Goal: Task Accomplishment & Management: Manage account settings

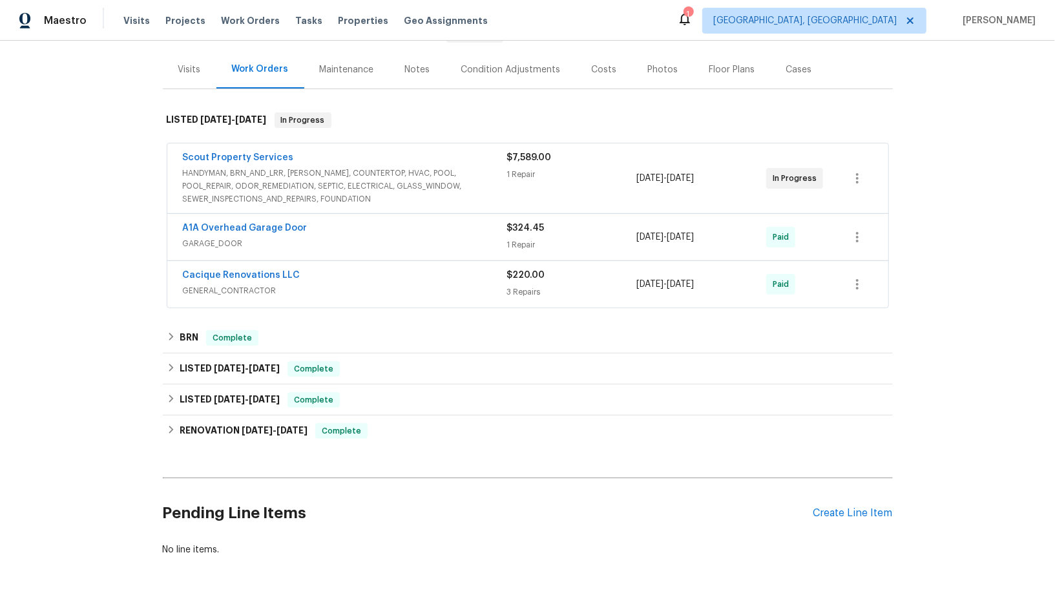
scroll to position [189, 0]
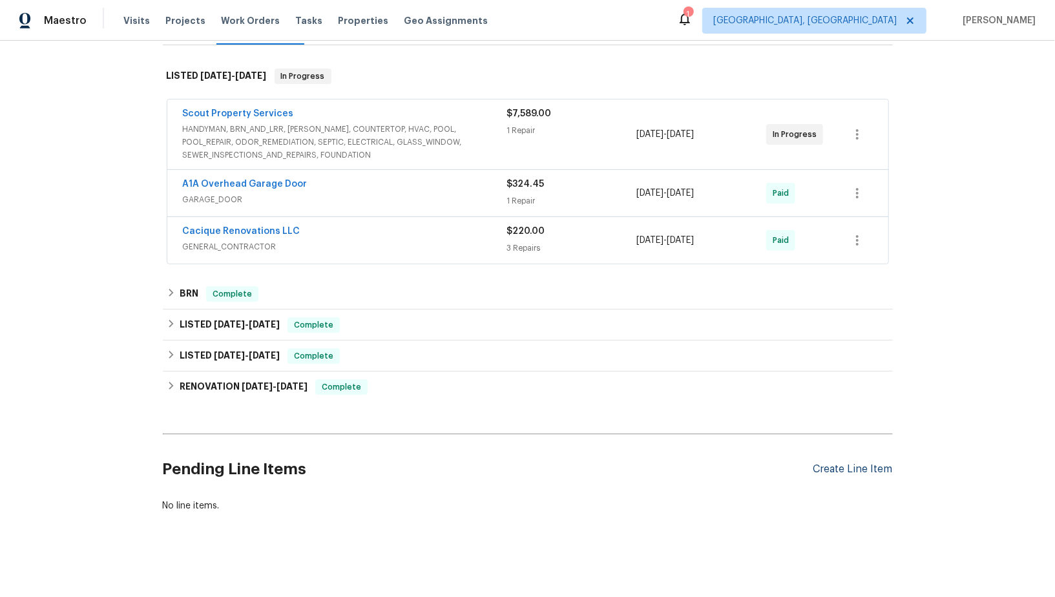
click at [842, 463] on div "Create Line Item" at bounding box center [853, 469] width 79 height 12
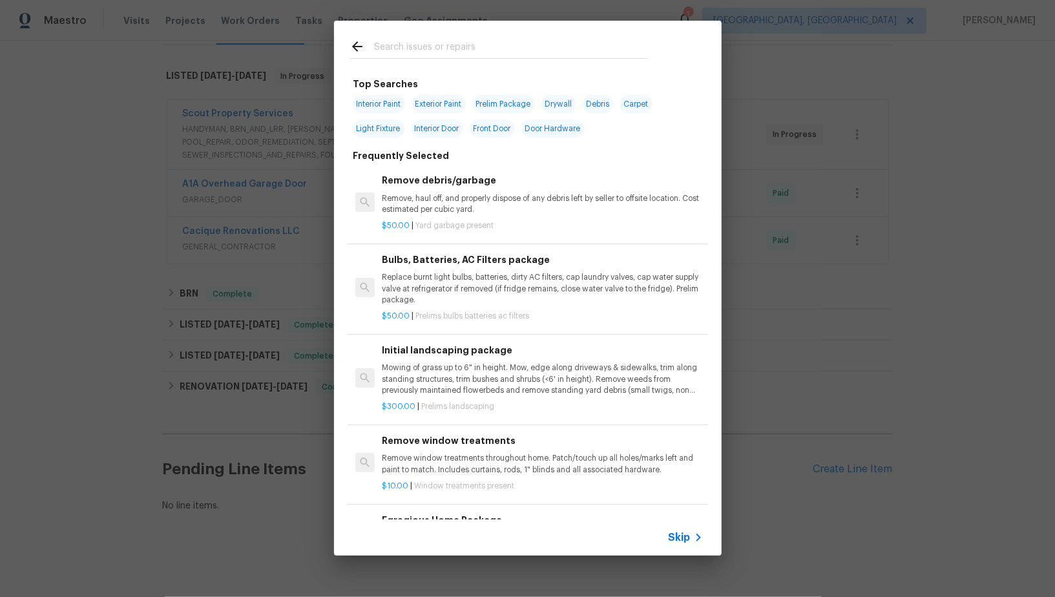
click at [696, 531] on icon at bounding box center [699, 538] width 16 height 16
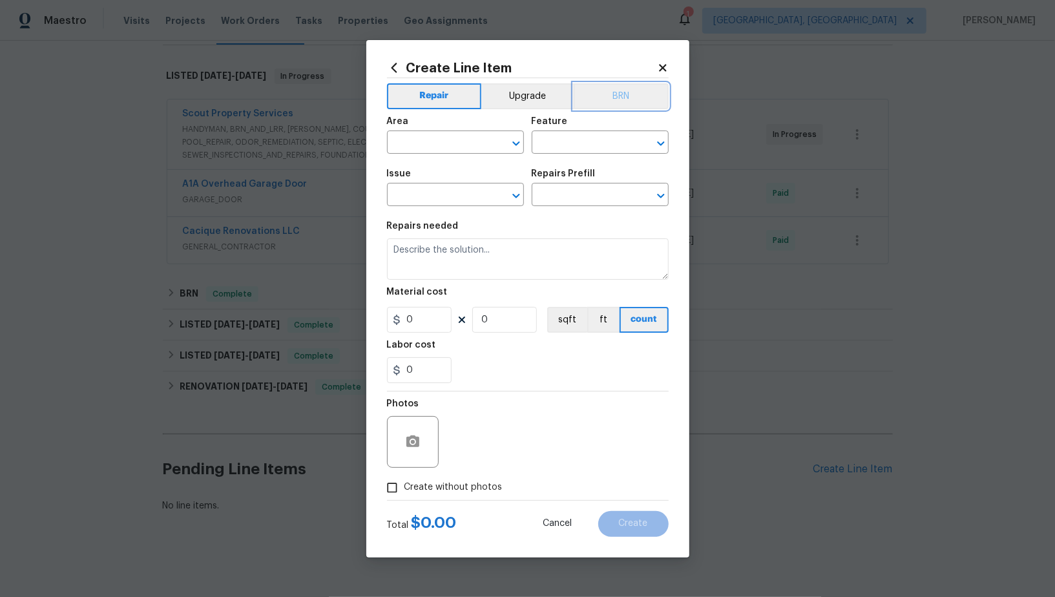
click at [600, 83] on button "BRN" at bounding box center [621, 96] width 95 height 26
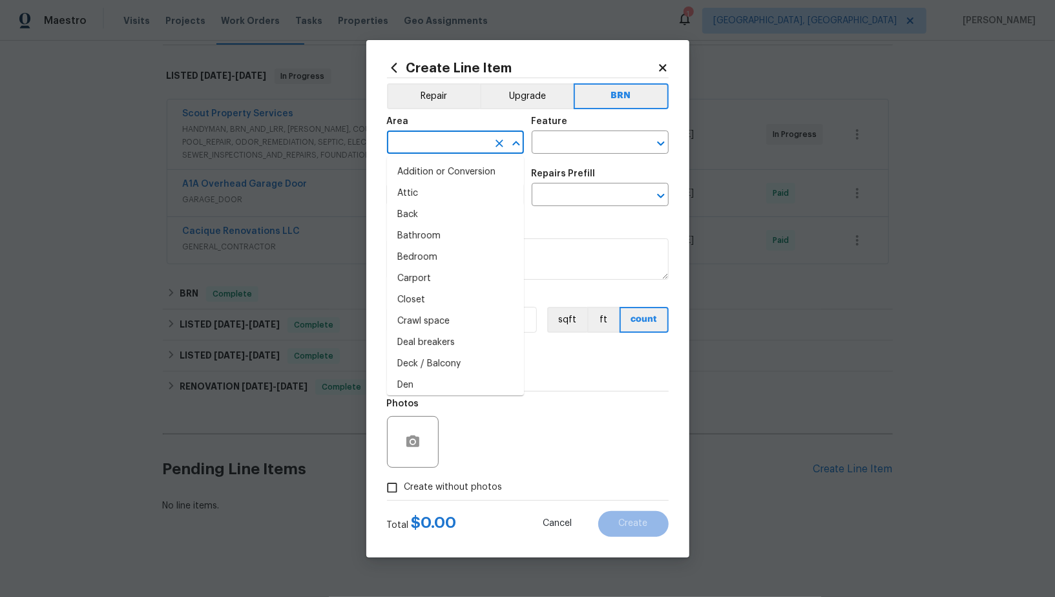
click at [437, 142] on input "text" at bounding box center [437, 144] width 101 height 20
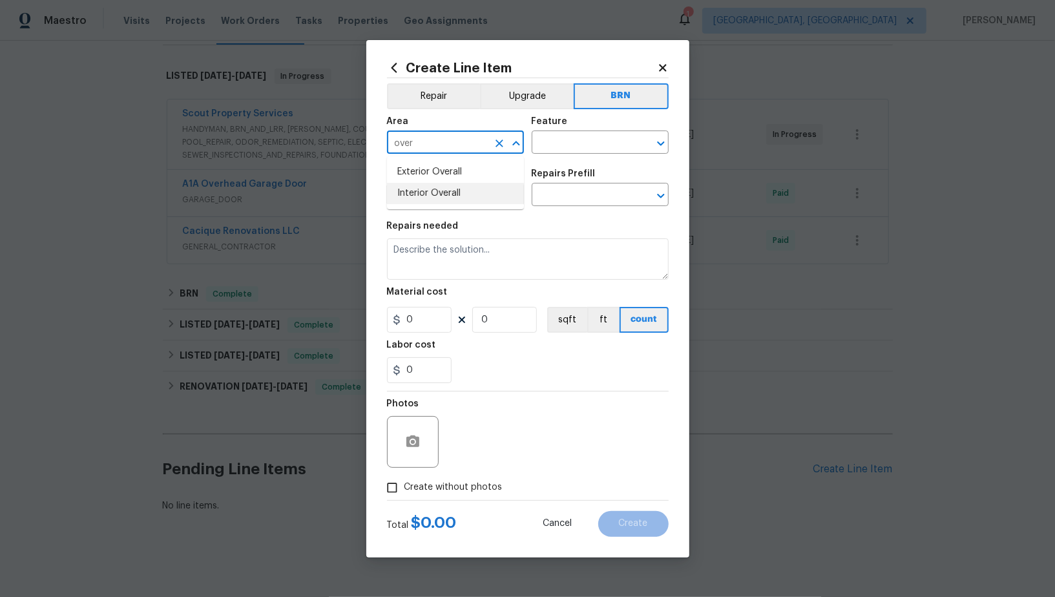
click at [459, 197] on li "Interior Overall" at bounding box center [455, 193] width 137 height 21
type input "Interior Overall"
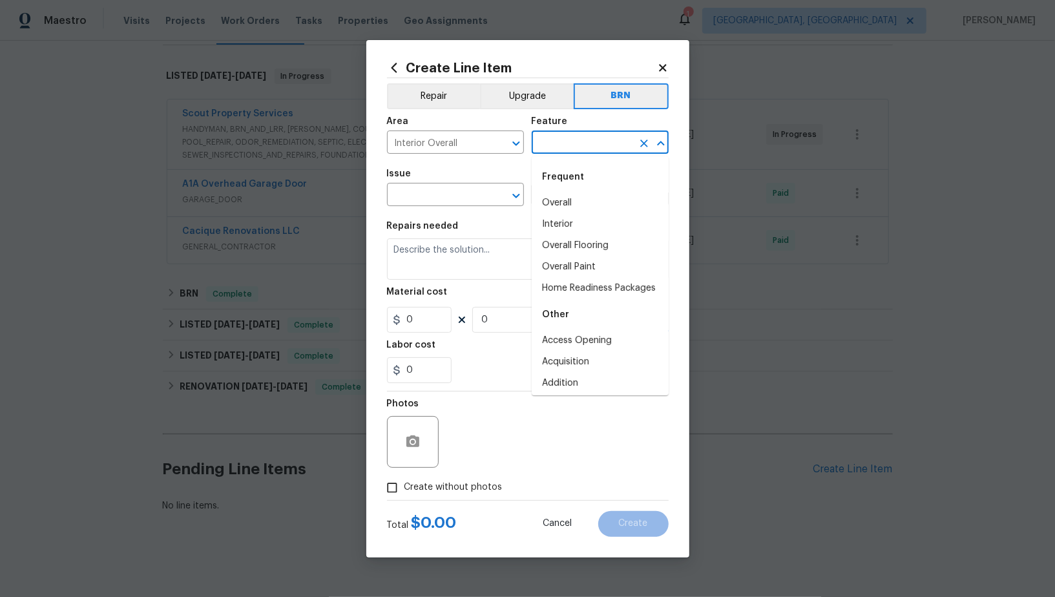
click at [580, 150] on input "text" at bounding box center [582, 144] width 101 height 20
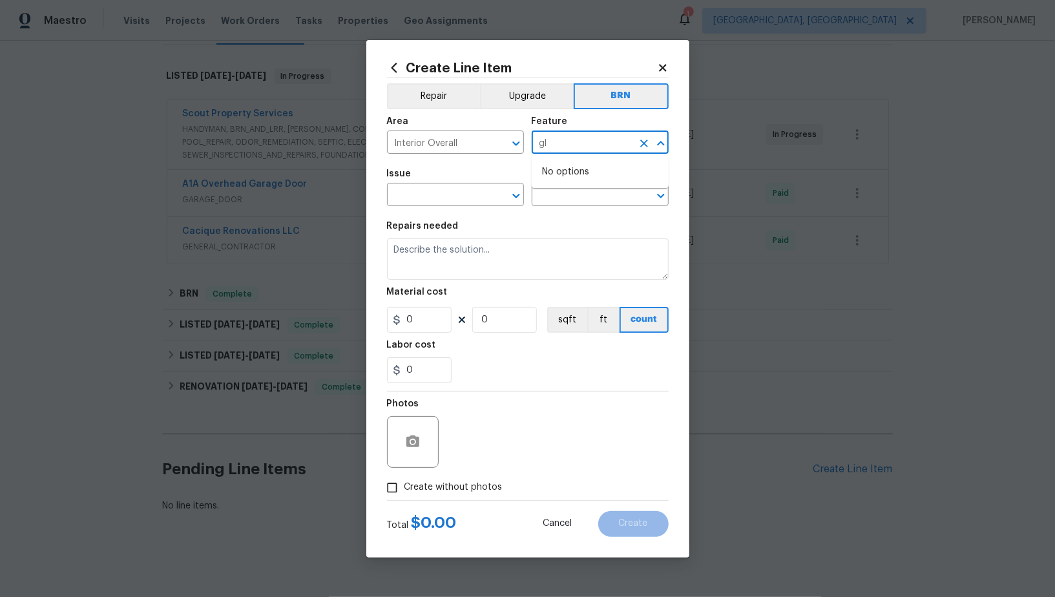
type input "g"
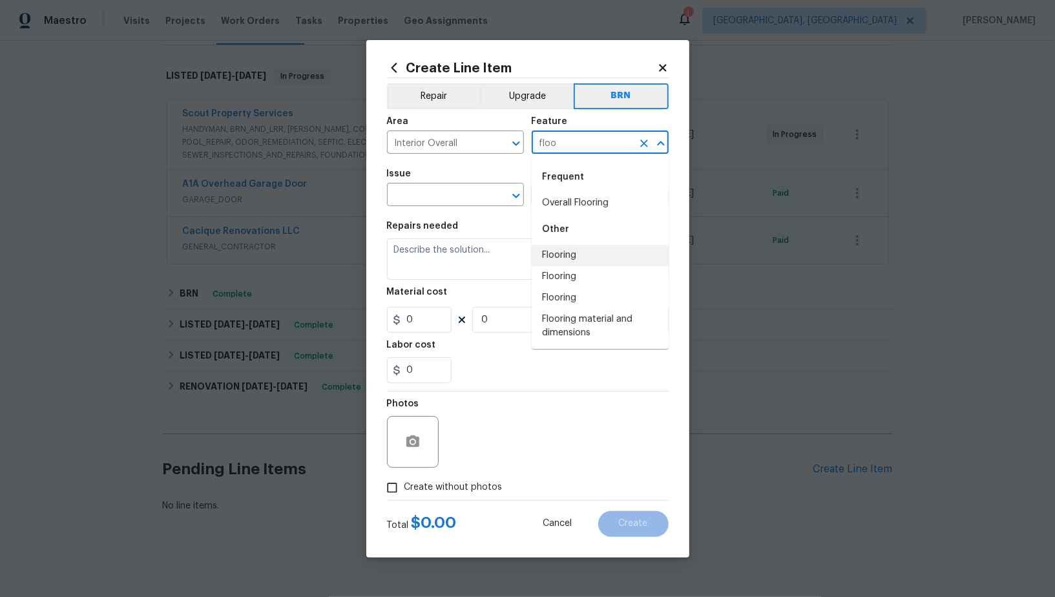
click at [567, 252] on li "Flooring" at bounding box center [600, 255] width 137 height 21
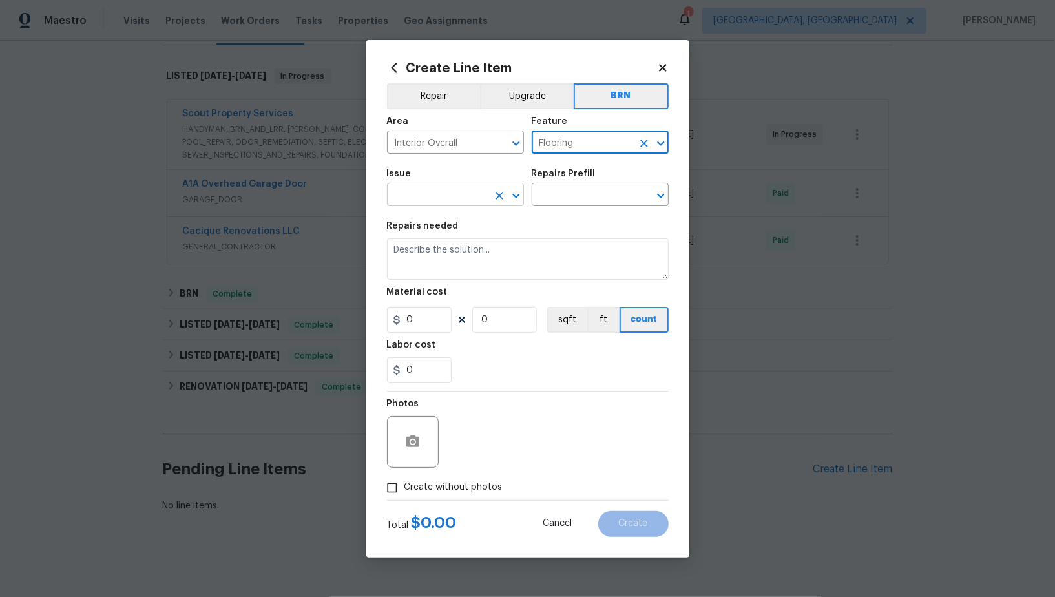
type input "Flooring"
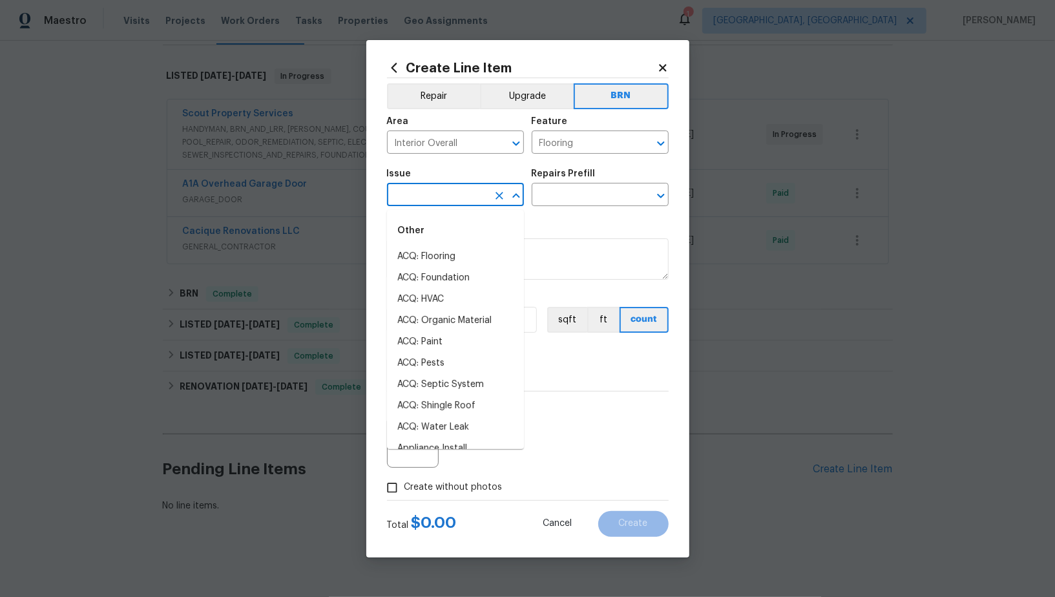
click at [462, 204] on input "text" at bounding box center [437, 196] width 101 height 20
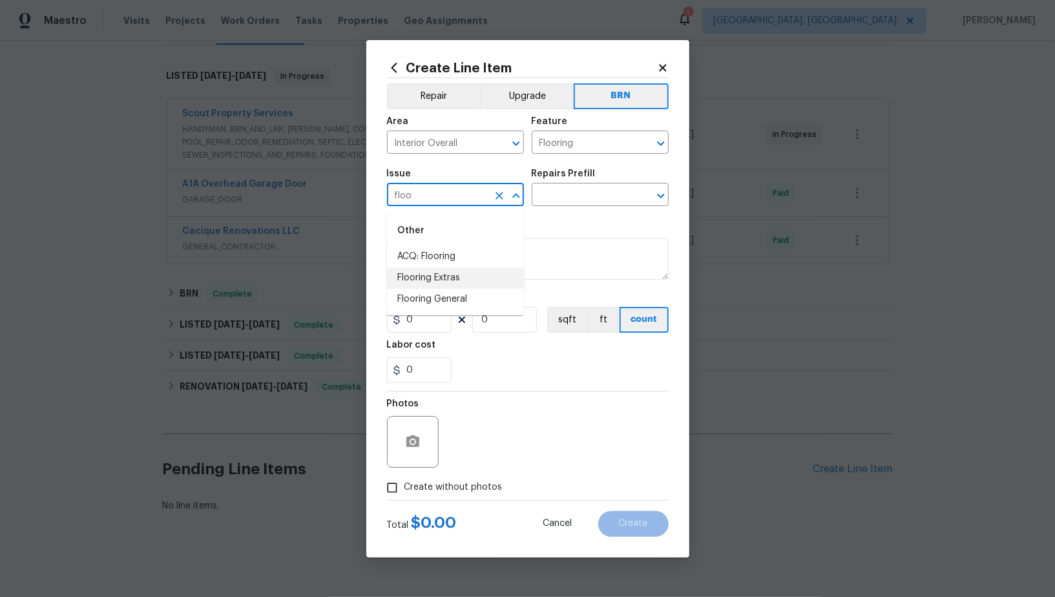
click at [446, 282] on li "Flooring Extras" at bounding box center [455, 278] width 137 height 21
type input "Flooring Extras"
click at [561, 202] on input "text" at bounding box center [582, 196] width 101 height 20
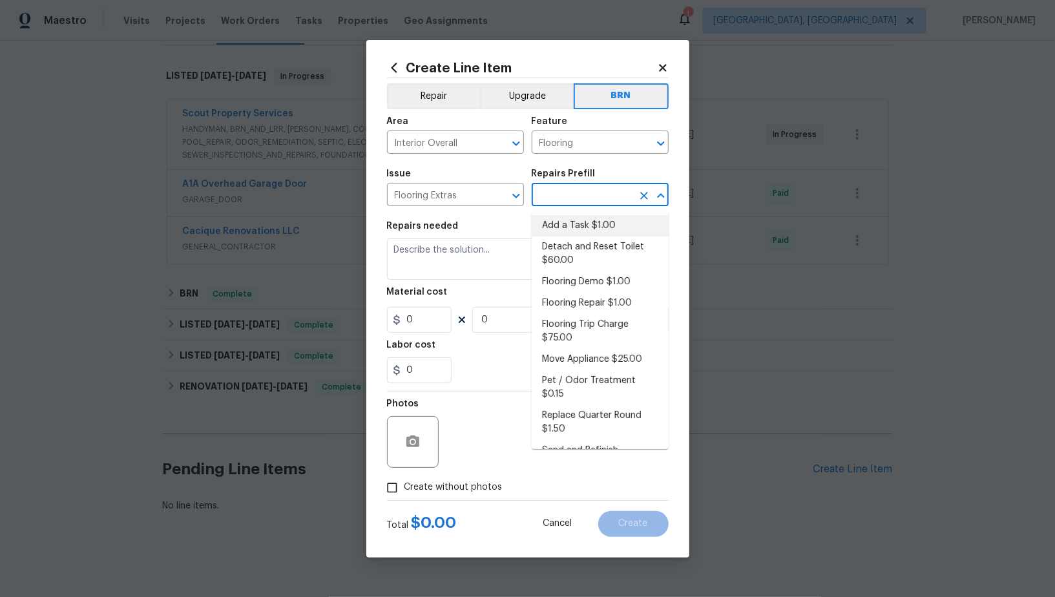
click at [574, 226] on li "Add a Task $1.00" at bounding box center [600, 225] width 137 height 21
type input "Overall Flooring"
type input "Add a Task $1.00"
type textarea "HPM to detail"
type input "1"
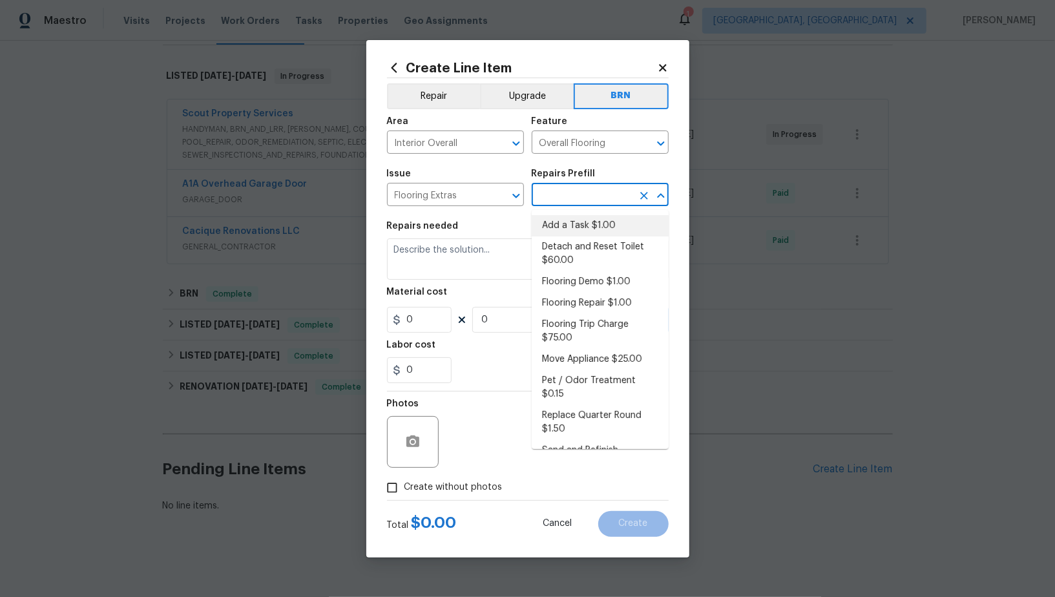
type input "1"
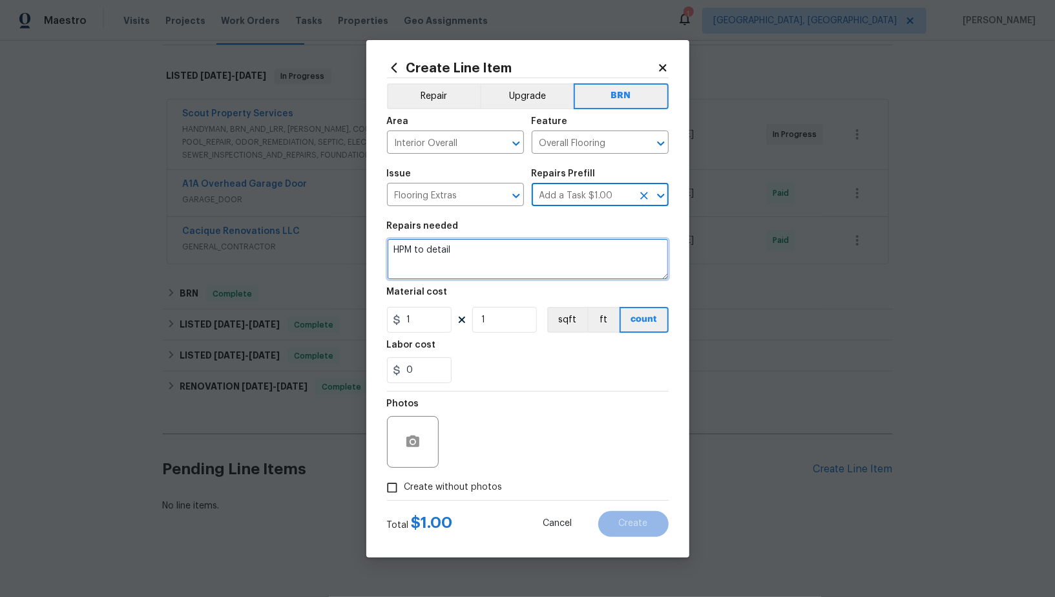
click at [496, 276] on textarea "HPM to detail" at bounding box center [528, 258] width 282 height 41
paste textarea "Please find the matching flooring that needs to be replaced."
type textarea "Please find the matching flooring that needs to be replaced."
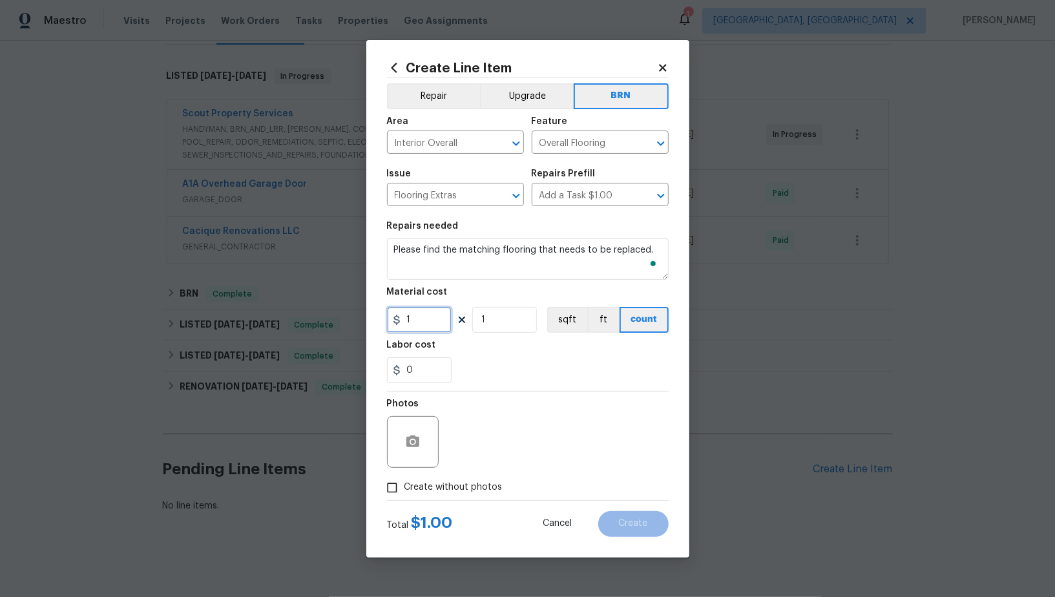
click at [443, 321] on input "1" at bounding box center [419, 320] width 65 height 26
type input "0"
click at [413, 447] on icon "button" at bounding box center [413, 442] width 16 height 16
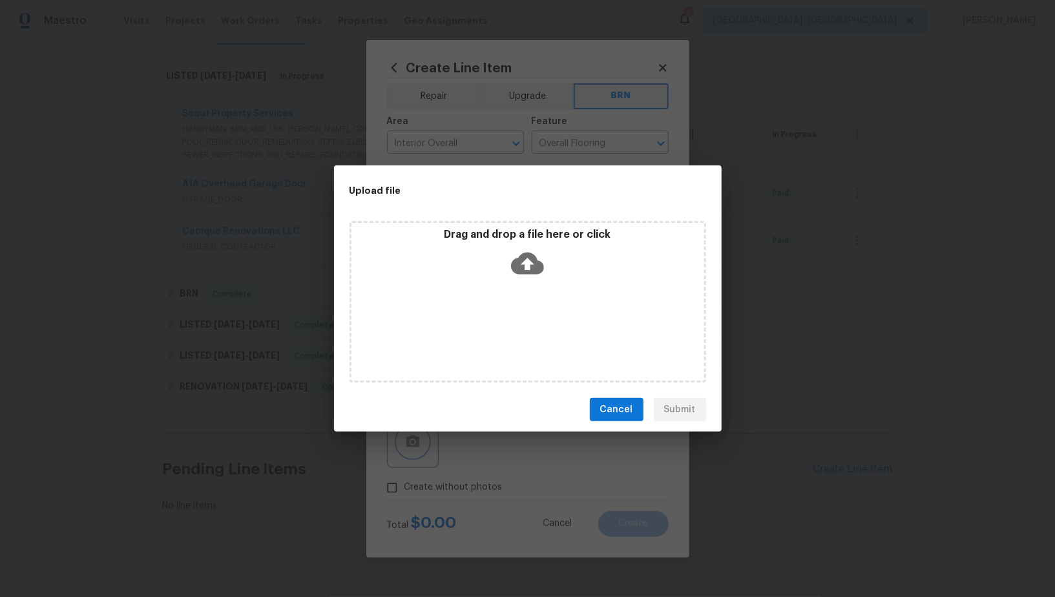
click at [775, 296] on div "Upload file Drag and drop a file here or click Cancel Submit" at bounding box center [527, 298] width 1055 height 597
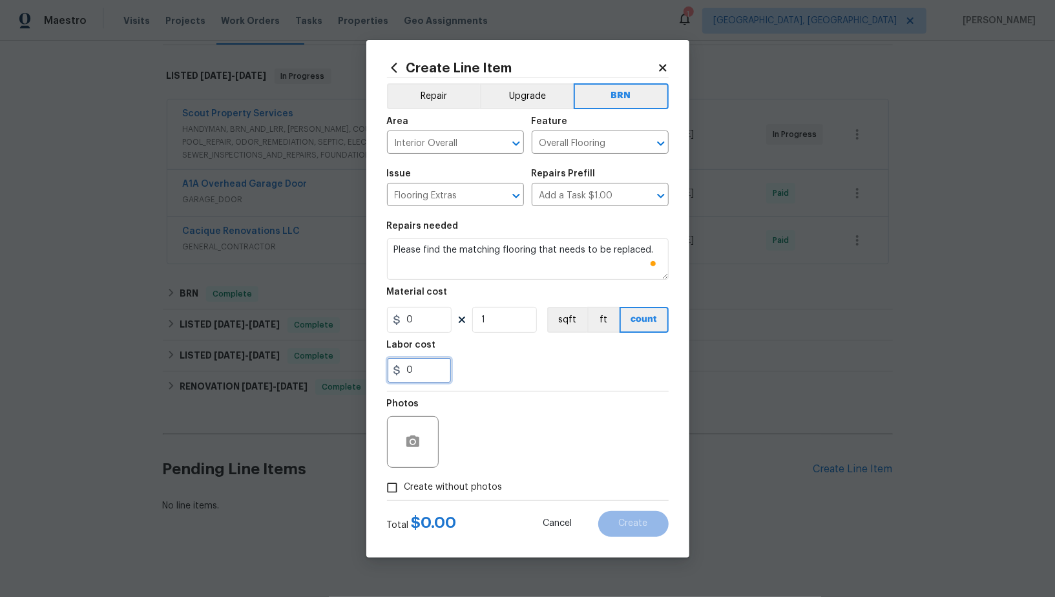
click at [428, 383] on input "0" at bounding box center [419, 370] width 65 height 26
type input "75"
click at [414, 431] on button "button" at bounding box center [412, 442] width 31 height 31
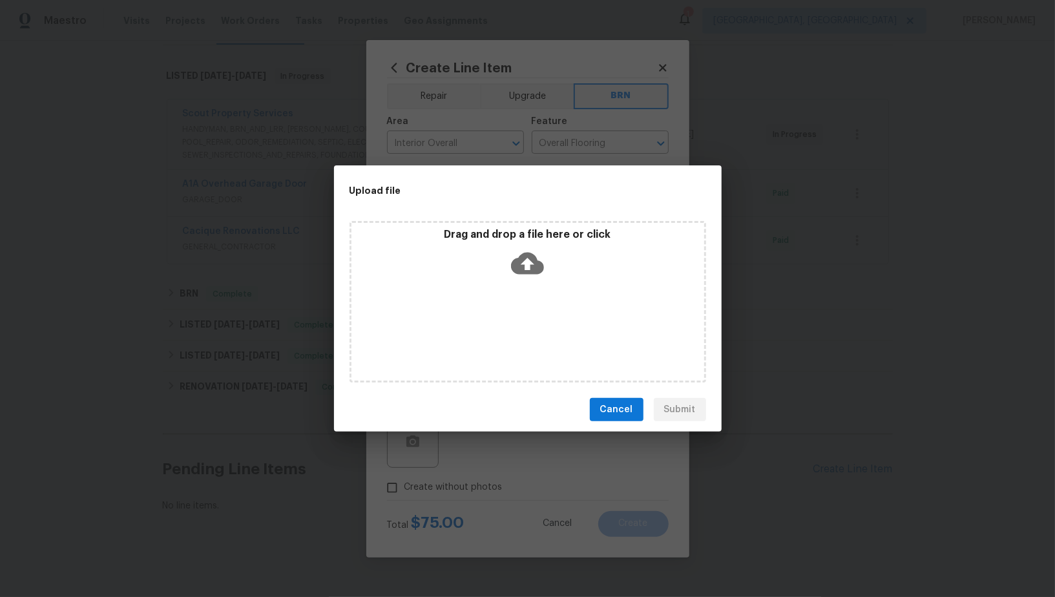
click at [525, 265] on icon at bounding box center [527, 264] width 33 height 22
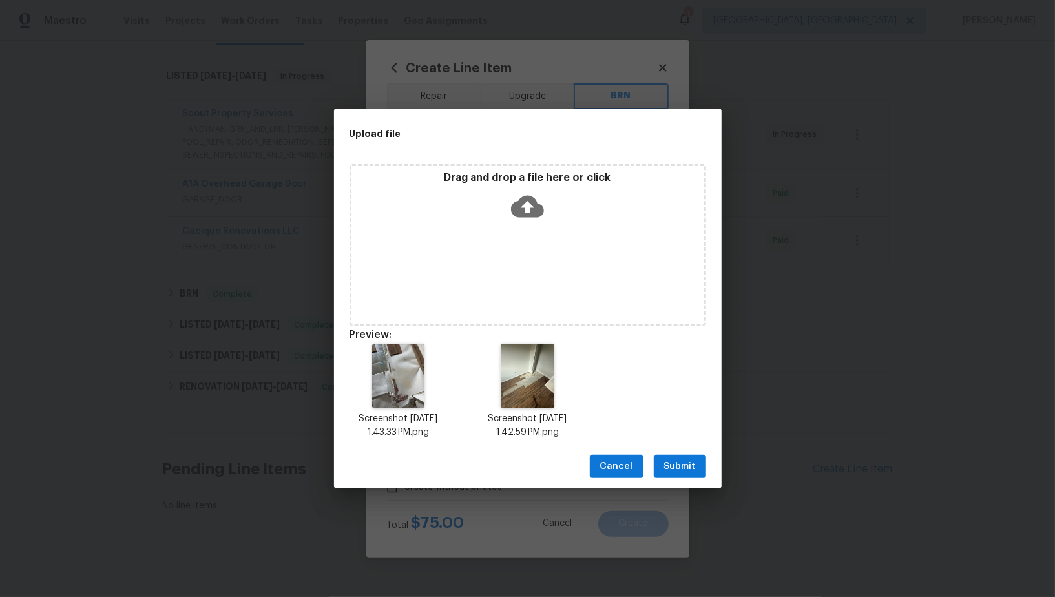
scroll to position [10, 0]
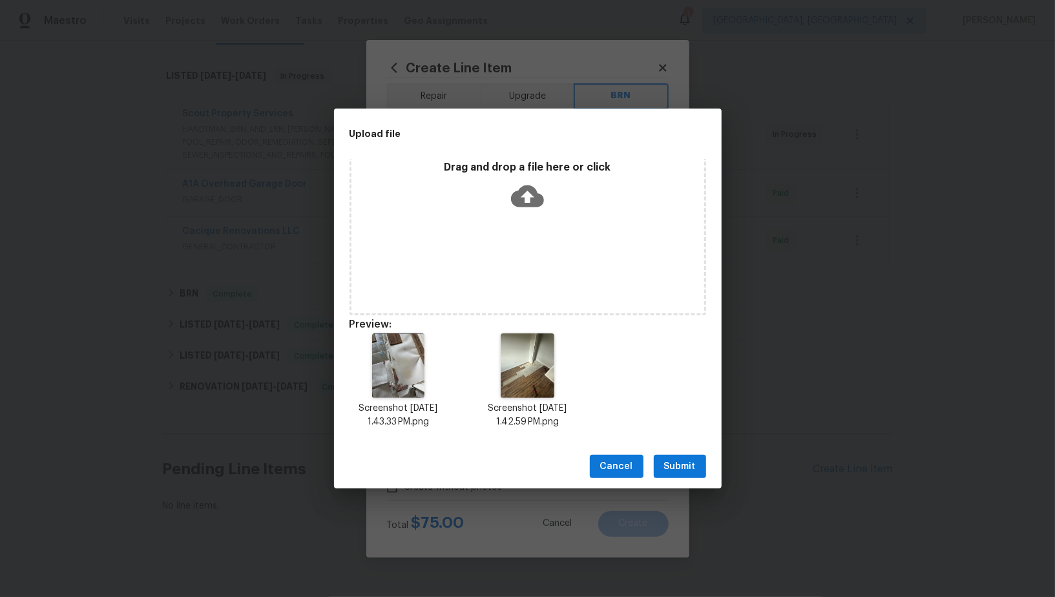
click at [678, 463] on span "Submit" at bounding box center [680, 467] width 32 height 16
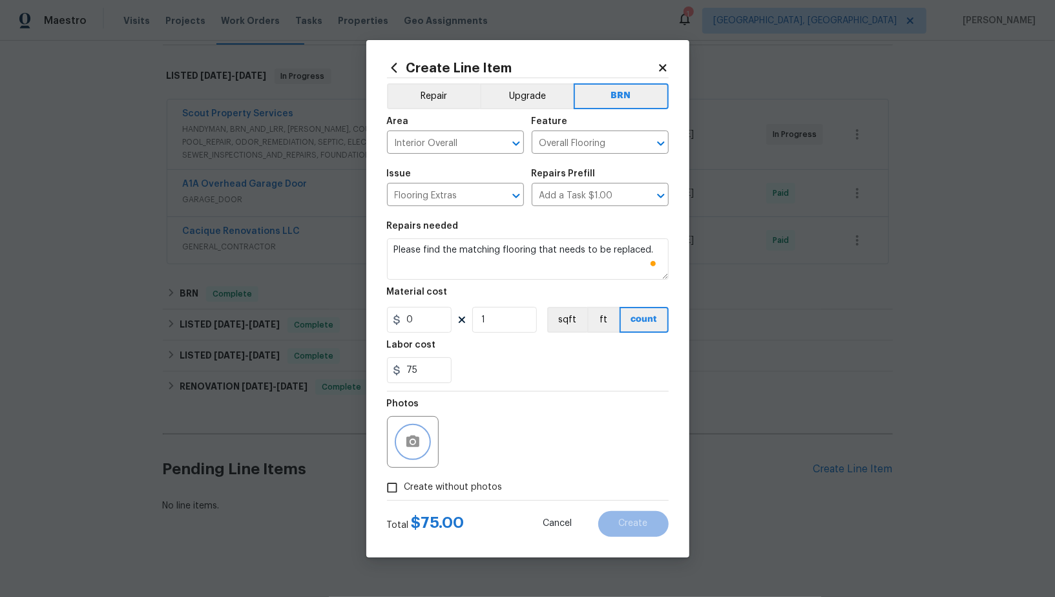
scroll to position [0, 0]
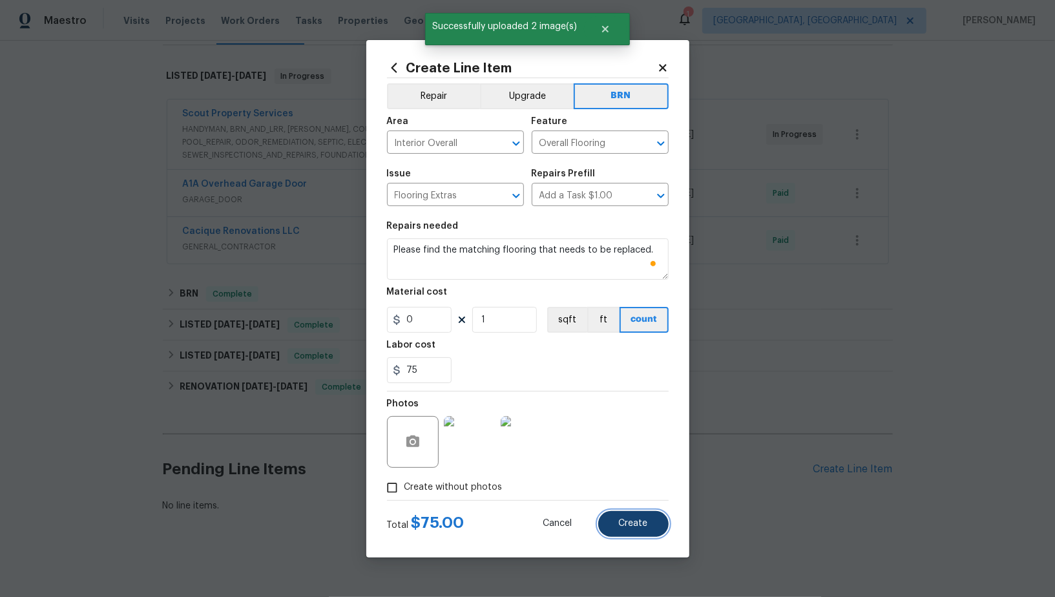
click at [622, 518] on button "Create" at bounding box center [633, 524] width 70 height 26
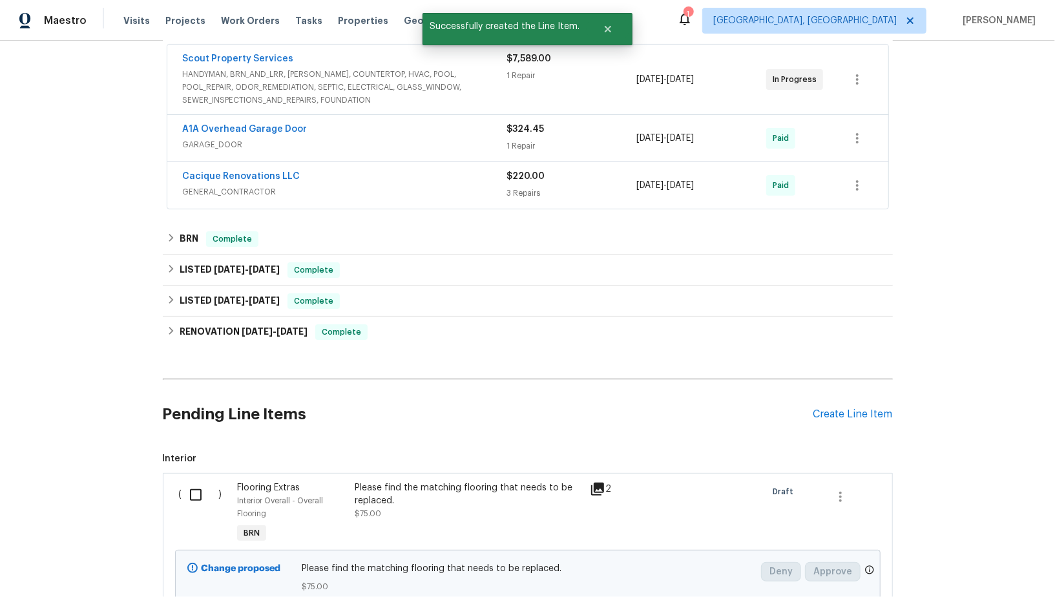
scroll to position [148, 0]
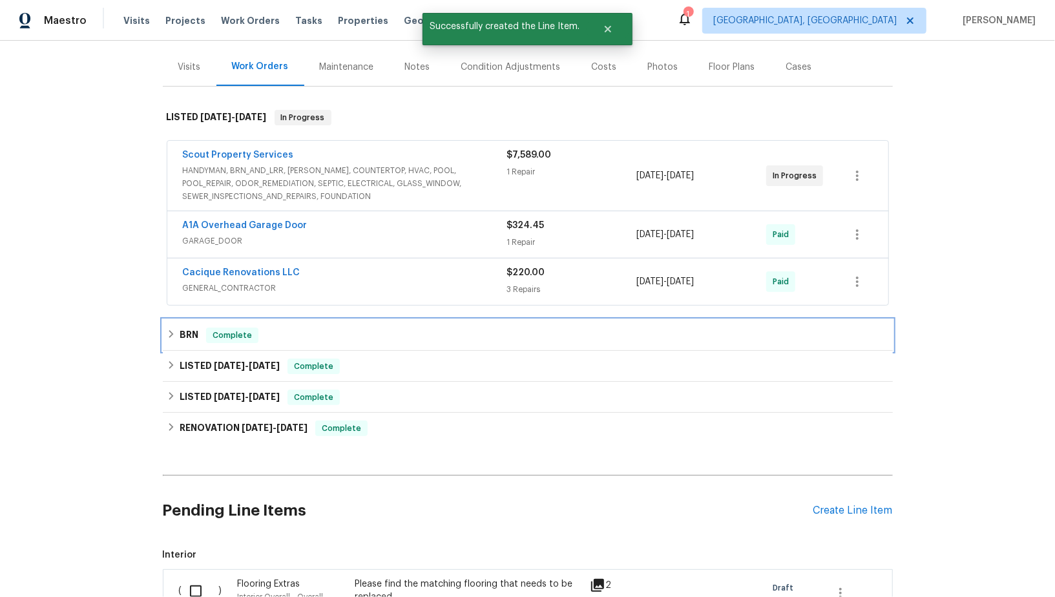
click at [185, 331] on h6 "BRN" at bounding box center [189, 336] width 19 height 16
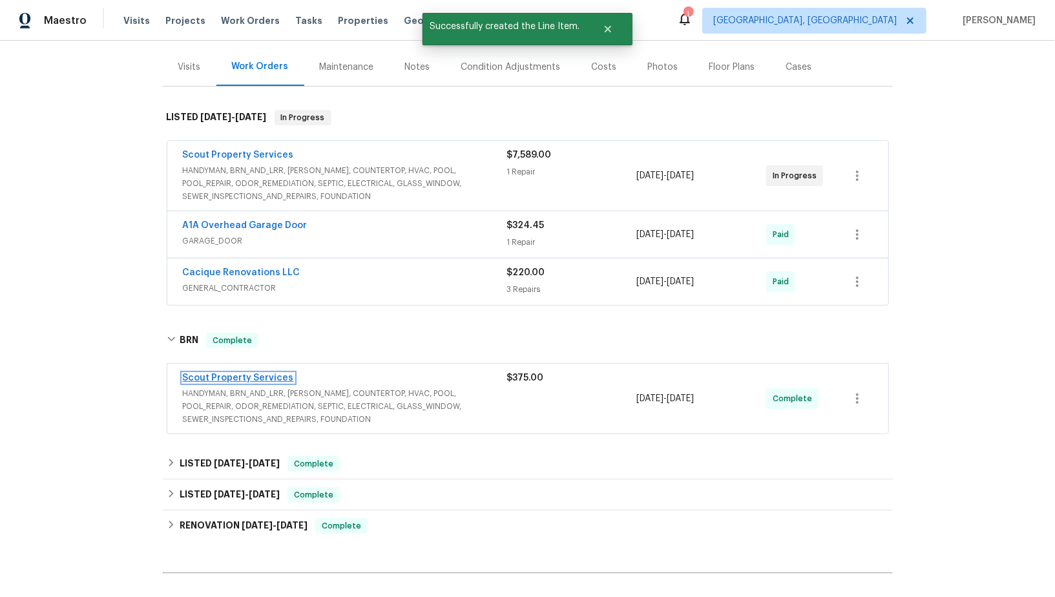
click at [233, 374] on link "Scout Property Services" at bounding box center [238, 378] width 111 height 9
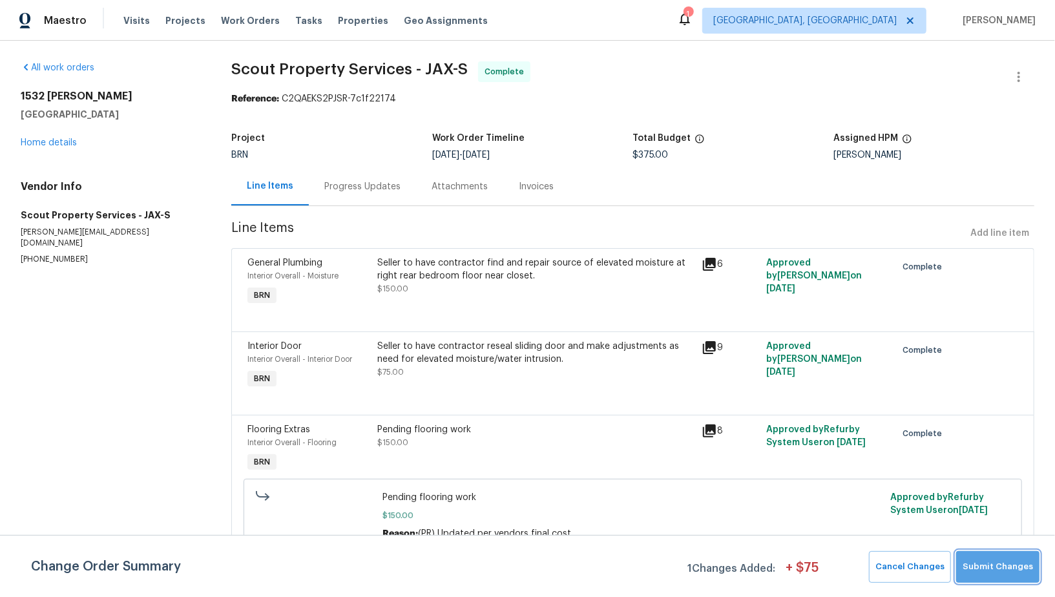
click at [1015, 573] on span "Submit Changes" at bounding box center [998, 567] width 70 height 15
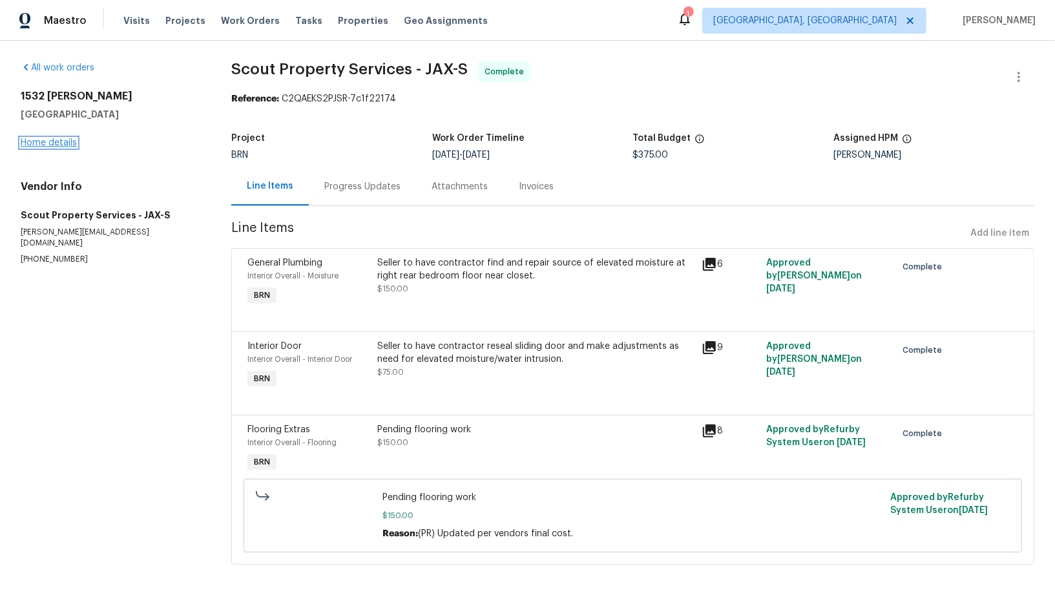
click at [65, 142] on link "Home details" at bounding box center [49, 142] width 56 height 9
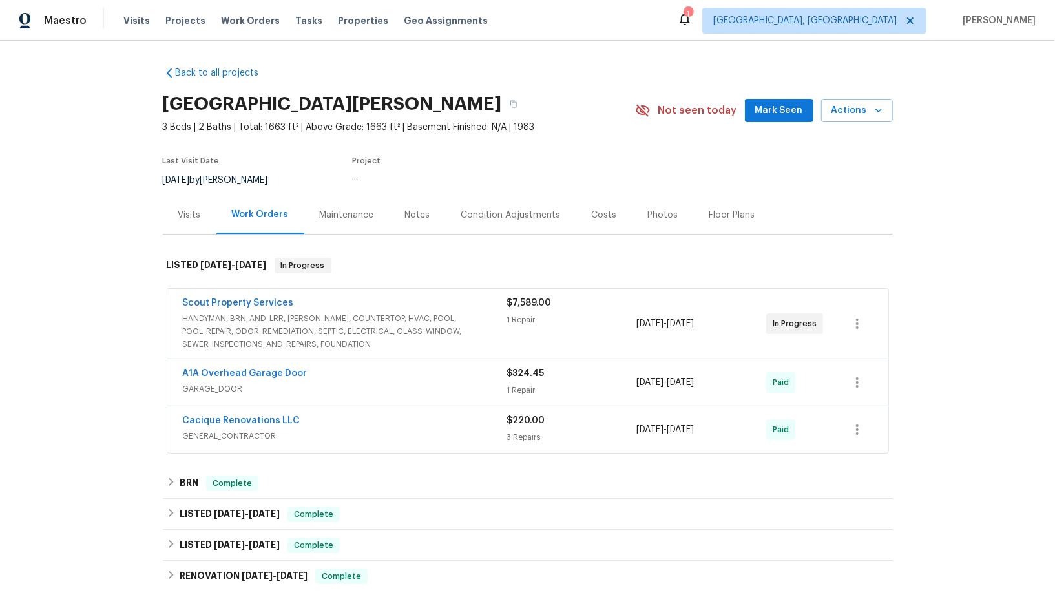
scroll to position [302, 0]
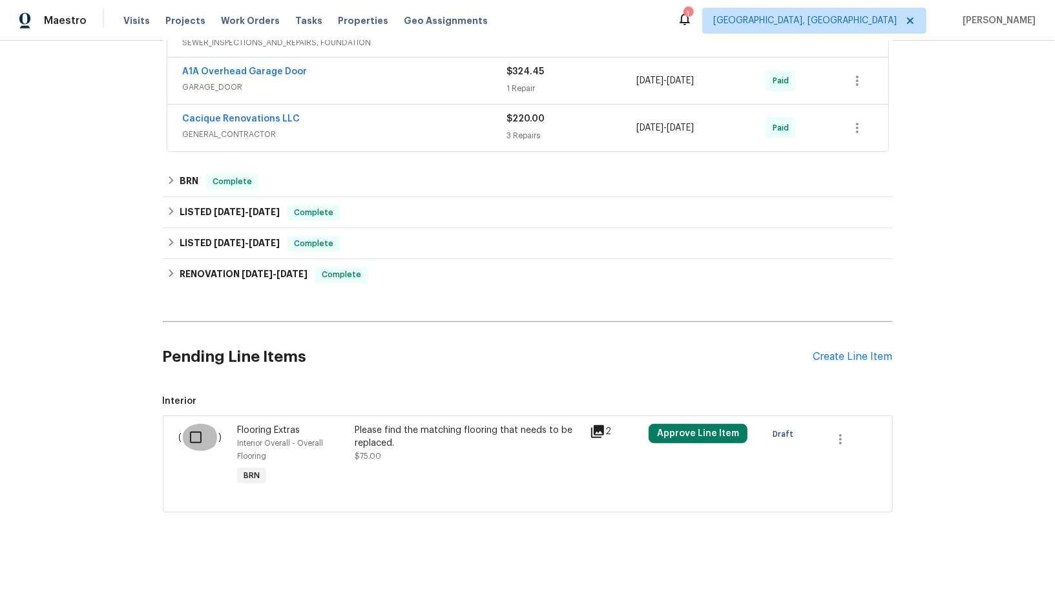
click at [212, 439] on input "checkbox" at bounding box center [200, 437] width 37 height 27
checkbox input "false"
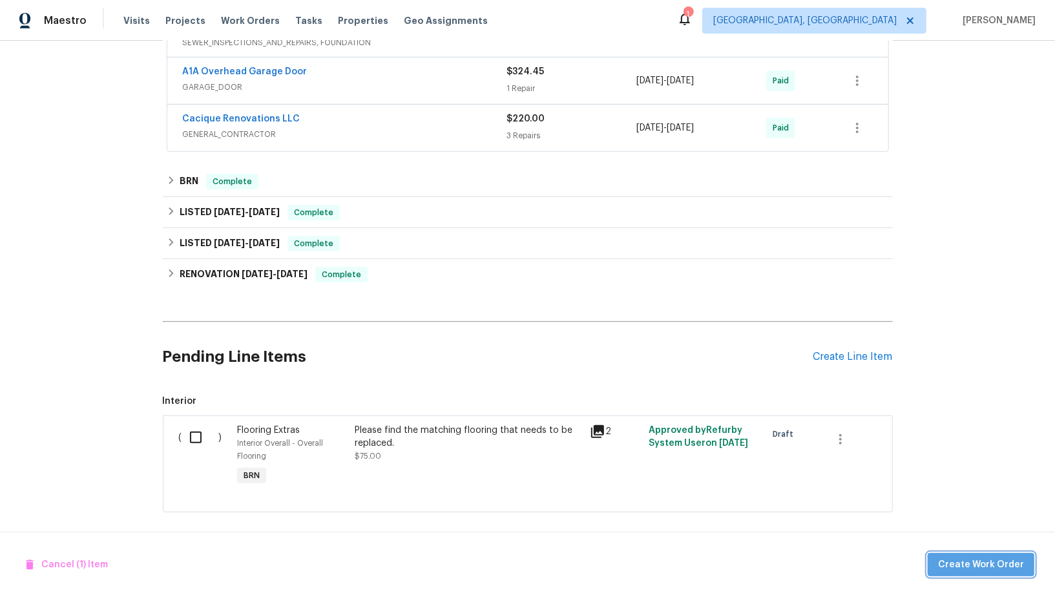
click at [1002, 562] on span "Create Work Order" at bounding box center [981, 565] width 86 height 16
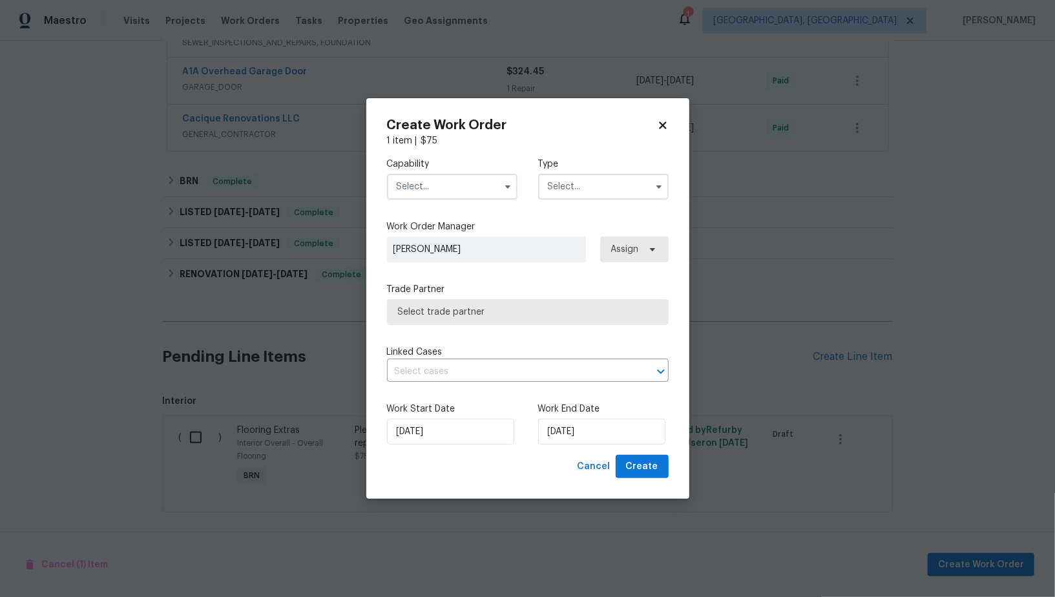
click at [471, 191] on input "text" at bounding box center [452, 187] width 131 height 26
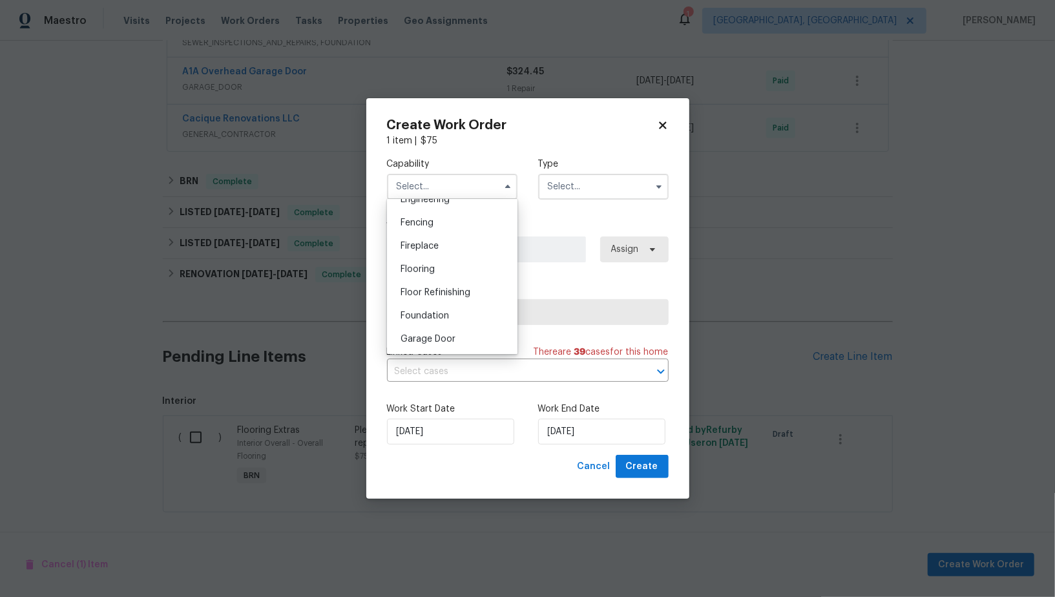
scroll to position [454, 0]
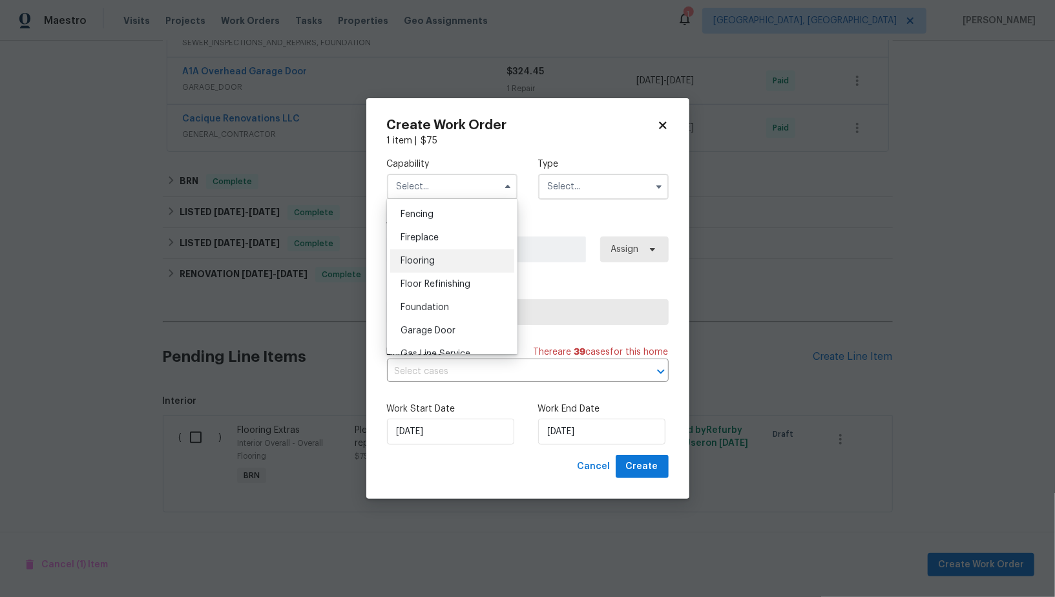
click at [457, 249] on div "Flooring" at bounding box center [452, 260] width 124 height 23
type input "Flooring"
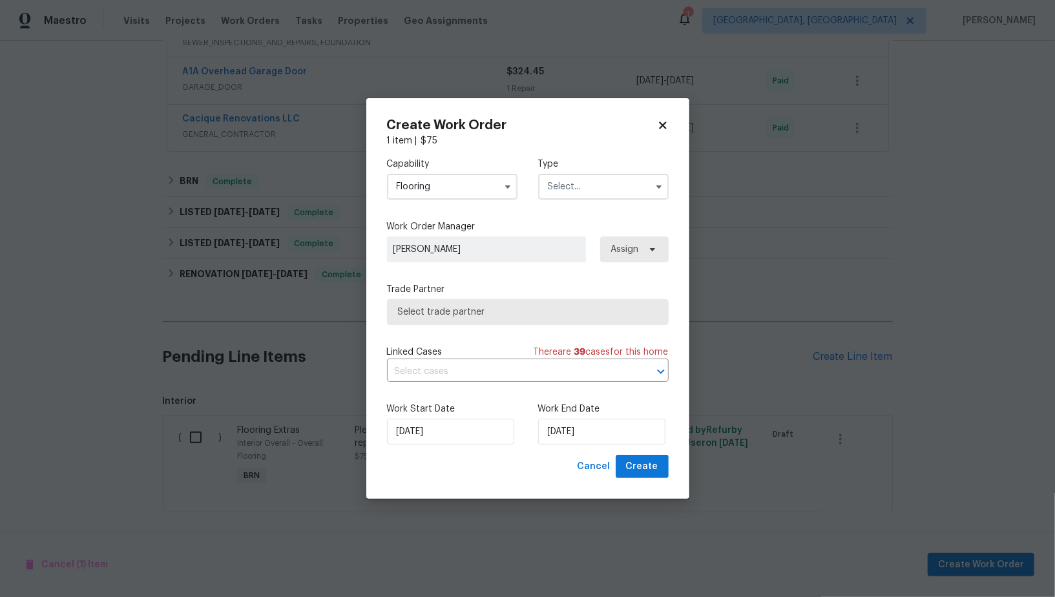
click at [573, 204] on div "Capability Flooring Agent Appliance Bathtub Resurfacing BRN And Lrr Broker Cabi…" at bounding box center [528, 178] width 282 height 63
click at [573, 196] on input "text" at bounding box center [603, 187] width 131 height 26
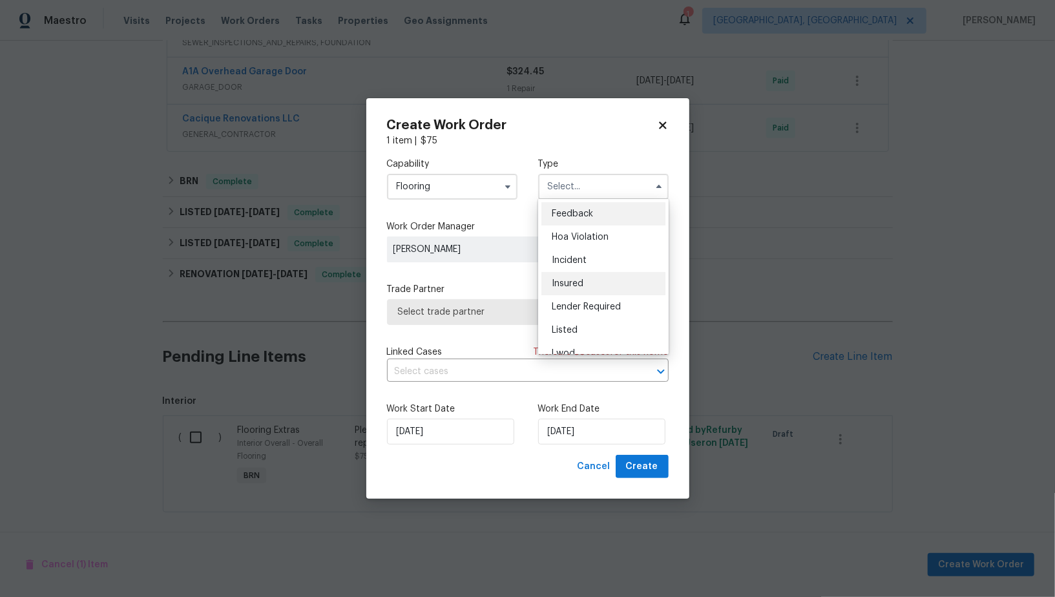
scroll to position [130, 0]
click at [592, 286] on div "Resale" at bounding box center [604, 293] width 124 height 23
type input "Resale"
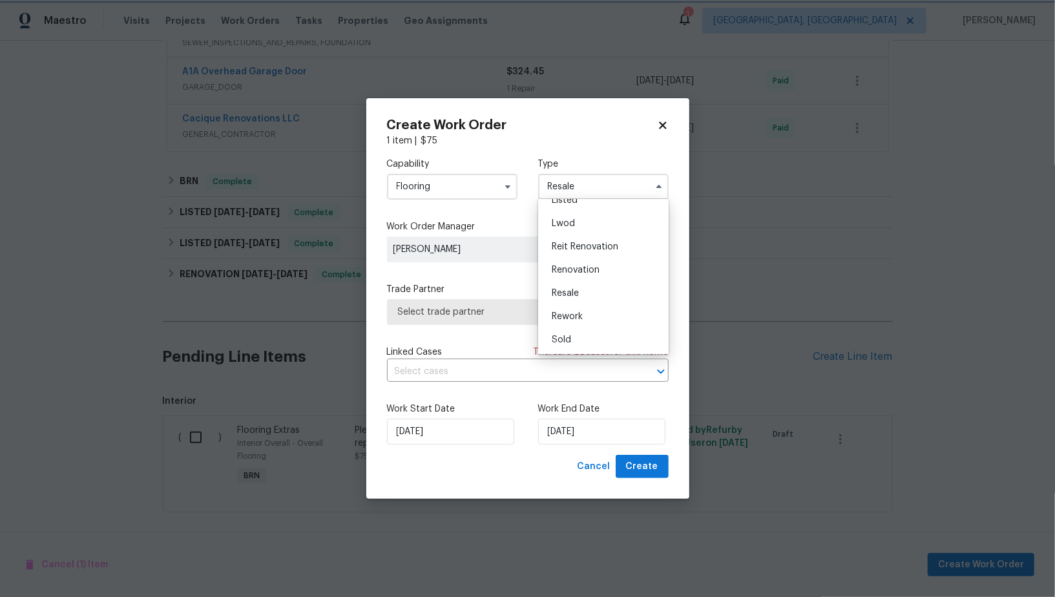
scroll to position [0, 0]
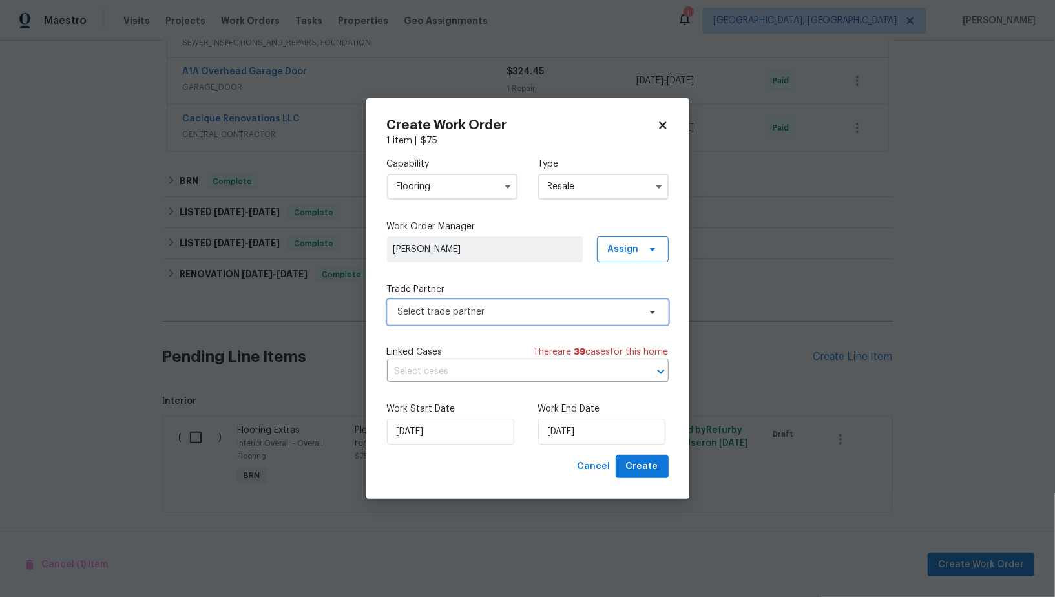
click at [532, 308] on span "Select trade partner" at bounding box center [518, 312] width 241 height 13
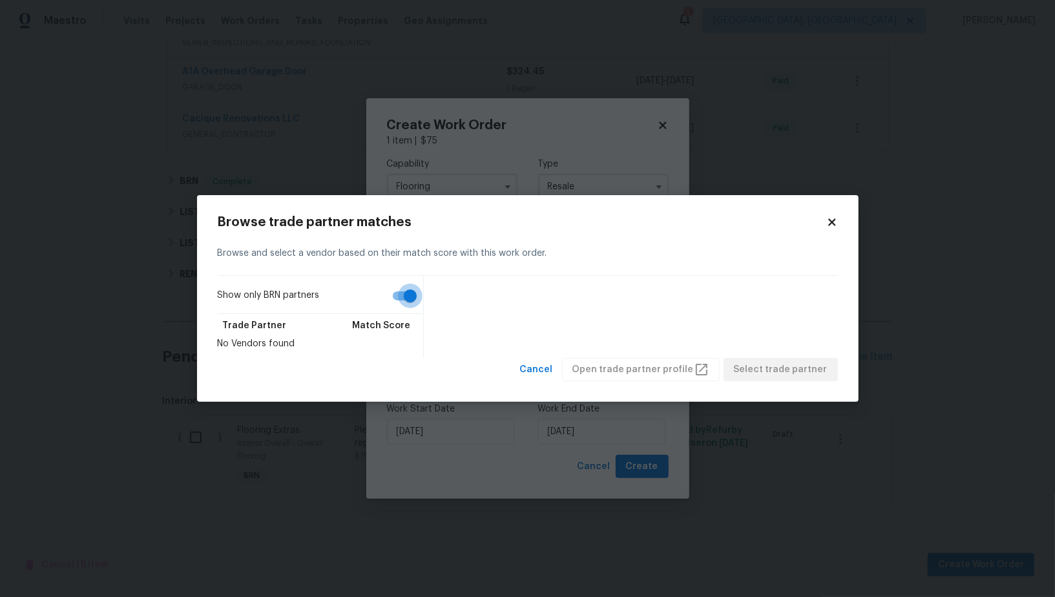
click at [412, 307] on input "Show only BRN partners" at bounding box center [411, 296] width 74 height 25
checkbox input "false"
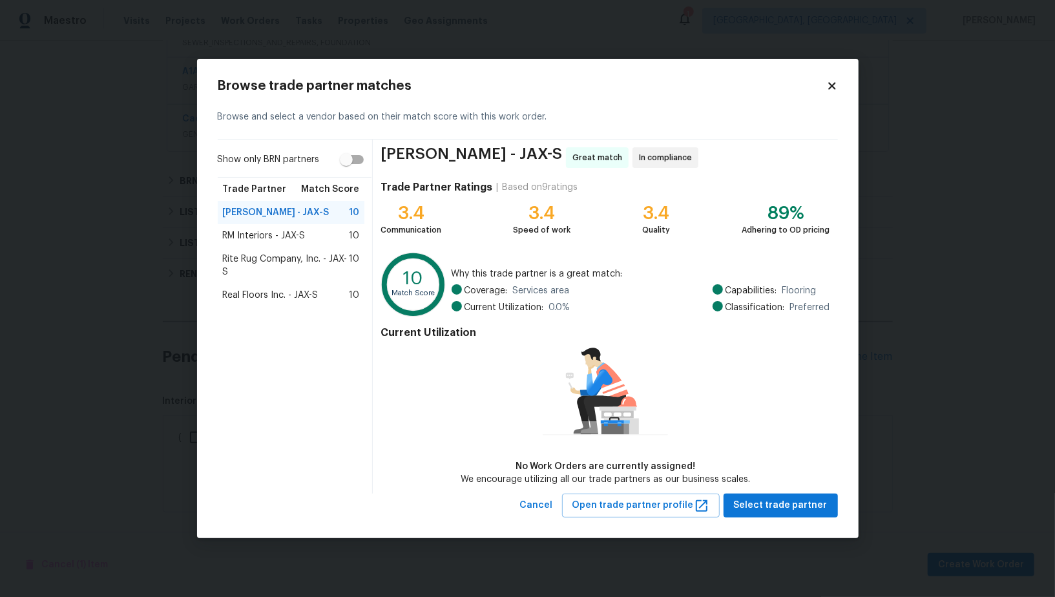
click at [262, 262] on span "Rite Rug Company, Inc. - JAX-S" at bounding box center [286, 266] width 127 height 26
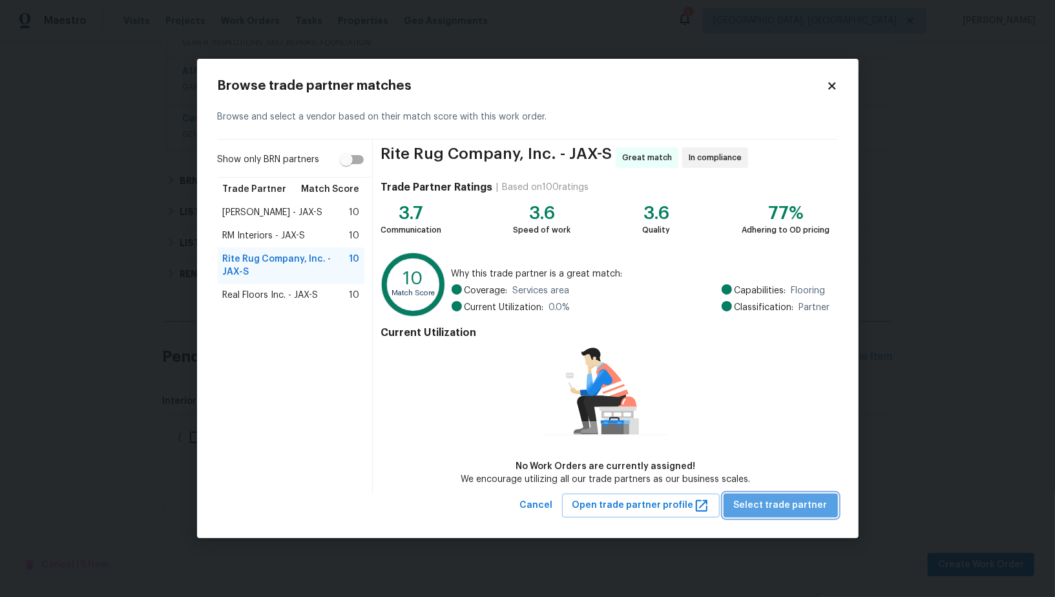
click at [798, 501] on span "Select trade partner" at bounding box center [781, 506] width 94 height 16
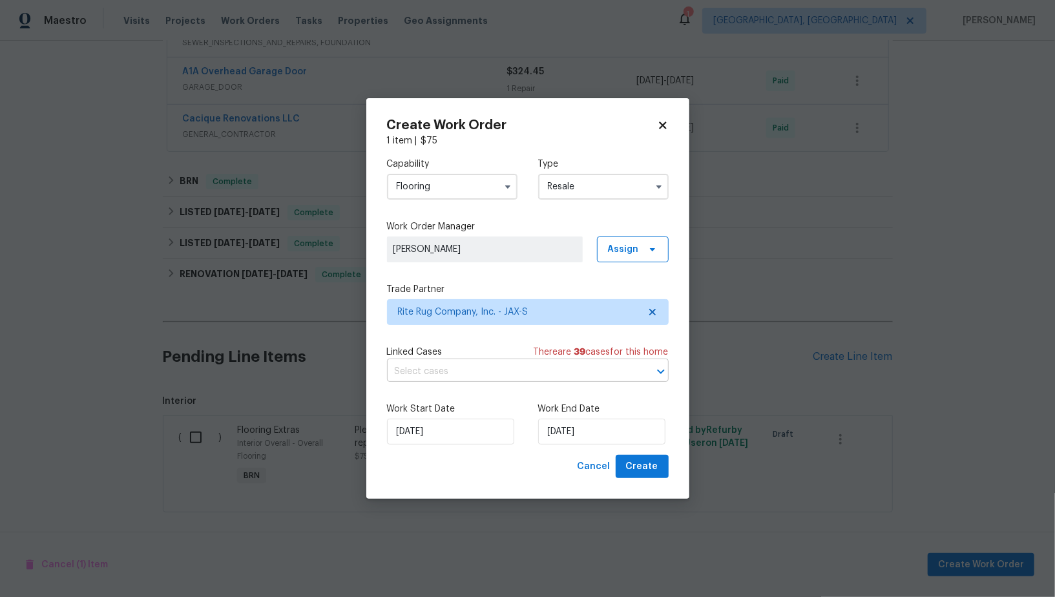
click at [503, 378] on input "text" at bounding box center [510, 372] width 246 height 20
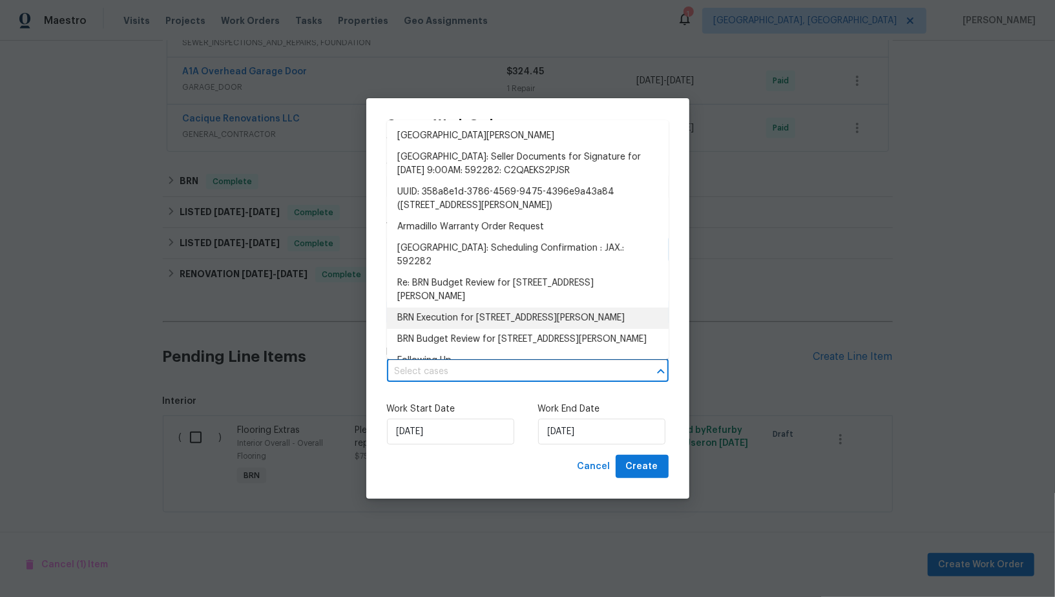
click at [471, 329] on li "BRN Execution for 1532 Derringer Rd, Jacksonville, FL 32225" at bounding box center [528, 318] width 282 height 21
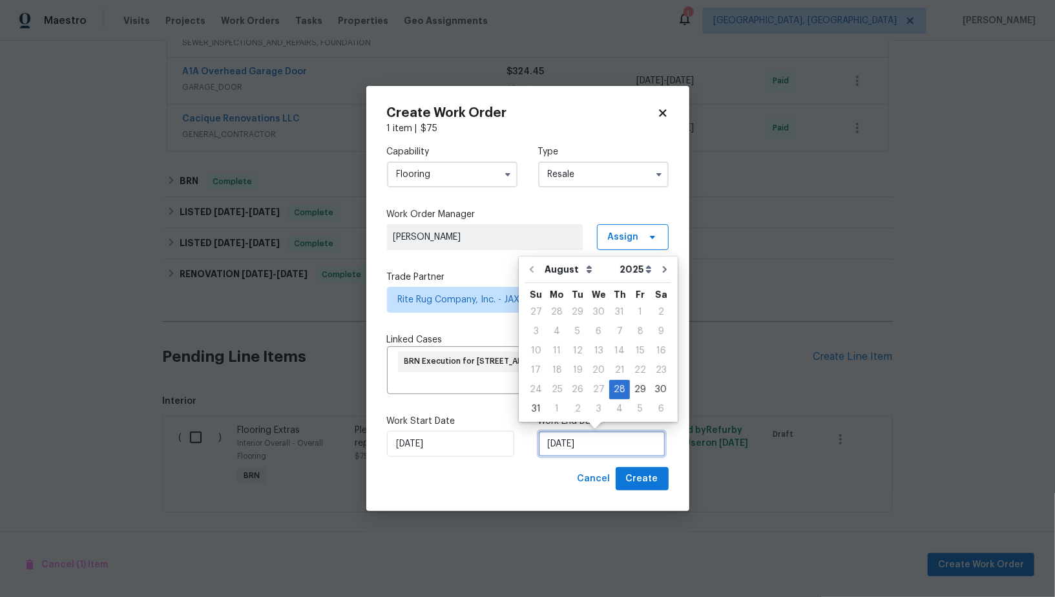
click at [601, 436] on input "28/08/2025" at bounding box center [601, 444] width 127 height 26
click at [576, 412] on div "2" at bounding box center [577, 409] width 21 height 18
type input "02/09/2025"
select select "8"
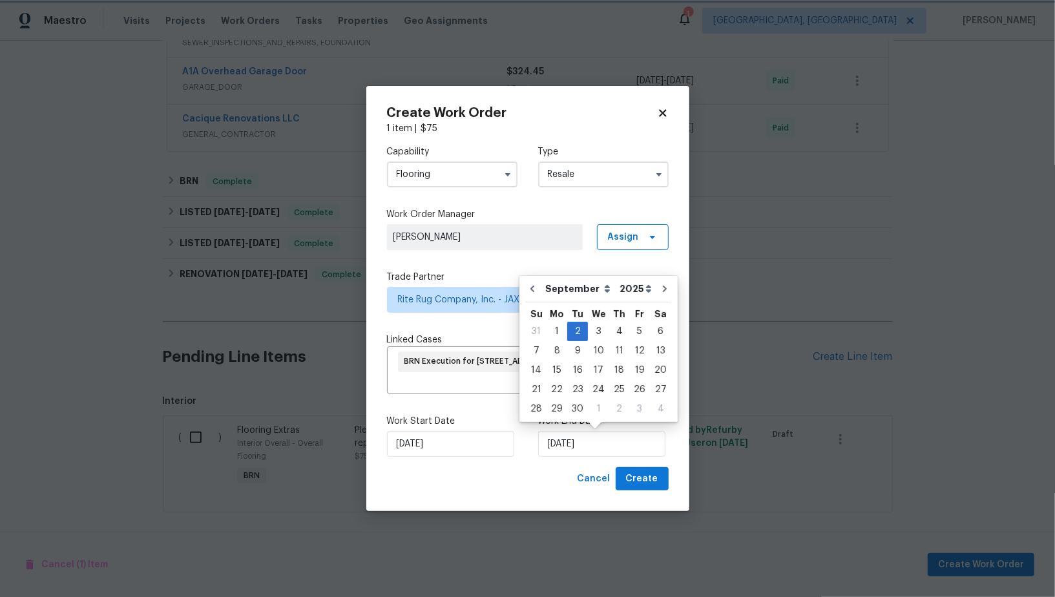
click at [473, 328] on div "Capability Flooring Type Resale Work Order Manager Padmapriya R Assign Trade Pa…" at bounding box center [528, 301] width 282 height 332
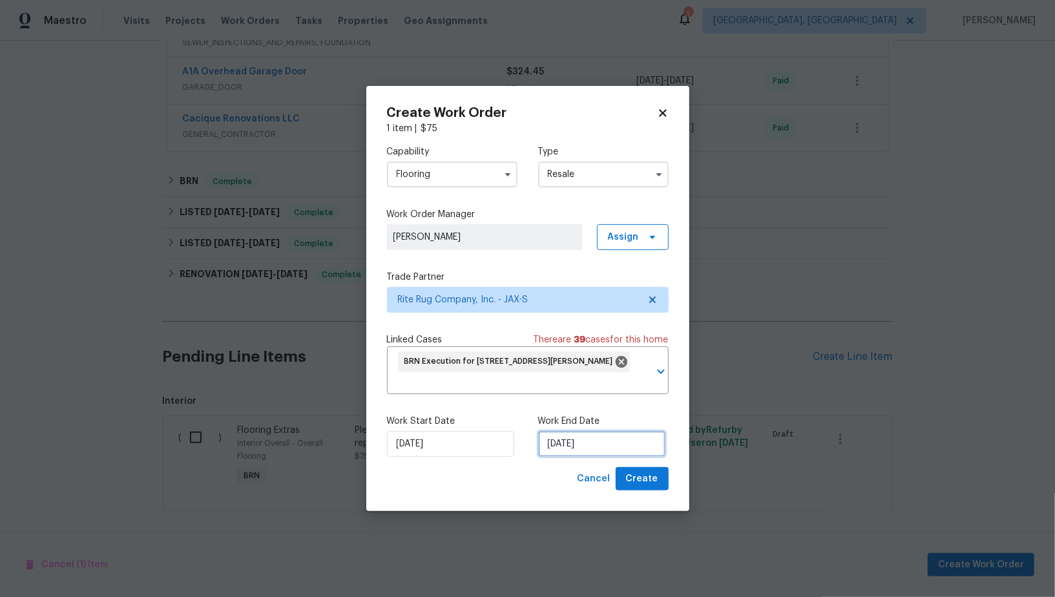
click at [557, 443] on input "02/09/2025" at bounding box center [601, 444] width 127 height 26
select select "8"
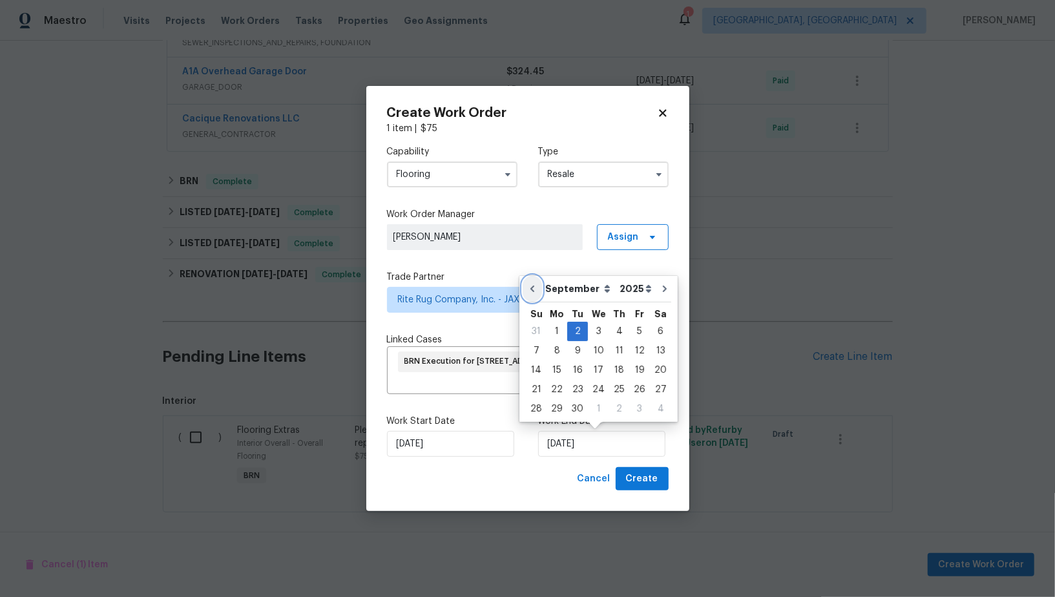
click at [538, 291] on button "Go to previous month" at bounding box center [532, 289] width 19 height 26
type input "28/08/2025"
select select "7"
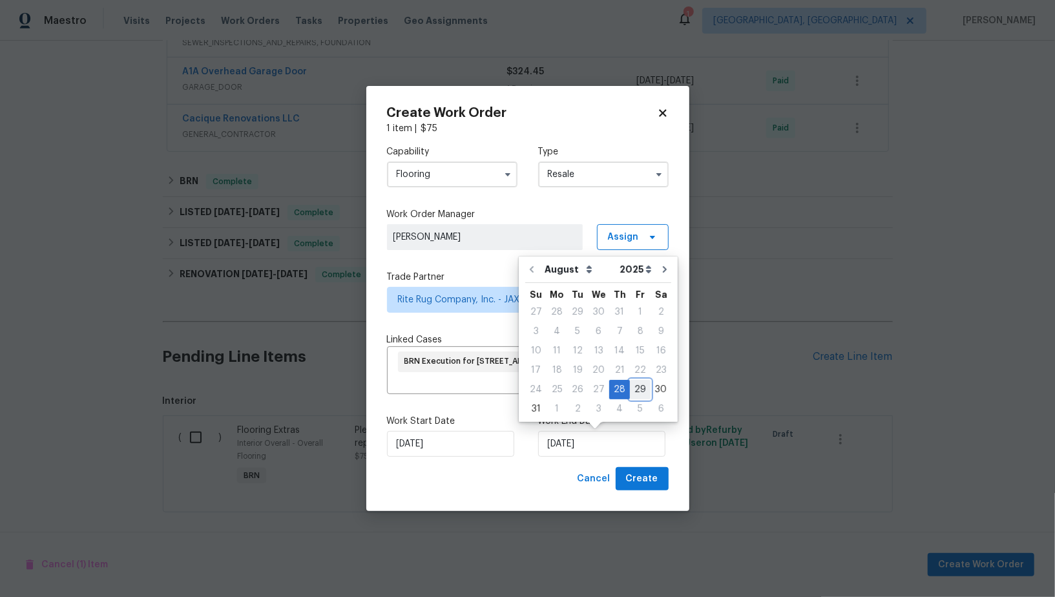
click at [636, 390] on div "29" at bounding box center [640, 390] width 21 height 18
type input "29/08/2025"
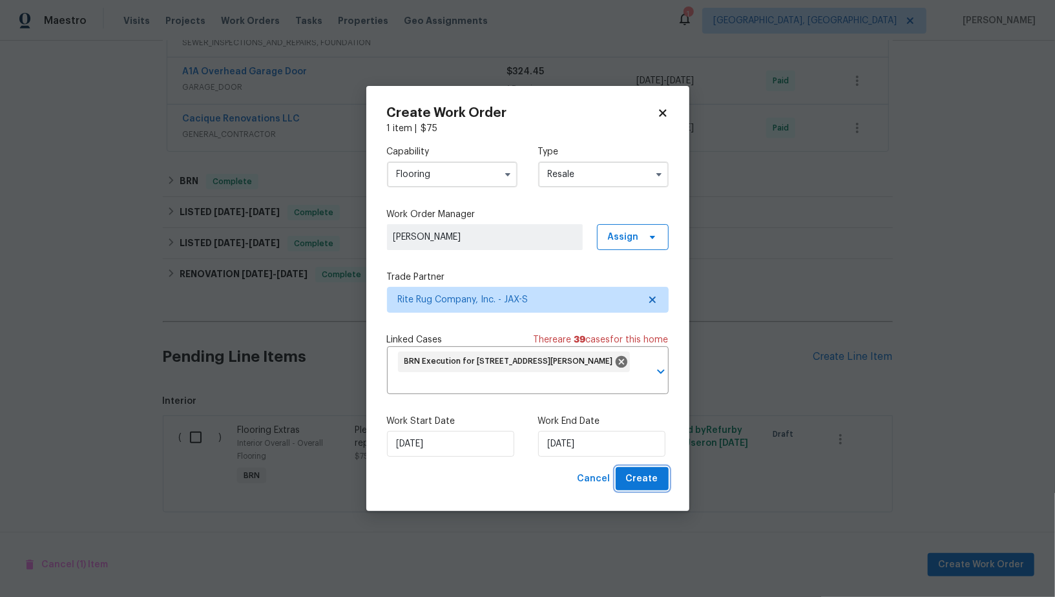
click at [654, 483] on span "Create" at bounding box center [642, 479] width 32 height 16
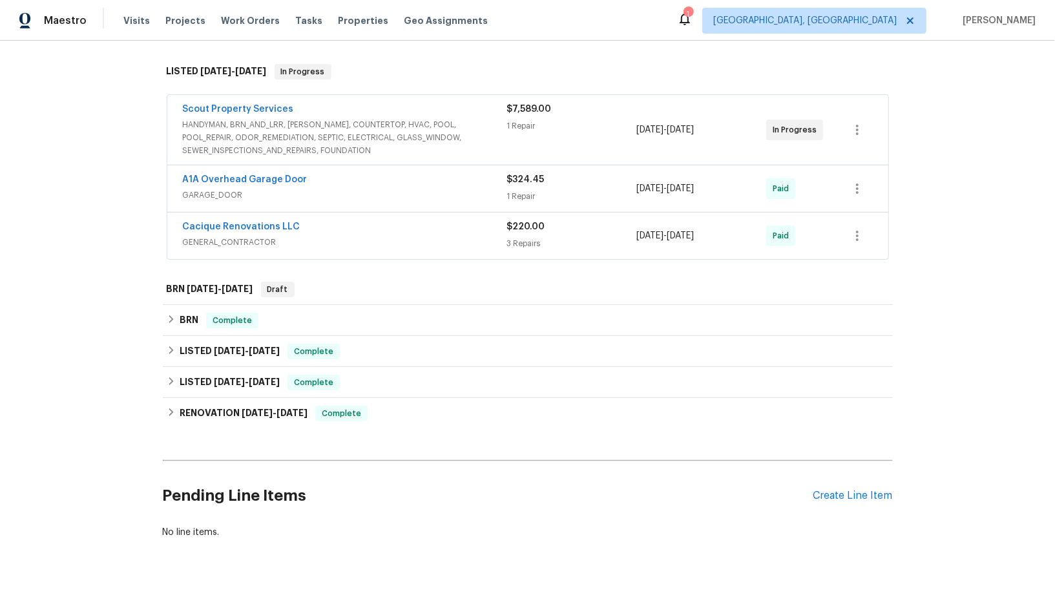
scroll to position [220, 0]
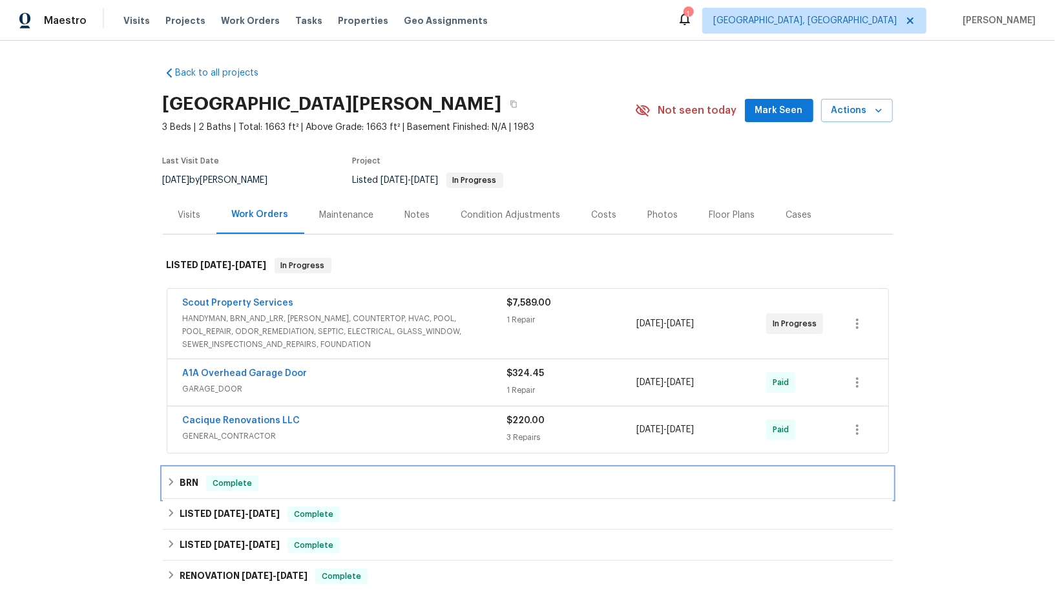
click at [191, 491] on div "BRN Complete" at bounding box center [528, 483] width 730 height 31
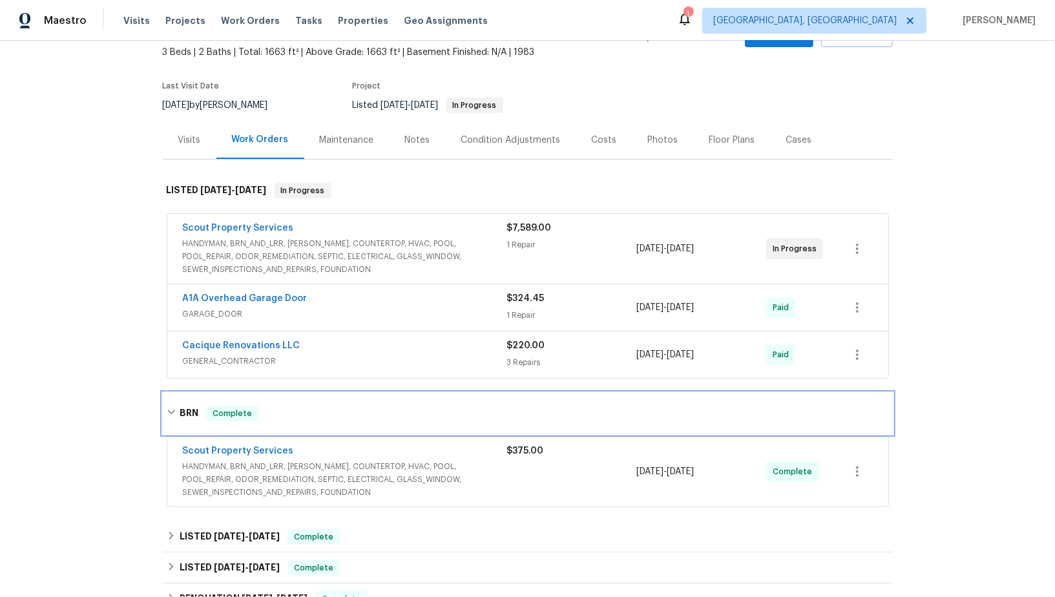
scroll to position [259, 0]
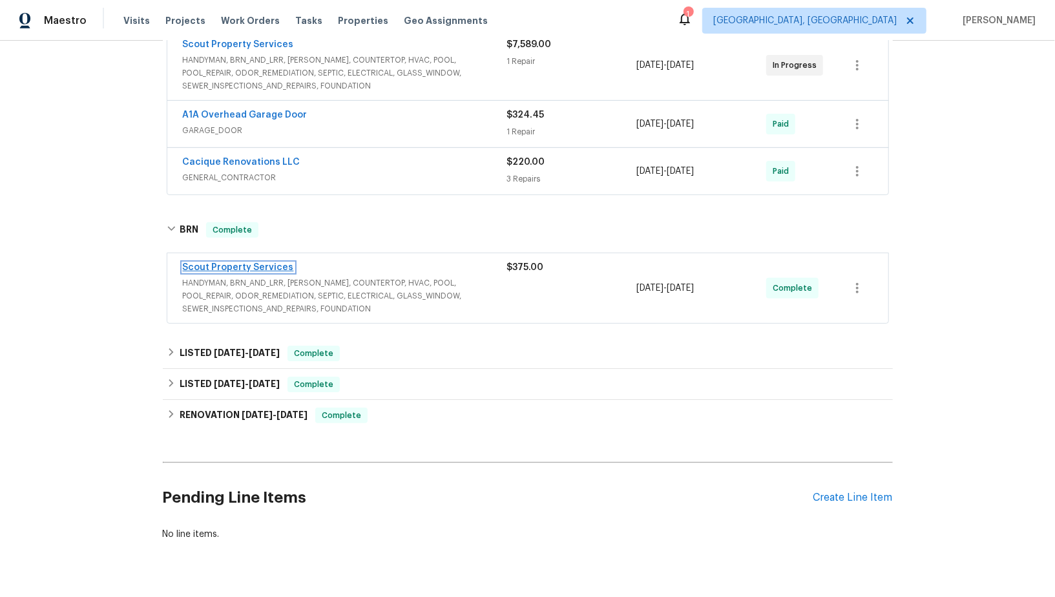
click at [233, 266] on link "Scout Property Services" at bounding box center [238, 267] width 111 height 9
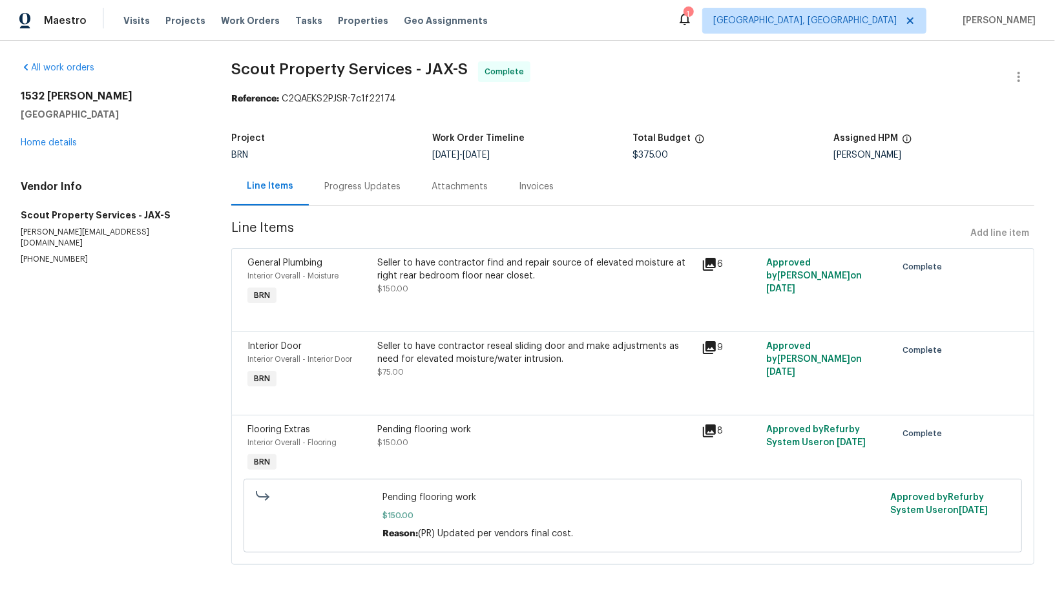
click at [427, 275] on div "Seller to have contractor find and repair source of elevated moisture at right …" at bounding box center [535, 270] width 317 height 26
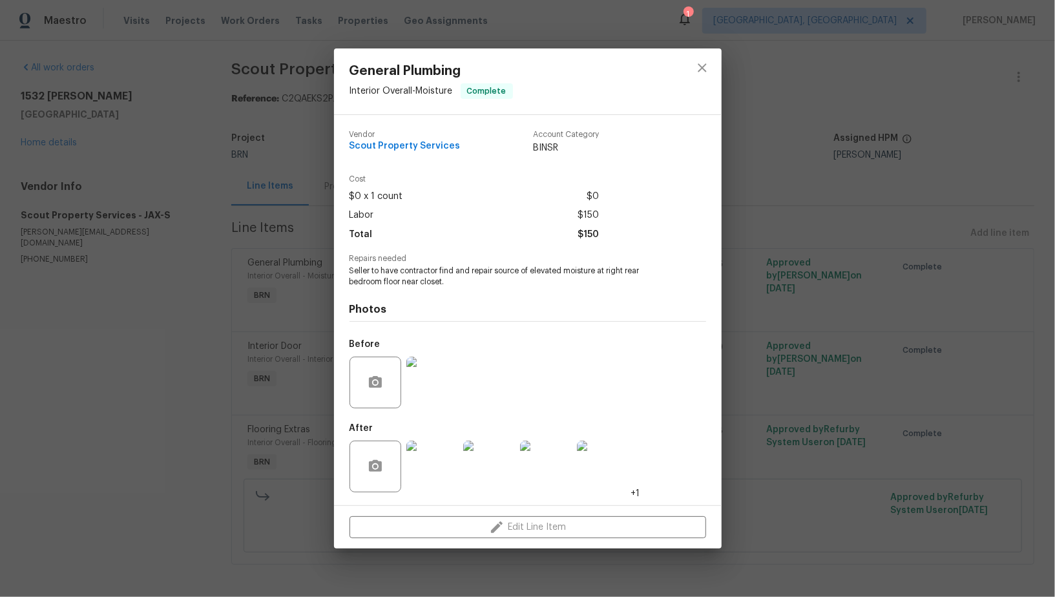
click at [422, 451] on img at bounding box center [433, 467] width 52 height 52
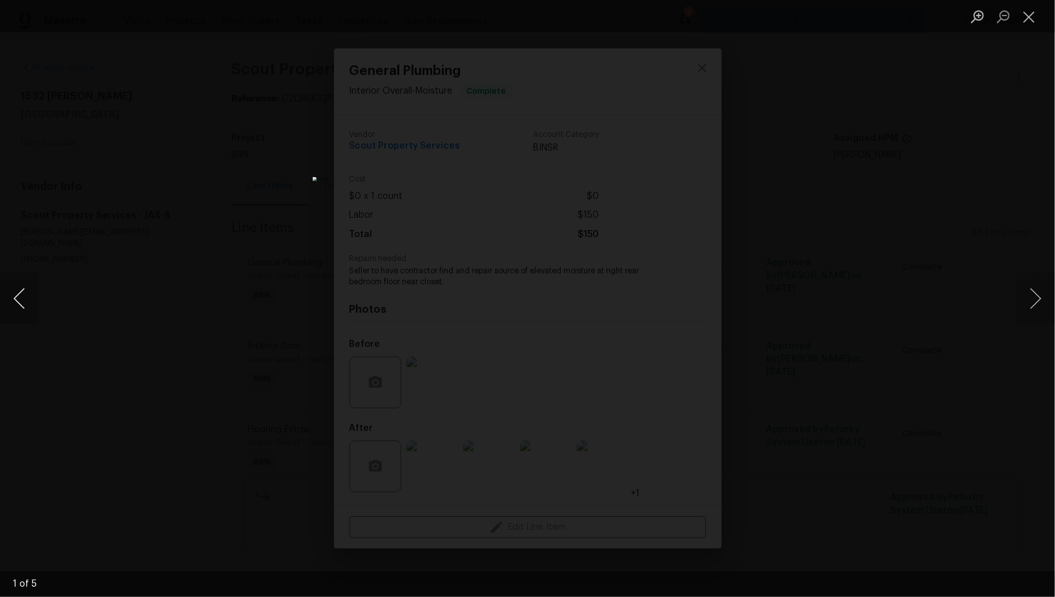
click at [17, 296] on button "Previous image" at bounding box center [19, 299] width 39 height 52
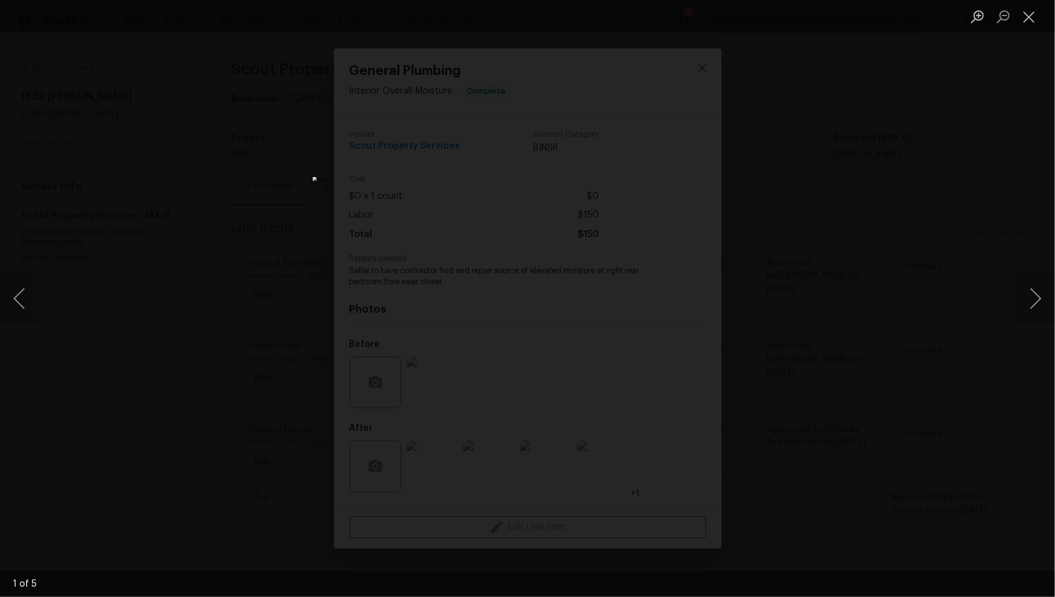
click at [258, 372] on div "Lightbox" at bounding box center [527, 298] width 1055 height 597
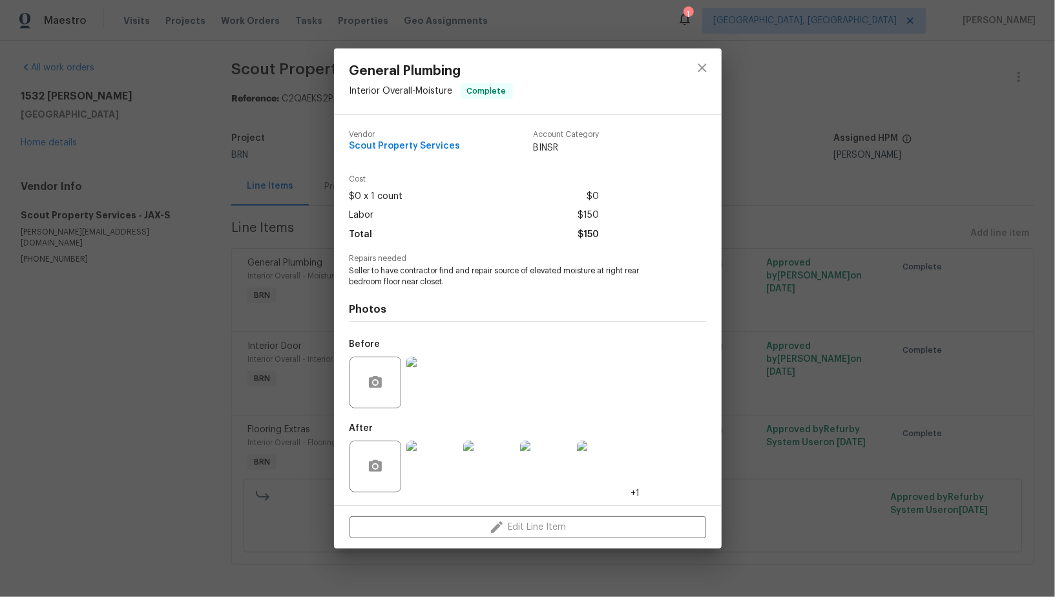
click at [255, 367] on div "General Plumbing Interior Overall - Moisture Complete Vendor Scout Property Ser…" at bounding box center [527, 298] width 1055 height 597
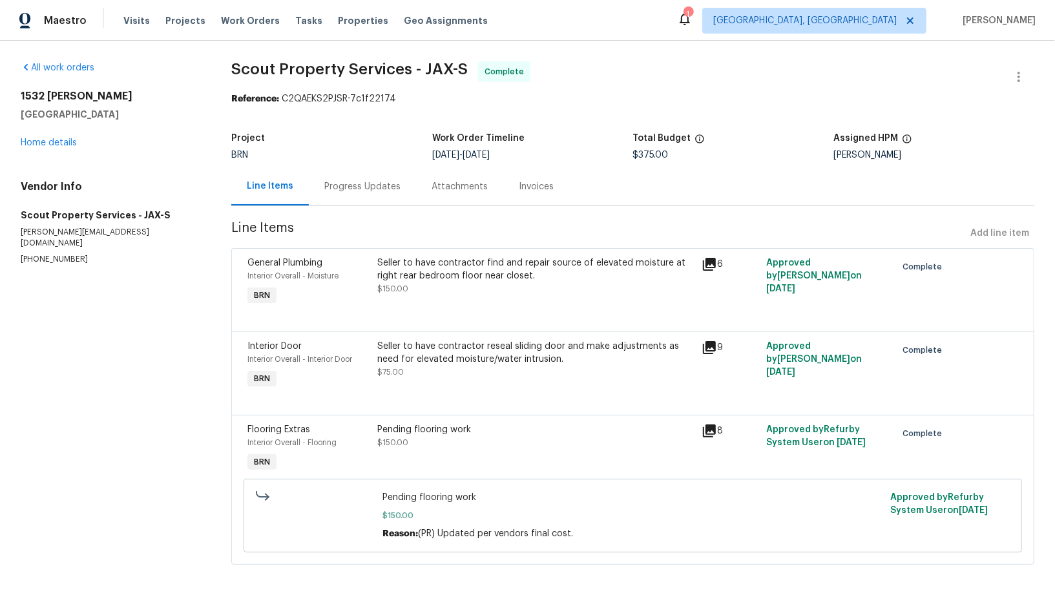
scroll to position [3, 0]
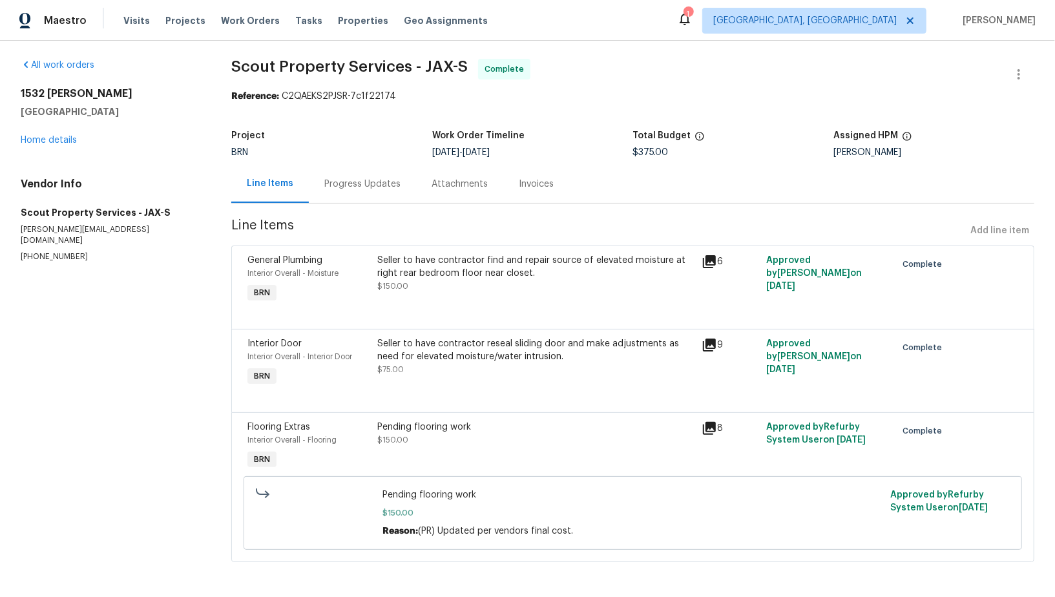
click at [472, 439] on div "Pending flooring work $150.00" at bounding box center [535, 434] width 317 height 26
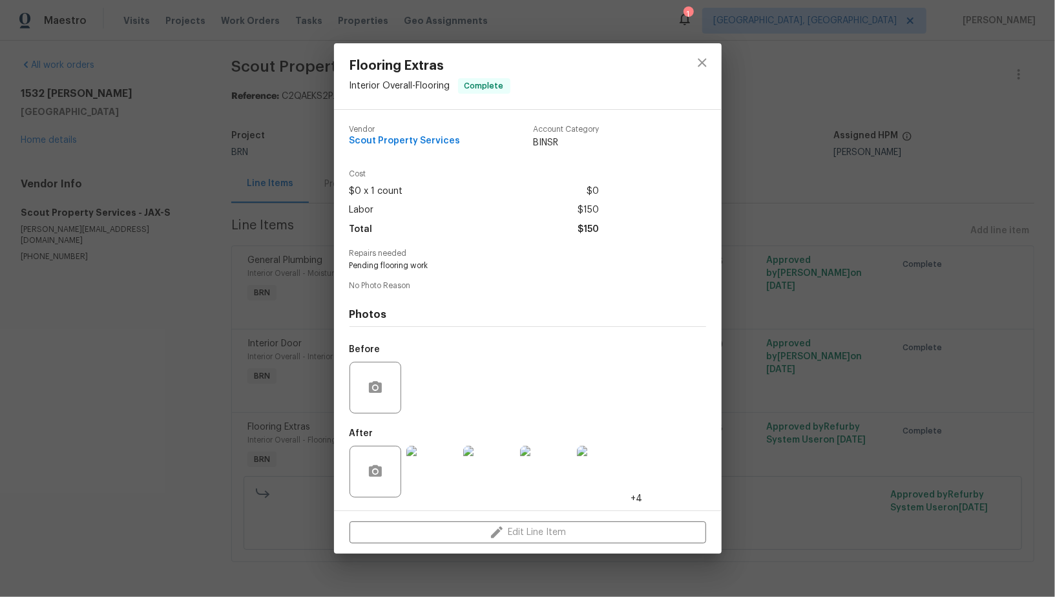
click at [434, 465] on img at bounding box center [433, 472] width 52 height 52
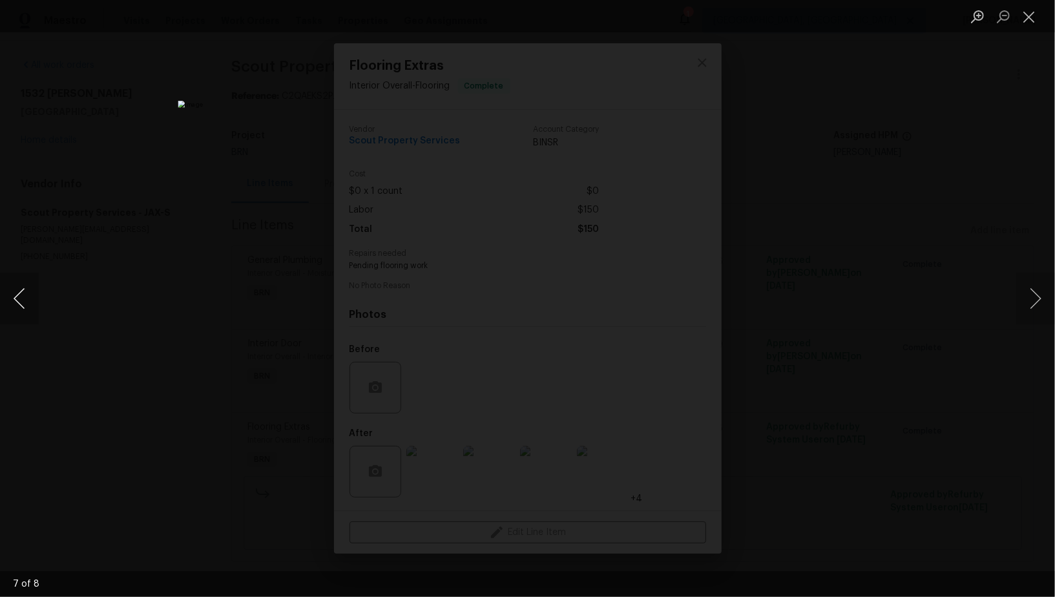
click at [17, 312] on button "Previous image" at bounding box center [19, 299] width 39 height 52
click at [15, 303] on button "Previous image" at bounding box center [19, 299] width 39 height 52
click at [19, 304] on button "Previous image" at bounding box center [19, 299] width 39 height 52
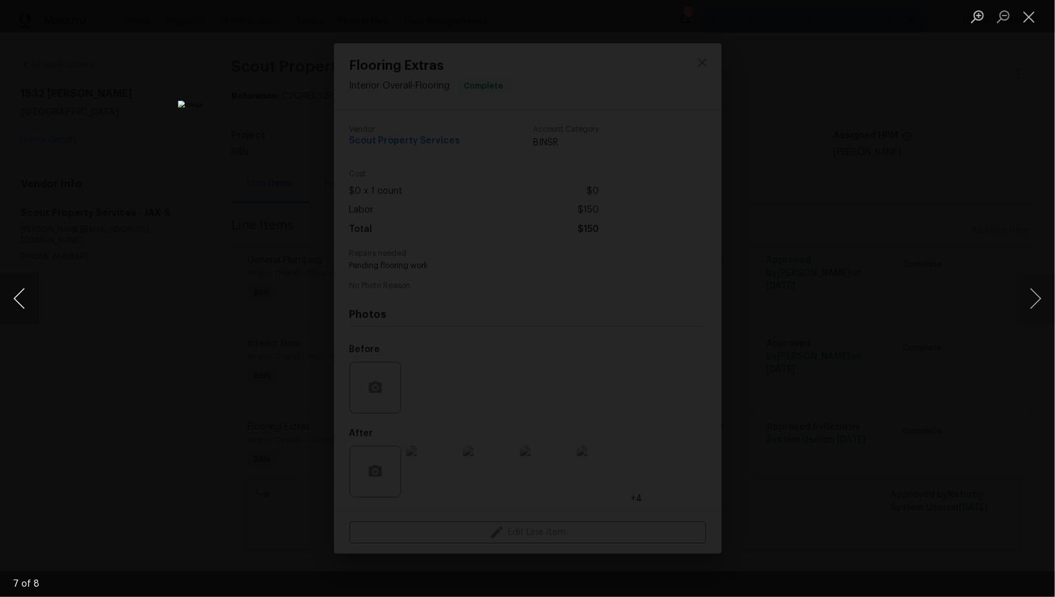
click at [23, 309] on button "Previous image" at bounding box center [19, 299] width 39 height 52
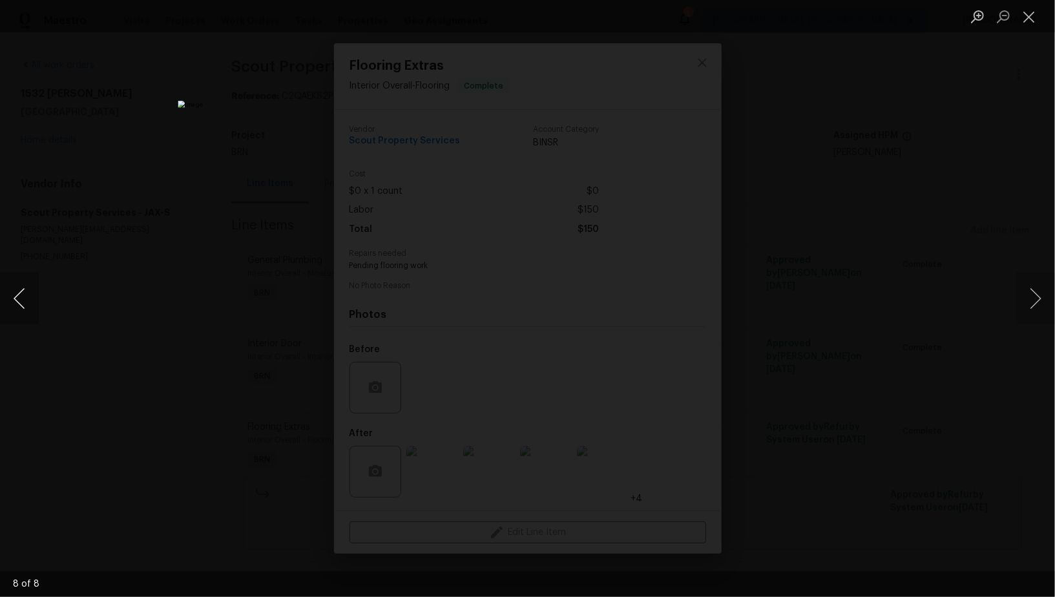
click at [12, 299] on button "Previous image" at bounding box center [19, 299] width 39 height 52
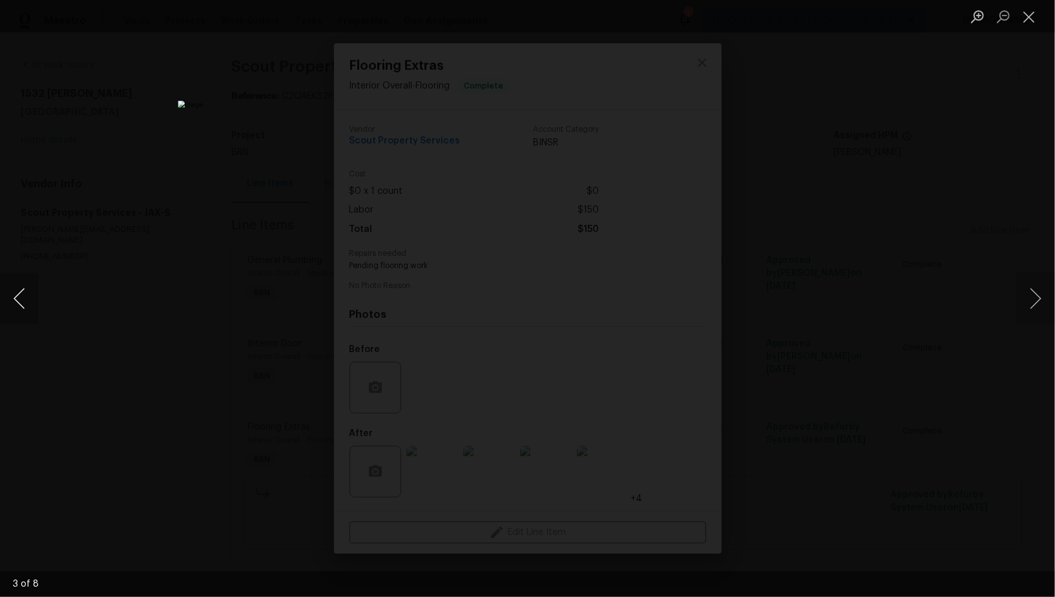
click at [12, 299] on button "Previous image" at bounding box center [19, 299] width 39 height 52
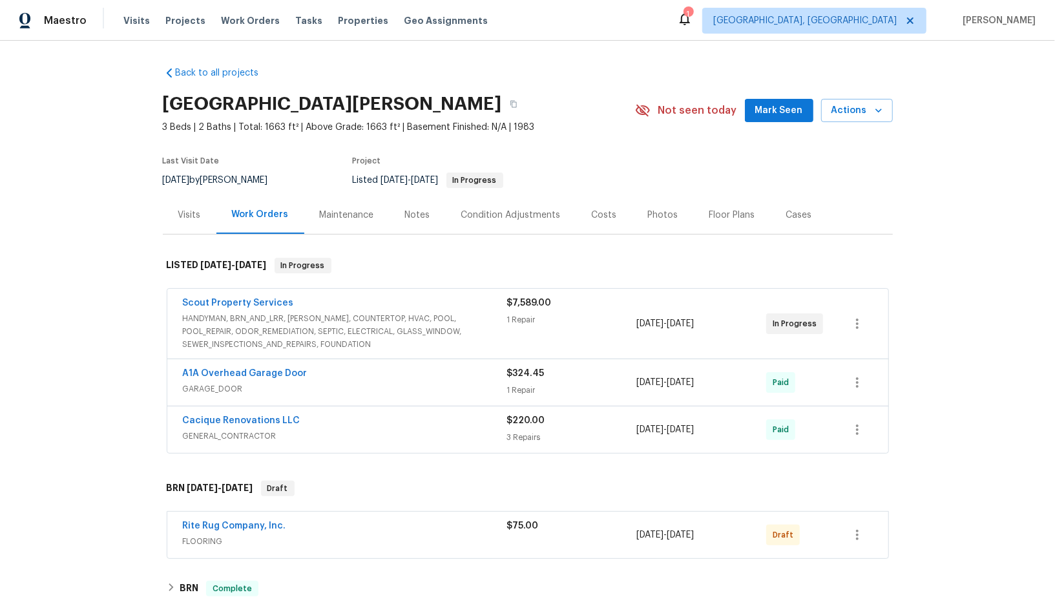
scroll to position [181, 0]
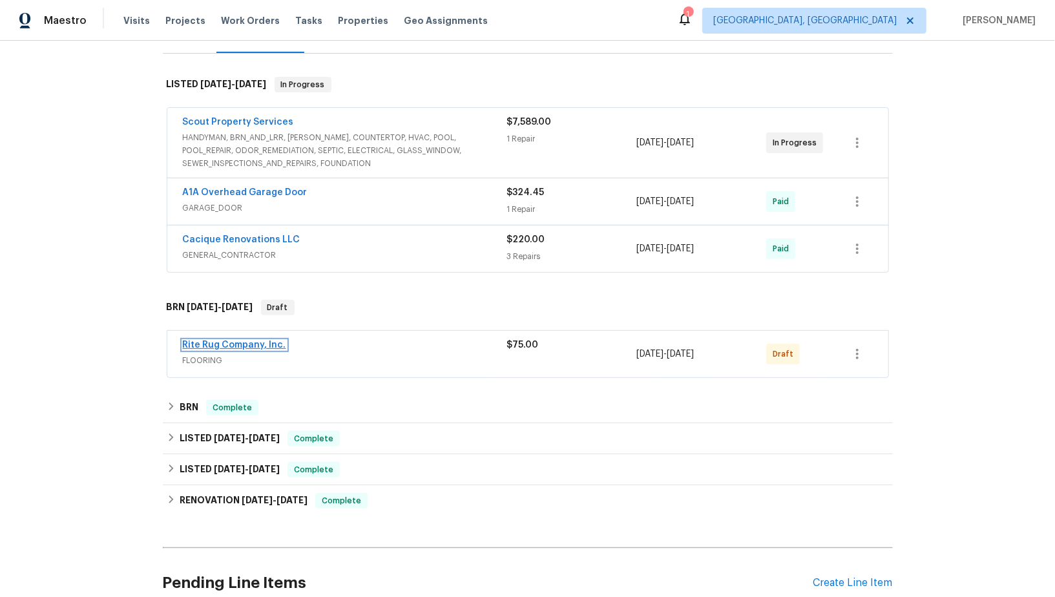
click at [255, 343] on link "Rite Rug Company, Inc." at bounding box center [234, 345] width 103 height 9
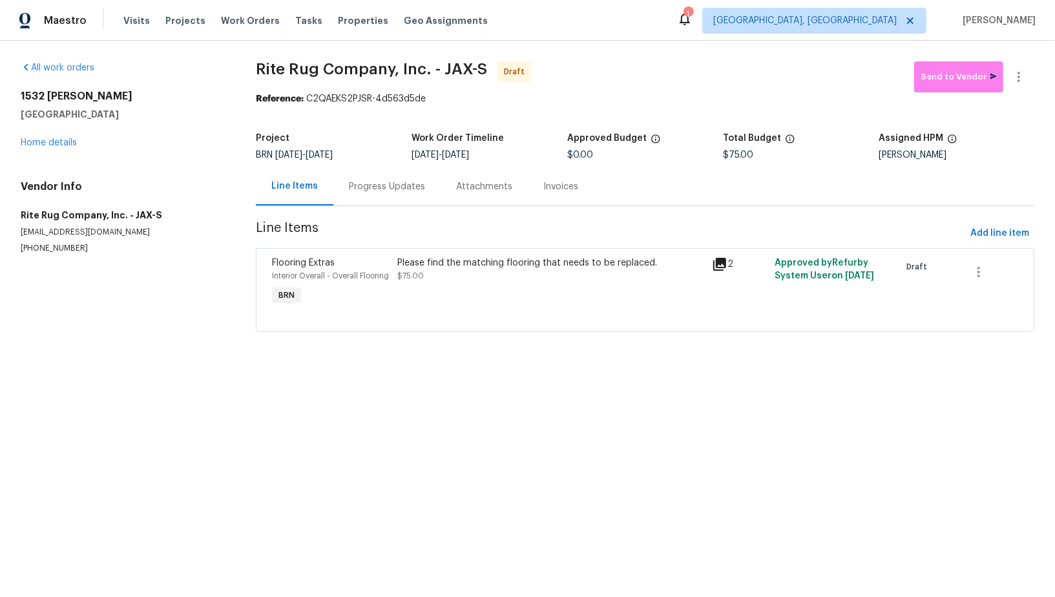
click at [374, 200] on div "Progress Updates" at bounding box center [386, 186] width 107 height 38
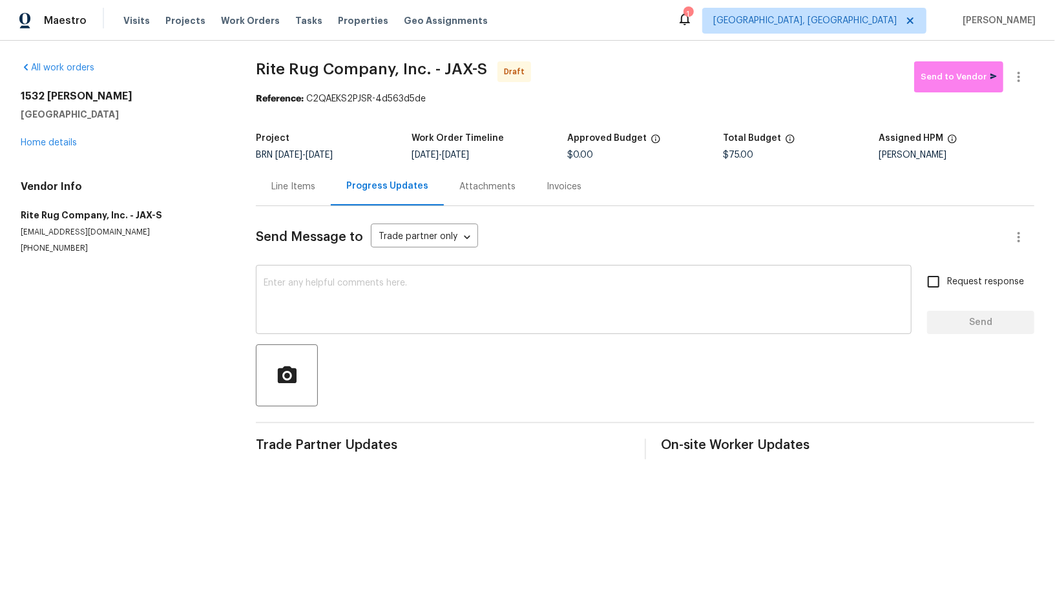
click at [390, 309] on textarea at bounding box center [584, 301] width 640 height 45
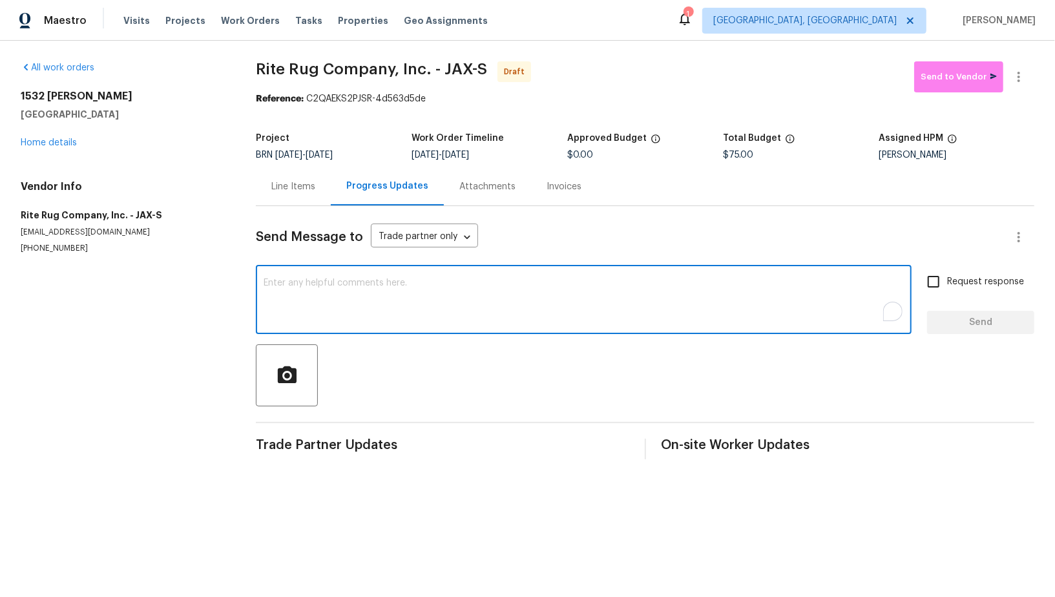
paste textarea "Hi, I'm Padmapriya from Opendoor. Just wanted to check if you received the WO f…"
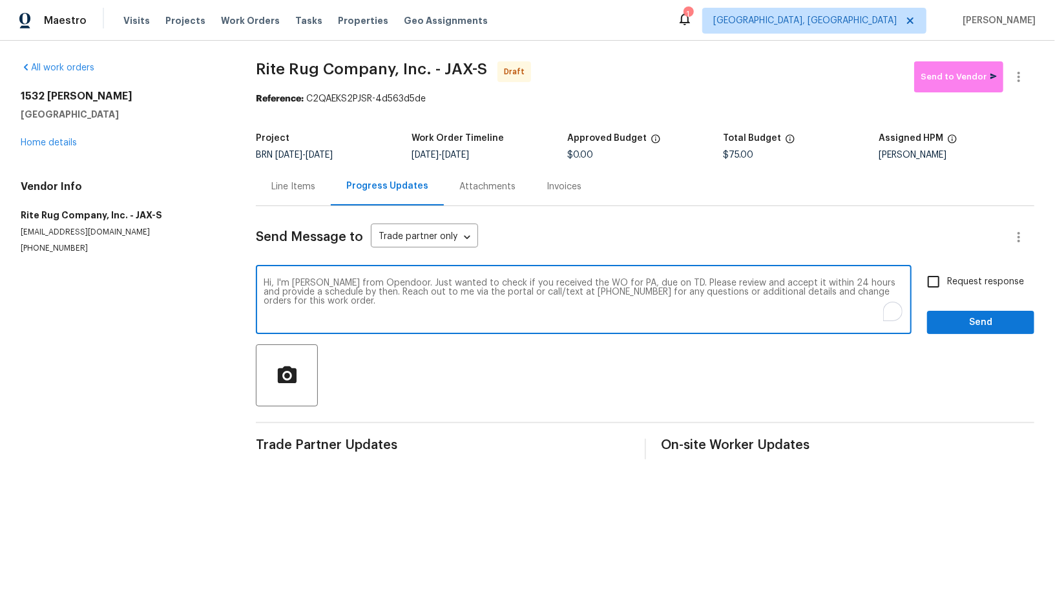
click at [630, 282] on textarea "Hi, I'm Padmapriya from Opendoor. Just wanted to check if you received the WO f…" at bounding box center [584, 301] width 640 height 45
paste textarea "1532 Derringer Rd, Jacksonville, FL 32225"
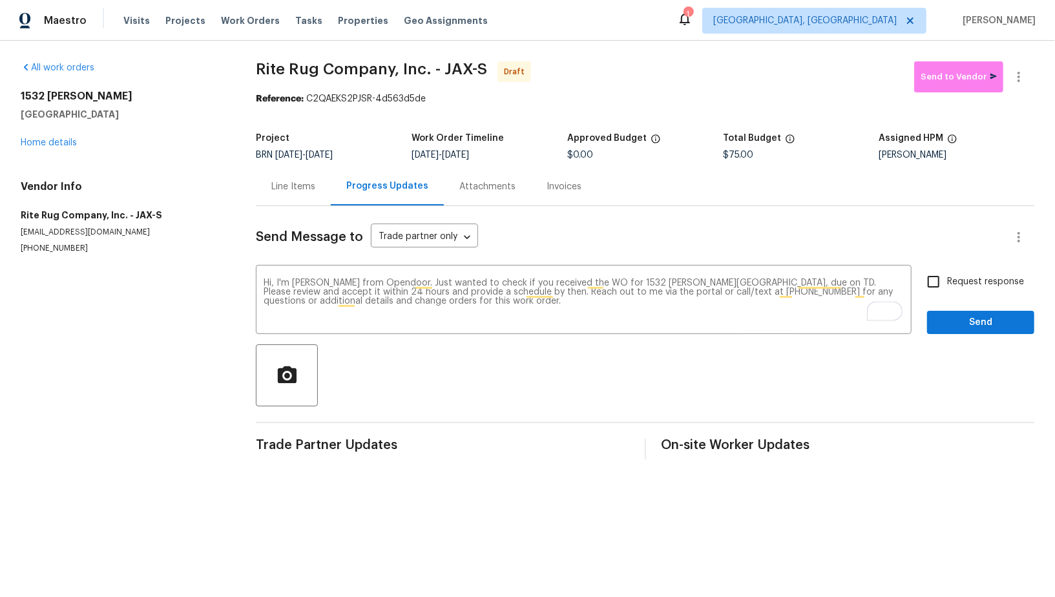
drag, startPoint x: 465, startPoint y: 155, endPoint x: 514, endPoint y: 154, distance: 49.1
click at [514, 154] on div "8/28/2025 - 8/29/2025" at bounding box center [490, 155] width 156 height 9
copy span "8/29/2025"
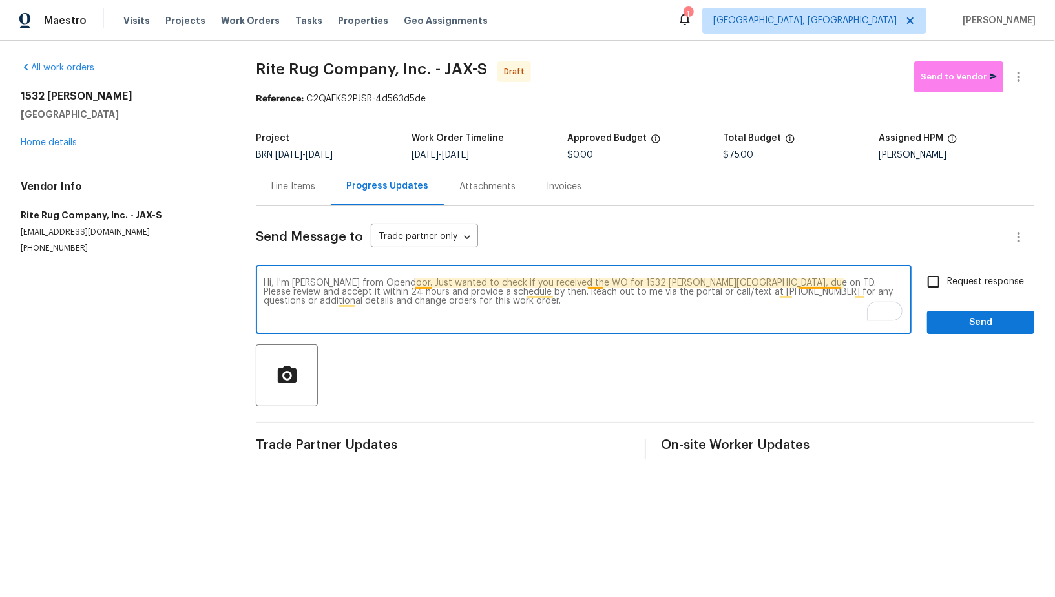
click at [841, 282] on textarea "Hi, I'm Padmapriya from Opendoor. Just wanted to check if you received the WO f…" at bounding box center [584, 301] width 640 height 45
paste textarea "8/29/2025"
type textarea "Hi, I'm Padmapriya from Opendoor. Just wanted to check if you received the WO f…"
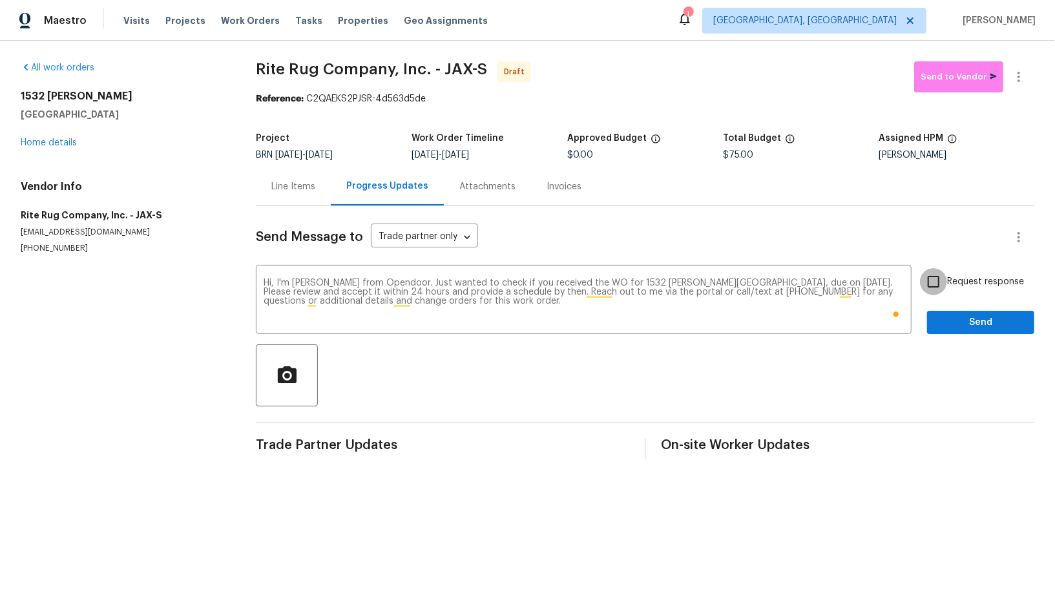
click at [938, 279] on input "Request response" at bounding box center [933, 281] width 27 height 27
checkbox input "true"
click at [966, 343] on div "Send Message to Trade partner only Trade partner only ​ Hi, I'm Padmapriya from…" at bounding box center [645, 332] width 779 height 253
click at [963, 332] on button "Send" at bounding box center [980, 323] width 107 height 24
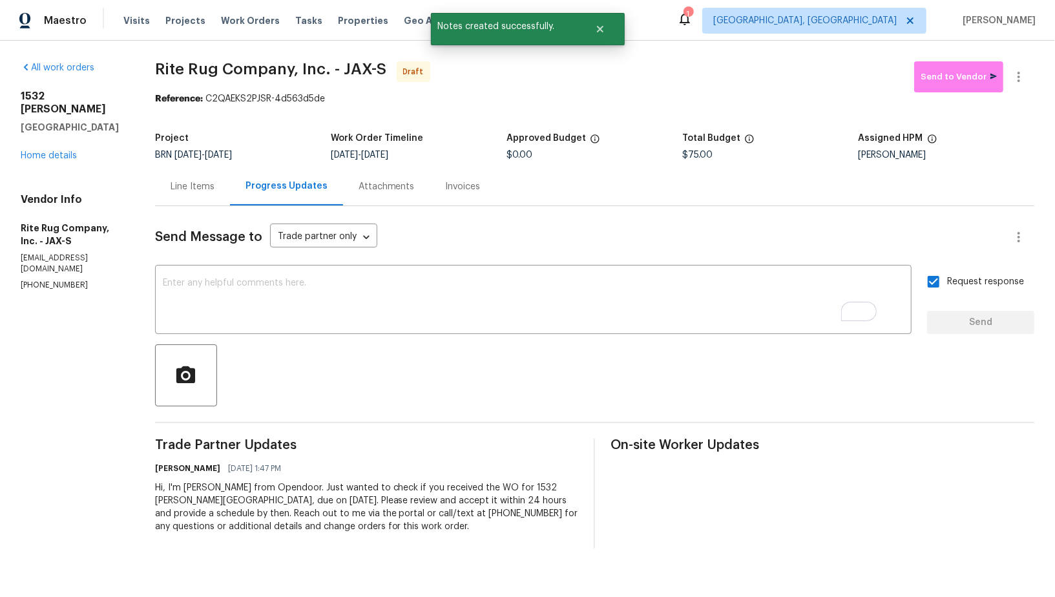
click at [213, 192] on div "Line Items" at bounding box center [193, 186] width 44 height 13
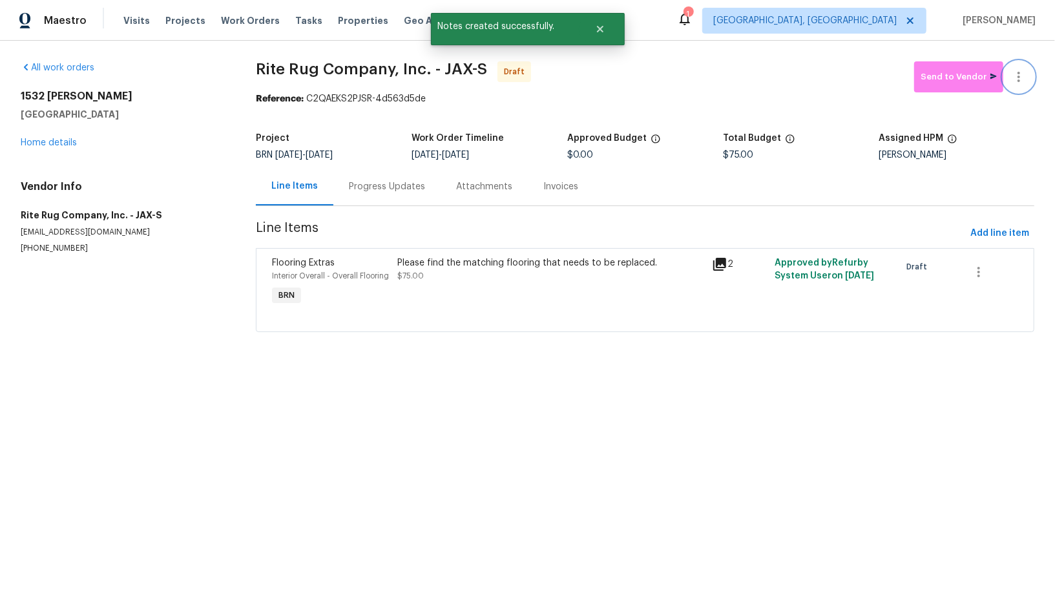
click at [1022, 76] on icon "button" at bounding box center [1019, 77] width 16 height 16
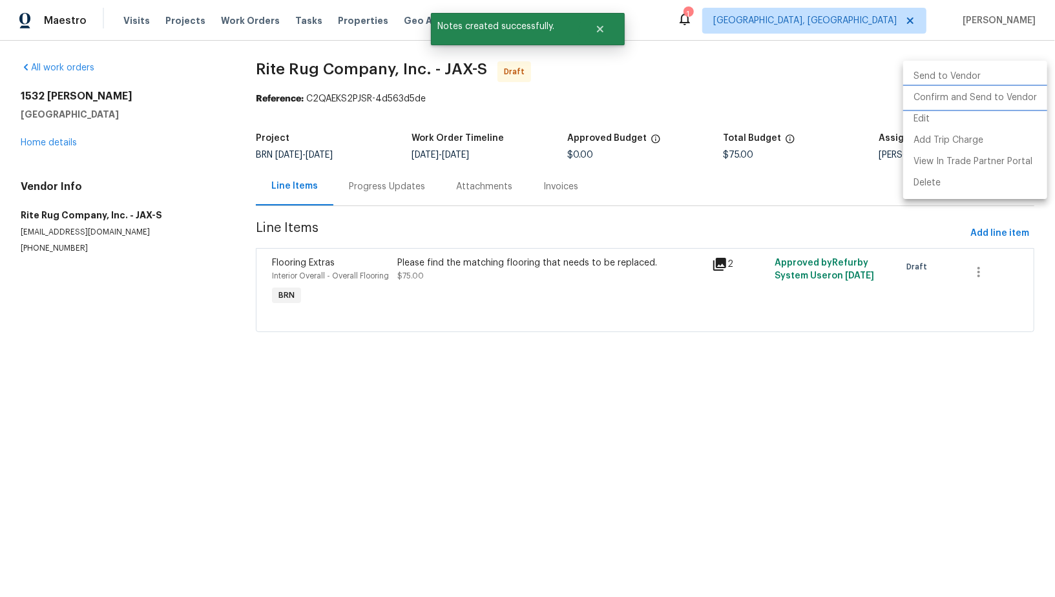
click at [1000, 92] on li "Confirm and Send to Vendor" at bounding box center [976, 97] width 144 height 21
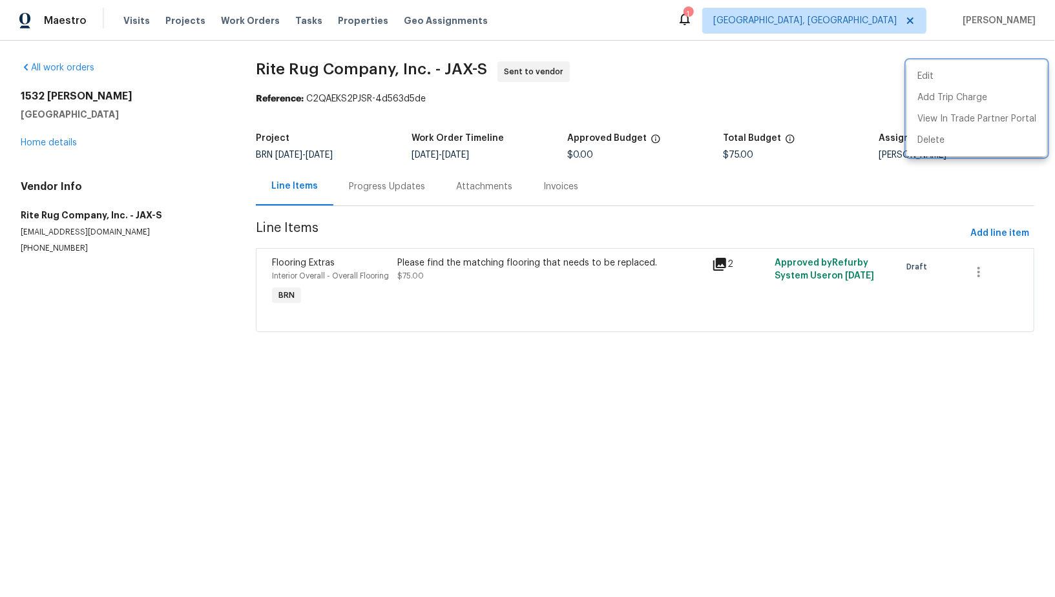
drag, startPoint x: 16, startPoint y: 208, endPoint x: 91, endPoint y: 211, distance: 75.0
click at [91, 211] on div at bounding box center [527, 298] width 1055 height 597
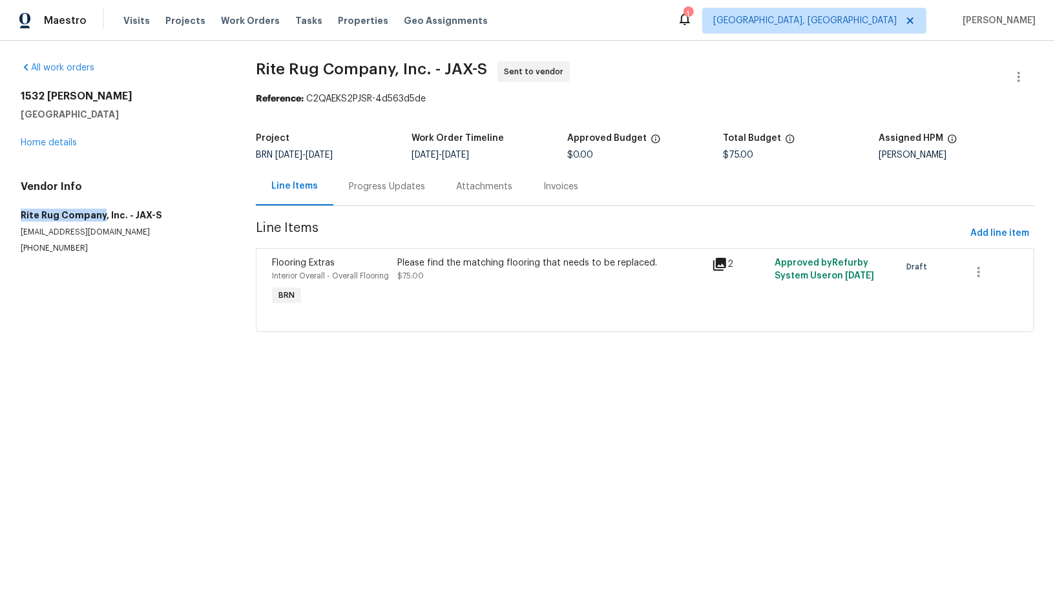
drag, startPoint x: 99, startPoint y: 215, endPoint x: 12, endPoint y: 211, distance: 87.3
click at [12, 211] on div "All work orders 1532 Derringer Rd Jacksonville, FL 32225 Home details Vendor In…" at bounding box center [527, 205] width 1055 height 328
copy h5 "Rite Rug Company"
click at [350, 209] on section "Rite Rug Company, Inc. - JAX-S Sent to vendor Reference: C2QAEKS2PJSR-4d563d5de…" at bounding box center [645, 204] width 779 height 286
click at [349, 187] on div "Progress Updates" at bounding box center [387, 186] width 76 height 13
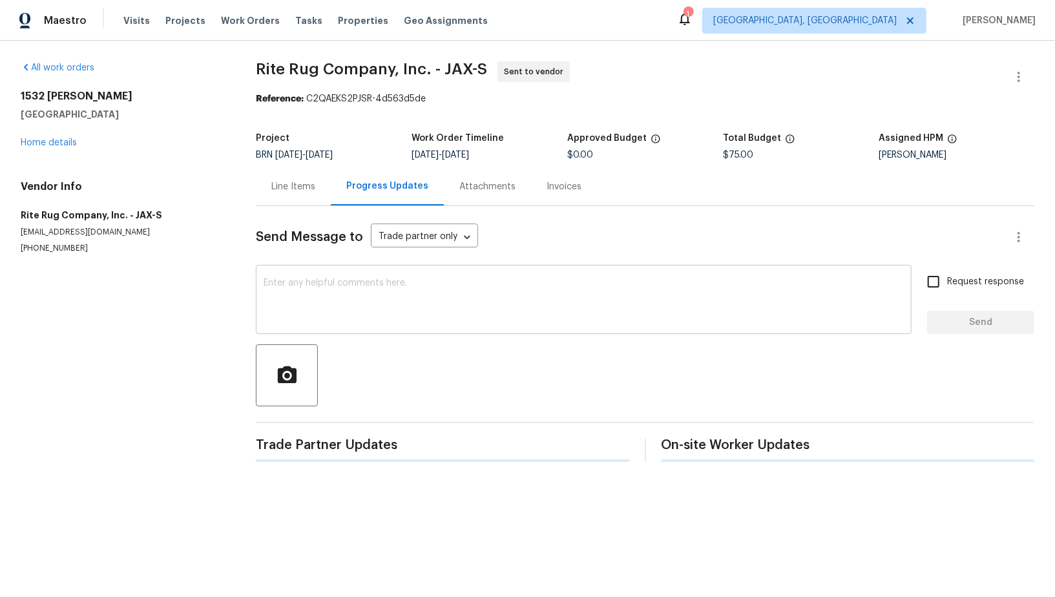
click at [322, 304] on textarea at bounding box center [584, 301] width 640 height 45
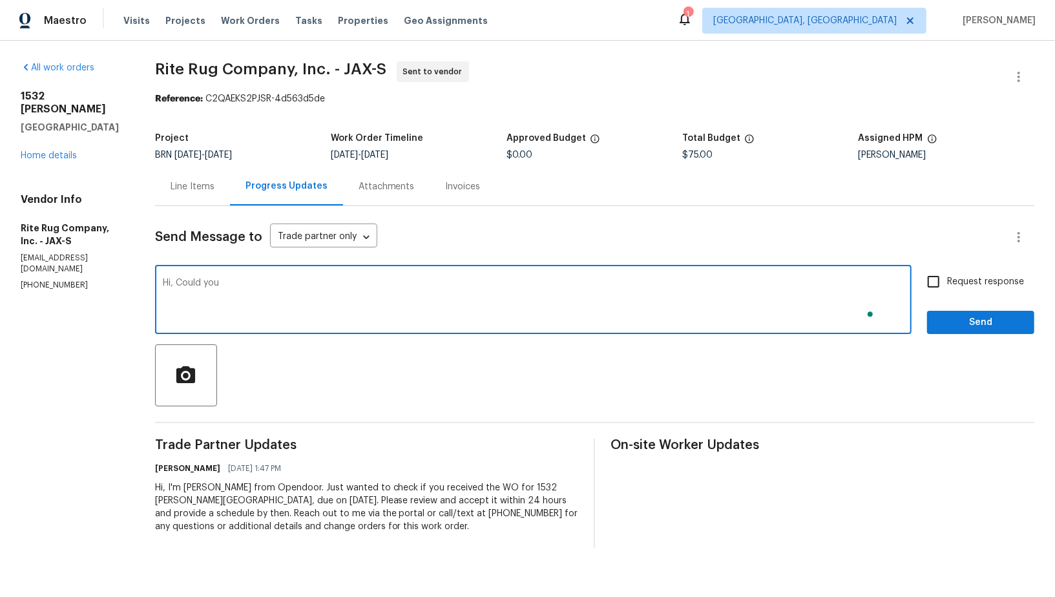
paste textarea "inspect and confirm whether they can find matching flooring to reinstall. Thank…"
click at [246, 286] on textarea "Hi, Could you inspect and confirm whether they can find matching flooring to re…" at bounding box center [533, 301] width 741 height 45
click at [213, 285] on textarea "Hi, Could you please inspect and confirm whether they can find matching floorin…" at bounding box center [533, 301] width 741 height 45
click at [416, 279] on textarea "Hi, could you please inspect and confirm whether they can find matching floorin…" at bounding box center [533, 301] width 741 height 45
click at [560, 279] on textarea "Hi, could you please inspect and confirm whether you can find matching flooring…" at bounding box center [533, 301] width 741 height 45
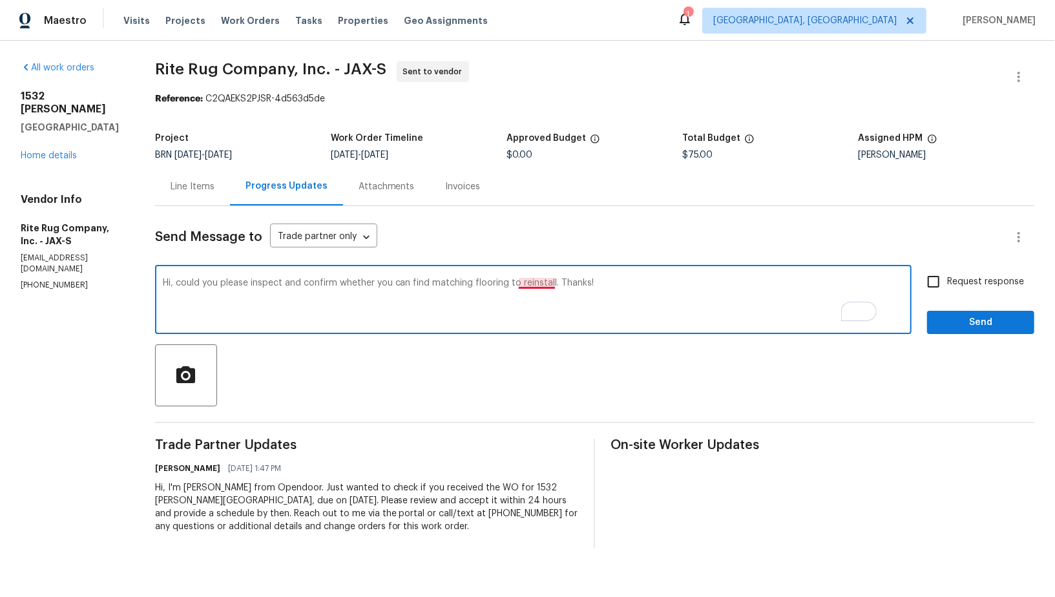
click at [560, 286] on textarea "Hi, could you please inspect and confirm whether you can find matching flooring…" at bounding box center [533, 301] width 741 height 45
click at [655, 280] on textarea "Hi, could you please inspect and confirm whether you can find matching flooring…" at bounding box center [533, 301] width 741 height 45
type textarea "Hi, could you please inspect and confirm whether you can find matching flooring…"
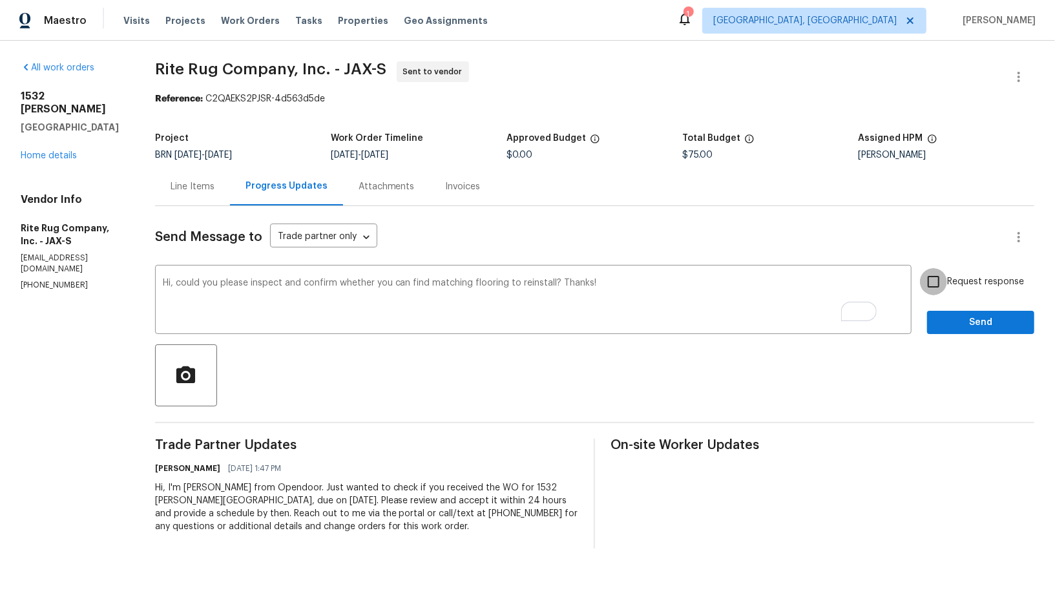
click at [929, 289] on input "Request response" at bounding box center [933, 281] width 27 height 27
checkbox input "true"
click at [968, 328] on span "Send" at bounding box center [981, 323] width 87 height 16
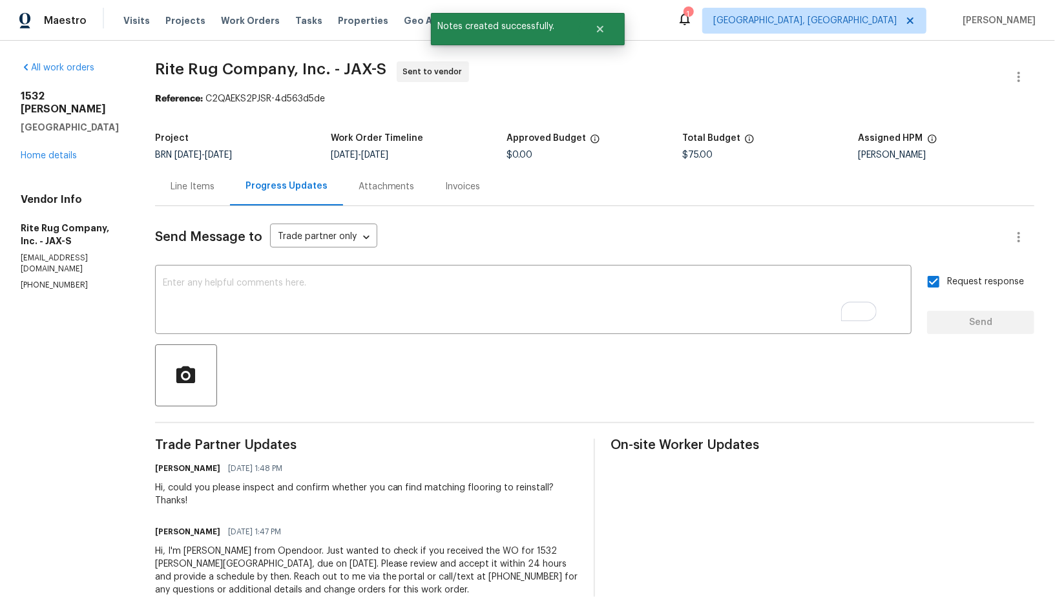
click at [215, 189] on div "Line Items" at bounding box center [193, 186] width 44 height 13
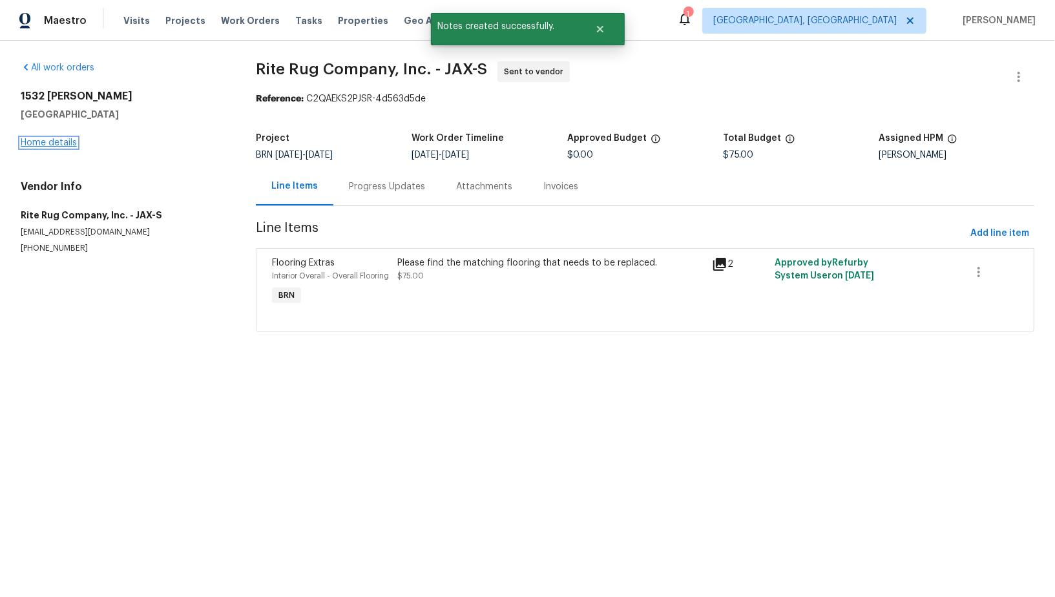
click at [48, 141] on link "Home details" at bounding box center [49, 142] width 56 height 9
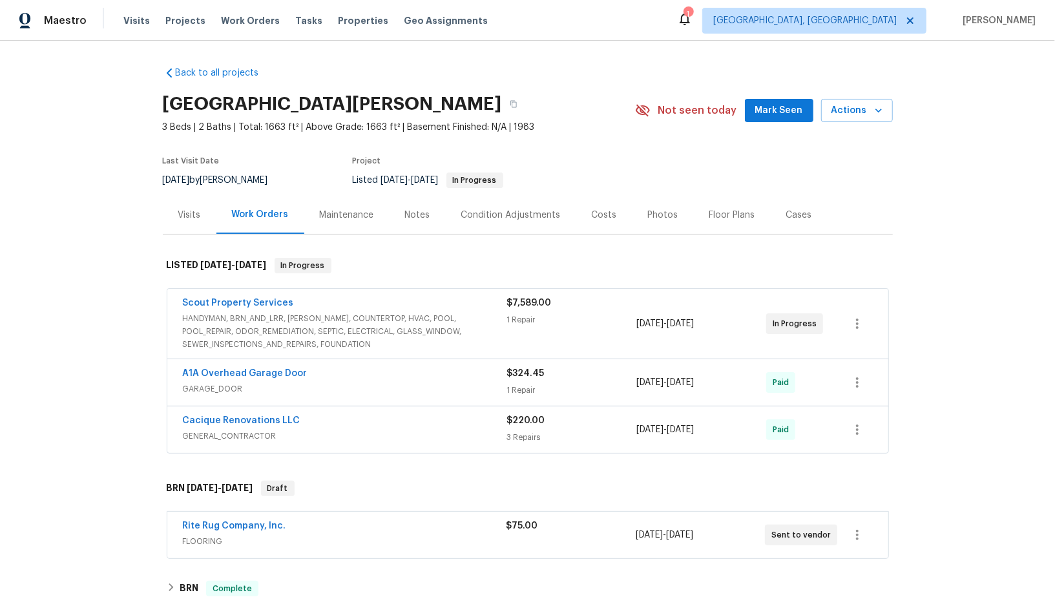
scroll to position [294, 0]
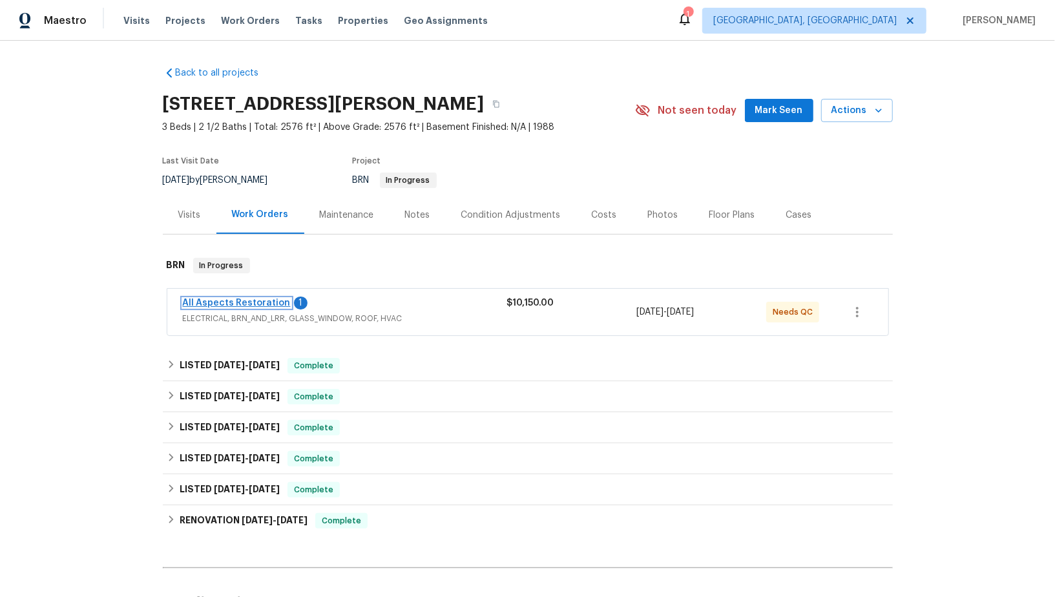
click at [237, 300] on link "All Aspects Restoration" at bounding box center [237, 303] width 108 height 9
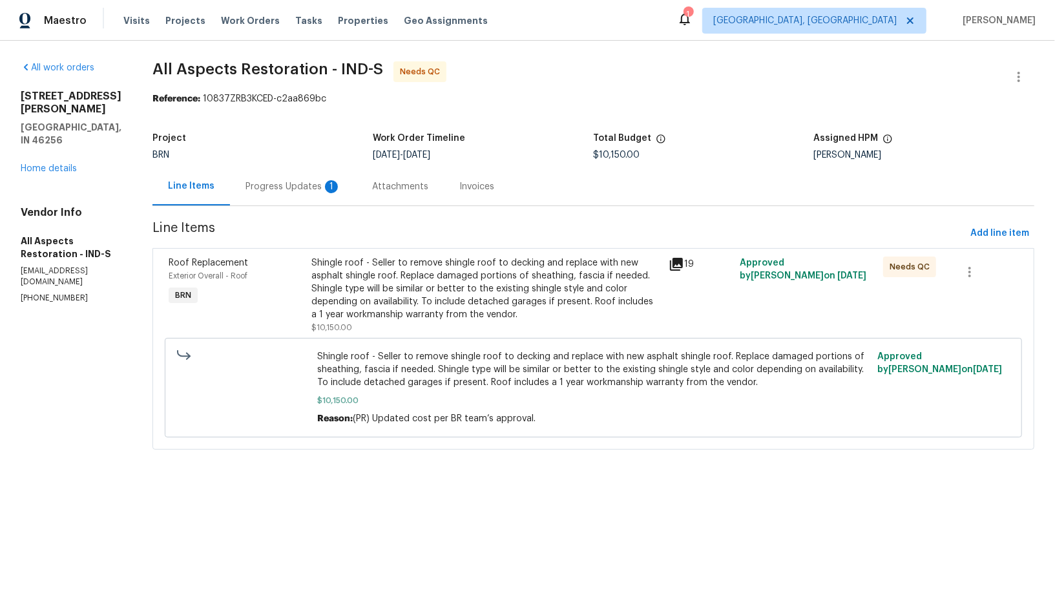
click at [299, 195] on div "Progress Updates 1" at bounding box center [293, 186] width 127 height 38
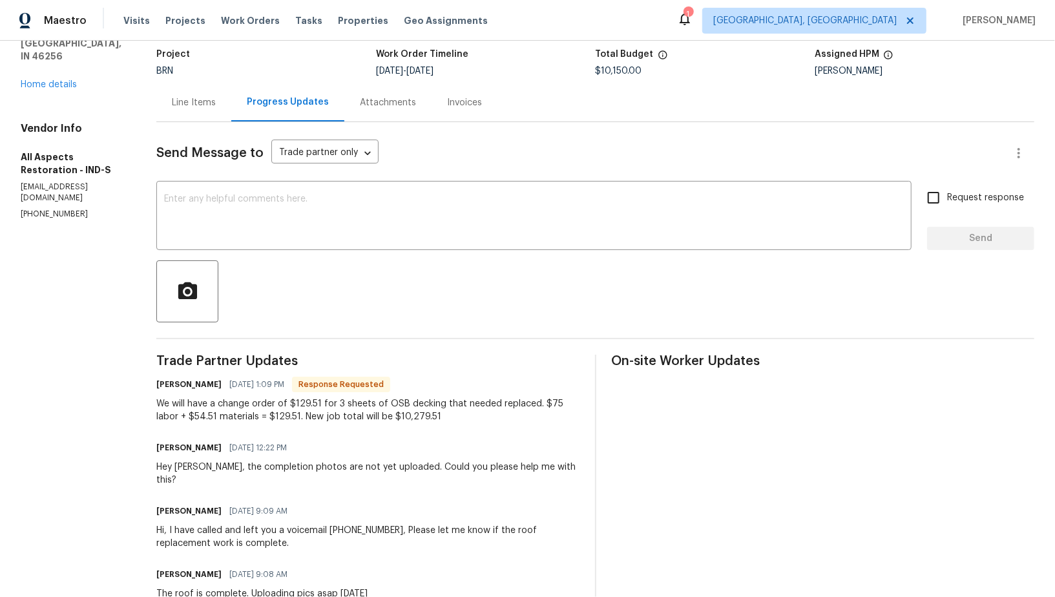
scroll to position [98, 0]
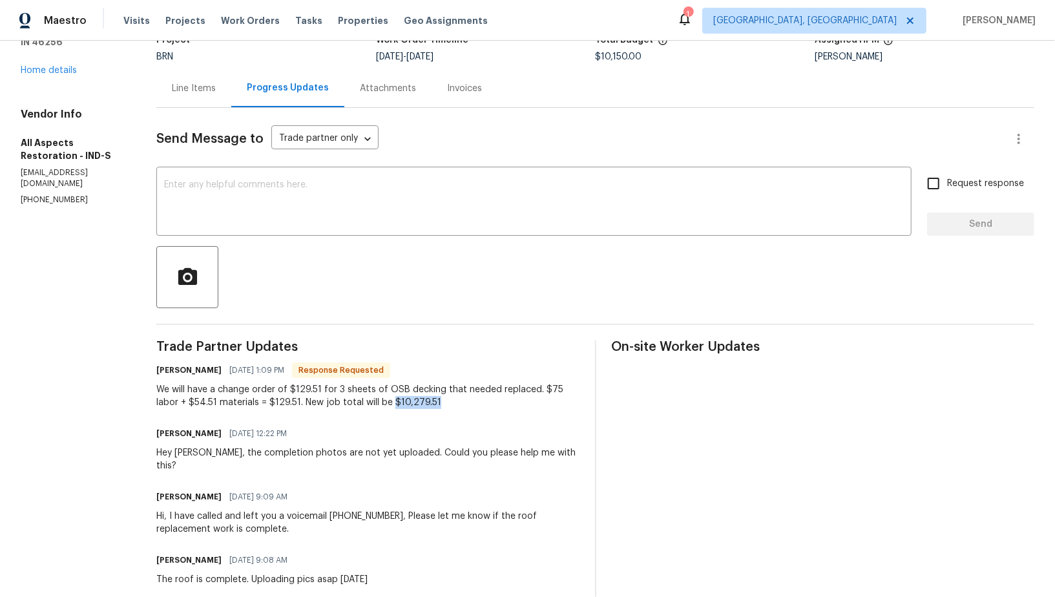
drag, startPoint x: 367, startPoint y: 401, endPoint x: 450, endPoint y: 405, distance: 83.4
click at [450, 405] on div "We will have a change order of $129.51 for 3 sheets of OSB decking that needed …" at bounding box center [367, 396] width 423 height 26
copy div "$10,279.51"
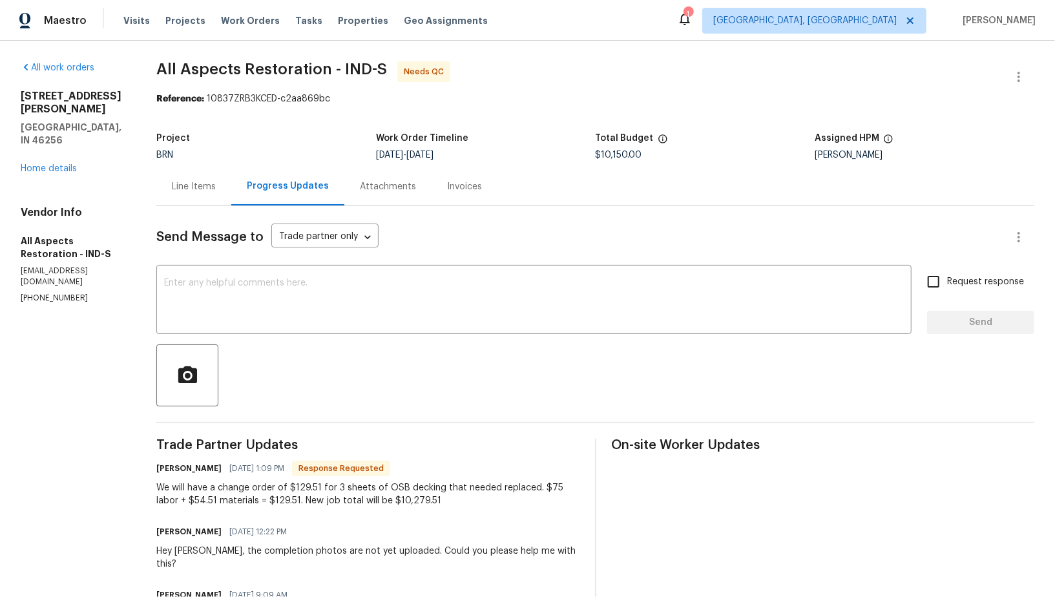
click at [190, 182] on div "Line Items" at bounding box center [194, 186] width 44 height 13
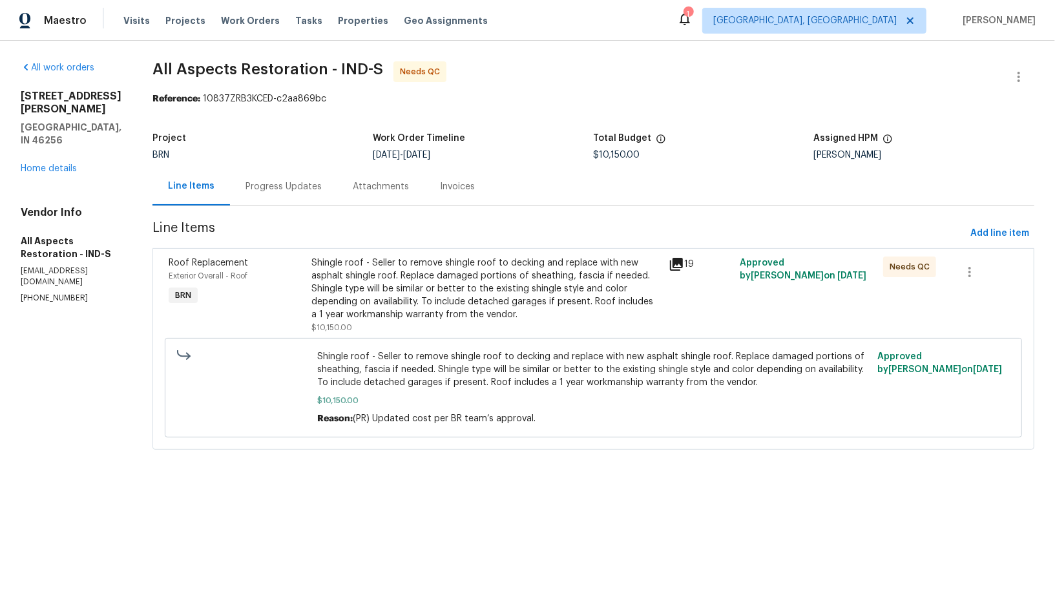
click at [337, 261] on div "Shingle roof - Seller to remove shingle roof to decking and replace with new as…" at bounding box center [487, 289] width 350 height 65
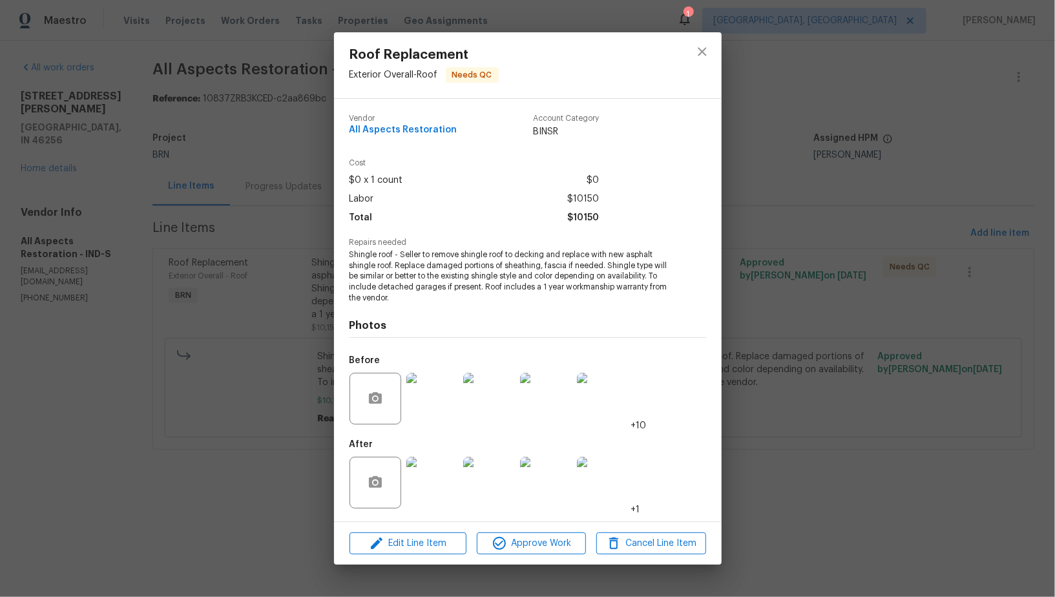
click at [279, 474] on div "Roof Replacement Exterior Overall - Roof Needs QC Vendor All Aspects Restoratio…" at bounding box center [527, 298] width 1055 height 597
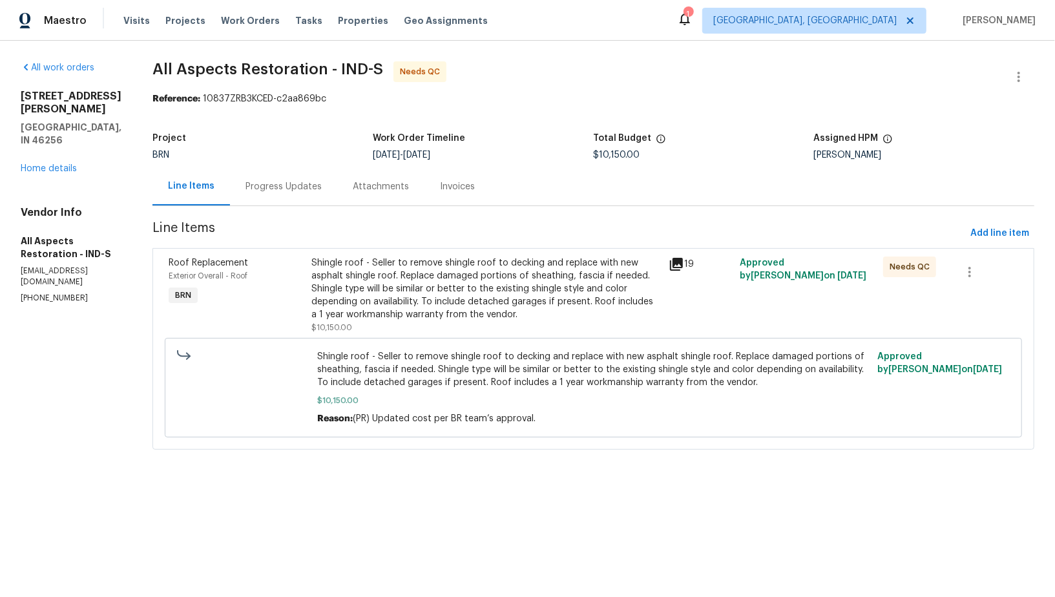
click at [374, 264] on div "Shingle roof - Seller to remove shingle roof to decking and replace with new as…" at bounding box center [487, 289] width 350 height 65
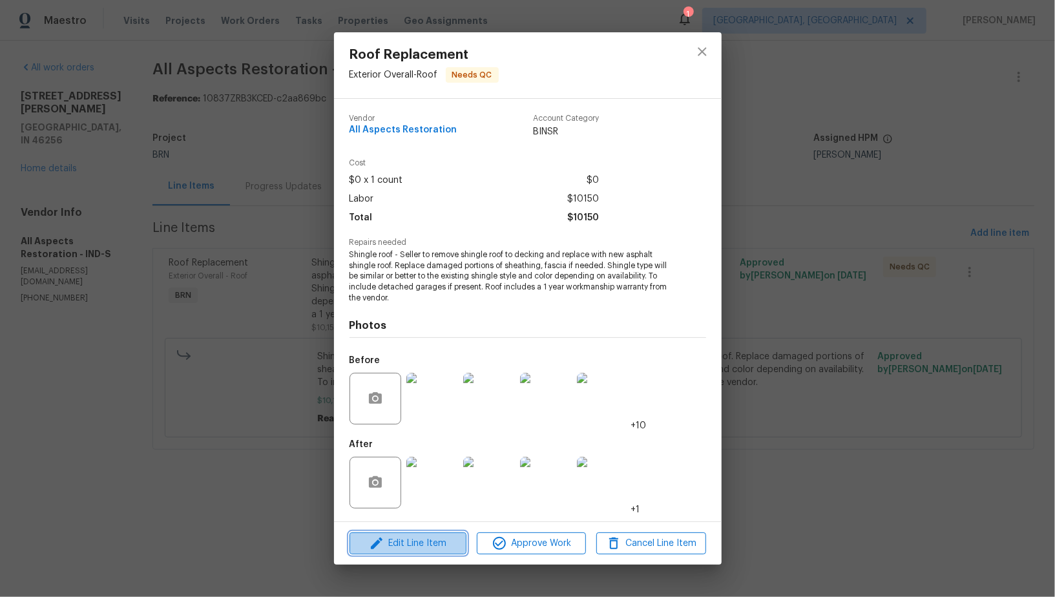
click at [401, 538] on span "Edit Line Item" at bounding box center [408, 544] width 109 height 16
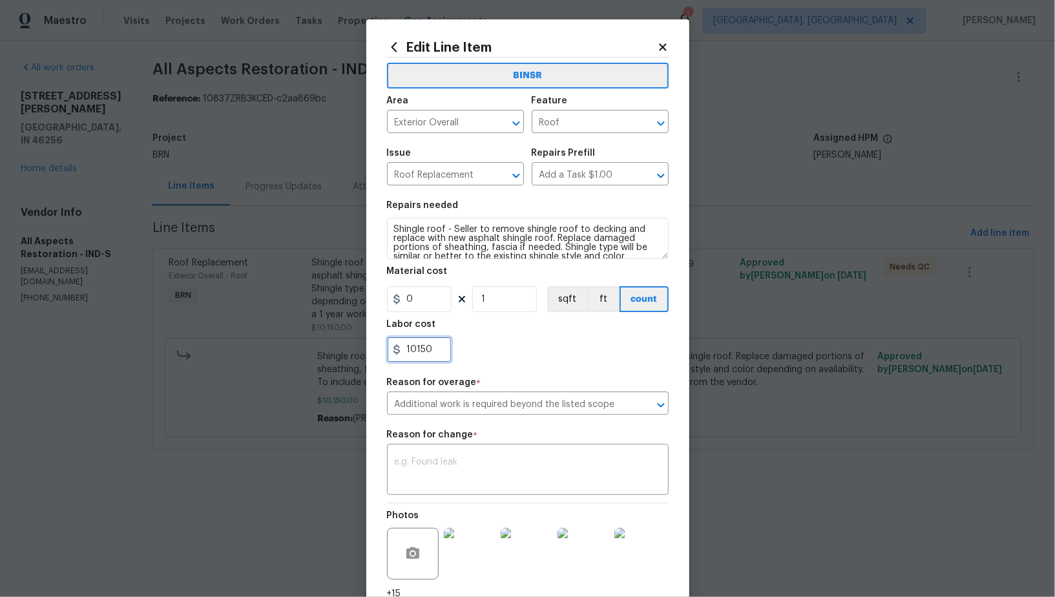
click at [444, 351] on input "10150" at bounding box center [419, 350] width 65 height 26
paste input "10279.51"
type input "10279.51"
click at [467, 459] on textarea at bounding box center [528, 471] width 266 height 27
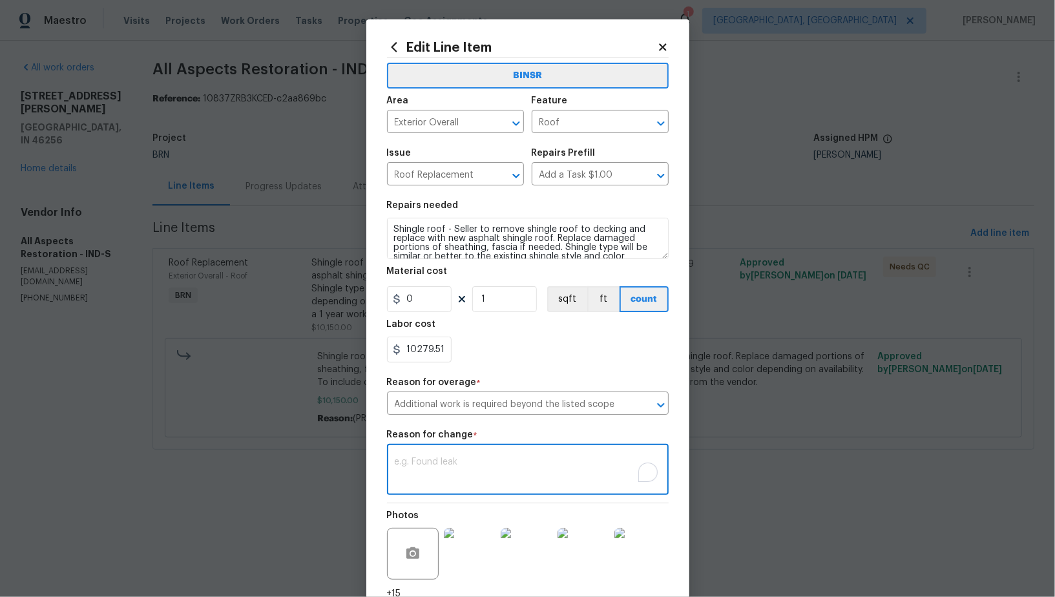
paste textarea "(PR) Updated cost per BR team’s approval."
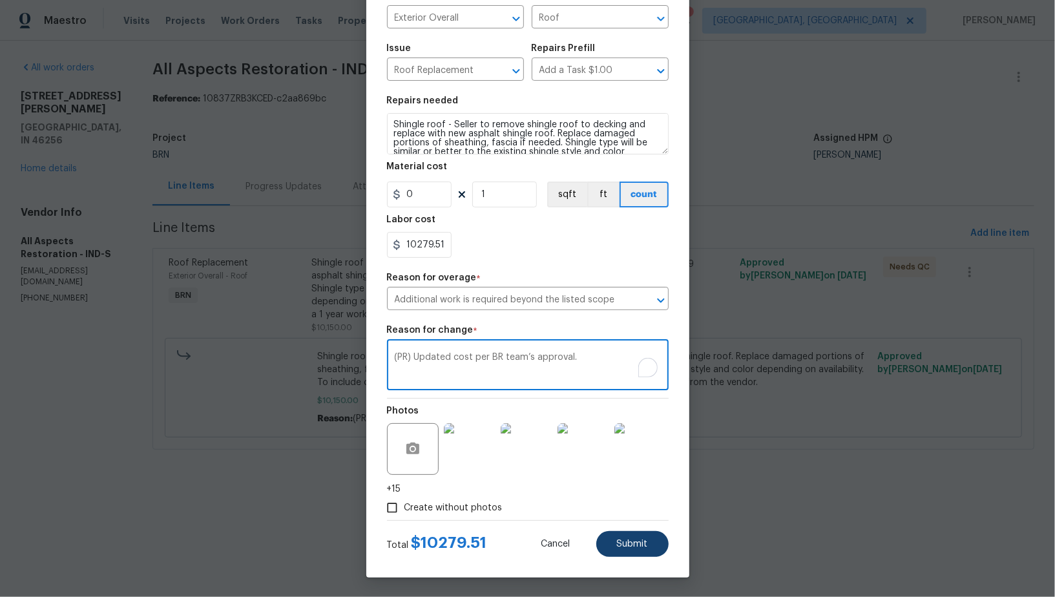
type textarea "(PR) Updated cost per BR team’s approval."
click at [626, 549] on button "Submit" at bounding box center [633, 544] width 72 height 26
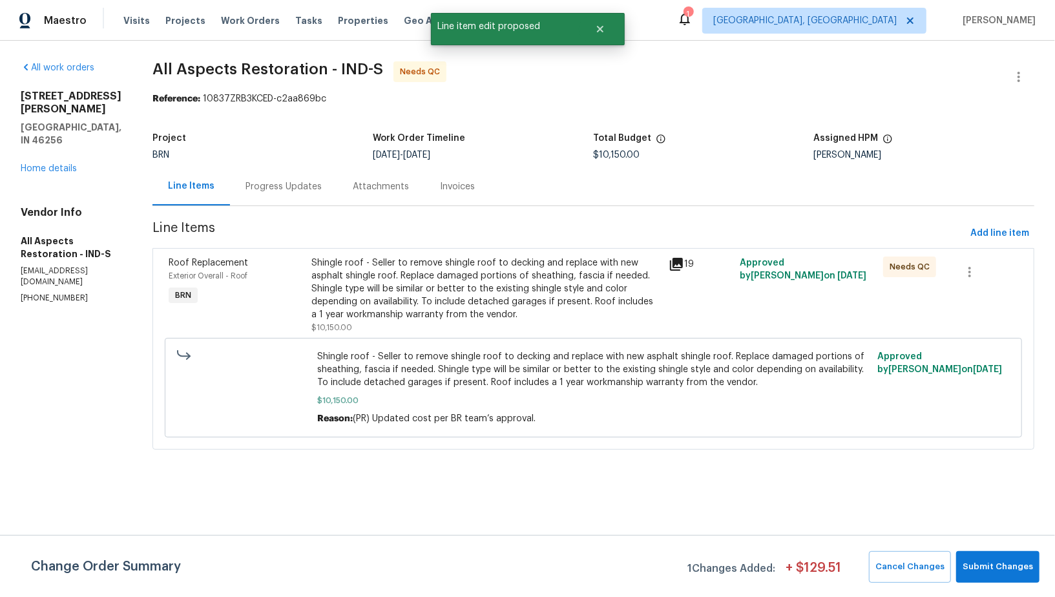
click at [984, 551] on div "Change Order Summary 1 Changes Added: + $ 129.51 Cancel Changes Submit Changes" at bounding box center [527, 566] width 1055 height 62
click at [988, 562] on span "Submit Changes" at bounding box center [998, 567] width 70 height 15
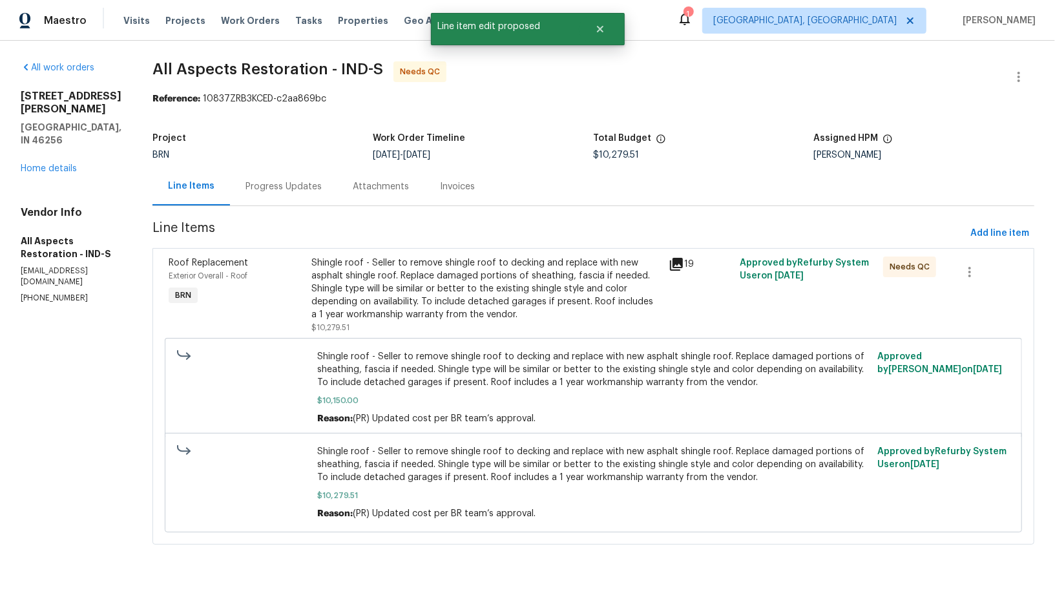
click at [295, 198] on div "Progress Updates" at bounding box center [283, 186] width 107 height 38
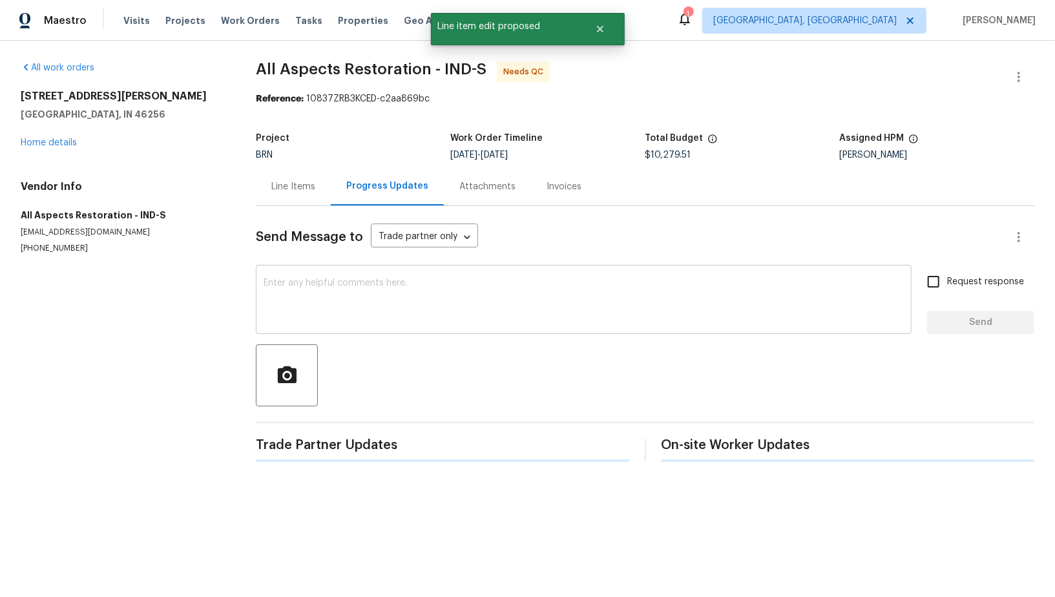
click at [343, 290] on textarea at bounding box center [584, 301] width 640 height 45
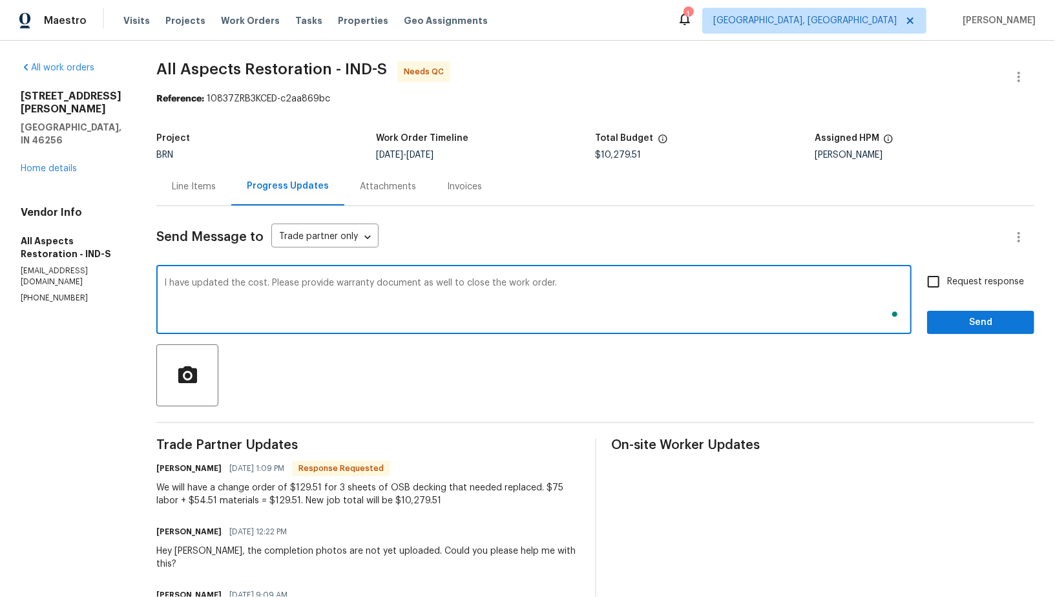
type textarea "I have updated the cost. Please provide warranty document as well to close the …"
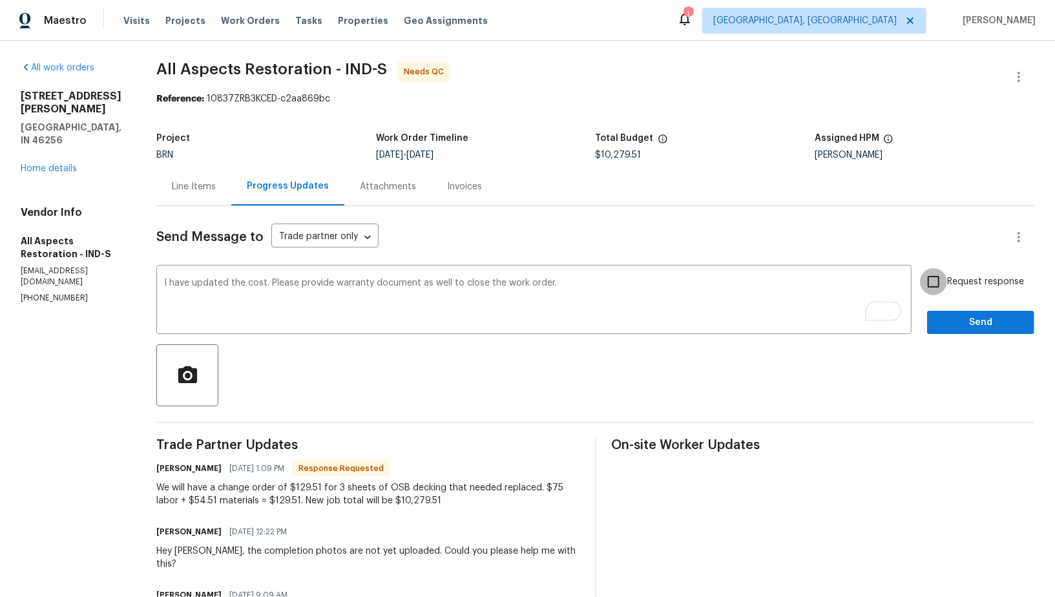
click at [941, 279] on input "Request response" at bounding box center [933, 281] width 27 height 27
checkbox input "true"
click at [956, 316] on span "Send" at bounding box center [981, 323] width 87 height 16
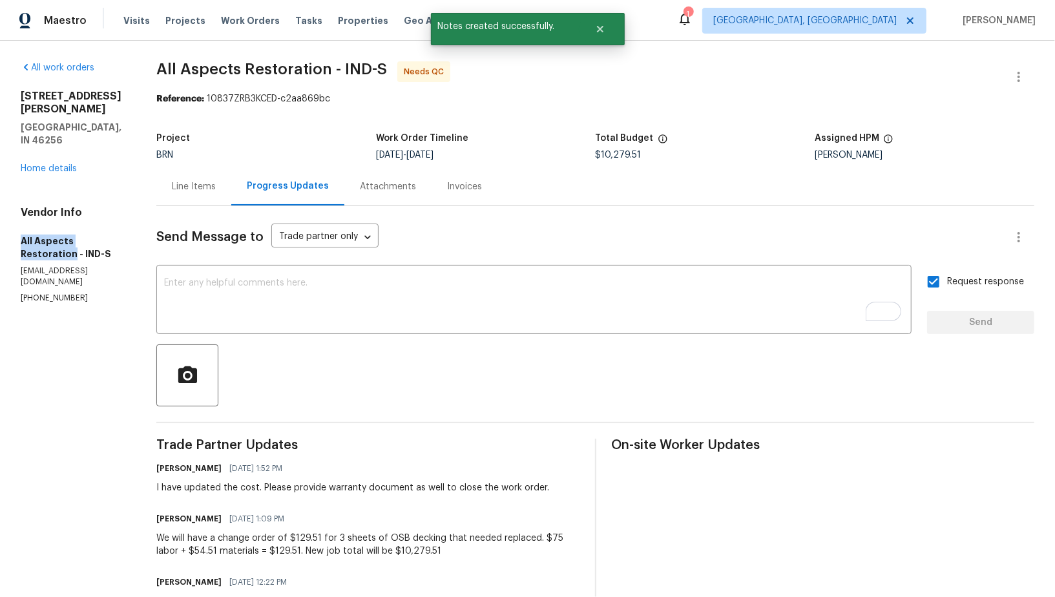
drag, startPoint x: 17, startPoint y: 218, endPoint x: 138, endPoint y: 215, distance: 120.9
copy h5 "All Aspects Restoration"
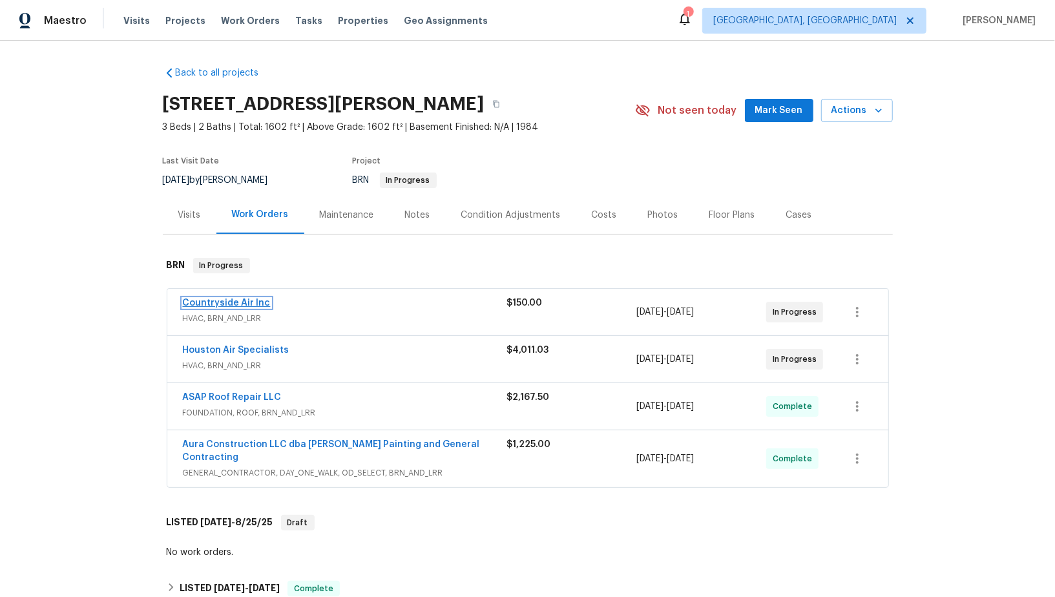
click at [210, 303] on link "Countryside Air Inc" at bounding box center [227, 303] width 88 height 9
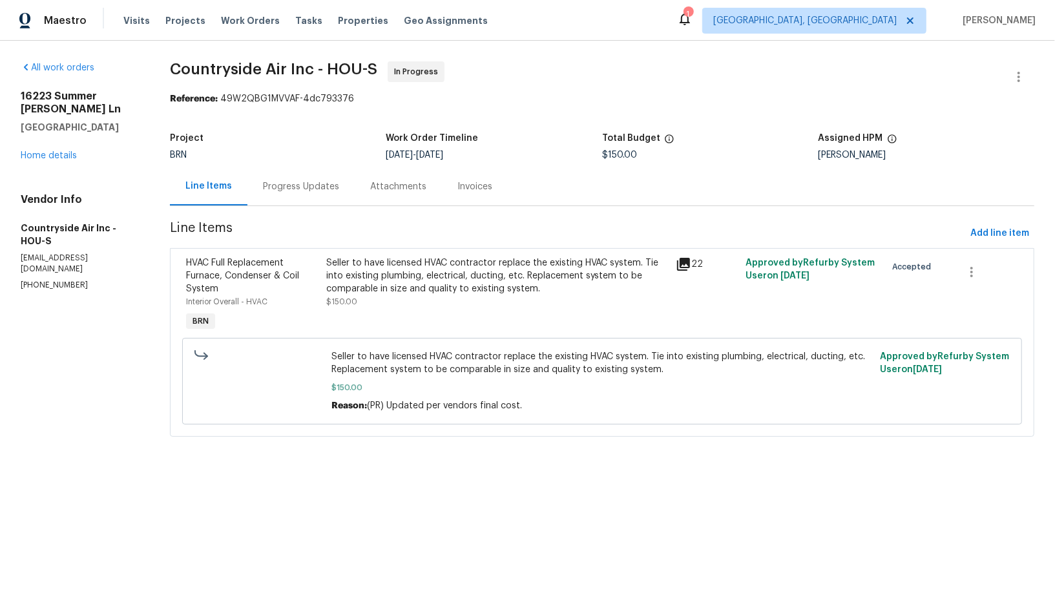
click at [339, 182] on div "Progress Updates" at bounding box center [301, 186] width 107 height 38
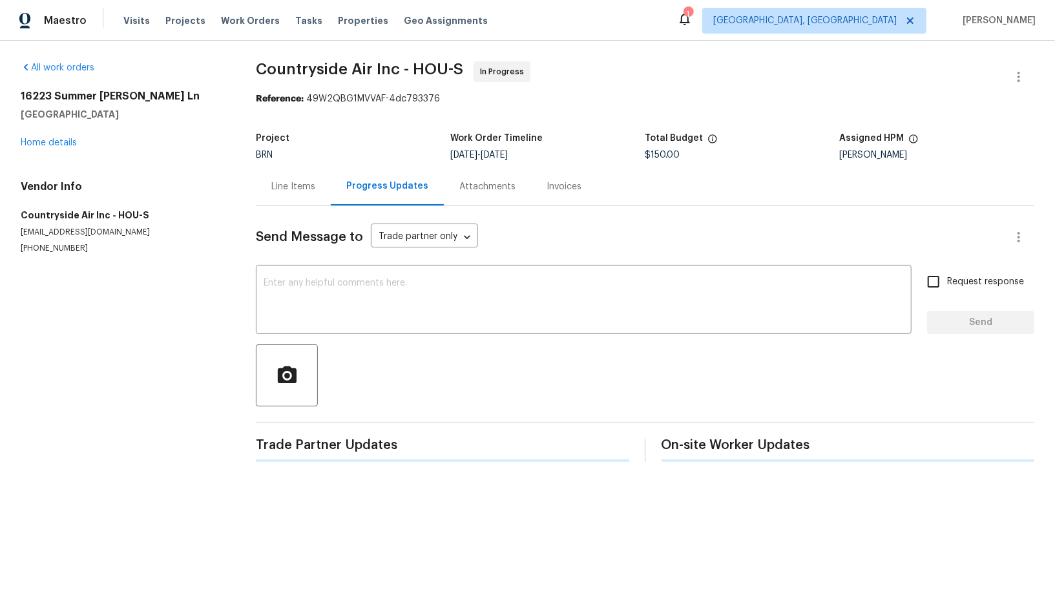
click at [343, 247] on div "Send Message to Trade partner only Trade partner only ​" at bounding box center [630, 237] width 748 height 31
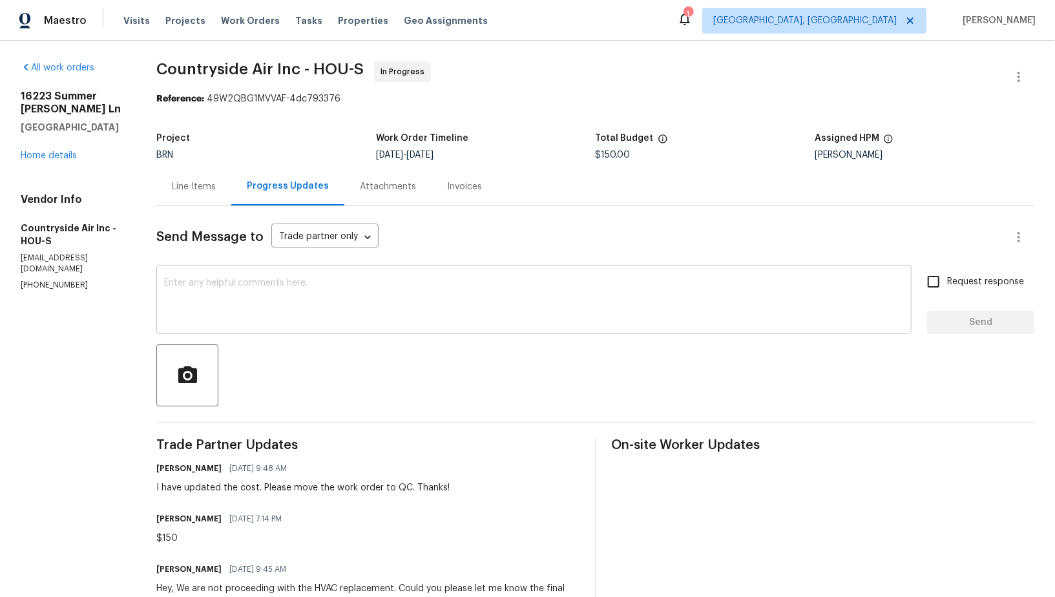
click at [317, 304] on textarea at bounding box center [534, 301] width 740 height 45
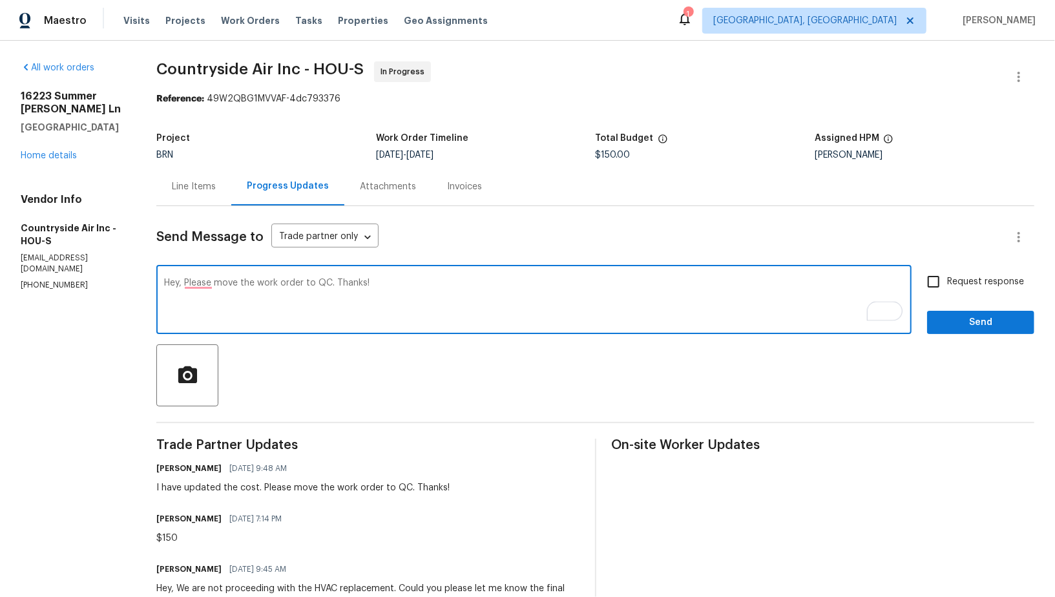
click at [328, 282] on textarea "Hey, Please move the work order to QC. Thanks!" at bounding box center [534, 301] width 740 height 45
click at [207, 285] on textarea "Hey, Please move the work order to QC as soon as possible. Thanks!" at bounding box center [534, 301] width 740 height 45
type textarea "Hey, please move the work order to QC as soon as possible. Thanks!"
click at [931, 271] on input "Request response" at bounding box center [933, 281] width 27 height 27
checkbox input "true"
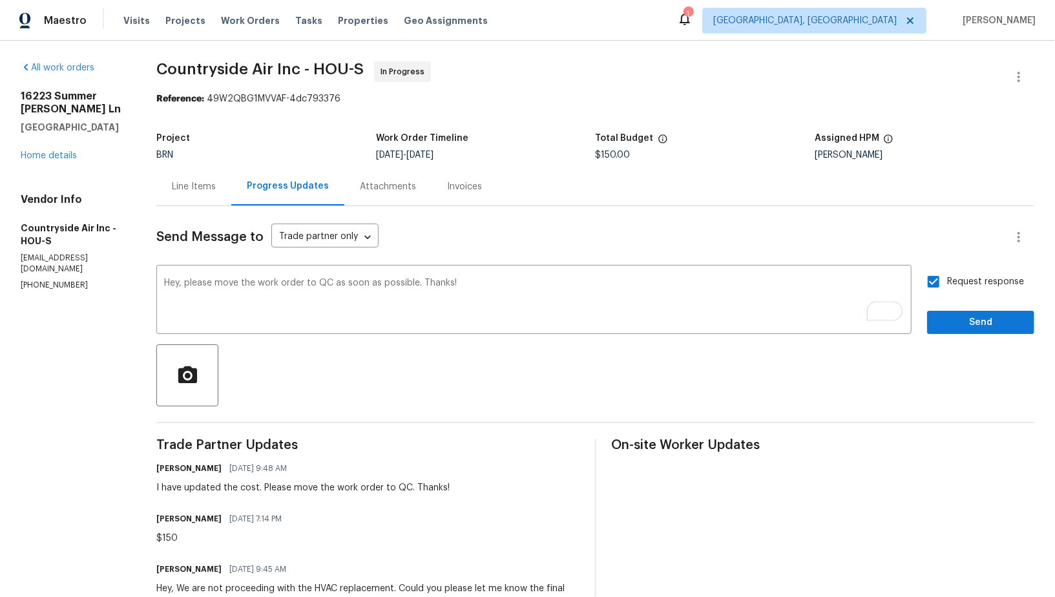
click at [951, 306] on div "Request response Send" at bounding box center [980, 301] width 107 height 66
click at [951, 312] on button "Send" at bounding box center [980, 323] width 107 height 24
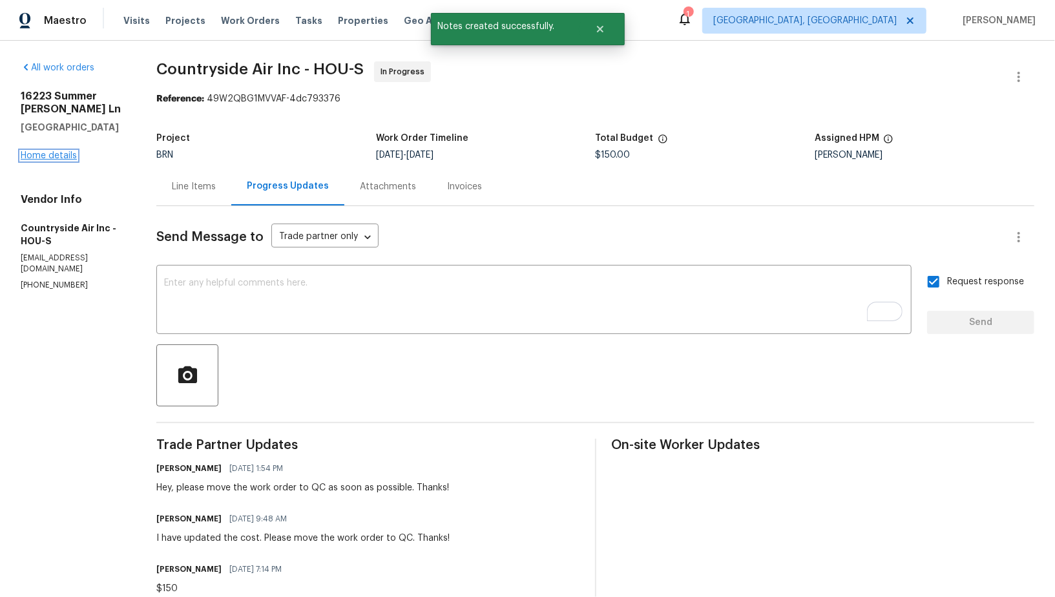
click at [45, 157] on link "Home details" at bounding box center [49, 155] width 56 height 9
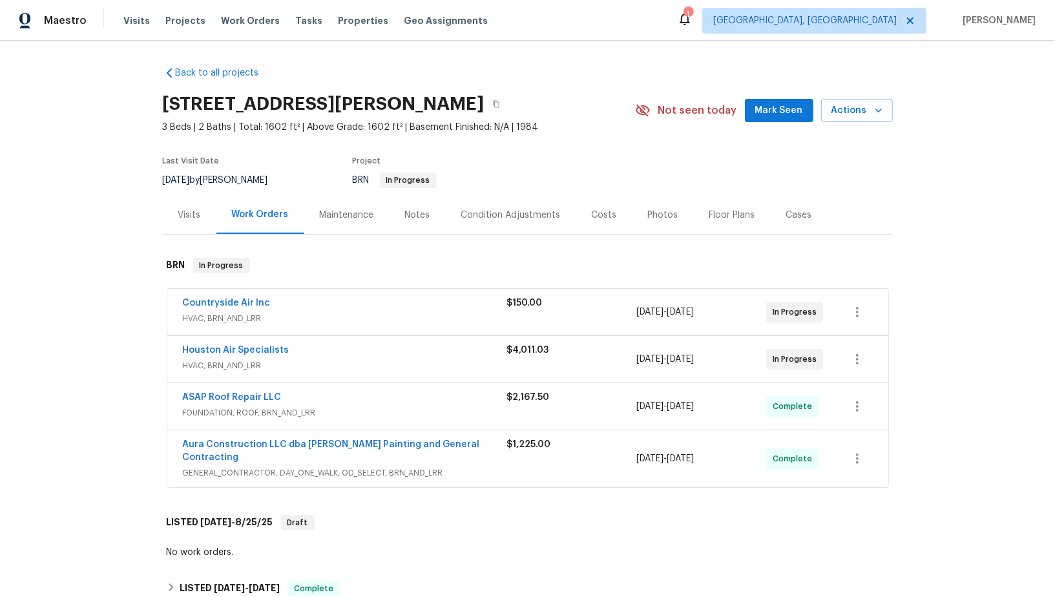
click at [257, 388] on div "ASAP Roof Repair LLC FOUNDATION, ROOF, BRN_AND_LRR $2,167.50 8/25/2025 - 8/27/2…" at bounding box center [527, 406] width 721 height 47
click at [252, 394] on link "ASAP Roof Repair LLC" at bounding box center [232, 397] width 99 height 9
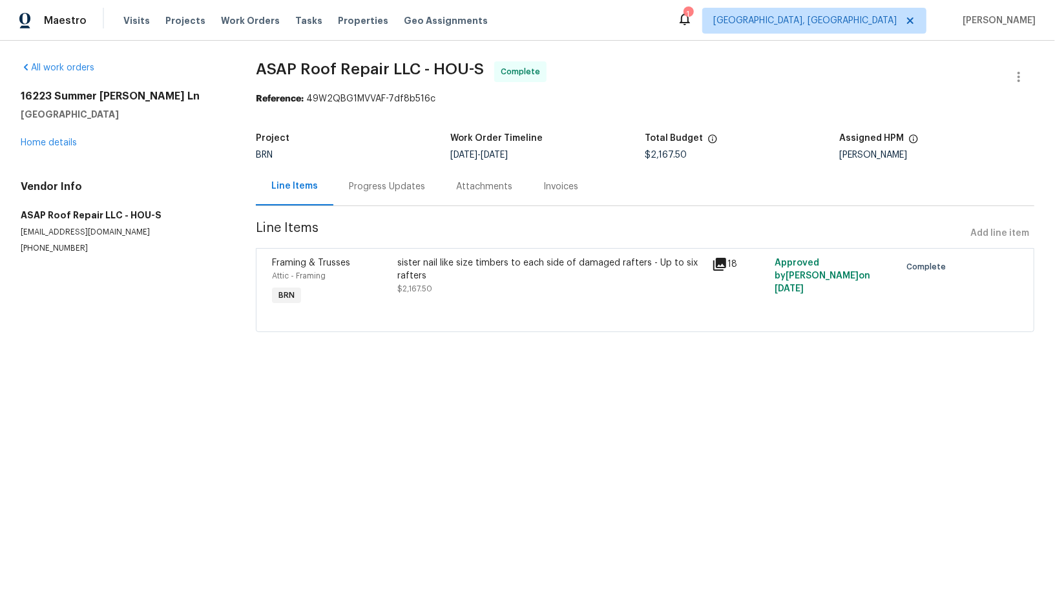
click at [441, 285] on div "sister nail like size timbers to each side of damaged rafters - Up to six rafte…" at bounding box center [551, 276] width 306 height 39
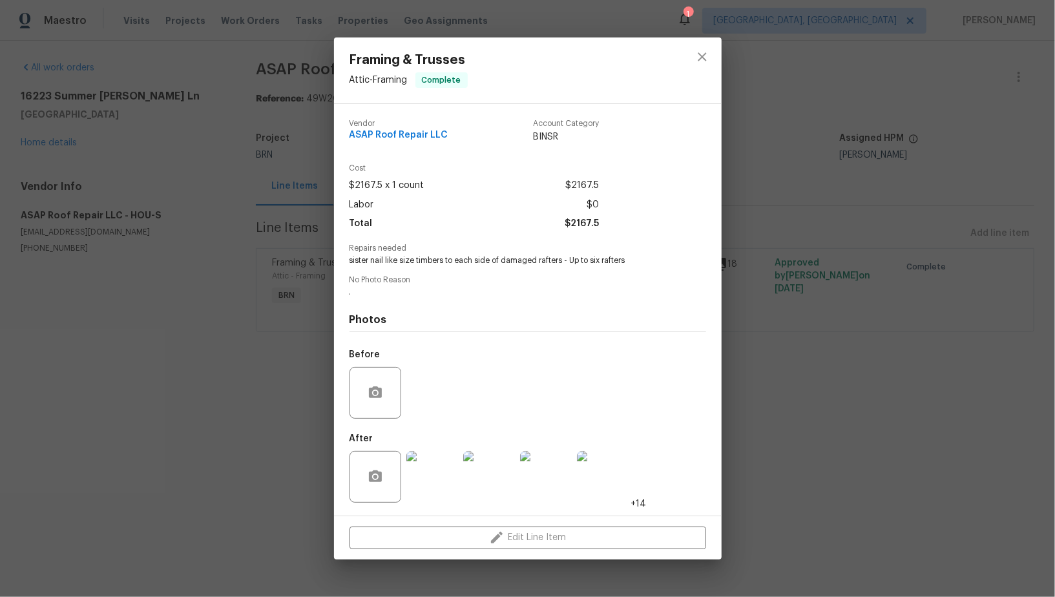
click at [435, 494] on img at bounding box center [433, 477] width 52 height 52
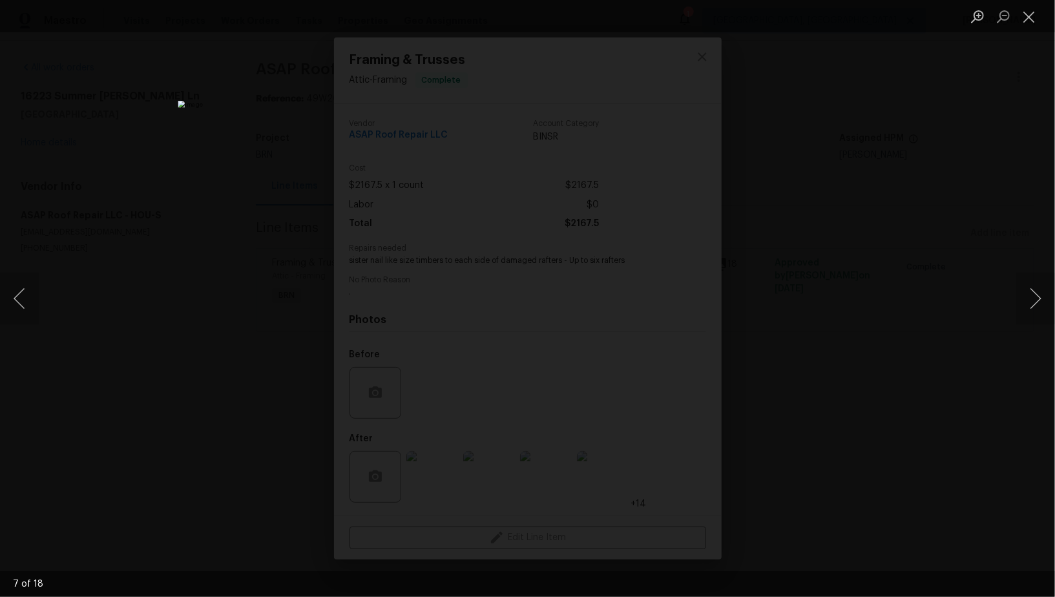
click at [873, 374] on div "Lightbox" at bounding box center [527, 298] width 1055 height 597
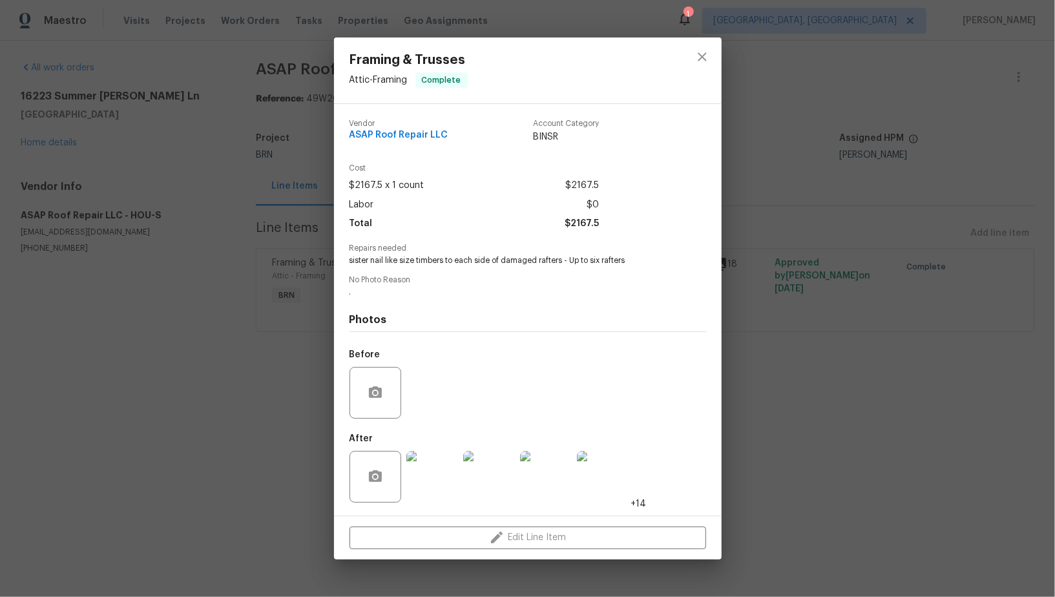
click at [873, 374] on div "Framing & Trusses Attic - Framing Complete Vendor ASAP Roof Repair LLC Account …" at bounding box center [527, 298] width 1055 height 597
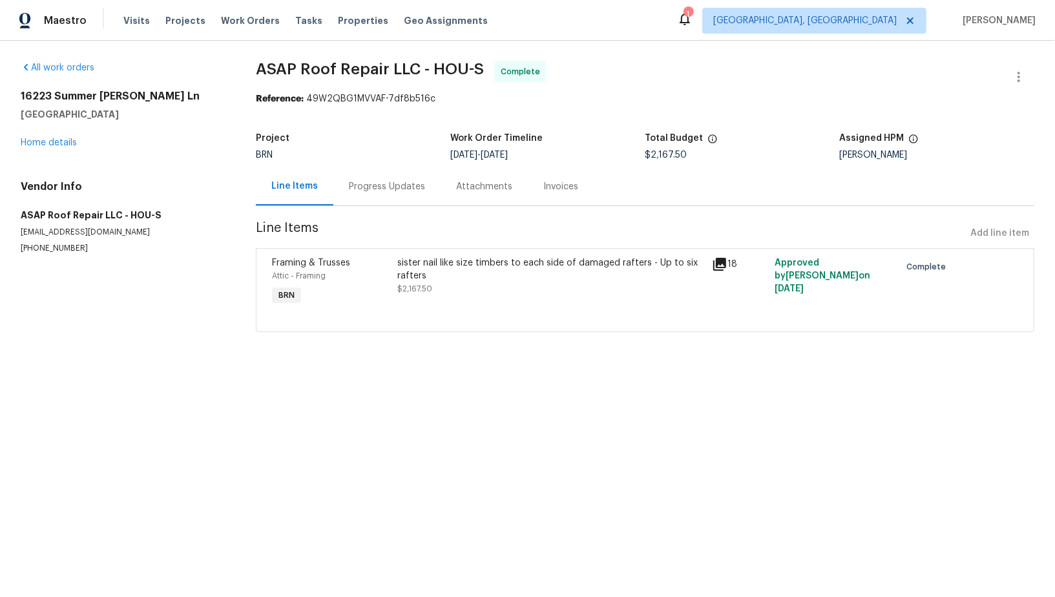
click at [445, 275] on div "sister nail like size timbers to each side of damaged rafters - Up to six rafte…" at bounding box center [551, 270] width 306 height 26
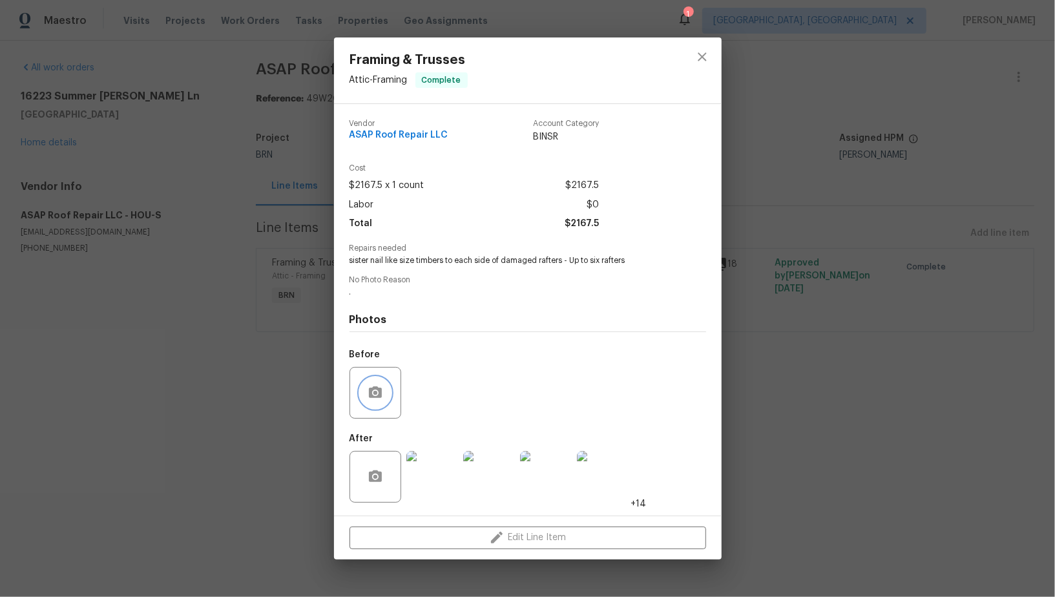
click at [382, 392] on icon "button" at bounding box center [376, 393] width 16 height 16
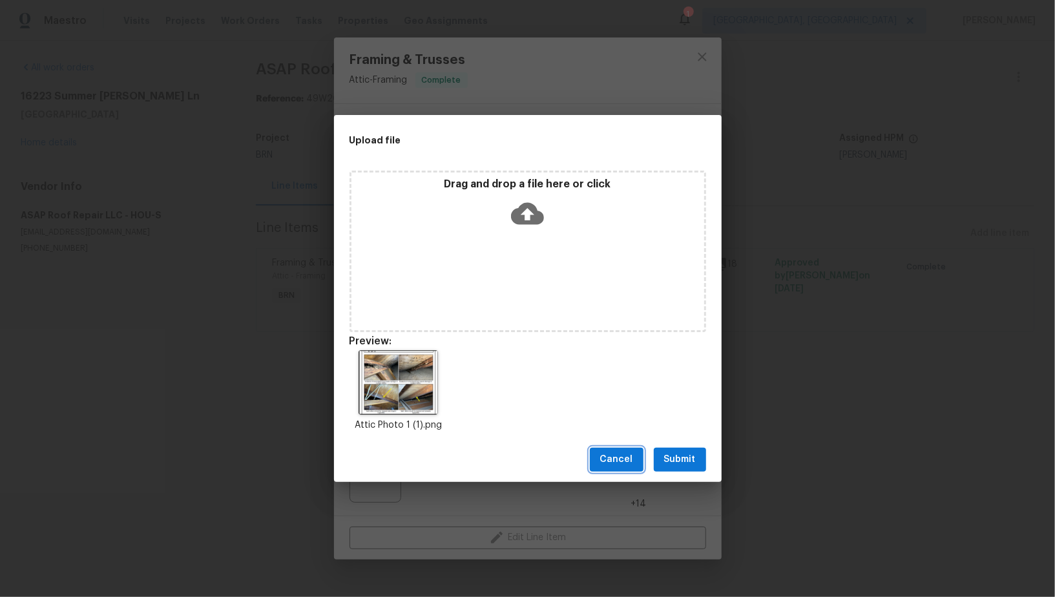
click at [628, 461] on span "Cancel" at bounding box center [616, 460] width 33 height 16
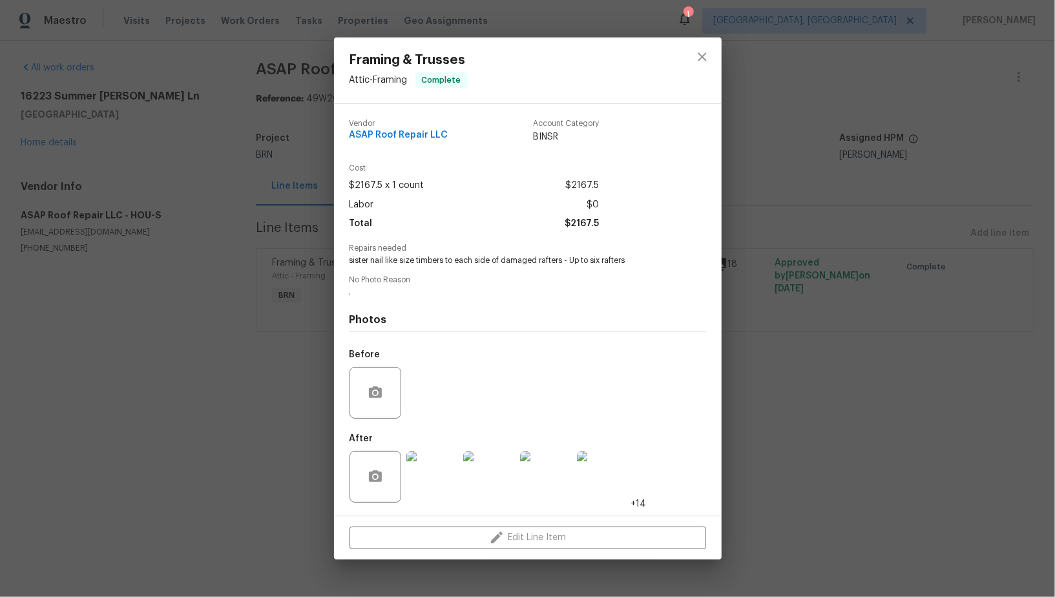
click at [427, 474] on img at bounding box center [433, 477] width 52 height 52
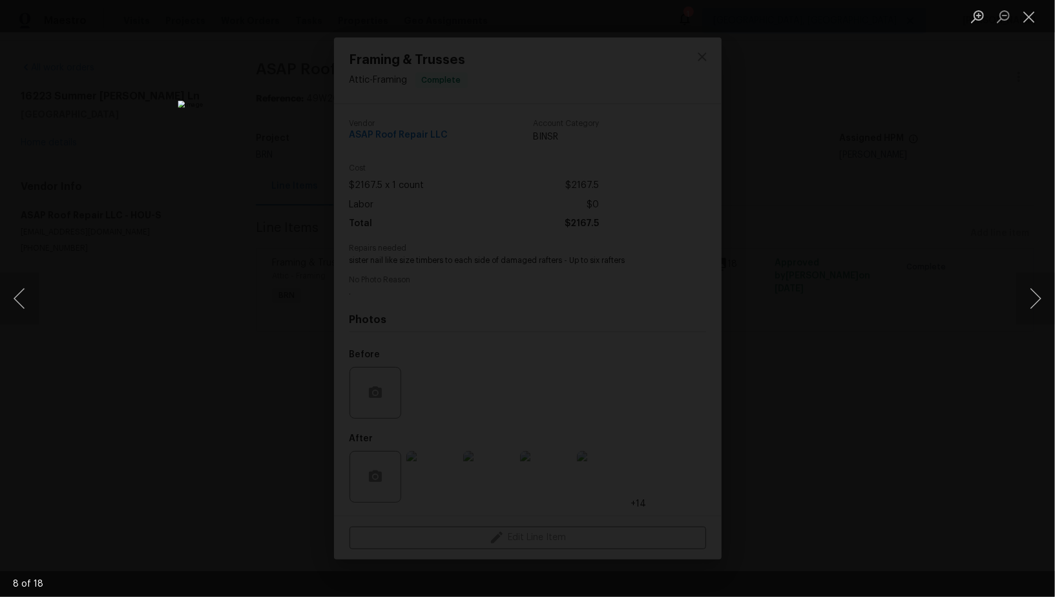
click at [919, 326] on div "Lightbox" at bounding box center [527, 298] width 1055 height 597
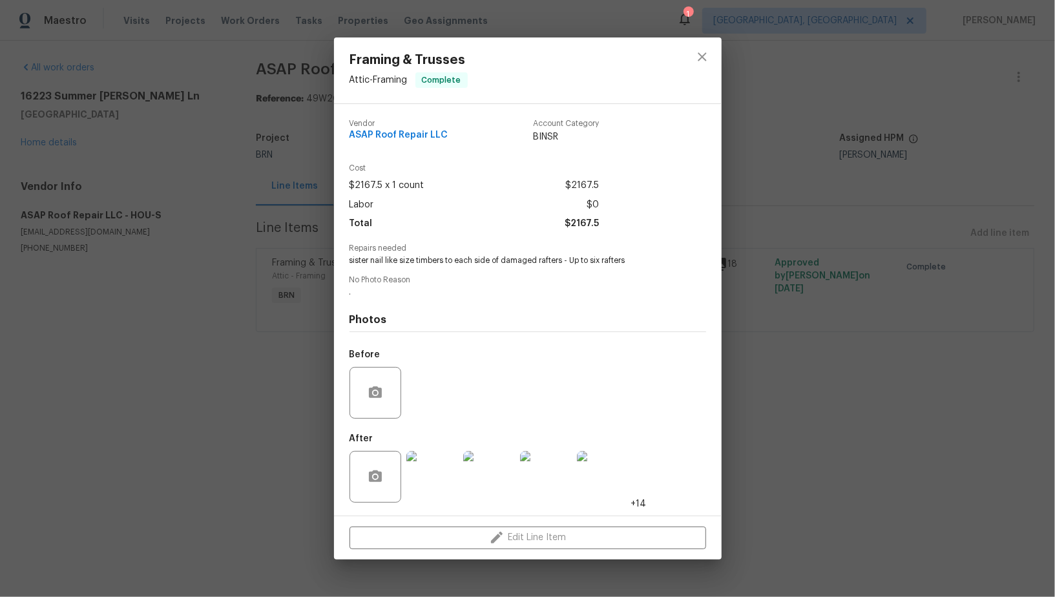
click at [919, 326] on div "Framing & Trusses Attic - Framing Complete Vendor ASAP Roof Repair LLC Account …" at bounding box center [527, 298] width 1055 height 597
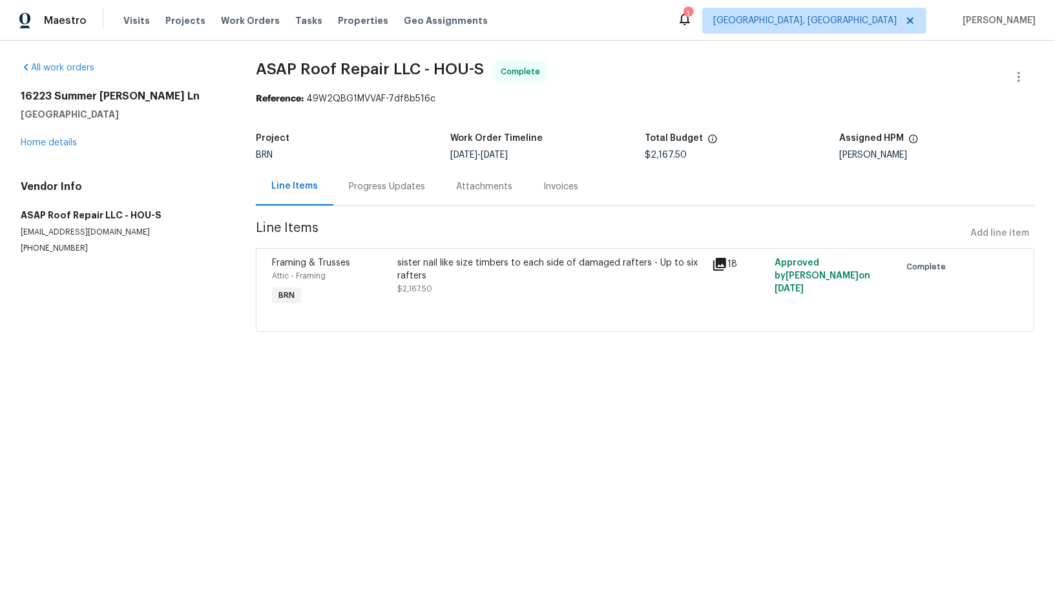
click at [370, 197] on div "Progress Updates" at bounding box center [386, 186] width 107 height 38
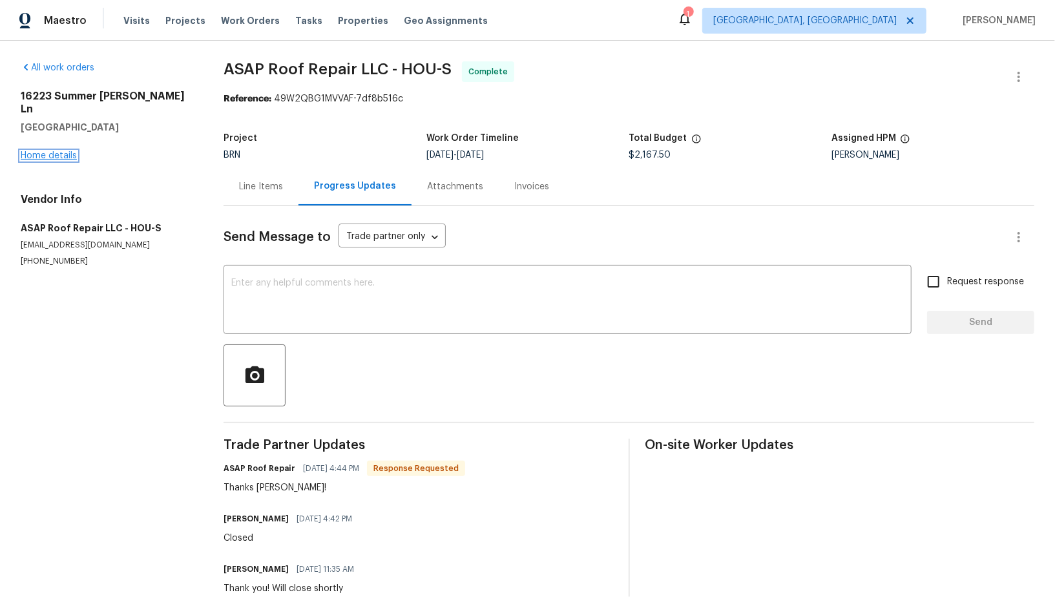
click at [45, 151] on link "Home details" at bounding box center [49, 155] width 56 height 9
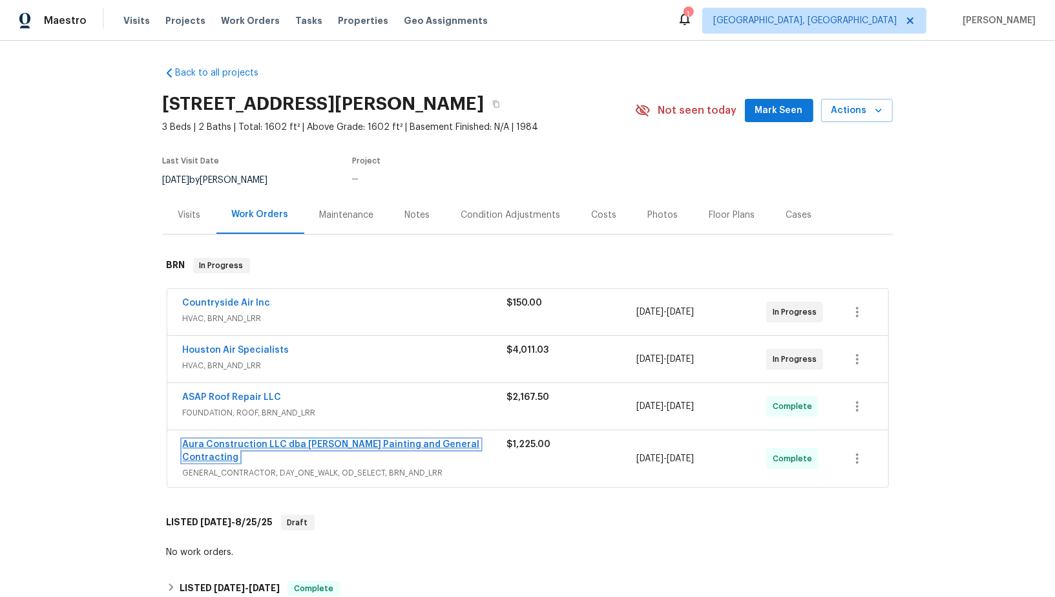
click at [211, 440] on link "Aura Construction LLC dba Logan's Painting and General Contracting" at bounding box center [331, 451] width 297 height 22
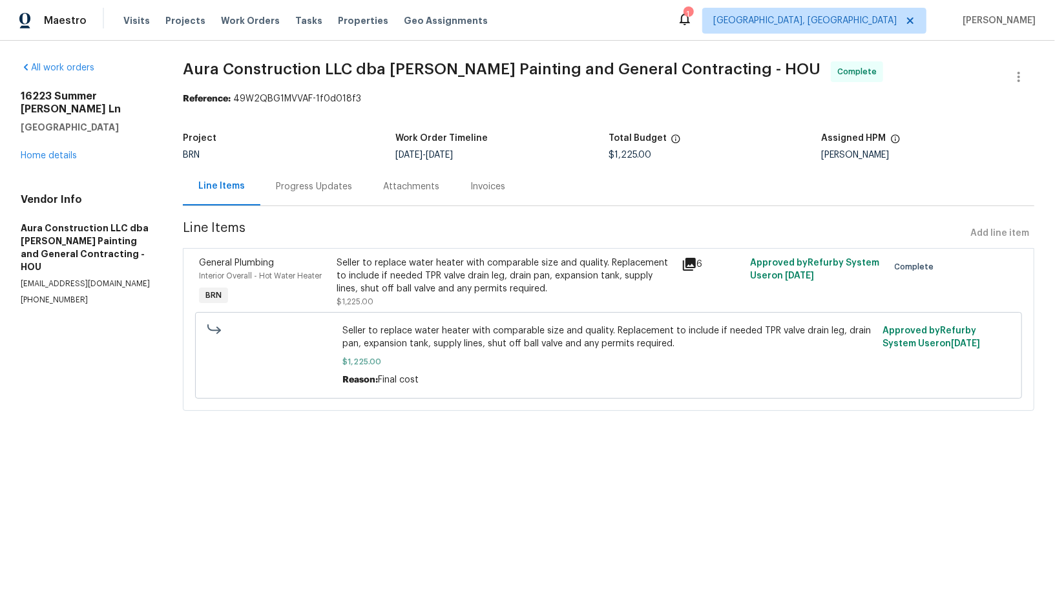
click at [409, 251] on div "General Plumbing Interior Overall - Hot Water Heater BRN Seller to replace wate…" at bounding box center [609, 329] width 852 height 163
click at [407, 274] on div "Seller to replace water heater with comparable size and quality. Replacement to…" at bounding box center [505, 276] width 337 height 39
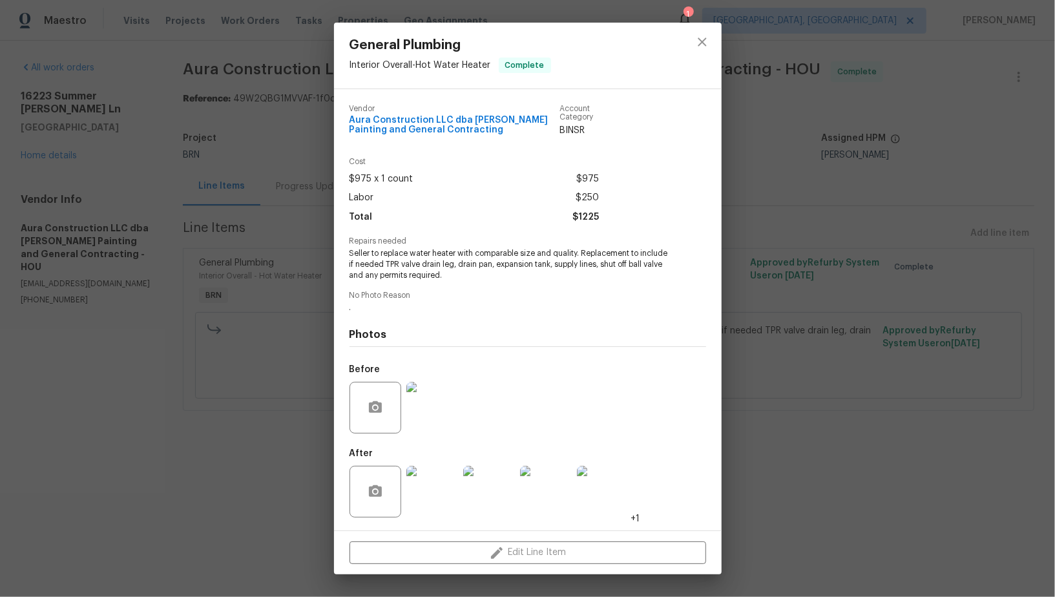
click at [421, 489] on img at bounding box center [433, 492] width 52 height 52
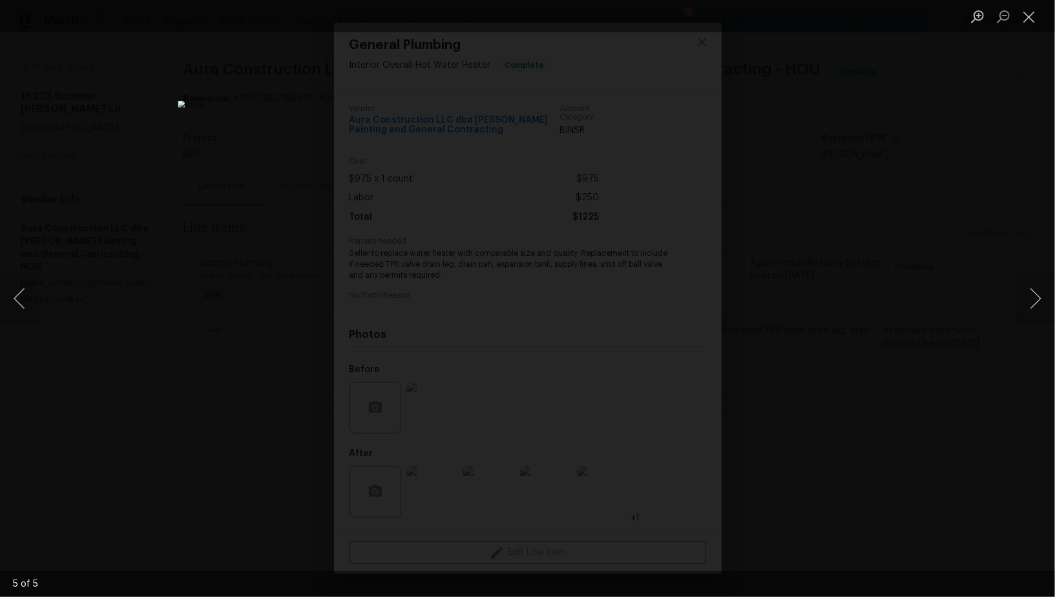
click at [793, 379] on div "Lightbox" at bounding box center [527, 298] width 1055 height 597
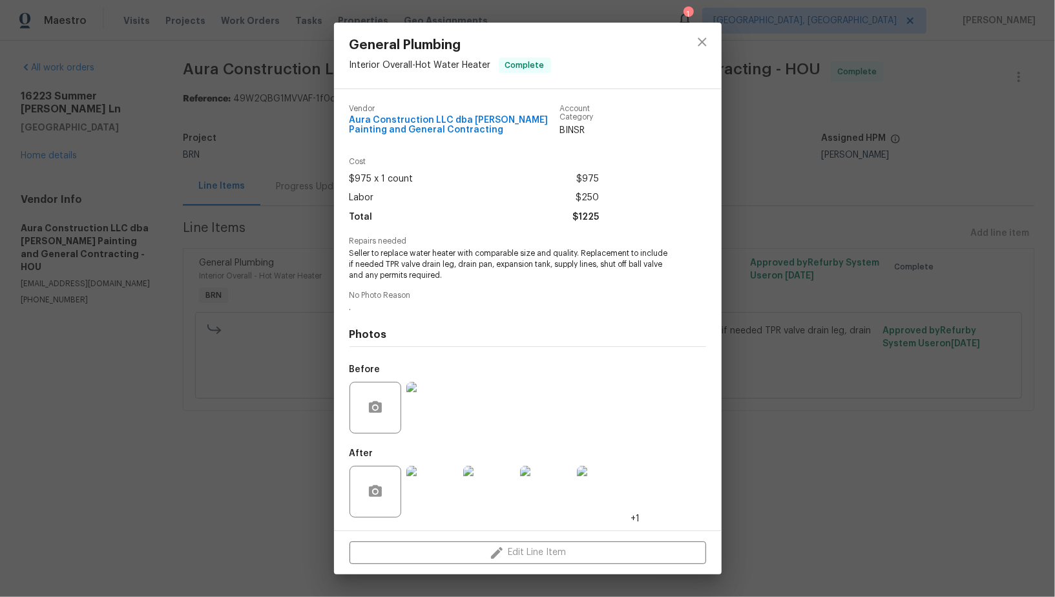
click at [428, 408] on img at bounding box center [433, 408] width 52 height 52
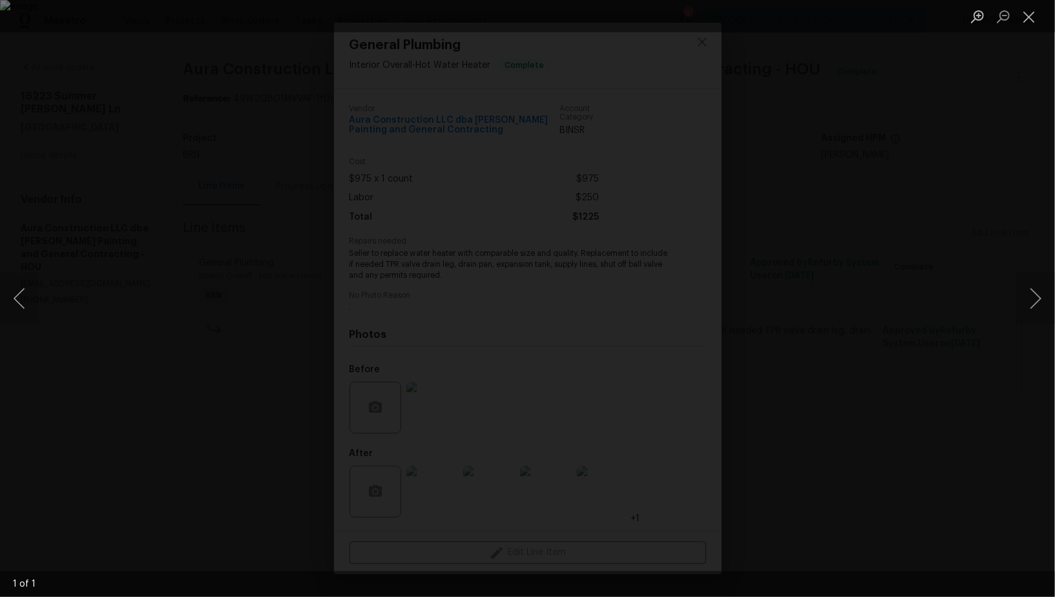
click at [900, 397] on div "Lightbox" at bounding box center [527, 298] width 1055 height 597
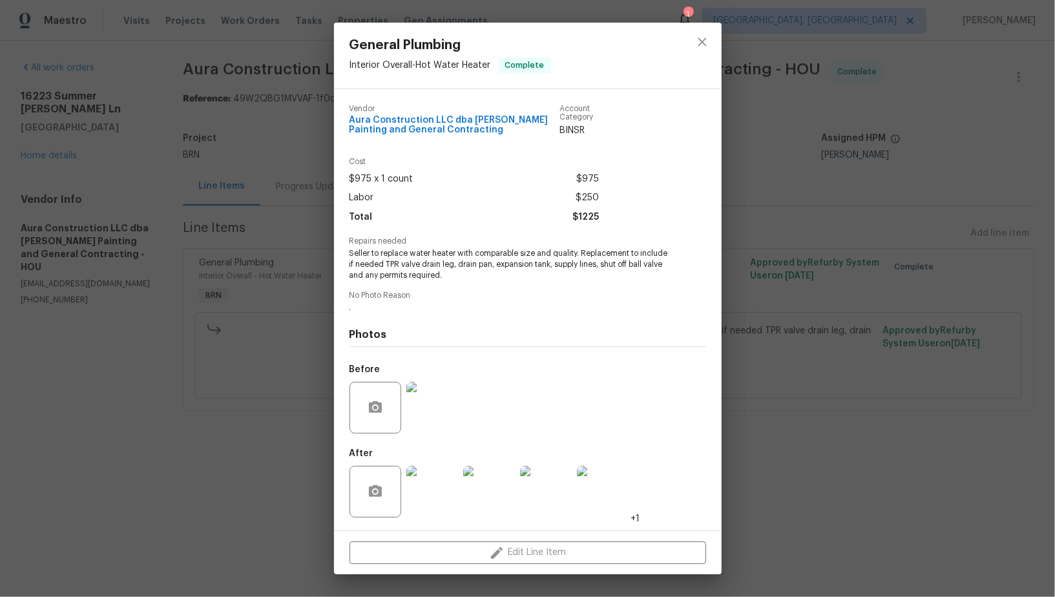
click at [558, 485] on img at bounding box center [546, 492] width 52 height 52
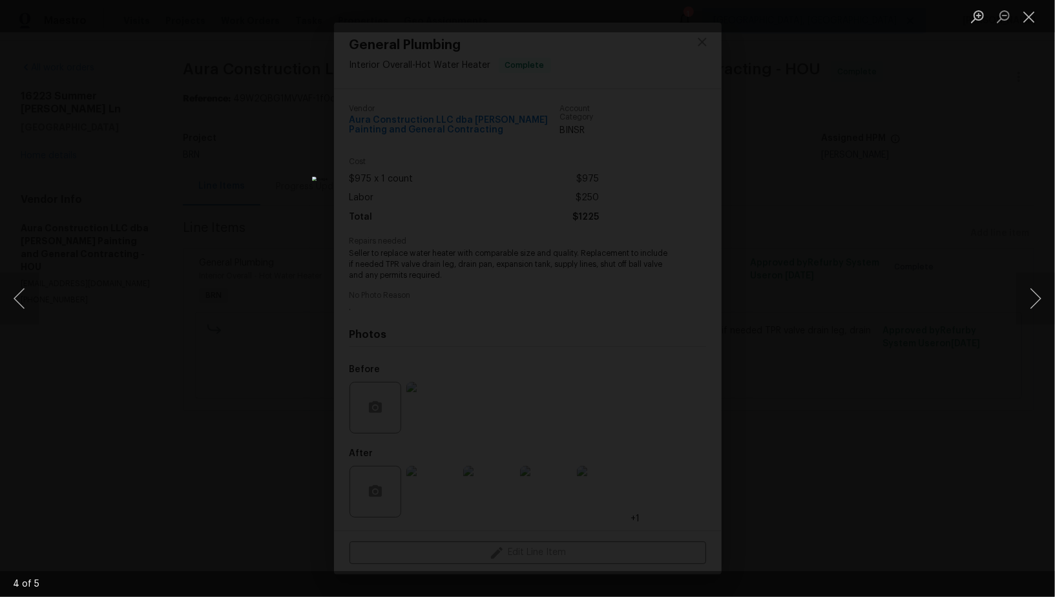
click at [853, 370] on div "Lightbox" at bounding box center [527, 298] width 1055 height 597
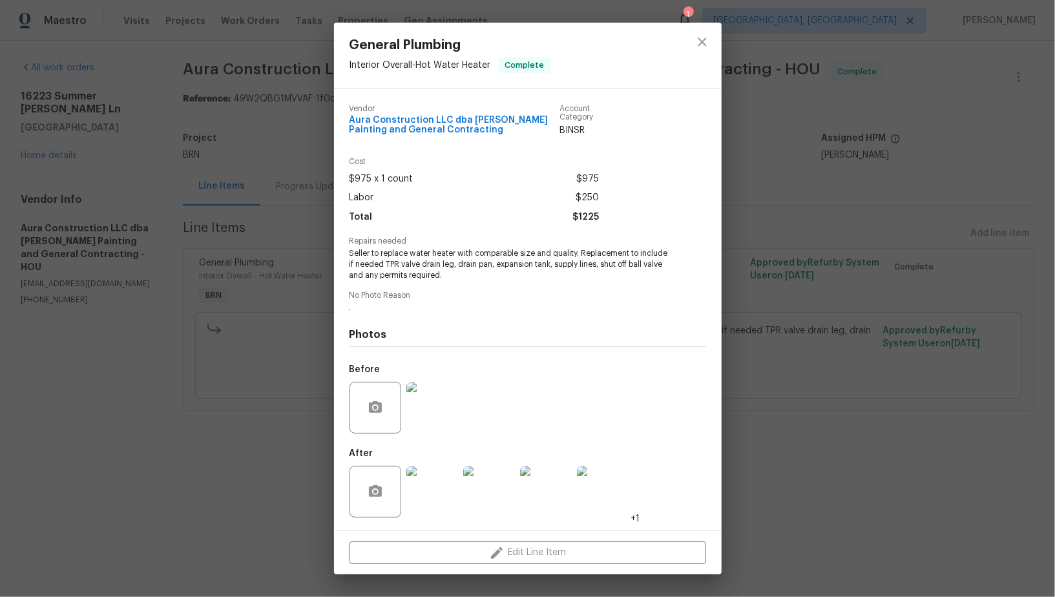
click at [853, 370] on div "General Plumbing Interior Overall - Hot Water Heater Complete Vendor Aura Const…" at bounding box center [527, 298] width 1055 height 597
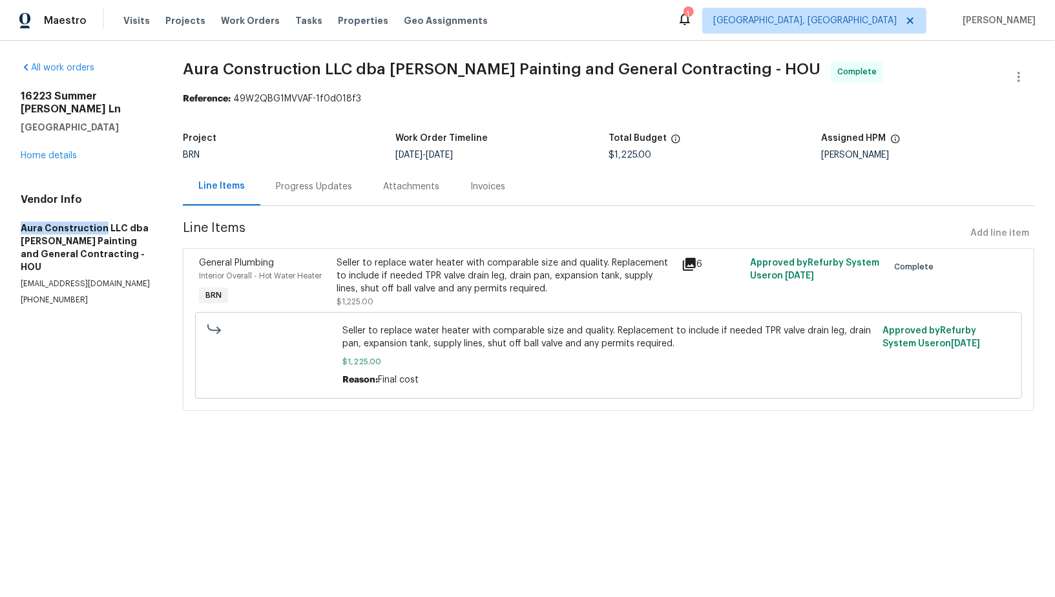
drag, startPoint x: 11, startPoint y: 218, endPoint x: 101, endPoint y: 217, distance: 90.5
click at [101, 217] on div "All work orders 16223 Summer Dawn Ln Houston, TX 77095 Home details Vendor Info…" at bounding box center [527, 244] width 1055 height 407
copy h5 "Aura Construction"
click at [55, 151] on link "Home details" at bounding box center [49, 155] width 56 height 9
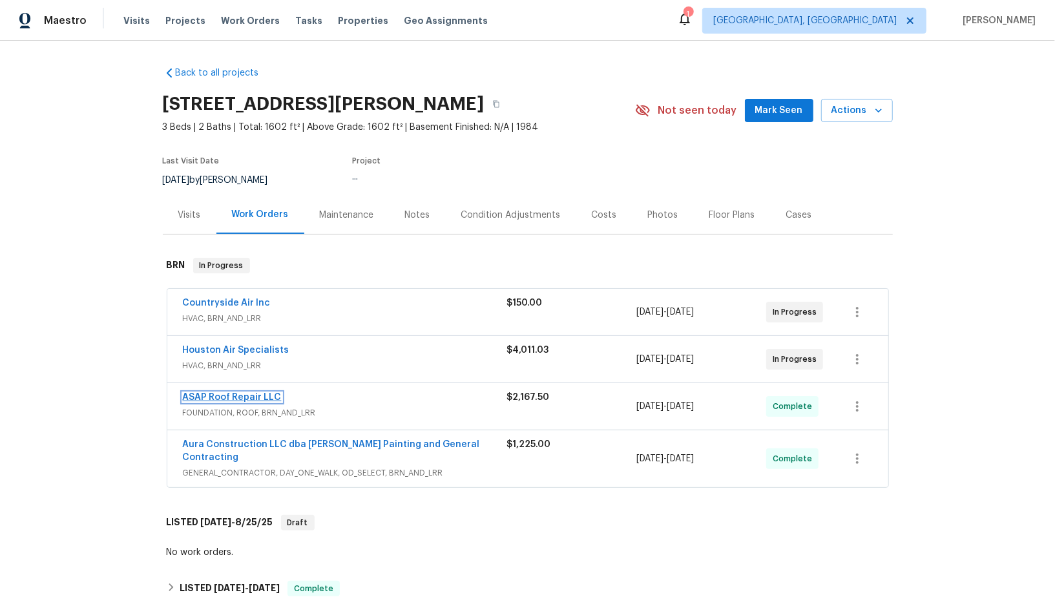
click at [224, 394] on link "ASAP Roof Repair LLC" at bounding box center [232, 397] width 99 height 9
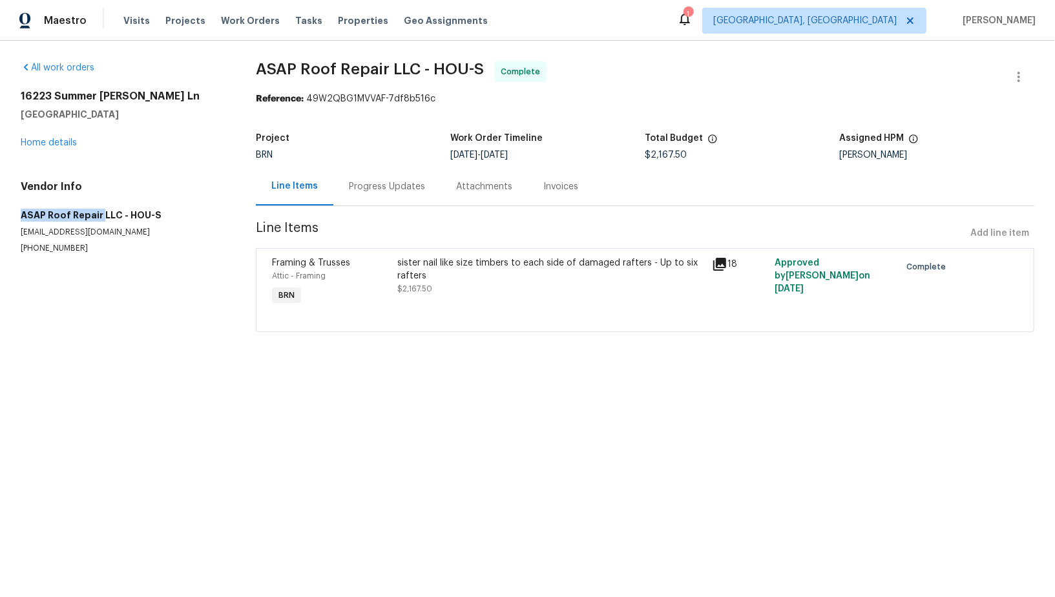
drag, startPoint x: 9, startPoint y: 215, endPoint x: 100, endPoint y: 217, distance: 90.5
click at [100, 217] on div "All work orders 16223 Summer Dawn Ln Houston, TX 77095 Home details Vendor Info…" at bounding box center [527, 205] width 1055 height 328
copy h5 "ASAP Roof Repair"
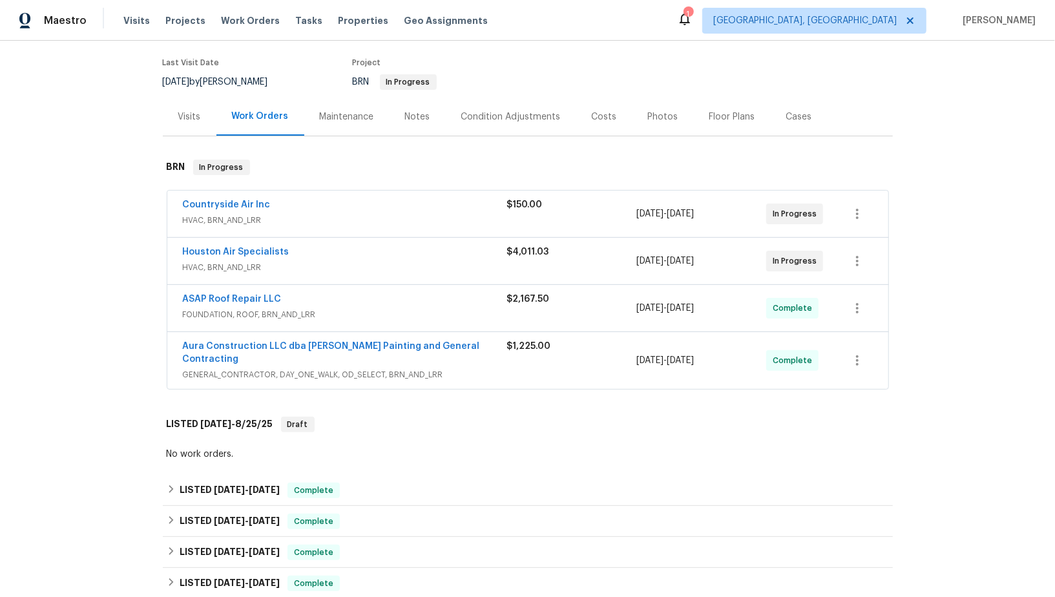
scroll to position [108, 0]
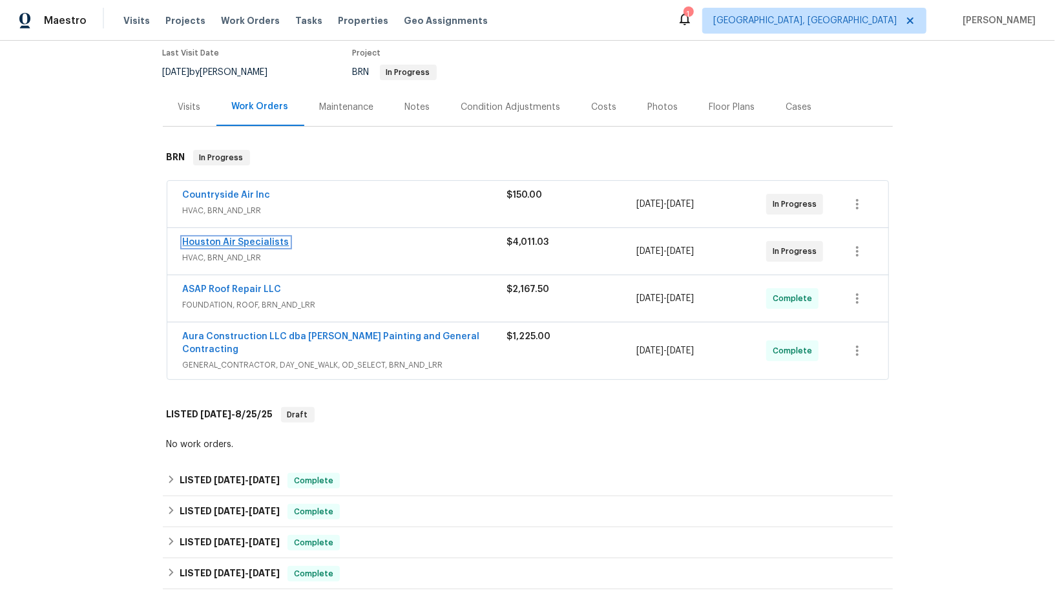
click at [259, 241] on link "Houston Air Specialists" at bounding box center [236, 242] width 107 height 9
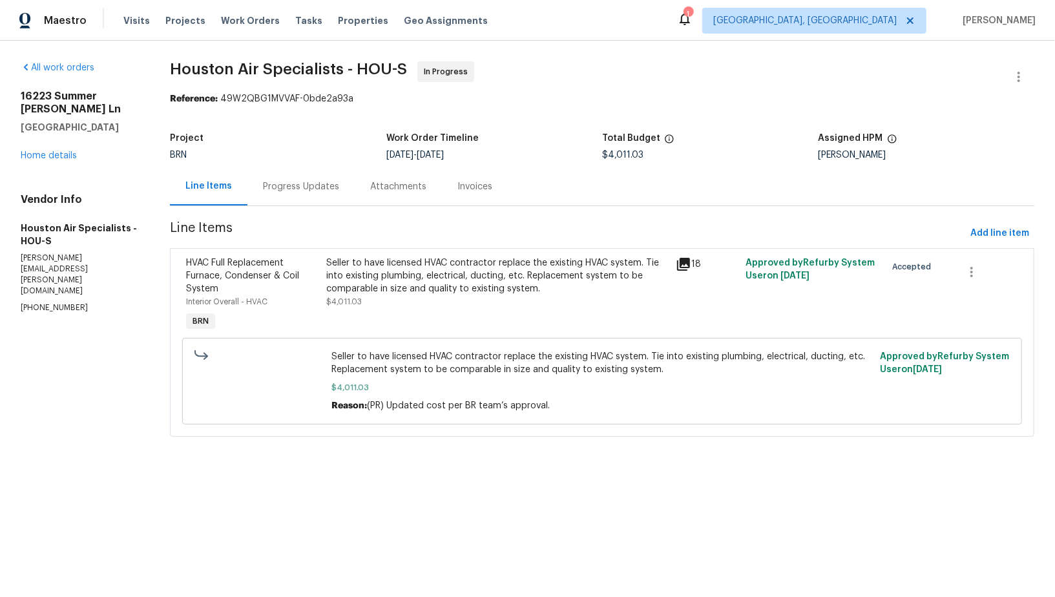
click at [321, 179] on div "Progress Updates" at bounding box center [301, 186] width 107 height 38
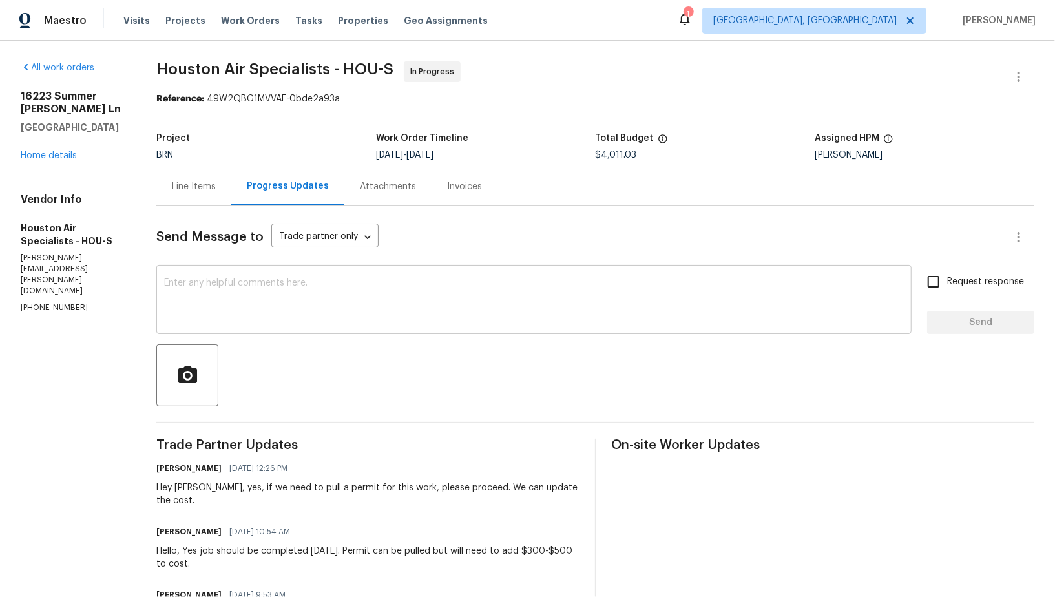
click at [312, 313] on textarea at bounding box center [534, 301] width 740 height 45
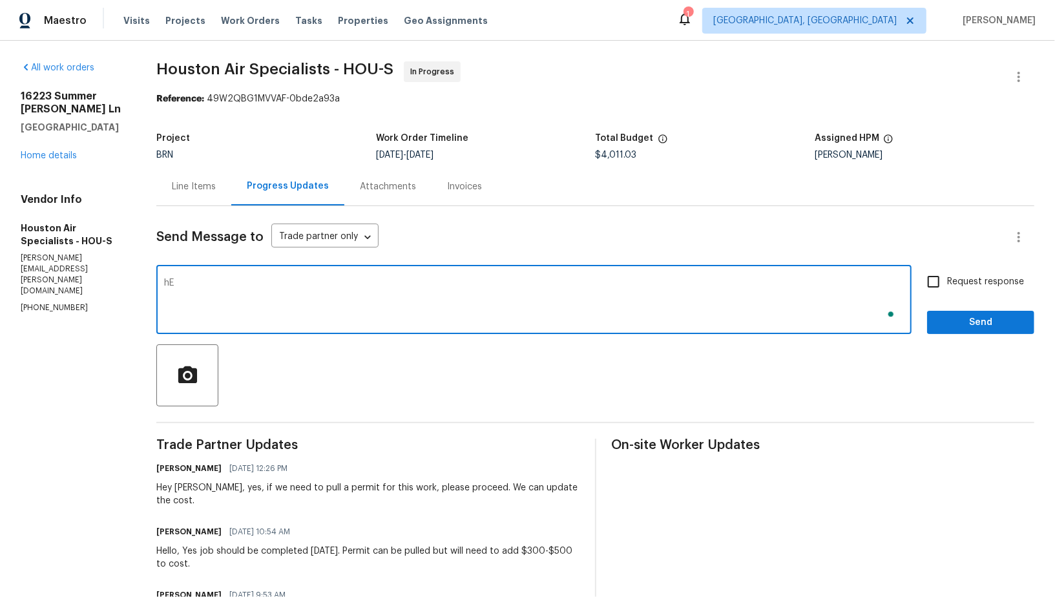
type textarea "h"
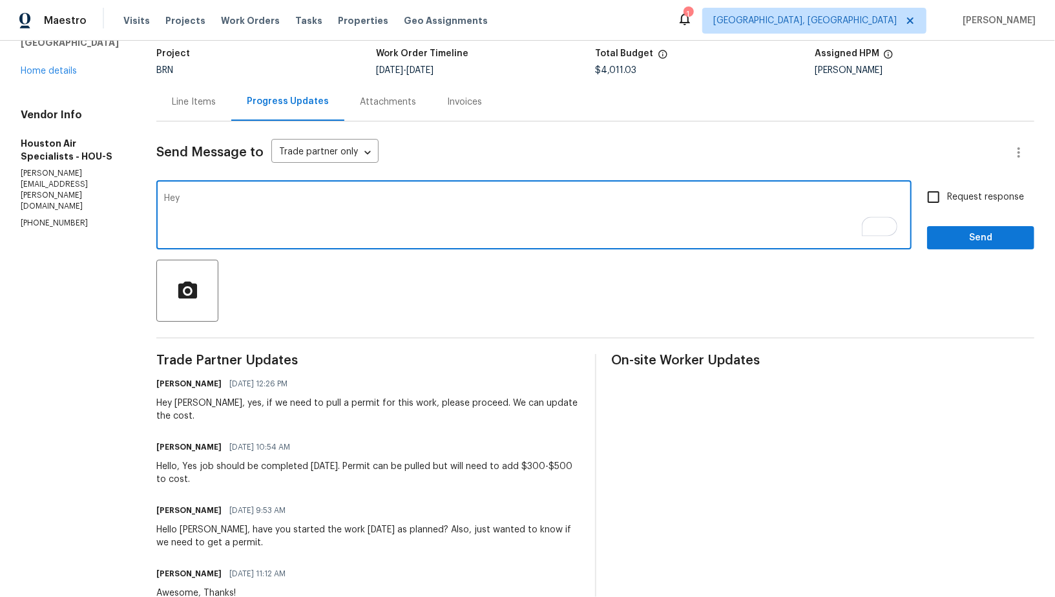
scroll to position [92, 0]
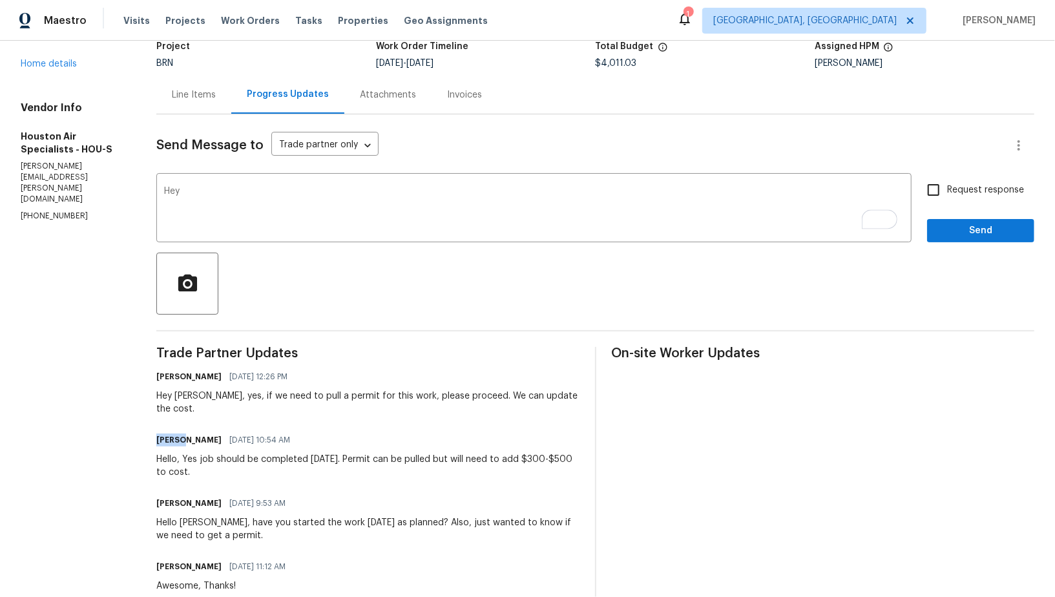
drag, startPoint x: 158, startPoint y: 432, endPoint x: 189, endPoint y: 430, distance: 30.4
click at [189, 430] on div "All work orders [STREET_ADDRESS][PERSON_NAME] Home details Vendor Info Houston …" at bounding box center [527, 561] width 1055 height 1224
copy h6 "[PERSON_NAME]"
click at [220, 200] on textarea "Hey" at bounding box center [534, 209] width 740 height 45
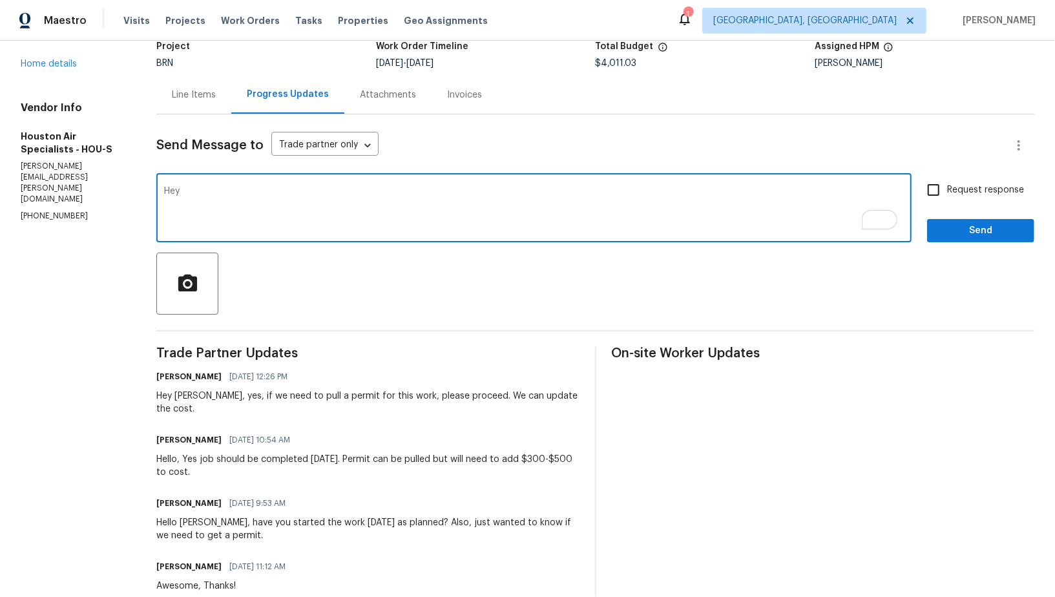
paste textarea "[PERSON_NAME]"
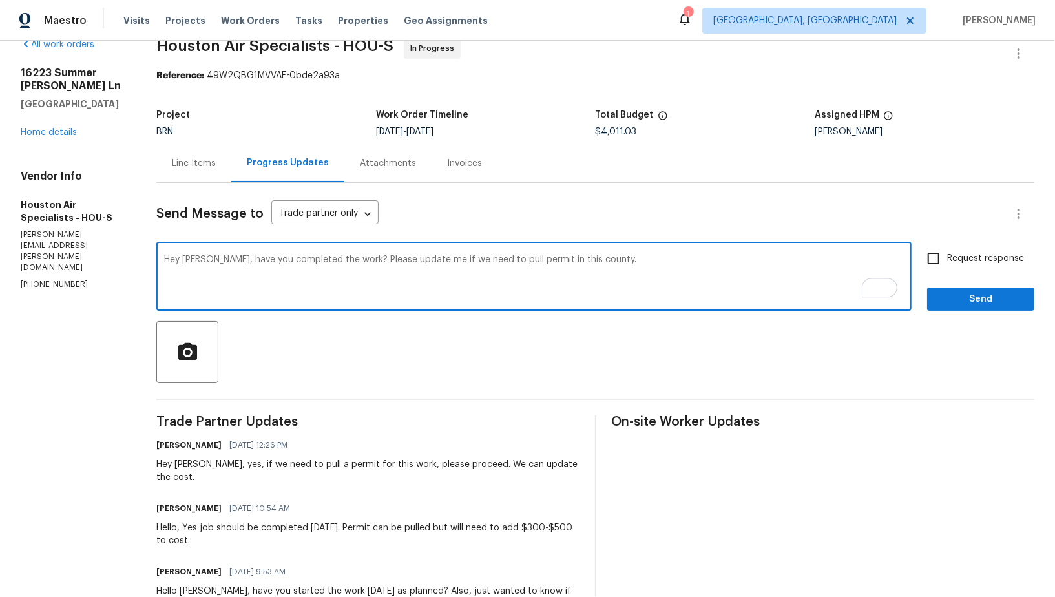
scroll to position [45, 0]
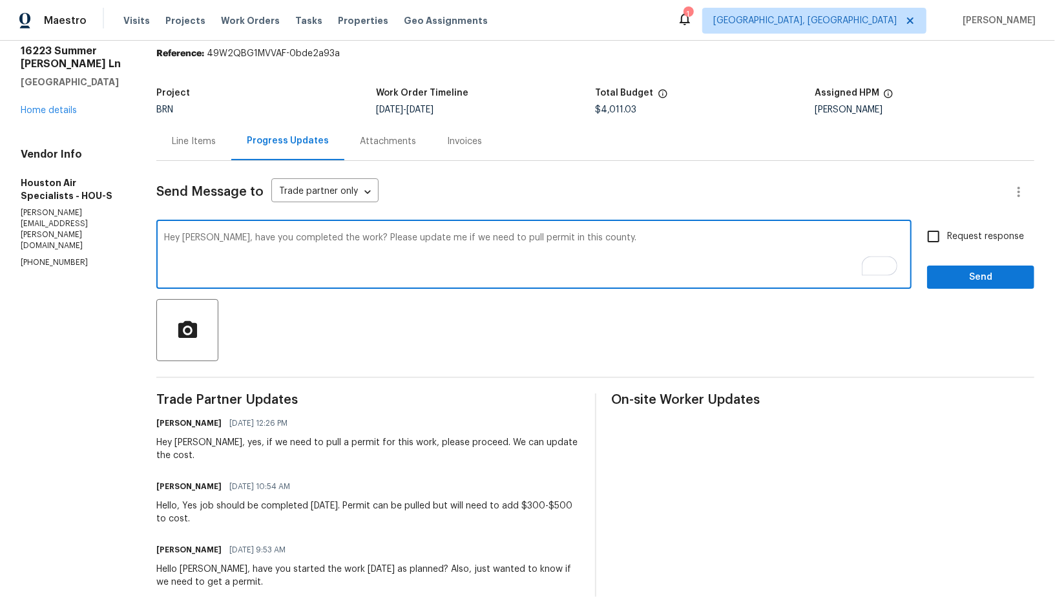
type textarea "Hey [PERSON_NAME], have you completed the work? Please update me if we need to …"
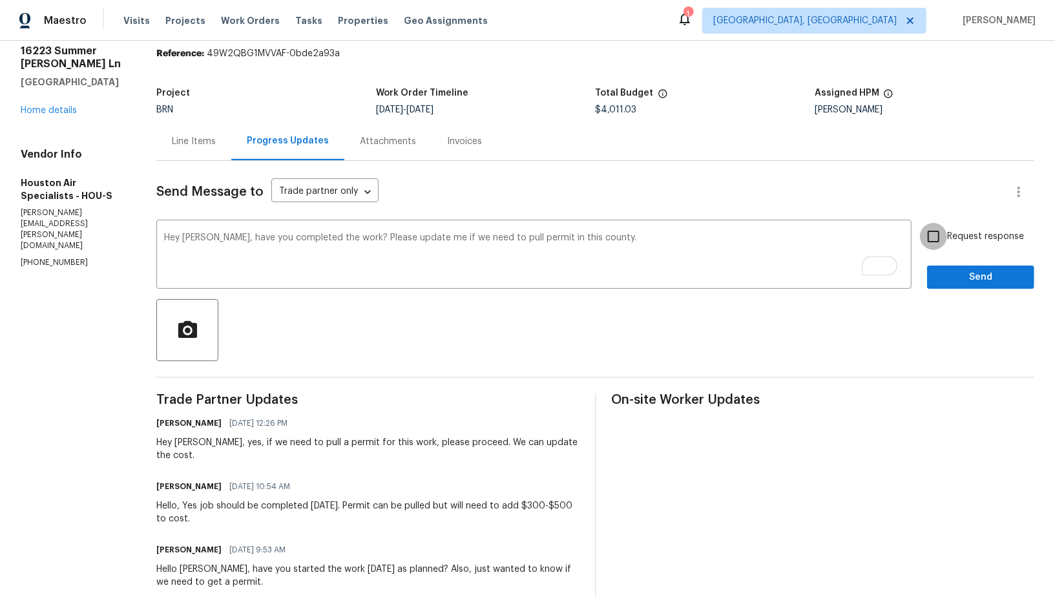
click at [940, 236] on input "Request response" at bounding box center [933, 236] width 27 height 27
checkbox input "true"
click at [962, 272] on span "Send" at bounding box center [981, 278] width 87 height 16
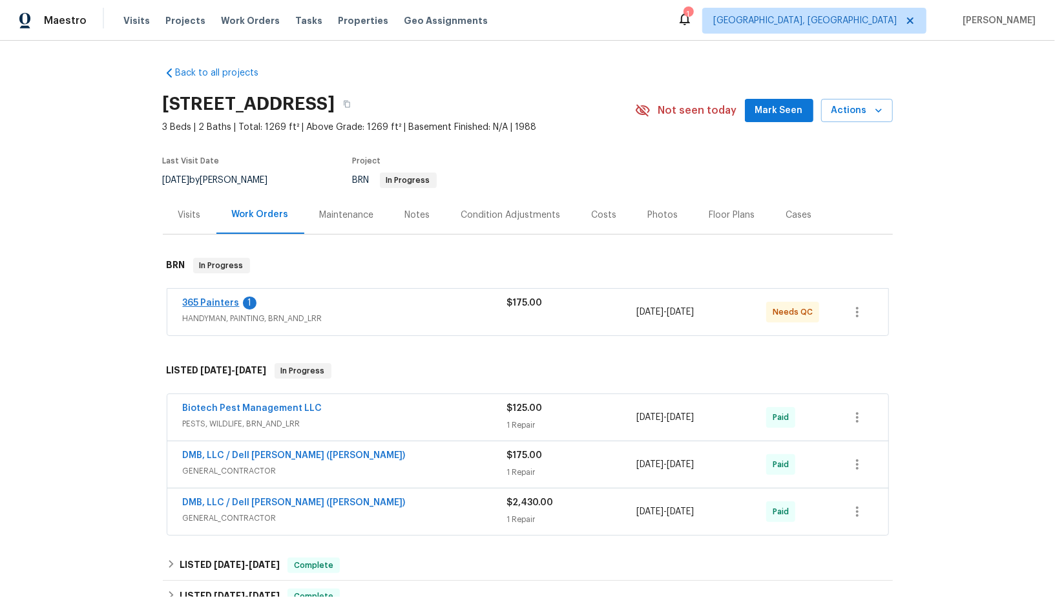
click at [211, 297] on span "365 Painters" at bounding box center [211, 303] width 57 height 13
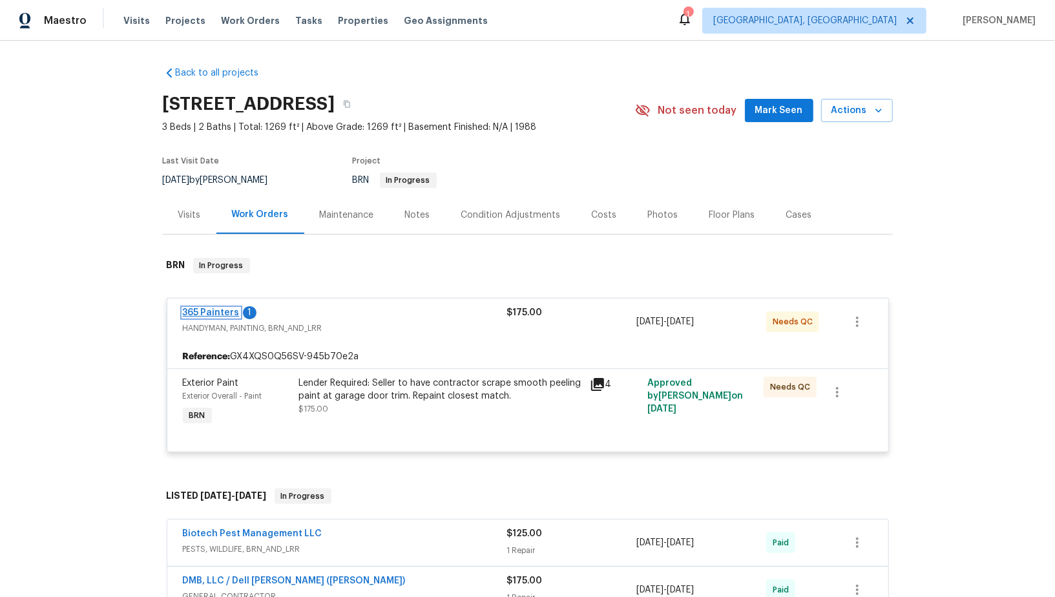
click at [200, 312] on link "365 Painters" at bounding box center [211, 312] width 57 height 9
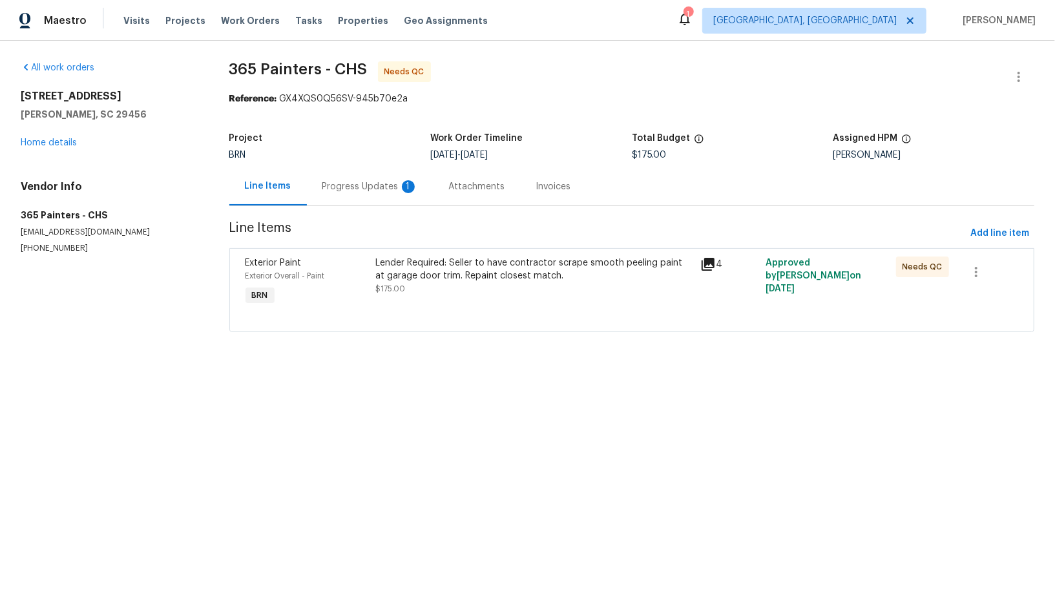
click at [333, 185] on div "Progress Updates 1" at bounding box center [371, 186] width 96 height 13
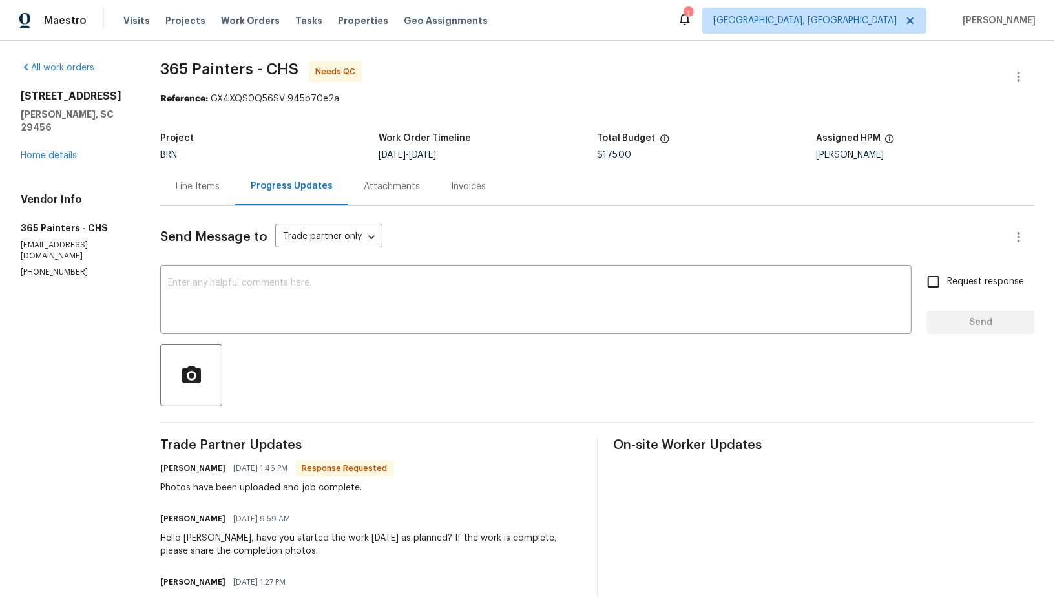
click at [200, 178] on div "Line Items" at bounding box center [197, 186] width 75 height 38
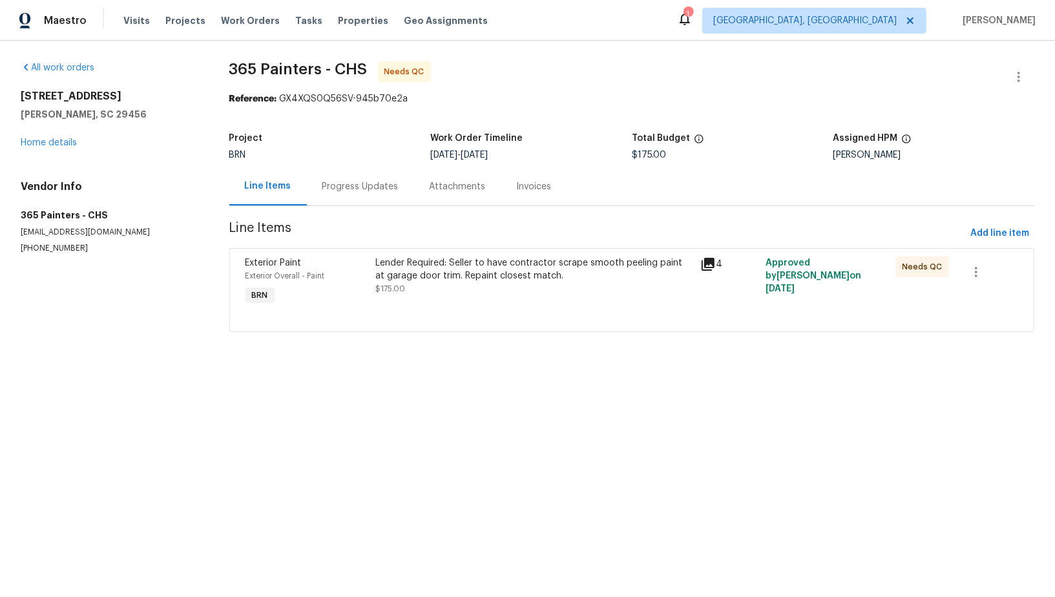
click at [434, 292] on div "Lender Required: Seller to have contractor scrape smooth peeling paint at garag…" at bounding box center [534, 276] width 318 height 39
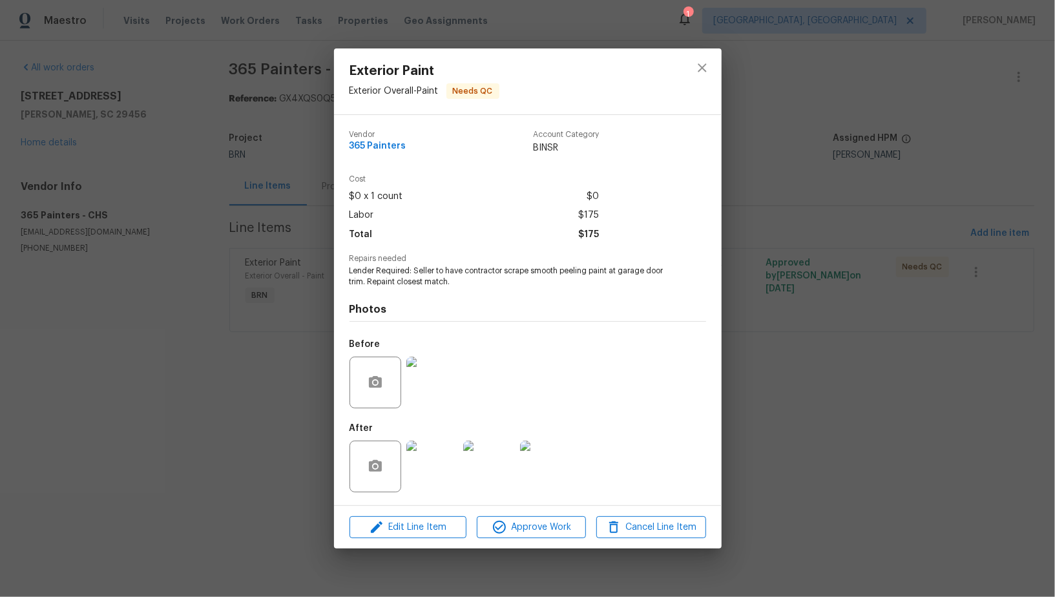
click at [428, 381] on img at bounding box center [433, 383] width 52 height 52
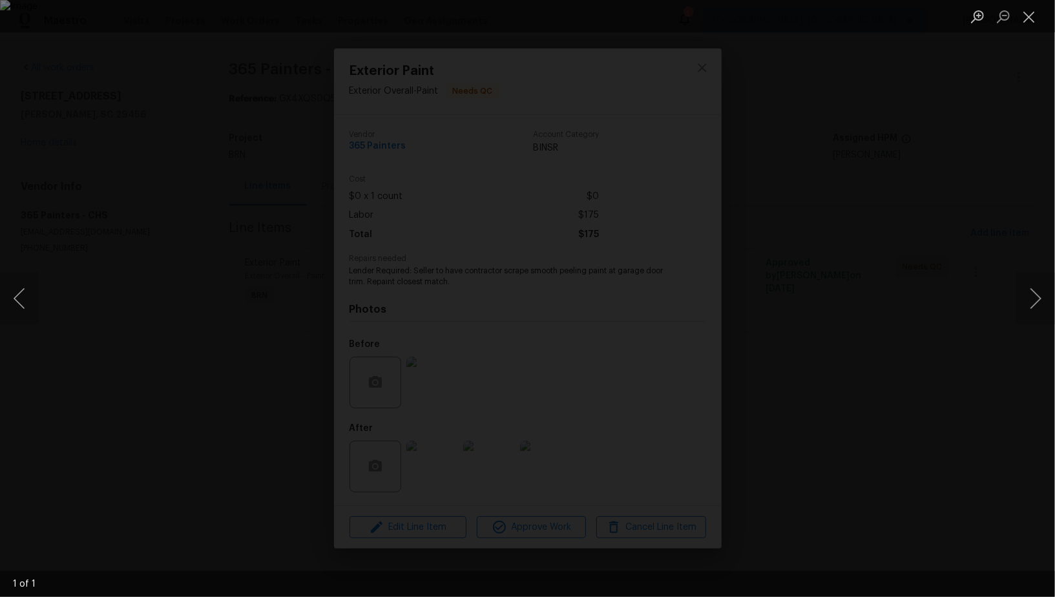
click at [970, 454] on div "Lightbox" at bounding box center [527, 298] width 1055 height 597
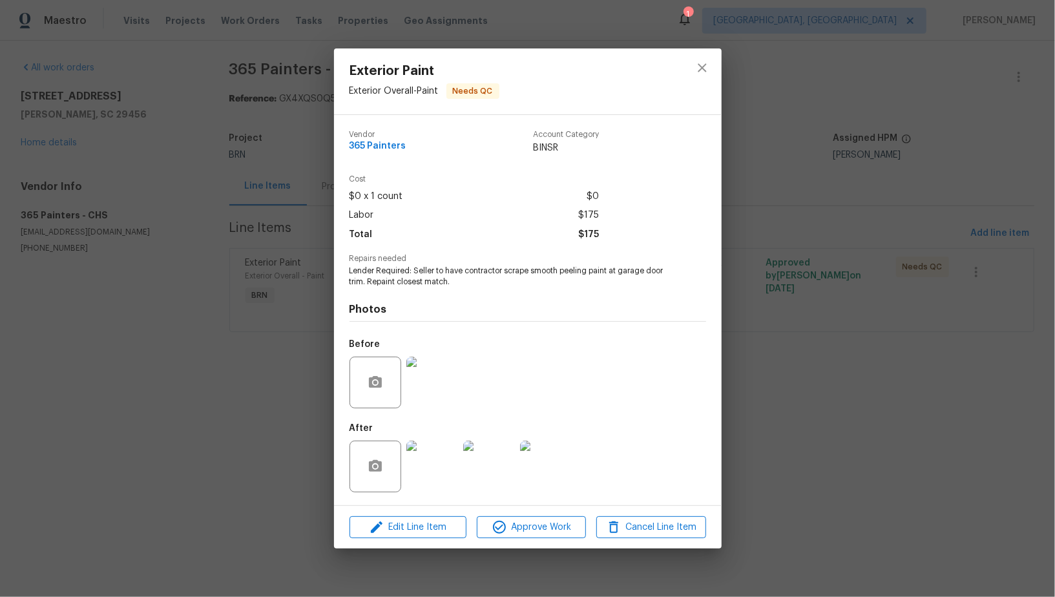
click at [442, 458] on img at bounding box center [433, 467] width 52 height 52
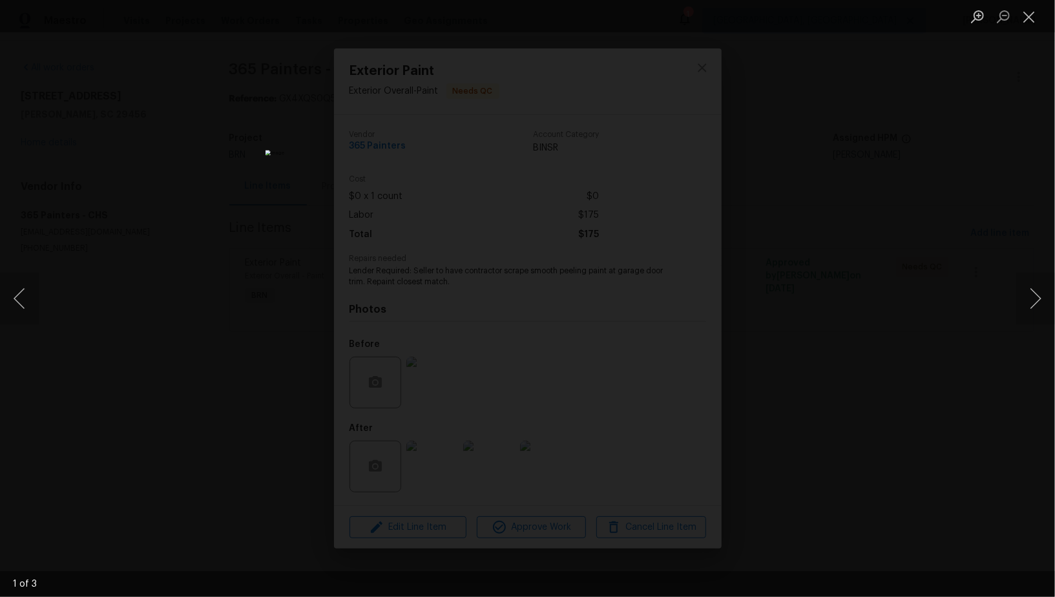
click at [825, 421] on div "Lightbox" at bounding box center [527, 298] width 1055 height 597
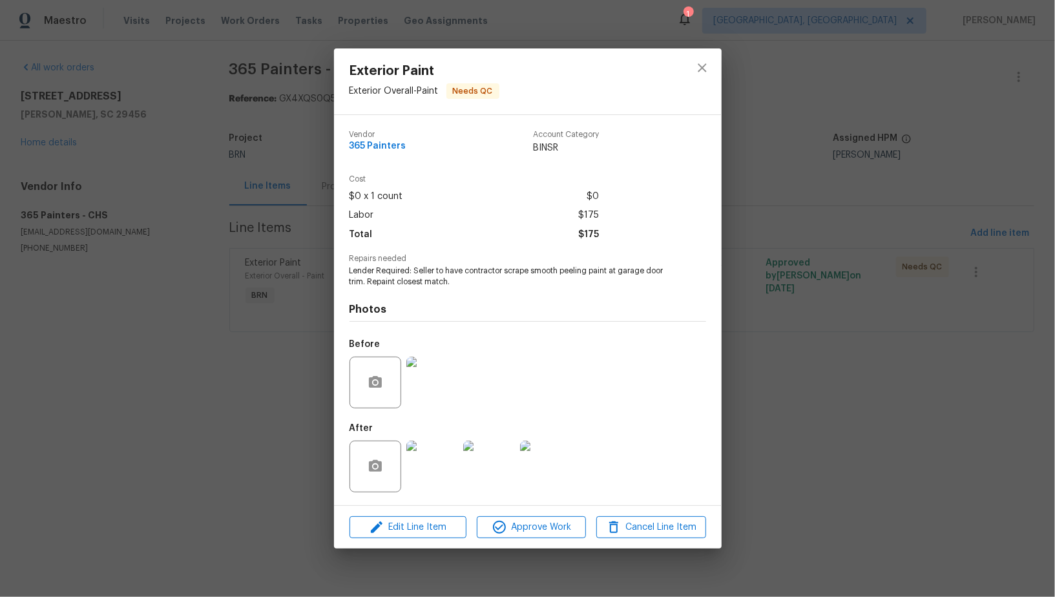
click at [436, 403] on img at bounding box center [433, 383] width 52 height 52
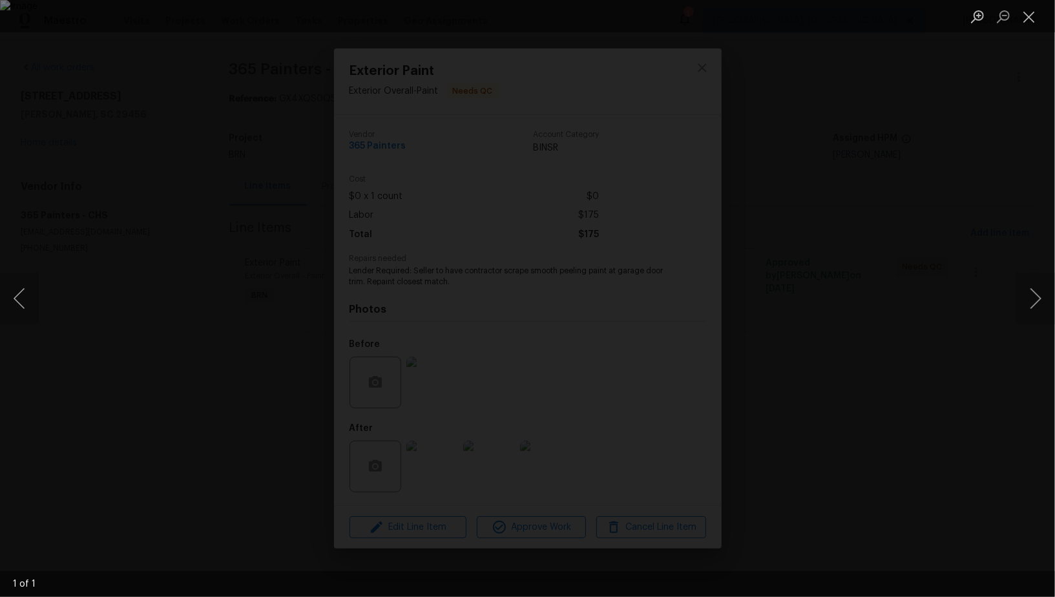
click at [902, 460] on div "Lightbox" at bounding box center [527, 298] width 1055 height 597
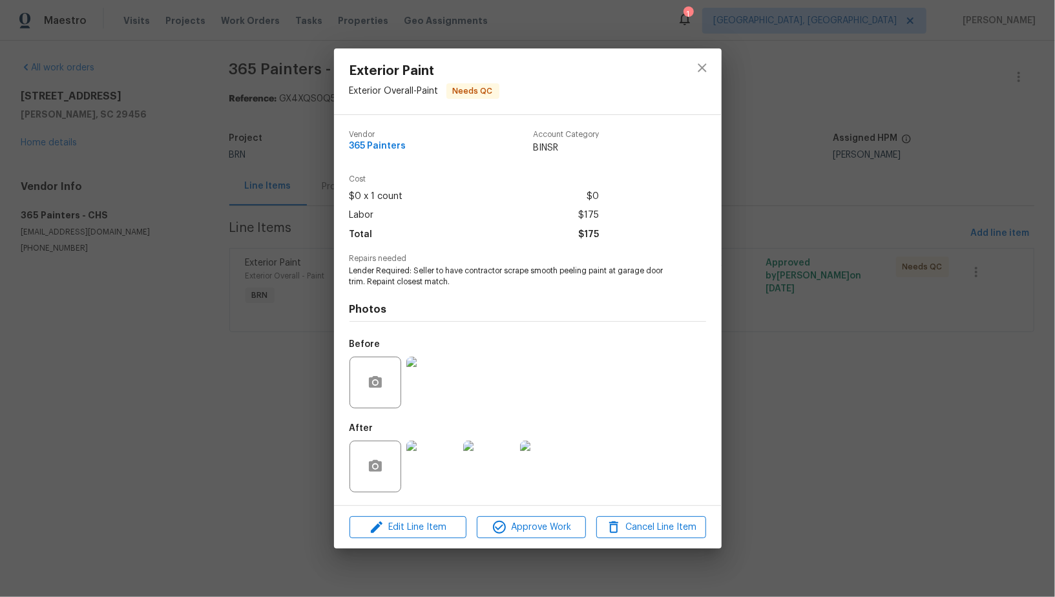
click at [441, 472] on img at bounding box center [433, 467] width 52 height 52
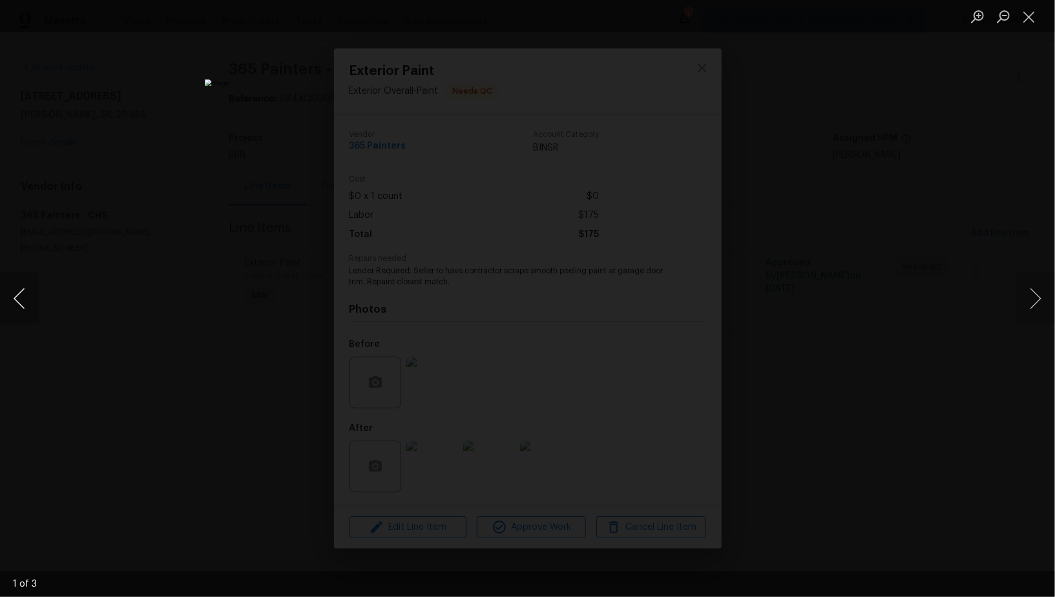
click at [17, 312] on button "Previous image" at bounding box center [19, 299] width 39 height 52
click at [860, 352] on div "Lightbox" at bounding box center [527, 298] width 1055 height 597
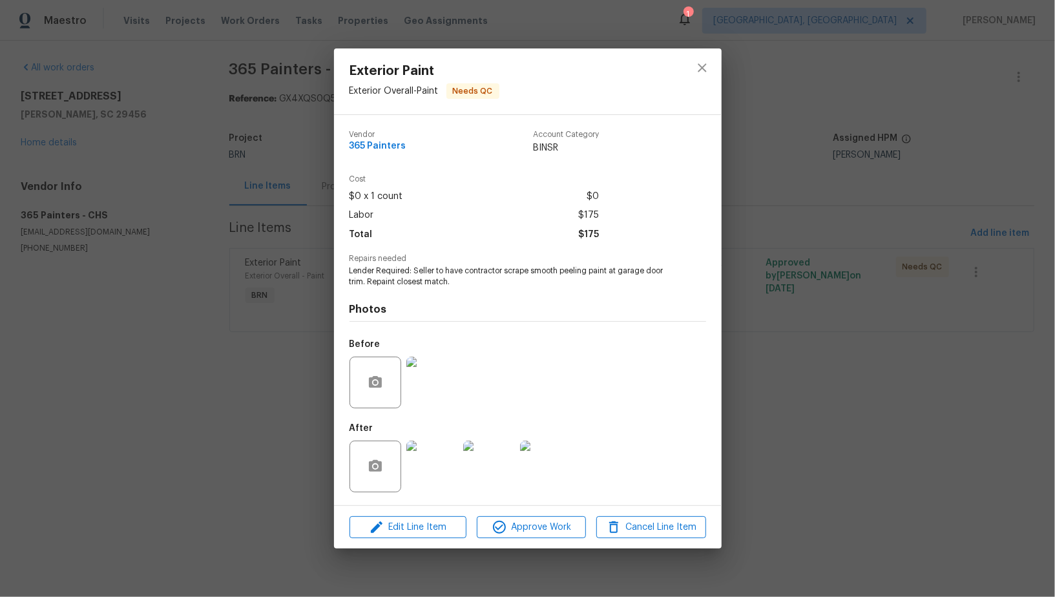
click at [860, 352] on div "Exterior Paint Exterior Overall - Paint Needs QC Vendor 365 Painters Account Ca…" at bounding box center [527, 298] width 1055 height 597
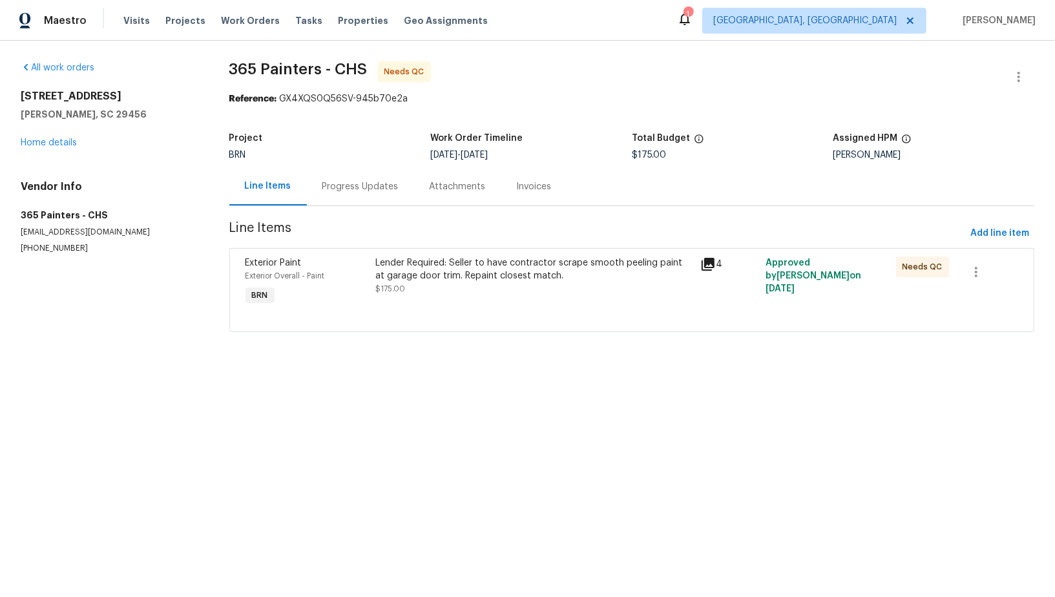
click at [385, 188] on div "Progress Updates" at bounding box center [361, 186] width 76 height 13
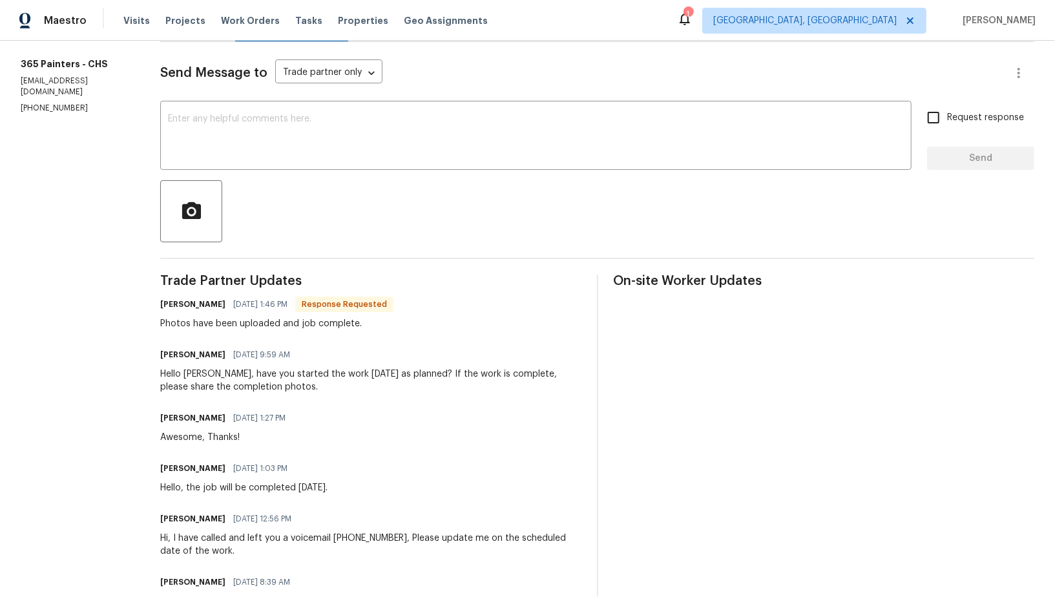
scroll to position [107, 0]
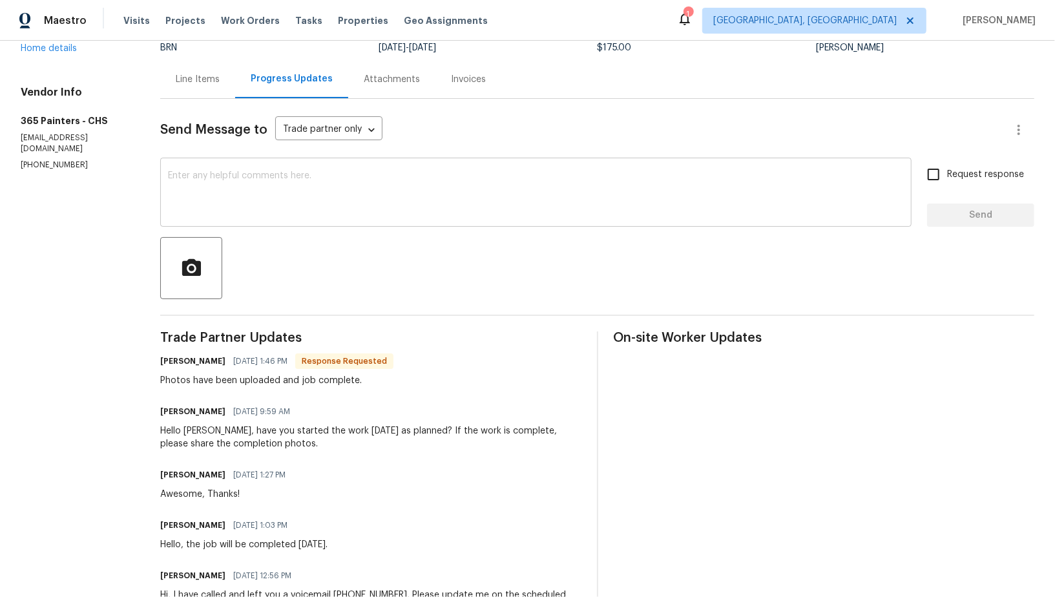
click at [224, 191] on textarea at bounding box center [536, 193] width 736 height 45
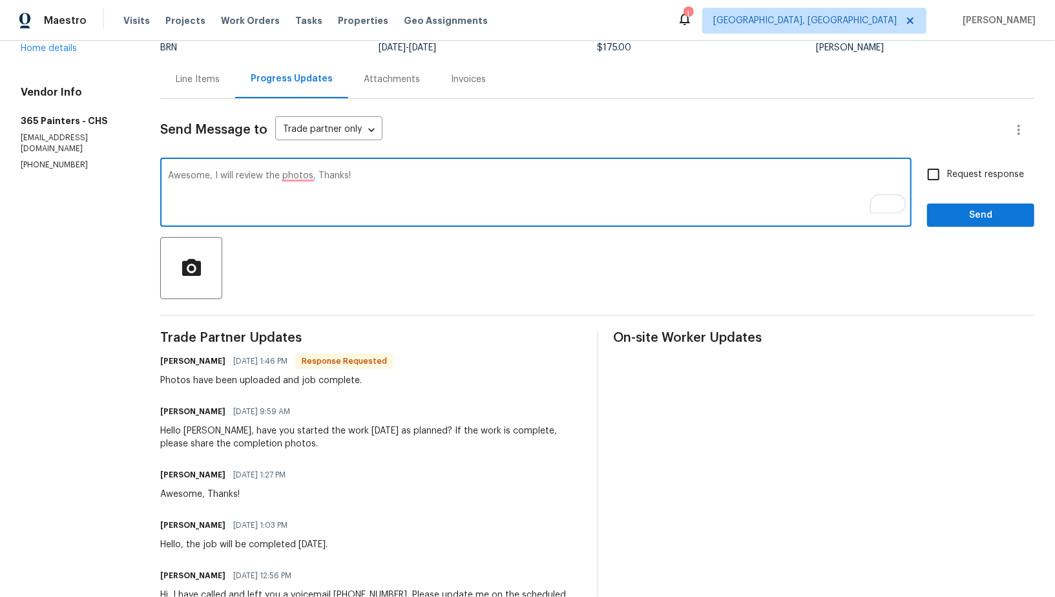
drag, startPoint x: 210, startPoint y: 173, endPoint x: 124, endPoint y: 171, distance: 86.0
click at [124, 171] on div "All work orders [STREET_ADDRESS] Home details Vendor Info 365 Painters - CHS [E…" at bounding box center [527, 361] width 1055 height 857
click at [242, 176] on textarea "I will review the photos, Thanks!" at bounding box center [536, 193] width 736 height 45
type textarea "I will review the photos. Thanks!"
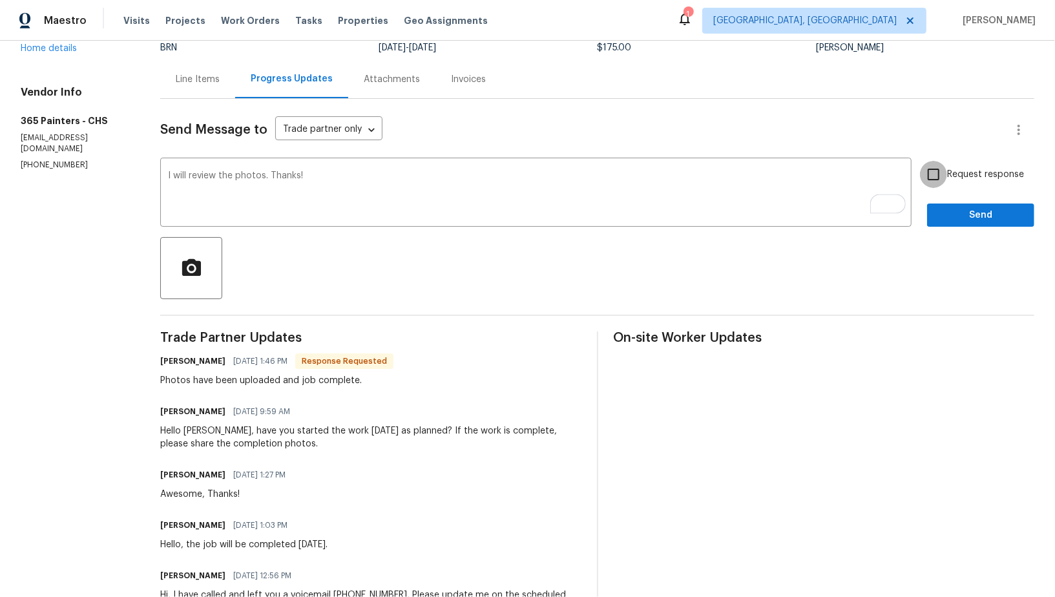
click at [944, 173] on input "Request response" at bounding box center [933, 174] width 27 height 27
checkbox input "true"
click at [962, 219] on span "Send" at bounding box center [981, 215] width 87 height 16
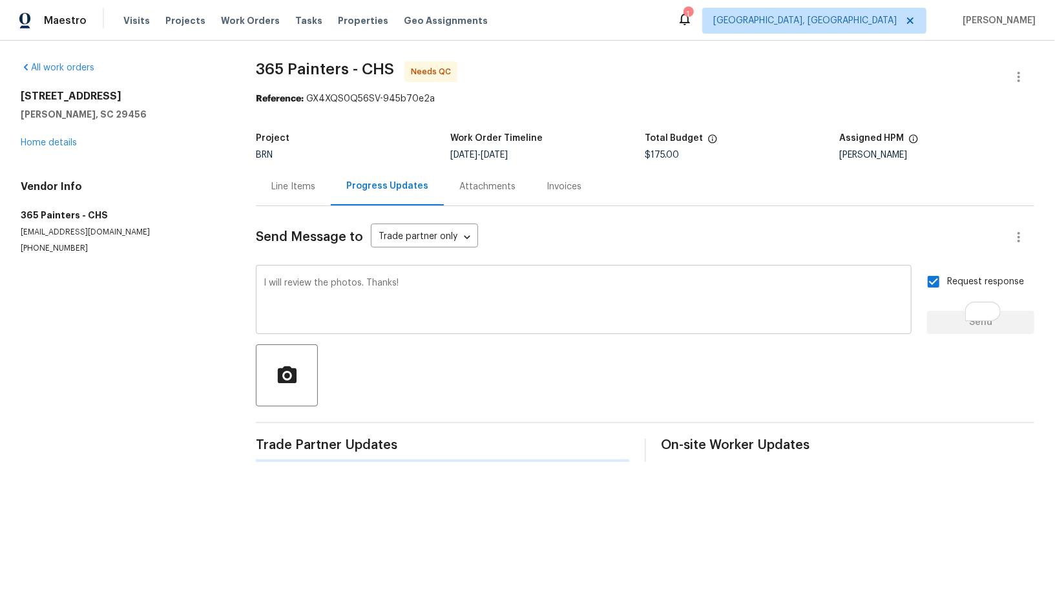
scroll to position [0, 0]
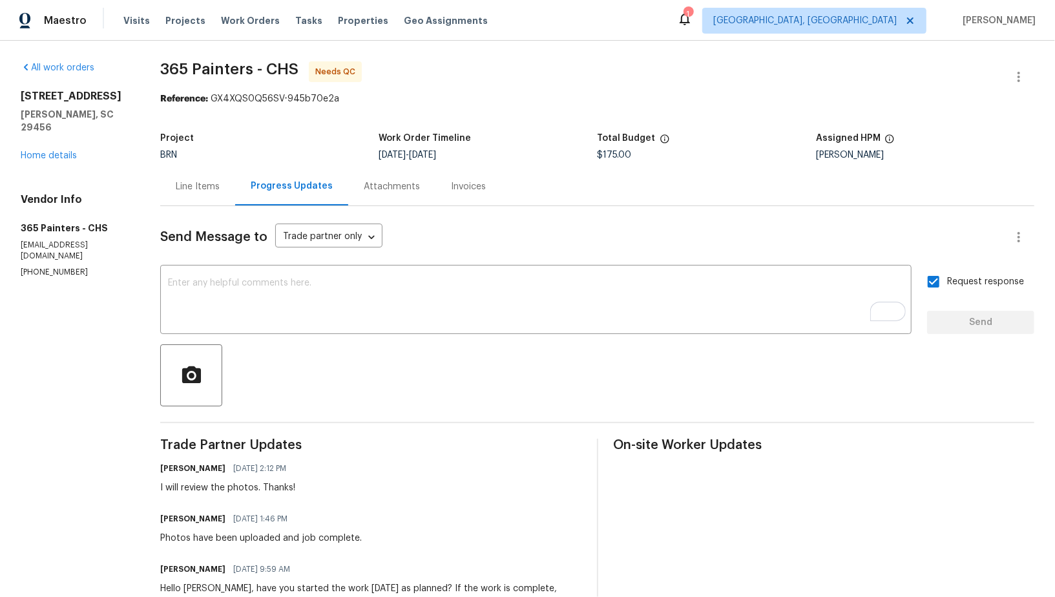
click at [200, 191] on div "Line Items" at bounding box center [198, 186] width 44 height 13
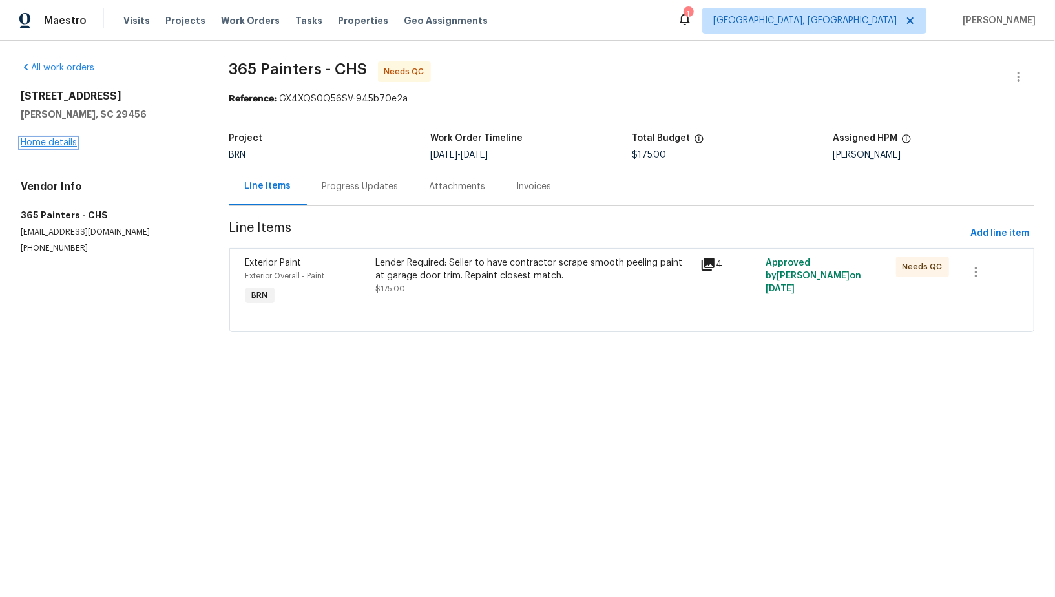
click at [56, 142] on link "Home details" at bounding box center [49, 142] width 56 height 9
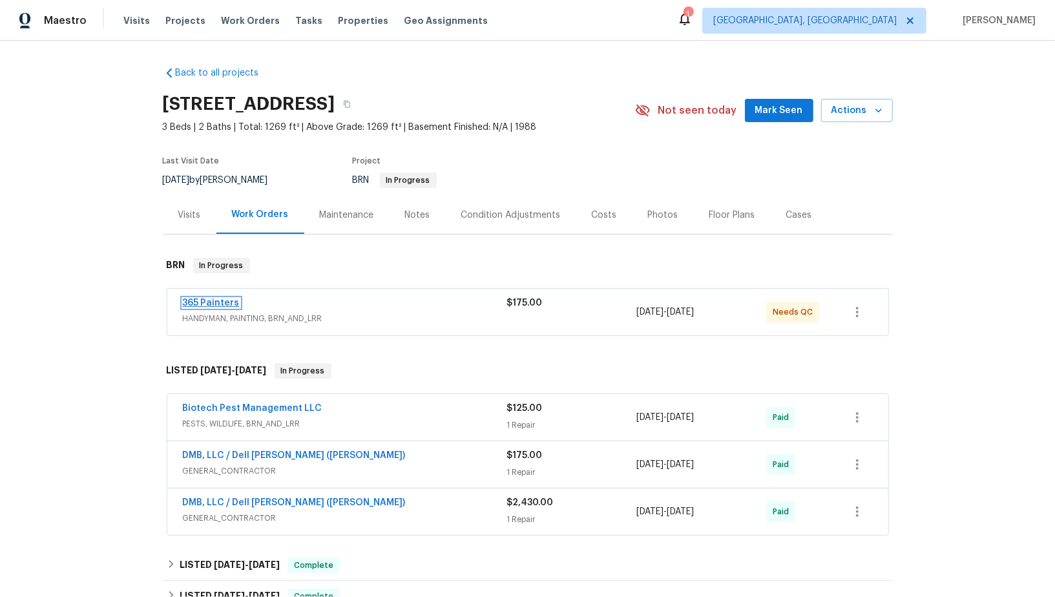
click at [218, 303] on link "365 Painters" at bounding box center [211, 303] width 57 height 9
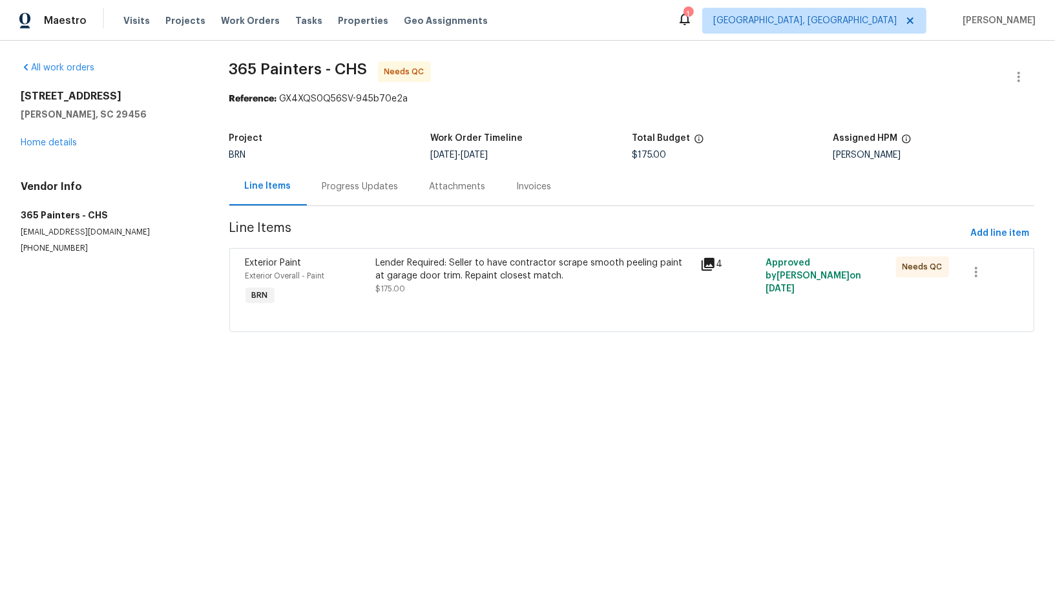
click at [401, 266] on div "Lender Required: Seller to have contractor scrape smooth peeling paint at garag…" at bounding box center [534, 270] width 318 height 26
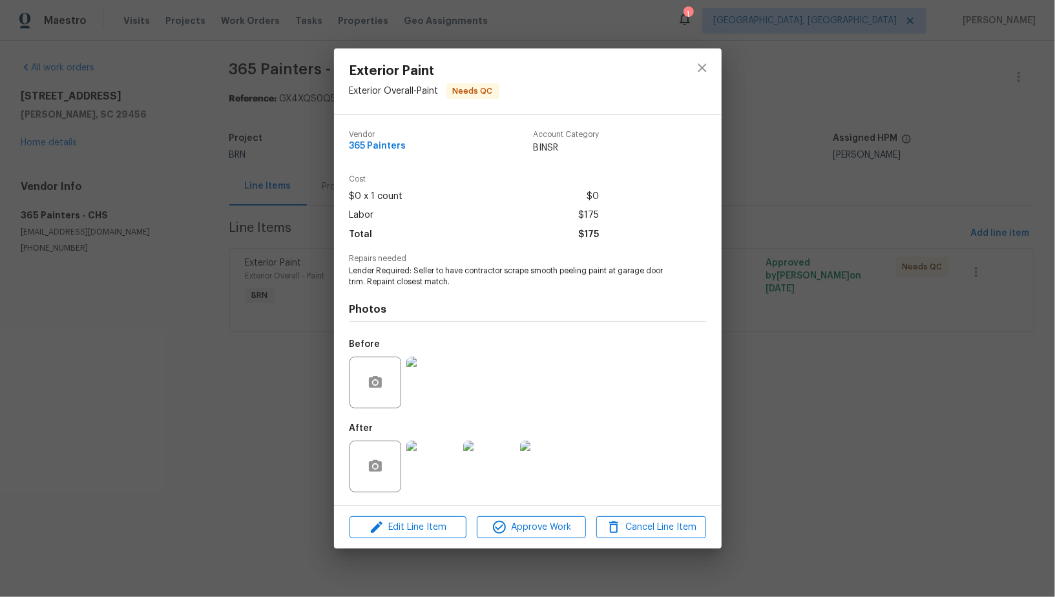
click at [430, 388] on img at bounding box center [433, 383] width 52 height 52
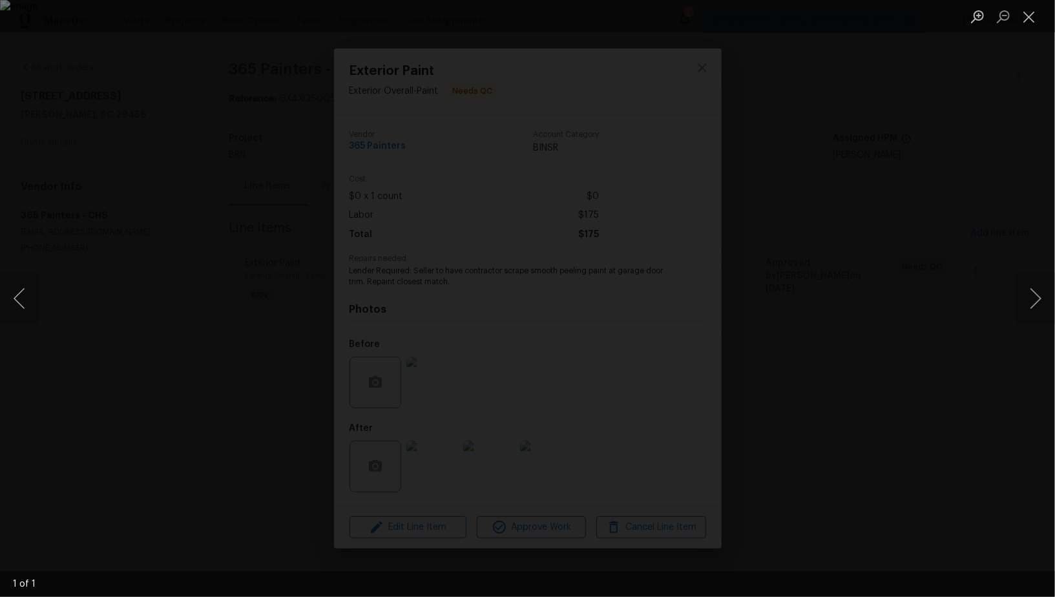
click at [902, 390] on div "Lightbox" at bounding box center [527, 298] width 1055 height 597
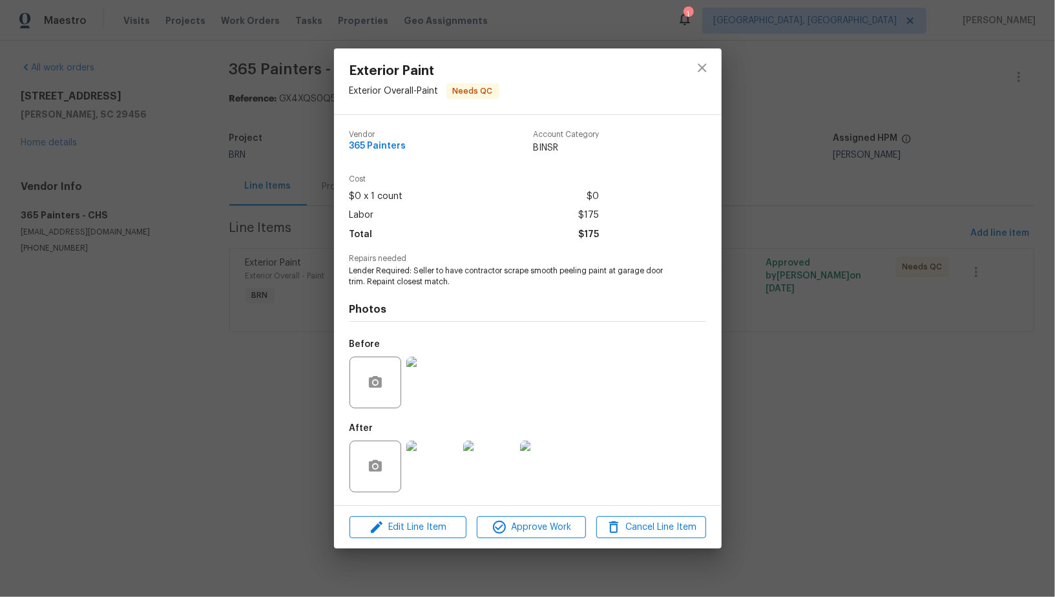
click at [425, 460] on img at bounding box center [433, 467] width 52 height 52
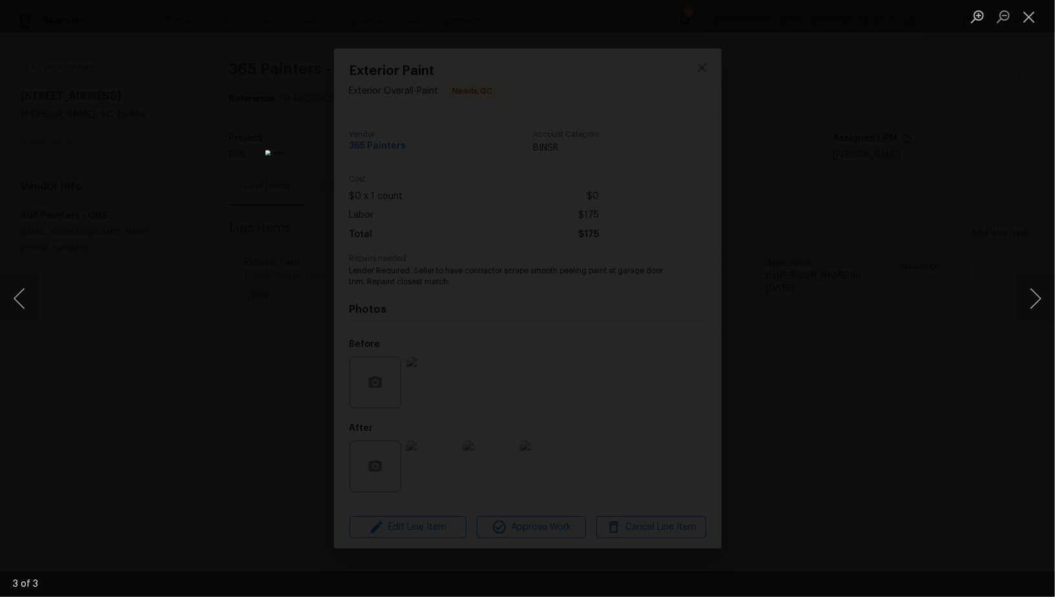
click at [916, 398] on div "Lightbox" at bounding box center [527, 298] width 1055 height 597
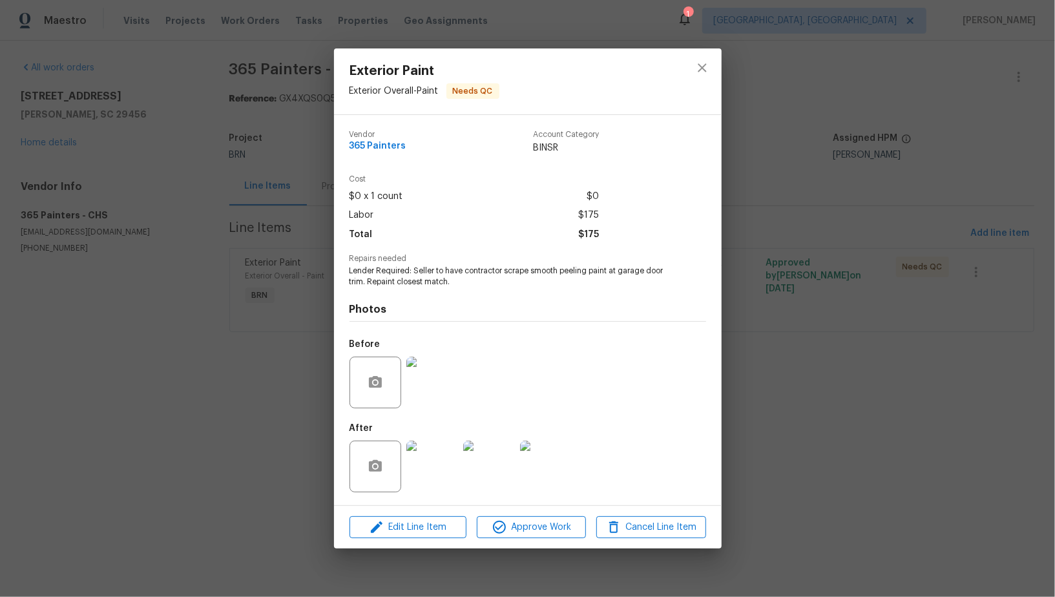
click at [916, 398] on div "Exterior Paint Exterior Overall - Paint Needs QC Vendor 365 Painters Account Ca…" at bounding box center [527, 298] width 1055 height 597
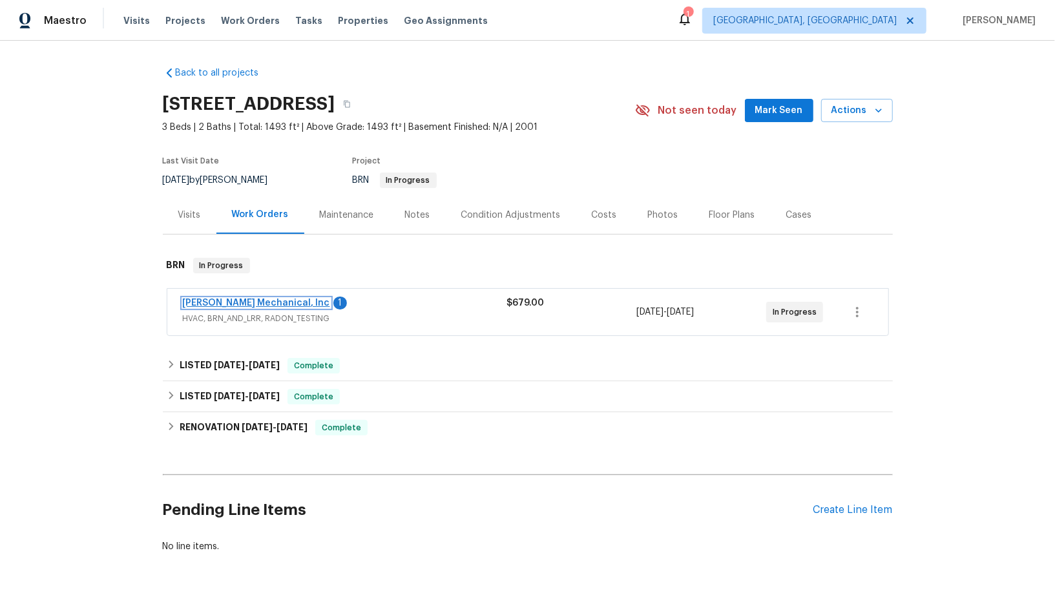
click at [270, 308] on link "[PERSON_NAME] Mechanical, Inc" at bounding box center [256, 303] width 147 height 9
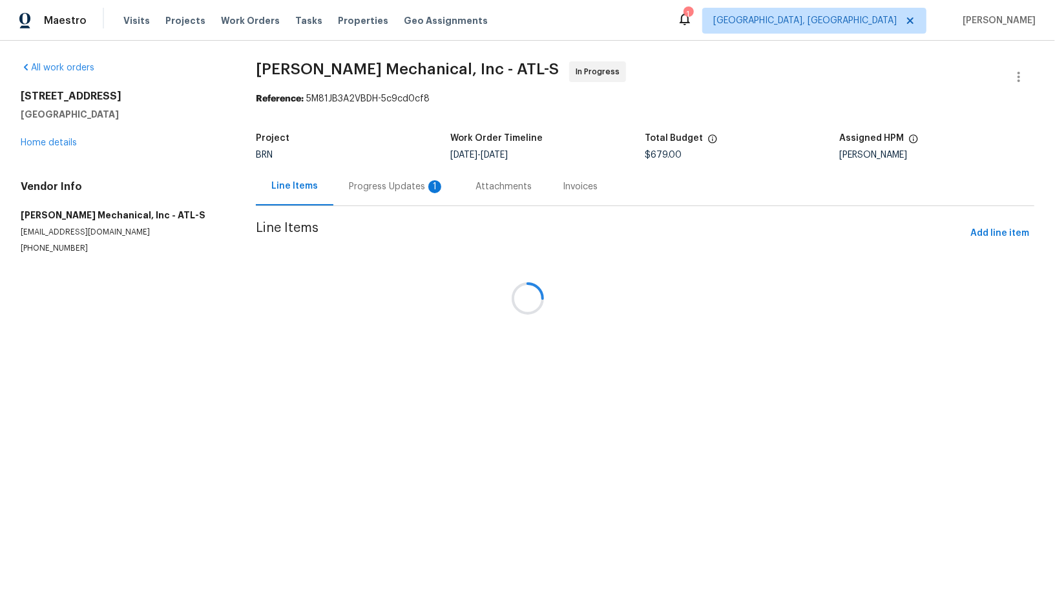
click at [349, 193] on div "Progress Updates 1" at bounding box center [397, 186] width 96 height 13
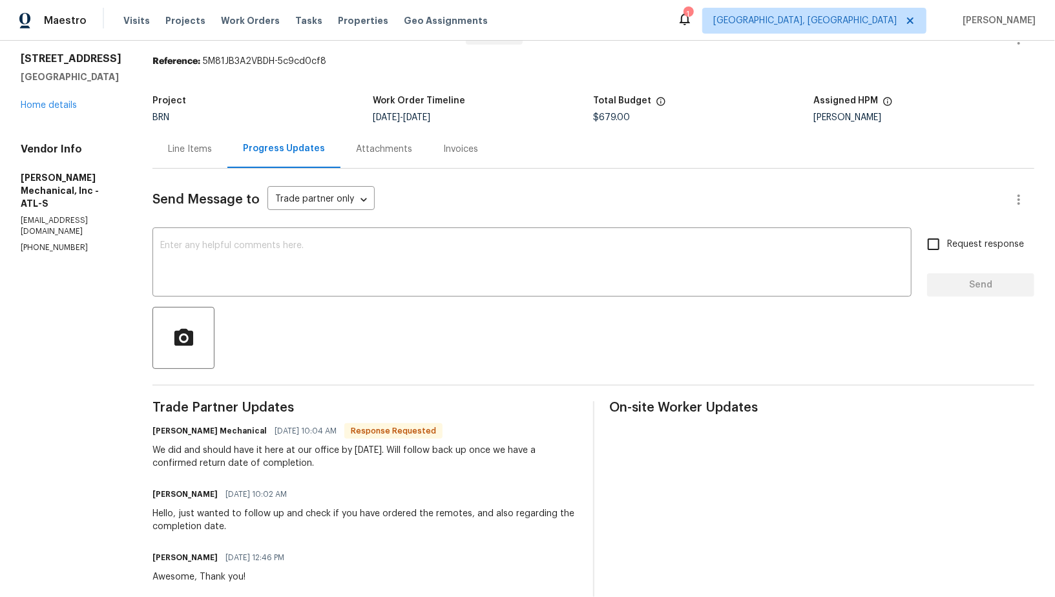
scroll to position [46, 0]
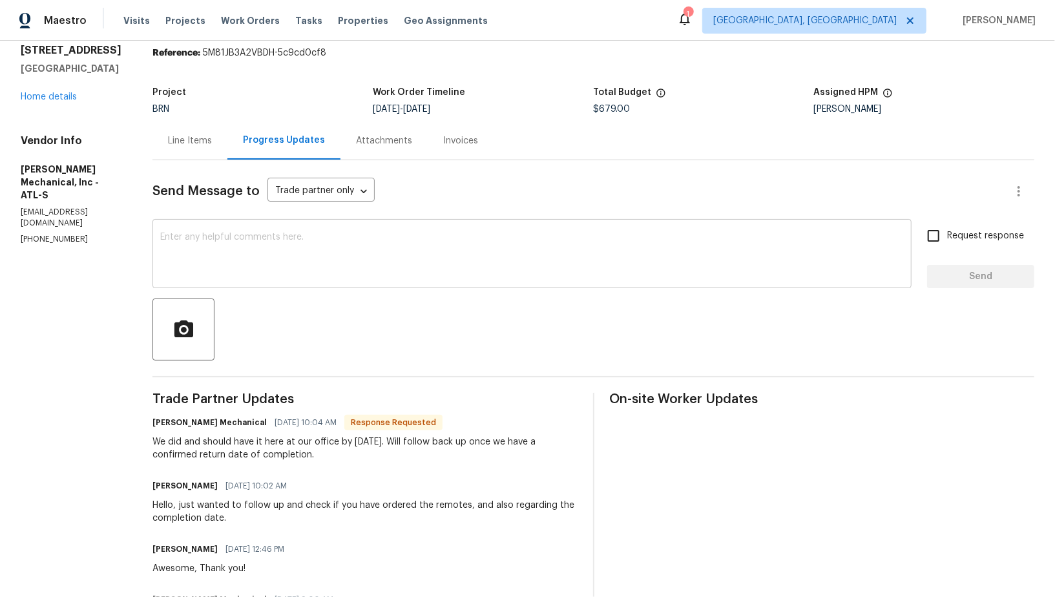
click at [331, 280] on div "x ​" at bounding box center [532, 255] width 759 height 66
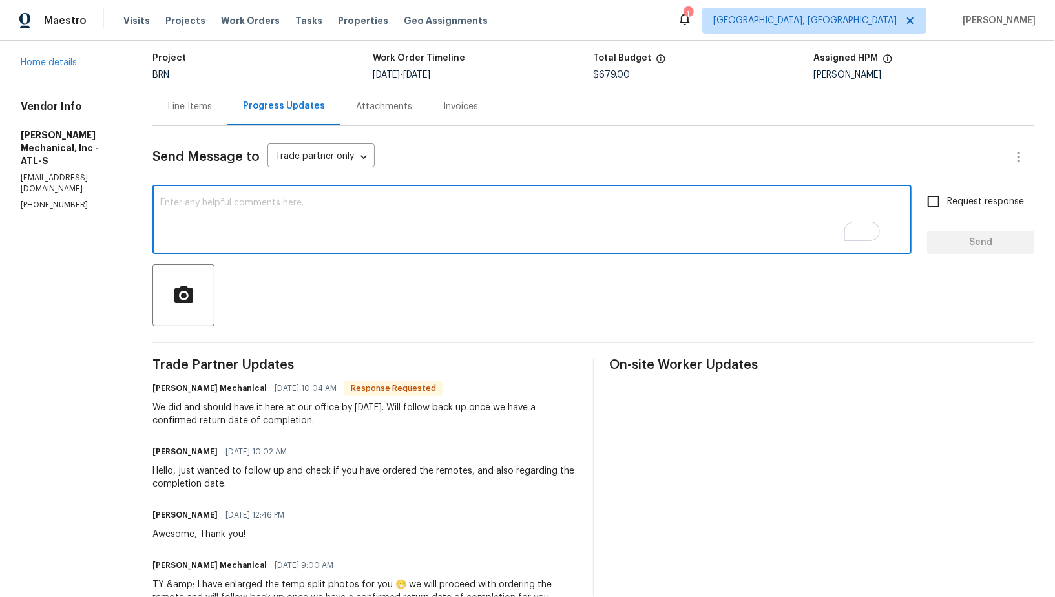
scroll to position [98, 0]
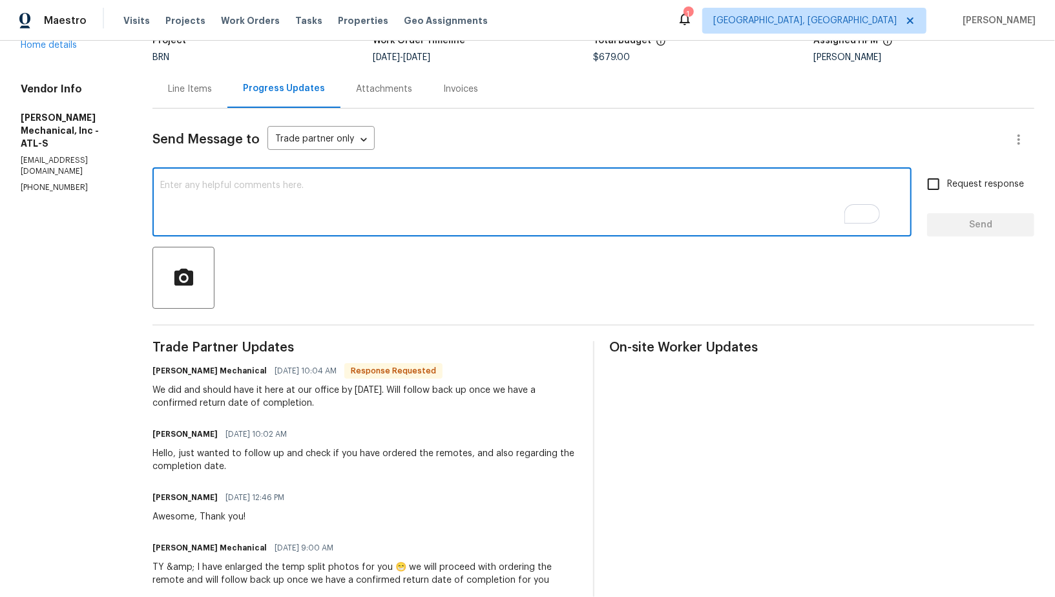
click at [346, 205] on textarea "To enrich screen reader interactions, please activate Accessibility in Grammarl…" at bounding box center [532, 203] width 744 height 45
click at [185, 184] on textarea "Please schedule the work as soon as possible." at bounding box center [532, 203] width 744 height 45
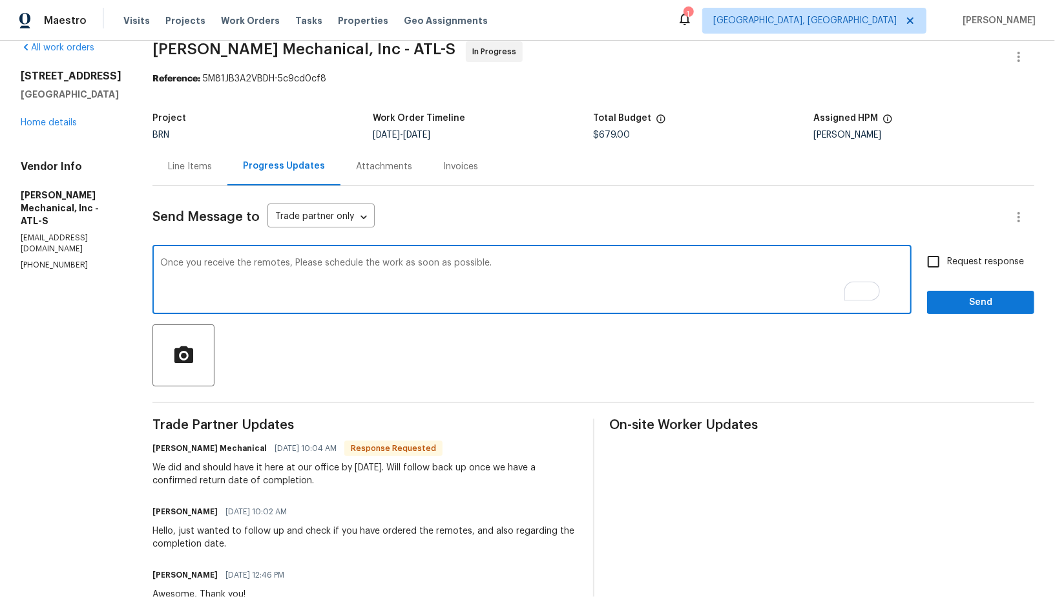
type textarea "Once you receive the remotes, Please schedule the work as soon as possible."
click at [949, 256] on span "Request response" at bounding box center [985, 262] width 77 height 14
click at [947, 256] on input "Request response" at bounding box center [933, 261] width 27 height 27
checkbox input "true"
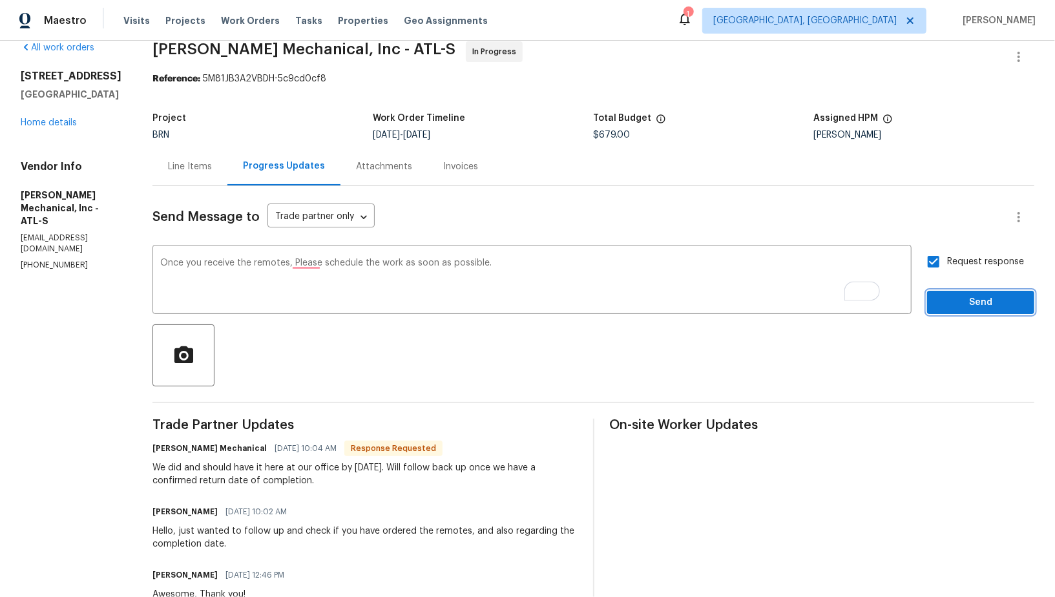
click at [973, 293] on button "Send" at bounding box center [980, 303] width 107 height 24
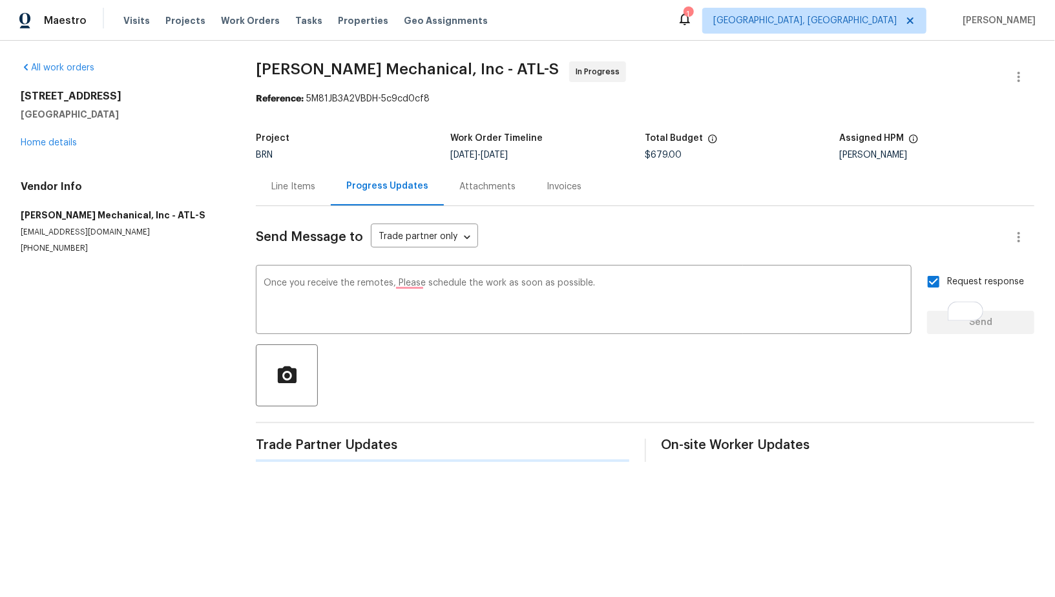
scroll to position [0, 0]
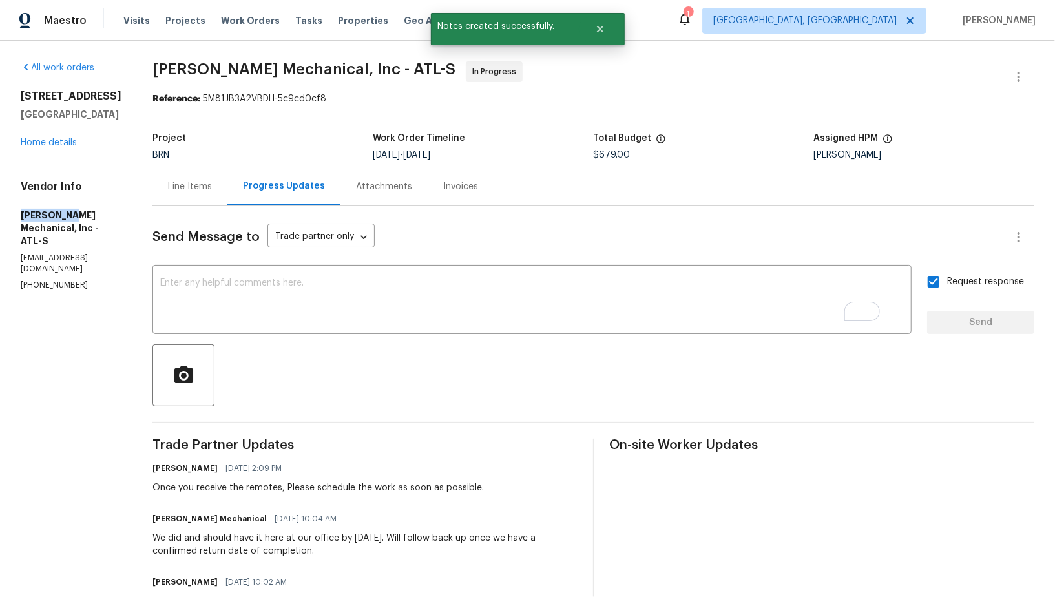
drag, startPoint x: 6, startPoint y: 229, endPoint x: 65, endPoint y: 230, distance: 58.8
copy h5 "JH Martin"
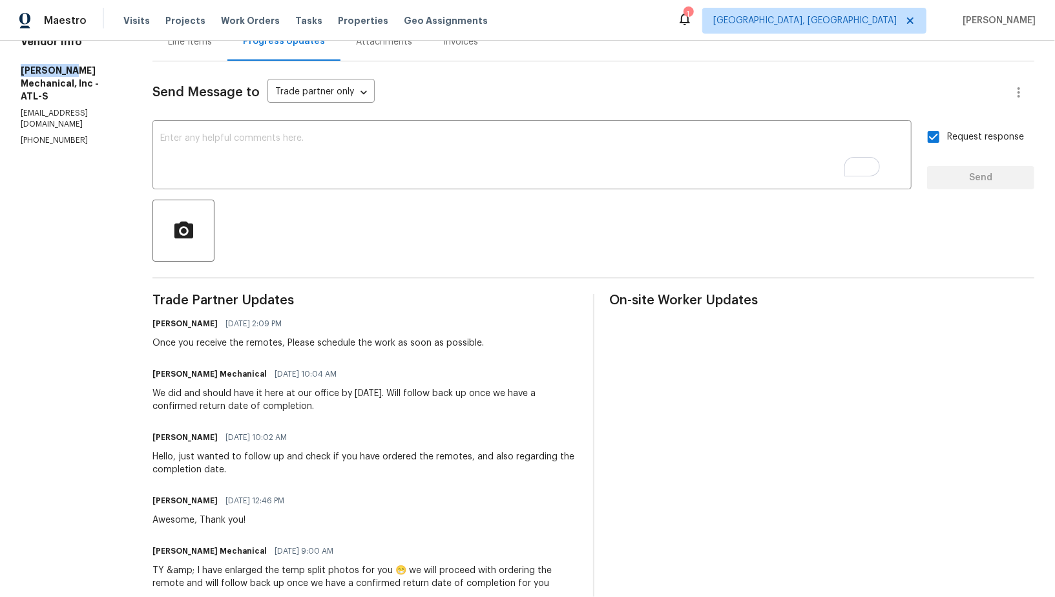
scroll to position [158, 0]
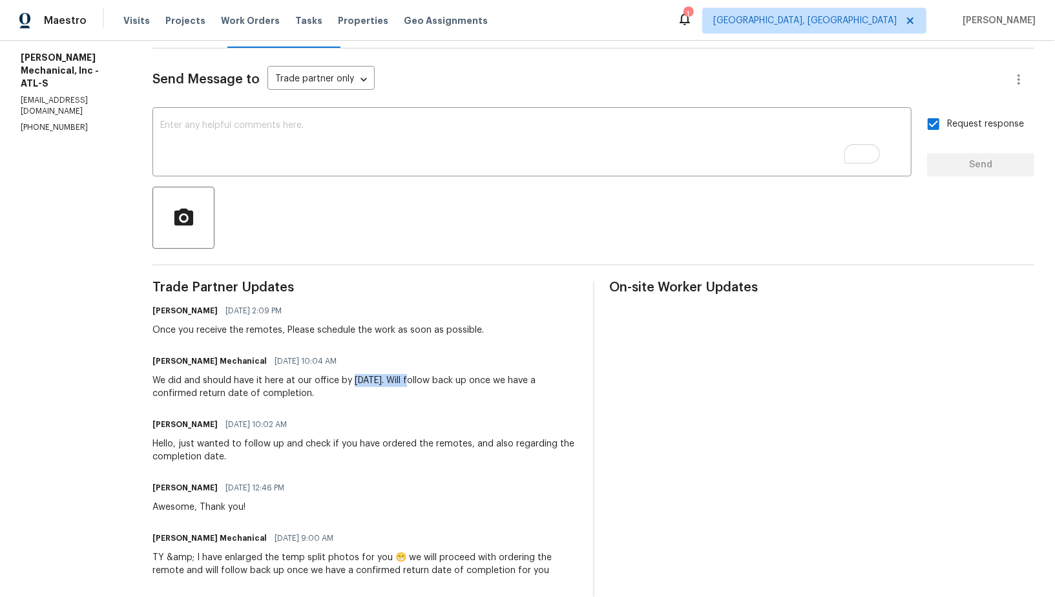
drag, startPoint x: 375, startPoint y: 377, endPoint x: 441, endPoint y: 379, distance: 66.6
click at [441, 379] on div "We did and should have it here at our office by Wednesday 9/3. Will follow back…" at bounding box center [365, 387] width 425 height 26
copy div "Wednesday 9/3."
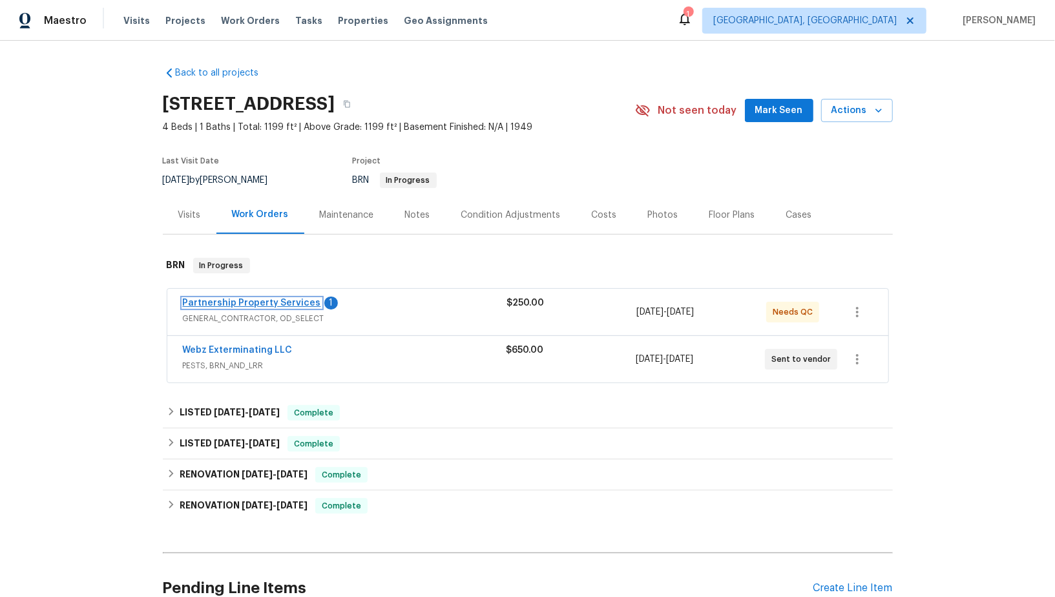
click at [253, 303] on link "Partnership Property Services" at bounding box center [252, 303] width 138 height 9
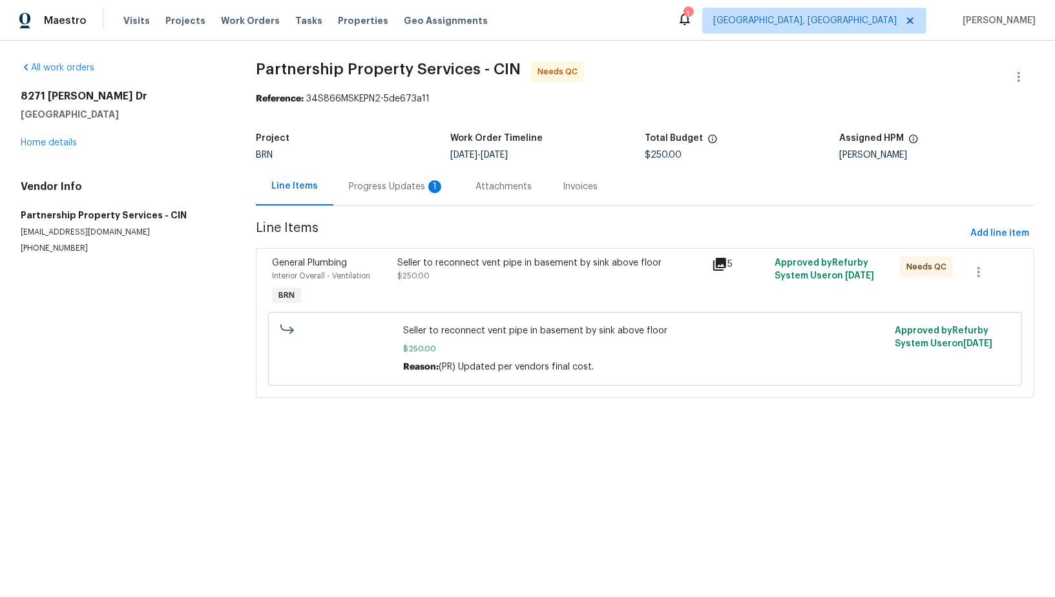
click at [360, 190] on div "Progress Updates 1" at bounding box center [397, 186] width 96 height 13
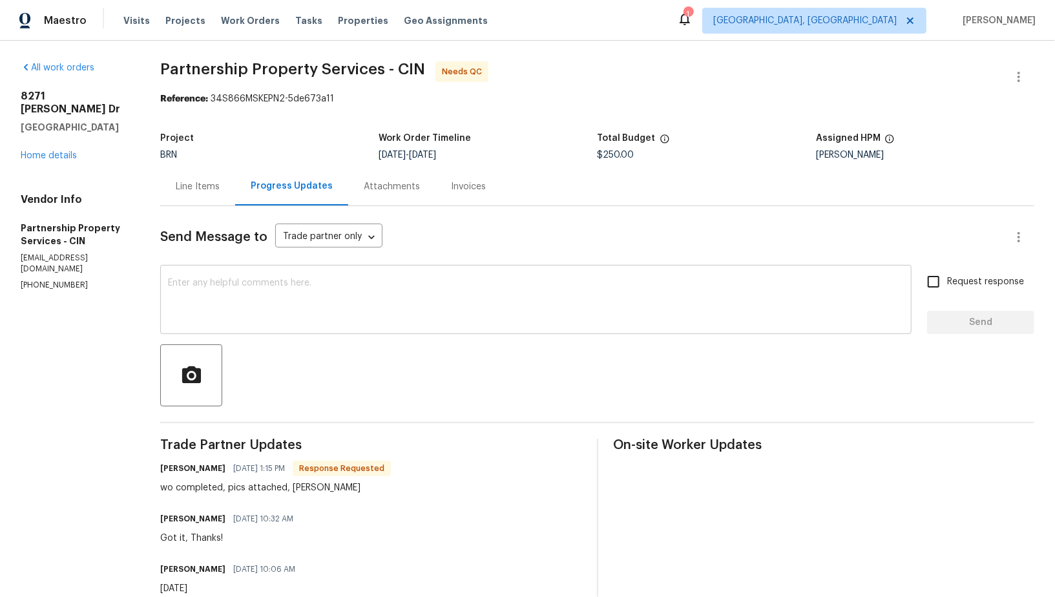
click at [356, 321] on textarea at bounding box center [536, 301] width 736 height 45
click at [229, 187] on div "Line Items" at bounding box center [197, 186] width 75 height 38
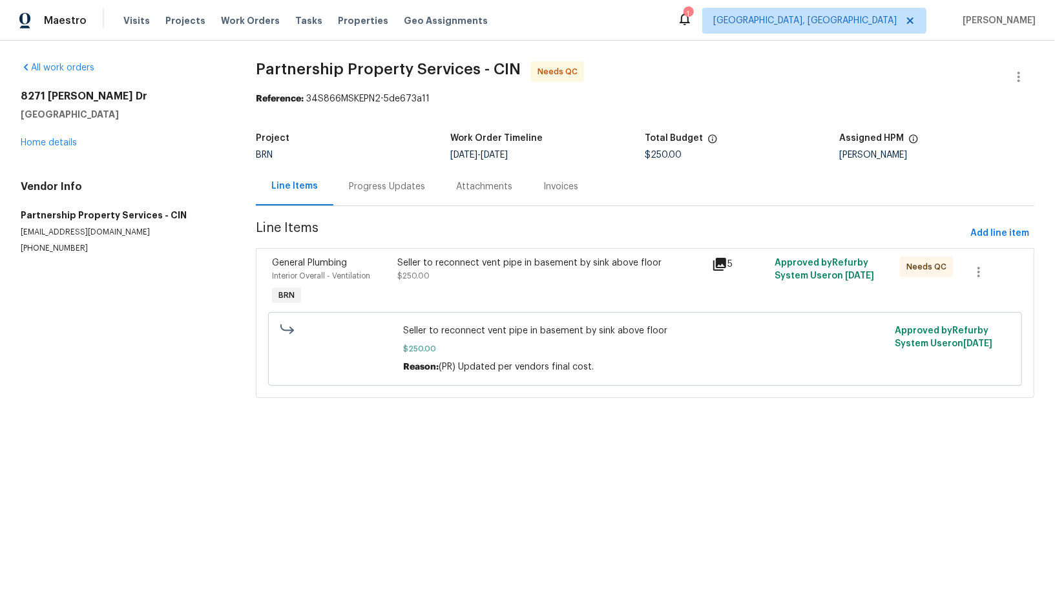
click at [396, 268] on div "Seller to reconnect vent pipe in basement by sink above floor $250.00" at bounding box center [551, 282] width 314 height 59
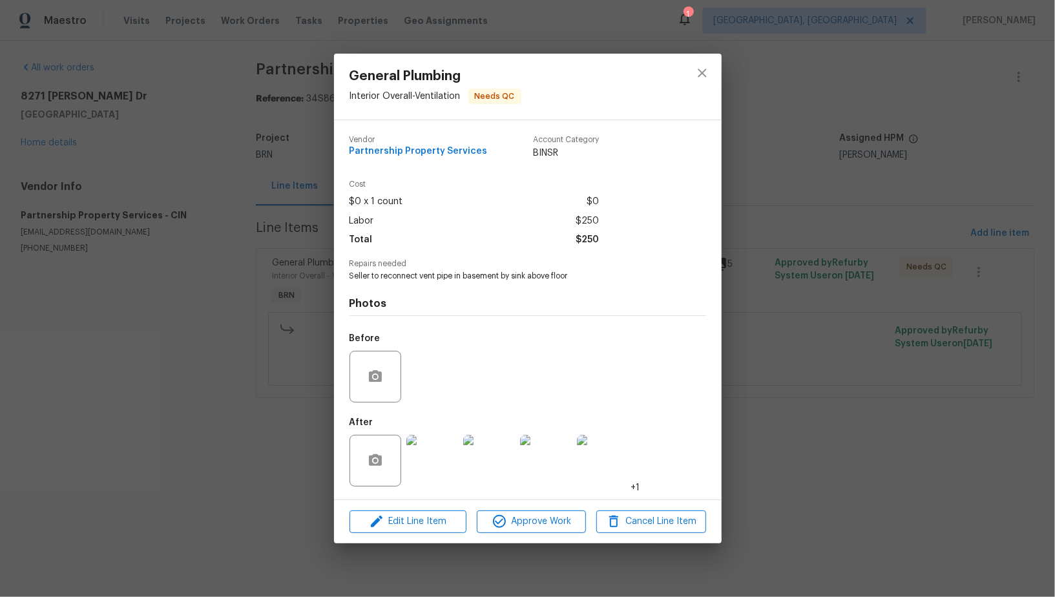
click at [430, 461] on img at bounding box center [433, 461] width 52 height 52
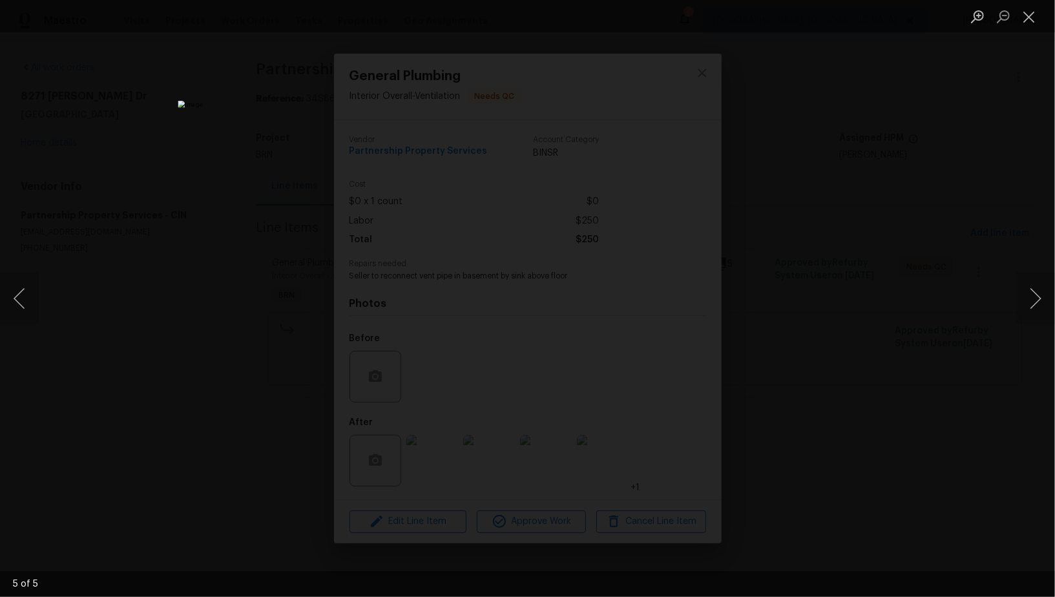
click at [826, 451] on div "Lightbox" at bounding box center [527, 298] width 1055 height 597
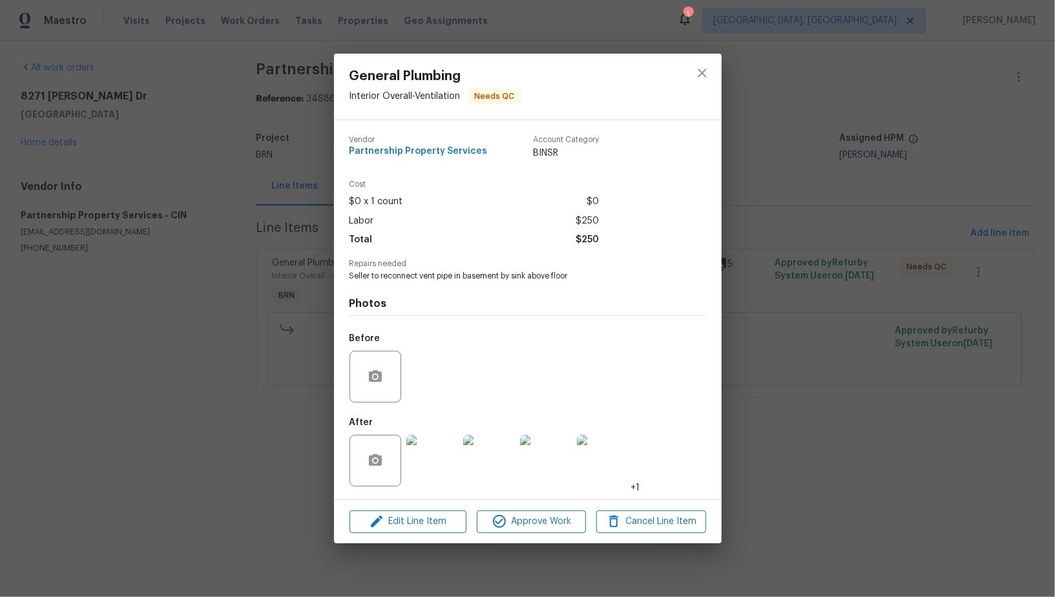
click at [598, 478] on img at bounding box center [603, 461] width 52 height 52
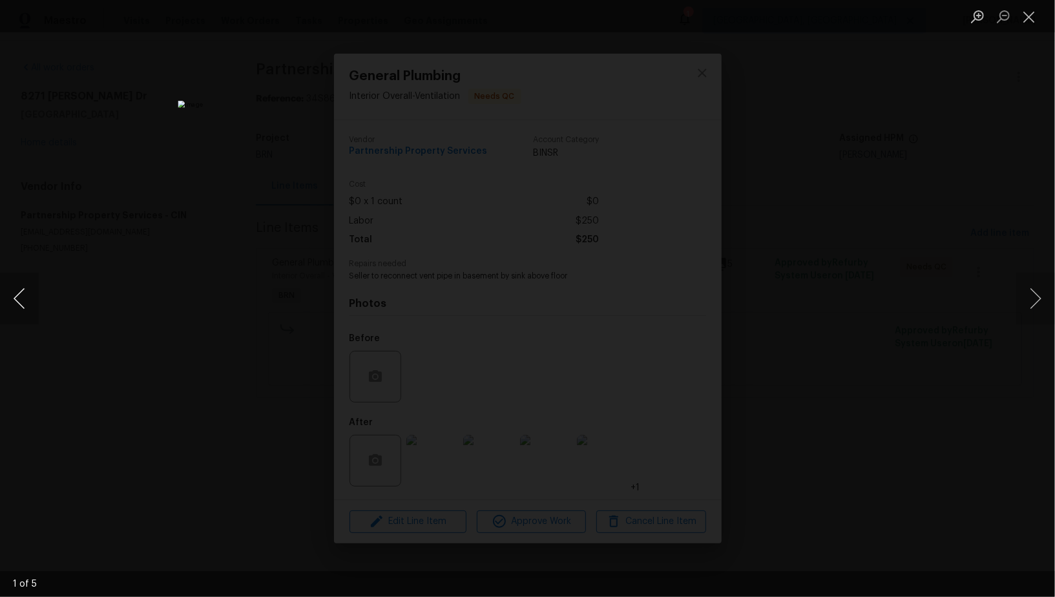
click at [18, 305] on button "Previous image" at bounding box center [19, 299] width 39 height 52
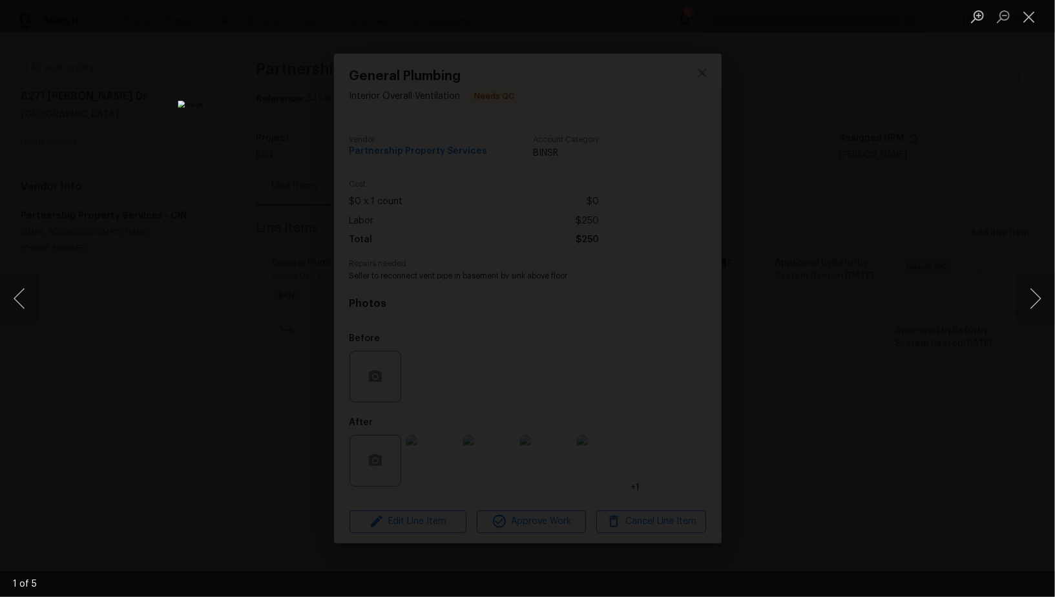
click at [207, 344] on div "Lightbox" at bounding box center [527, 298] width 1055 height 597
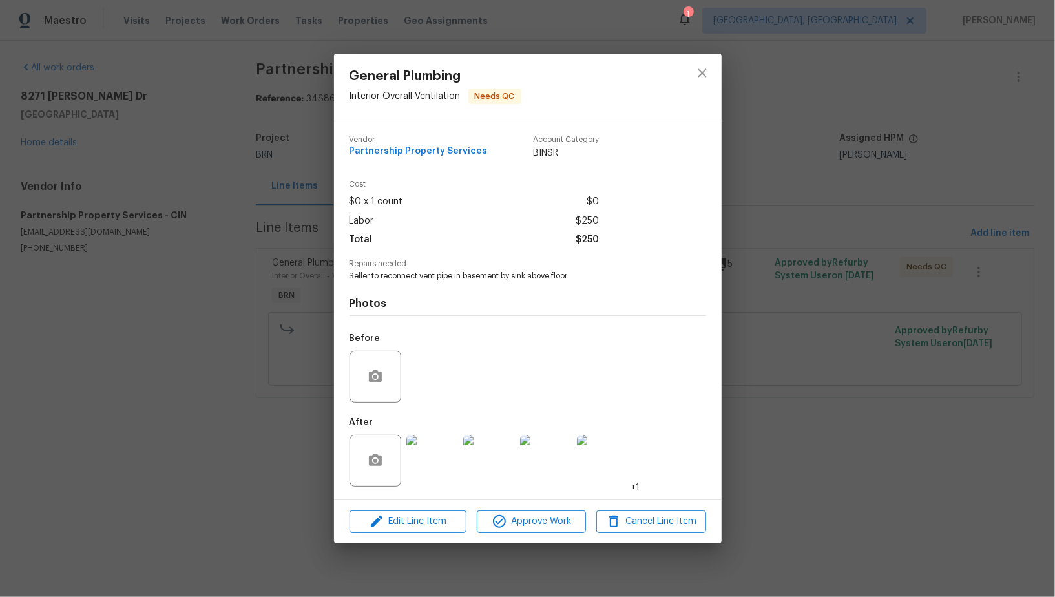
click at [207, 344] on div "General Plumbing Interior Overall - Ventilation Needs QC Vendor Partnership Pro…" at bounding box center [527, 298] width 1055 height 597
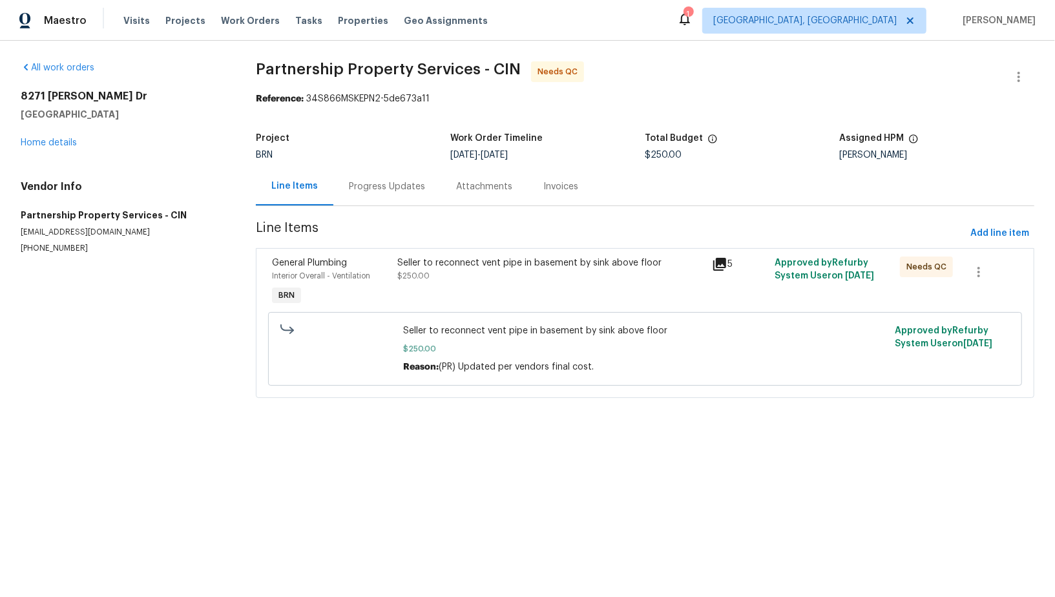
click at [450, 282] on div "Seller to reconnect vent pipe in basement by sink above floor $250.00" at bounding box center [551, 282] width 314 height 59
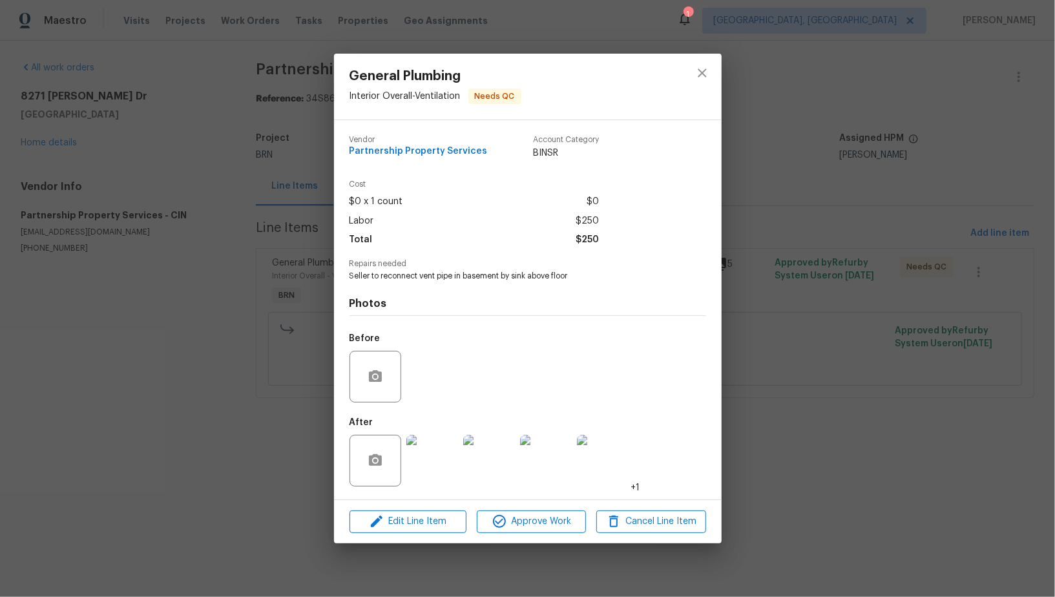
click at [434, 368] on div "Before" at bounding box center [528, 368] width 357 height 84
click at [379, 374] on icon "button" at bounding box center [375, 376] width 13 height 12
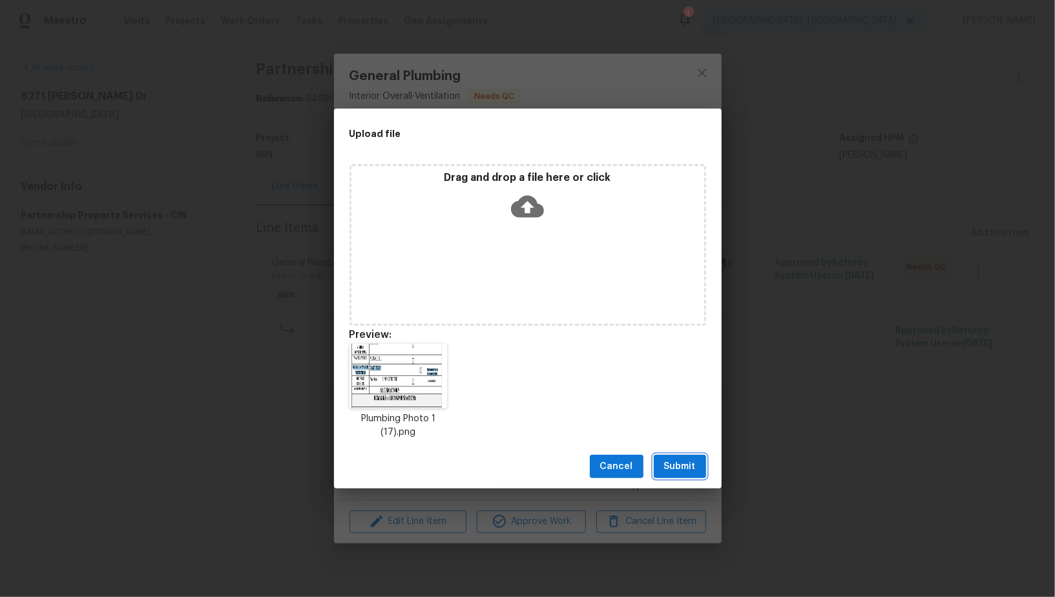
click at [671, 465] on span "Submit" at bounding box center [680, 467] width 32 height 16
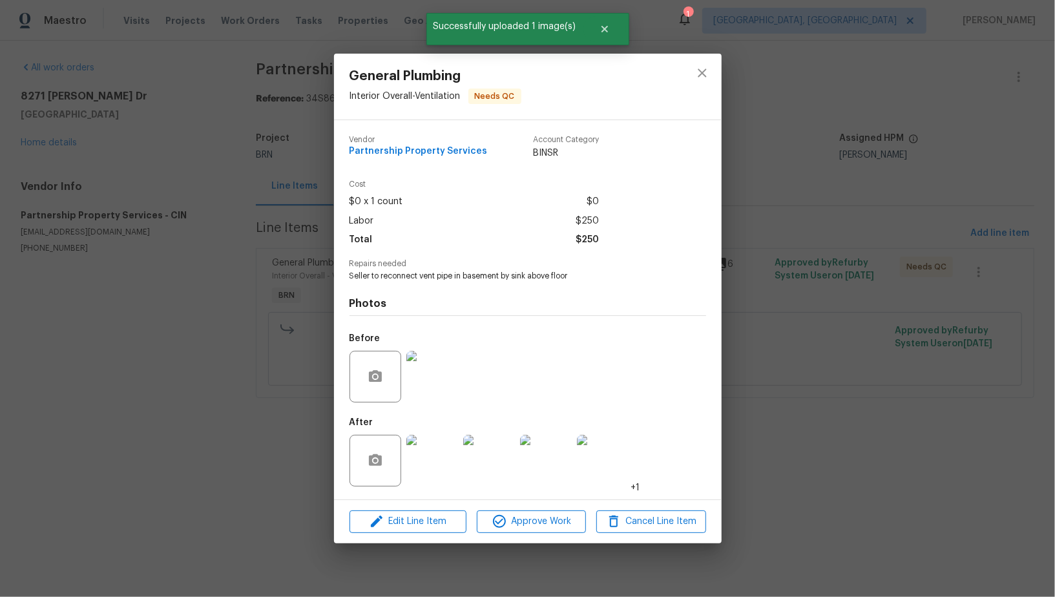
click at [449, 379] on img at bounding box center [433, 377] width 52 height 52
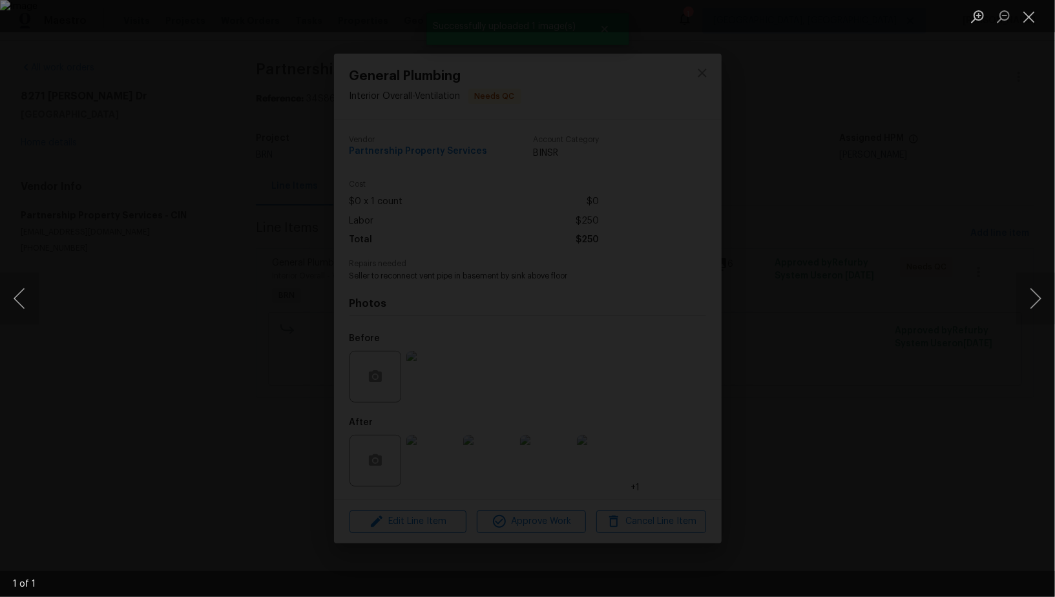
click at [819, 472] on div "Lightbox" at bounding box center [527, 298] width 1055 height 597
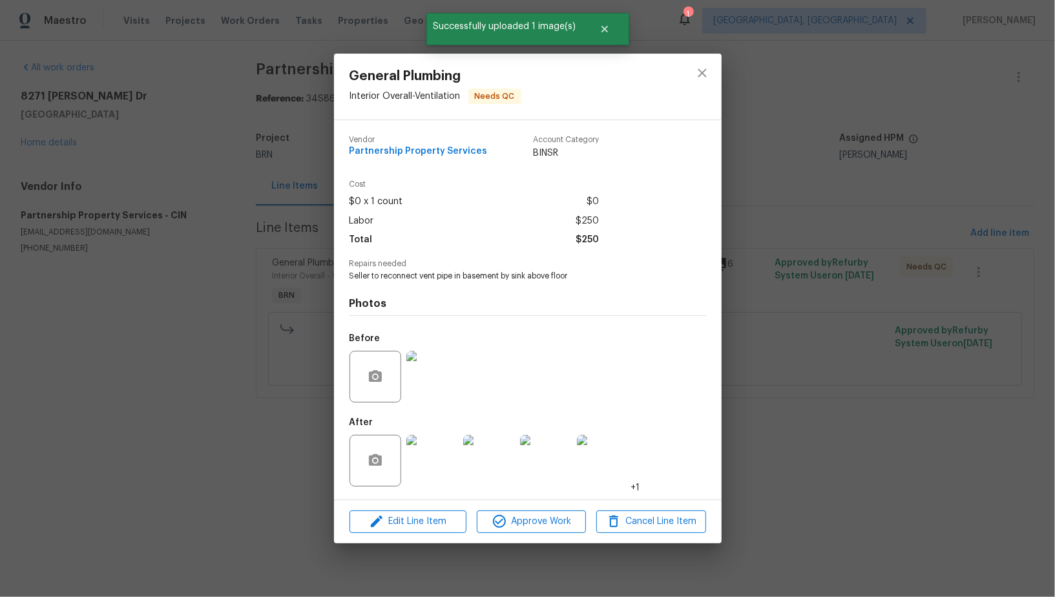
click at [819, 472] on div "General Plumbing Interior Overall - Ventilation Needs QC Vendor Partnership Pro…" at bounding box center [527, 298] width 1055 height 597
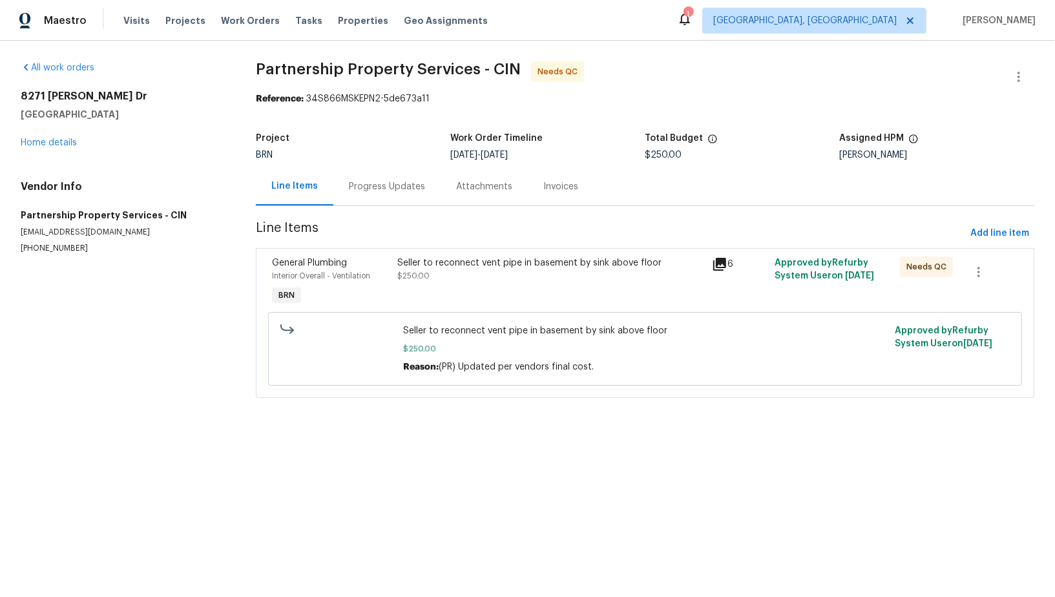
click at [377, 189] on div "Progress Updates" at bounding box center [387, 186] width 76 height 13
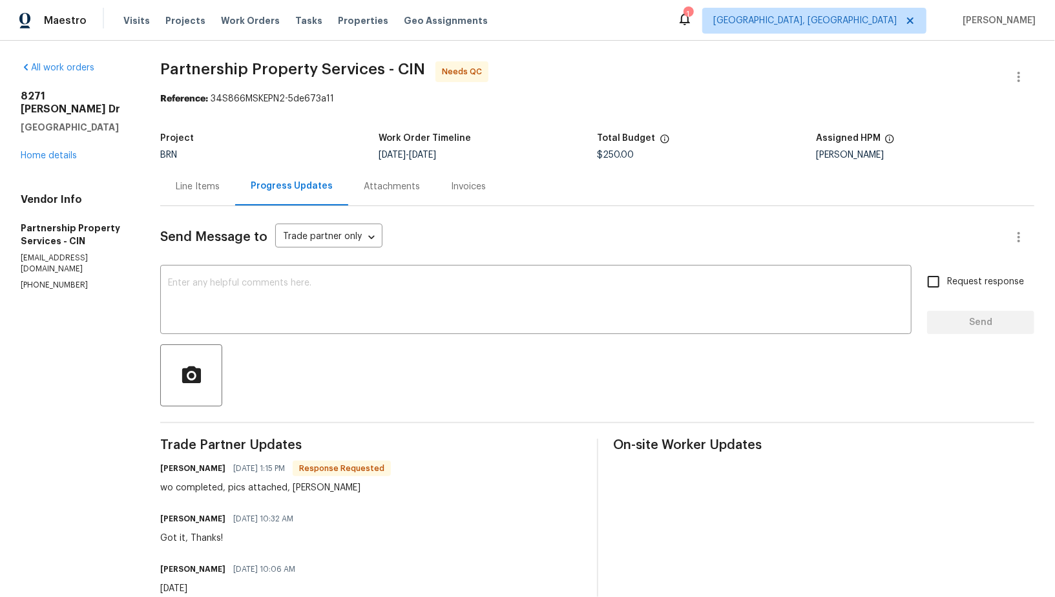
click at [231, 179] on div "Line Items" at bounding box center [197, 186] width 75 height 38
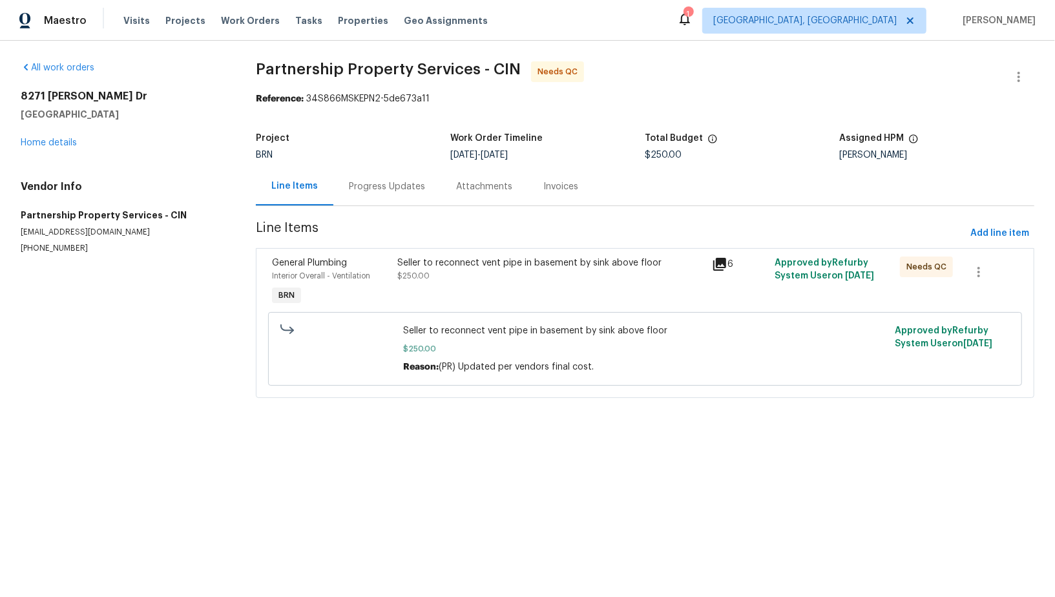
click at [419, 275] on span "$250.00" at bounding box center [414, 276] width 32 height 8
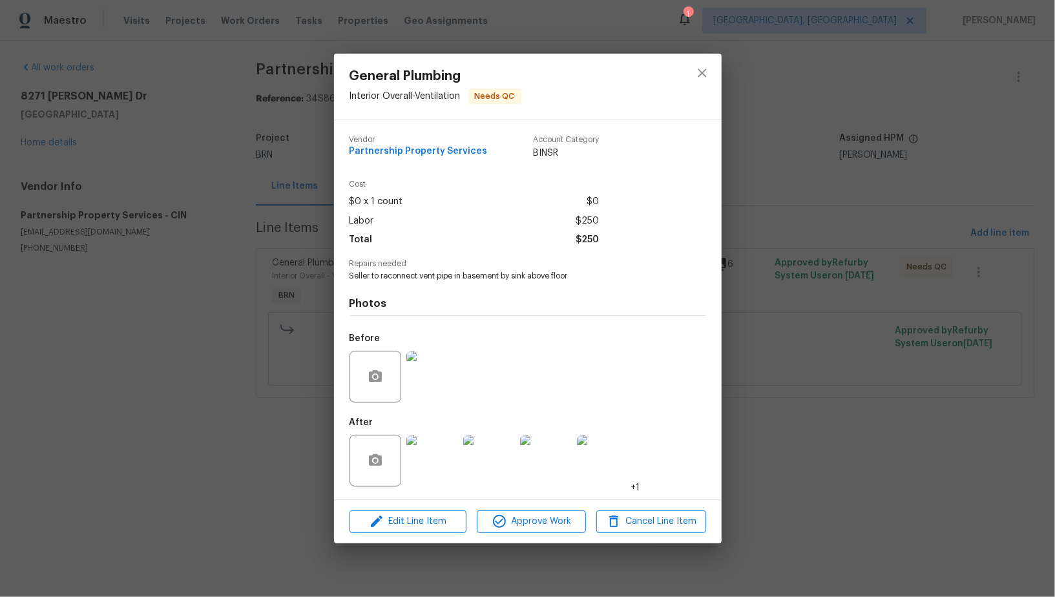
click at [259, 297] on div "General Plumbing Interior Overall - Ventilation Needs QC Vendor Partnership Pro…" at bounding box center [527, 298] width 1055 height 597
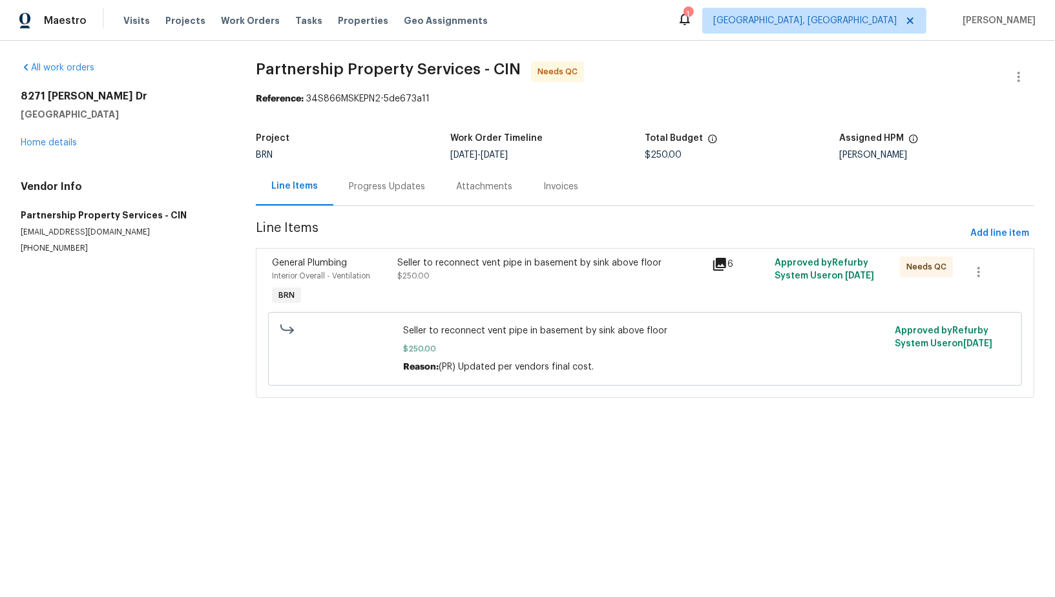
click at [385, 196] on div "Progress Updates" at bounding box center [386, 186] width 107 height 38
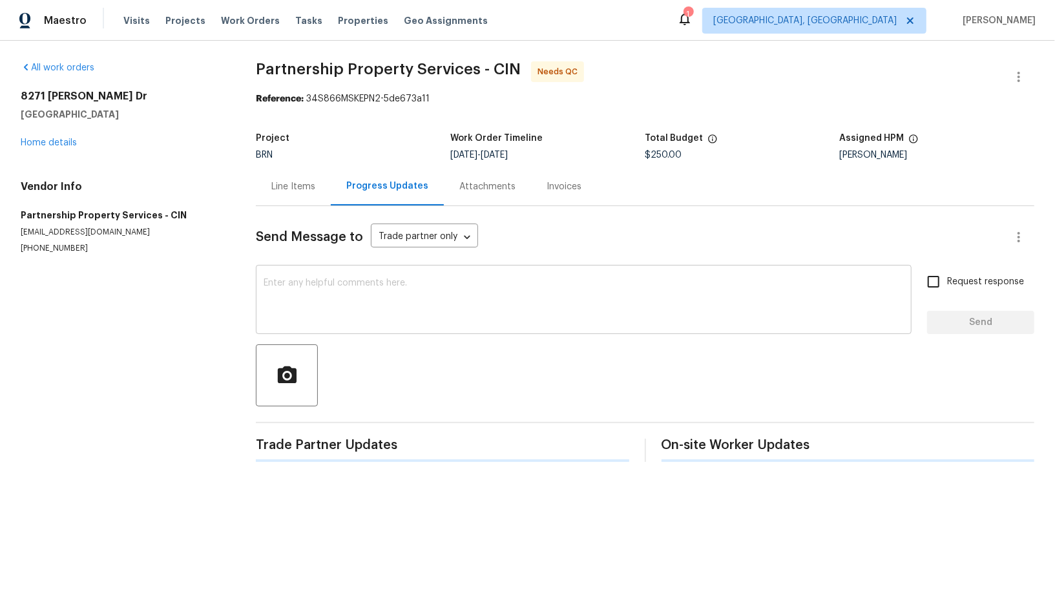
click at [405, 301] on textarea at bounding box center [584, 301] width 640 height 45
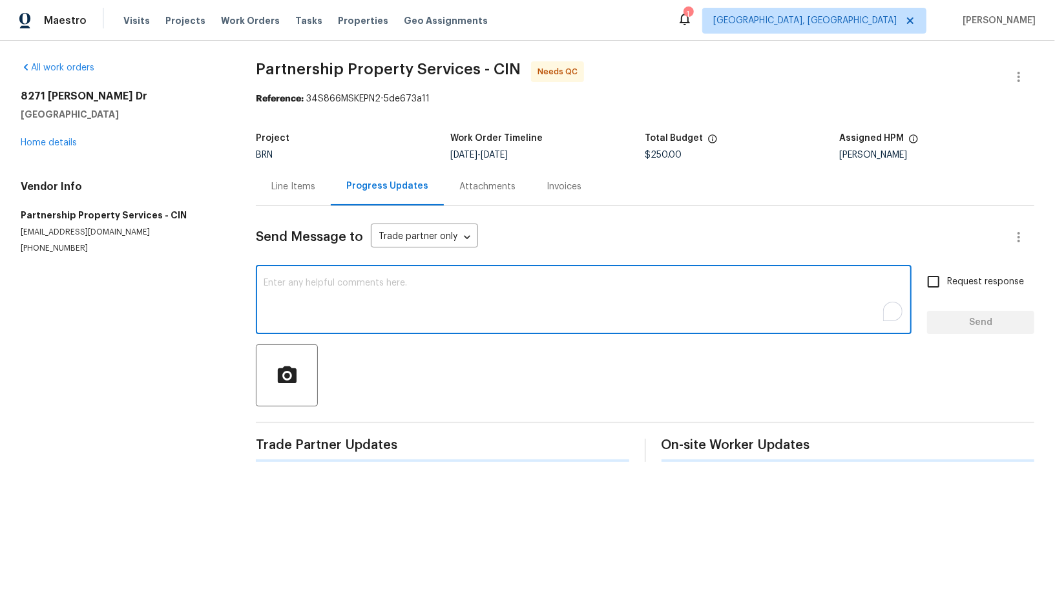
paste textarea "WO is approved, Please upload the invoice under invoice section. Thanks!"
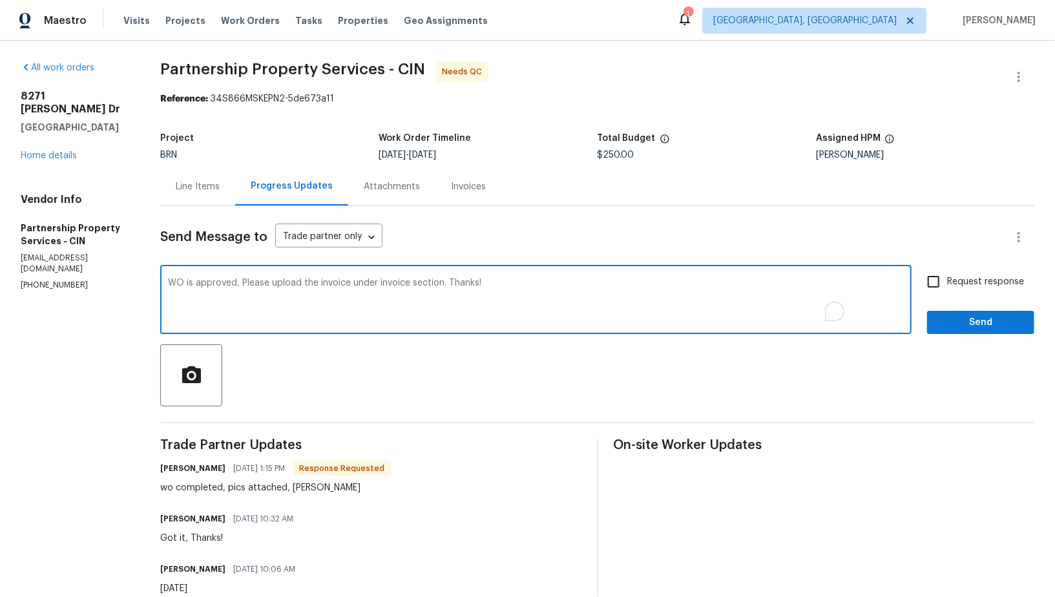
type textarea "WO is approved, Please upload the invoice under invoice section. Thanks!"
click at [933, 287] on input "Request response" at bounding box center [933, 281] width 27 height 27
checkbox input "true"
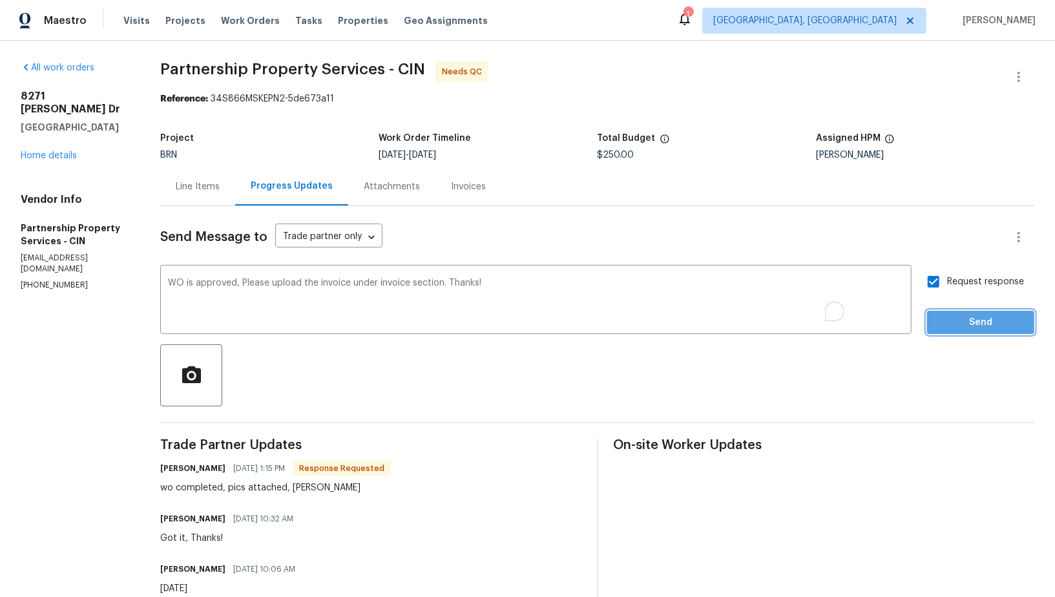
click at [958, 321] on span "Send" at bounding box center [981, 323] width 87 height 16
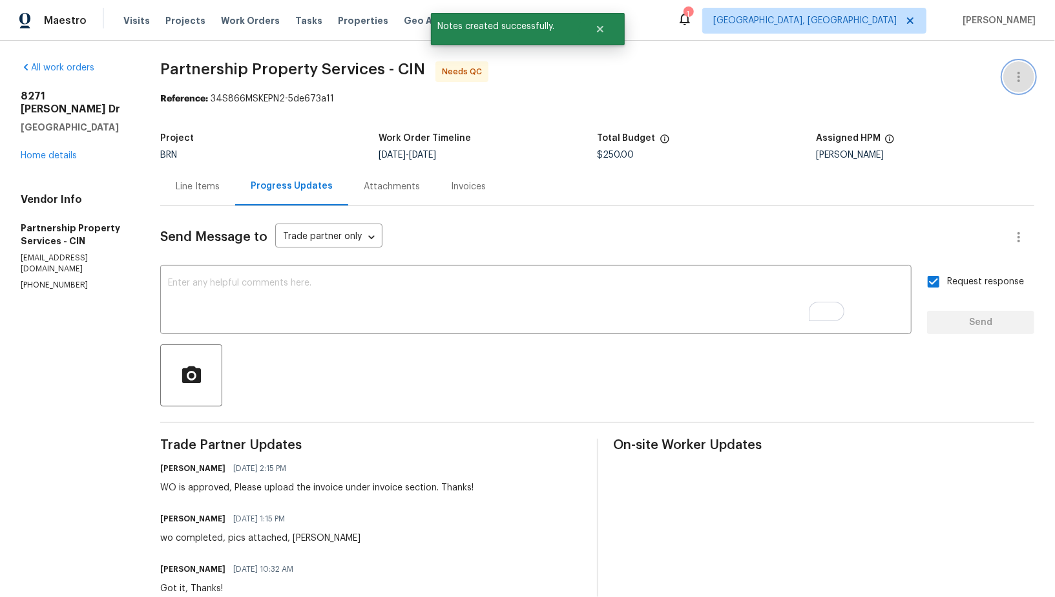
click at [1010, 76] on button "button" at bounding box center [1019, 76] width 31 height 31
click at [977, 74] on li "Edit" at bounding box center [977, 76] width 140 height 21
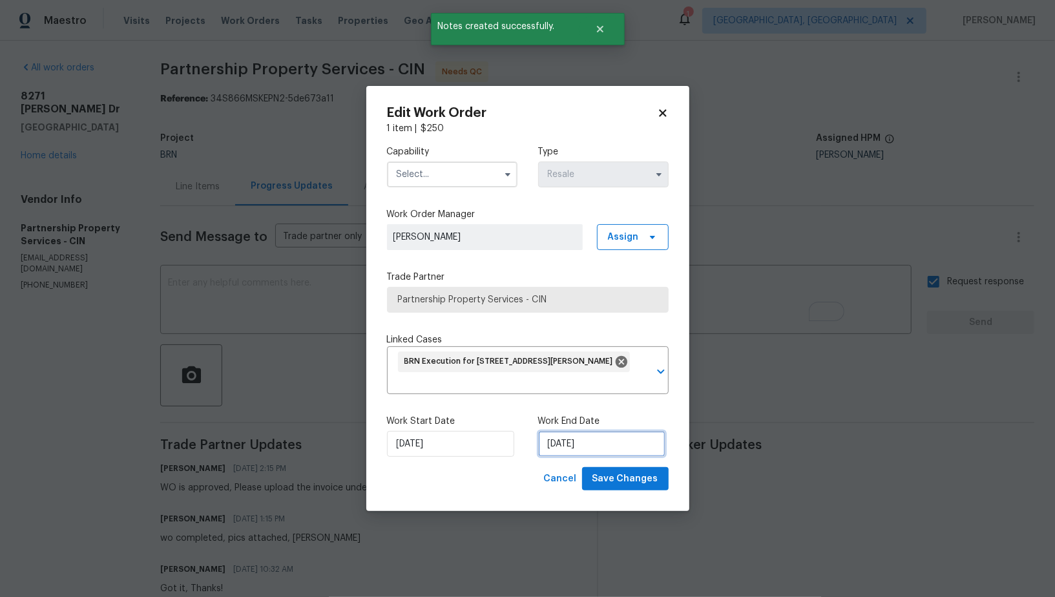
click at [558, 444] on input "29/08/2025" at bounding box center [601, 444] width 127 height 26
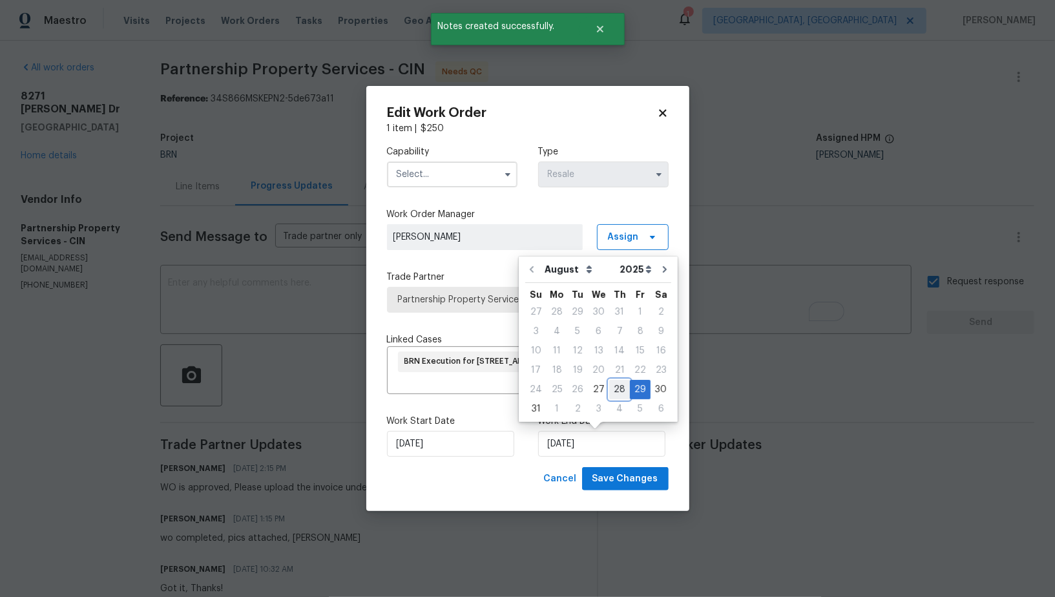
click at [610, 386] on div "28" at bounding box center [619, 390] width 21 height 18
type input "28/08/2025"
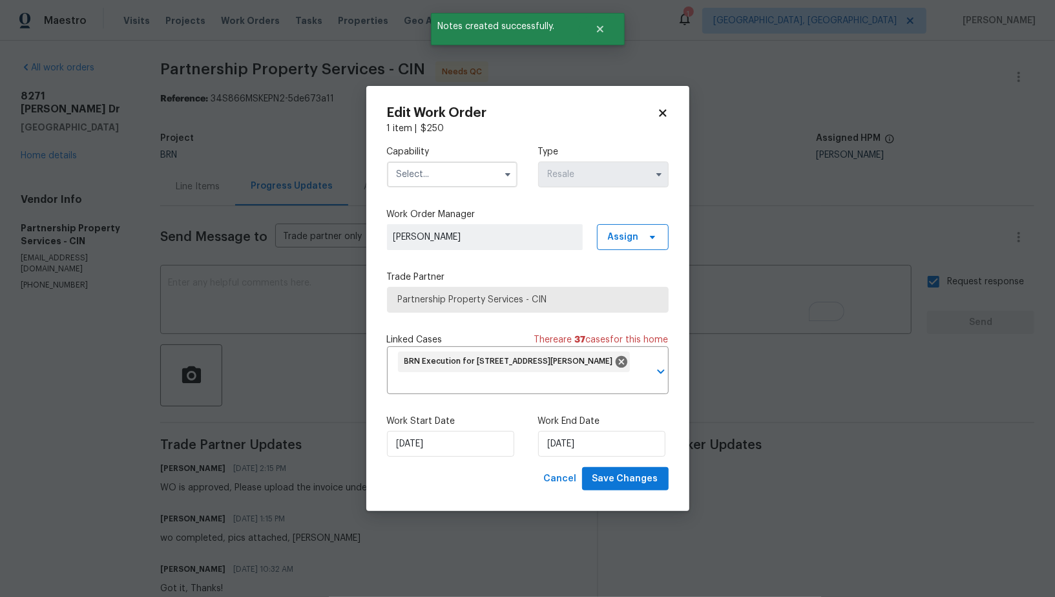
click at [460, 174] on input "text" at bounding box center [452, 175] width 131 height 26
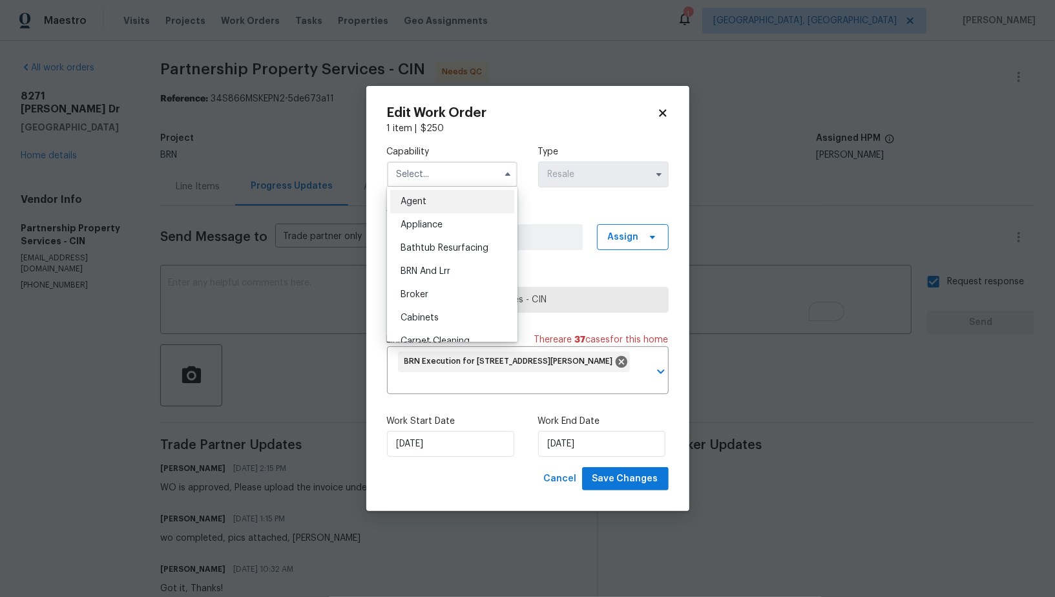
click at [430, 272] on span "BRN And Lrr" at bounding box center [426, 271] width 50 height 9
type input "BRN And Lrr"
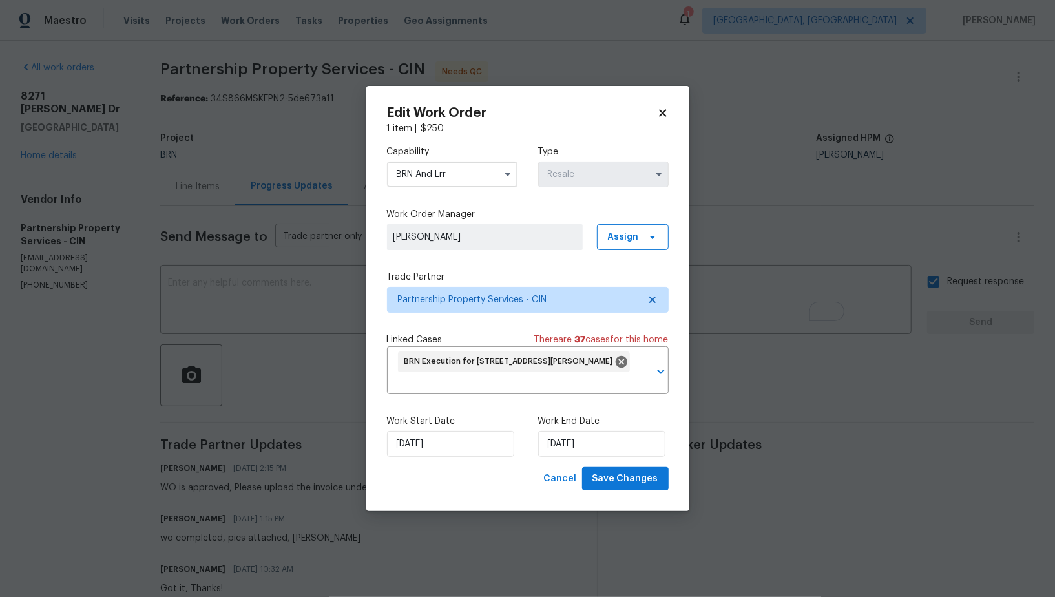
click at [647, 494] on div "Edit Work Order 1 item | $ 250 Capability BRN And Lrr Type Resale Work Order Ma…" at bounding box center [527, 299] width 323 height 426
click at [635, 480] on span "Save Changes" at bounding box center [626, 479] width 66 height 16
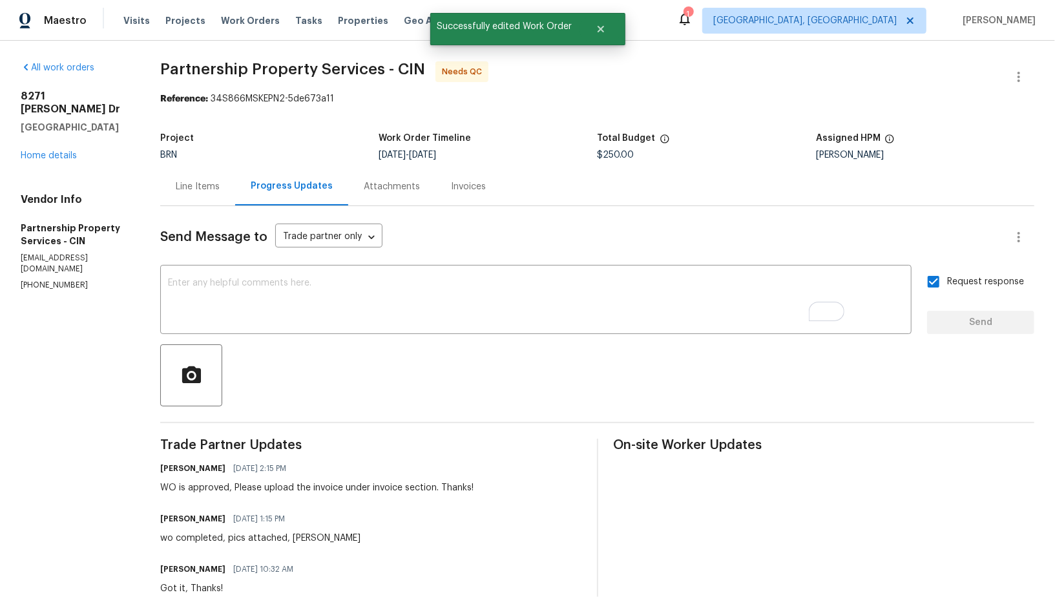
click at [220, 181] on div "Line Items" at bounding box center [198, 186] width 44 height 13
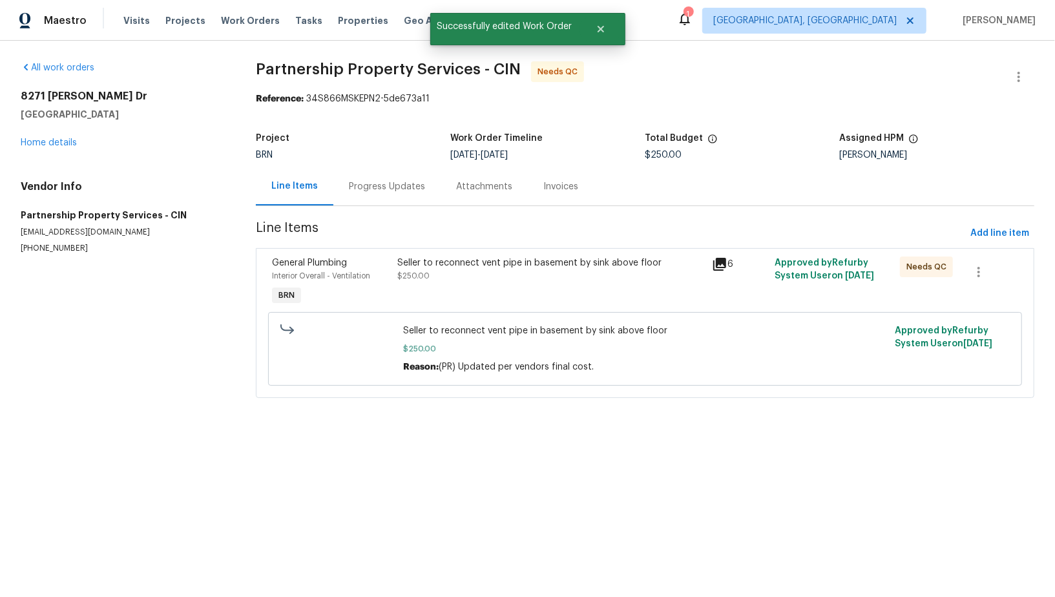
click at [454, 287] on div "Seller to reconnect vent pipe in basement by sink above floor $250.00" at bounding box center [551, 282] width 314 height 59
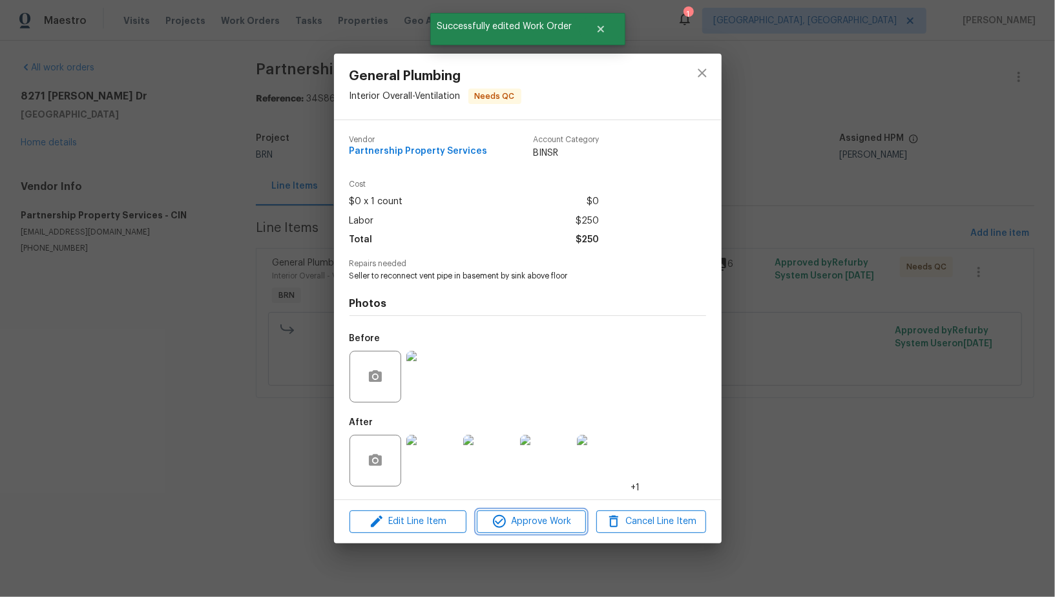
click at [502, 529] on icon "button" at bounding box center [500, 522] width 16 height 16
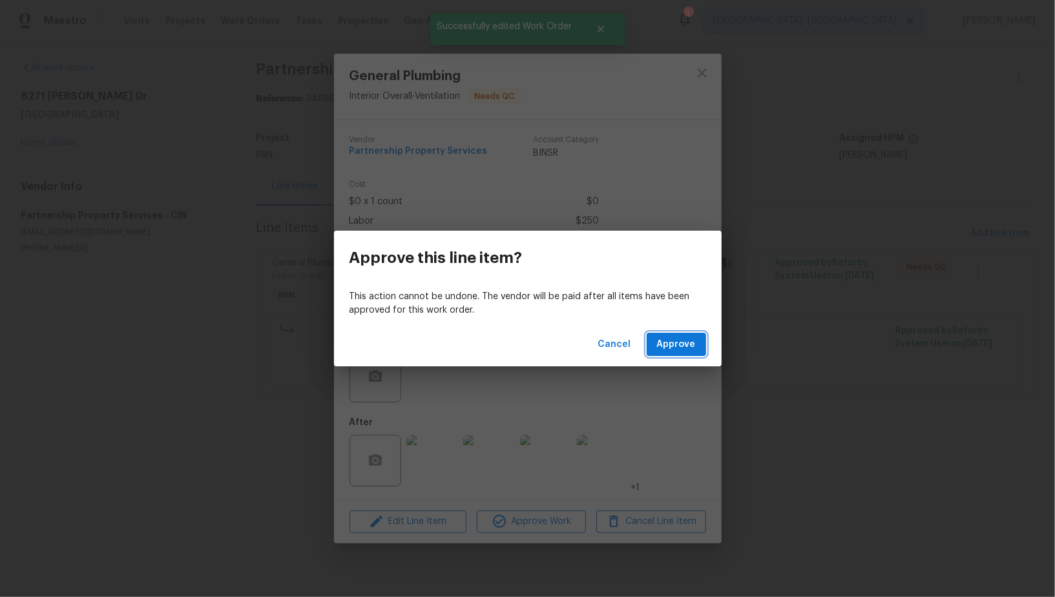
click at [684, 338] on span "Approve" at bounding box center [676, 345] width 39 height 16
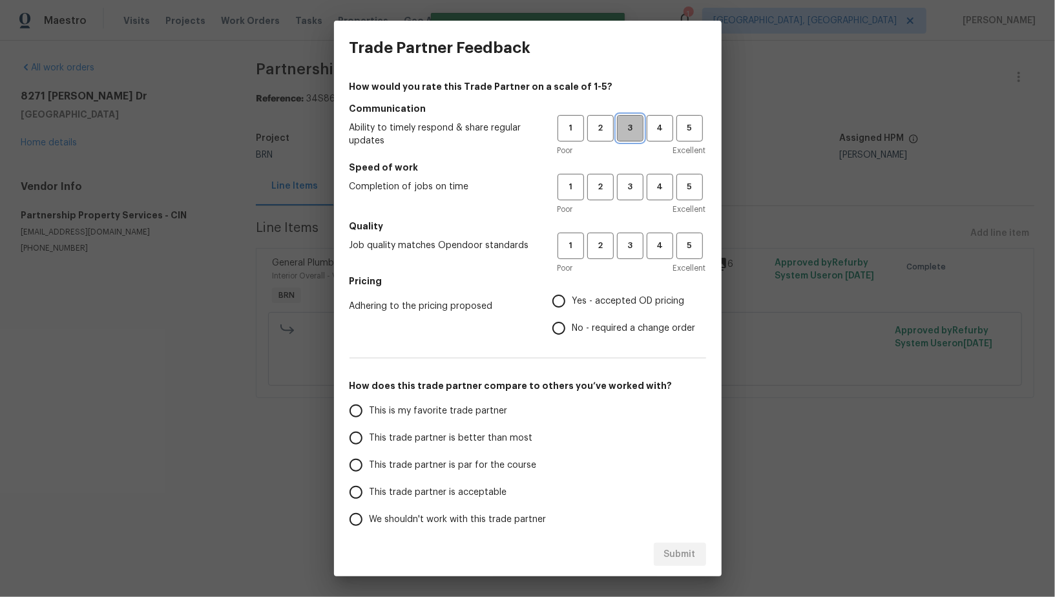
click at [635, 131] on span "3" at bounding box center [631, 128] width 24 height 15
click at [635, 205] on div "Poor Excellent" at bounding box center [632, 209] width 149 height 13
click at [635, 191] on span "3" at bounding box center [631, 187] width 24 height 15
click at [635, 249] on span "3" at bounding box center [631, 245] width 24 height 15
click at [556, 325] on input "No - required a change order" at bounding box center [558, 328] width 27 height 27
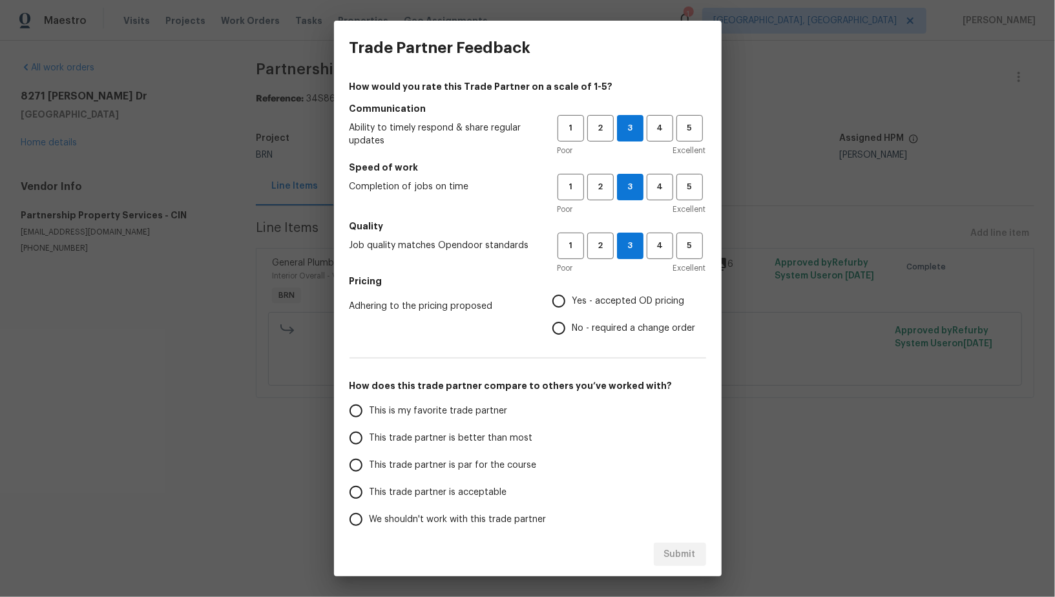
radio input "true"
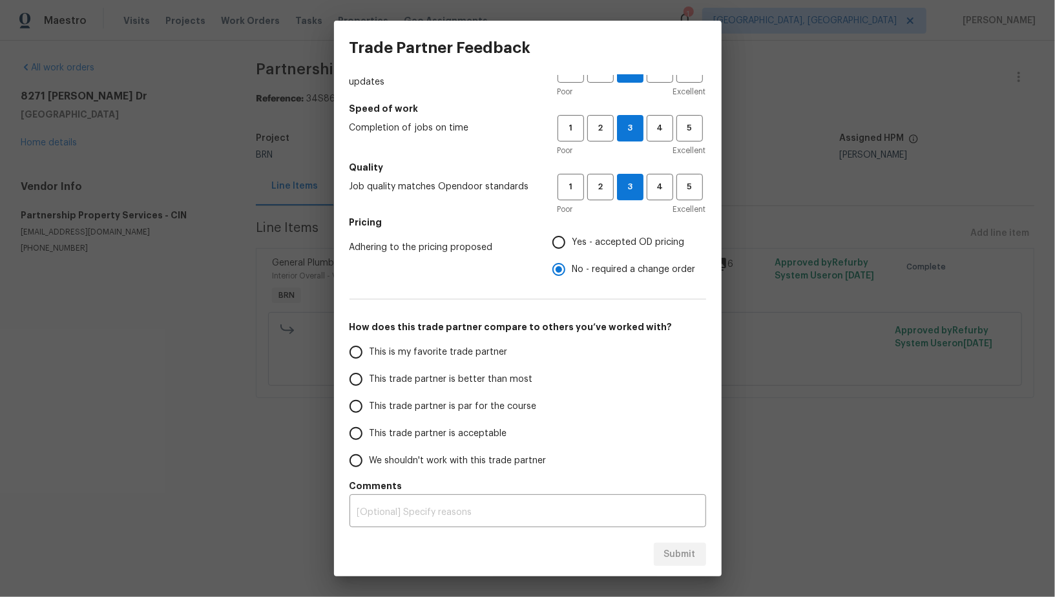
click at [564, 241] on input "Yes - accepted OD pricing" at bounding box center [558, 242] width 27 height 27
radio input "true"
click at [568, 270] on input "No - required a change order" at bounding box center [558, 269] width 27 height 27
radio input "true"
click at [359, 383] on input "This trade partner is better than most" at bounding box center [356, 379] width 27 height 27
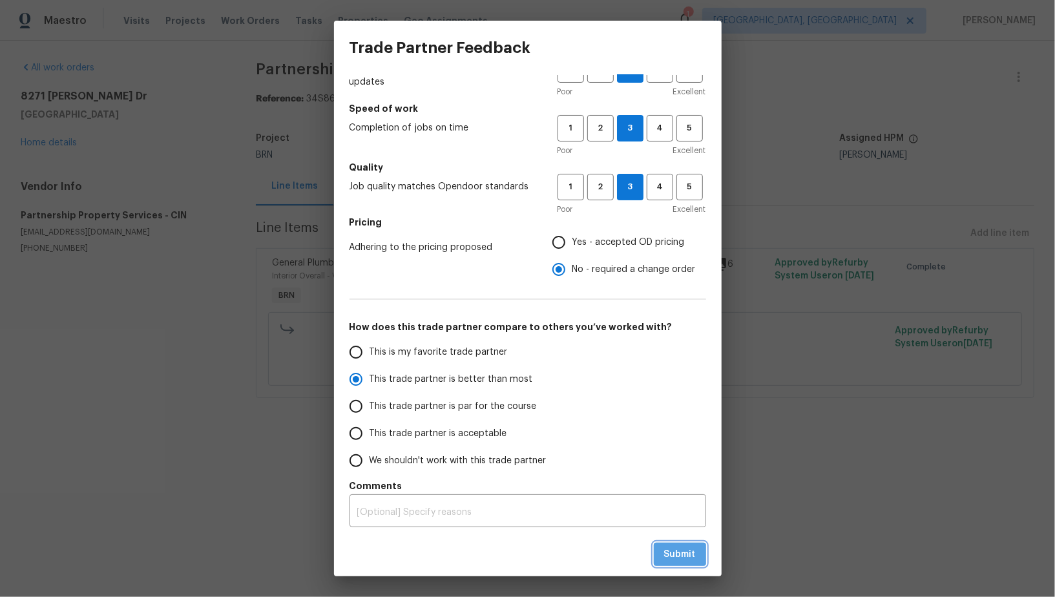
click at [673, 558] on span "Submit" at bounding box center [680, 555] width 32 height 16
radio input "true"
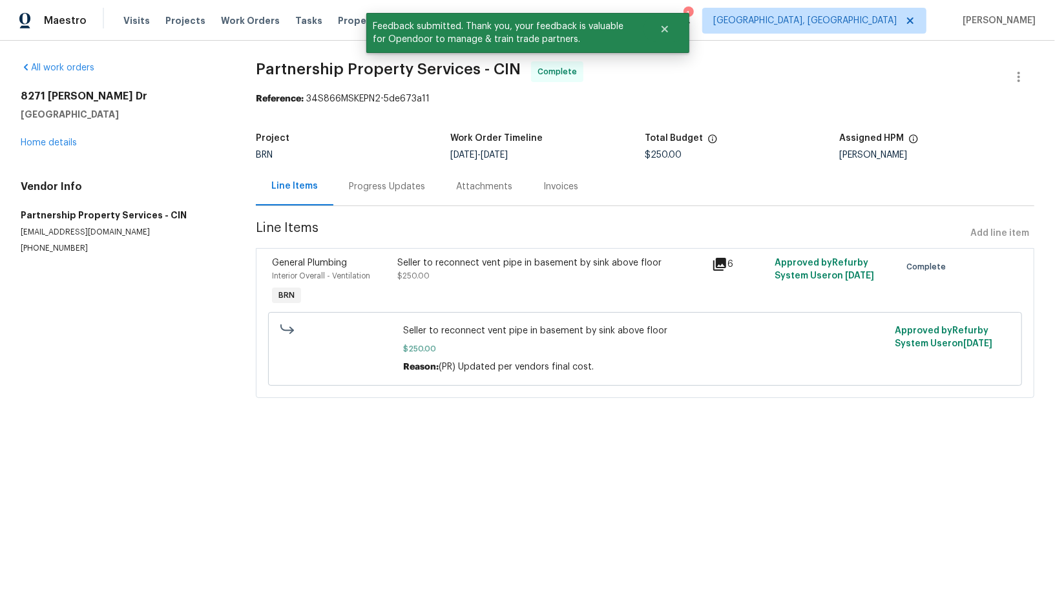
click at [380, 196] on div "Progress Updates" at bounding box center [386, 186] width 107 height 38
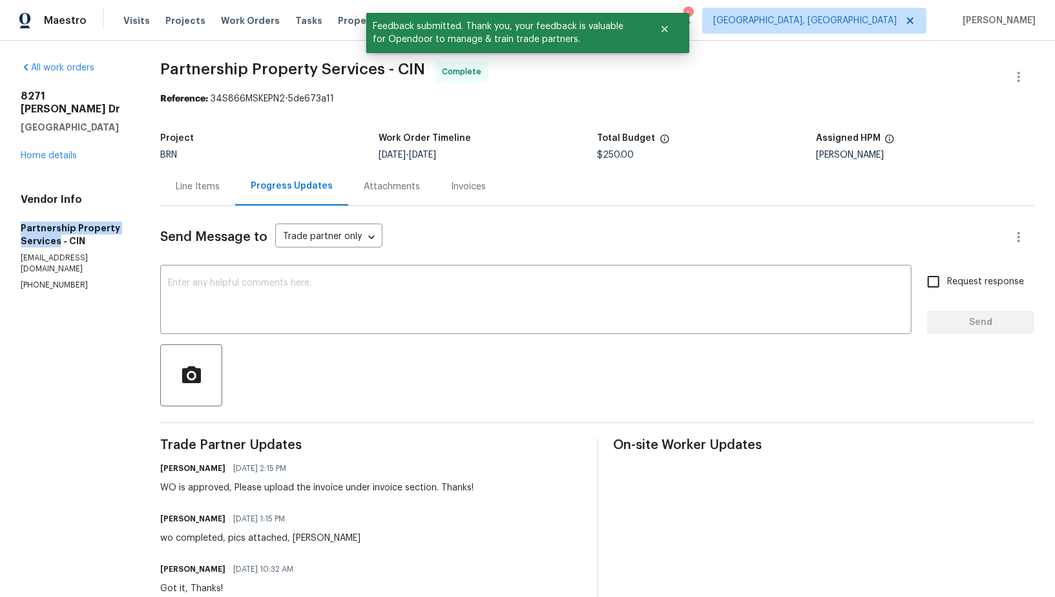
drag, startPoint x: 0, startPoint y: 210, endPoint x: 151, endPoint y: 211, distance: 151.2
click at [151, 211] on div "All work orders 8271 Jackies Dr Cincinnati, OH 45239 Home details Vendor Info P…" at bounding box center [527, 545] width 1055 height 1008
copy h5 "Partnership Property Services"
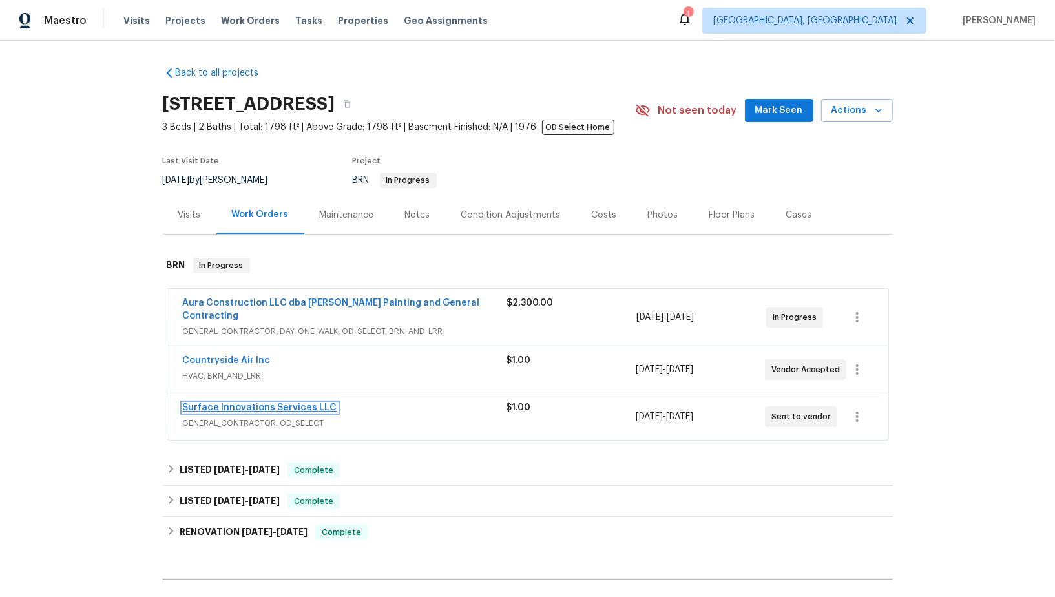
click at [235, 403] on link "Surface Innovations Services LLC" at bounding box center [260, 407] width 154 height 9
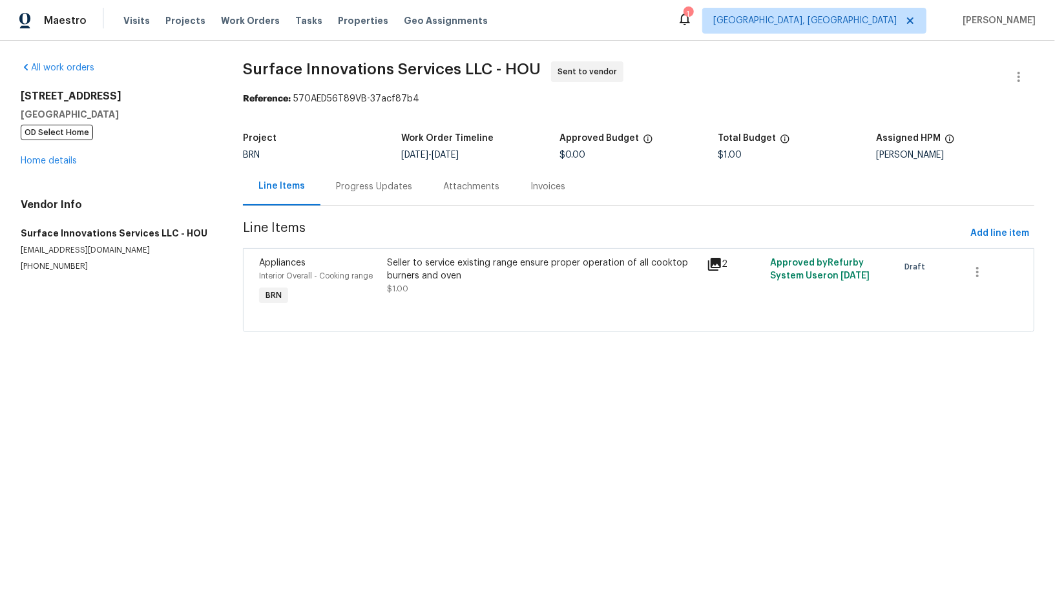
click at [345, 178] on div "Progress Updates" at bounding box center [374, 186] width 107 height 38
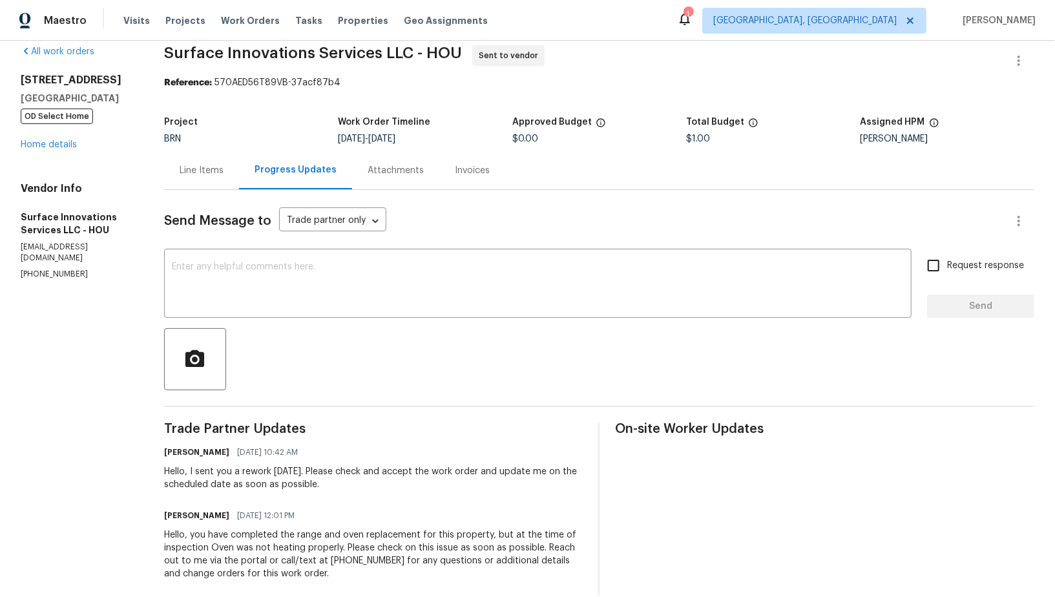
scroll to position [35, 0]
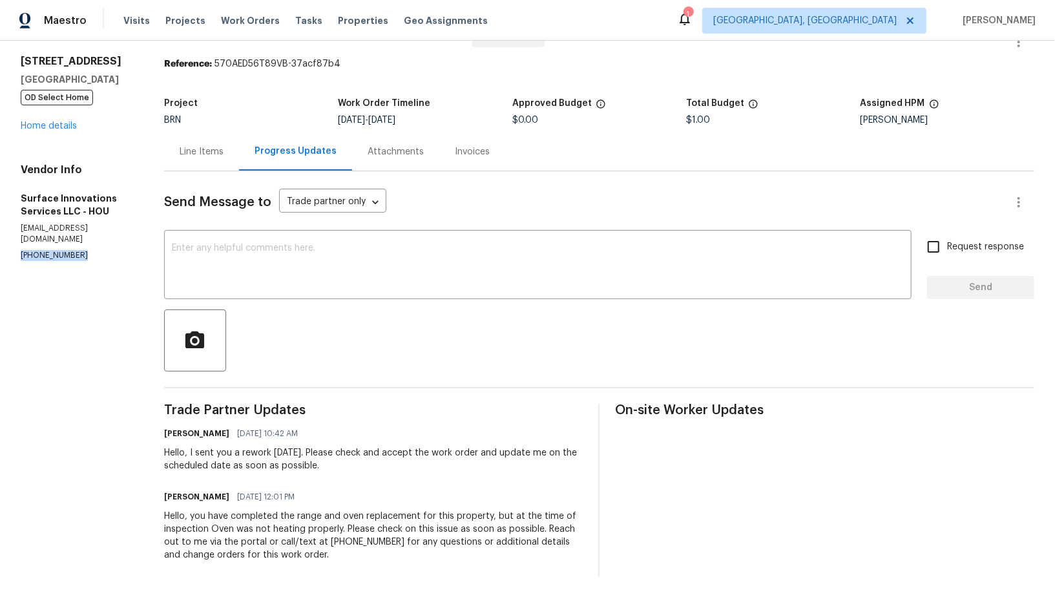
drag, startPoint x: 78, startPoint y: 246, endPoint x: 0, endPoint y: 245, distance: 78.2
click at [0, 246] on div "All work orders 16450 Havenhurst Dr Houston, TX 77059 OD Select Home Home detai…" at bounding box center [527, 302] width 1055 height 592
copy p "[PHONE_NUMBER]"
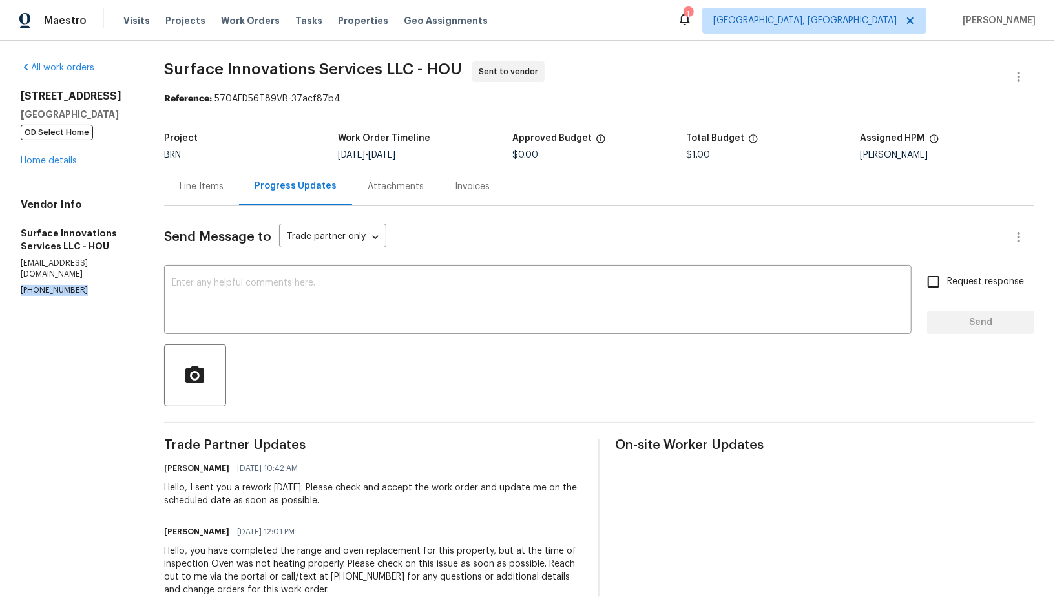
click at [83, 285] on p "[PHONE_NUMBER]" at bounding box center [77, 290] width 112 height 11
drag, startPoint x: 83, startPoint y: 278, endPoint x: 0, endPoint y: 276, distance: 83.4
click at [0, 276] on div "All work orders 16450 Havenhurst Dr Houston, TX 77059 OD Select Home Home detai…" at bounding box center [527, 337] width 1055 height 592
click at [49, 160] on link "Home details" at bounding box center [49, 160] width 56 height 9
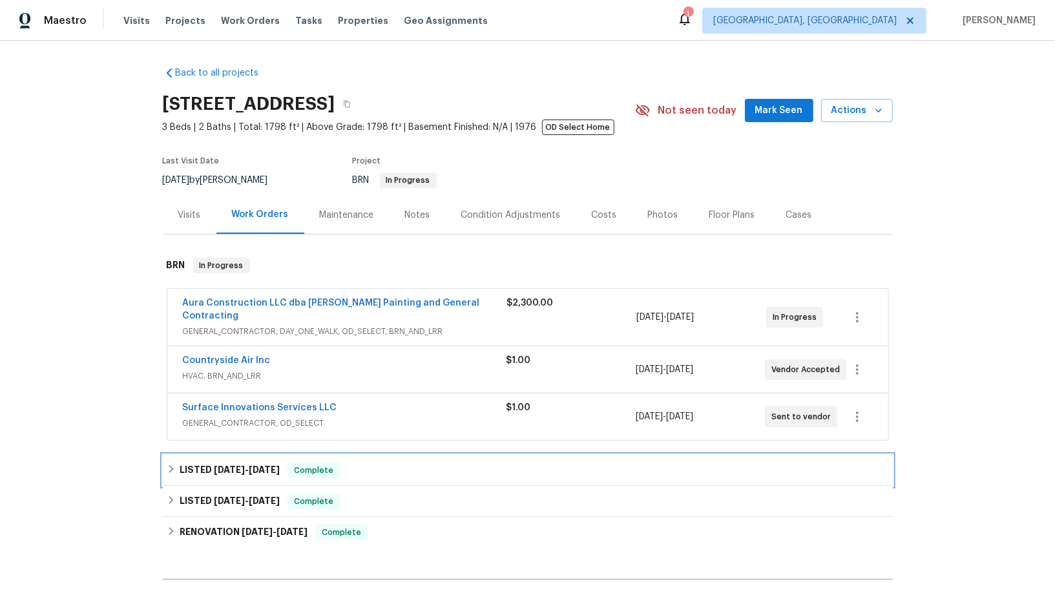
click at [174, 465] on icon at bounding box center [171, 469] width 9 height 9
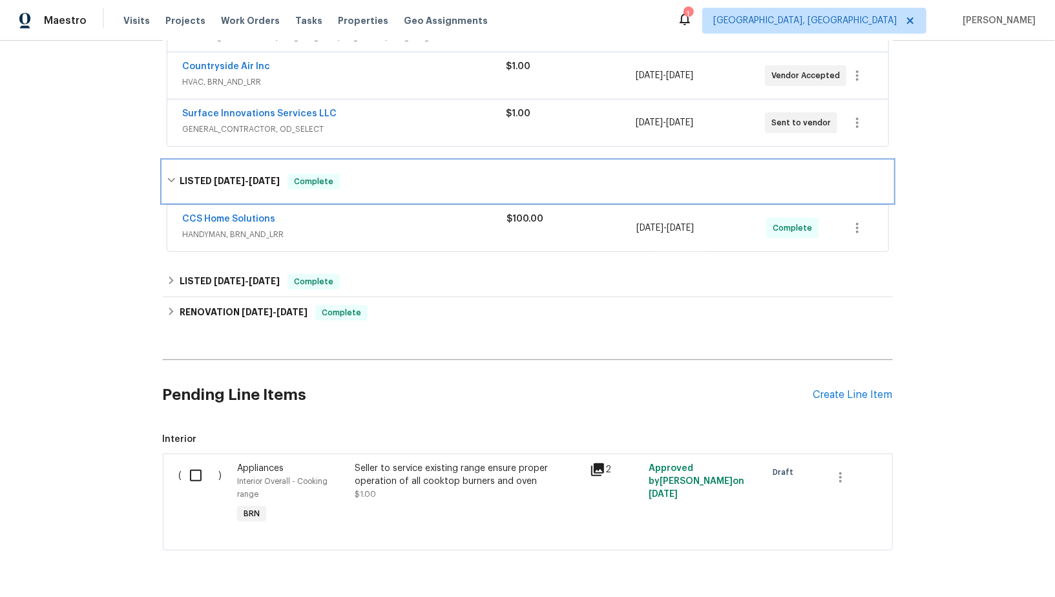
scroll to position [299, 0]
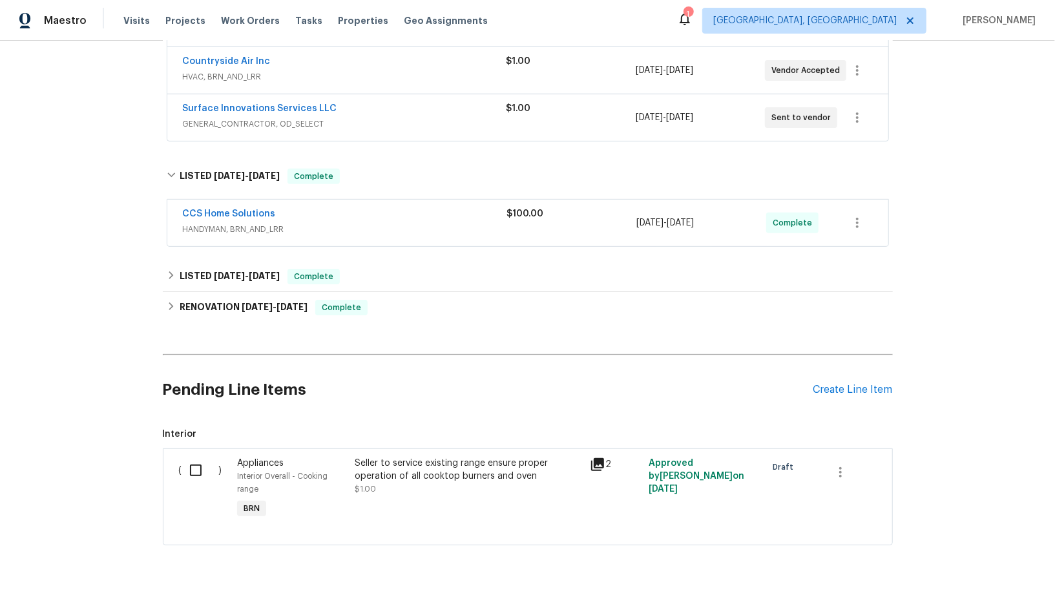
click at [174, 315] on div "Back to all projects 16450 Havenhurst Dr, Houston, TX 77059 3 Beds | 2 Baths | …" at bounding box center [528, 156] width 730 height 799
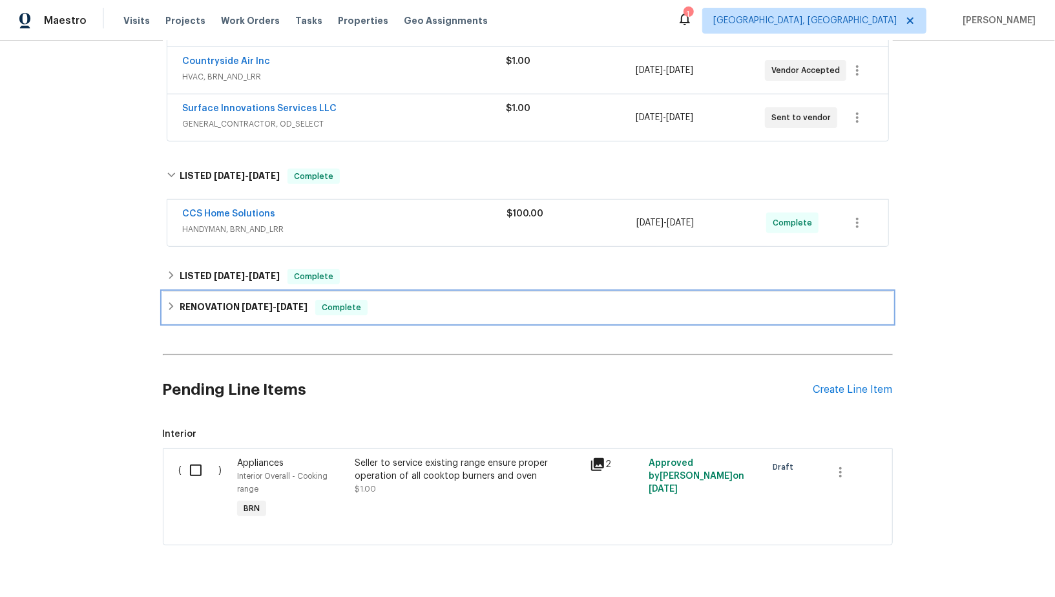
click at [165, 292] on div "RENOVATION 4/1/25 - 7/2/25 Complete" at bounding box center [528, 307] width 730 height 31
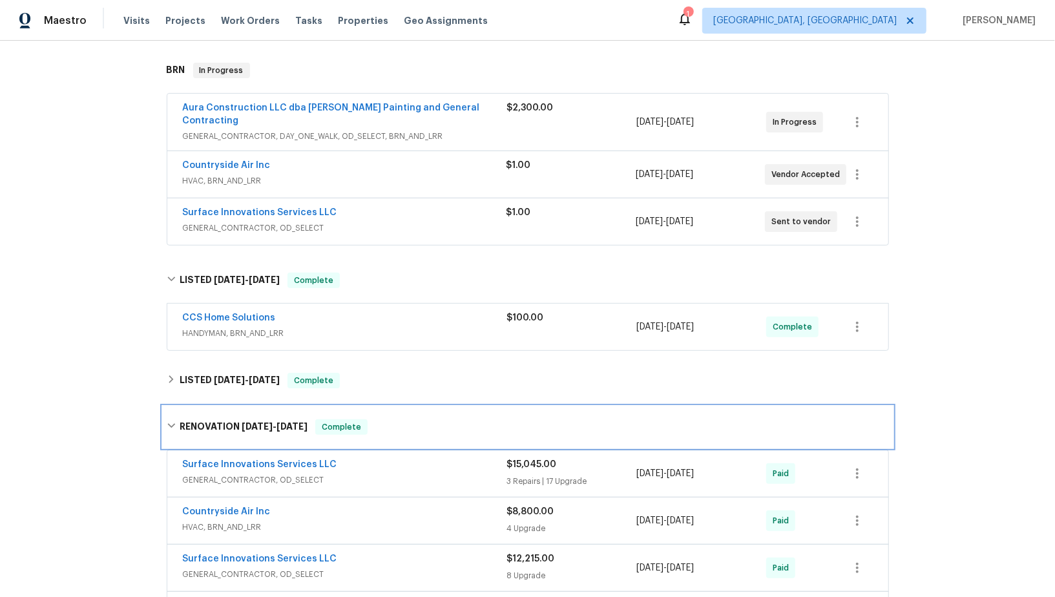
scroll to position [0, 0]
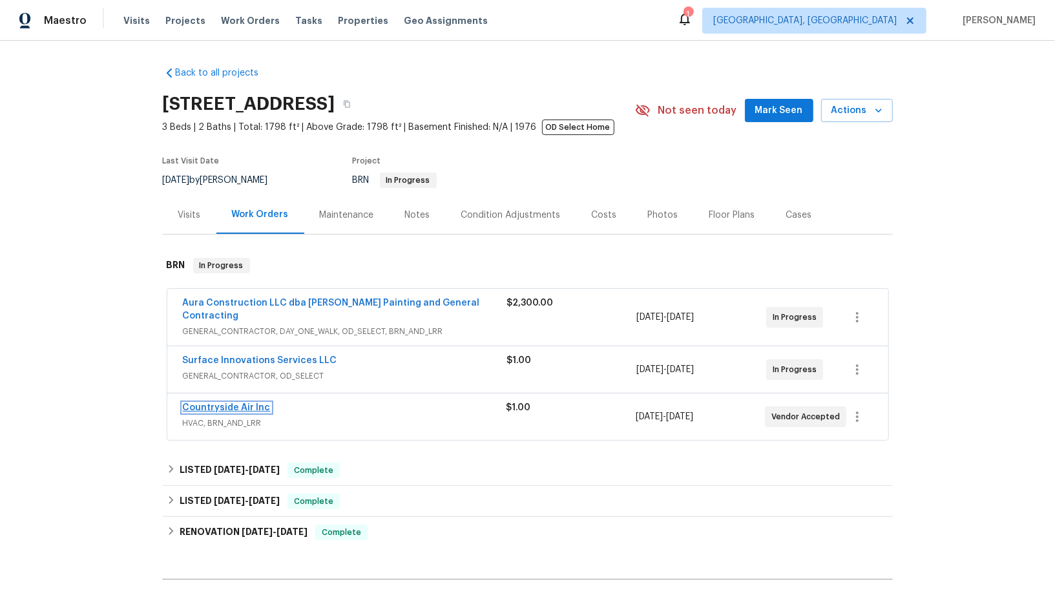
click at [221, 403] on link "Countryside Air Inc" at bounding box center [227, 407] width 88 height 9
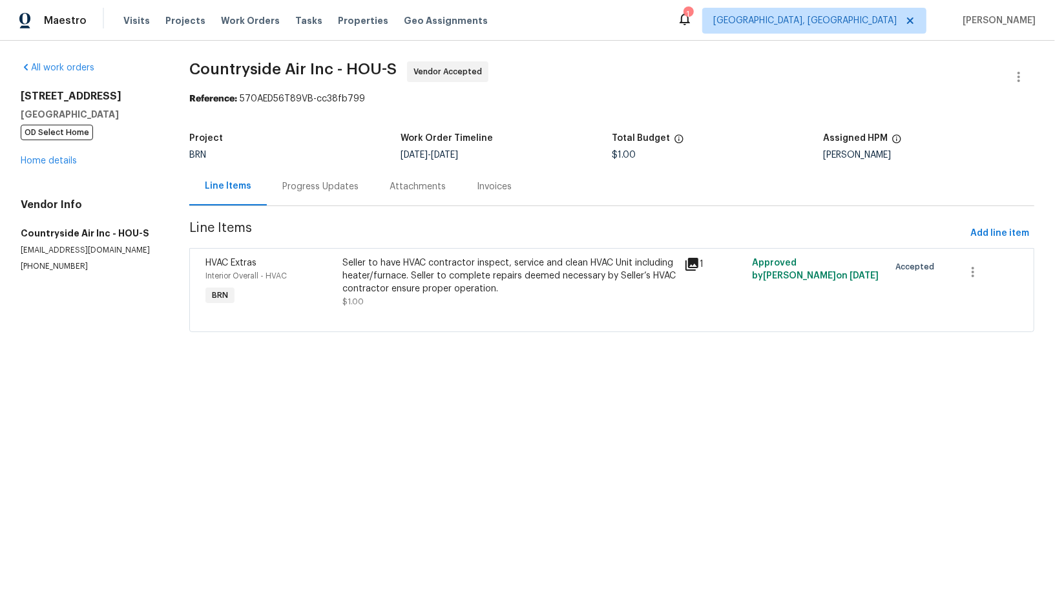
click at [319, 182] on div "Progress Updates" at bounding box center [320, 186] width 76 height 13
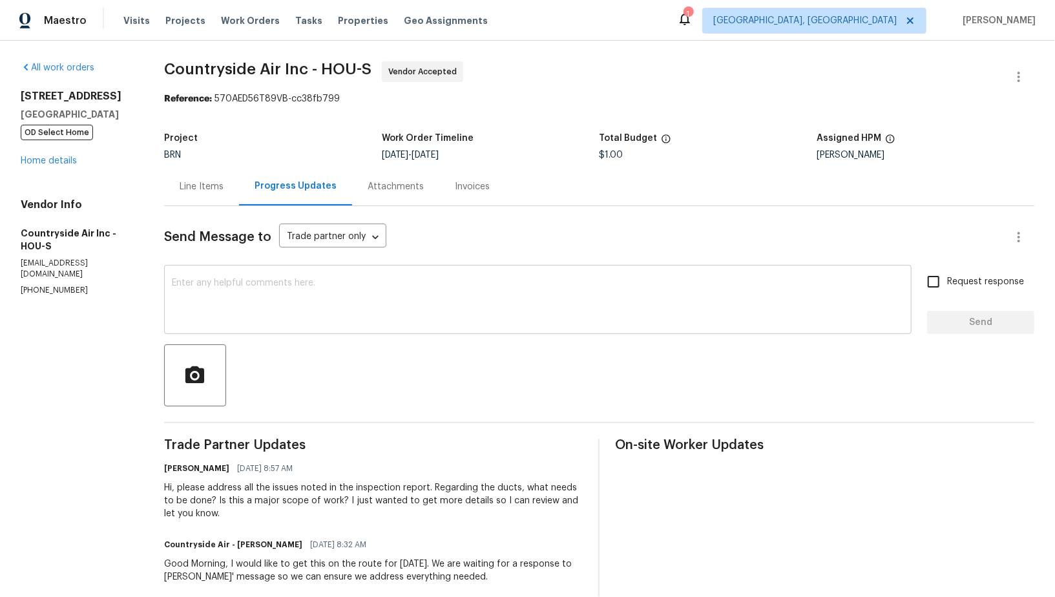
click at [318, 283] on textarea at bounding box center [538, 301] width 732 height 45
drag, startPoint x: 79, startPoint y: 279, endPoint x: 0, endPoint y: 279, distance: 78.8
click at [0, 279] on div "All work orders [STREET_ADDRESS][PERSON_NAME] OD Select Home Home details Vendo…" at bounding box center [527, 407] width 1055 height 732
copy p "[PHONE_NUMBER]"
click at [43, 160] on link "Home details" at bounding box center [49, 160] width 56 height 9
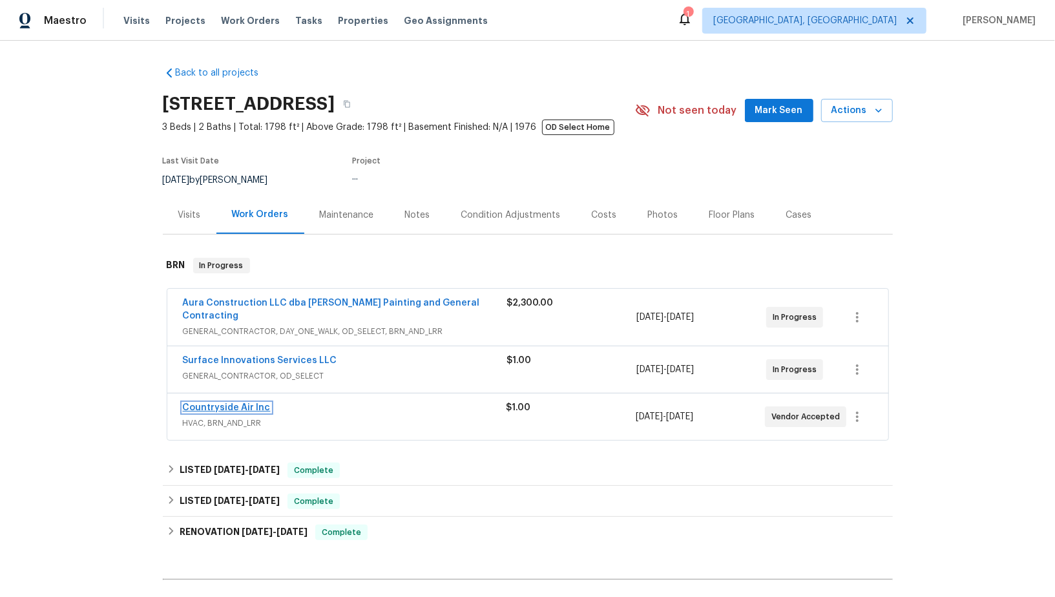
click at [217, 403] on link "Countryside Air Inc" at bounding box center [227, 407] width 88 height 9
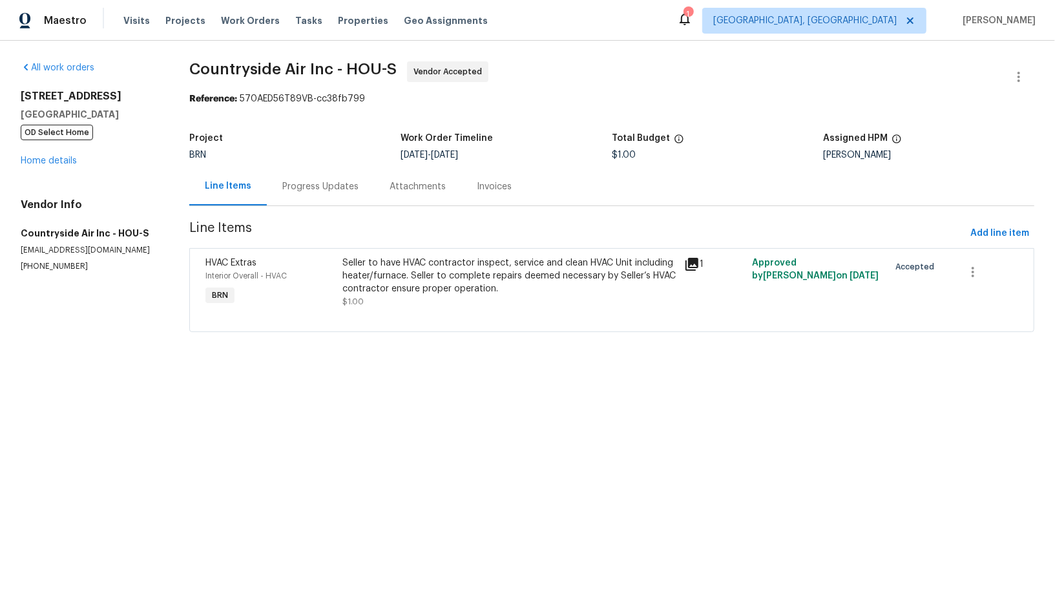
click at [63, 173] on div "All work orders [STREET_ADDRESS][PERSON_NAME] OD Select Home Home details Vendo…" at bounding box center [90, 166] width 138 height 211
click at [61, 162] on link "Home details" at bounding box center [49, 160] width 56 height 9
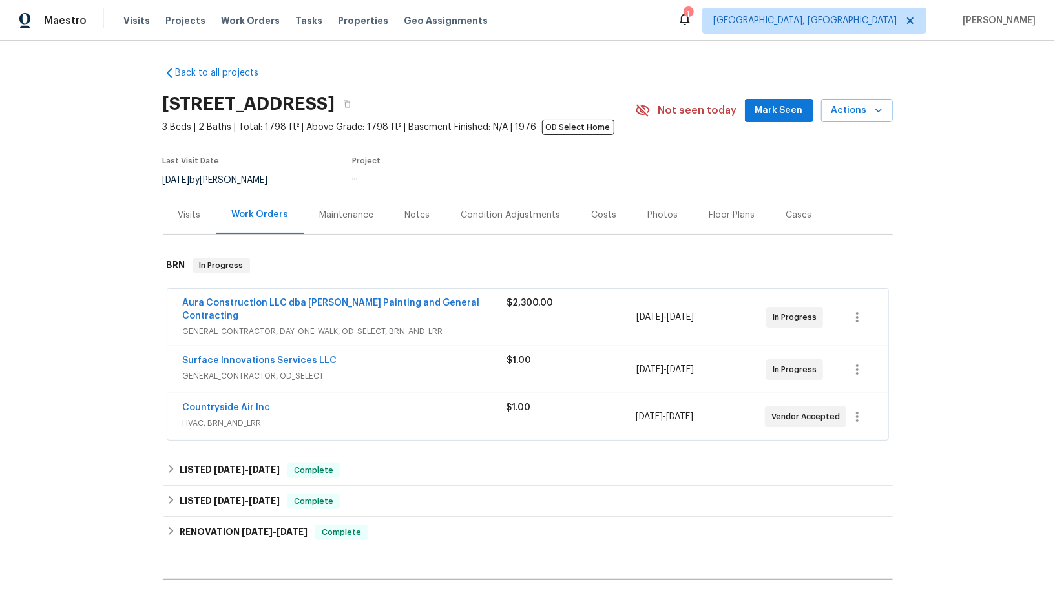
click at [224, 354] on span "Surface Innovations Services LLC" at bounding box center [260, 360] width 154 height 13
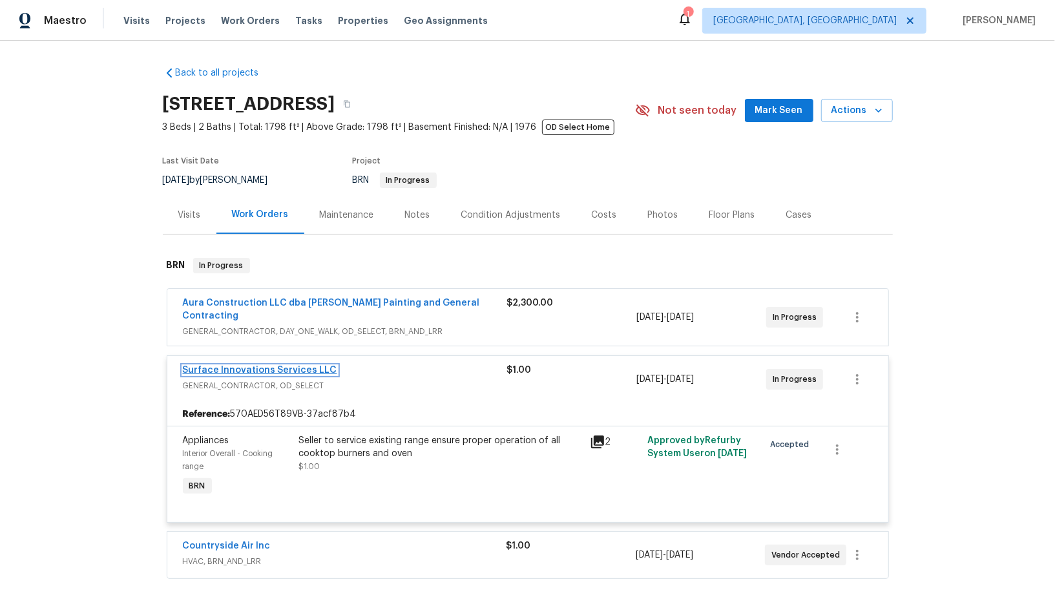
click at [293, 366] on link "Surface Innovations Services LLC" at bounding box center [260, 370] width 154 height 9
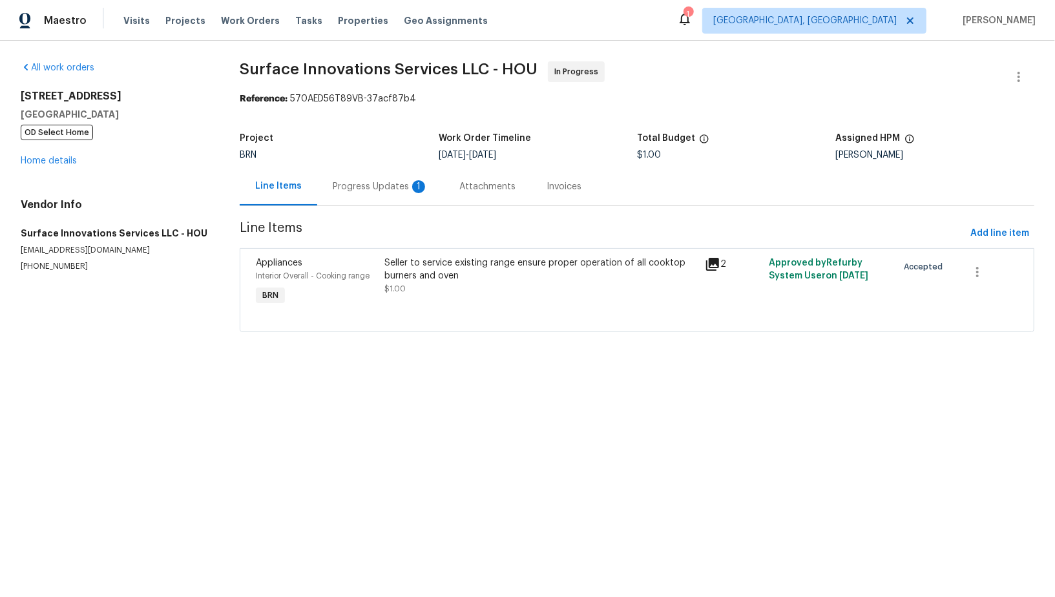
click at [361, 184] on div "Progress Updates 1" at bounding box center [381, 186] width 96 height 13
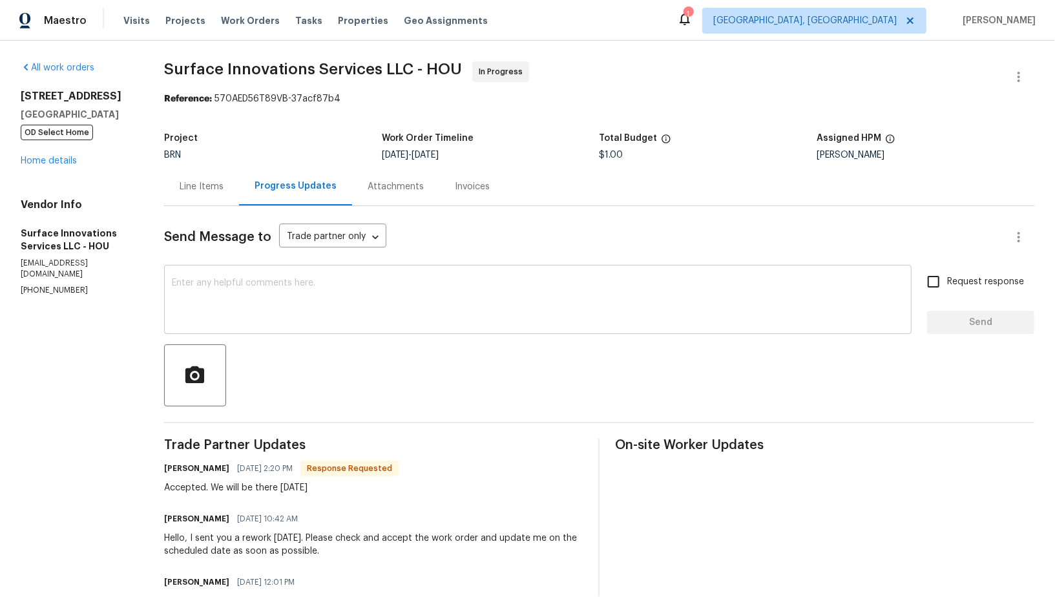
click at [353, 303] on textarea at bounding box center [538, 301] width 732 height 45
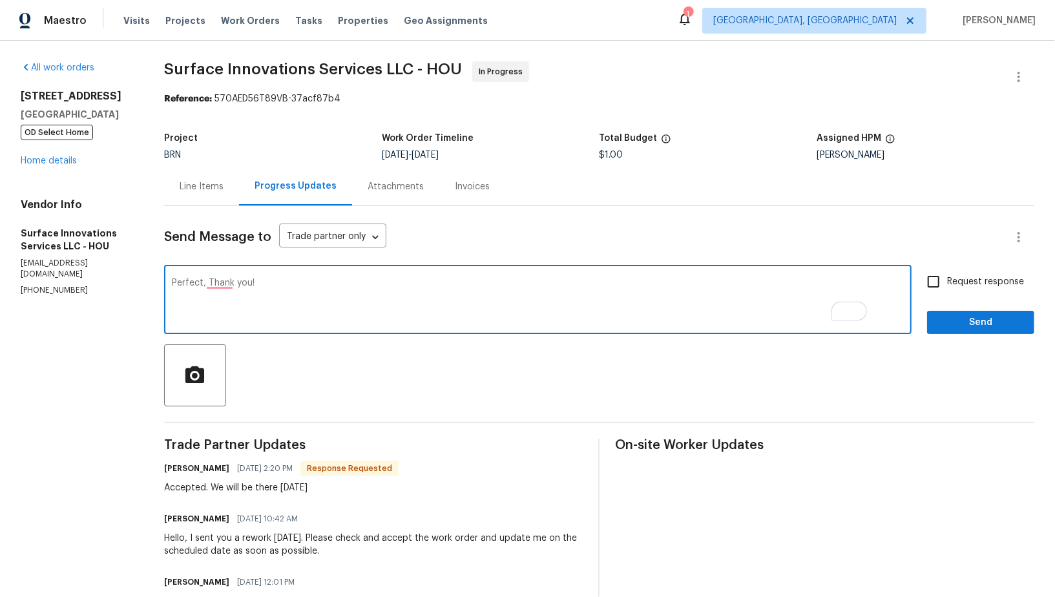
click at [239, 285] on textarea "Perfect, Thank you!" at bounding box center [538, 301] width 732 height 45
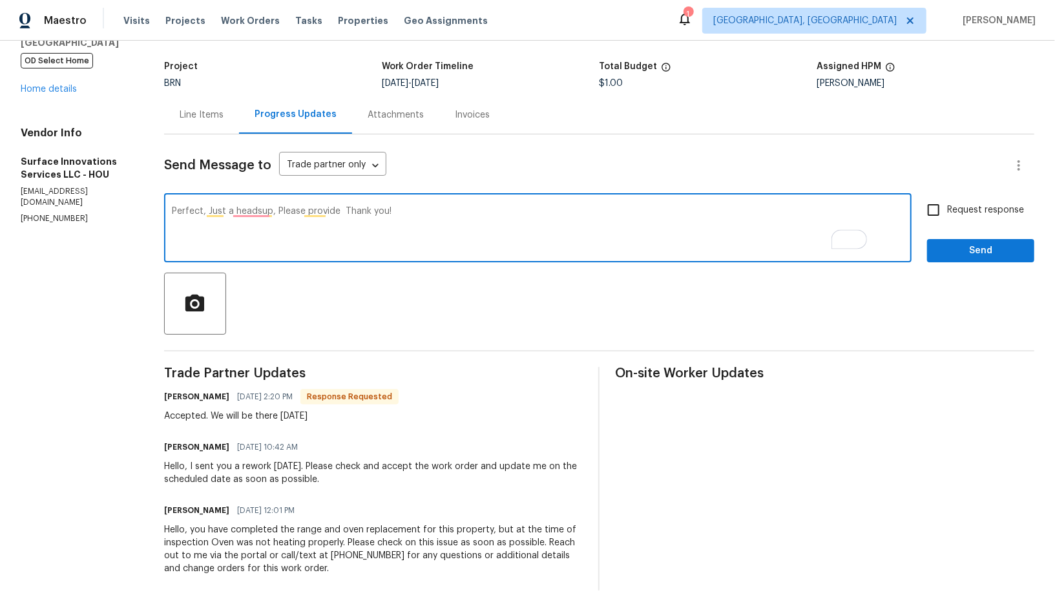
scroll to position [85, 0]
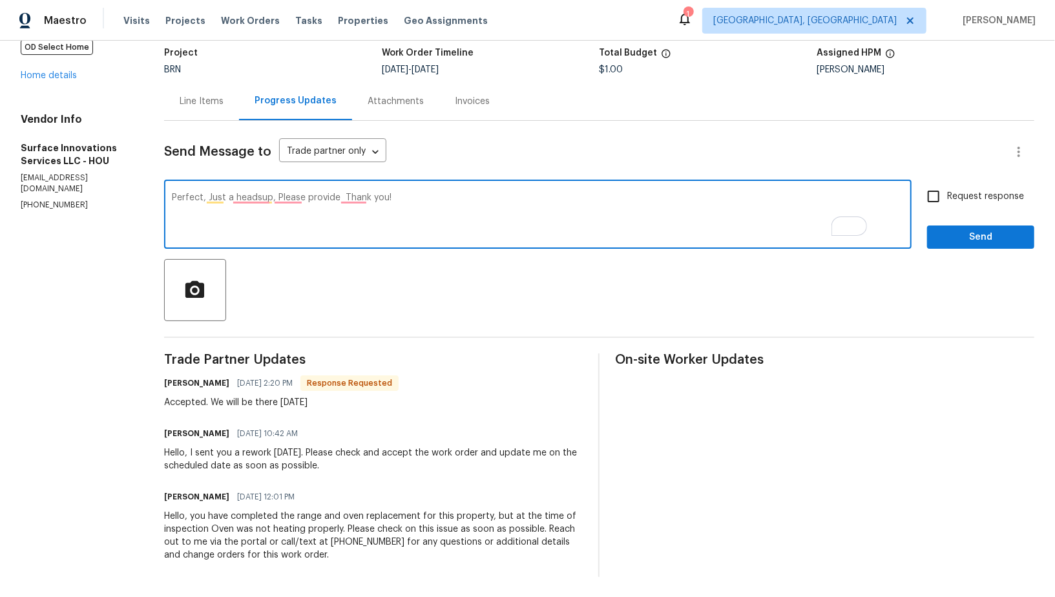
click at [313, 196] on textarea "Perfect, Just a headsup, Please provide Thank you!" at bounding box center [538, 215] width 732 height 45
click at [376, 197] on textarea "Perfect, Just a headsup, please provide Thank you!" at bounding box center [538, 215] width 732 height 45
click at [528, 201] on textarea "Perfect, Just a headsup, please provide photos showing that the oven is functio…" at bounding box center [538, 215] width 732 height 45
click at [480, 198] on textarea "Perfect, Just a headsup, please provide photos showing that the oven is functio…" at bounding box center [538, 215] width 732 height 45
click at [487, 196] on textarea "Perfect, Just a headsup, please provide photos showing that the and cooktop and…" at bounding box center [538, 215] width 732 height 45
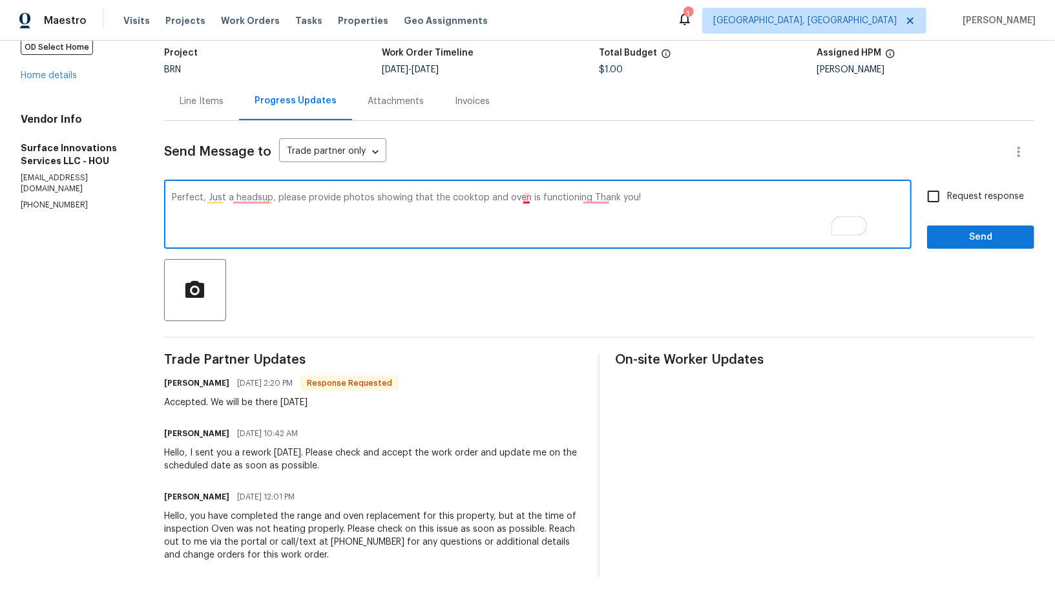
click at [562, 199] on textarea "Perfect, Just a headsup, please provide photos showing that the cooktop and ove…" at bounding box center [538, 215] width 732 height 45
click at [627, 198] on textarea "Perfect, Just a headsup, please provide photos showing that the cooktop and ove…" at bounding box center [538, 215] width 732 height 45
click at [663, 197] on textarea "Perfect, Just a headsup, please provide photos showing that the cooktop and ove…" at bounding box center [538, 215] width 732 height 45
drag, startPoint x: 670, startPoint y: 199, endPoint x: 897, endPoint y: 197, distance: 227.5
click at [897, 197] on textarea "Perfect, Just a headsup, please provide photos showing that the cooktop and ove…" at bounding box center [538, 215] width 732 height 45
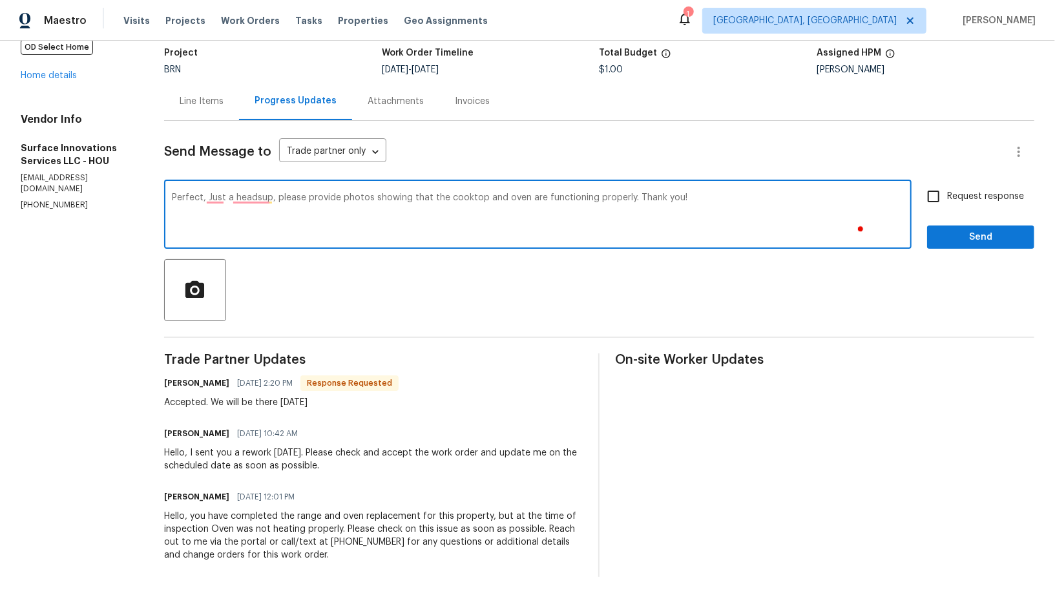
paste textarea "We need photos of all the burners showing that they are working."
type textarea "Perfect, Just a headsup, please provide photos showing that the cooktop and ove…"
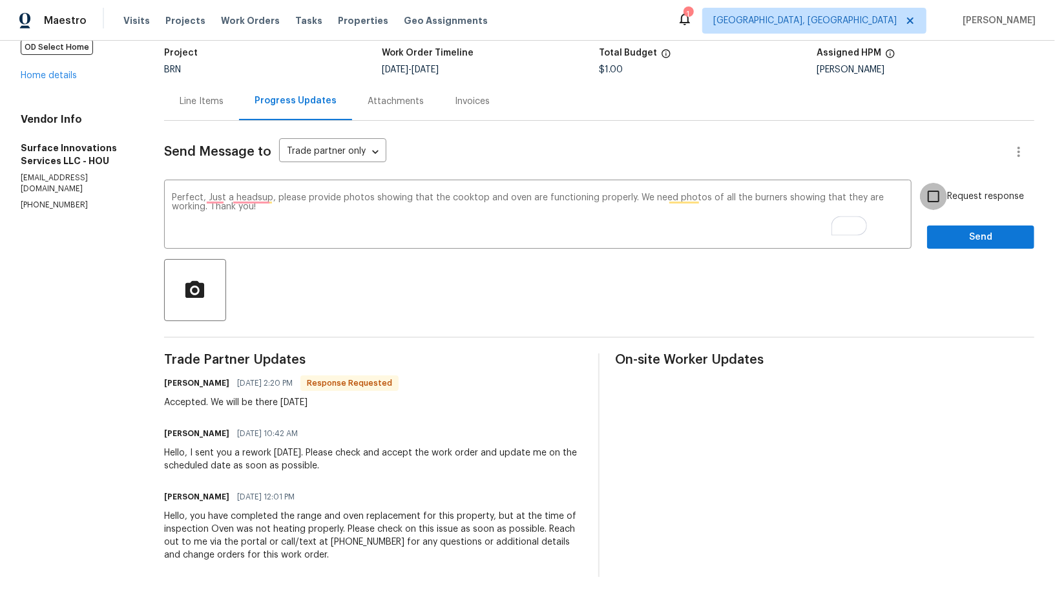
click at [936, 201] on input "Request response" at bounding box center [933, 196] width 27 height 27
checkbox input "true"
click at [977, 246] on button "Send" at bounding box center [980, 238] width 107 height 24
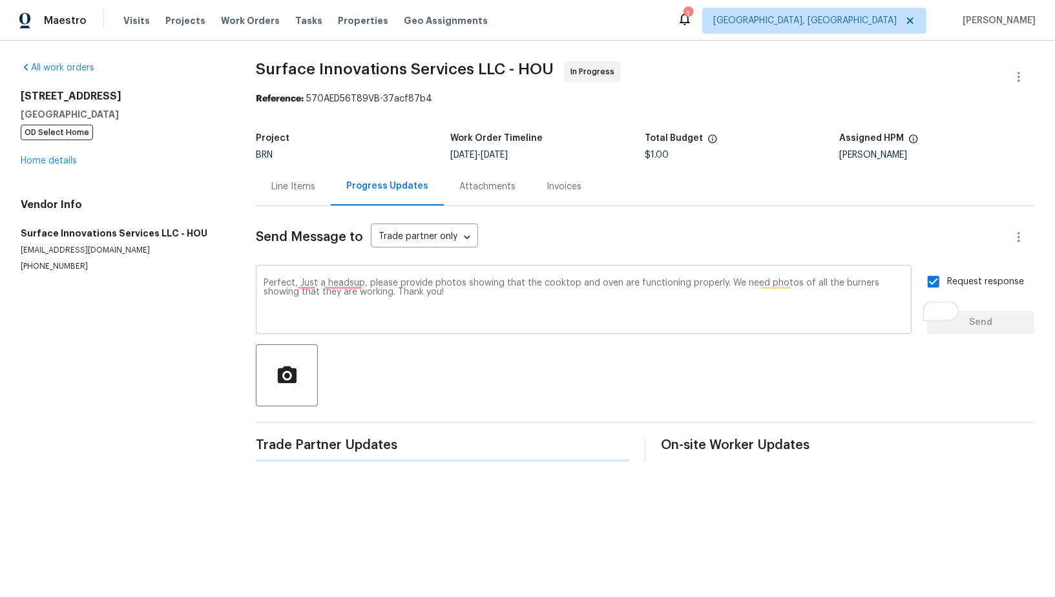
scroll to position [0, 0]
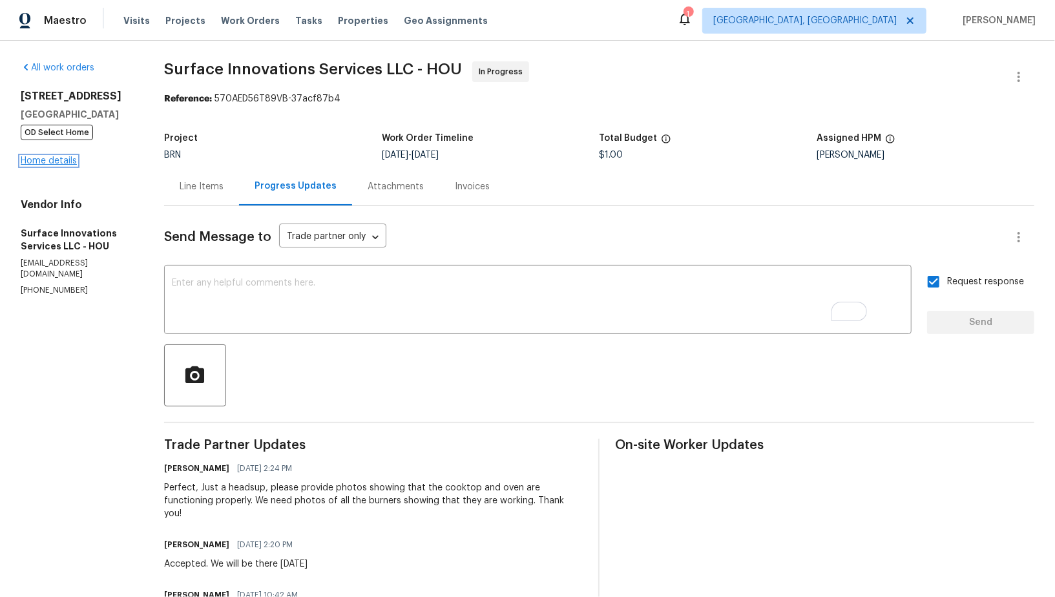
click at [56, 160] on link "Home details" at bounding box center [49, 160] width 56 height 9
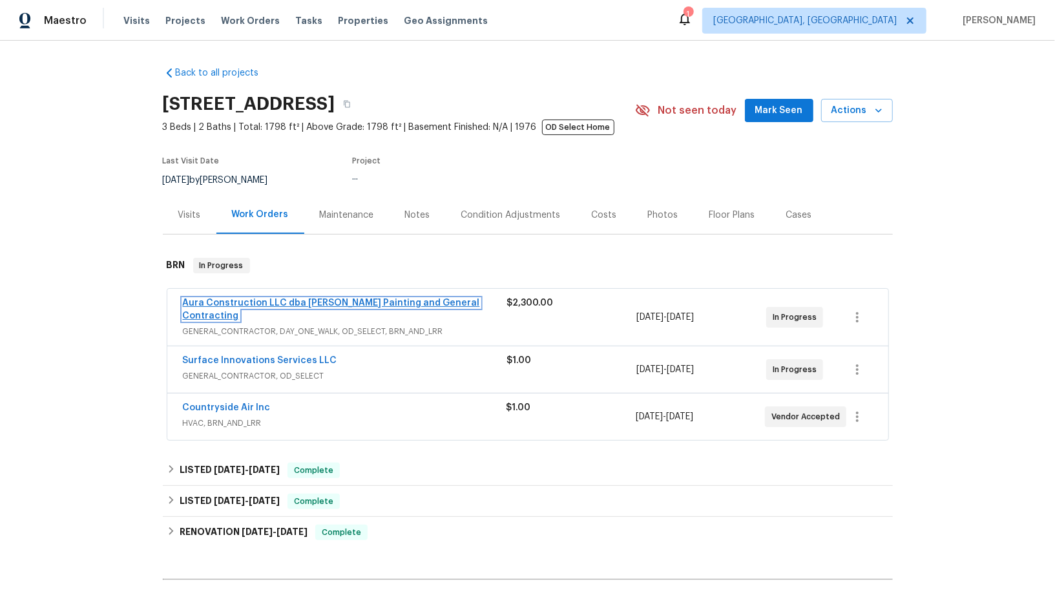
click at [256, 302] on link "Aura Construction LLC dba Logan's Painting and General Contracting" at bounding box center [331, 310] width 297 height 22
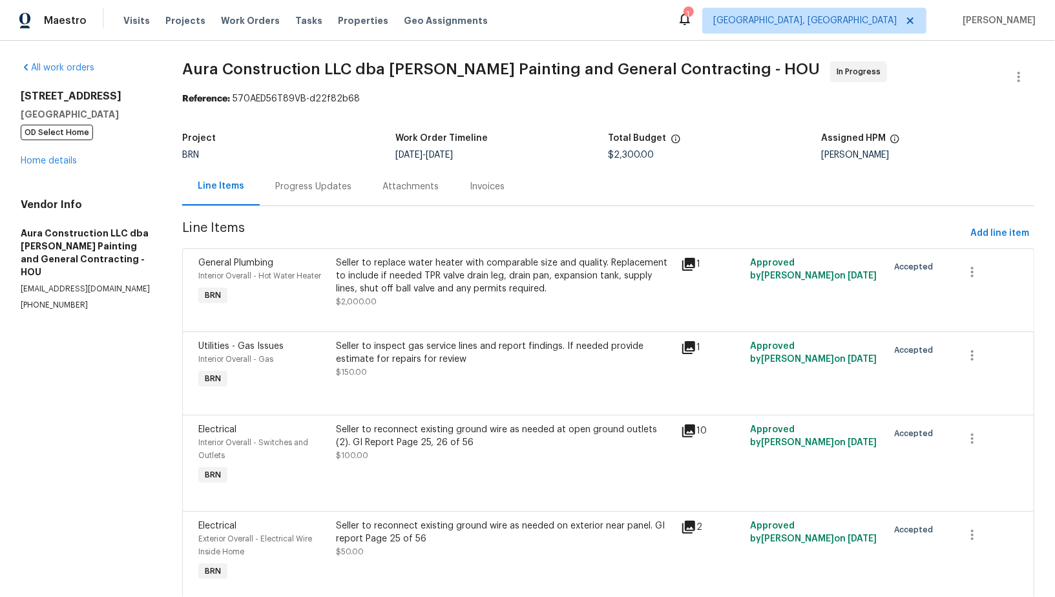
scroll to position [47, 0]
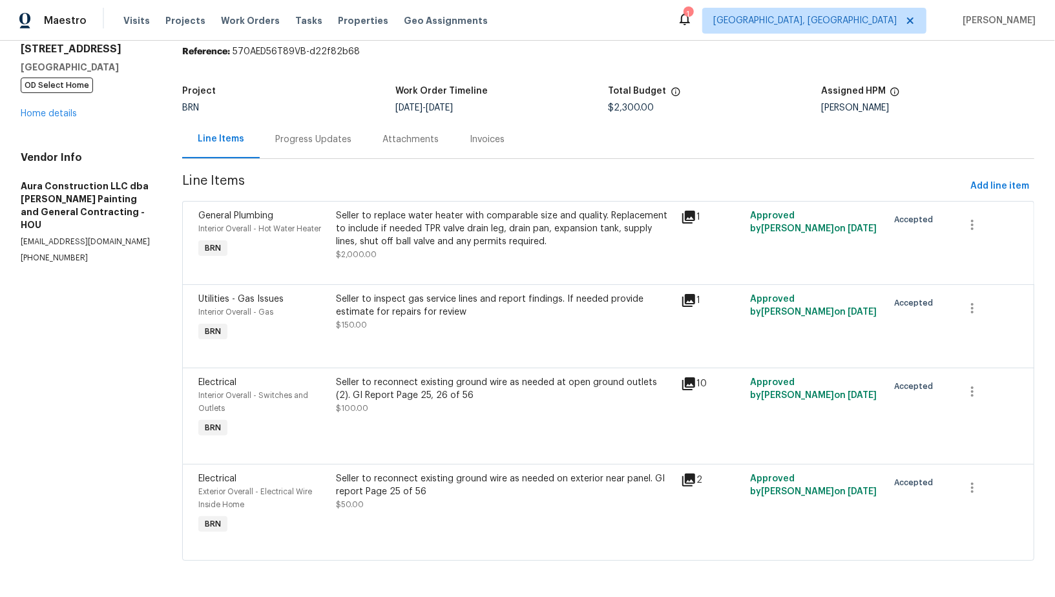
click at [441, 312] on div "Seller to inspect gas service lines and report findings. If needed provide esti…" at bounding box center [505, 306] width 337 height 26
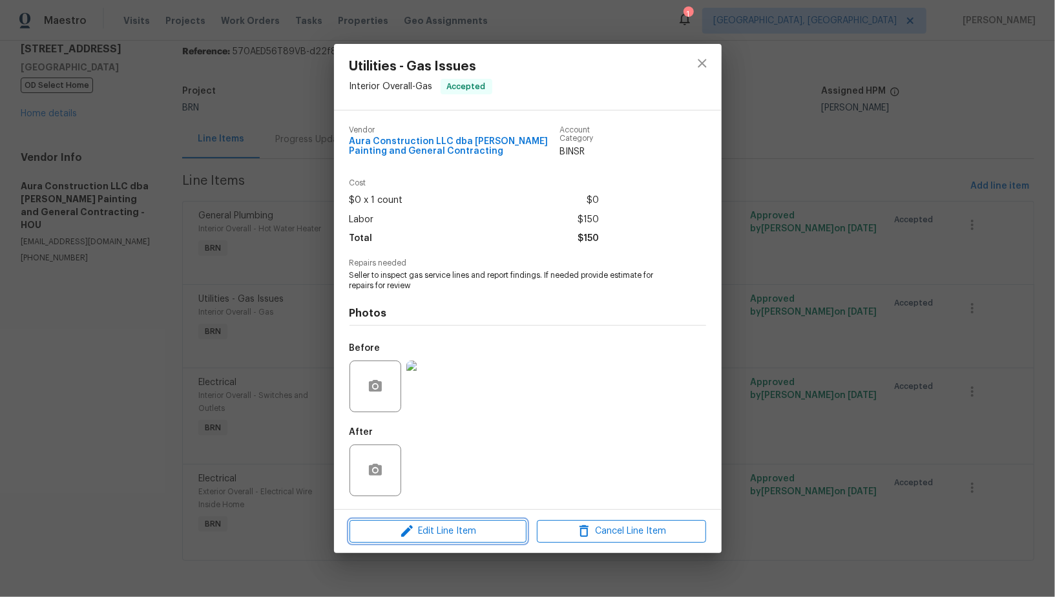
click at [437, 528] on span "Edit Line Item" at bounding box center [438, 531] width 169 height 16
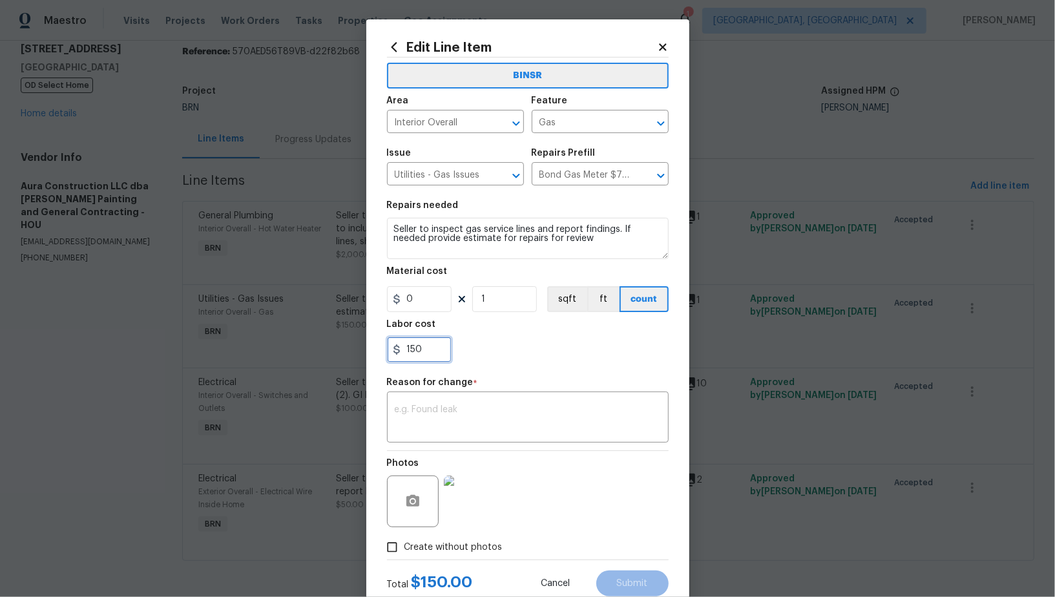
click at [436, 341] on input "150" at bounding box center [419, 350] width 65 height 26
paste input "450"
type input "450"
click at [427, 412] on textarea at bounding box center [528, 418] width 266 height 27
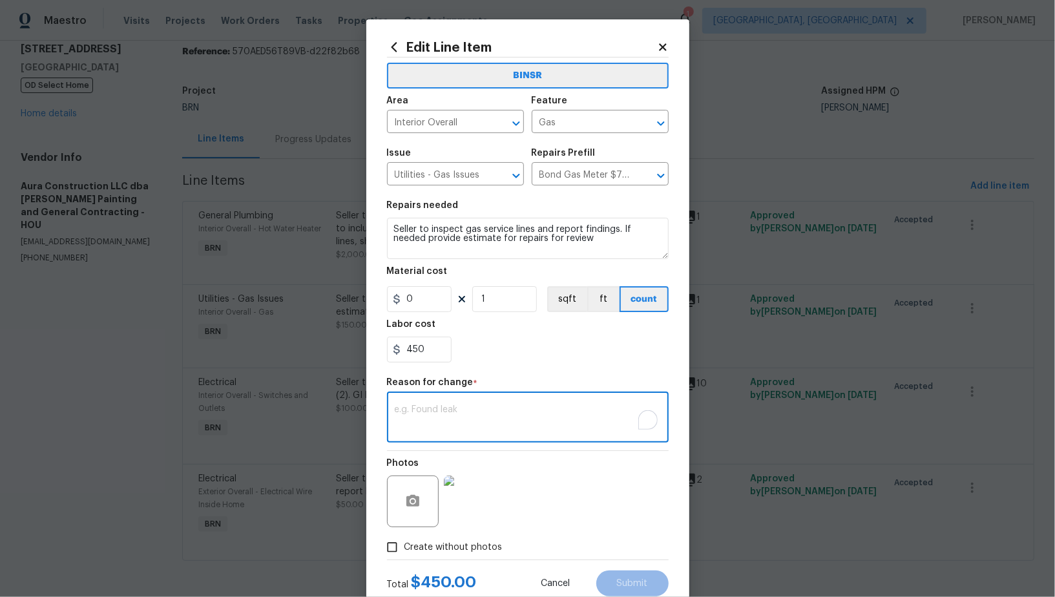
paste textarea "(PR) Updated cost per BR team’s approval."
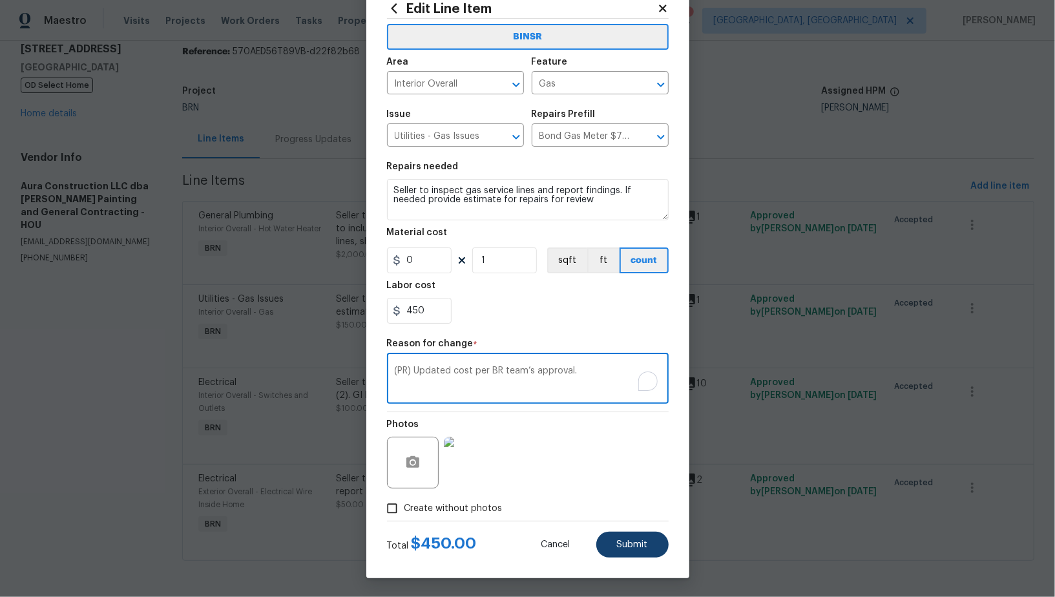
type textarea "(PR) Updated cost per BR team’s approval."
click at [639, 547] on span "Submit" at bounding box center [632, 545] width 31 height 10
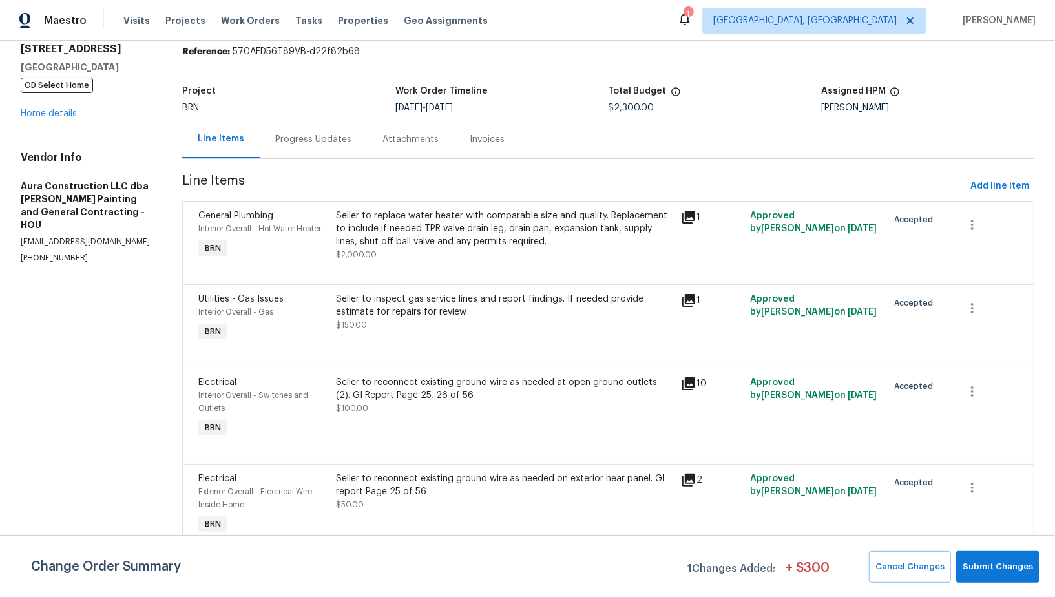
scroll to position [0, 0]
click at [1013, 570] on span "Submit Changes" at bounding box center [998, 567] width 70 height 15
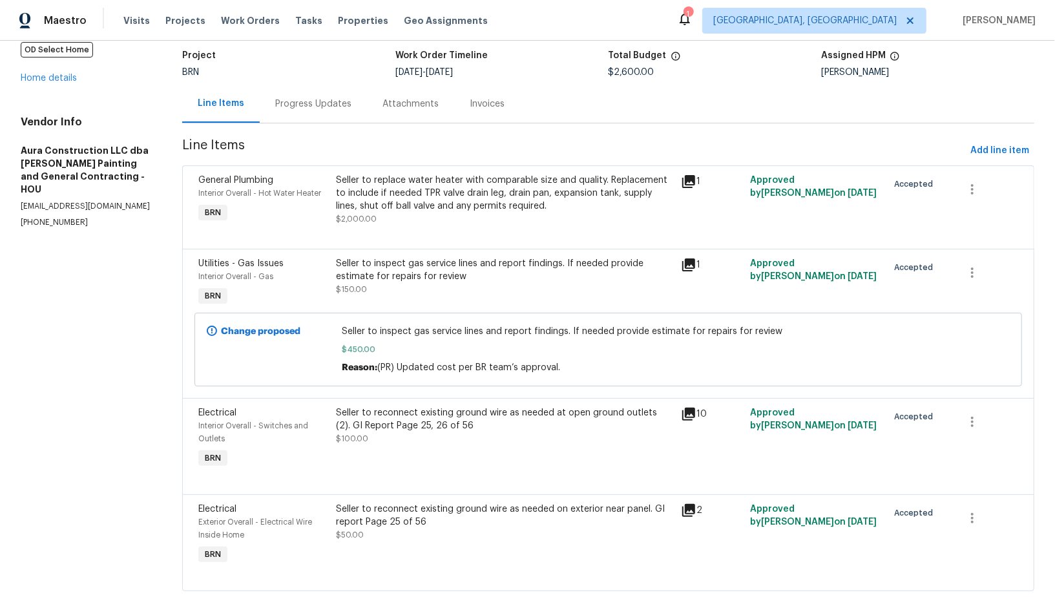
scroll to position [113, 0]
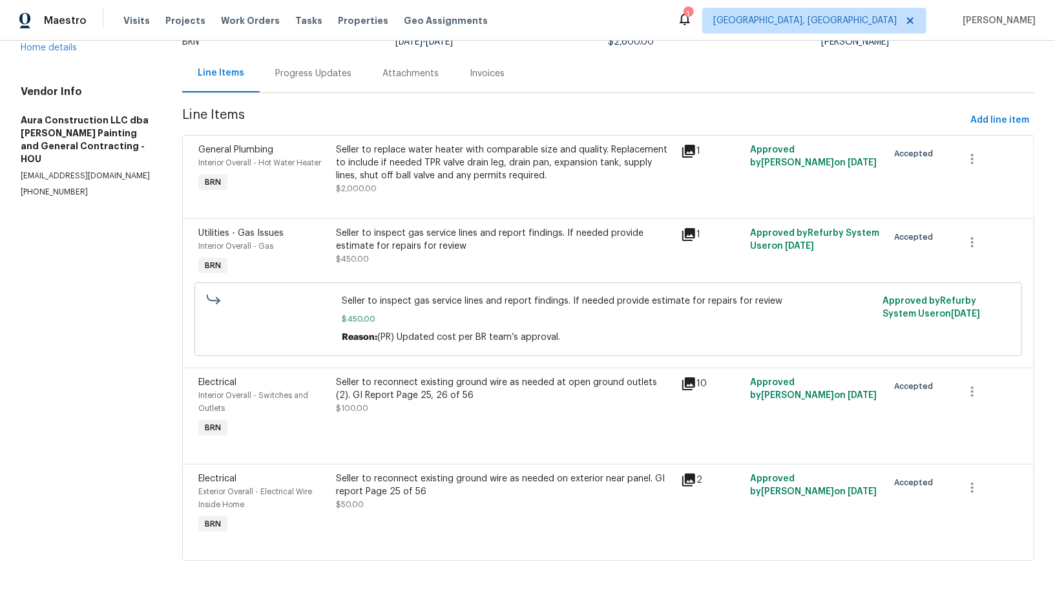
click at [418, 403] on div "Seller to reconnect existing ground wire as needed at open ground outlets (2). …" at bounding box center [505, 395] width 337 height 39
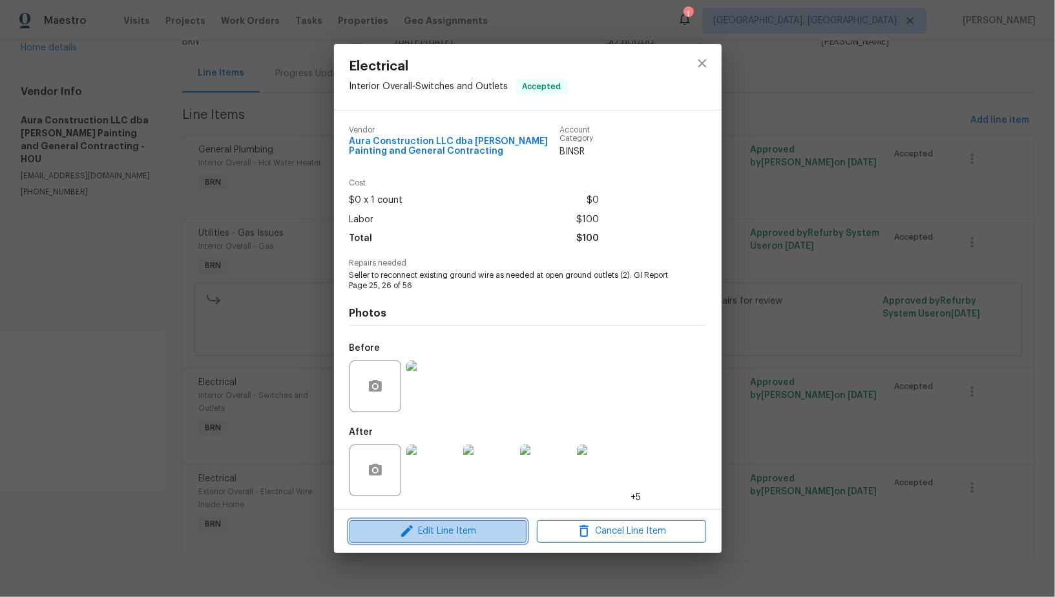
click at [446, 538] on span "Edit Line Item" at bounding box center [438, 531] width 169 height 16
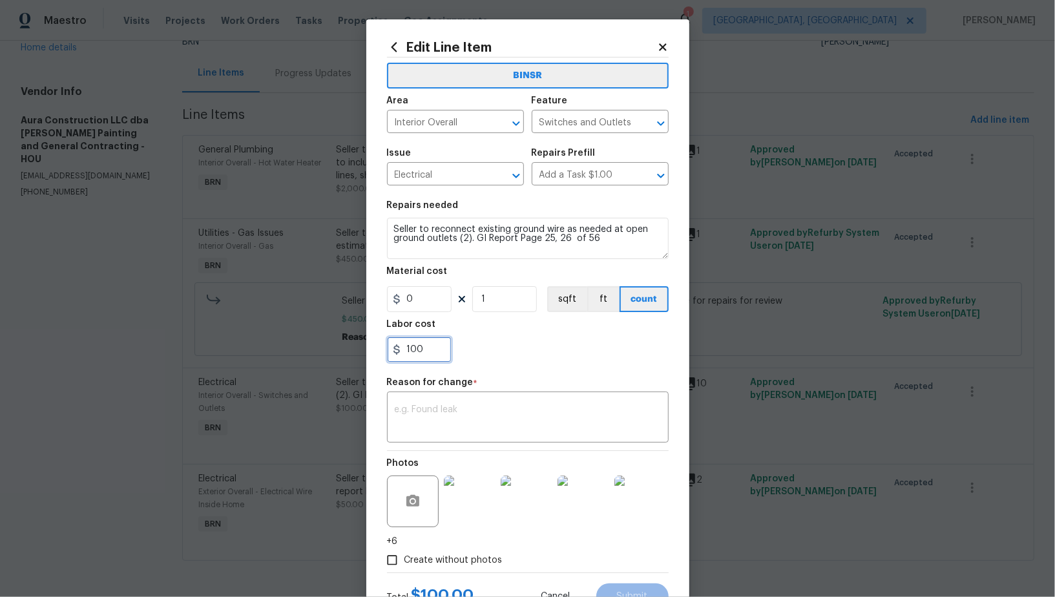
click at [433, 352] on input "100" at bounding box center [419, 350] width 65 height 26
paste input "425"
type input "425"
click at [432, 412] on textarea at bounding box center [528, 418] width 266 height 27
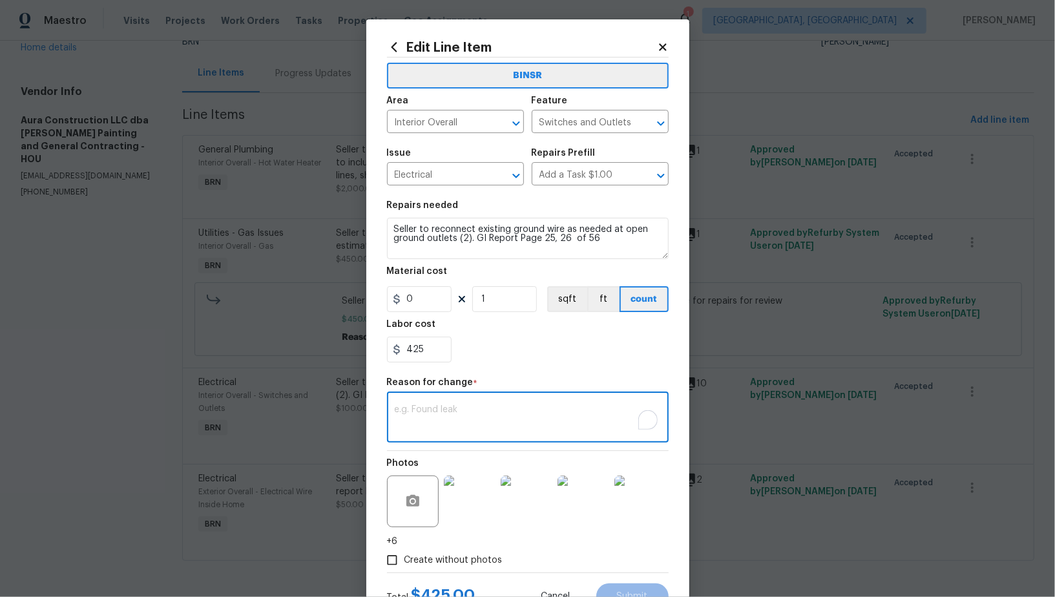
paste textarea "(PR) Updated cost per BR team’s approval."
type textarea "(PR) Updated cost per BR team’s approval."
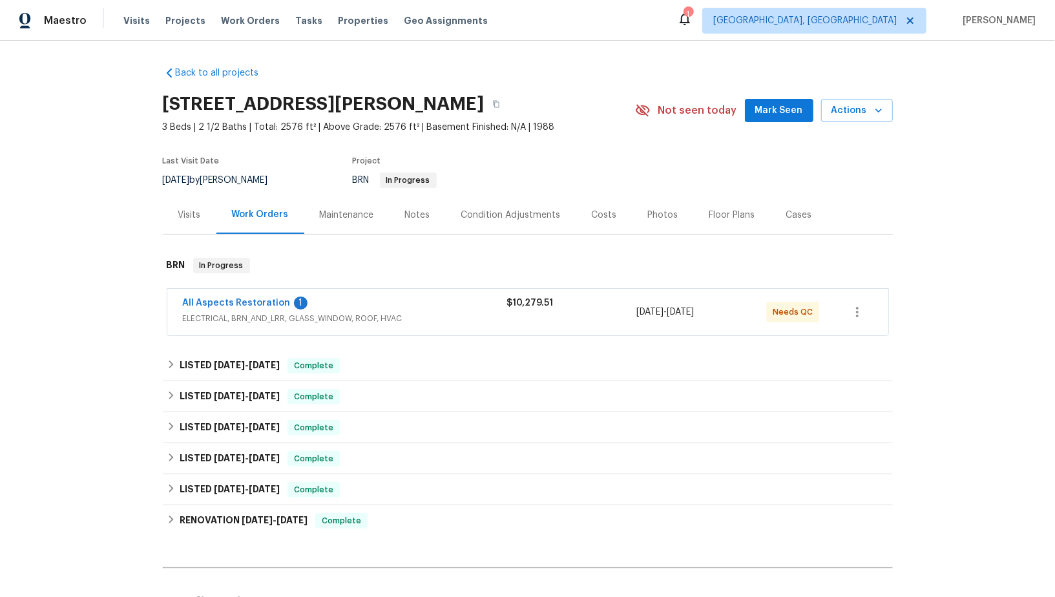
click at [250, 309] on div "All Aspects Restoration 1" at bounding box center [345, 305] width 324 height 16
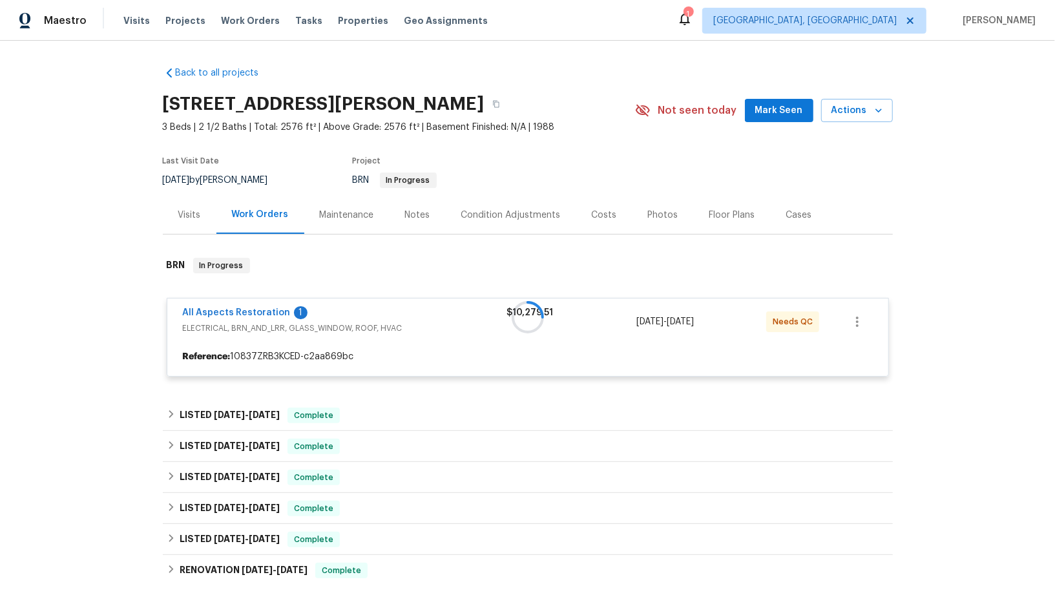
click at [240, 311] on div at bounding box center [528, 317] width 730 height 145
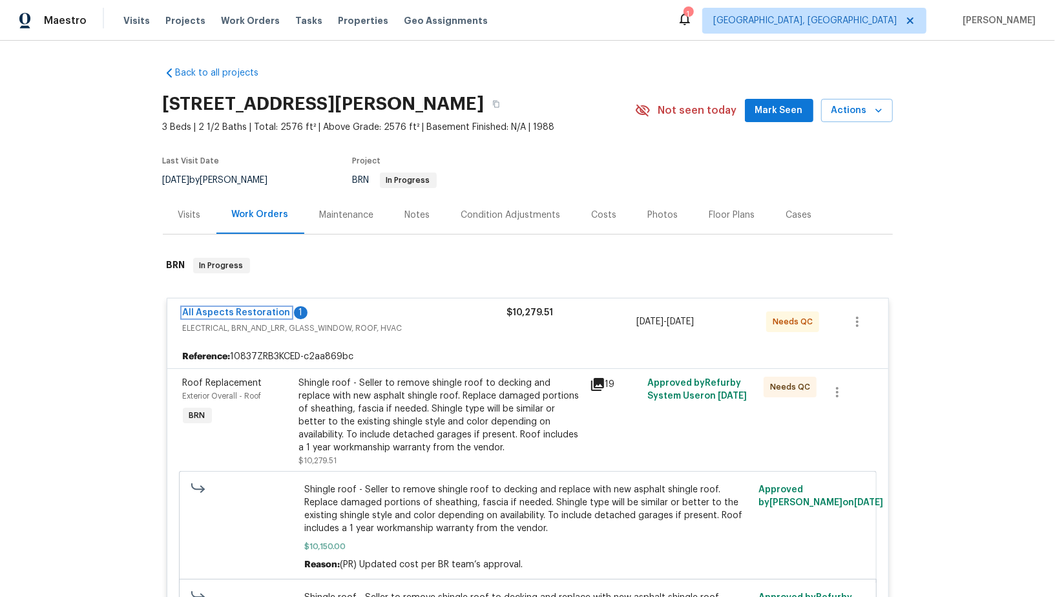
click at [240, 311] on link "All Aspects Restoration" at bounding box center [237, 312] width 108 height 9
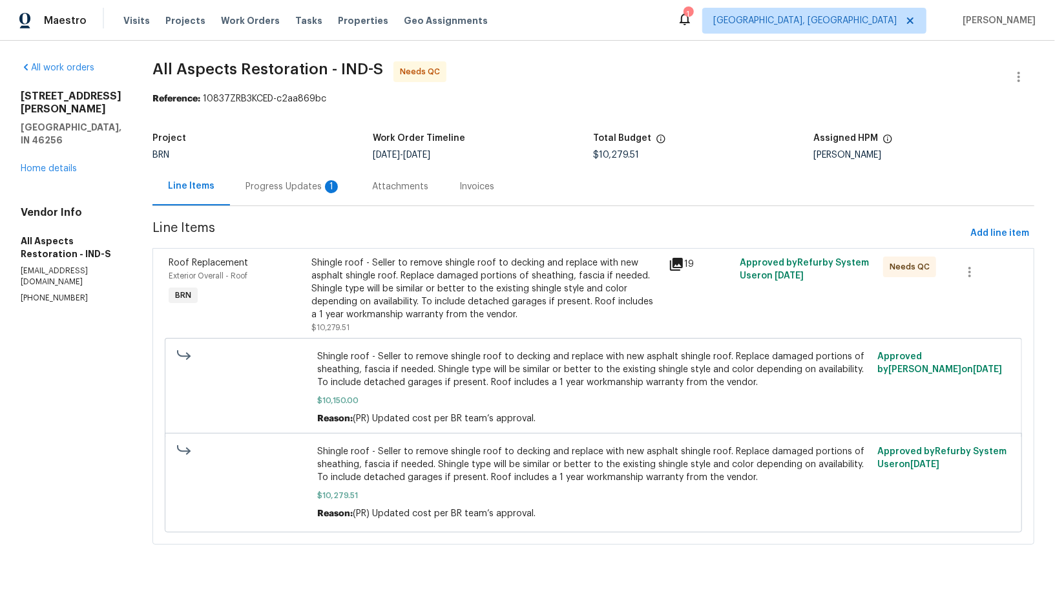
click at [285, 176] on div "Progress Updates 1" at bounding box center [293, 186] width 127 height 38
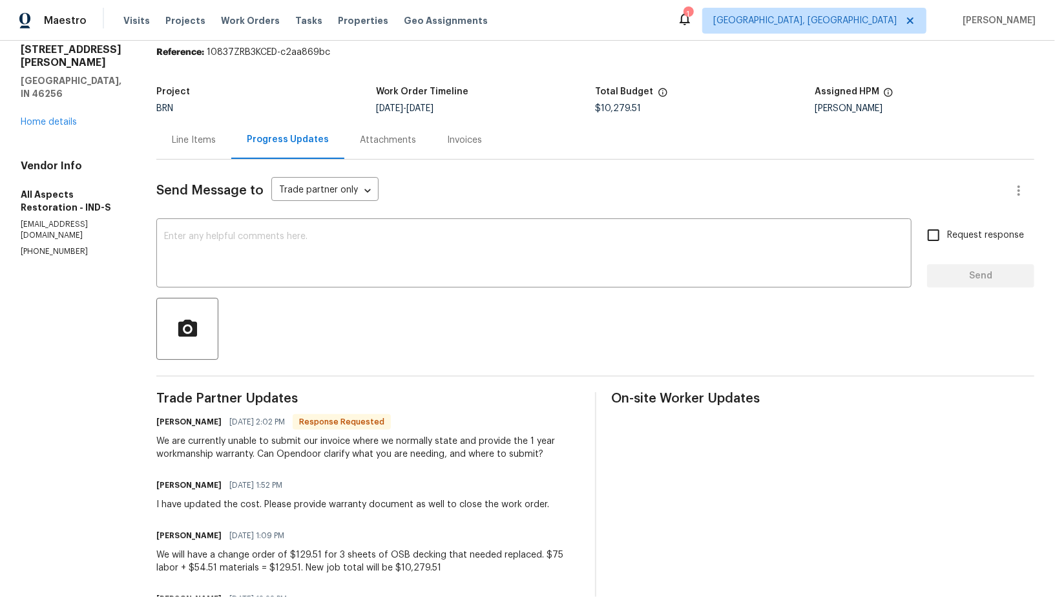
scroll to position [48, 0]
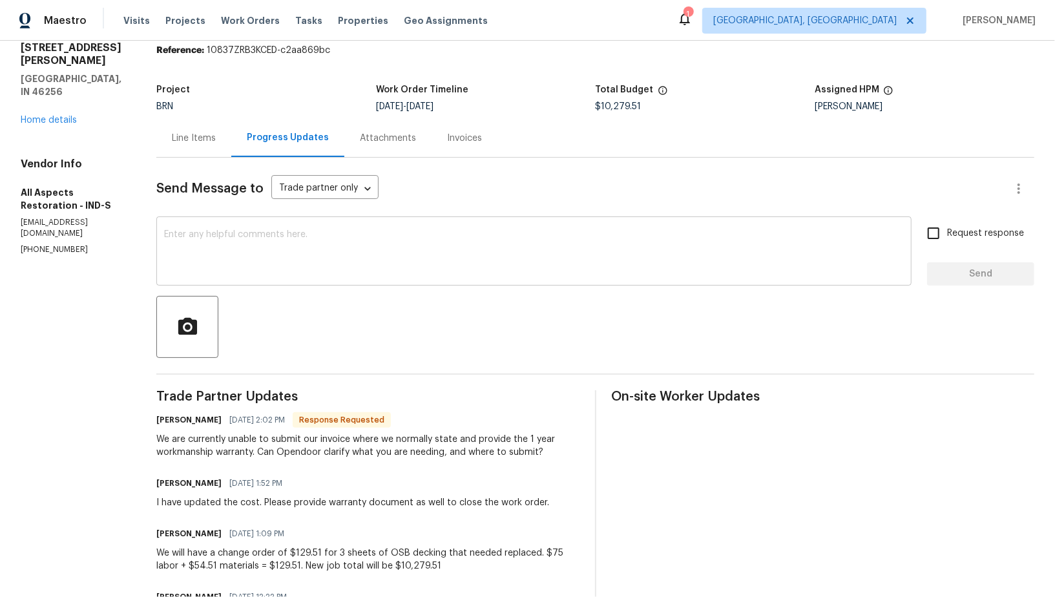
click at [253, 260] on textarea at bounding box center [534, 252] width 740 height 45
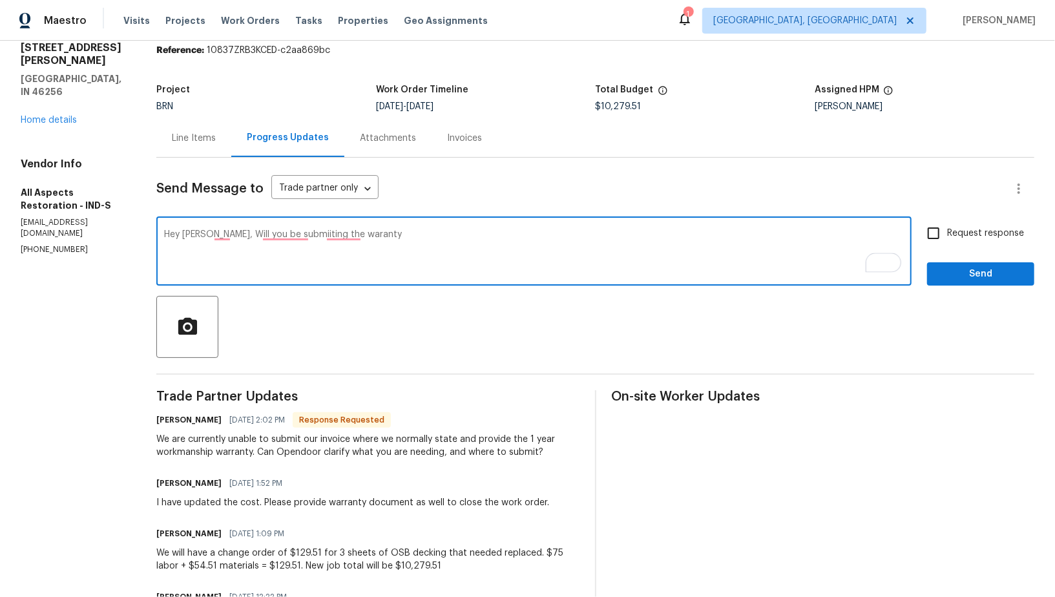
click at [281, 233] on textarea "Hey [PERSON_NAME], Will you be submiiting the waranty" at bounding box center [534, 252] width 740 height 45
click at [347, 233] on textarea "Hey [PERSON_NAME], Will you be submitting the waranty" at bounding box center [534, 252] width 740 height 45
click at [229, 234] on textarea "Hey [PERSON_NAME], Will you be submitting the warranty" at bounding box center [534, 252] width 740 height 45
click at [372, 242] on textarea "Hey [PERSON_NAME], will you be submitting the warranty" at bounding box center [534, 252] width 740 height 45
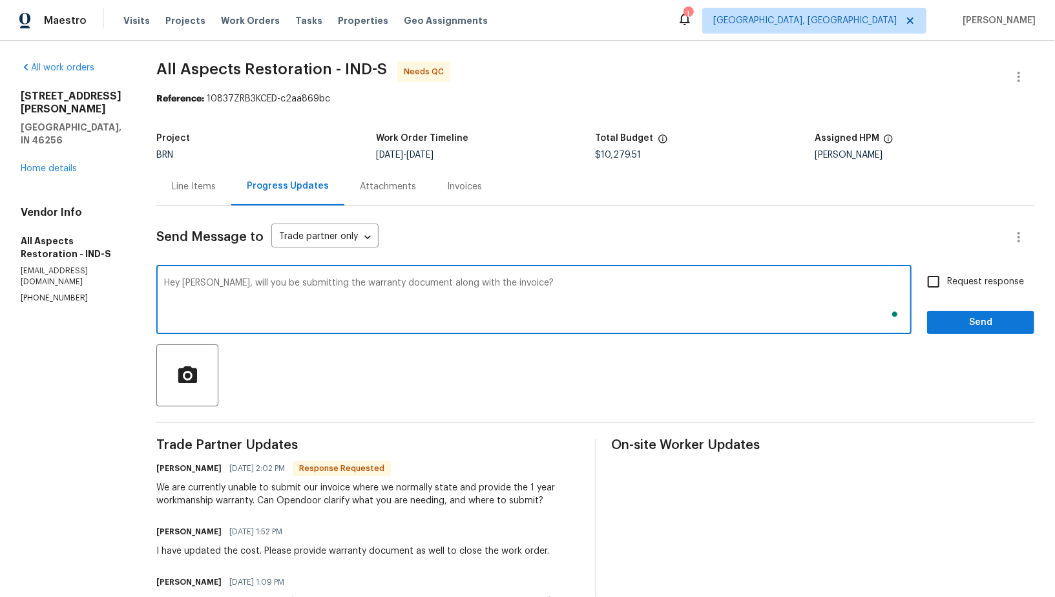
scroll to position [0, 0]
type textarea "Hey [PERSON_NAME], will you be submitting the warranty document along with the …"
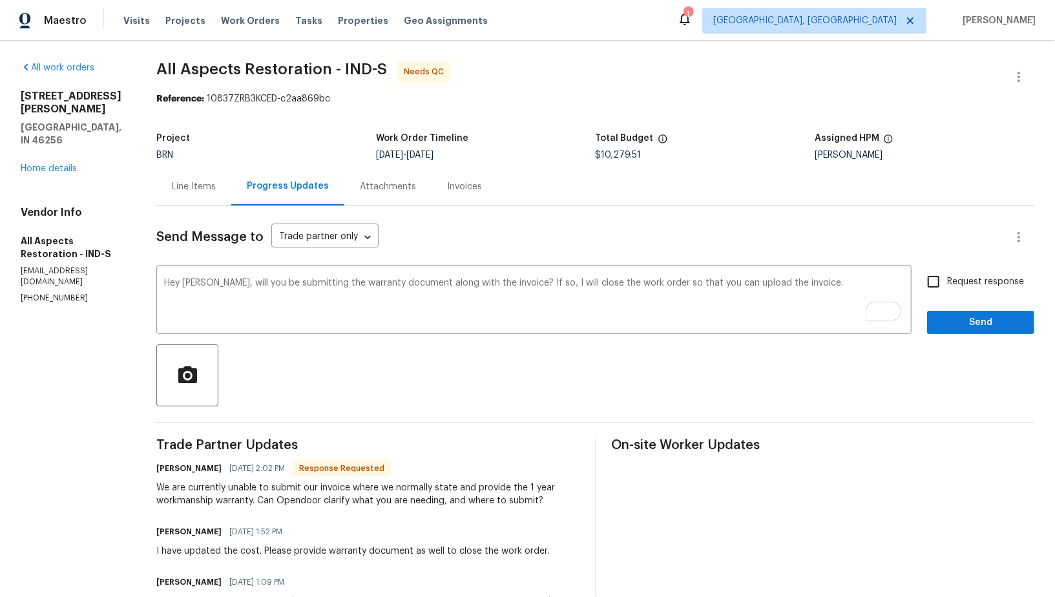
click at [921, 277] on div "Hey [PERSON_NAME], will you be submitting the warranty document along with the …" at bounding box center [595, 301] width 878 height 66
click at [938, 285] on input "Request response" at bounding box center [933, 281] width 27 height 27
checkbox input "true"
click at [946, 311] on button "Send" at bounding box center [980, 323] width 107 height 24
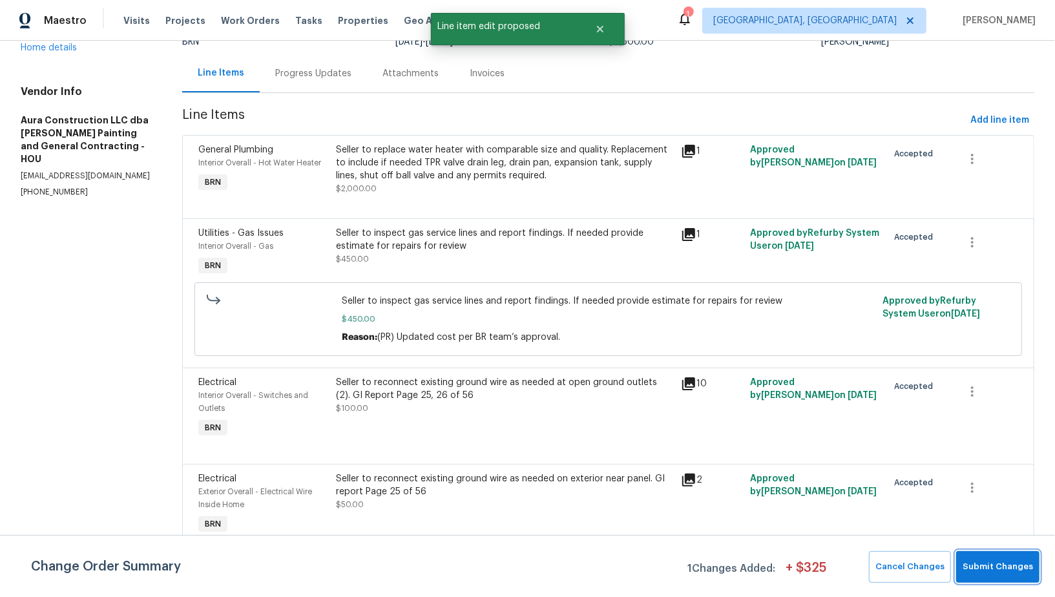
click at [1020, 573] on span "Submit Changes" at bounding box center [998, 567] width 70 height 15
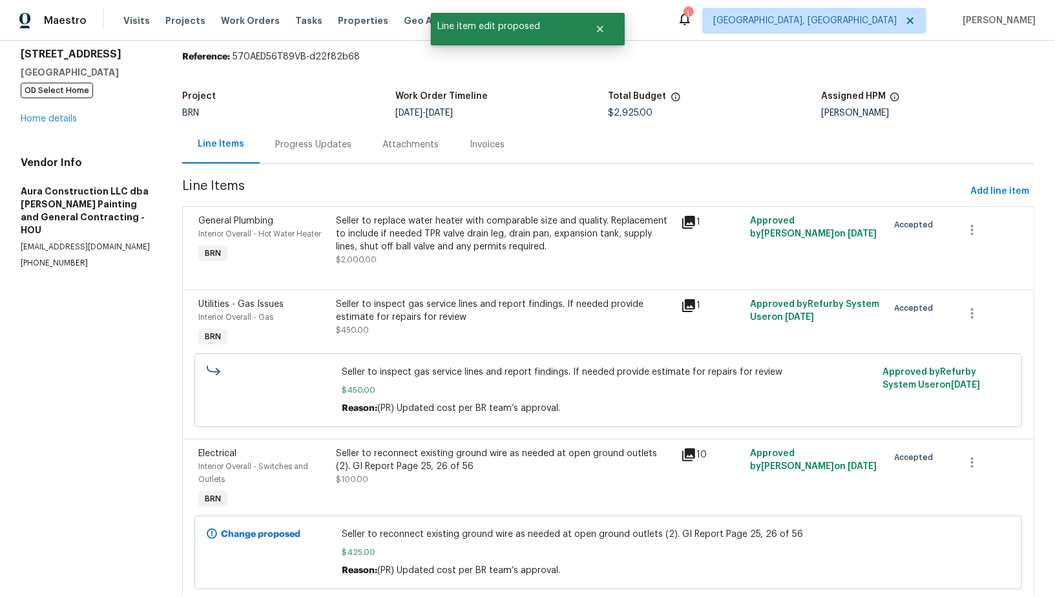
scroll to position [20, 0]
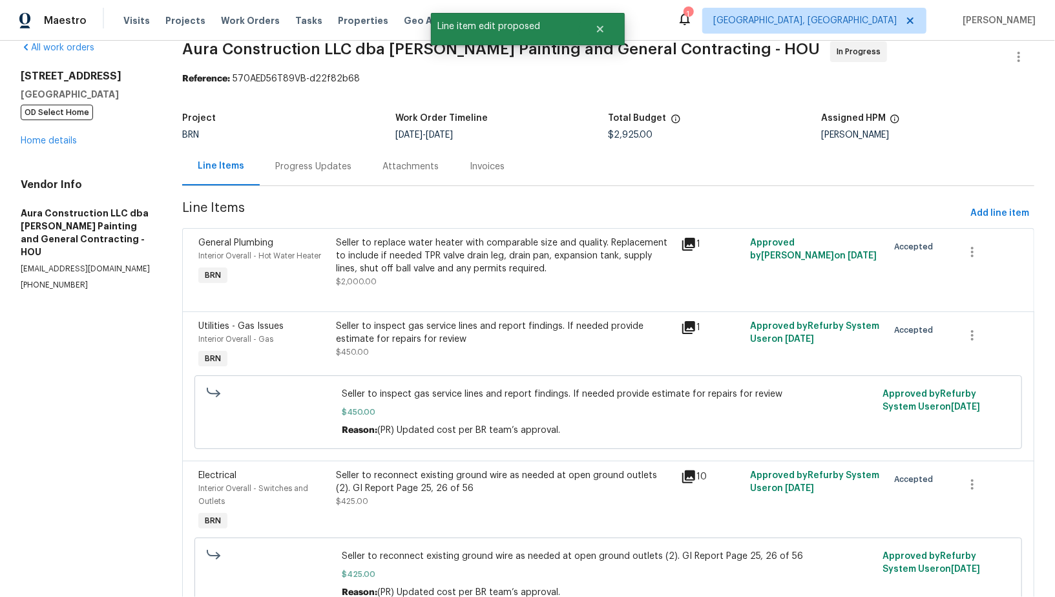
click at [283, 181] on div "Progress Updates" at bounding box center [313, 166] width 107 height 38
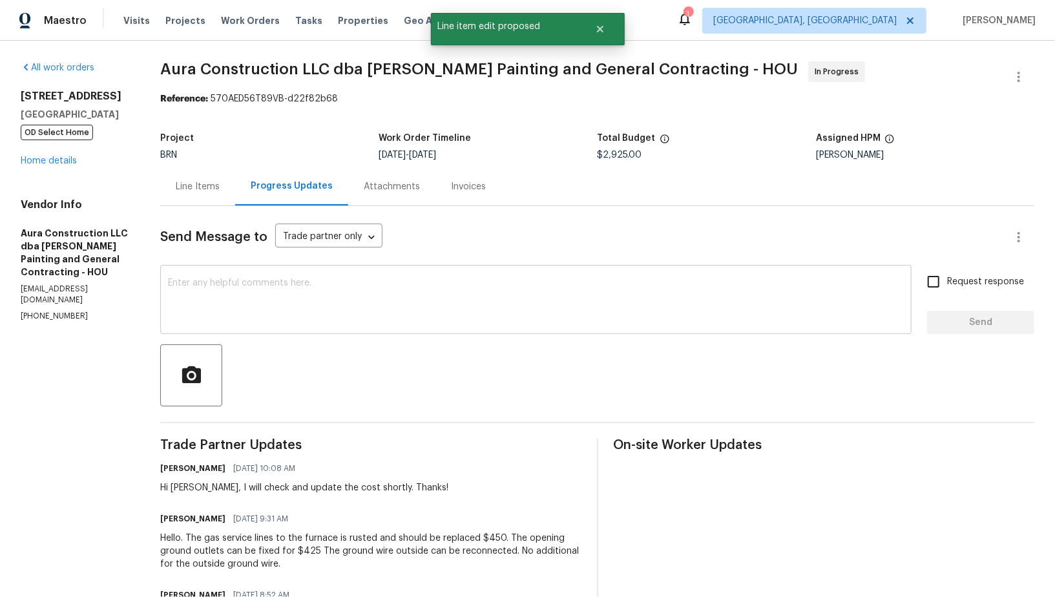
click at [338, 326] on div "x ​" at bounding box center [536, 301] width 752 height 66
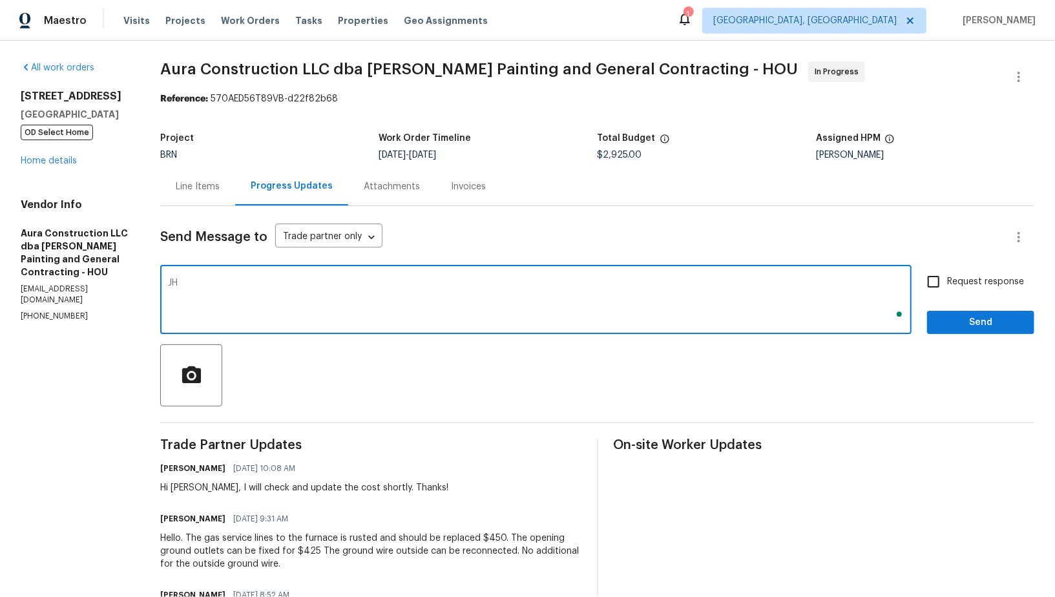
type textarea "J"
type textarea "Hi, I have updated the cost. Please check and let me know when you can schedule…"
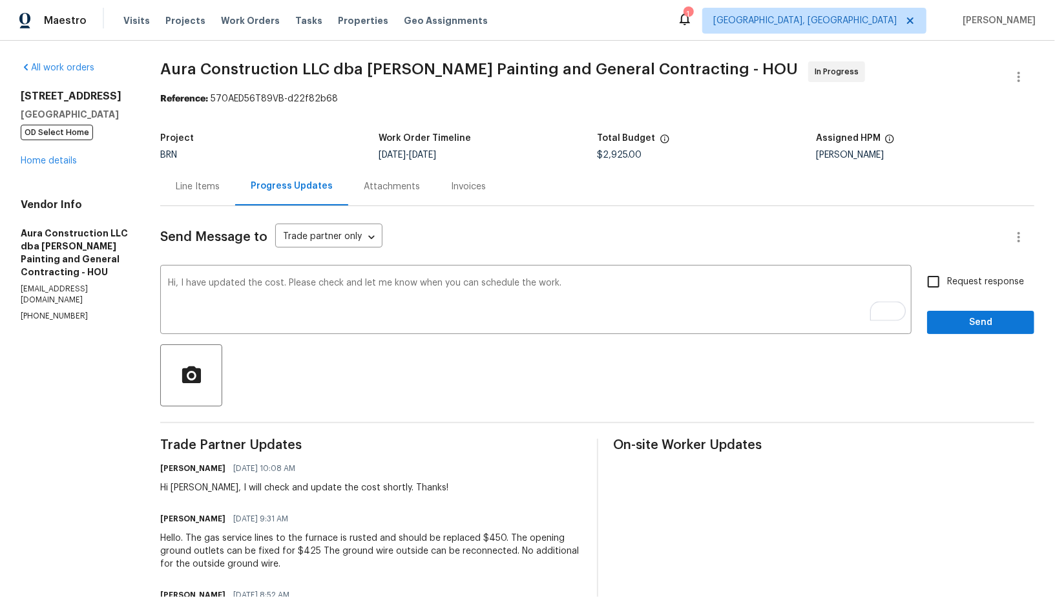
click at [955, 287] on span "Request response" at bounding box center [985, 282] width 77 height 14
click at [947, 287] on input "Request response" at bounding box center [933, 281] width 27 height 27
checkbox input "true"
click at [955, 323] on span "Send" at bounding box center [981, 323] width 87 height 16
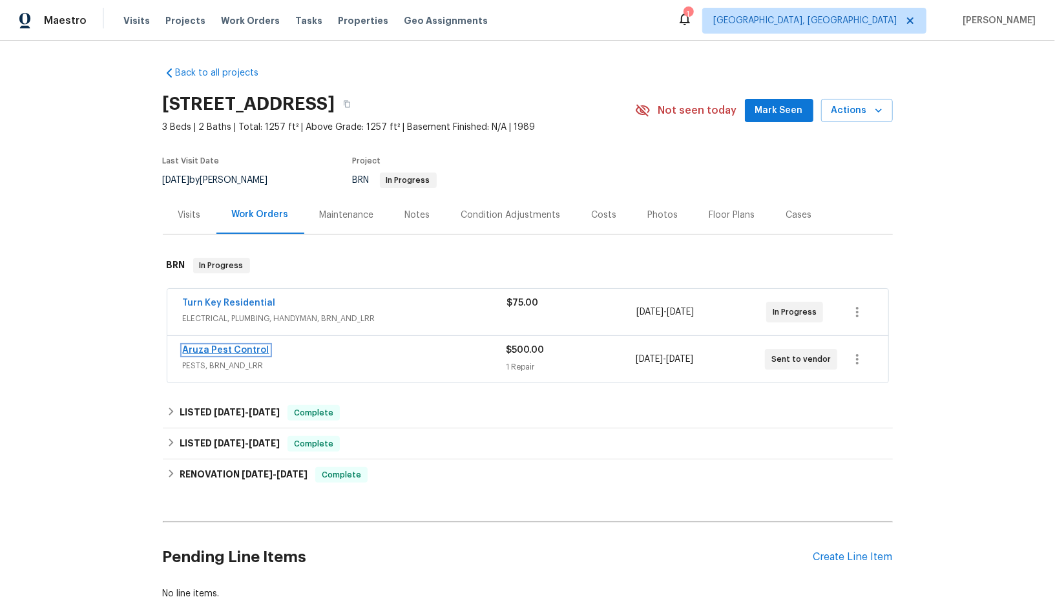
click at [227, 348] on link "Aruza Pest Control" at bounding box center [226, 350] width 87 height 9
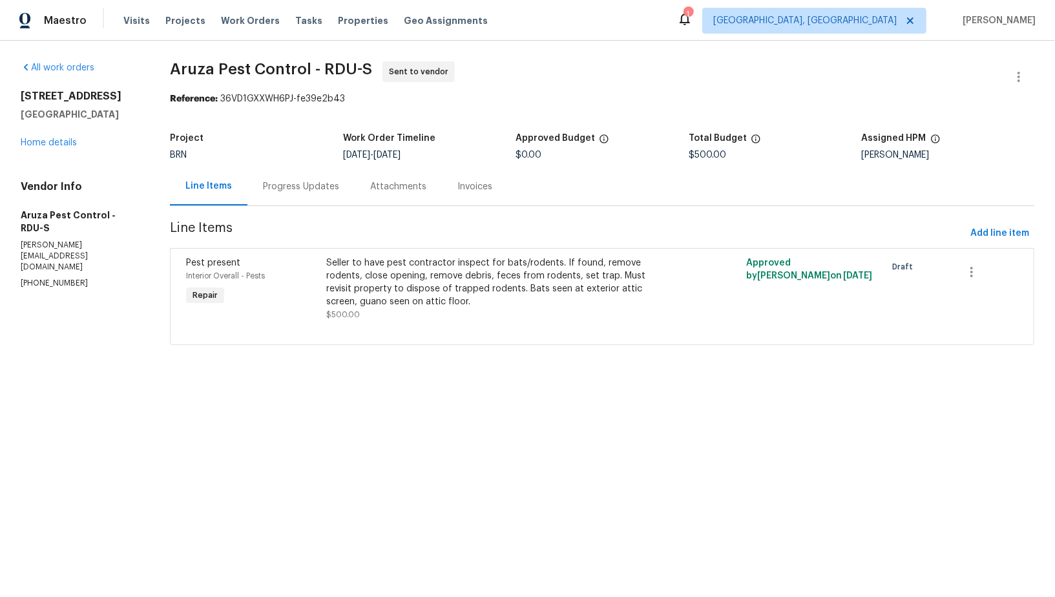
click at [324, 192] on div "Progress Updates" at bounding box center [301, 186] width 76 height 13
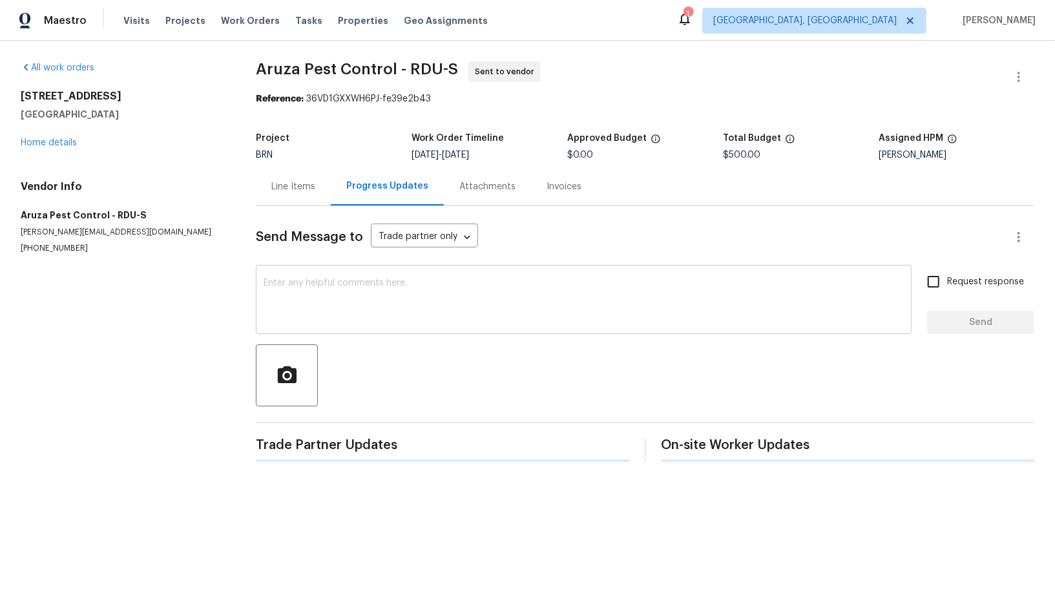
click at [346, 304] on textarea at bounding box center [584, 301] width 640 height 45
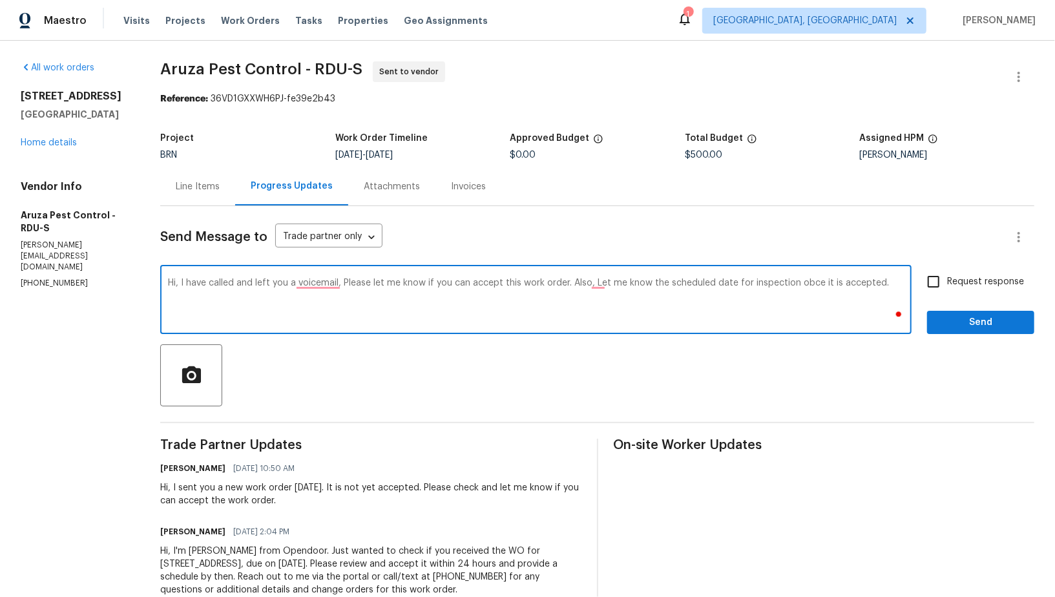
click at [801, 282] on textarea "Hi, I have called and left you a voicemail, Please let me know if you can accep…" at bounding box center [536, 301] width 736 height 45
click at [595, 286] on textarea "Hi, I have called and left you a voicemail, Please let me know if you can accep…" at bounding box center [536, 301] width 736 height 45
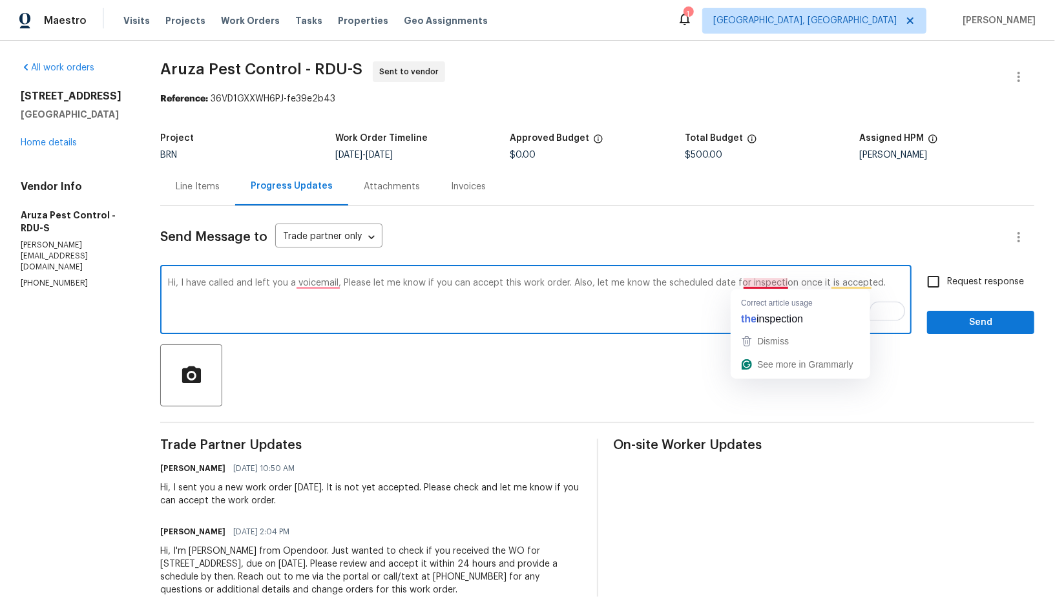
click at [766, 280] on textarea "Hi, I have called and left you a voicemail, Please let me know if you can accep…" at bounding box center [536, 301] width 736 height 45
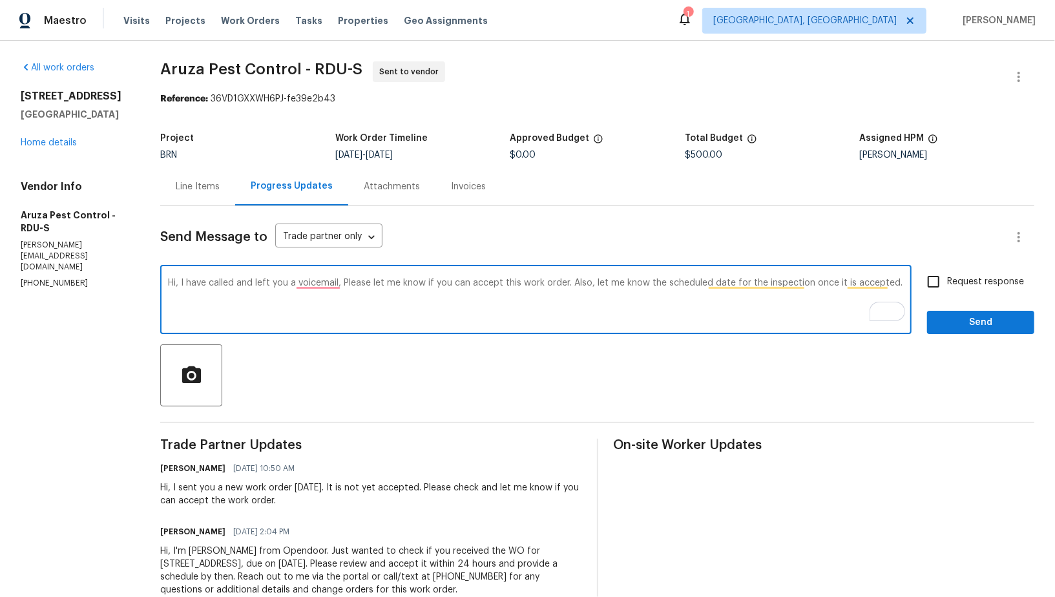
type textarea "Hi, I have called and left you a voicemail, Please let me know if you can accep…"
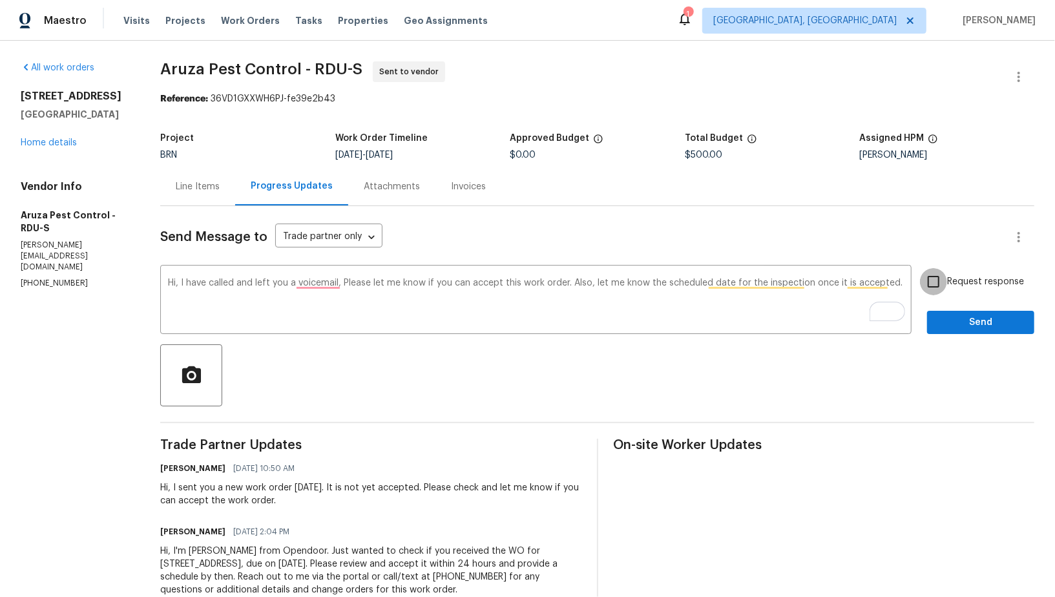
click at [939, 287] on input "Request response" at bounding box center [933, 281] width 27 height 27
checkbox input "true"
click at [953, 316] on span "Send" at bounding box center [981, 323] width 87 height 16
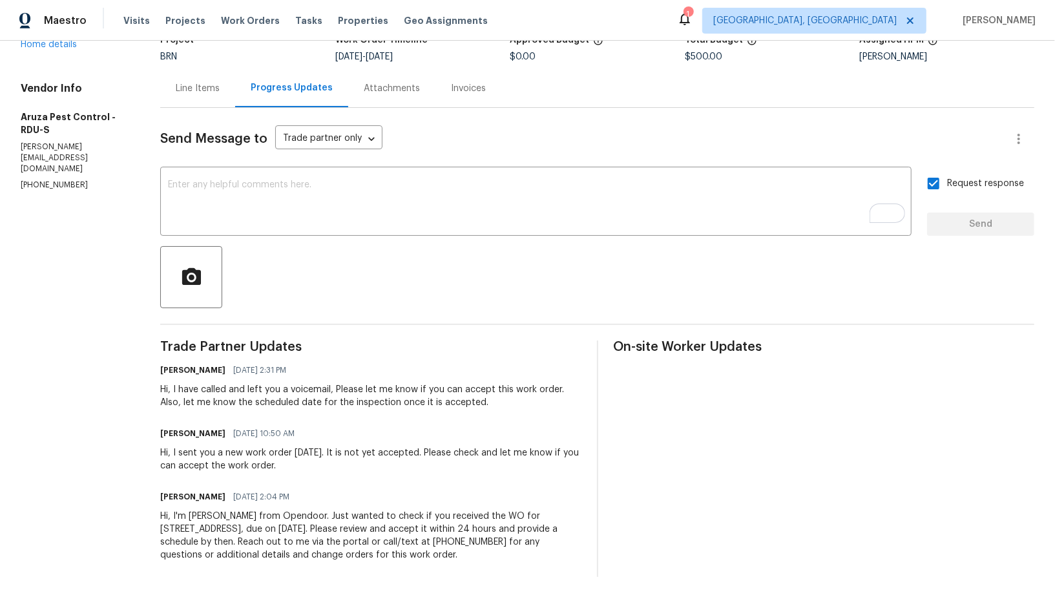
scroll to position [98, 0]
click at [41, 43] on link "Home details" at bounding box center [49, 44] width 56 height 9
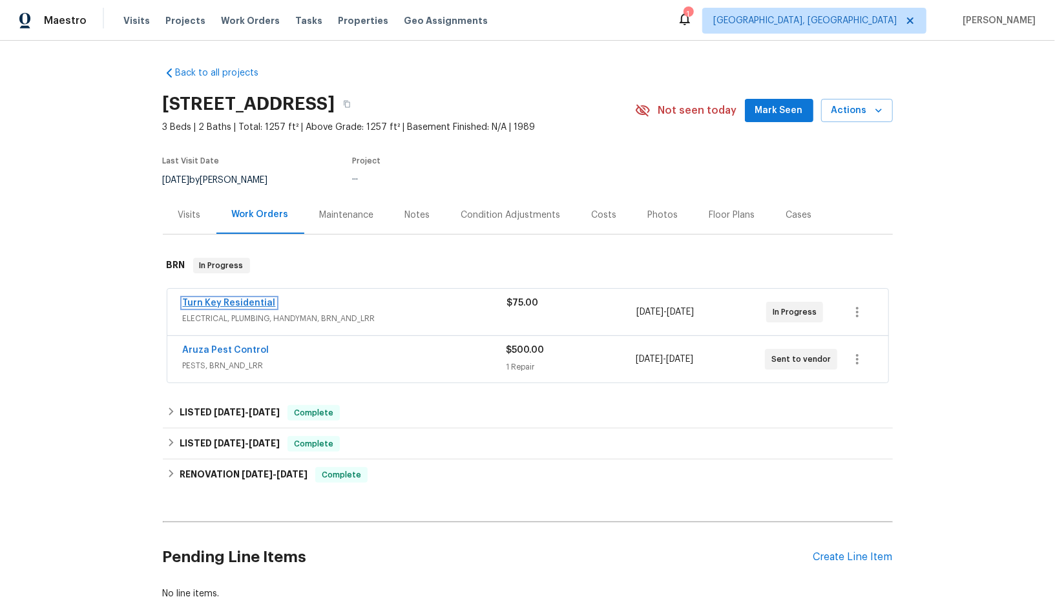
click at [231, 299] on link "Turn Key Residential" at bounding box center [229, 303] width 93 height 9
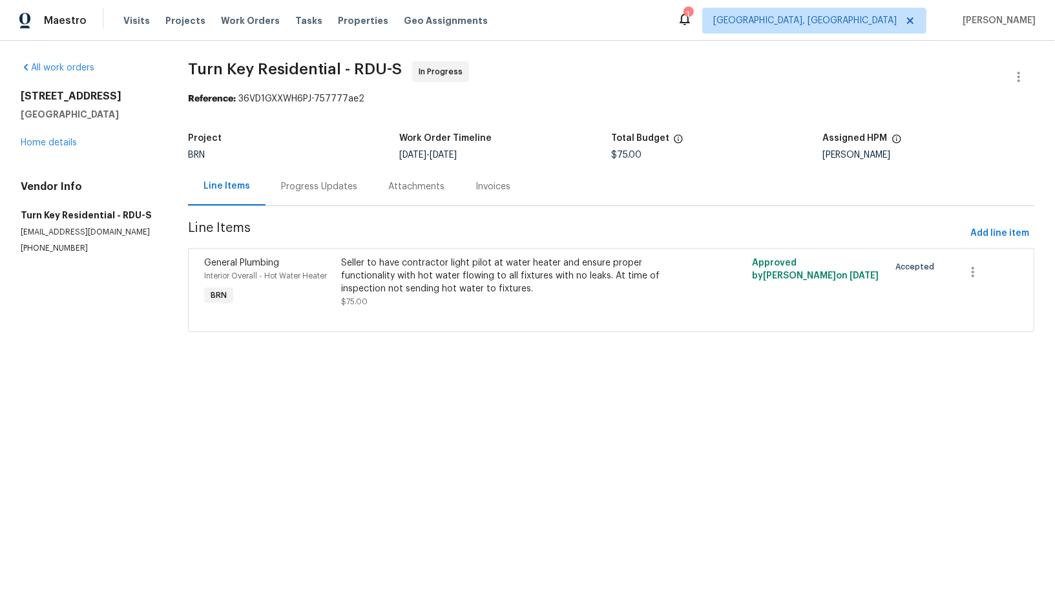
click at [308, 189] on div "Progress Updates" at bounding box center [319, 186] width 76 height 13
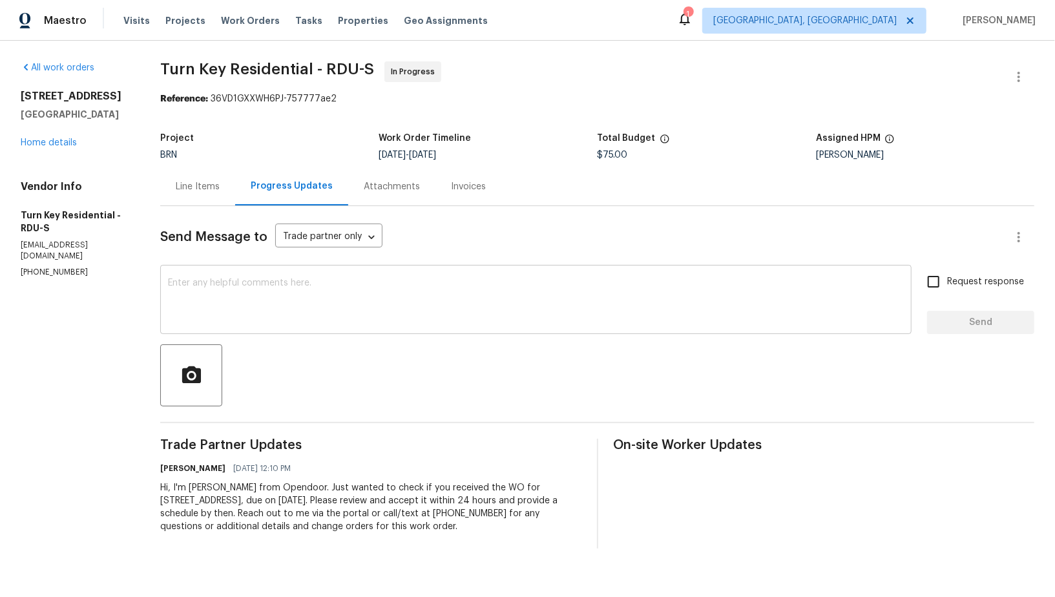
click at [303, 273] on div "x ​" at bounding box center [536, 301] width 752 height 66
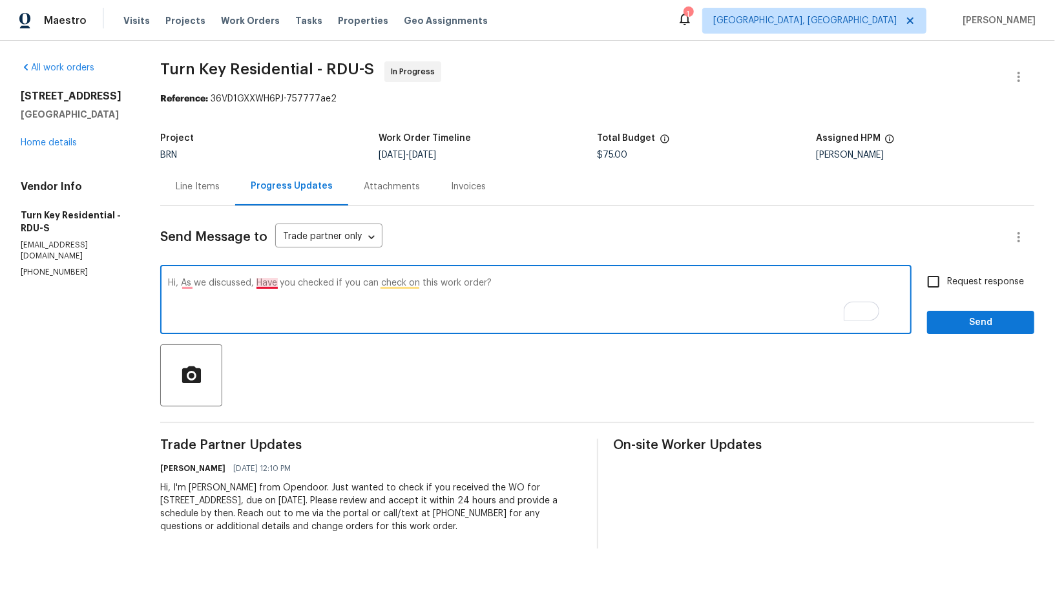
click at [286, 285] on textarea "Hi, As we discussed, Have you checked if you can check on this work order?" at bounding box center [536, 301] width 736 height 45
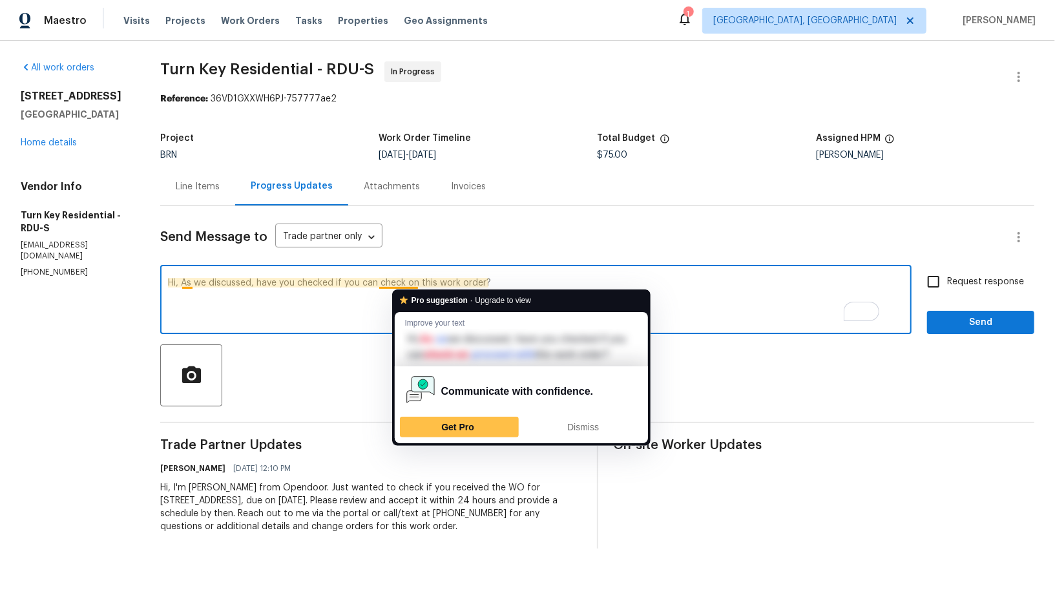
click at [439, 283] on textarea "Hi, As we discussed, have you checked if you can check on this work order?" at bounding box center [536, 301] width 736 height 45
drag, startPoint x: 402, startPoint y: 282, endPoint x: 575, endPoint y: 284, distance: 173.2
click at [575, 284] on textarea "Hi, As we discussed, have you checked if you can check on this work order?" at bounding box center [536, 301] width 736 height 45
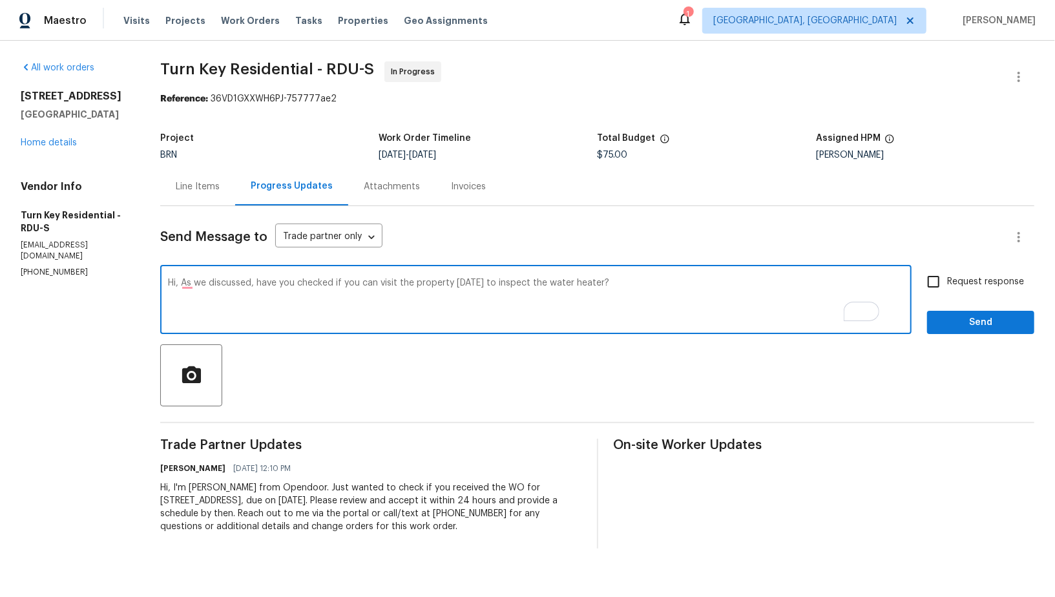
drag, startPoint x: 404, startPoint y: 282, endPoint x: 732, endPoint y: 284, distance: 328.3
click at [732, 284] on textarea "Hi, As we discussed, have you checked if you can visit the property today to in…" at bounding box center [536, 301] width 736 height 45
paste textarea "Just a quick heads-up, I need photos showing that the pilot light is on, as wel…"
type textarea "Hi, As we discussed, have you checked on the scheduled date of this work? Just …"
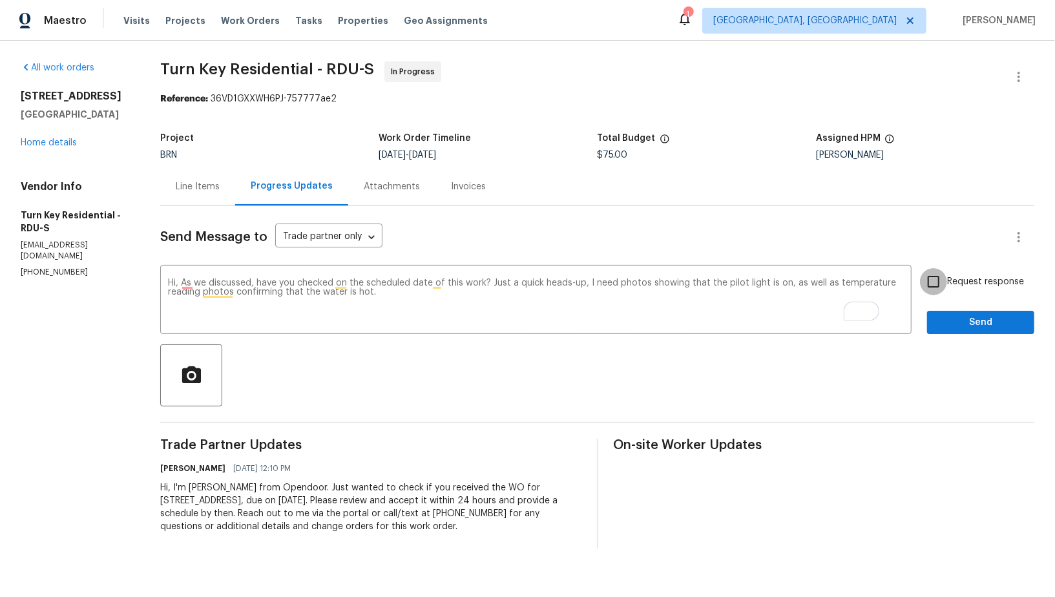
click at [935, 279] on input "Request response" at bounding box center [933, 281] width 27 height 27
checkbox input "true"
click at [966, 318] on span "Send" at bounding box center [981, 323] width 87 height 16
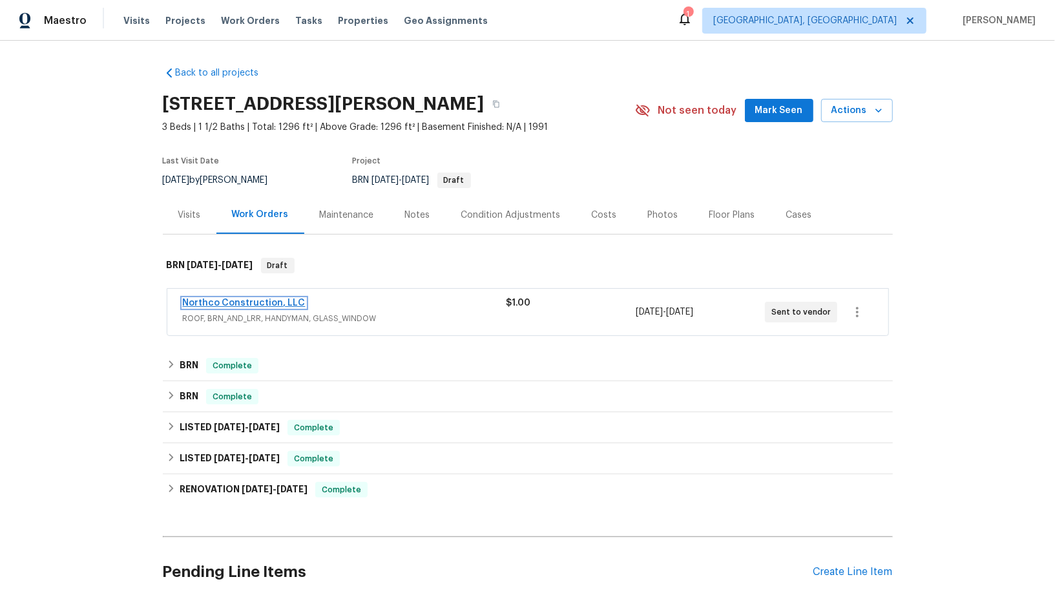
click at [235, 300] on link "Northco Construction, LLC" at bounding box center [244, 303] width 123 height 9
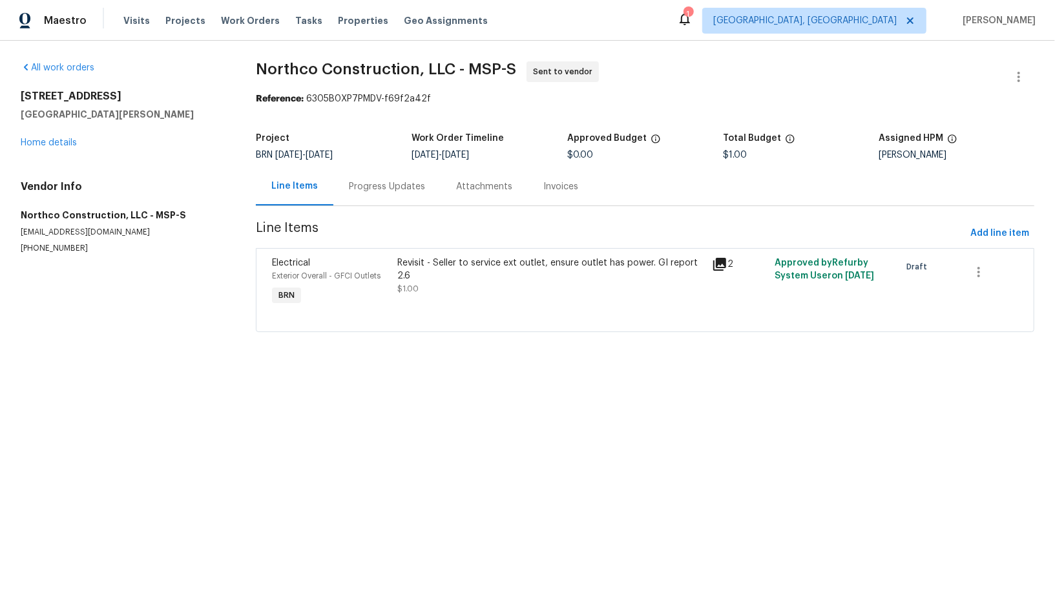
click at [340, 189] on div "Progress Updates" at bounding box center [386, 186] width 107 height 38
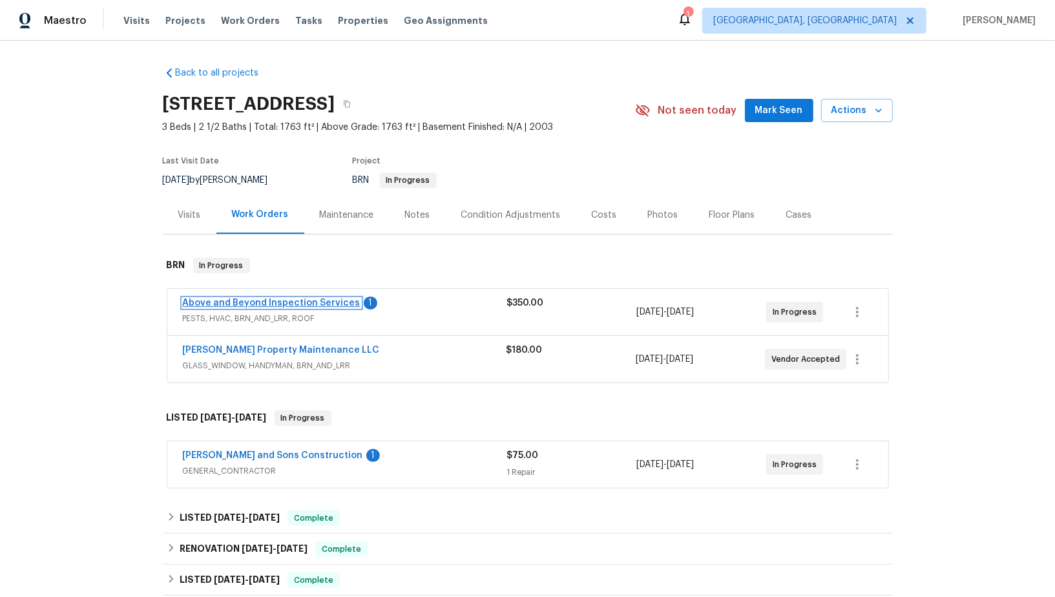
click at [308, 301] on link "Above and Beyond Inspection Services" at bounding box center [272, 303] width 178 height 9
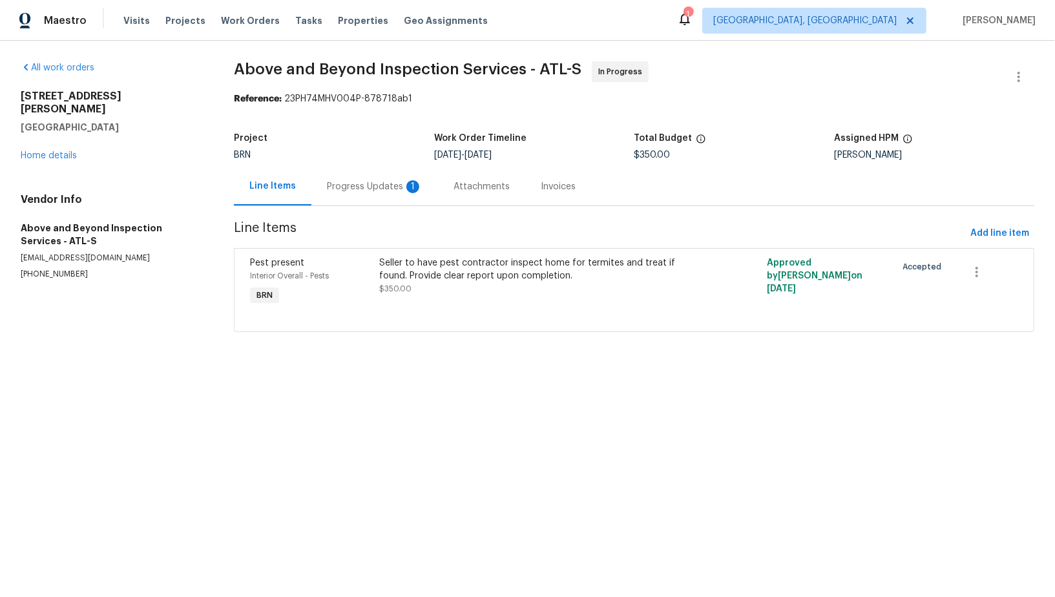
click at [361, 175] on div "Progress Updates 1" at bounding box center [375, 186] width 127 height 38
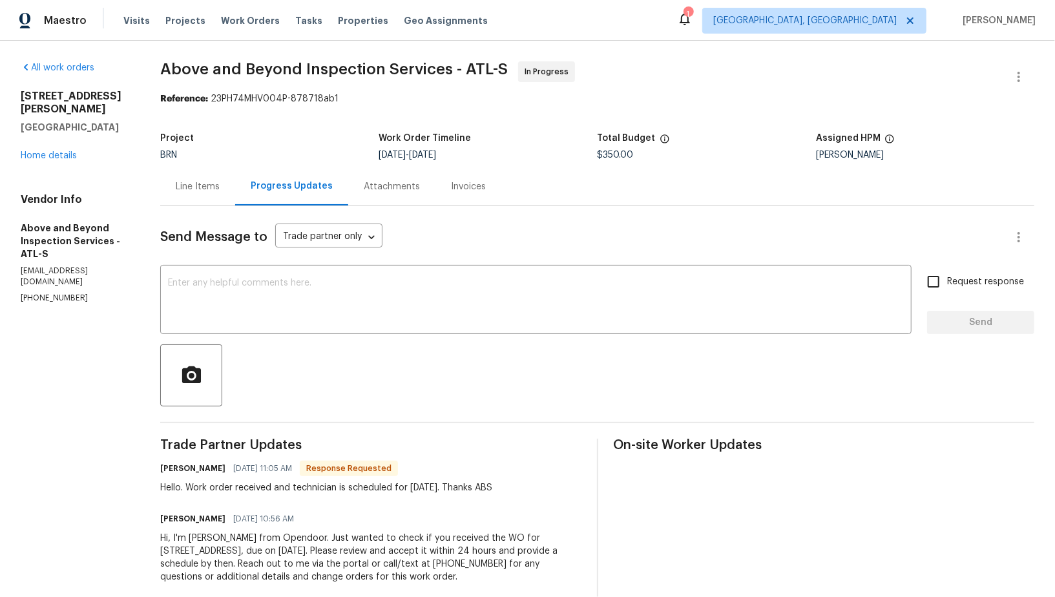
scroll to position [22, 0]
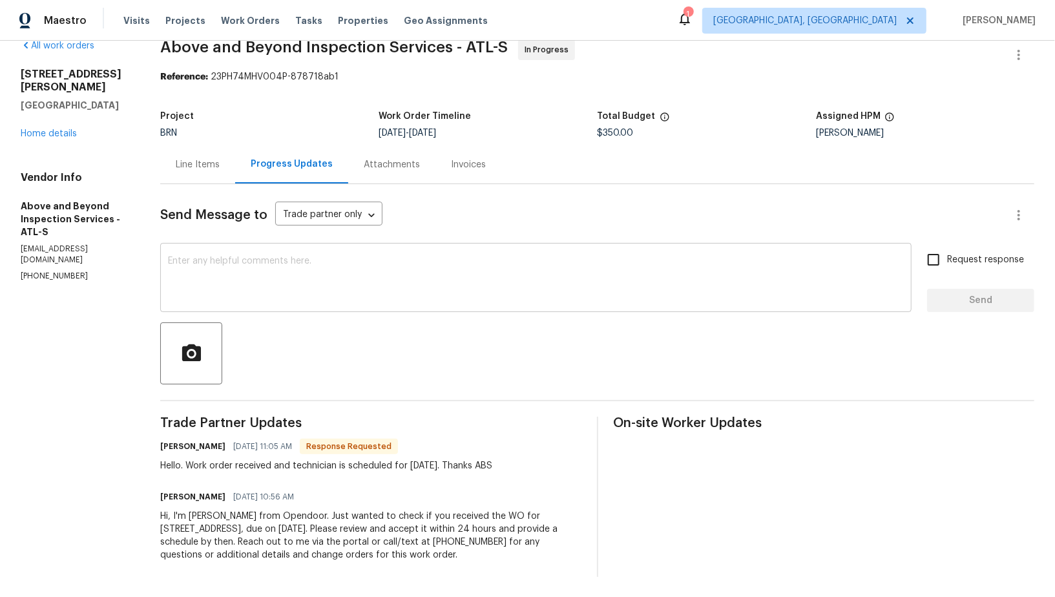
click at [306, 293] on textarea at bounding box center [536, 279] width 736 height 45
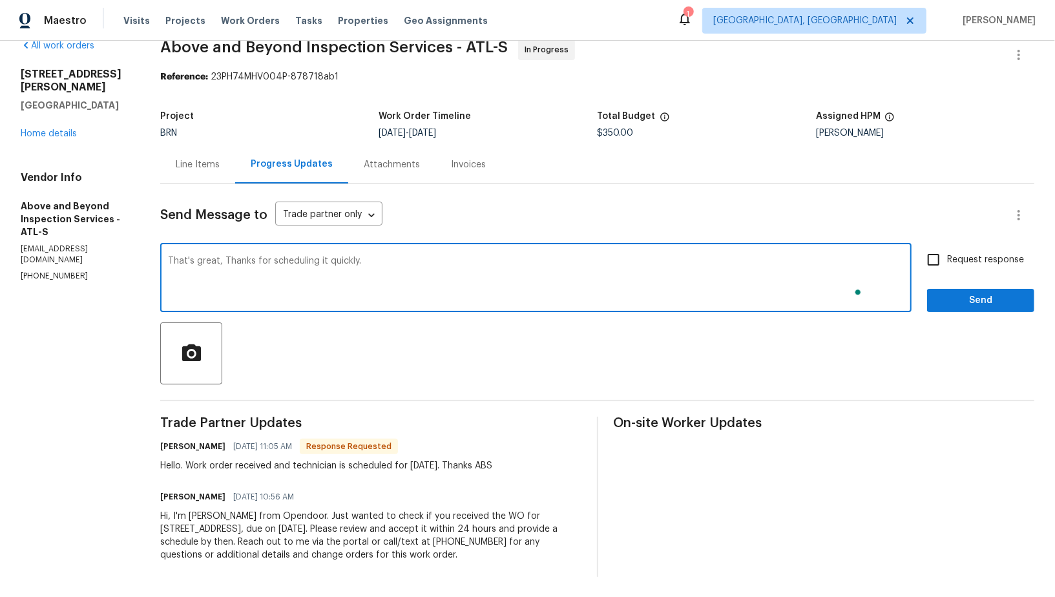
scroll to position [0, 0]
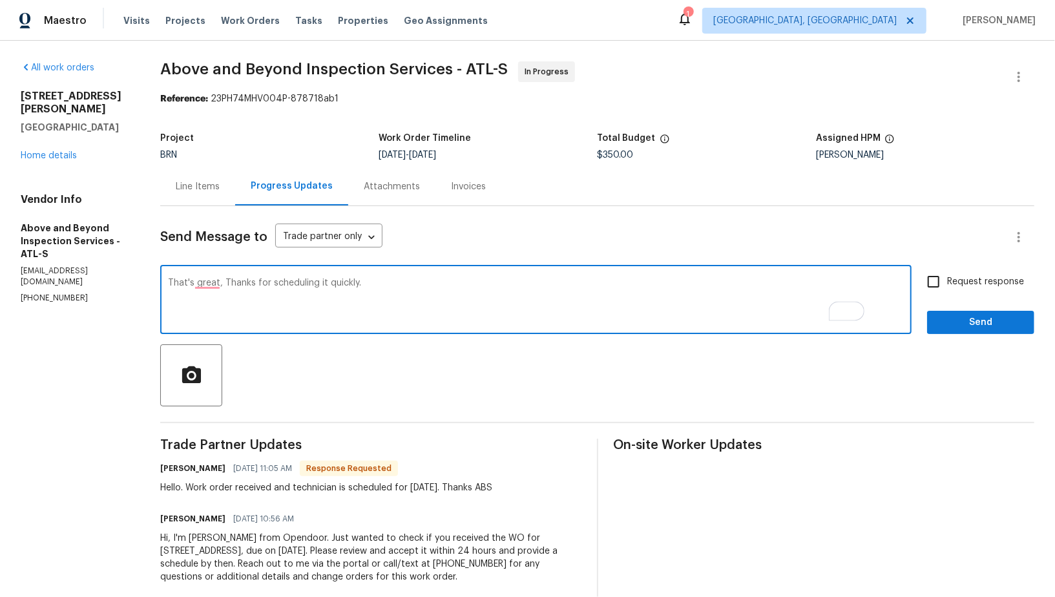
click at [247, 288] on textarea "That's great, Thanks for scheduling it quickly." at bounding box center [536, 301] width 736 height 45
click at [245, 284] on textarea "That's great, Thanks for scheduling it quickly." at bounding box center [536, 301] width 736 height 45
type textarea "That's great. Thanks for scheduling it quickly."
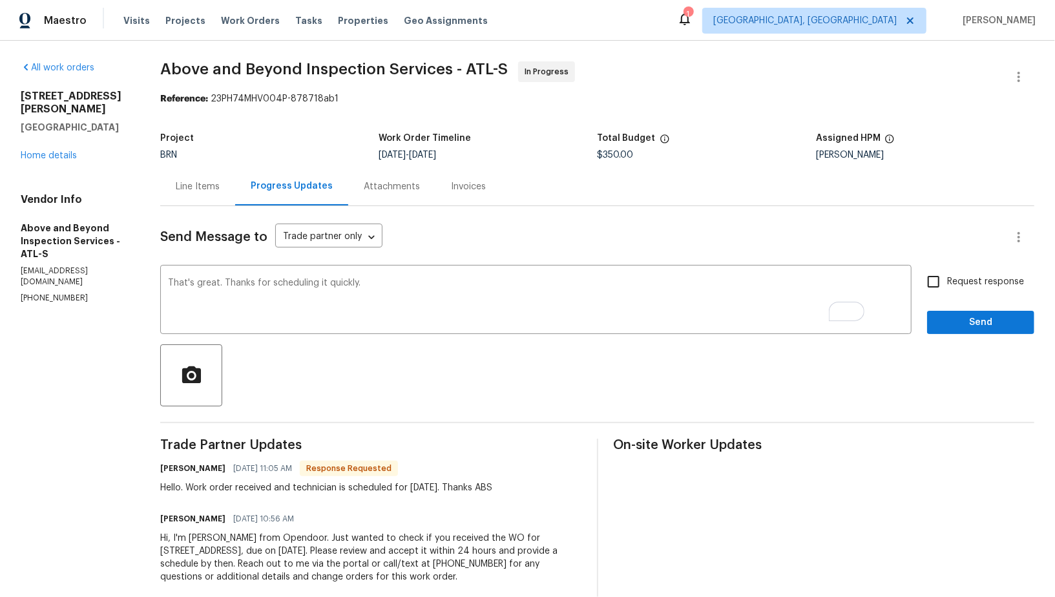
click at [949, 285] on span "Request response" at bounding box center [985, 282] width 77 height 14
click at [947, 285] on input "Request response" at bounding box center [933, 281] width 27 height 27
checkbox input "true"
click at [957, 323] on span "Send" at bounding box center [981, 323] width 87 height 16
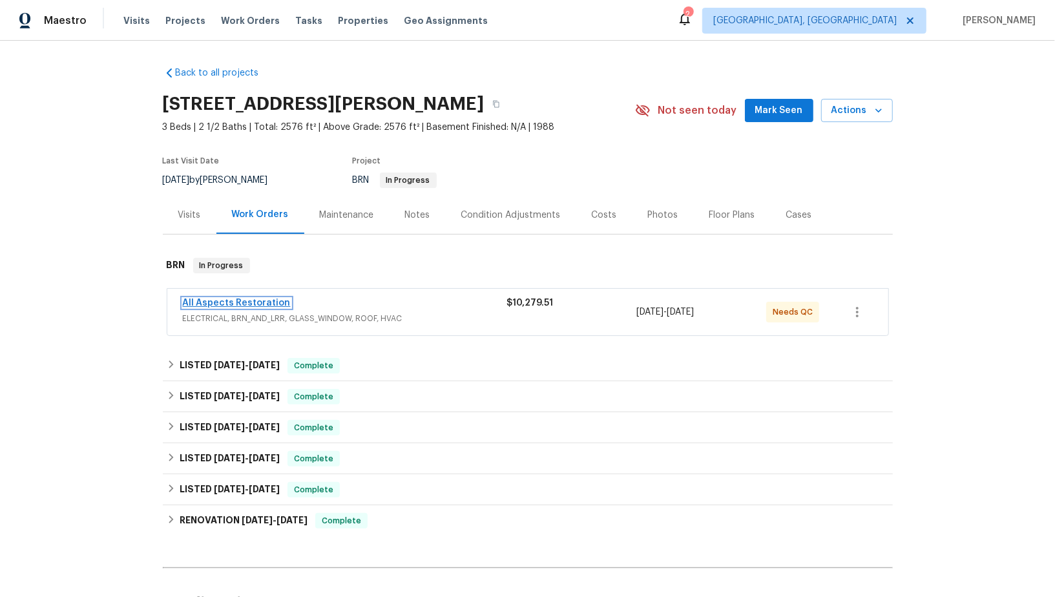
click at [229, 302] on link "All Aspects Restoration" at bounding box center [237, 303] width 108 height 9
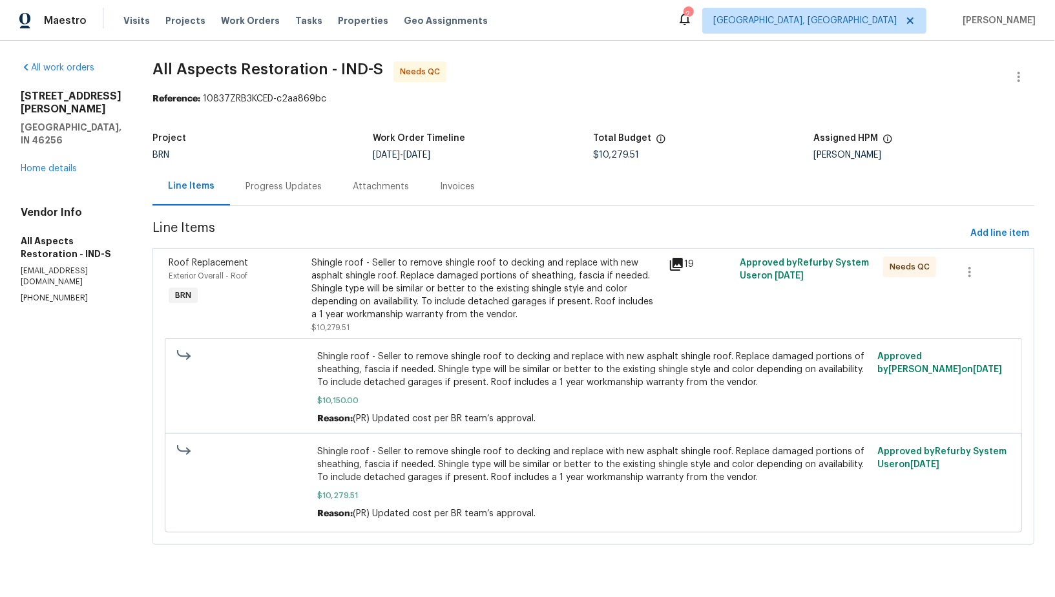
click at [323, 195] on div "Progress Updates" at bounding box center [283, 186] width 107 height 38
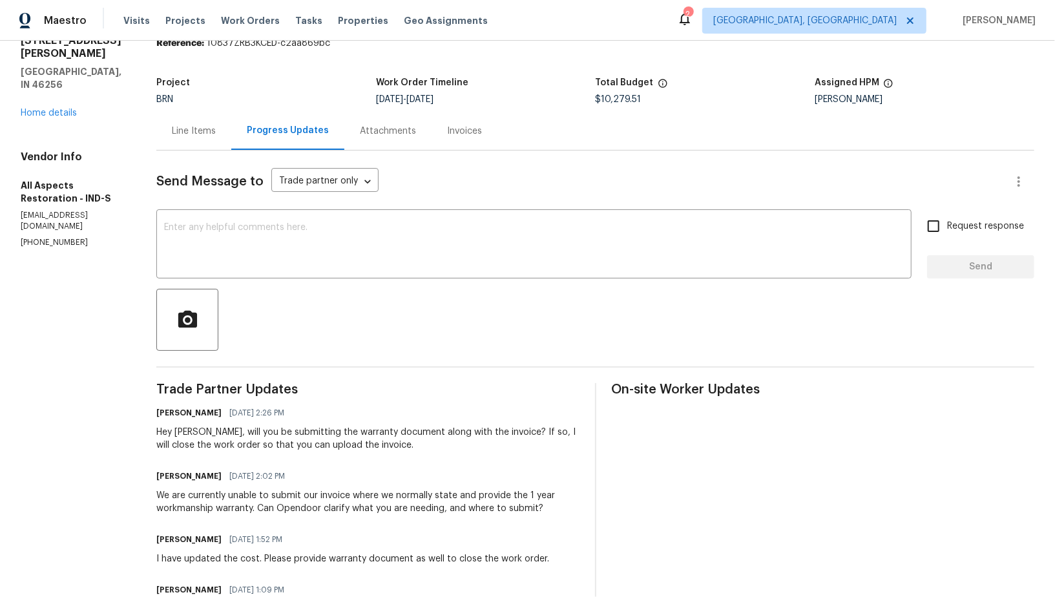
scroll to position [61, 0]
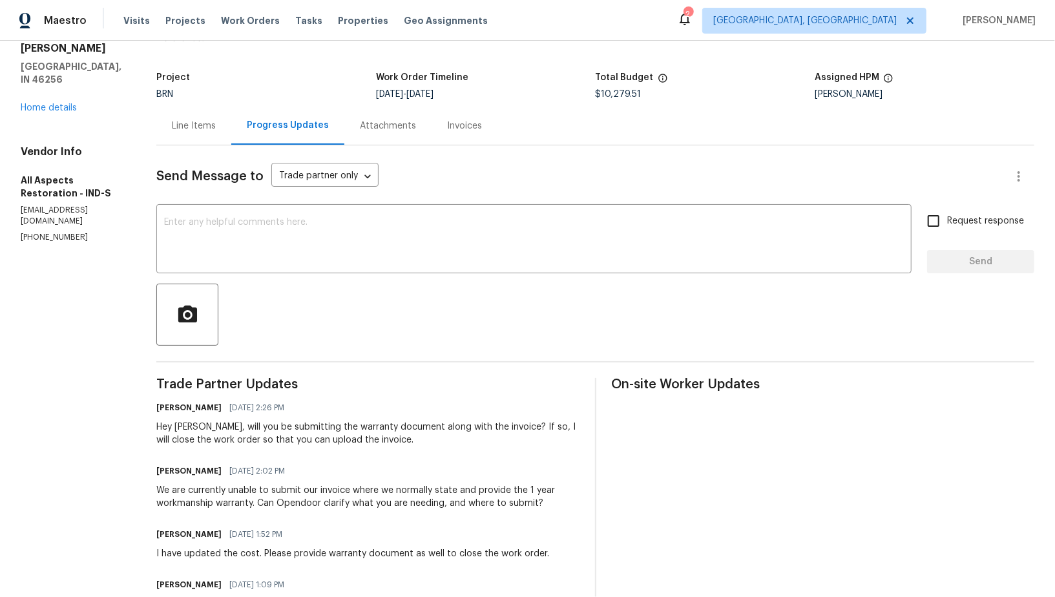
click at [204, 127] on div "Line Items" at bounding box center [194, 126] width 44 height 13
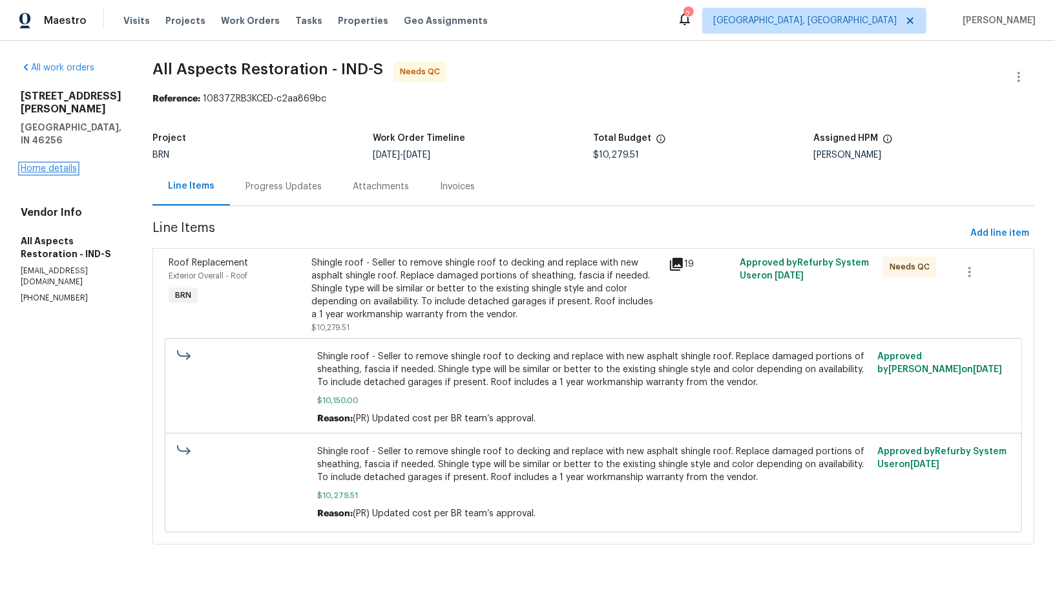
click at [49, 164] on link "Home details" at bounding box center [49, 168] width 56 height 9
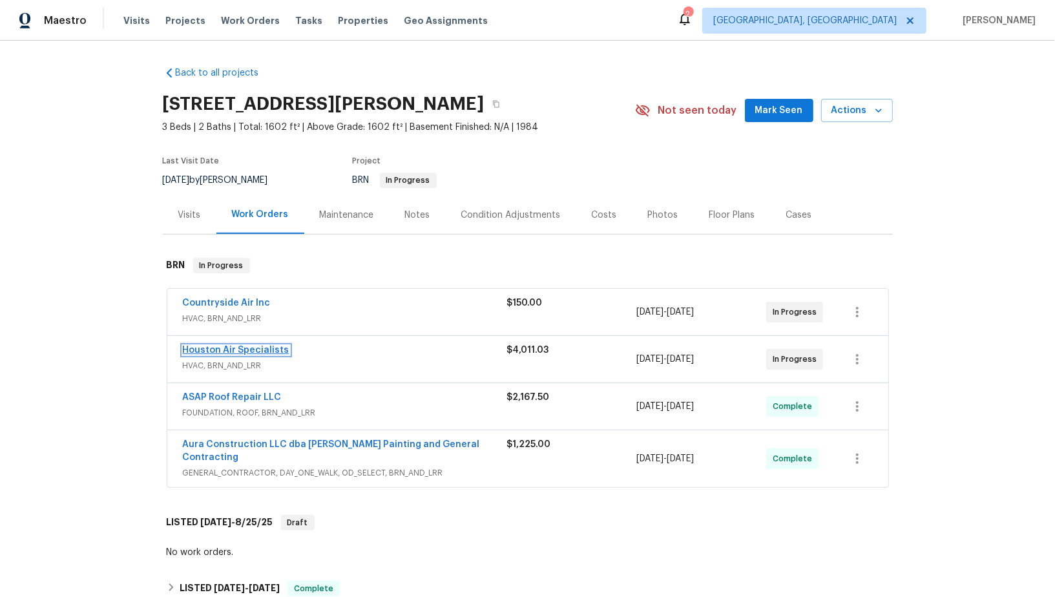
click at [237, 350] on link "Houston Air Specialists" at bounding box center [236, 350] width 107 height 9
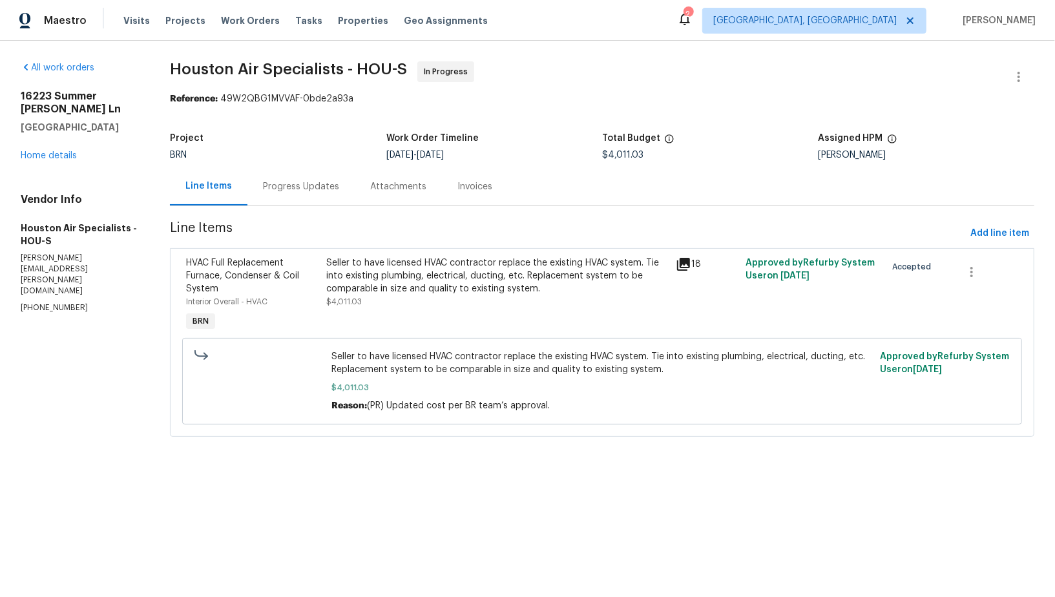
click at [362, 182] on div "Attachments" at bounding box center [398, 186] width 87 height 38
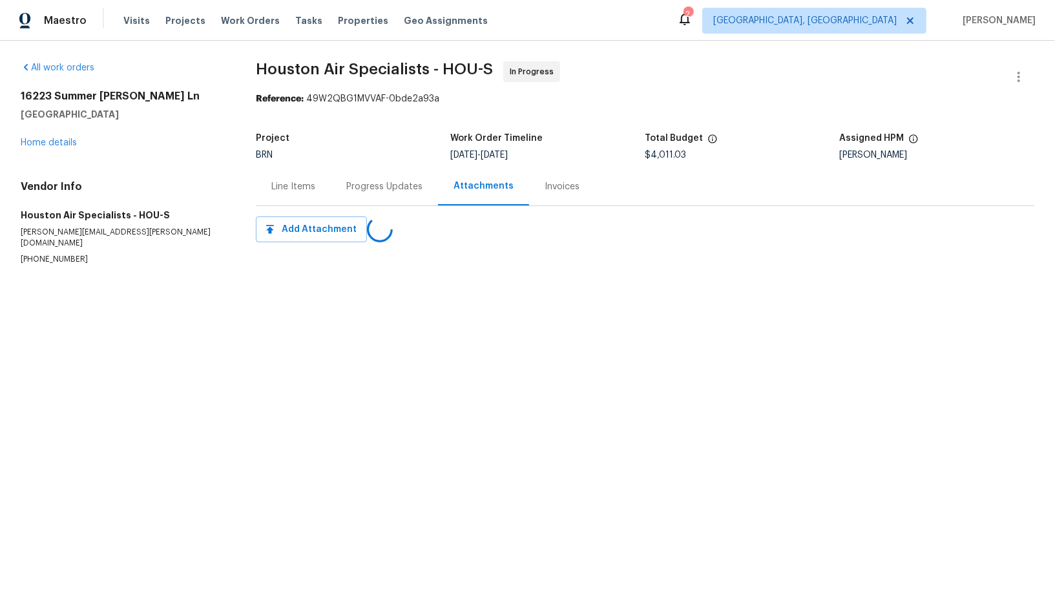
click at [362, 182] on div "Progress Updates" at bounding box center [384, 186] width 76 height 13
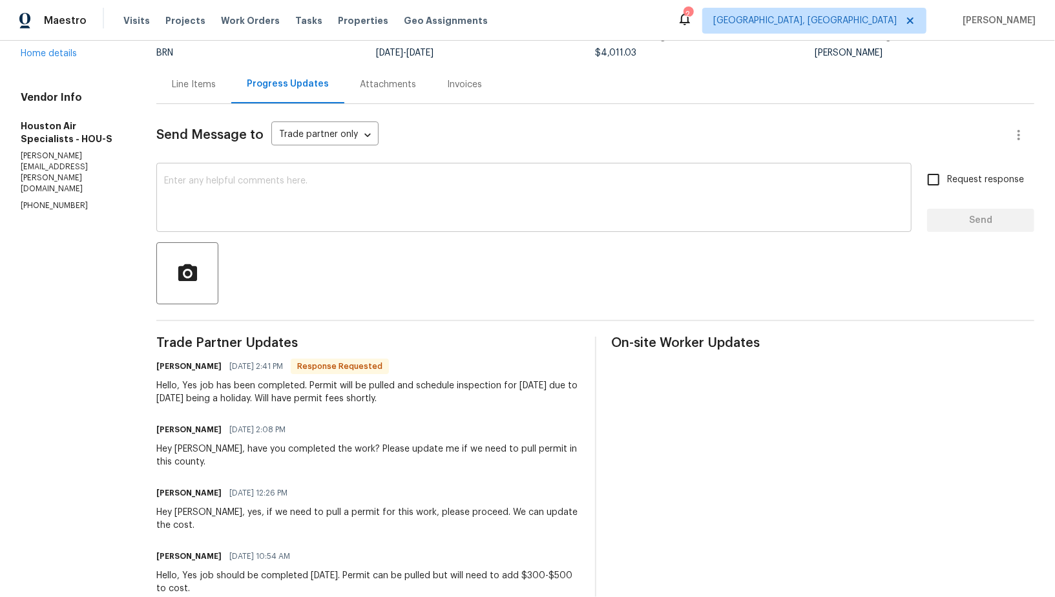
scroll to position [87, 0]
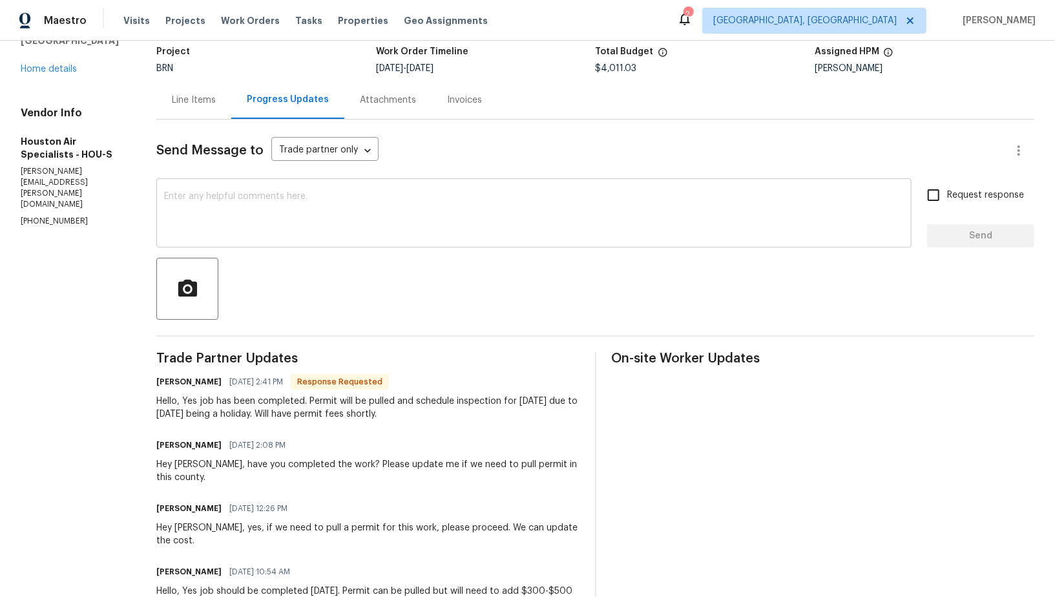
click at [339, 207] on textarea at bounding box center [534, 214] width 740 height 45
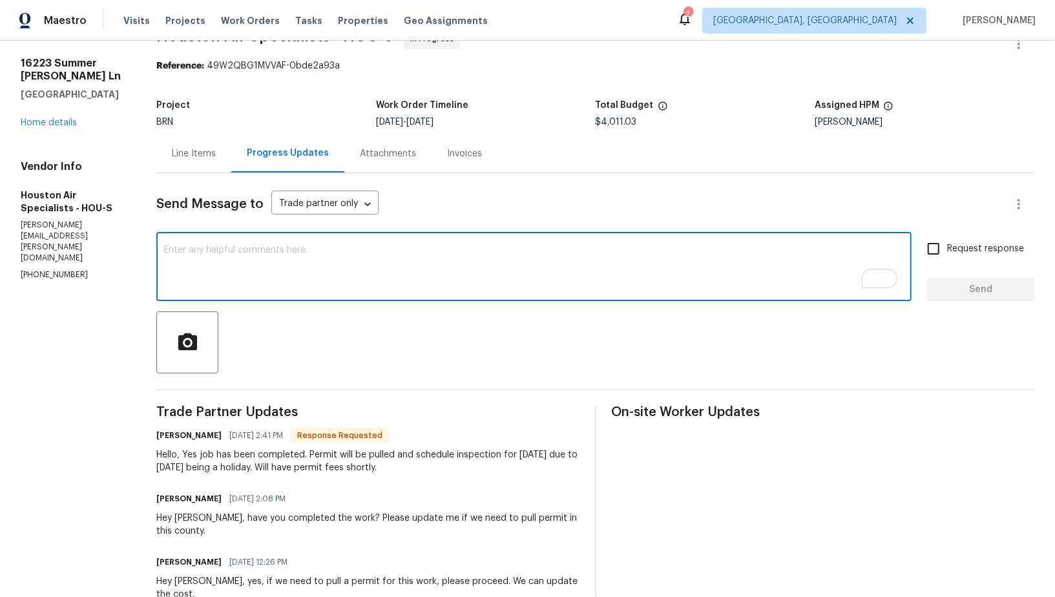
scroll to position [33, 0]
type textarea "I understand, Thanks for the information!"
click at [931, 237] on input "Request response" at bounding box center [933, 248] width 27 height 27
checkbox input "true"
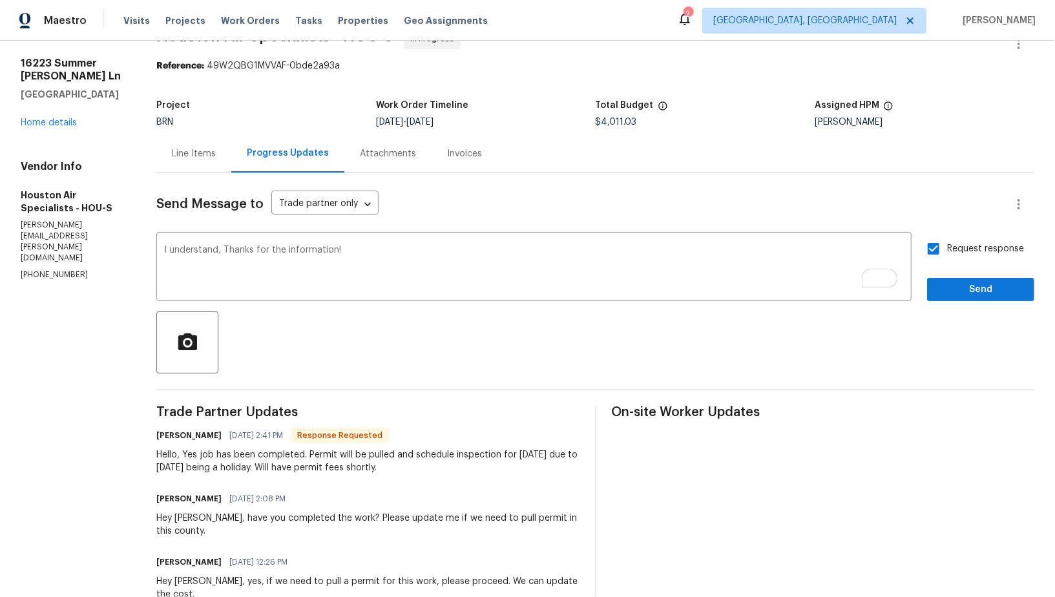
click at [1008, 324] on div at bounding box center [595, 343] width 878 height 62
click at [952, 274] on div "Request response Send" at bounding box center [980, 268] width 107 height 66
click at [952, 319] on div at bounding box center [595, 343] width 878 height 62
click at [951, 290] on span "Send" at bounding box center [981, 290] width 87 height 16
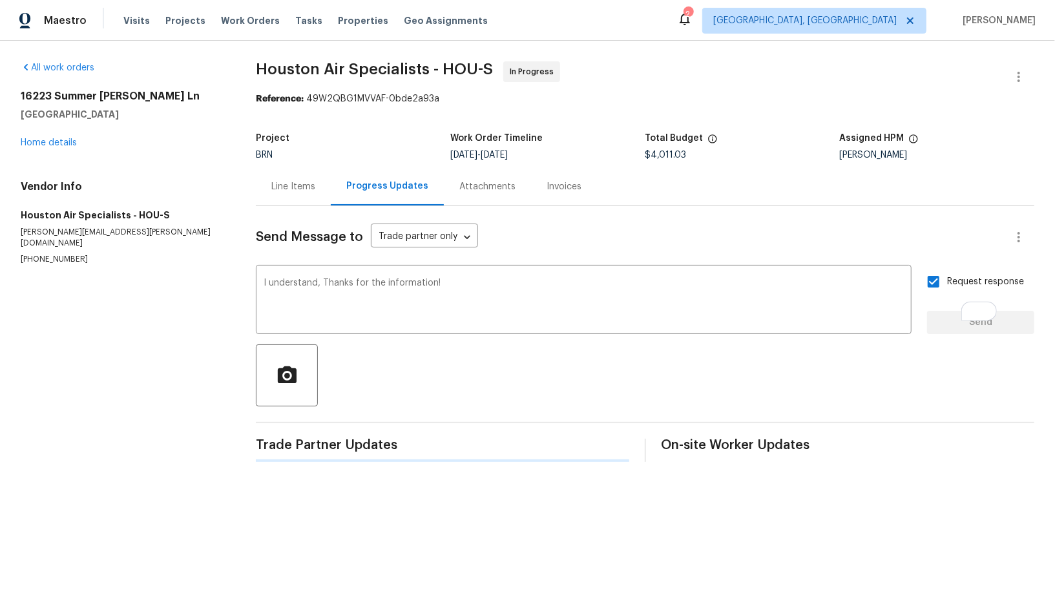
scroll to position [0, 0]
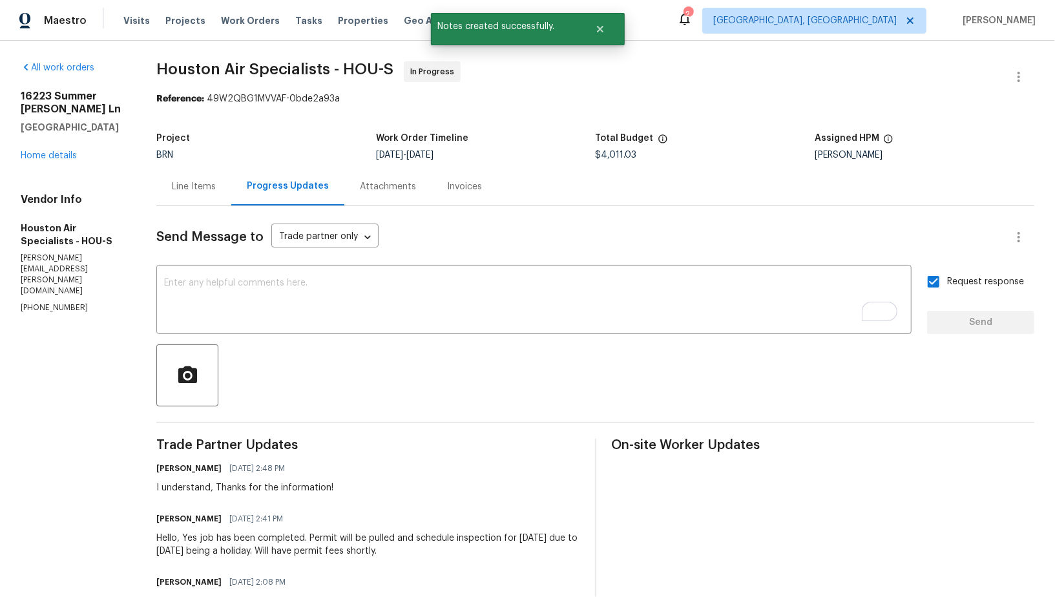
click at [227, 191] on div "Line Items" at bounding box center [193, 186] width 75 height 38
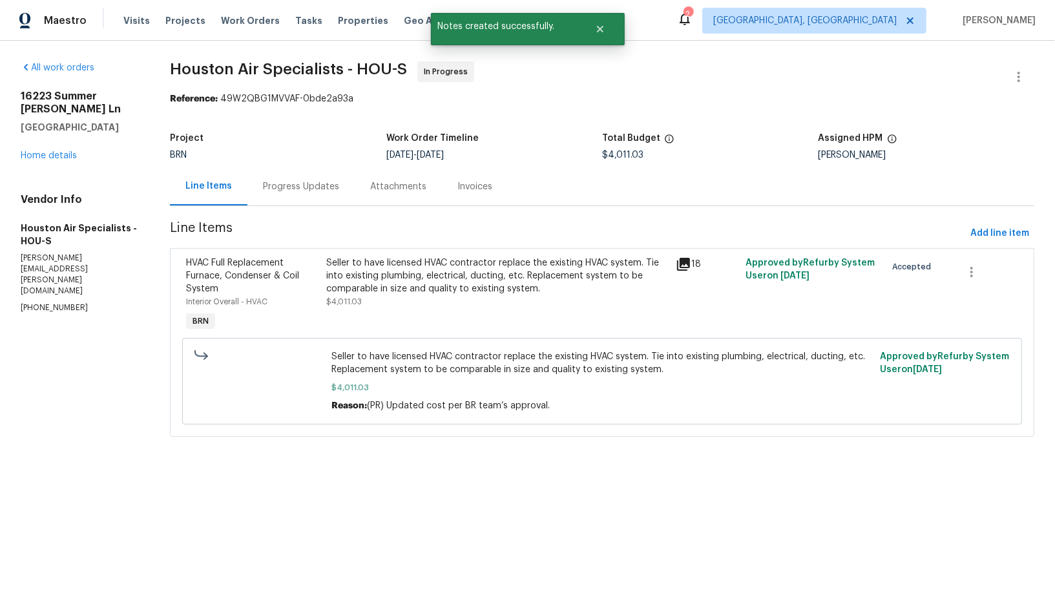
click at [411, 291] on div "Seller to have licensed HVAC contractor replace the existing HVAC system. Tie i…" at bounding box center [497, 276] width 343 height 39
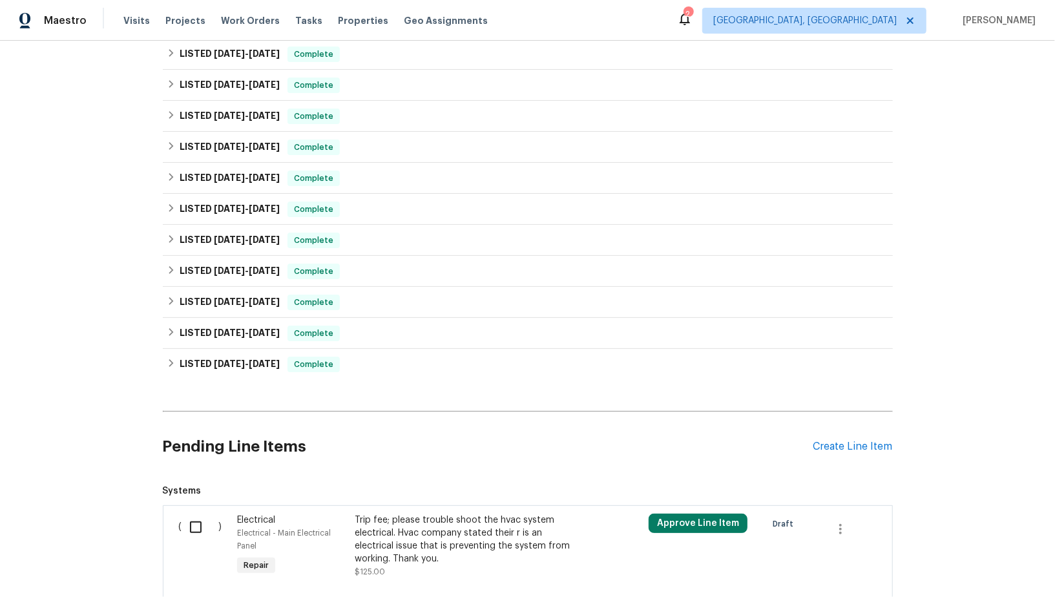
scroll to position [651, 0]
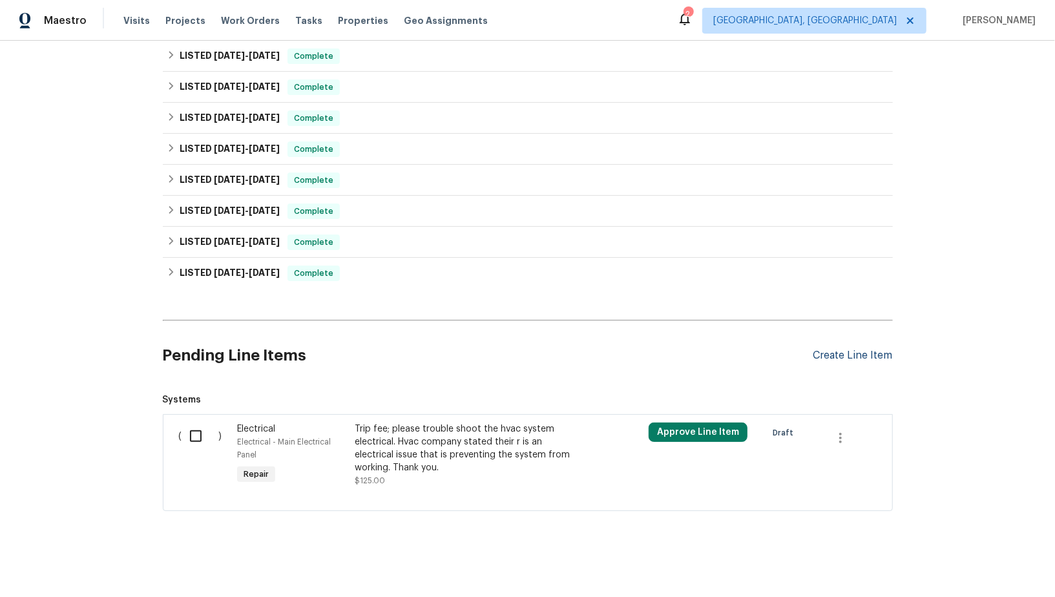
click at [832, 354] on div "Create Line Item" at bounding box center [853, 356] width 79 height 12
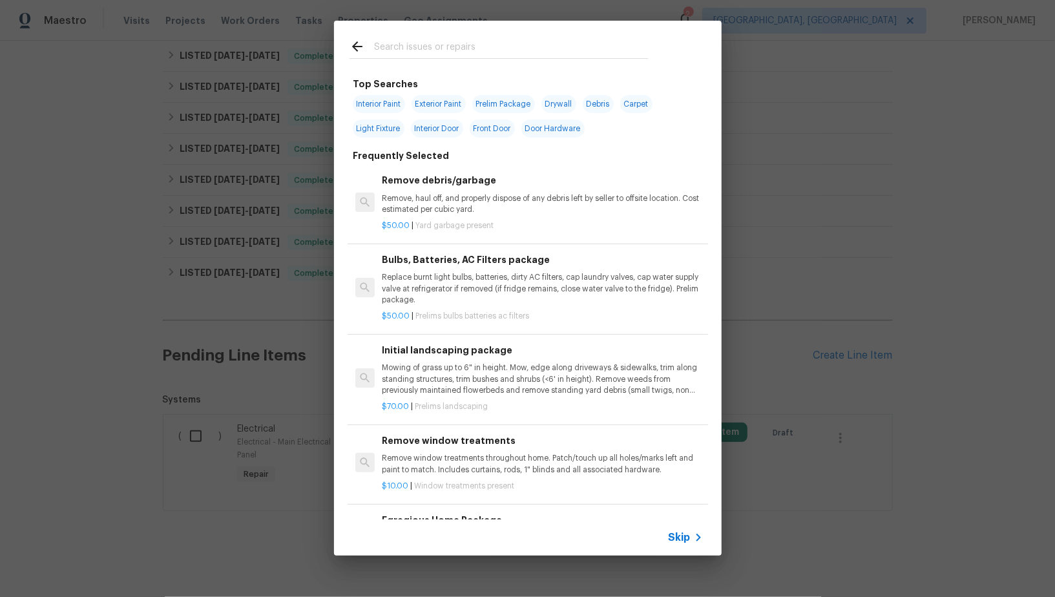
click at [692, 545] on div "Skip" at bounding box center [528, 538] width 388 height 36
click at [683, 535] on span "Skip" at bounding box center [680, 537] width 22 height 13
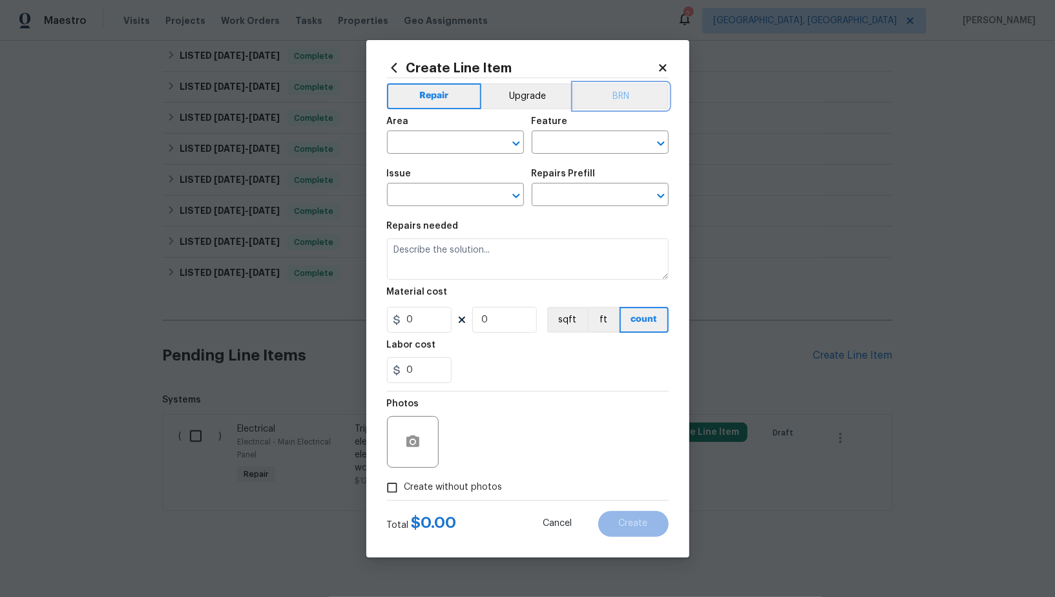
click at [612, 103] on button "BRN" at bounding box center [621, 96] width 95 height 26
click at [452, 140] on input "text" at bounding box center [437, 144] width 101 height 20
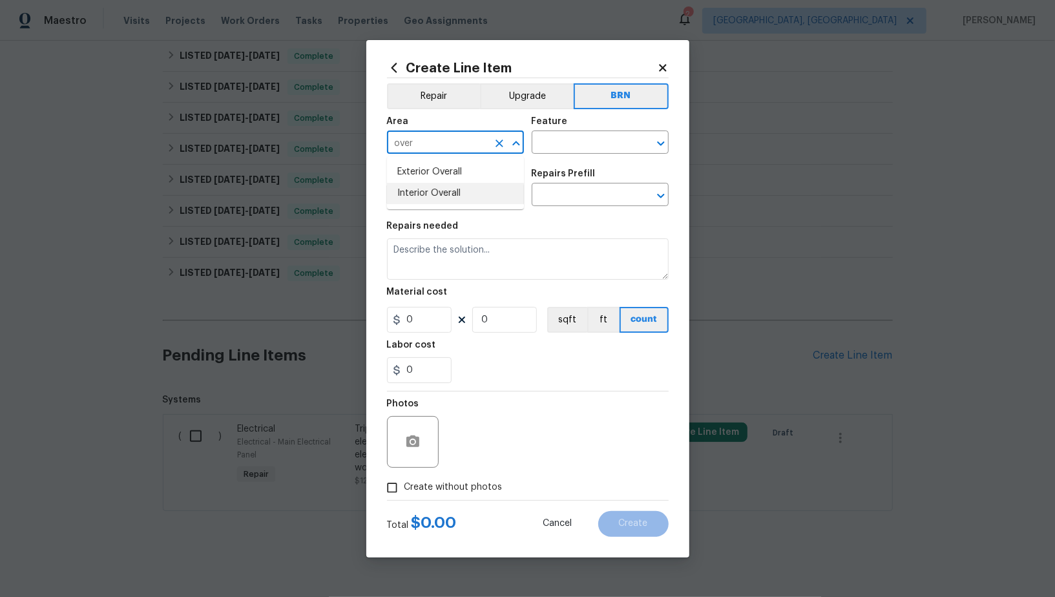
click at [462, 194] on li "Interior Overall" at bounding box center [455, 193] width 137 height 21
type input "Interior Overall"
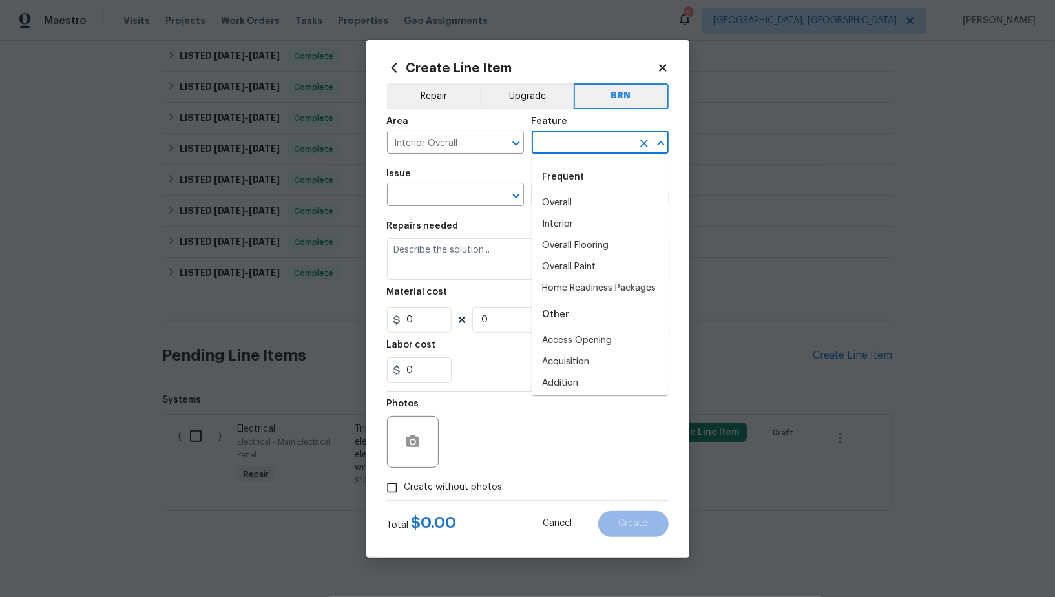
click at [566, 137] on input "text" at bounding box center [582, 144] width 101 height 20
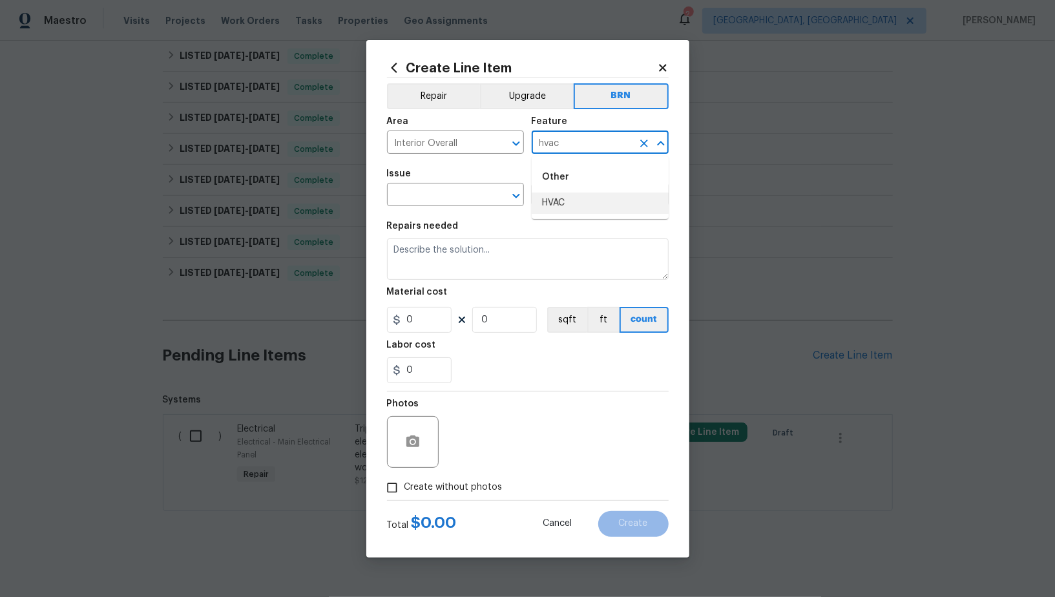
click at [557, 215] on ul "Other HVAC" at bounding box center [600, 187] width 137 height 63
click at [555, 211] on li "HVAC" at bounding box center [600, 203] width 137 height 21
type input "HVAC"
click at [441, 205] on input "text" at bounding box center [437, 196] width 101 height 20
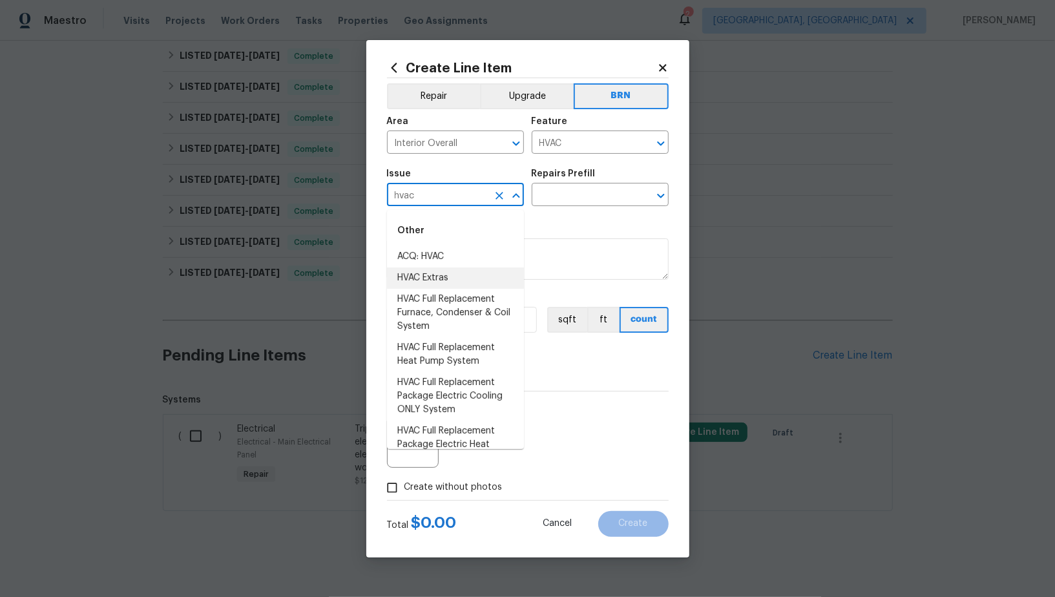
click at [434, 268] on li "HVAC Extras" at bounding box center [455, 278] width 137 height 21
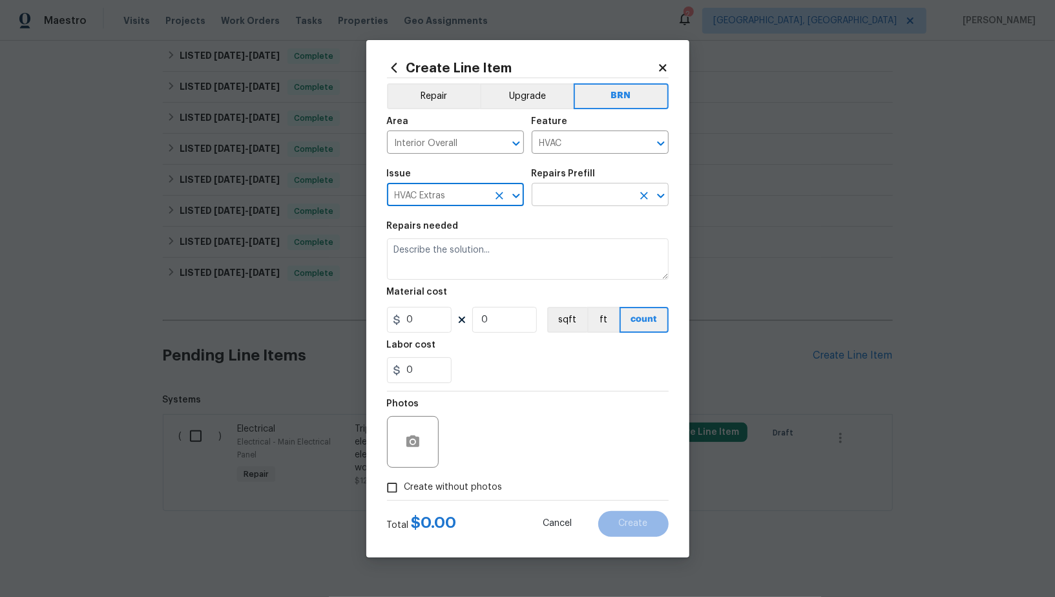
type input "HVAC Extras"
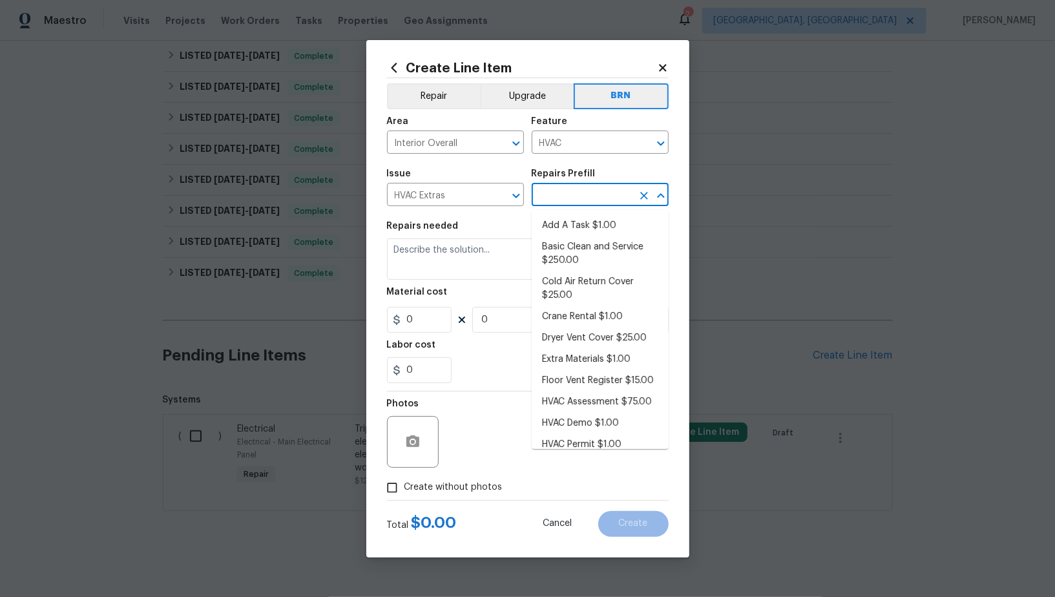
click at [571, 200] on input "text" at bounding box center [582, 196] width 101 height 20
click at [576, 231] on li "Add A Task $1.00" at bounding box center [600, 225] width 137 height 21
type input "Add A Task $1.00"
type textarea "HPM to detail"
type input "1"
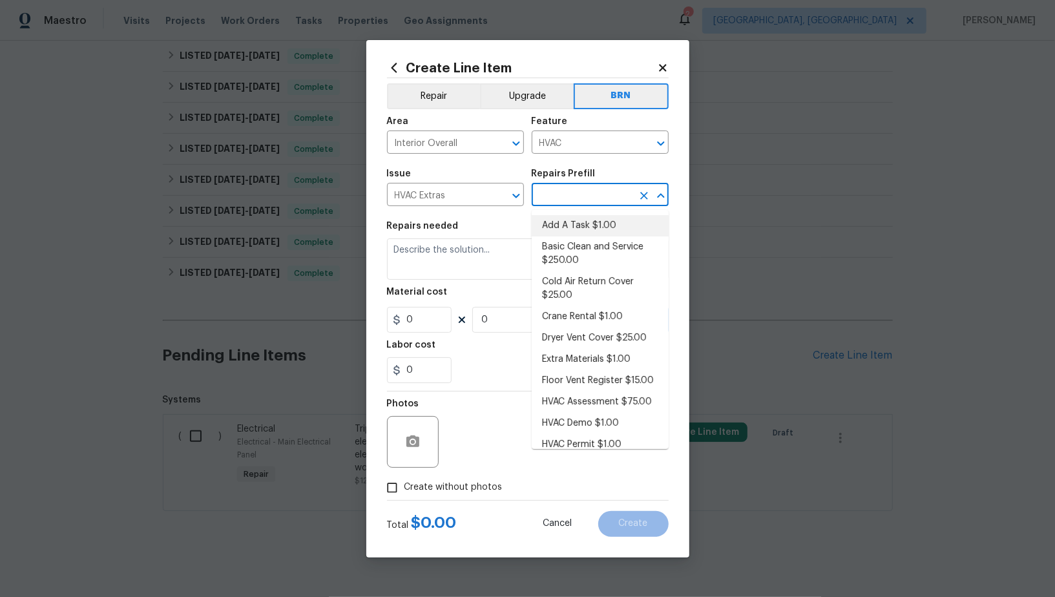
type input "1"
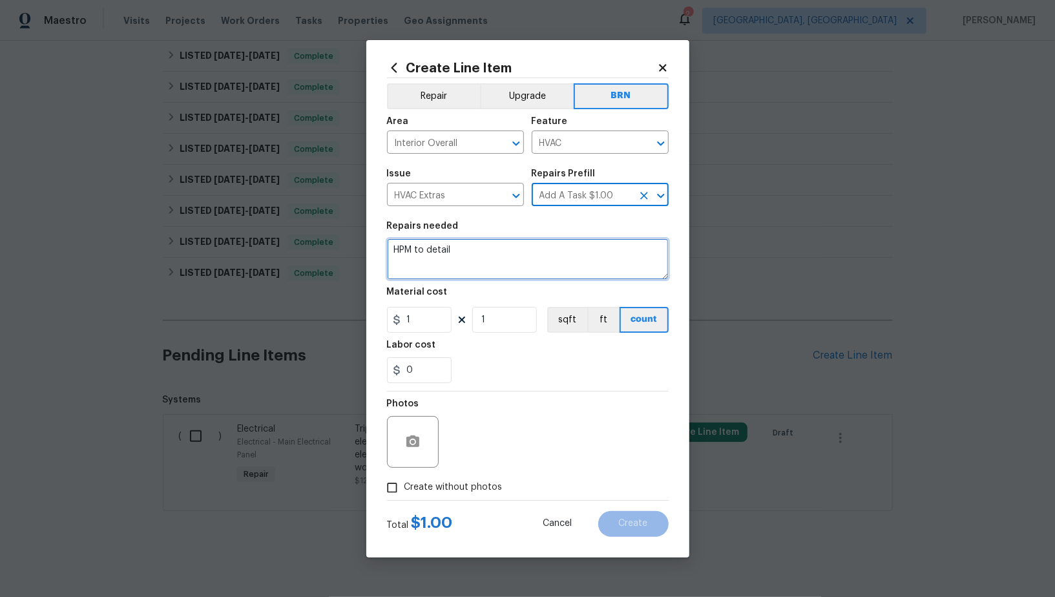
click at [549, 253] on textarea "HPM to detail" at bounding box center [528, 258] width 282 height 41
paste textarea "All electrical issues have been repaired. Please assess HVAC unit and ensure pr…"
type textarea "All electrical issues have been repaired. Please assess HVAC unit and ensure pr…"
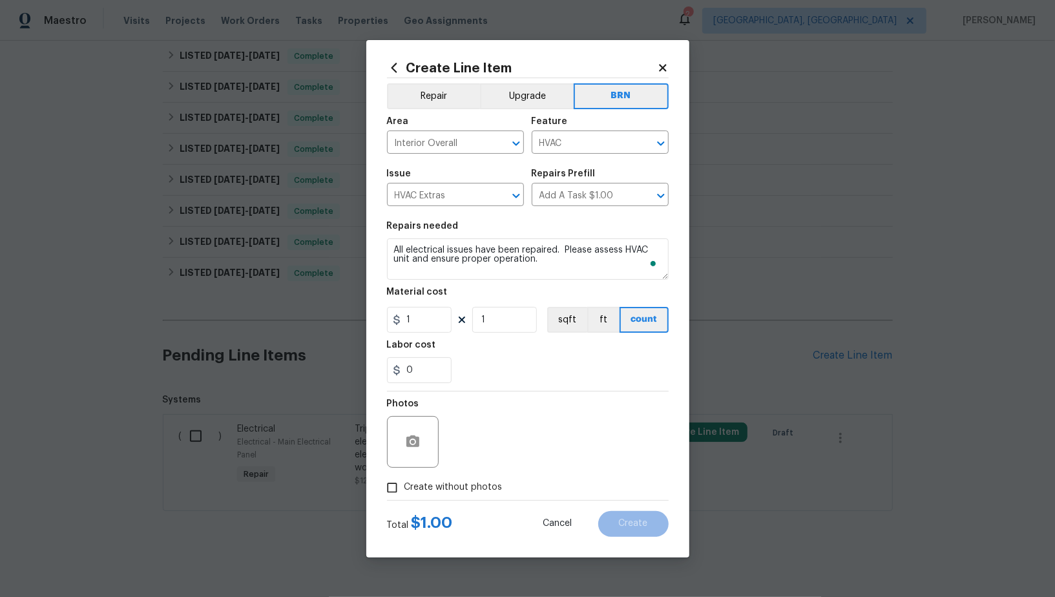
click at [446, 306] on figure "Material cost 1 1 sqft ft count" at bounding box center [528, 310] width 282 height 45
click at [431, 323] on input "1" at bounding box center [419, 320] width 65 height 26
type input "0"
click at [434, 372] on input "0" at bounding box center [419, 370] width 65 height 26
type input "1"
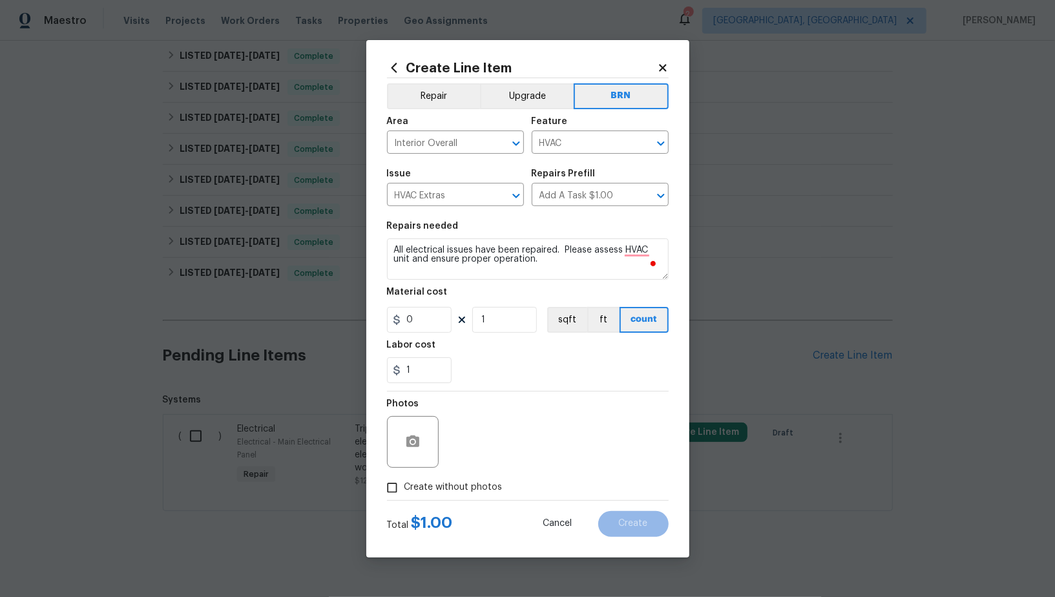
drag, startPoint x: 412, startPoint y: 489, endPoint x: 425, endPoint y: 486, distance: 13.3
click at [412, 489] on span "Create without photos" at bounding box center [454, 488] width 98 height 14
click at [405, 489] on input "Create without photos" at bounding box center [392, 488] width 25 height 25
checkbox input "true"
click at [554, 458] on textarea "To enrich screen reader interactions, please activate Accessibility in Grammarl…" at bounding box center [559, 442] width 220 height 52
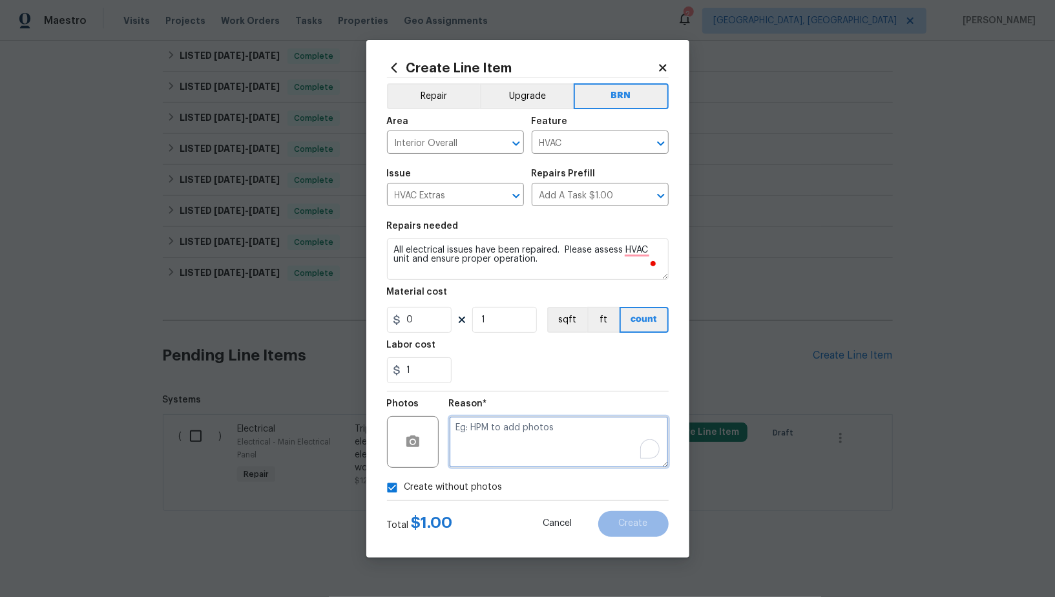
type textarea "'"
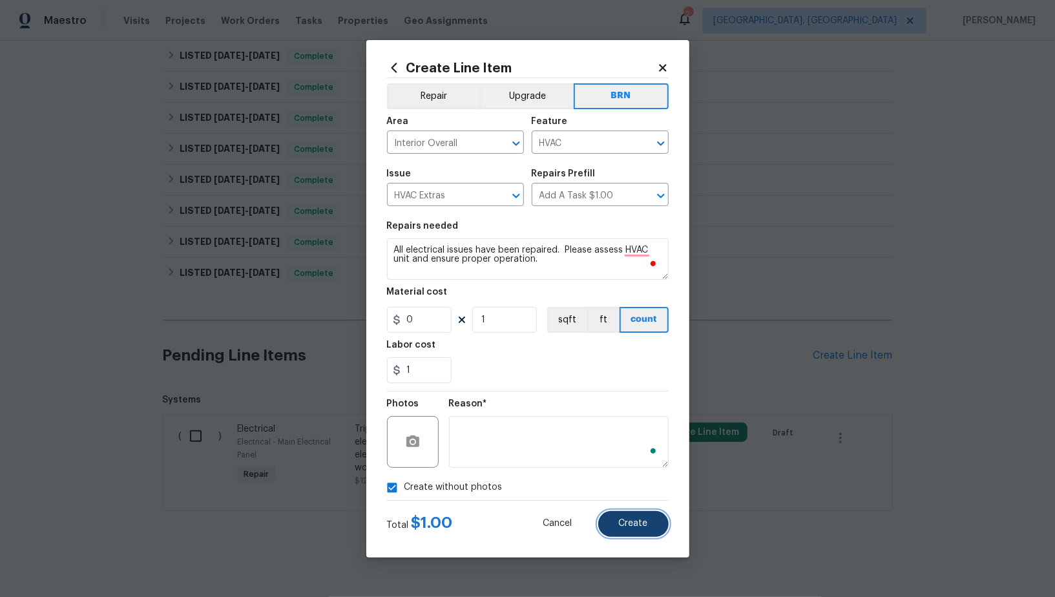
click at [611, 533] on button "Create" at bounding box center [633, 524] width 70 height 26
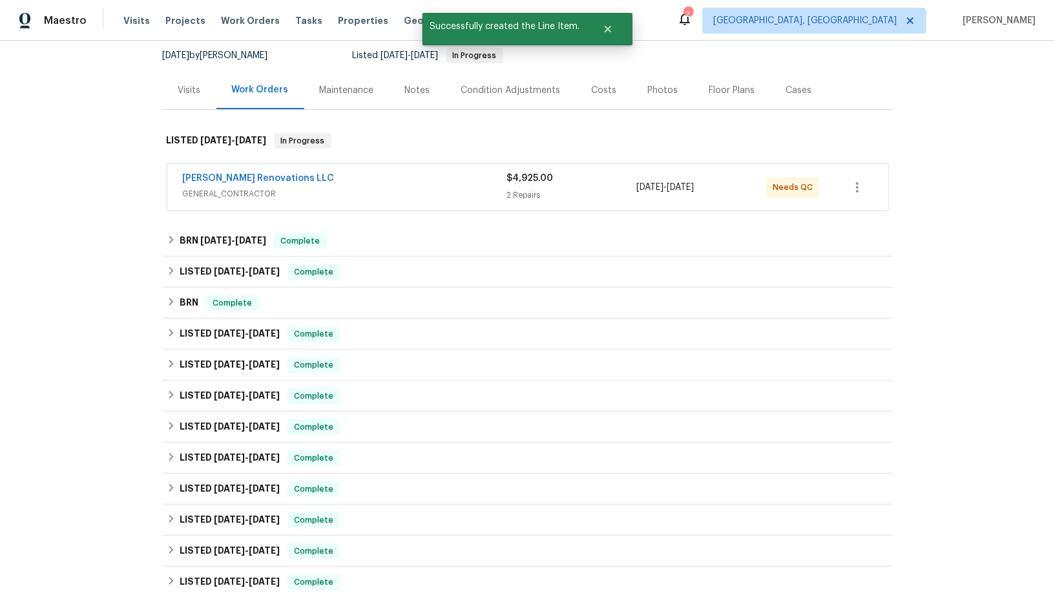
scroll to position [108, 0]
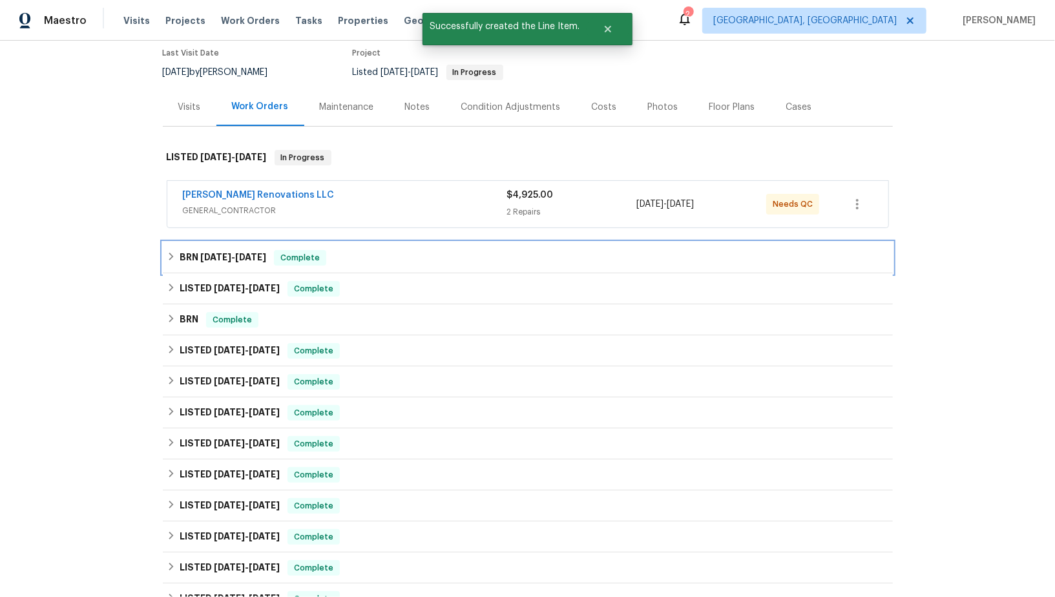
click at [174, 263] on div "BRN 8/16/25 - 8/19/25 Complete" at bounding box center [528, 258] width 723 height 16
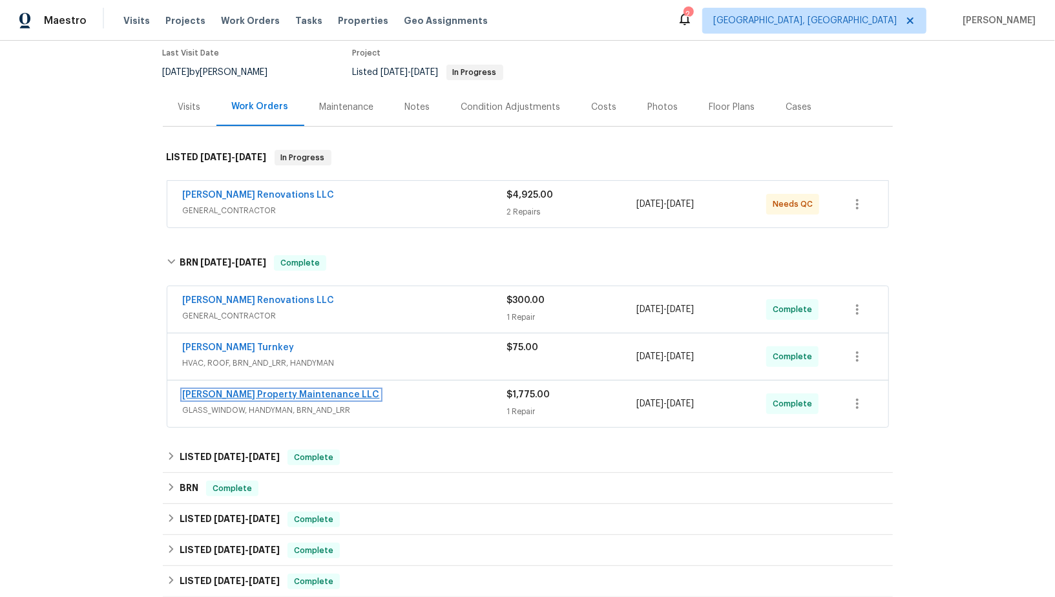
click at [245, 390] on link "[PERSON_NAME] Property Maintenance LLC" at bounding box center [281, 394] width 197 height 9
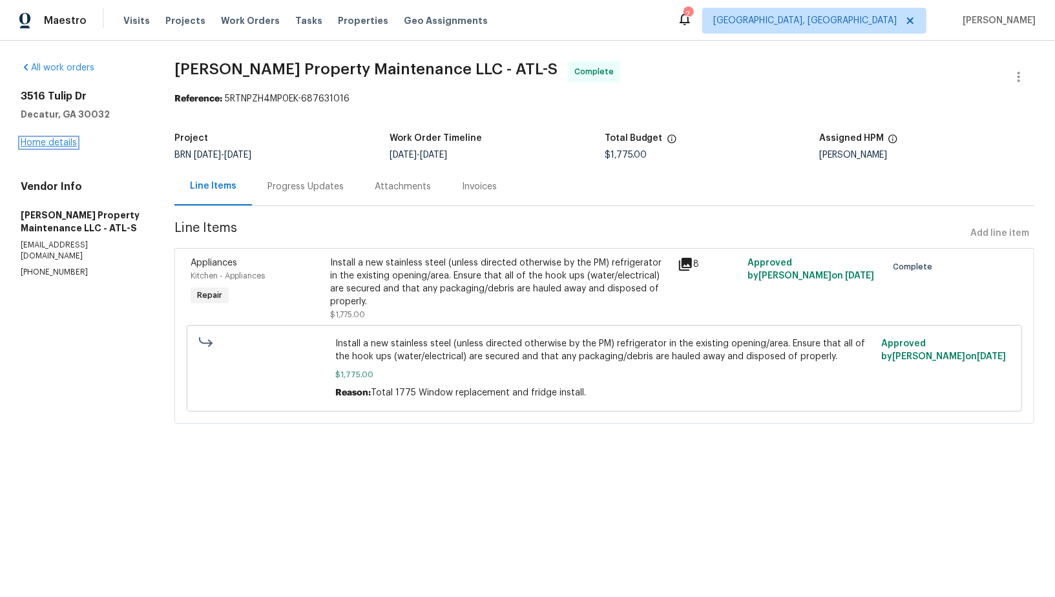
click at [52, 141] on link "Home details" at bounding box center [49, 142] width 56 height 9
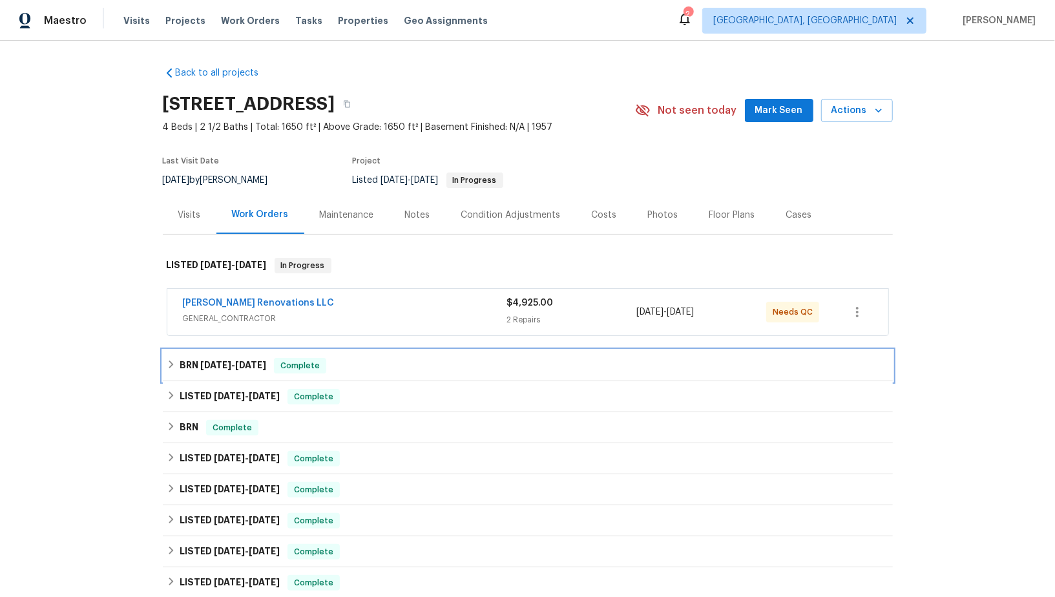
click at [183, 361] on h6 "BRN 8/16/25 - 8/19/25" at bounding box center [223, 366] width 87 height 16
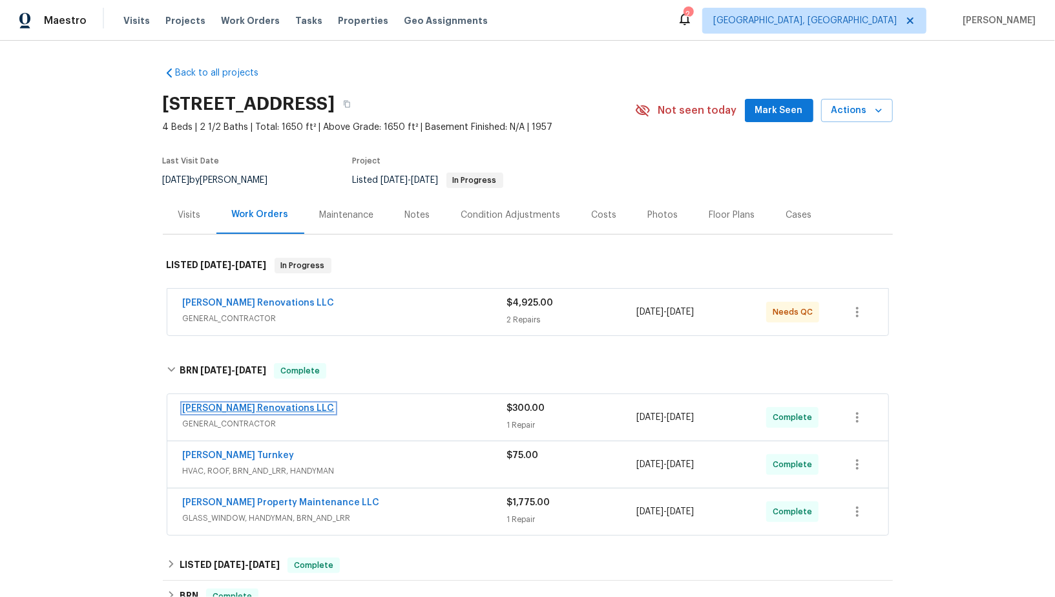
click at [255, 404] on link "[PERSON_NAME] Renovations LLC" at bounding box center [259, 408] width 152 height 9
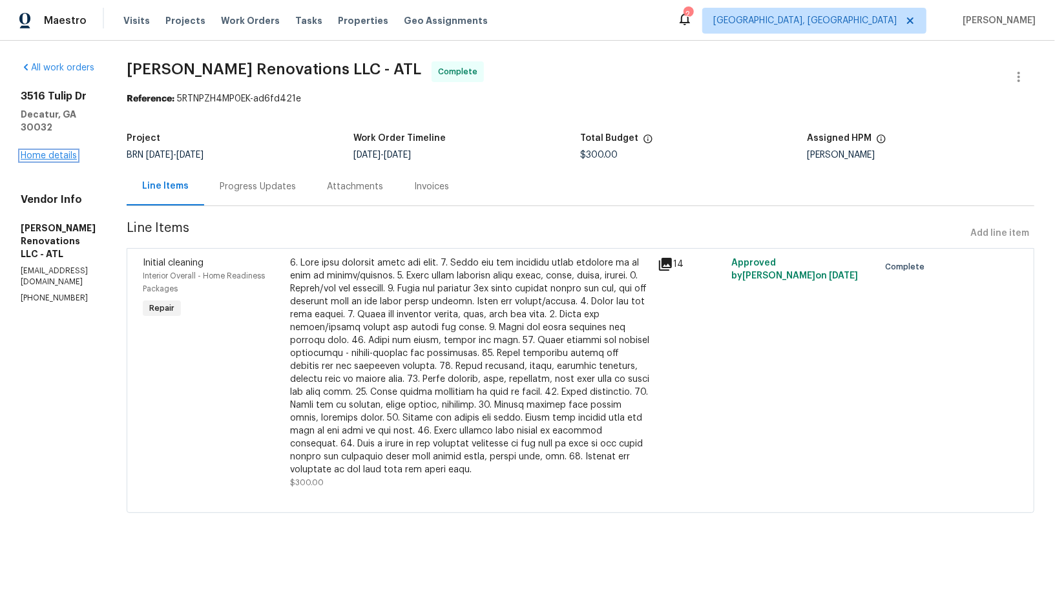
click at [52, 151] on link "Home details" at bounding box center [49, 155] width 56 height 9
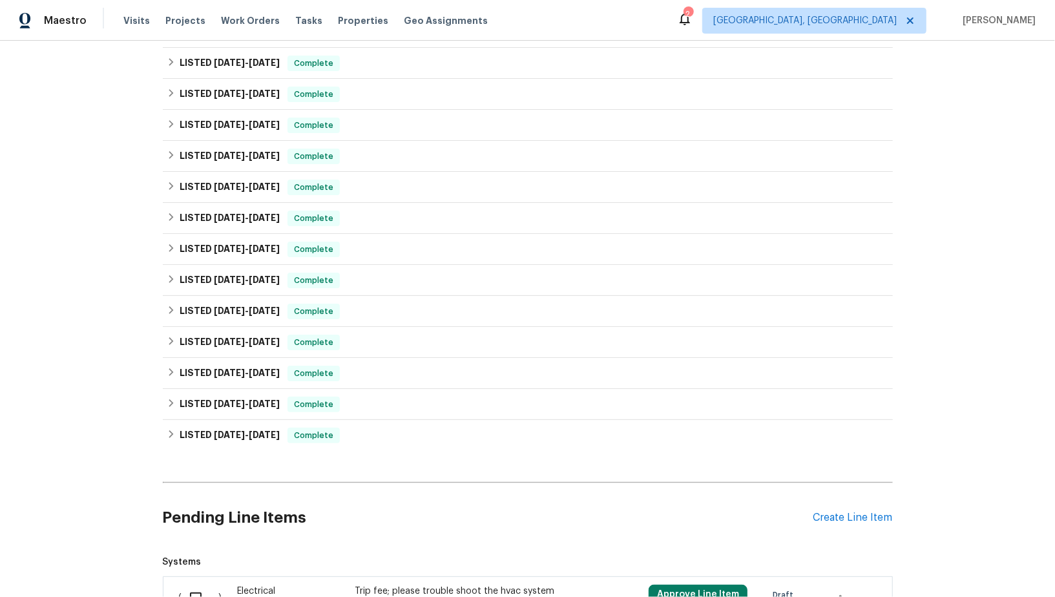
scroll to position [810, 0]
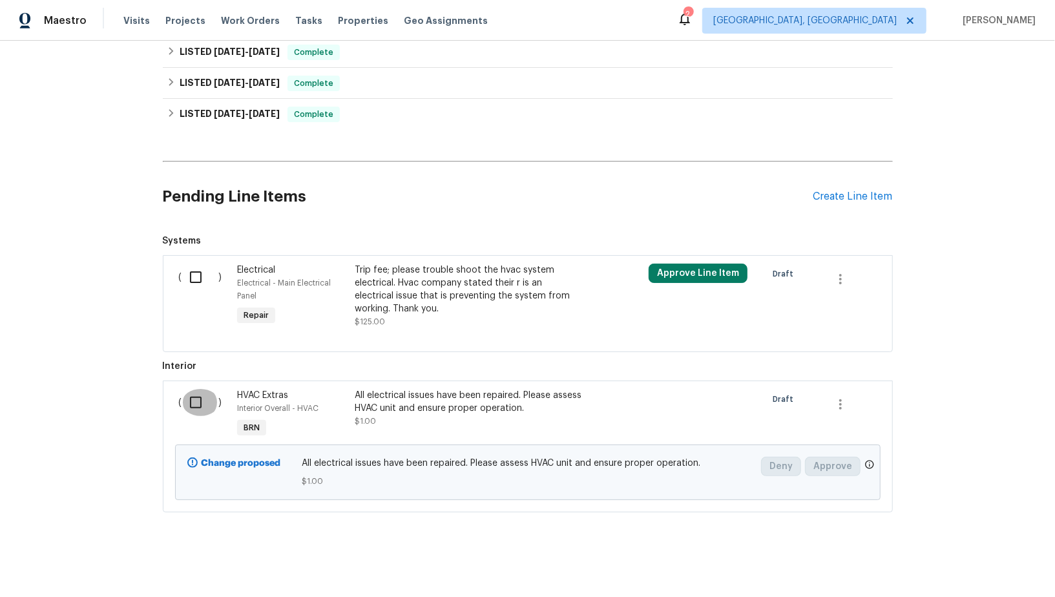
click at [201, 389] on input "checkbox" at bounding box center [200, 402] width 37 height 27
checkbox input "true"
click at [984, 573] on button "Create Work Order" at bounding box center [981, 565] width 107 height 24
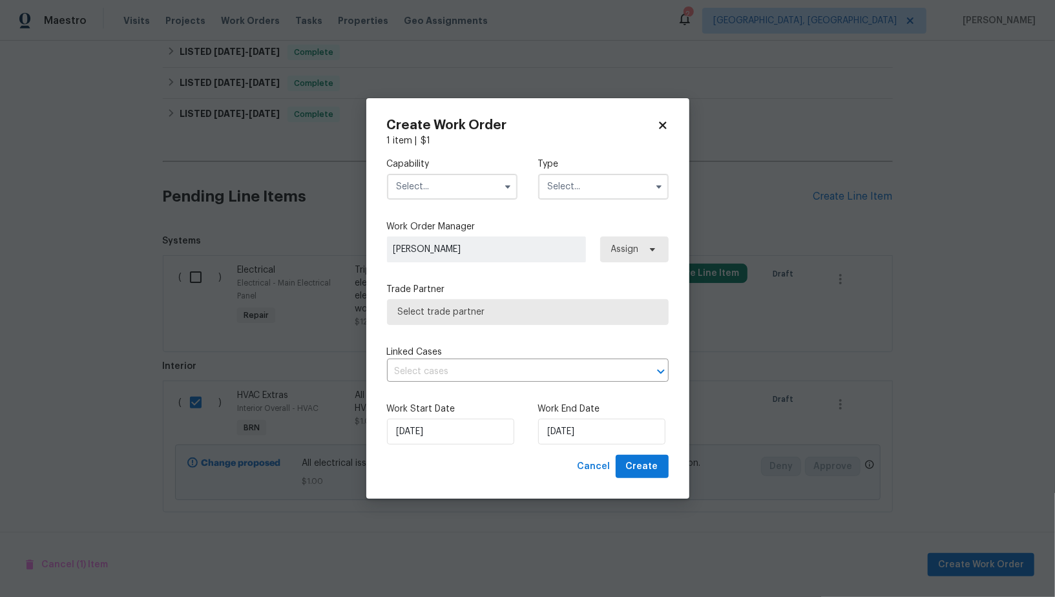
click at [455, 195] on input "text" at bounding box center [452, 187] width 131 height 26
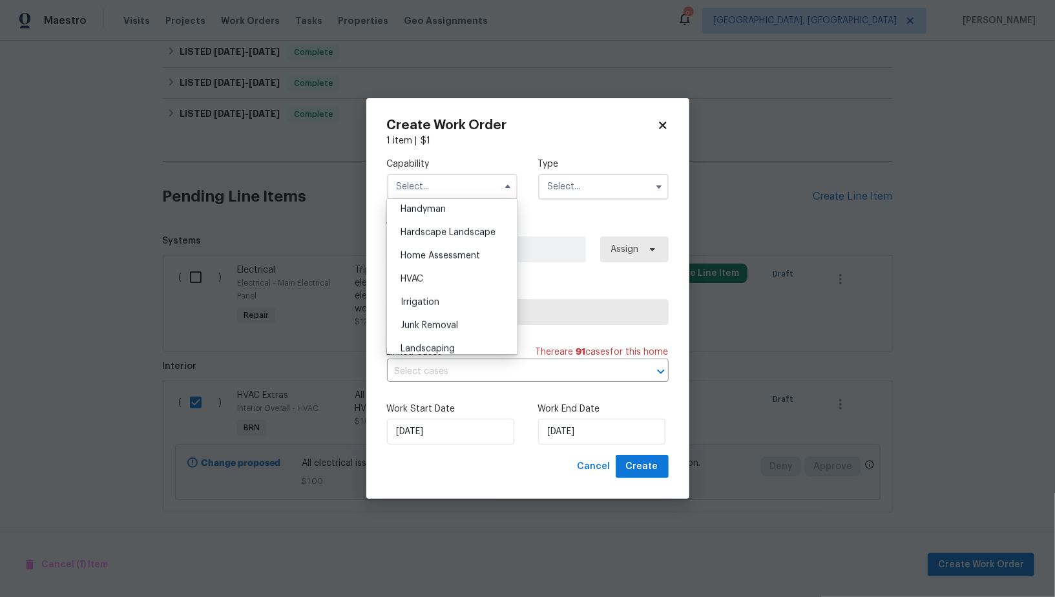
scroll to position [728, 0]
click at [405, 267] on span "HVAC" at bounding box center [412, 266] width 23 height 9
type input "HVAC"
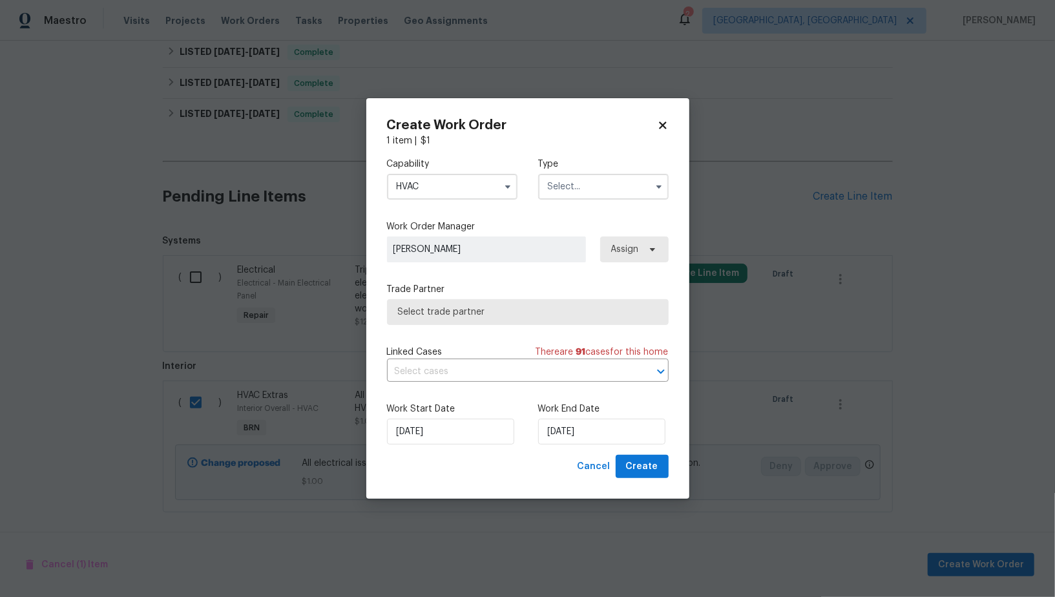
click at [595, 186] on input "text" at bounding box center [603, 187] width 131 height 26
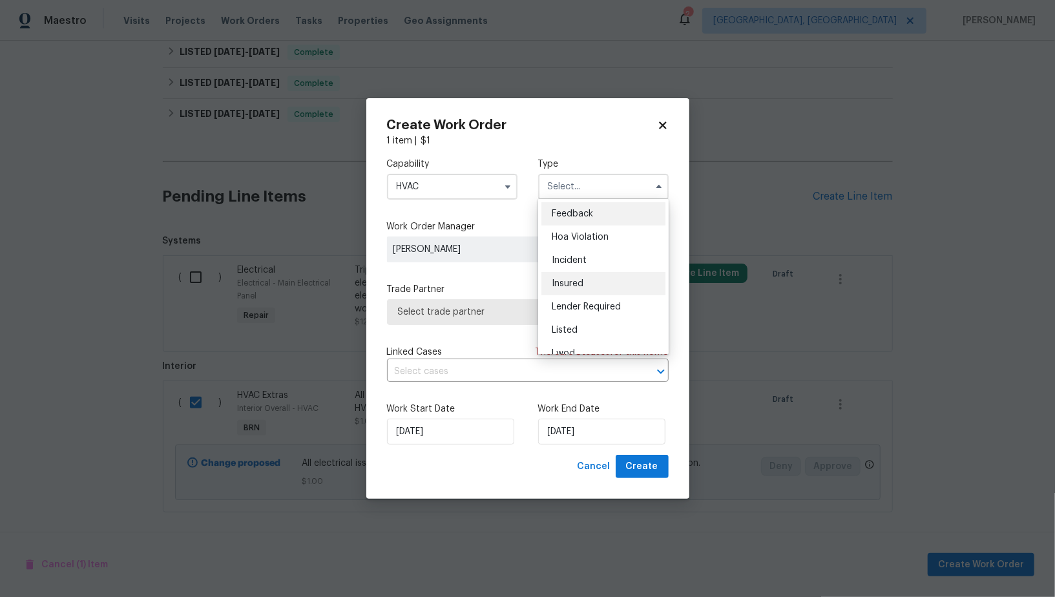
scroll to position [130, 0]
click at [569, 289] on span "Resale" at bounding box center [565, 293] width 27 height 9
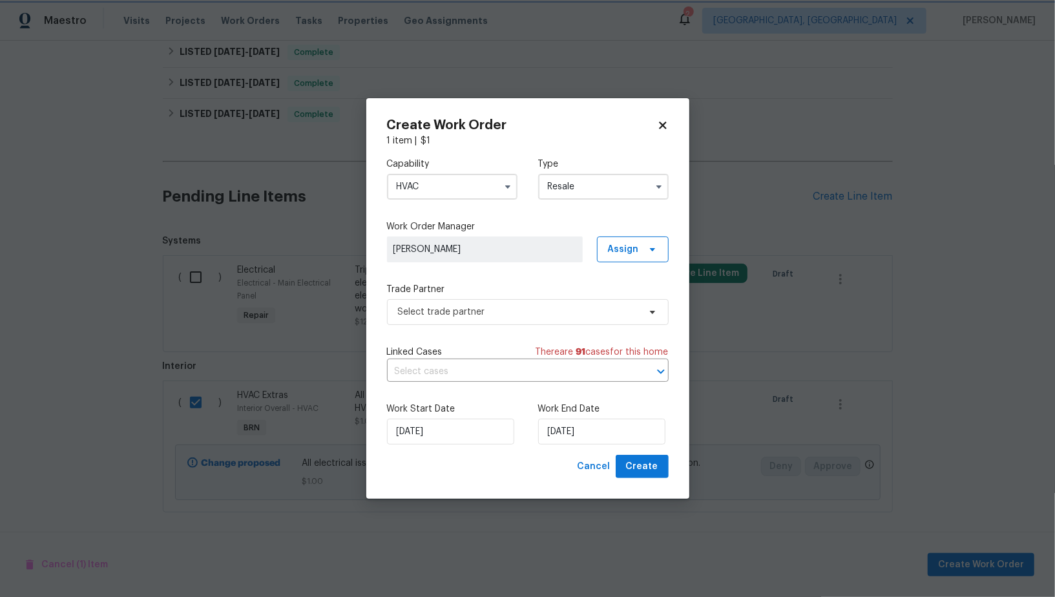
scroll to position [0, 0]
click at [550, 317] on span "Select trade partner" at bounding box center [518, 312] width 241 height 13
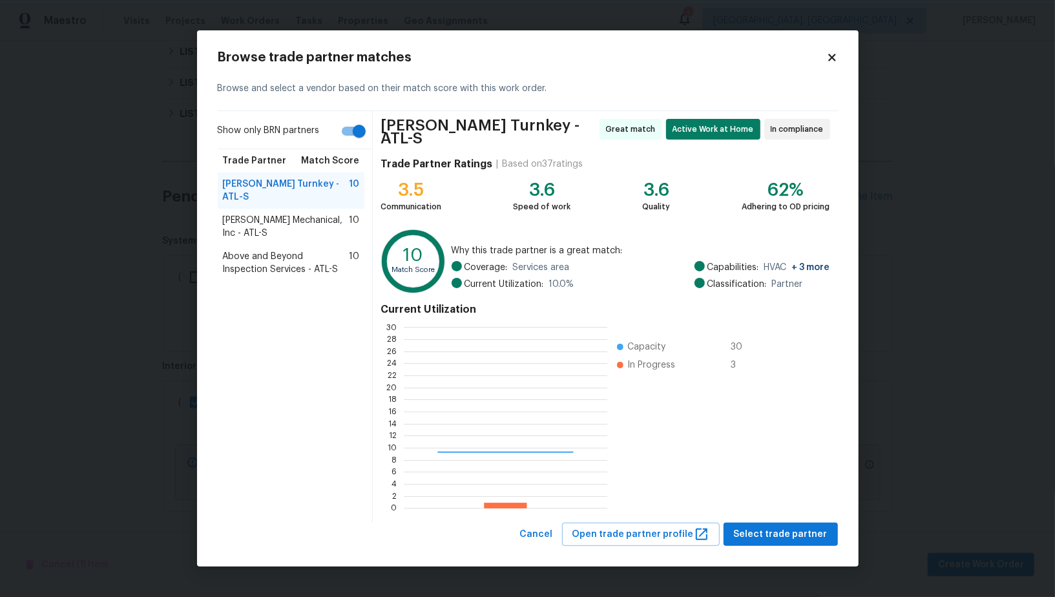
scroll to position [181, 204]
click at [777, 530] on span "Select trade partner" at bounding box center [781, 535] width 94 height 16
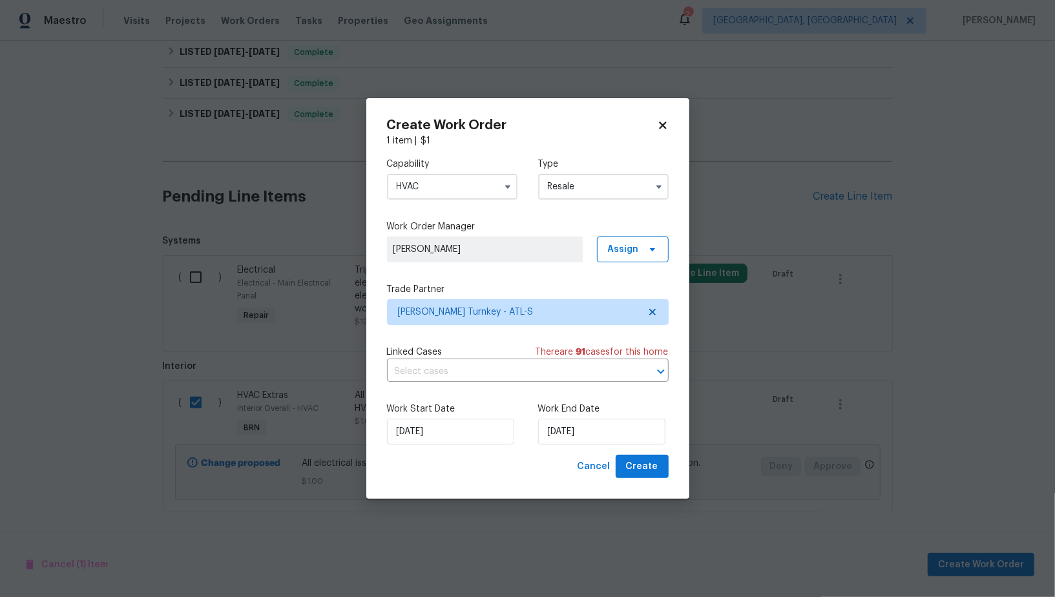
click at [589, 191] on input "Resale" at bounding box center [603, 187] width 131 height 26
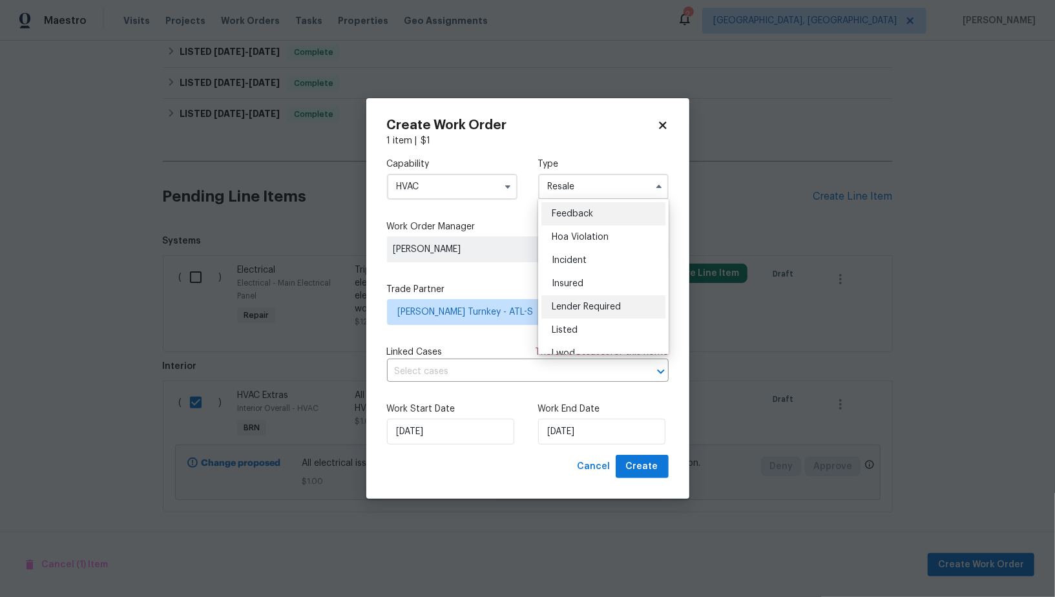
scroll to position [130, 0]
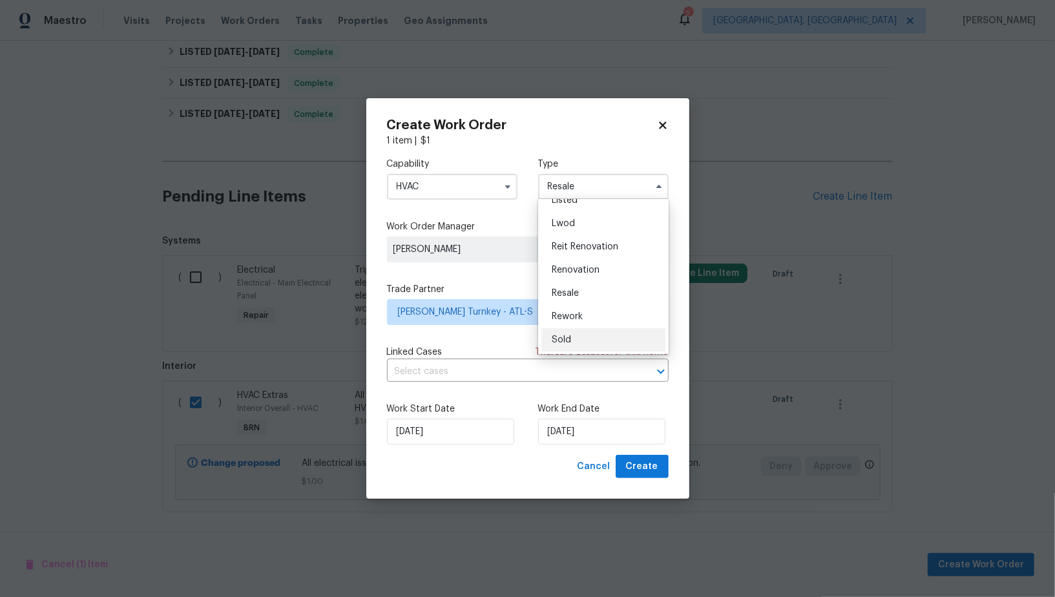
click at [574, 337] on div "Sold" at bounding box center [604, 339] width 124 height 23
type input "Sold"
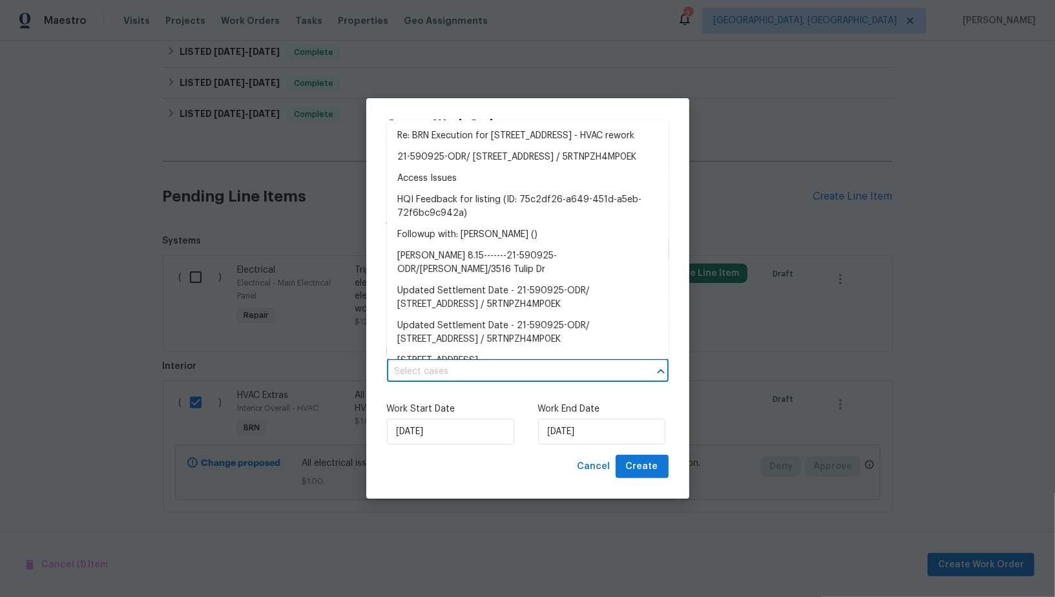
click at [547, 371] on input "text" at bounding box center [510, 372] width 246 height 20
click at [455, 147] on li "Re: BRN Execution for 3516 Tulip Dr, Decatur, GA 30032 - HVAC rework" at bounding box center [528, 135] width 282 height 21
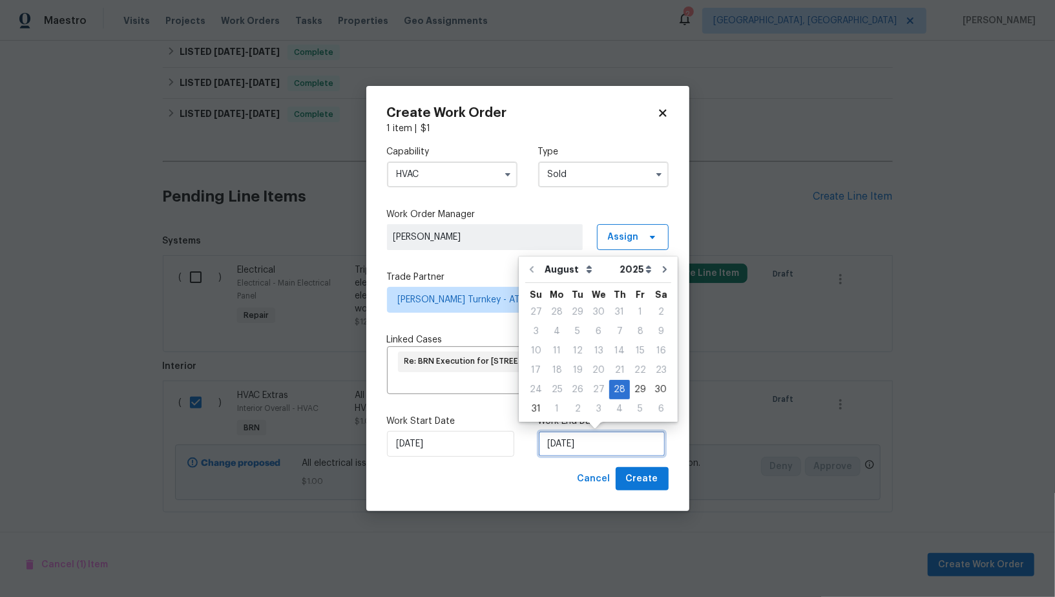
click at [590, 450] on input "28/08/2025" at bounding box center [601, 444] width 127 height 26
click at [630, 390] on div "29" at bounding box center [640, 390] width 21 height 18
type input "29/08/2025"
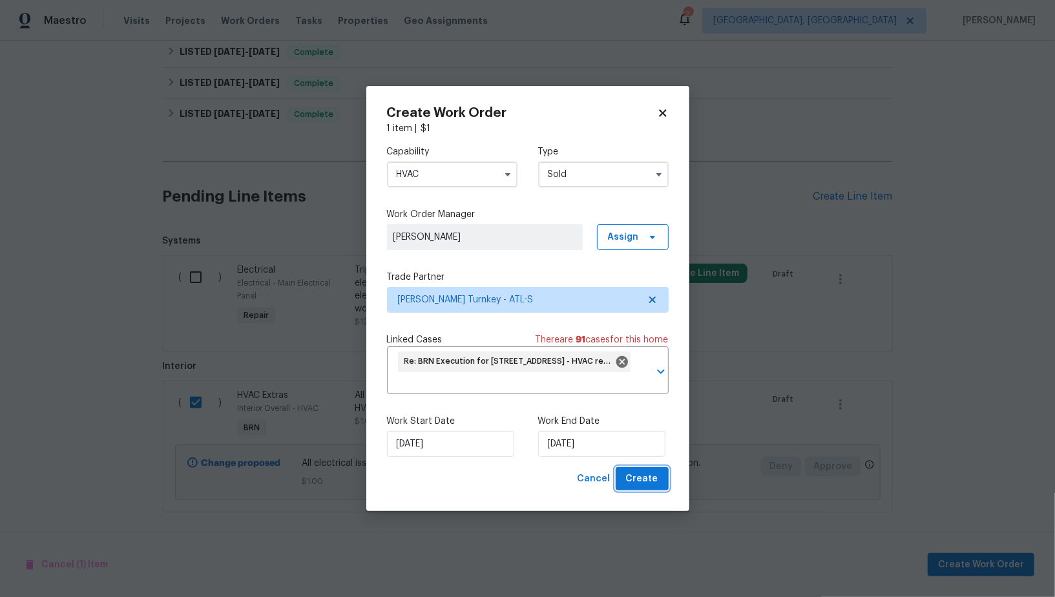
click at [636, 475] on span "Create" at bounding box center [642, 479] width 32 height 16
checkbox input "false"
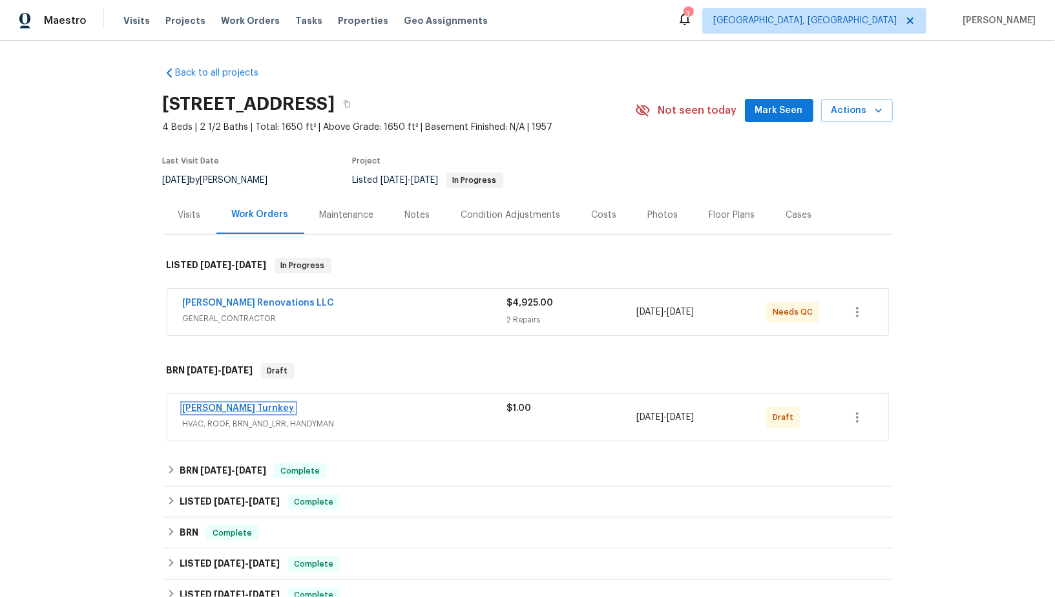
click at [198, 408] on link "[PERSON_NAME] Turnkey" at bounding box center [239, 408] width 112 height 9
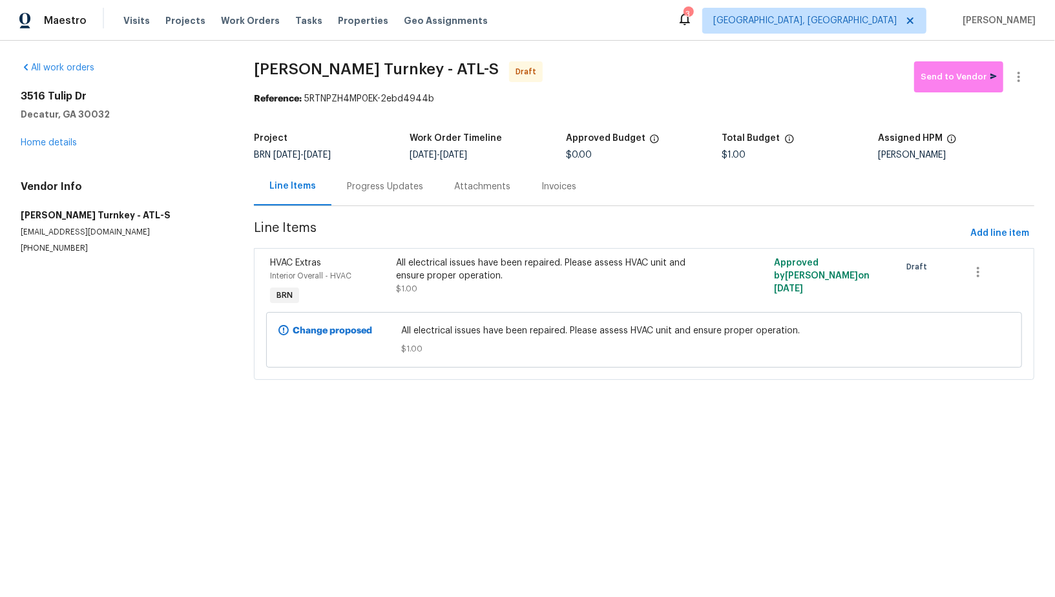
click at [368, 189] on div "Progress Updates" at bounding box center [385, 186] width 76 height 13
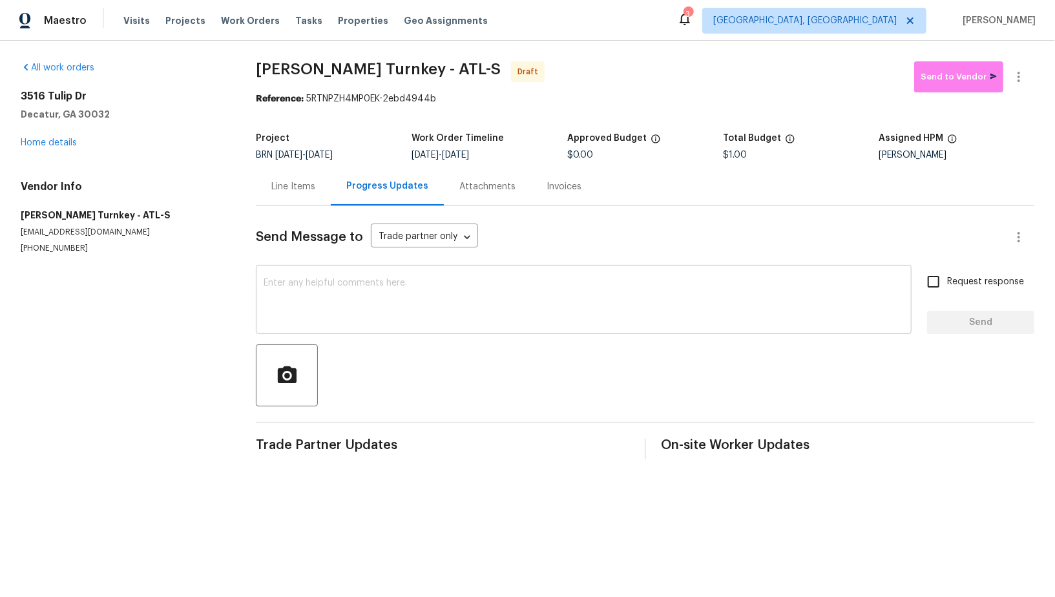
click at [317, 291] on textarea at bounding box center [584, 301] width 640 height 45
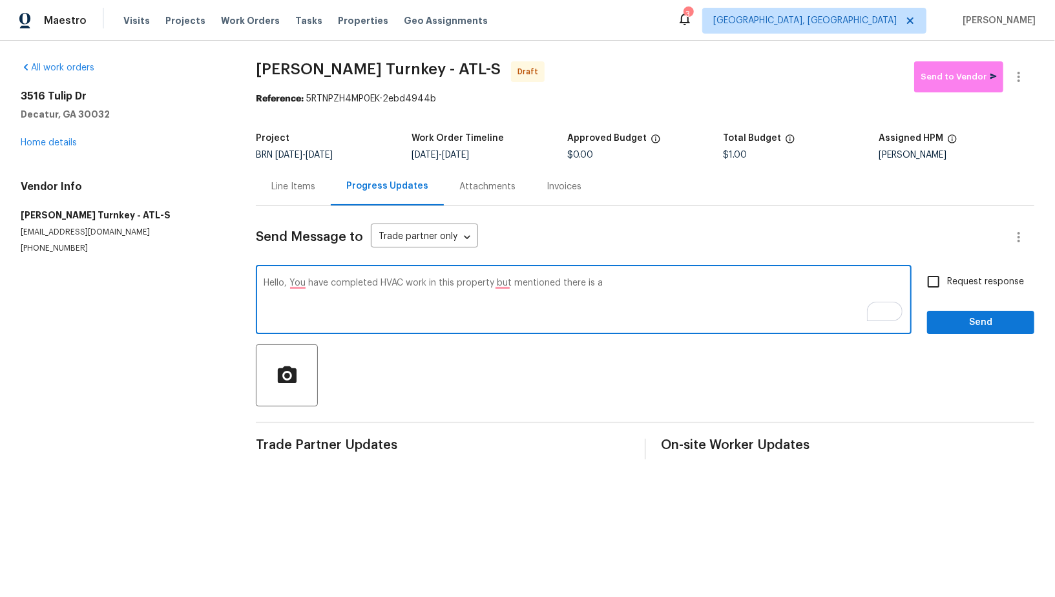
drag, startPoint x: 333, startPoint y: 284, endPoint x: 813, endPoint y: 287, distance: 480.2
click at [813, 287] on textarea "Hello, You have completed HVAC work in this property but mentioned there is a" at bounding box center [584, 301] width 640 height 45
paste textarea "AC unit is not turning on. After checking, they found no power coming from the …"
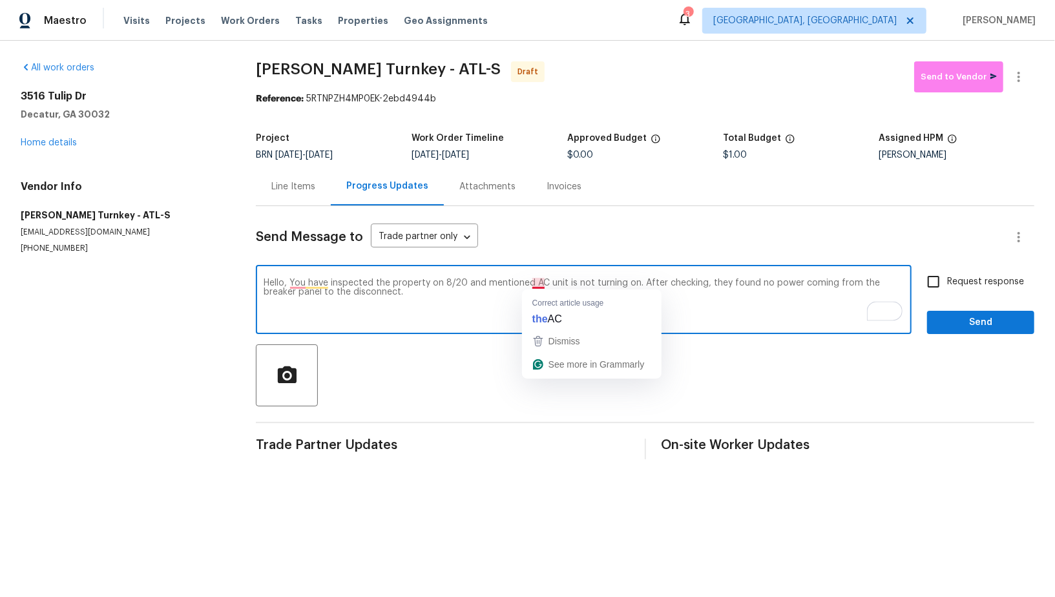
click at [534, 282] on textarea "Hello, You have inspected the property on 8/20 and mentioned AC unit is not tur…" at bounding box center [584, 301] width 640 height 45
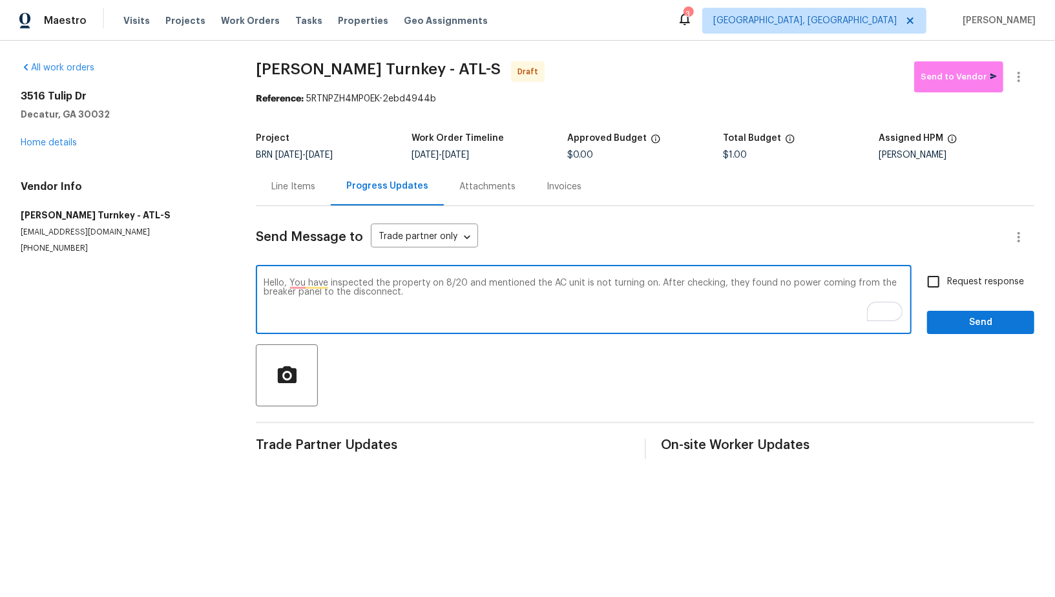
drag, startPoint x: 654, startPoint y: 285, endPoint x: 741, endPoint y: 282, distance: 86.7
click at [741, 282] on textarea "Hello, You have inspected the property on 8/20 and mentioned the AC unit is not…" at bounding box center [584, 301] width 640 height 45
click at [418, 293] on textarea "Hello, You have inspected the property on 8/20 and mentioned the AC unit is not…" at bounding box center [584, 301] width 640 height 45
click at [484, 295] on textarea "Hello, You have inspected the property on 8/20 and mentioned the AC unit is not…" at bounding box center [584, 301] width 640 height 45
click at [598, 297] on textarea "Hello, You have inspected the property on 8/20 and mentioned the AC unit is not…" at bounding box center [584, 301] width 640 height 45
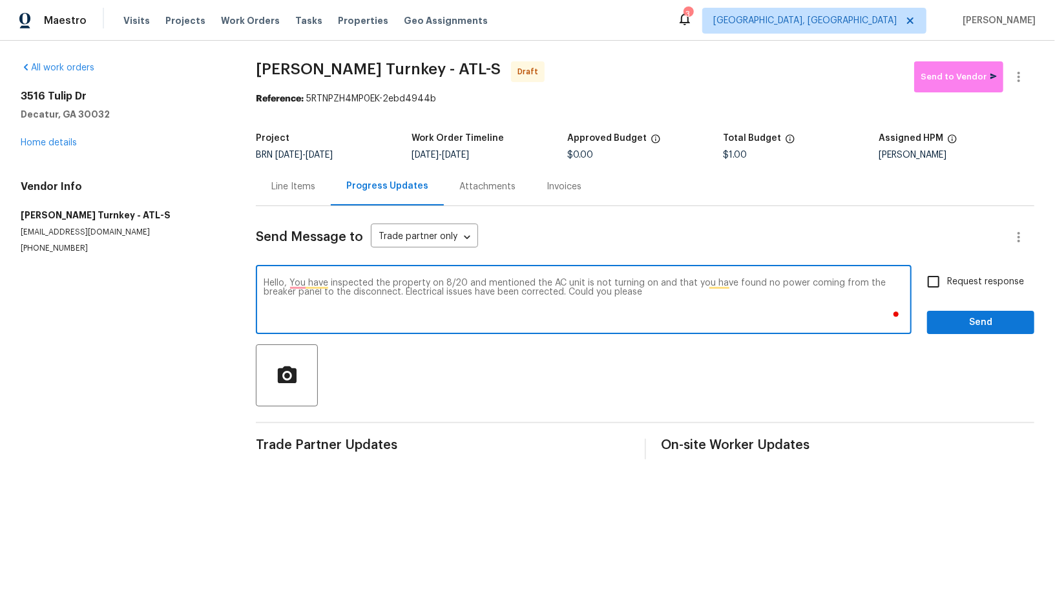
paste textarea "HVAC unit and ensure proper operation."
click at [641, 291] on textarea "Hello, You have inspected the property on 8/20 and mentioned the AC unit is not…" at bounding box center [584, 301] width 640 height 45
click at [830, 297] on textarea "Hello, You have inspected the property on 8/20 and mentioned the AC unit is not…" at bounding box center [584, 301] width 640 height 45
click at [830, 293] on textarea "Hello, You have inspected the property on 8/20 and mentioned the AC unit is not…" at bounding box center [584, 301] width 640 height 45
paste textarea "Reach out to me via the portal or call/text at 650-800-9524 for any questions o…"
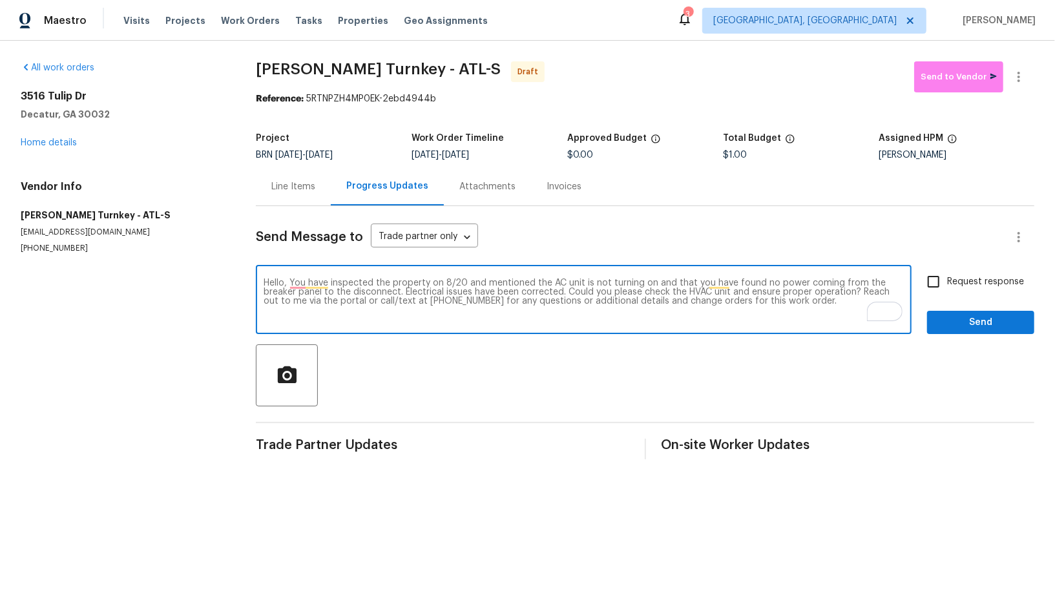
type textarea "Hello, You have inspected the property on 8/20 and mentioned the AC unit is not…"
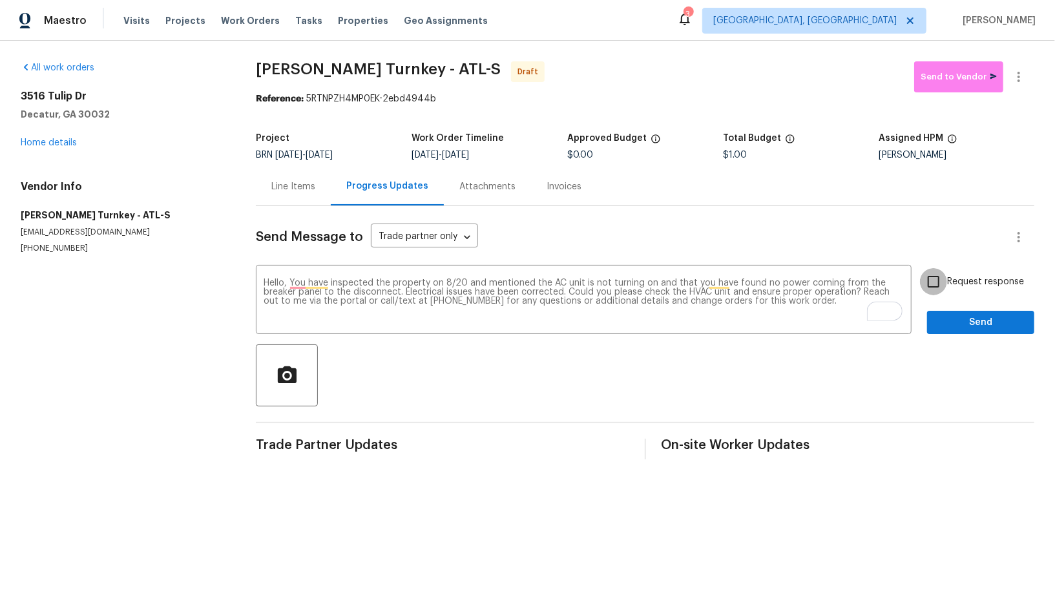
click at [943, 286] on input "Request response" at bounding box center [933, 281] width 27 height 27
checkbox input "true"
click at [960, 313] on button "Send" at bounding box center [980, 323] width 107 height 24
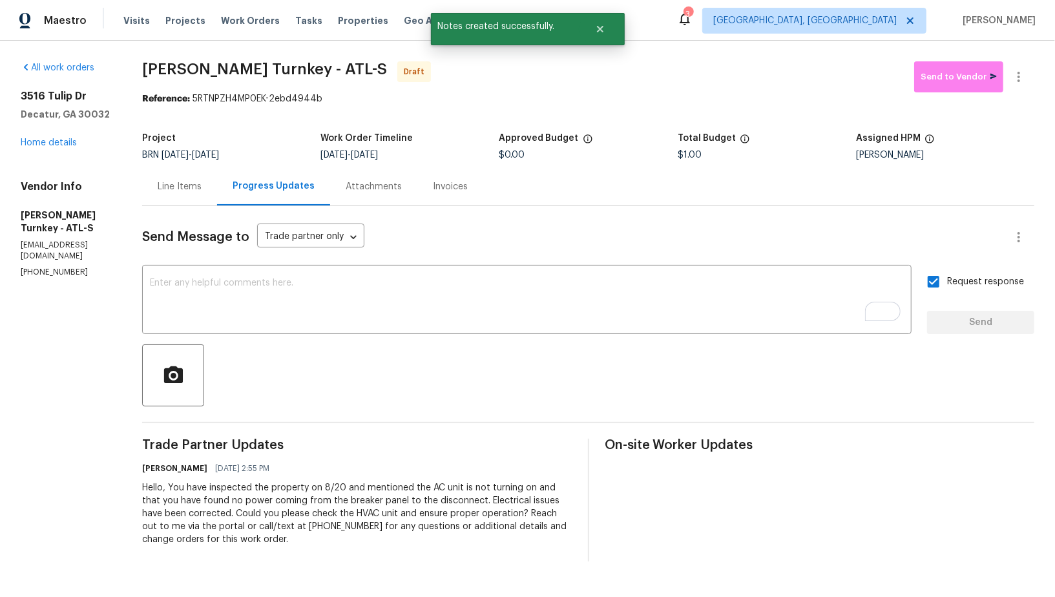
click at [183, 189] on div "Line Items" at bounding box center [180, 186] width 44 height 13
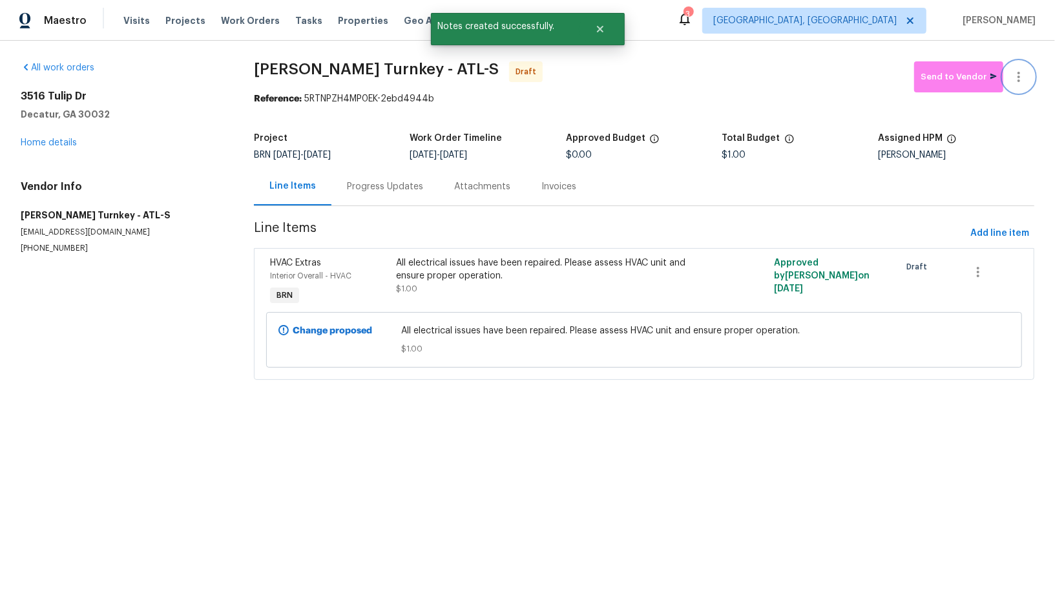
click at [1024, 71] on icon "button" at bounding box center [1019, 77] width 16 height 16
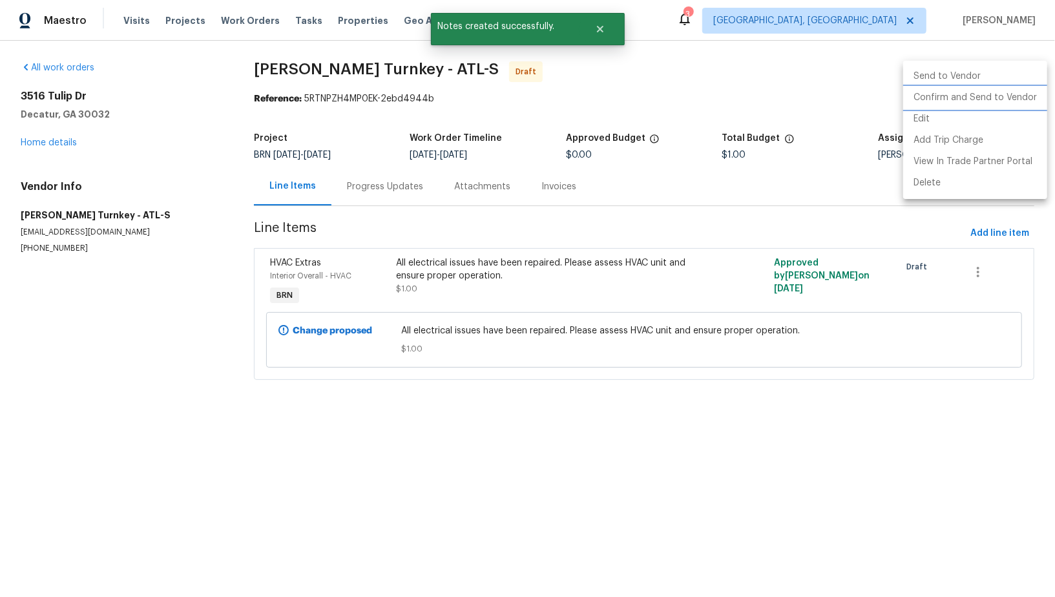
click at [1015, 94] on li "Confirm and Send to Vendor" at bounding box center [976, 97] width 144 height 21
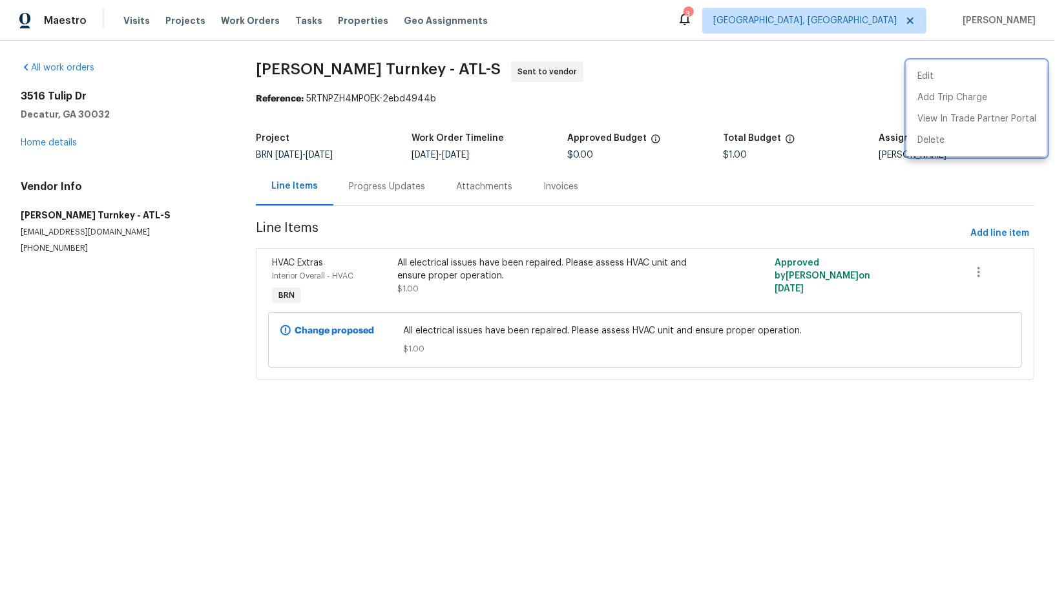
click at [379, 195] on div at bounding box center [527, 298] width 1055 height 597
click at [379, 195] on div "Progress Updates" at bounding box center [386, 186] width 107 height 38
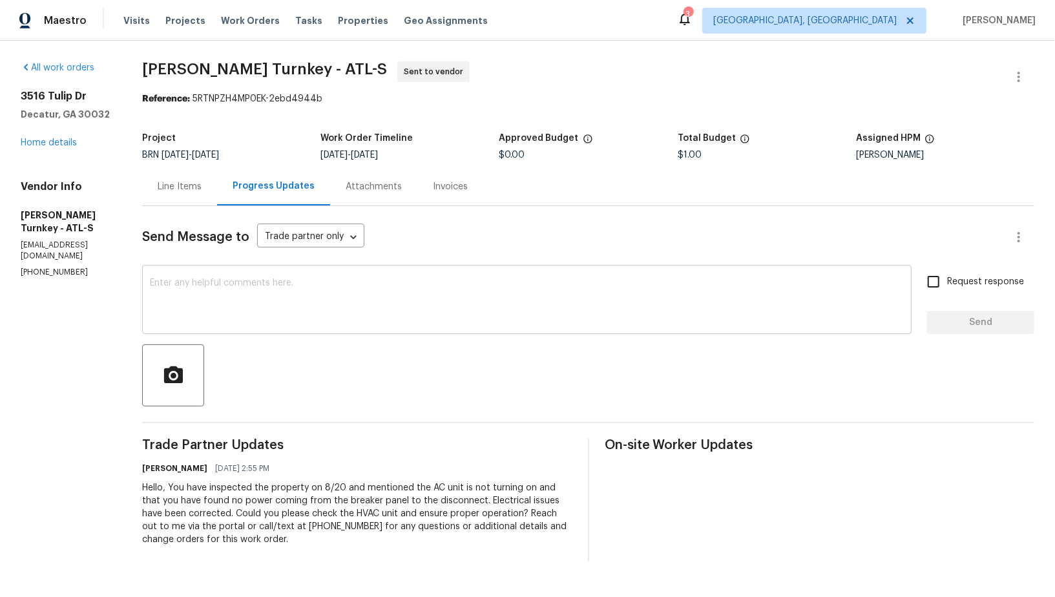
click at [318, 306] on textarea at bounding box center [527, 301] width 754 height 45
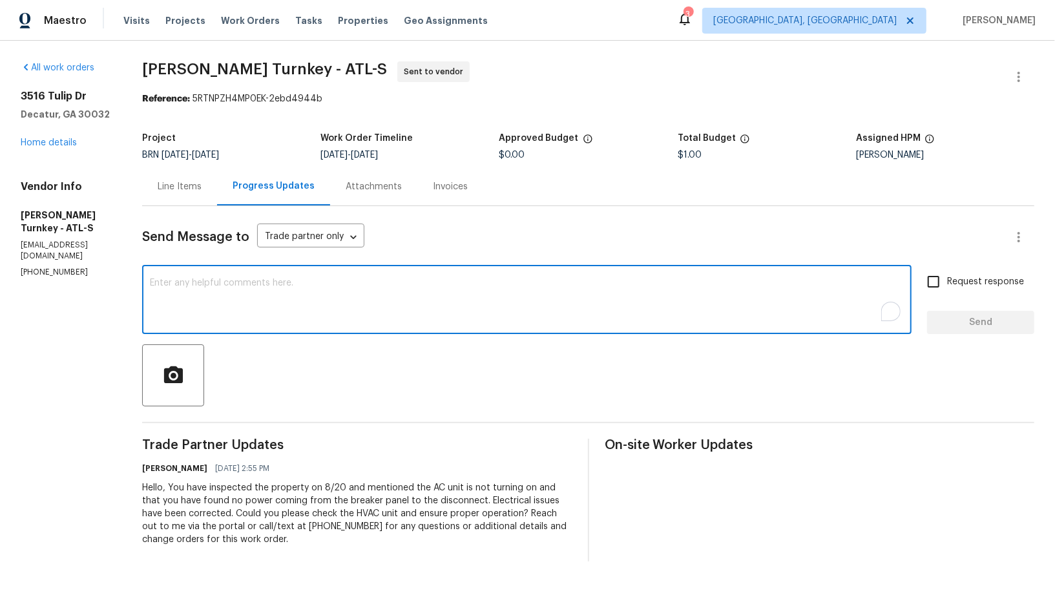
paste textarea "Hi Juan, Buyer agent mentioned that the buyer doesn't speak English. Could you …"
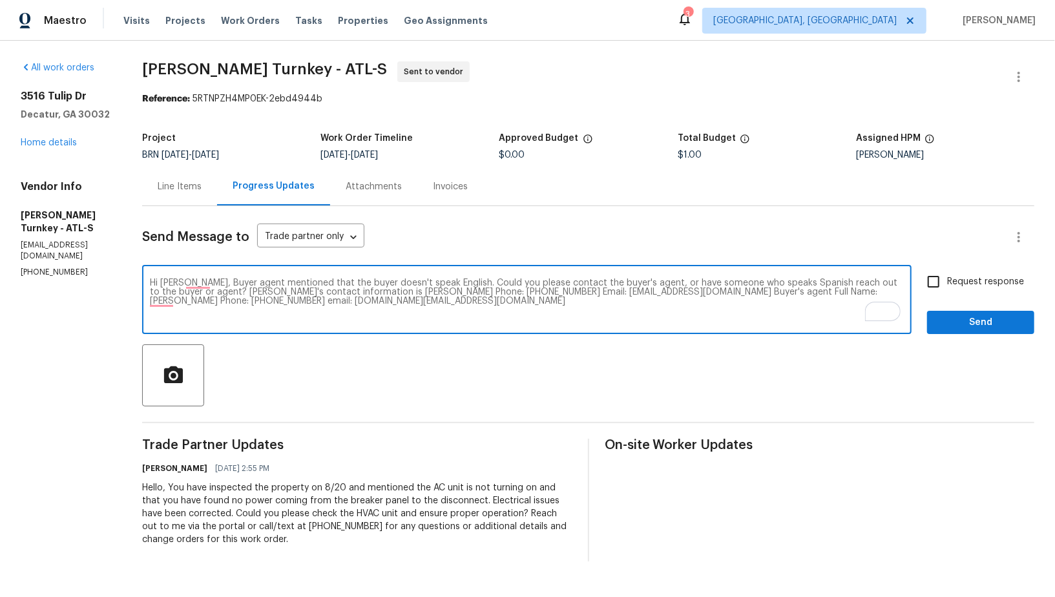
click at [684, 292] on textarea "Hi Juan, Buyer agent mentioned that the buyer doesn't speak English. Could you …" at bounding box center [527, 301] width 754 height 45
click at [830, 294] on textarea "Hi Juan, Buyer agent mentioned that the buyer doesn't speak English. Could you …" at bounding box center [527, 301] width 754 height 45
click at [713, 320] on textarea "Hi Juan, Buyer agent mentioned that the buyer doesn't speak English. Could you …" at bounding box center [527, 301] width 754 height 45
click at [179, 302] on textarea "Hi Juan, Buyer agent mentioned that the buyer doesn't speak English. Could you …" at bounding box center [527, 301] width 754 height 45
click at [328, 305] on textarea "Hi Juan, Buyer agent mentioned that the buyer doesn't speak English. Could you …" at bounding box center [527, 301] width 754 height 45
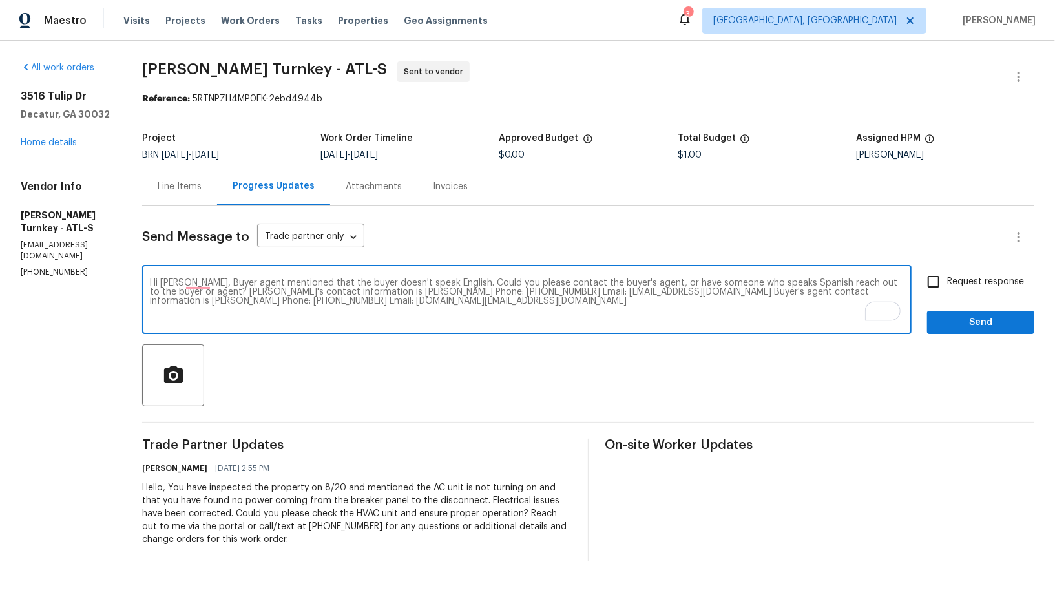
type textarea "Hi Juan, Buyer agent mentioned that the buyer doesn't speak English. Could you …"
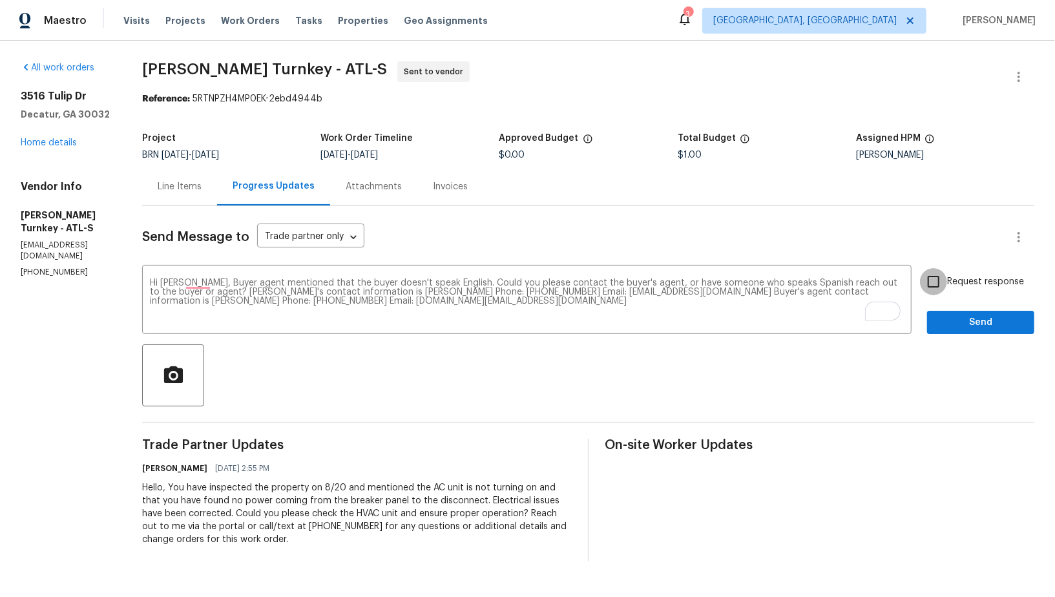
click at [931, 271] on input "Request response" at bounding box center [933, 281] width 27 height 27
checkbox input "true"
click at [958, 332] on button "Send" at bounding box center [980, 323] width 107 height 24
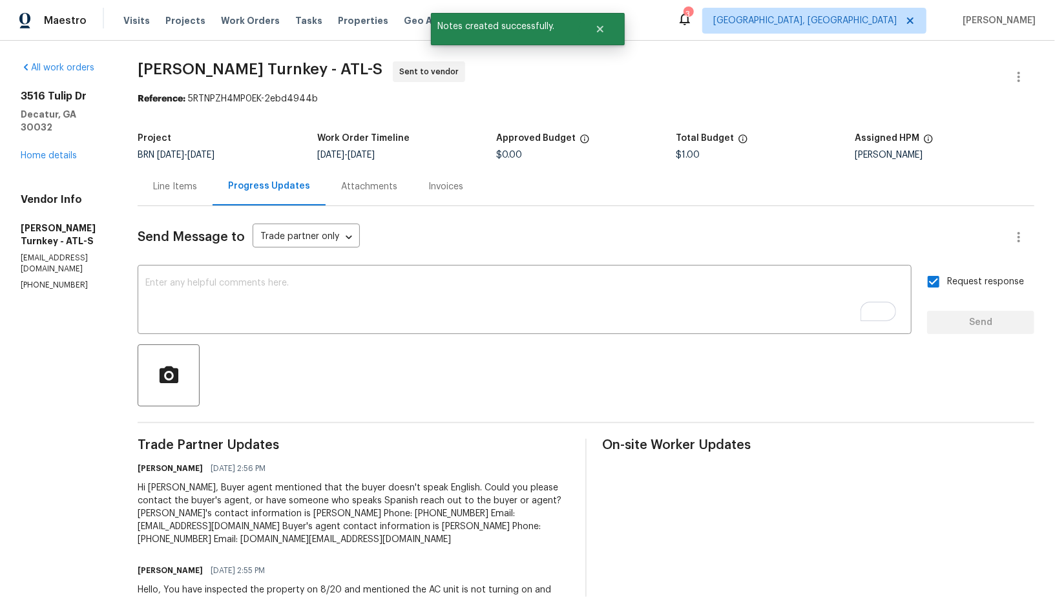
click at [180, 177] on div "Line Items" at bounding box center [175, 186] width 75 height 38
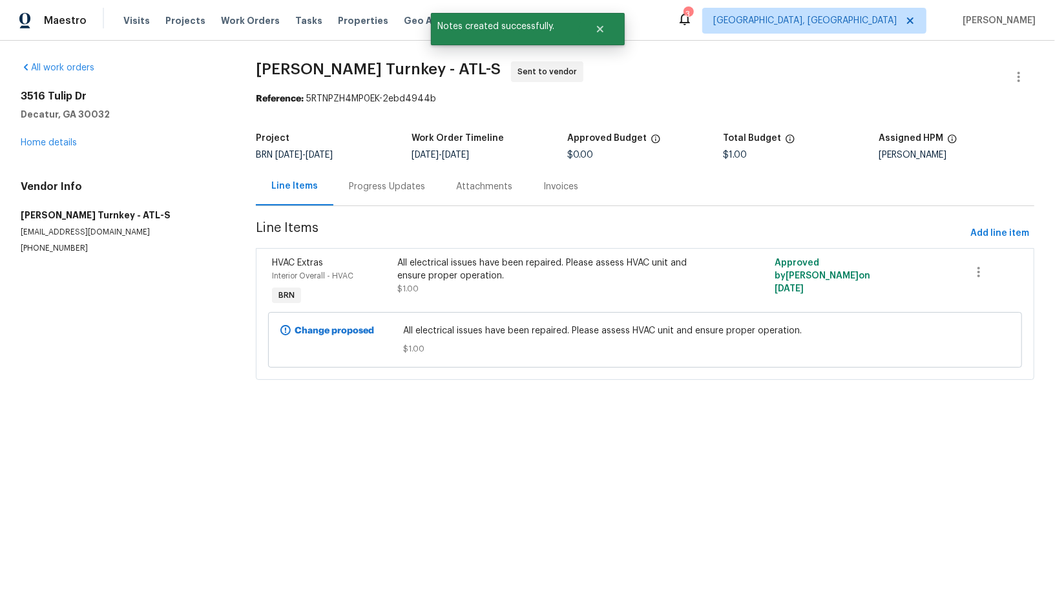
click at [29, 134] on div "3516 Tulip Dr Decatur, GA 30032 Home details" at bounding box center [123, 119] width 204 height 59
click at [30, 138] on link "Home details" at bounding box center [49, 142] width 56 height 9
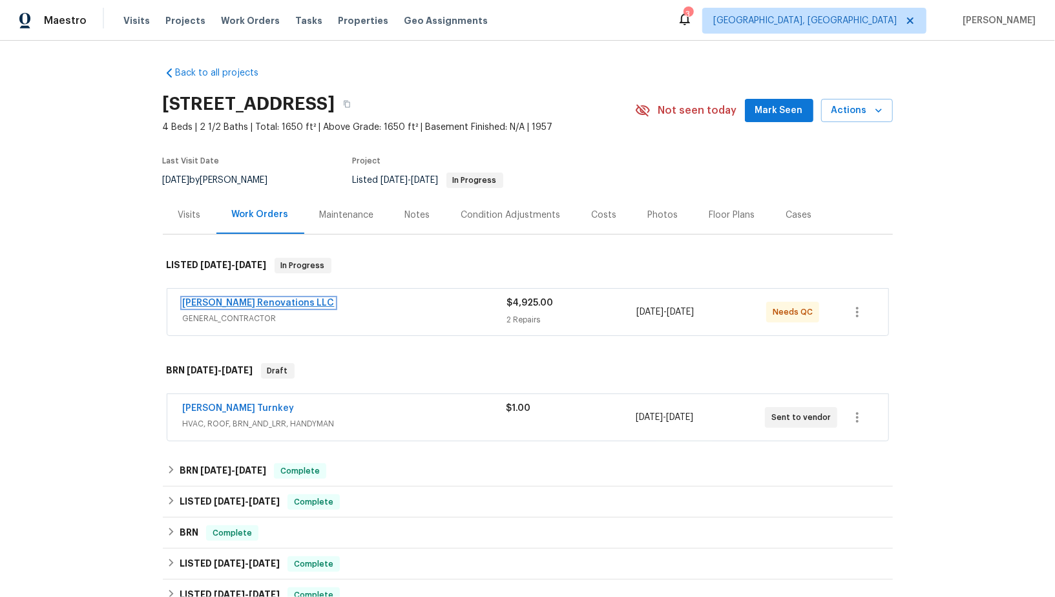
click at [257, 306] on link "Aseem Renovations LLC" at bounding box center [259, 303] width 152 height 9
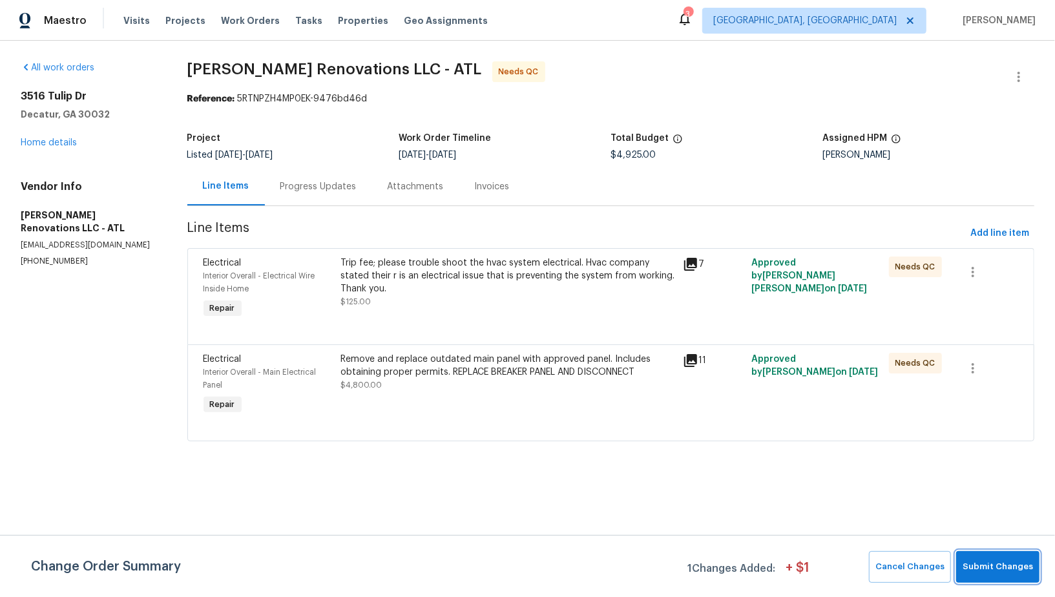
click at [1002, 571] on span "Submit Changes" at bounding box center [998, 567] width 70 height 15
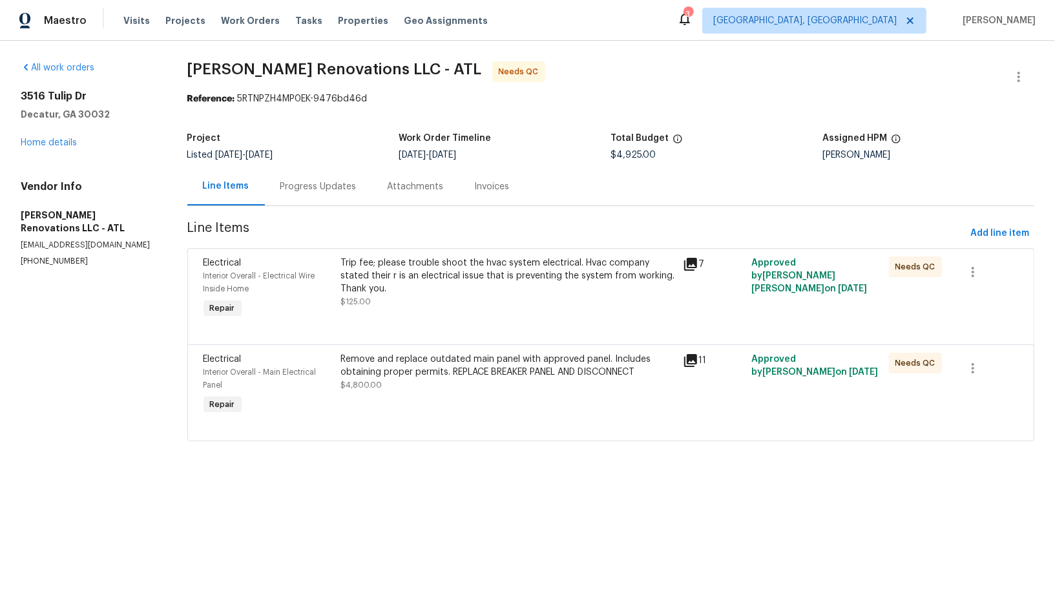
click at [270, 169] on div "Progress Updates" at bounding box center [318, 186] width 107 height 38
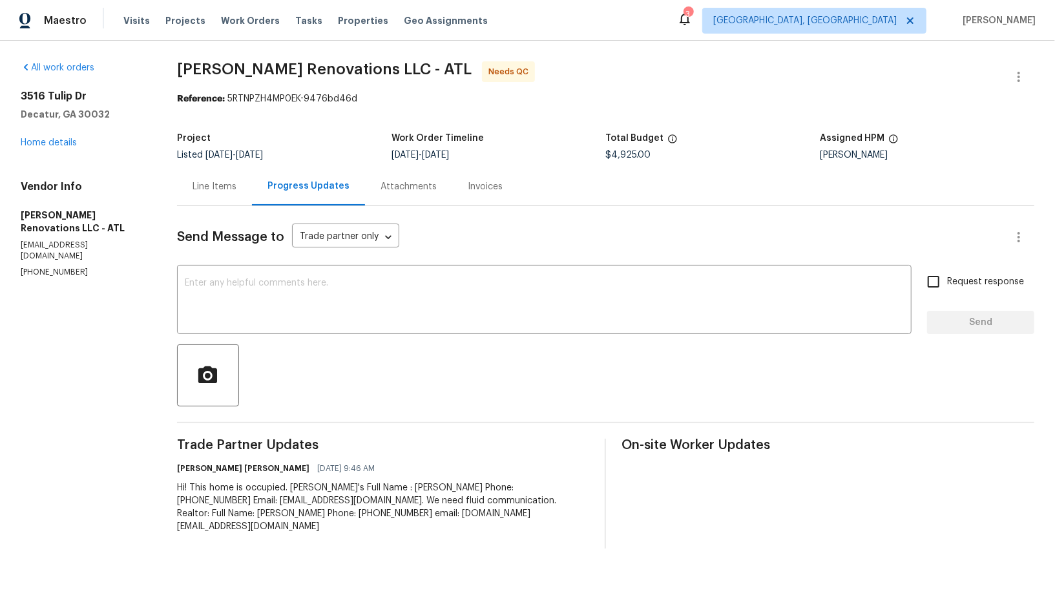
click at [252, 195] on div "Line Items" at bounding box center [214, 186] width 75 height 38
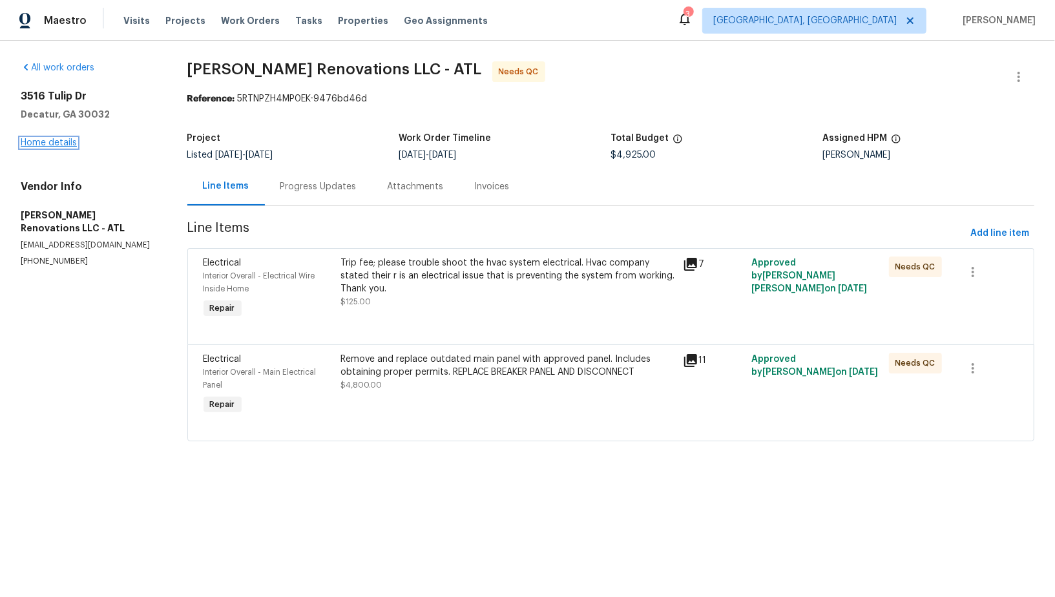
click at [55, 147] on link "Home details" at bounding box center [49, 142] width 56 height 9
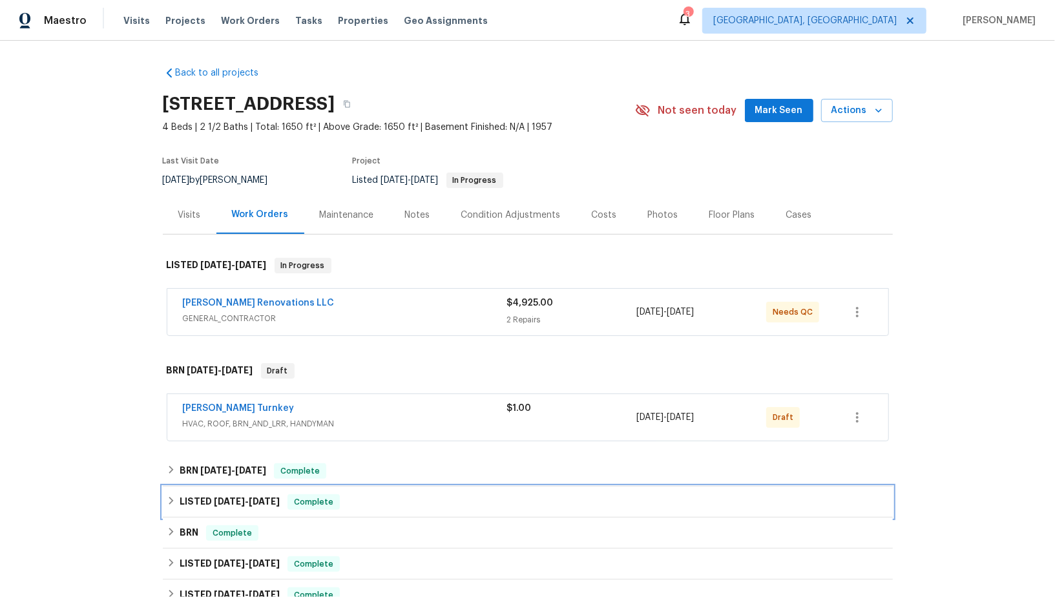
click at [184, 494] on h6 "LISTED [DATE] - [DATE]" at bounding box center [230, 502] width 100 height 16
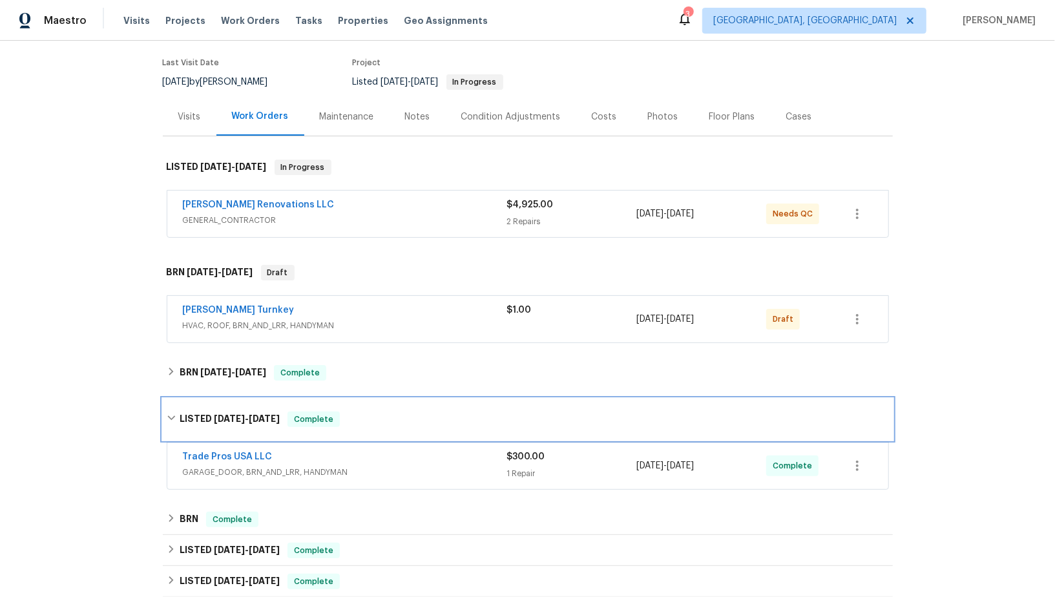
scroll to position [194, 0]
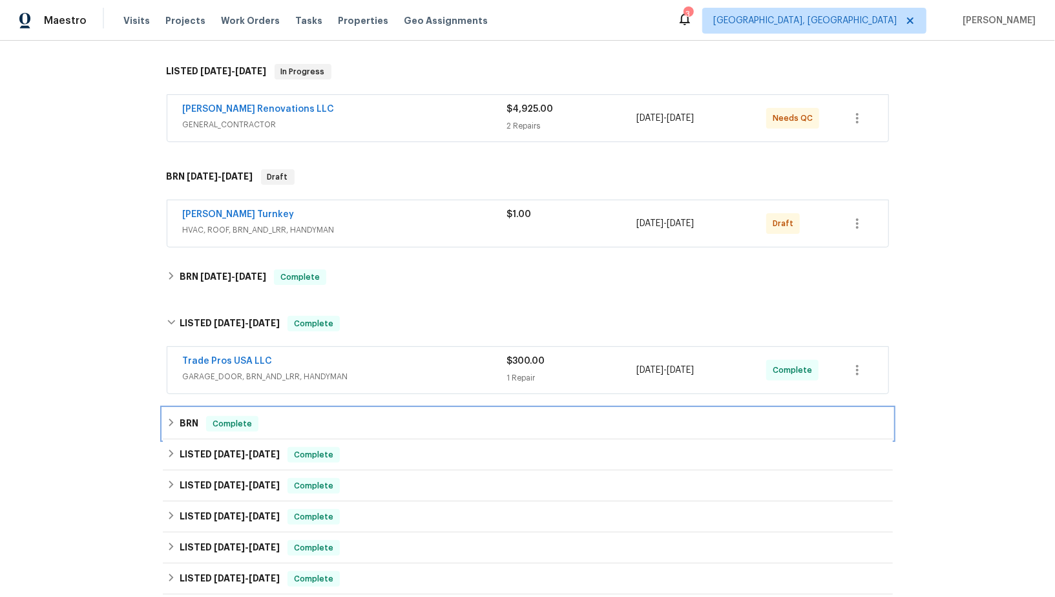
click at [177, 413] on div "BRN Complete" at bounding box center [528, 423] width 730 height 31
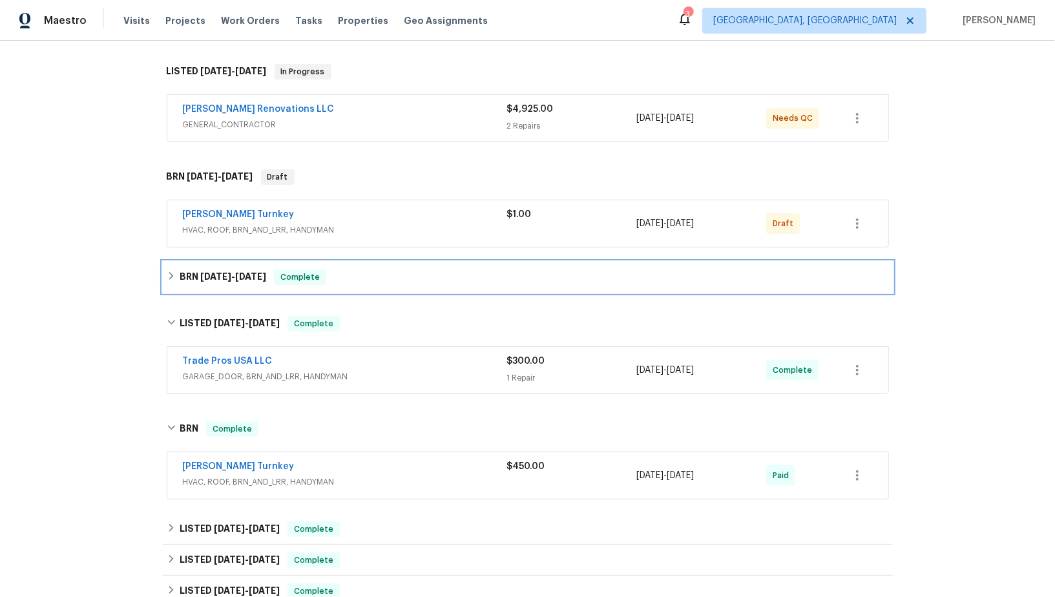
click at [180, 270] on h6 "BRN [DATE] - [DATE]" at bounding box center [223, 278] width 87 height 16
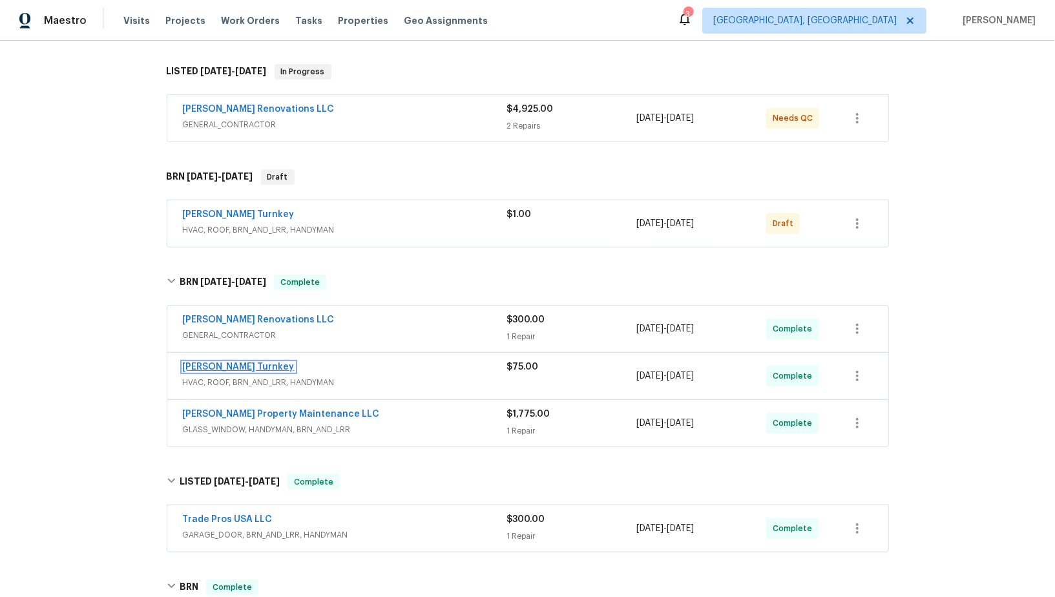
click at [218, 368] on link "[PERSON_NAME] Turnkey" at bounding box center [239, 367] width 112 height 9
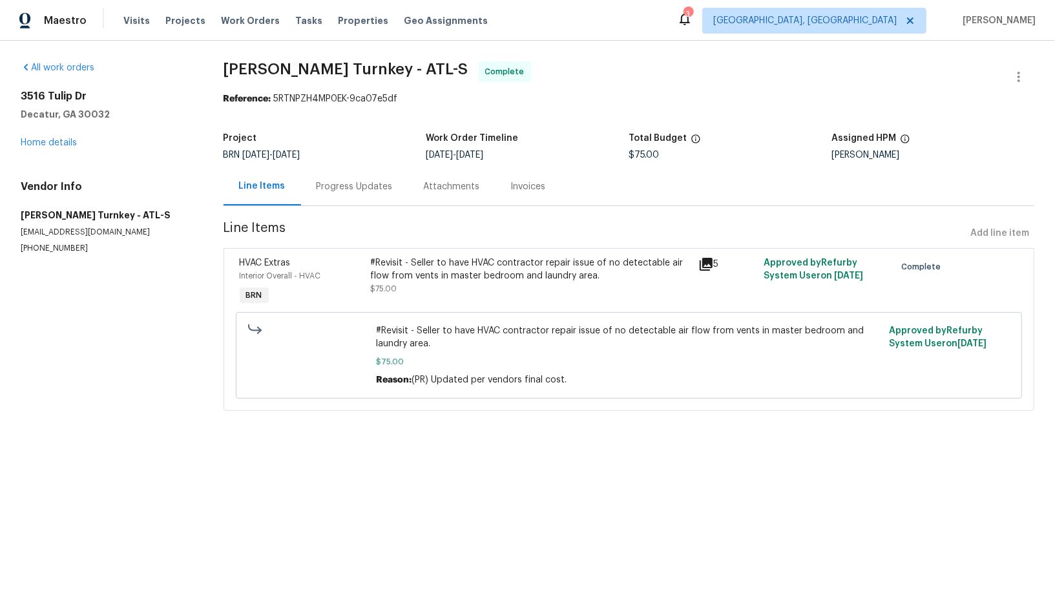
click at [343, 195] on div "Progress Updates" at bounding box center [354, 186] width 107 height 38
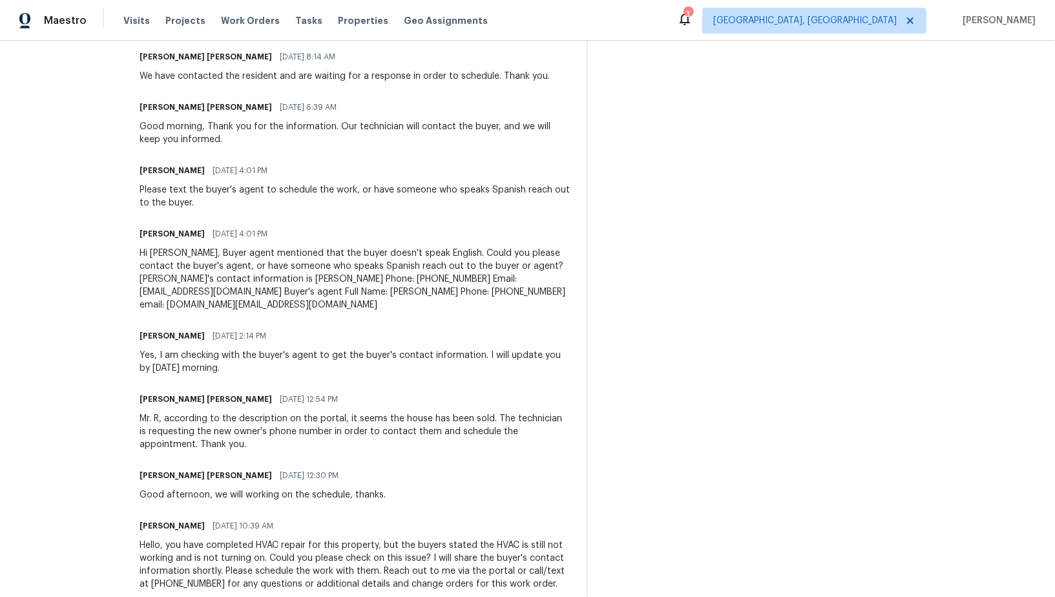
scroll to position [924, 0]
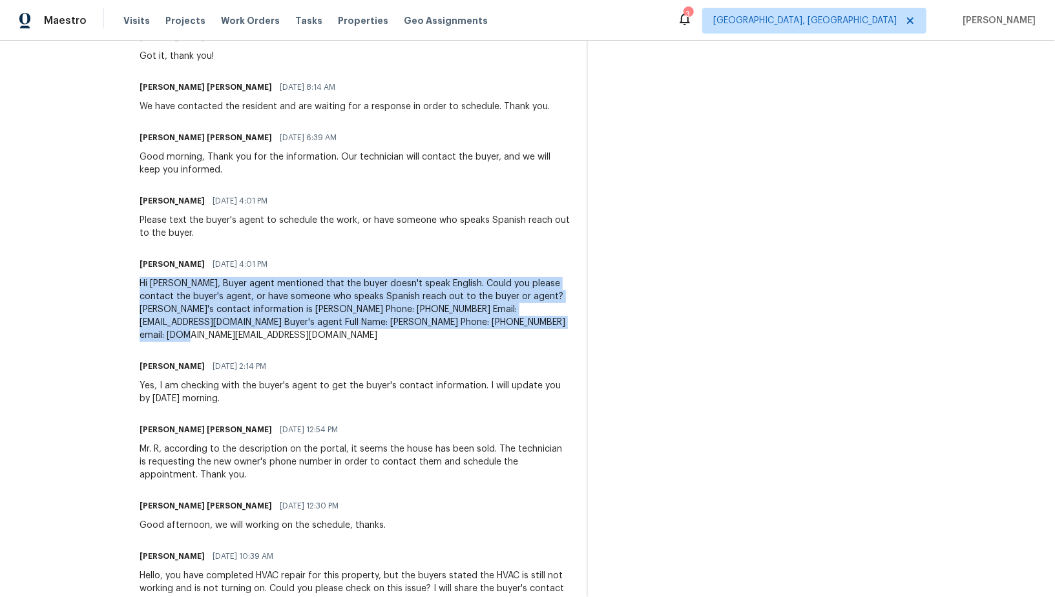
drag, startPoint x: 142, startPoint y: 282, endPoint x: 553, endPoint y: 324, distance: 413.2
copy div "Hi [PERSON_NAME], Buyer agent mentioned that the buyer doesn't speak English. C…"
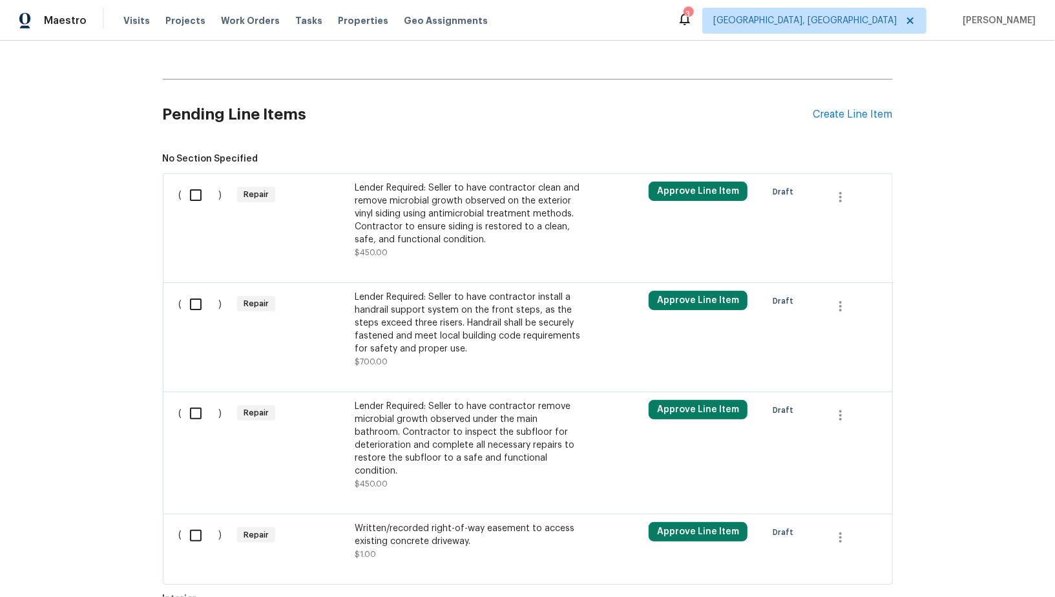
scroll to position [549, 0]
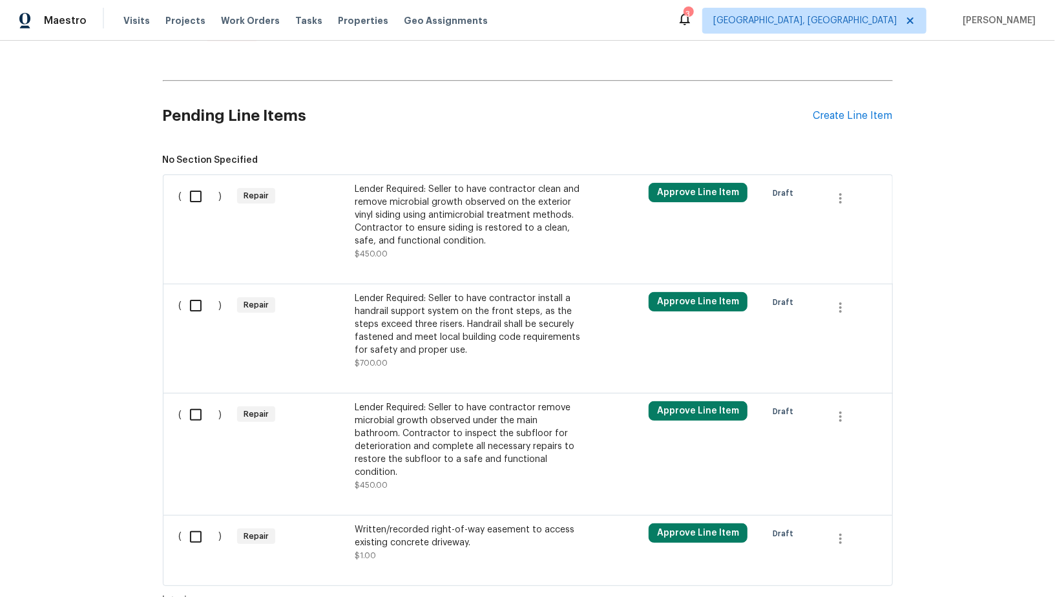
click at [423, 241] on div "Lender Required: Seller to have contractor clean and remove microbial growth ob…" at bounding box center [468, 215] width 227 height 65
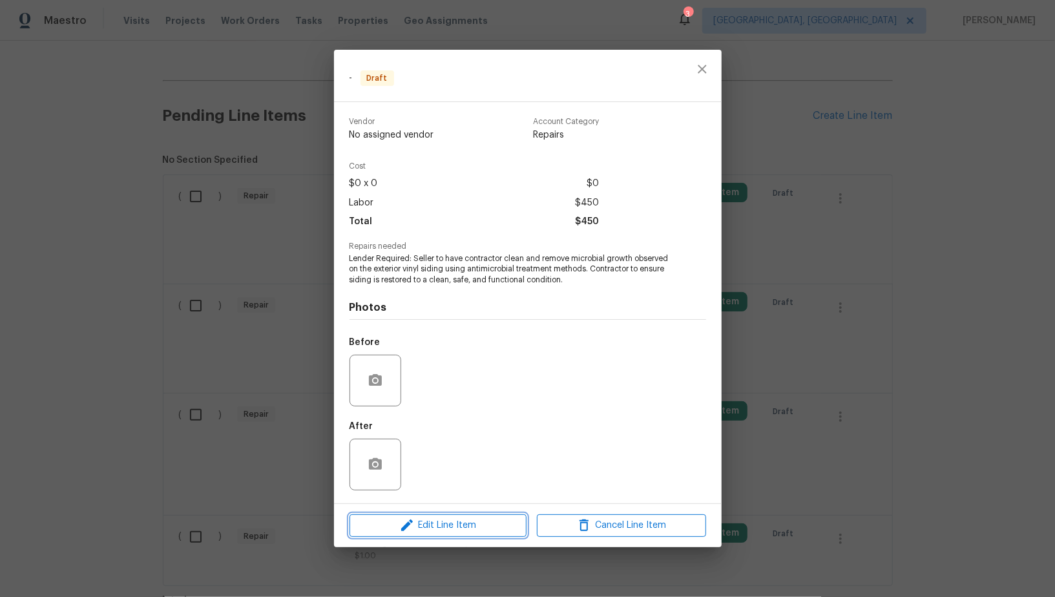
click at [478, 529] on span "Edit Line Item" at bounding box center [438, 526] width 169 height 16
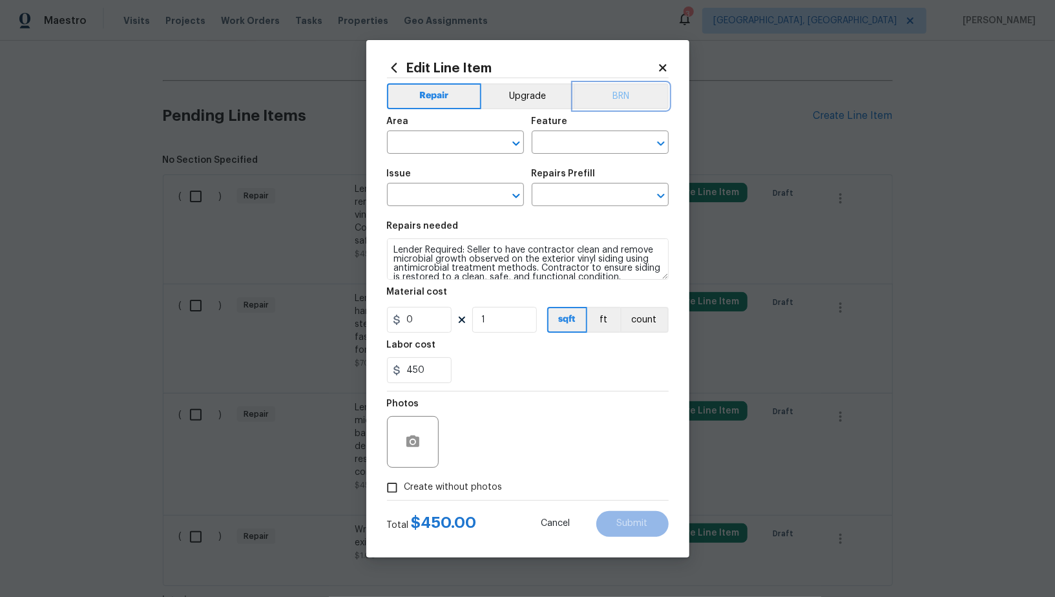
click at [601, 103] on button "BRN" at bounding box center [621, 96] width 95 height 26
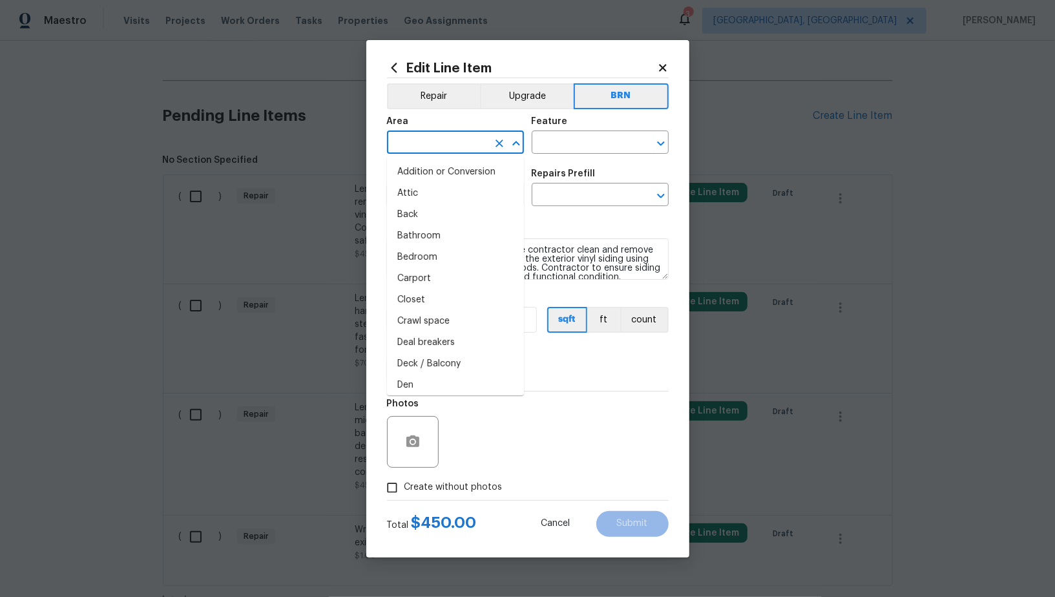
click at [443, 139] on input "text" at bounding box center [437, 144] width 101 height 20
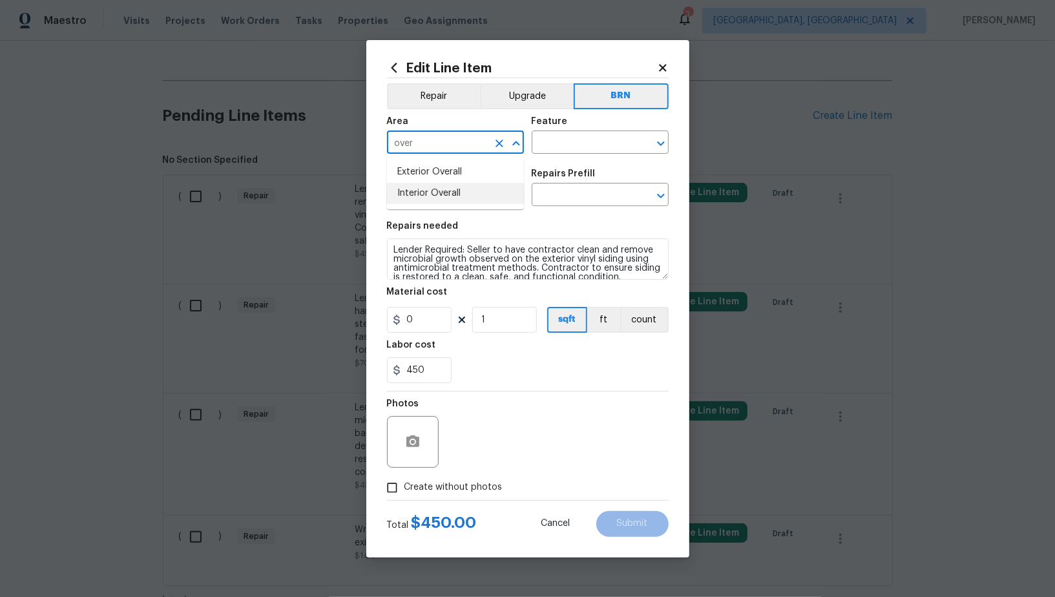
click at [445, 194] on li "Interior Overall" at bounding box center [455, 193] width 137 height 21
type input "Interior Overall"
click at [560, 147] on input "text" at bounding box center [582, 144] width 101 height 20
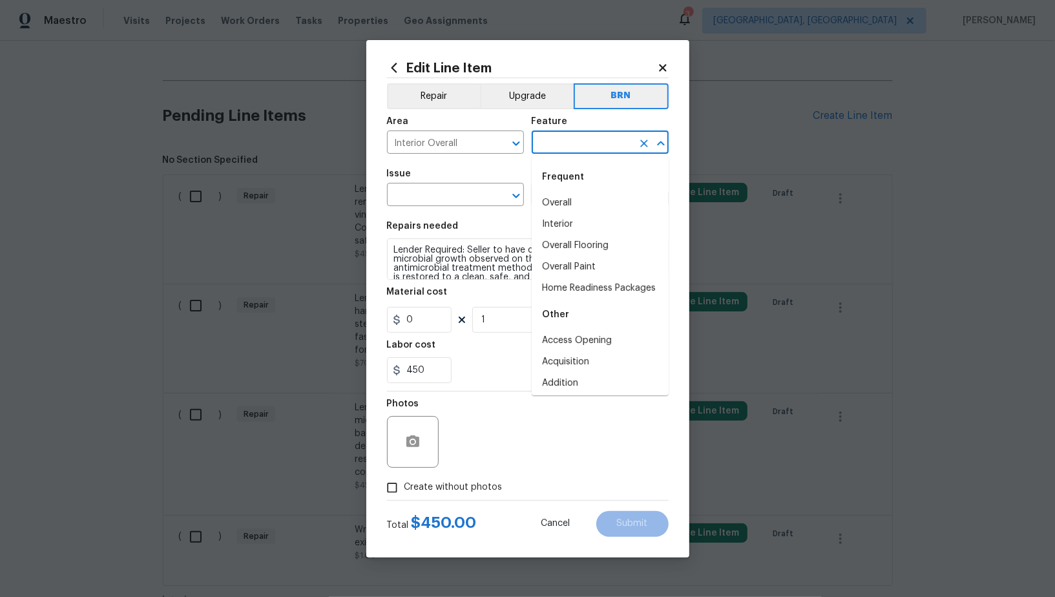
type input "d"
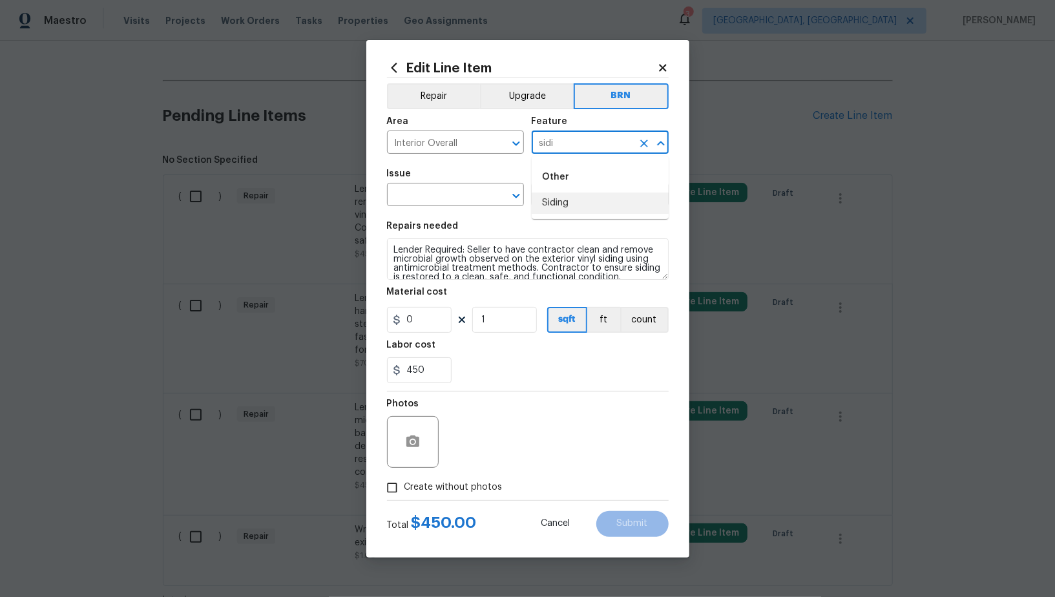
click at [559, 213] on li "Siding" at bounding box center [600, 203] width 137 height 21
type input "Siding"
click at [427, 207] on span "Issue ​" at bounding box center [455, 188] width 137 height 52
click at [426, 207] on span "Issue ​" at bounding box center [455, 188] width 137 height 52
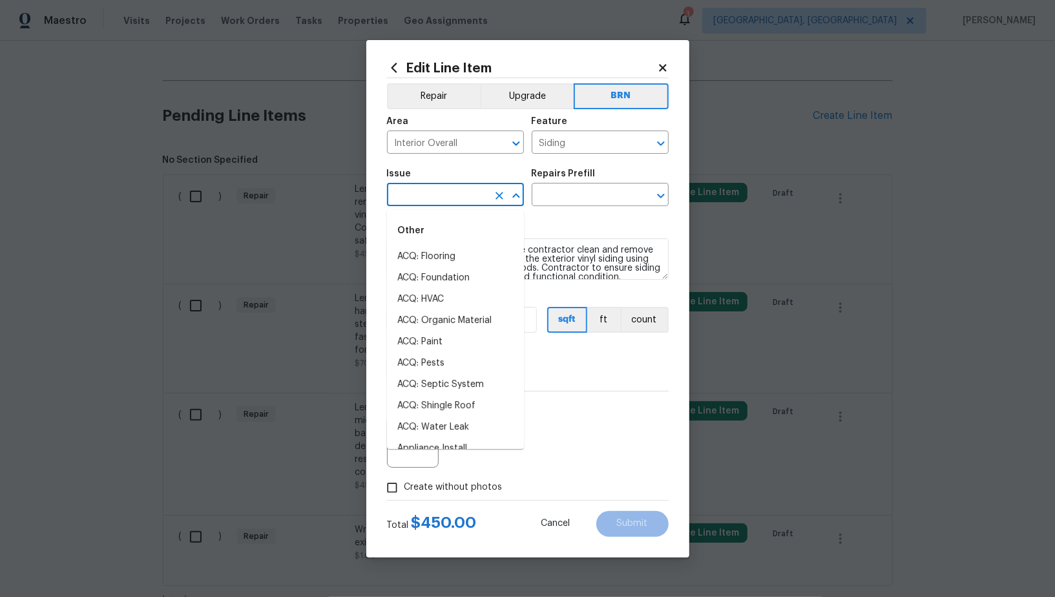
click at [419, 202] on input "text" at bounding box center [437, 196] width 101 height 20
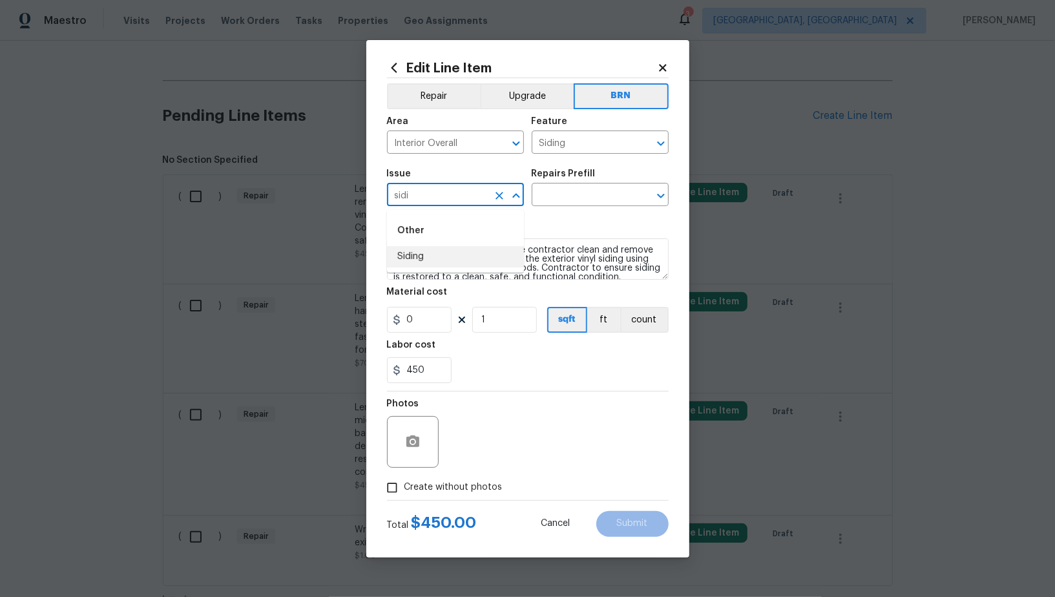
click at [414, 255] on li "Siding" at bounding box center [455, 256] width 137 height 21
type input "Siding"
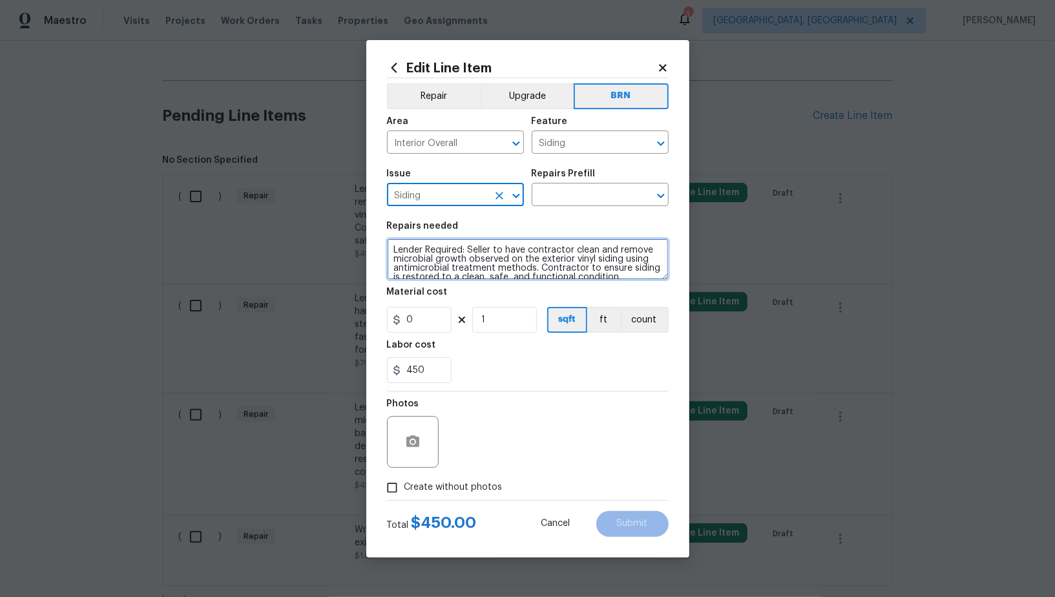
click at [514, 255] on textarea "Lender Required: Seller to have contractor clean and remove microbial growth ob…" at bounding box center [528, 258] width 282 height 41
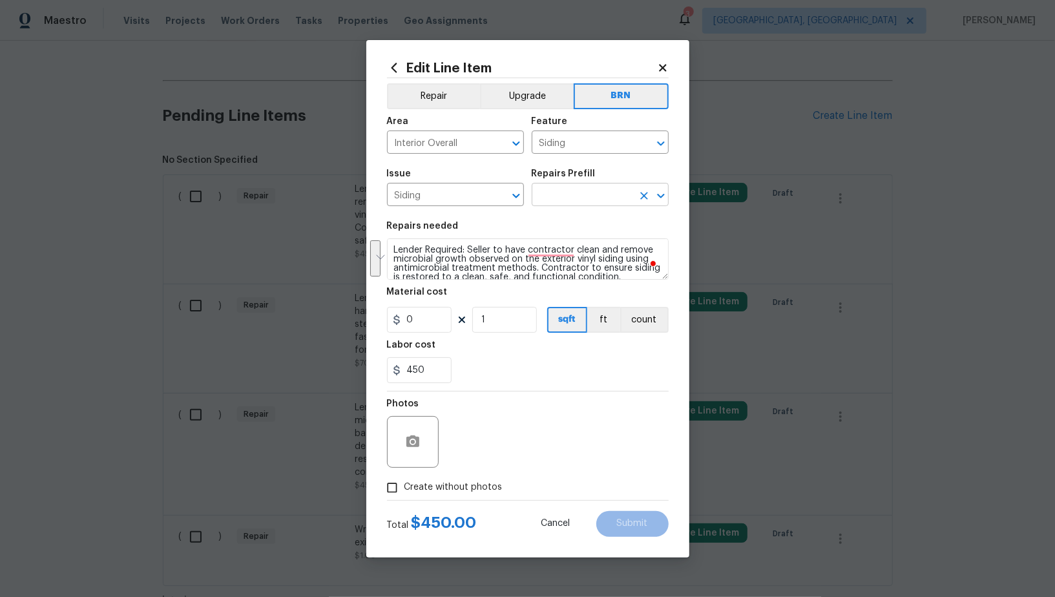
click at [573, 205] on input "text" at bounding box center [582, 196] width 101 height 20
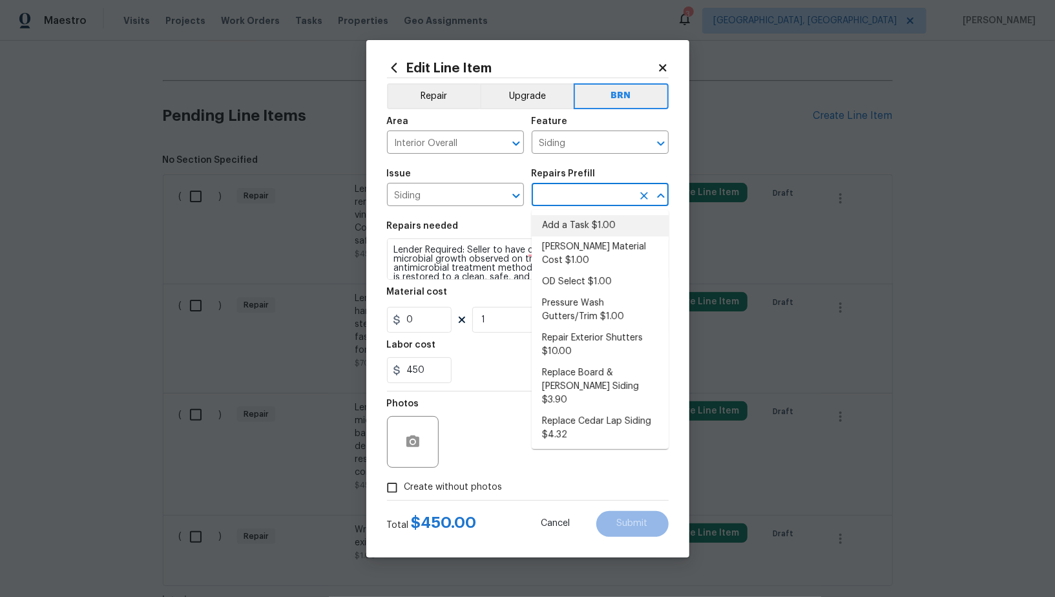
click at [573, 218] on li "Add a Task $1.00" at bounding box center [600, 225] width 137 height 21
type input "Add a Task $1.00"
type textarea "HPM to detail"
type input "1"
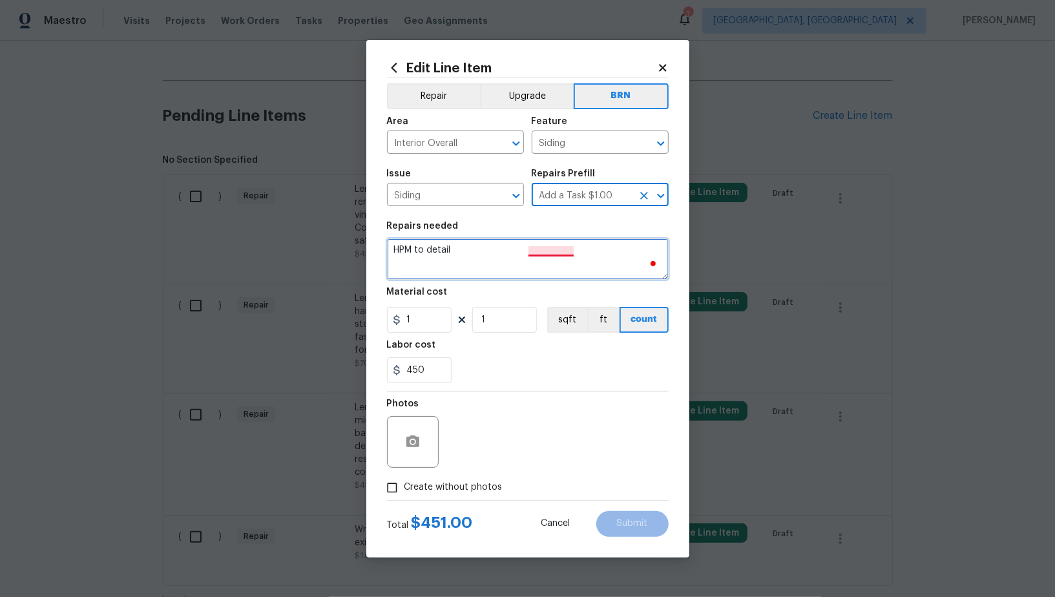
click at [544, 253] on textarea "HPM to detail" at bounding box center [528, 258] width 282 height 41
paste textarea "Lender Required: Seller to have contractor clean and remove microbial growth ob…"
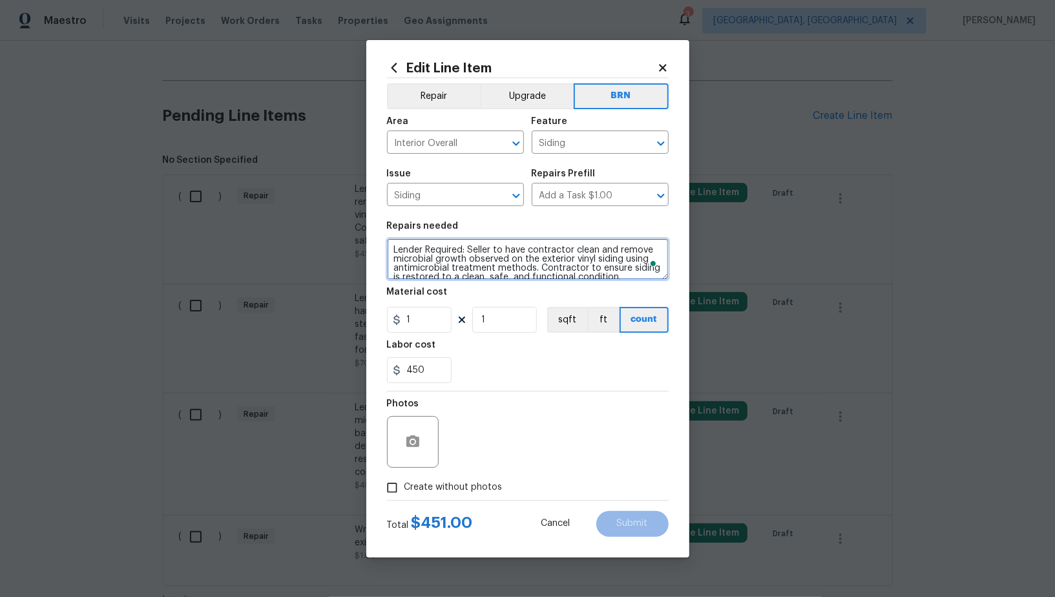
scroll to position [3, 0]
type textarea "Lender Required: Seller to have contractor clean and remove microbial growth ob…"
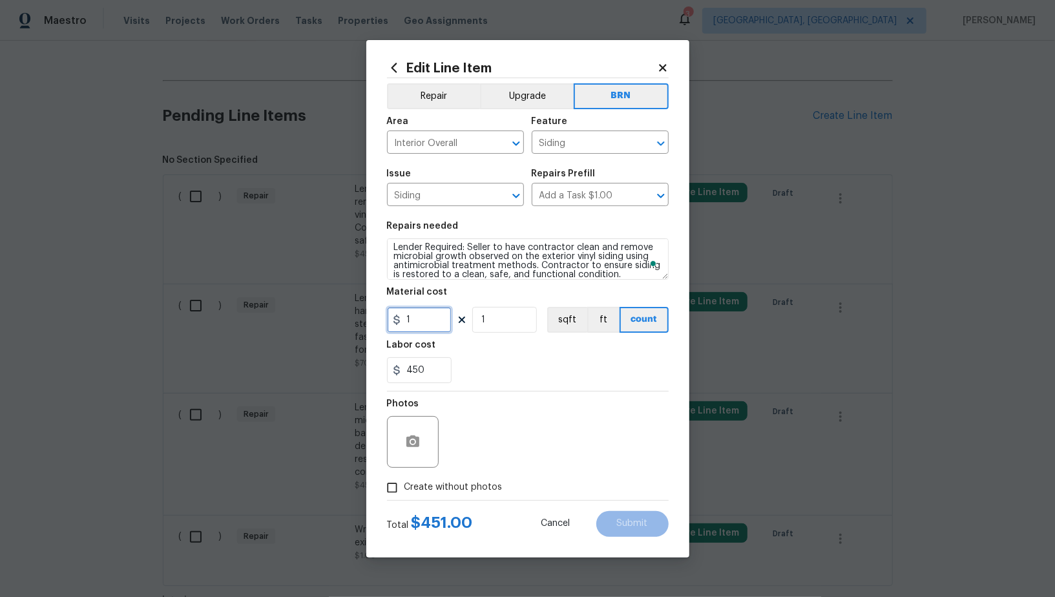
click at [438, 315] on input "1" at bounding box center [419, 320] width 65 height 26
type input "0"
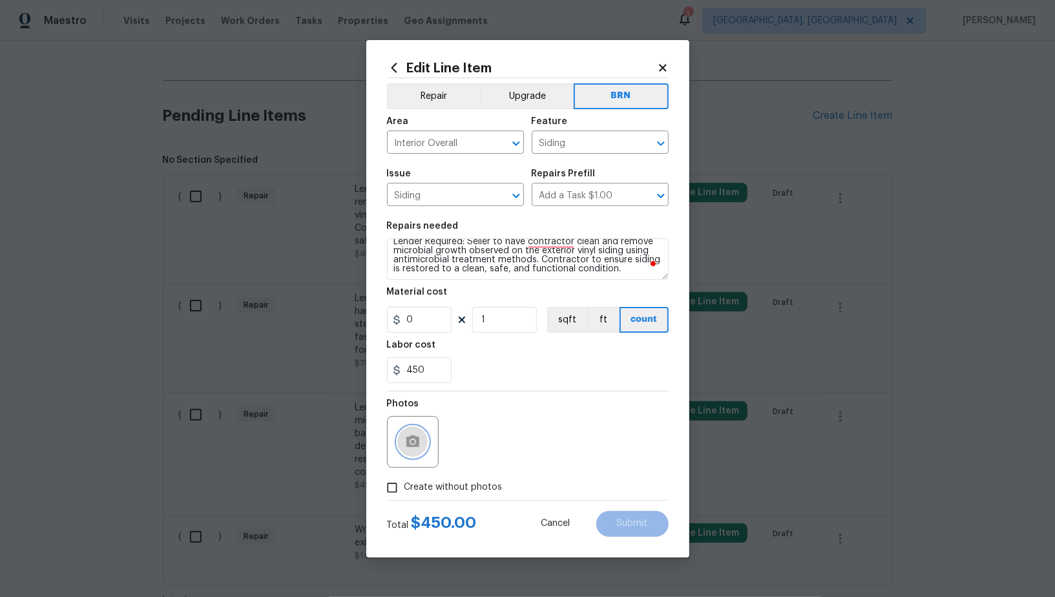
click at [408, 450] on button "button" at bounding box center [412, 442] width 31 height 31
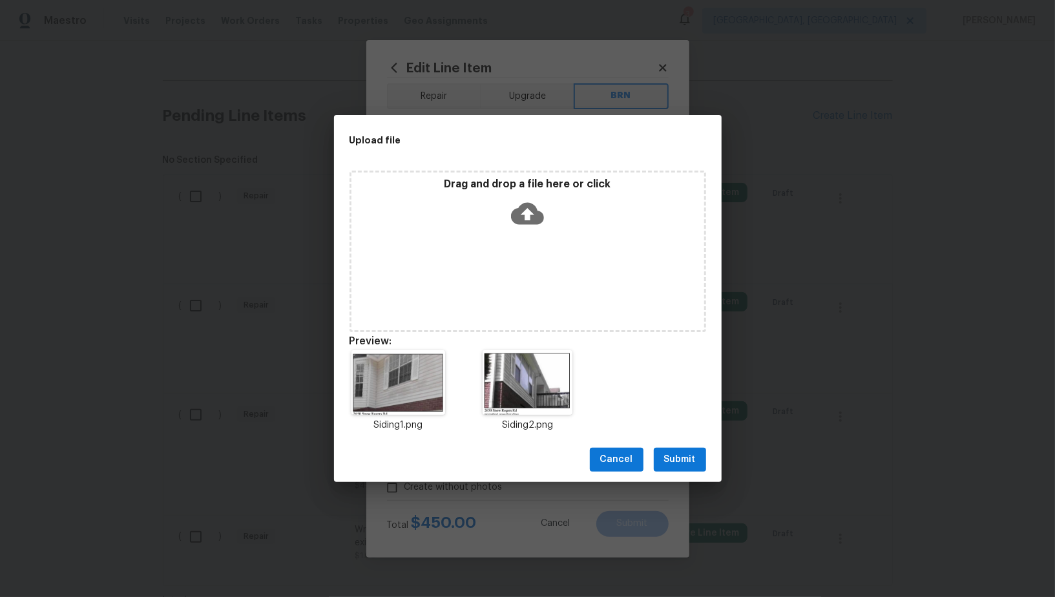
click at [694, 465] on span "Submit" at bounding box center [680, 460] width 32 height 16
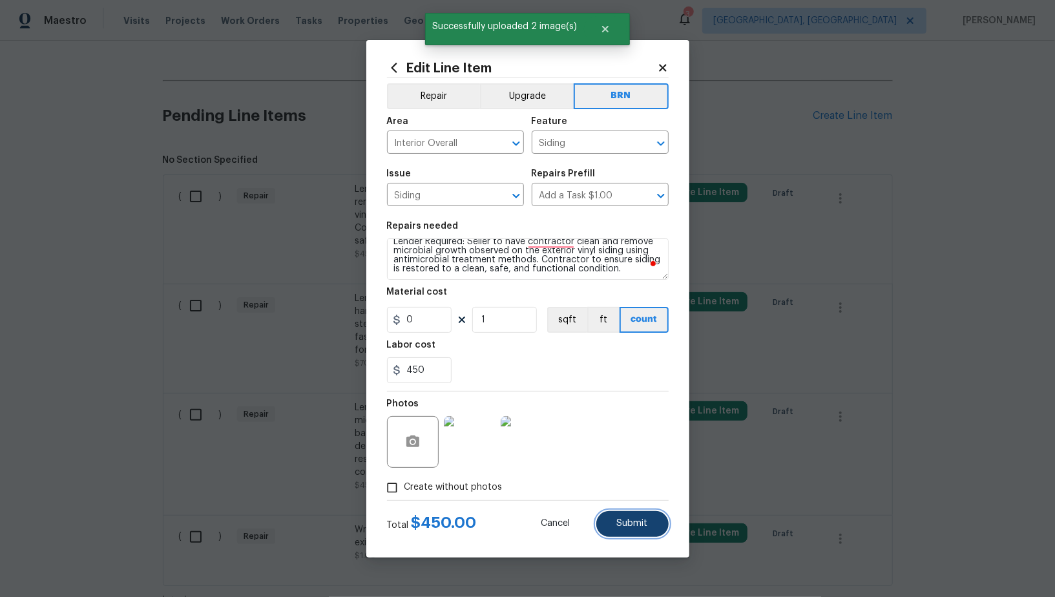
click at [624, 531] on button "Submit" at bounding box center [633, 524] width 72 height 26
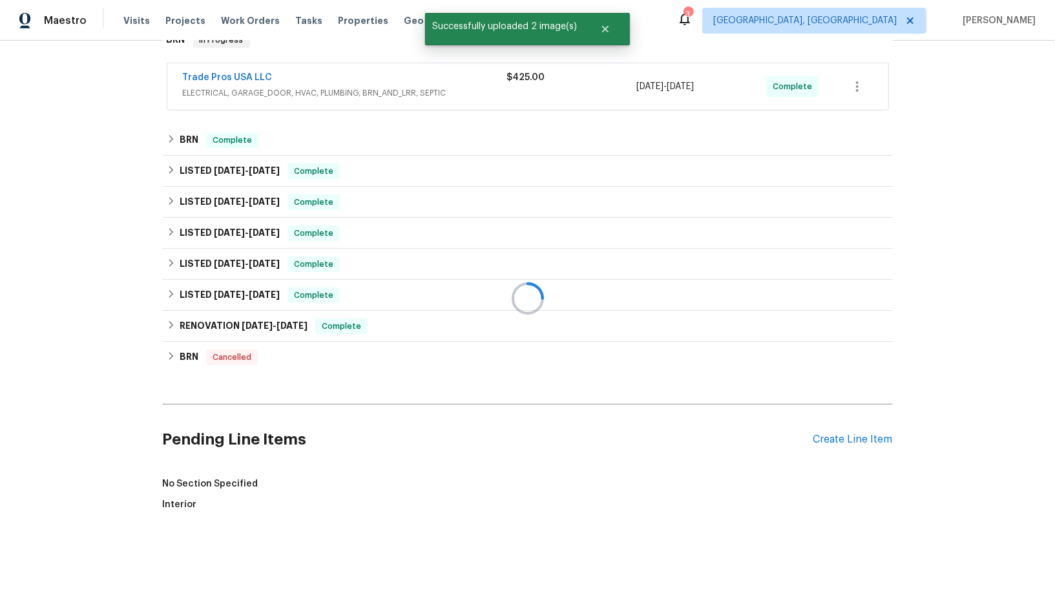
scroll to position [549, 0]
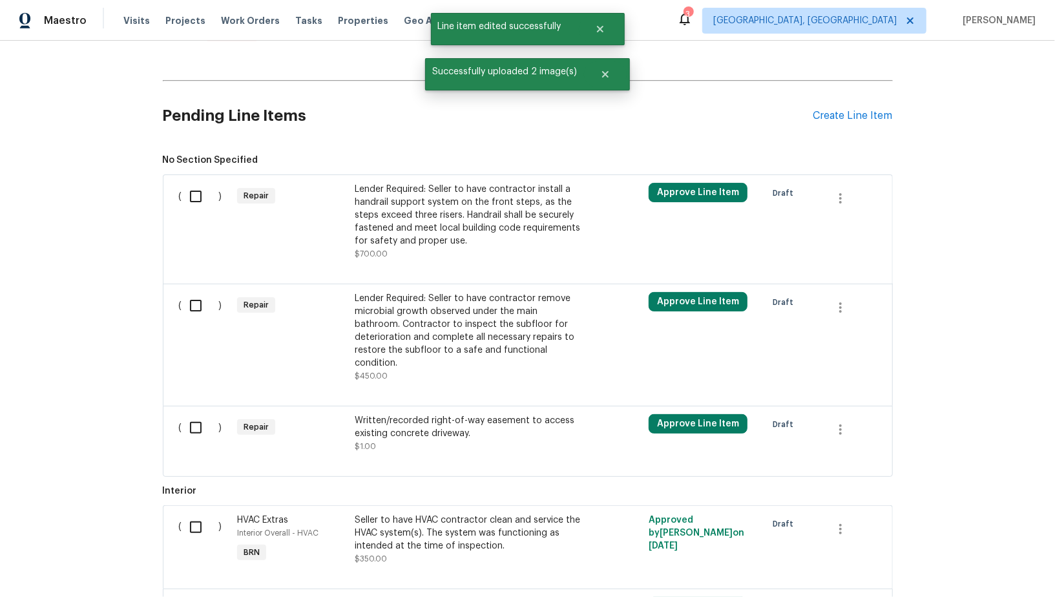
click at [421, 240] on div "Lender Required: Seller to have contractor install a handrail support system on…" at bounding box center [468, 215] width 227 height 65
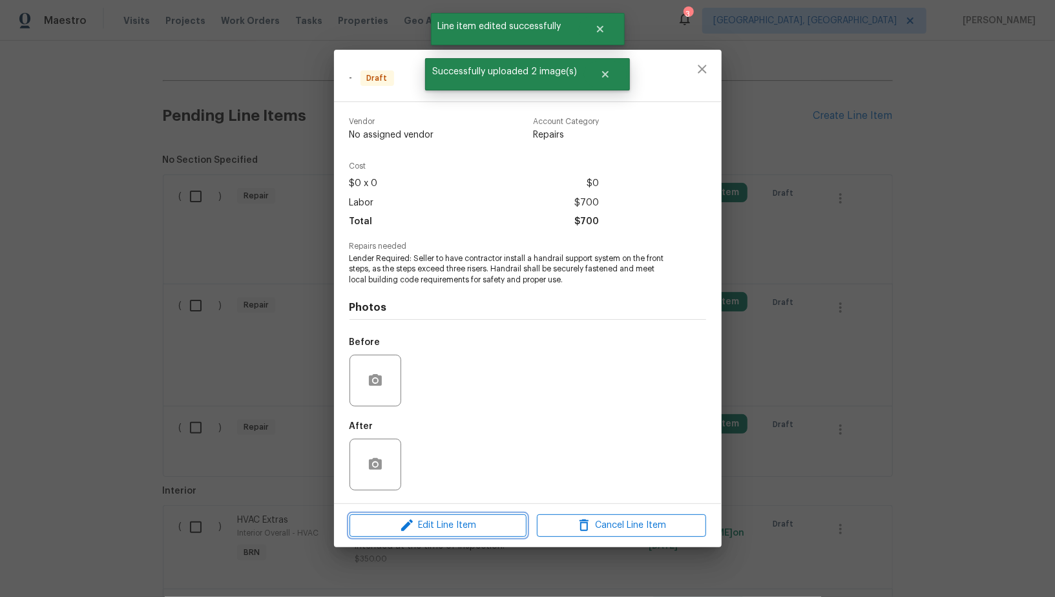
click at [465, 520] on span "Edit Line Item" at bounding box center [438, 526] width 169 height 16
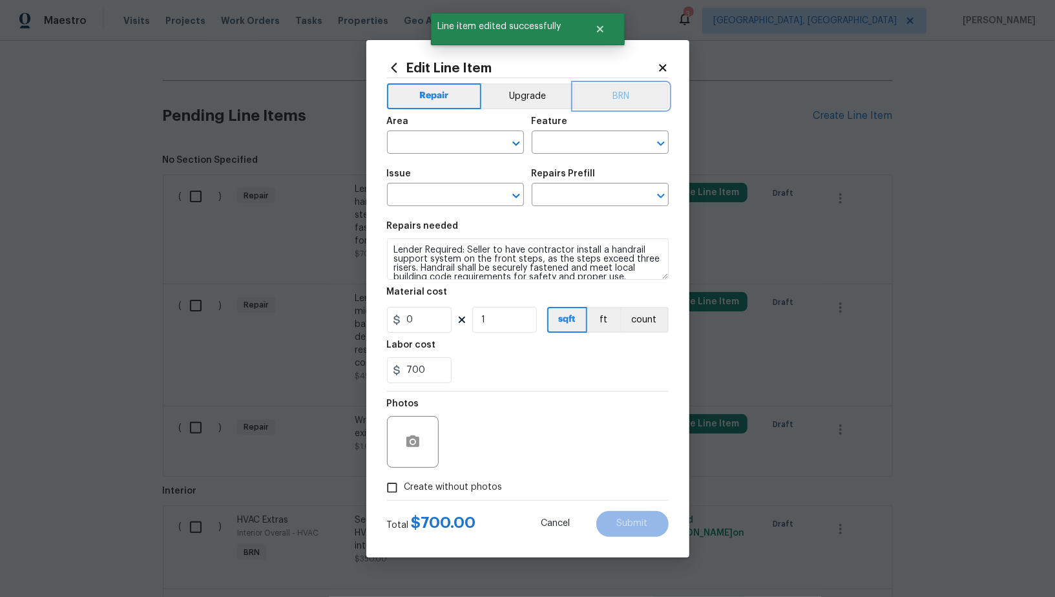
click at [631, 92] on button "BRN" at bounding box center [621, 96] width 95 height 26
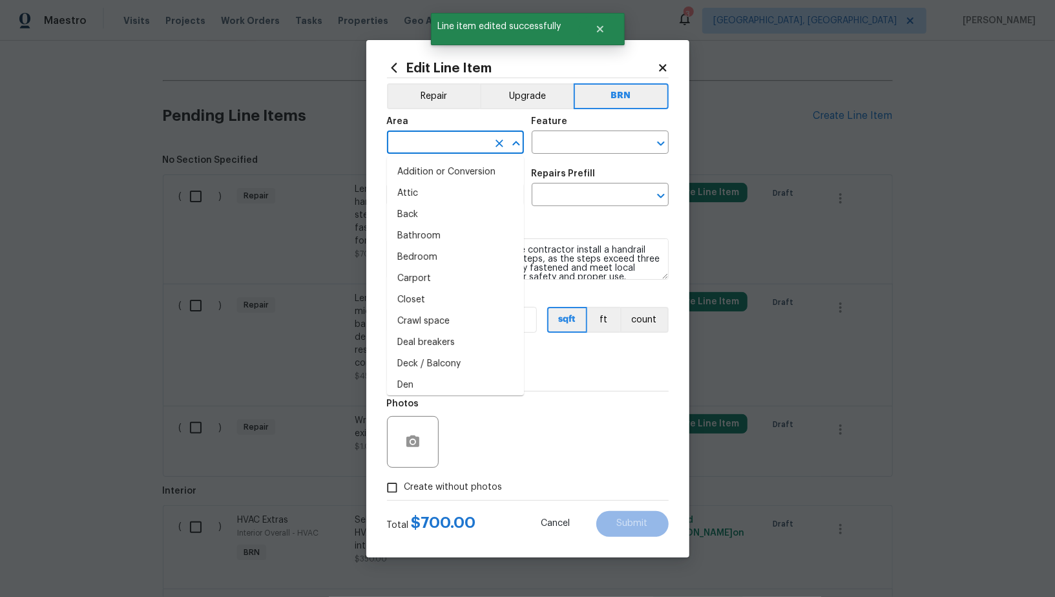
click at [435, 145] on input "text" at bounding box center [437, 144] width 101 height 20
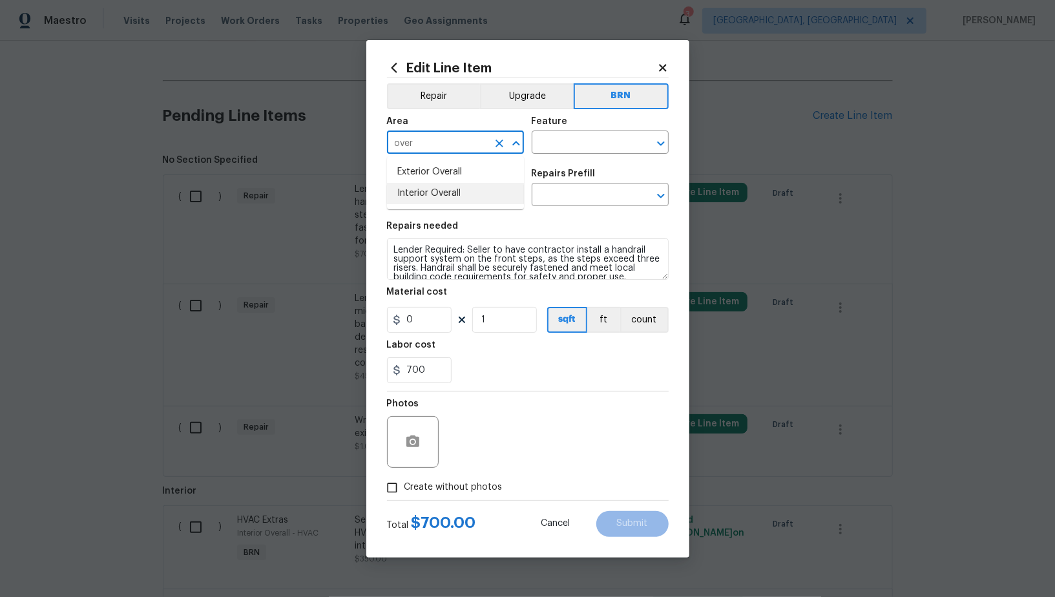
click at [434, 200] on li "Interior Overall" at bounding box center [455, 193] width 137 height 21
type input "Interior Overall"
click at [498, 144] on icon "Clear" at bounding box center [500, 144] width 8 height 8
type input "o"
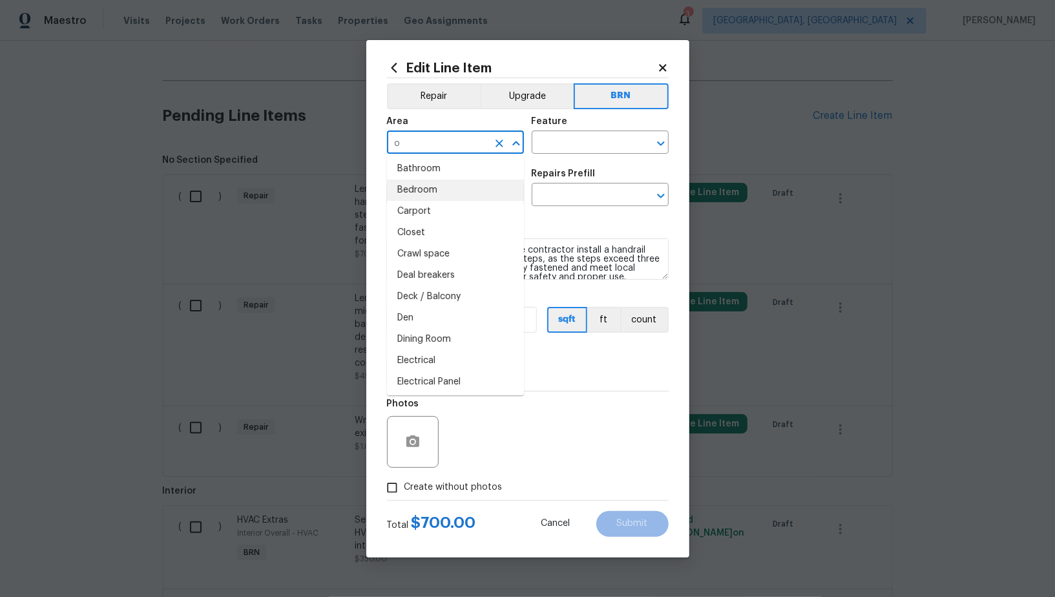
scroll to position [0, 0]
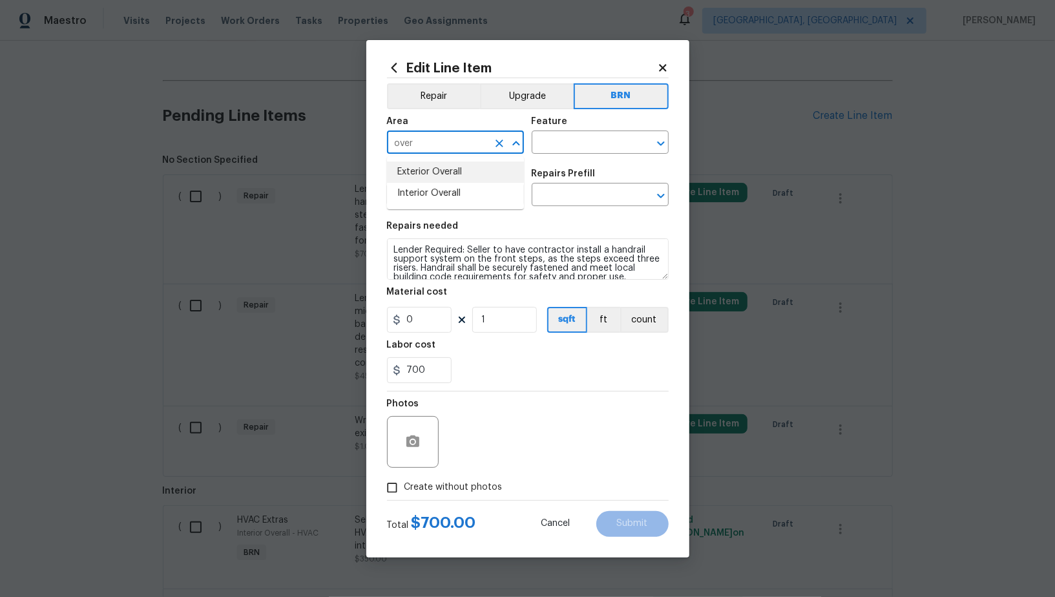
click at [443, 172] on li "Exterior Overall" at bounding box center [455, 172] width 137 height 21
type input "Exterior Overall"
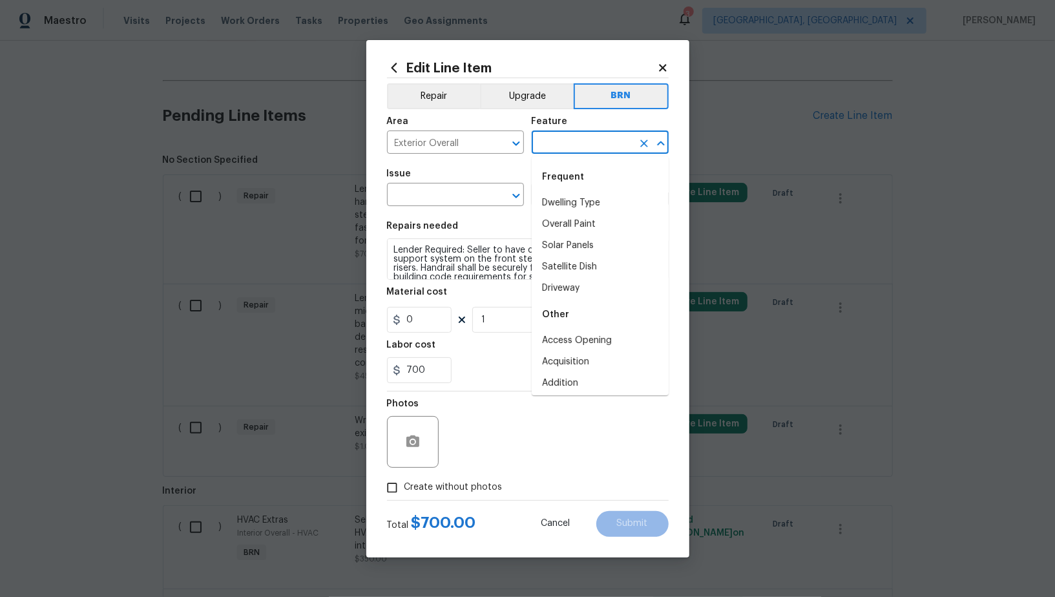
click at [549, 151] on input "text" at bounding box center [582, 144] width 101 height 20
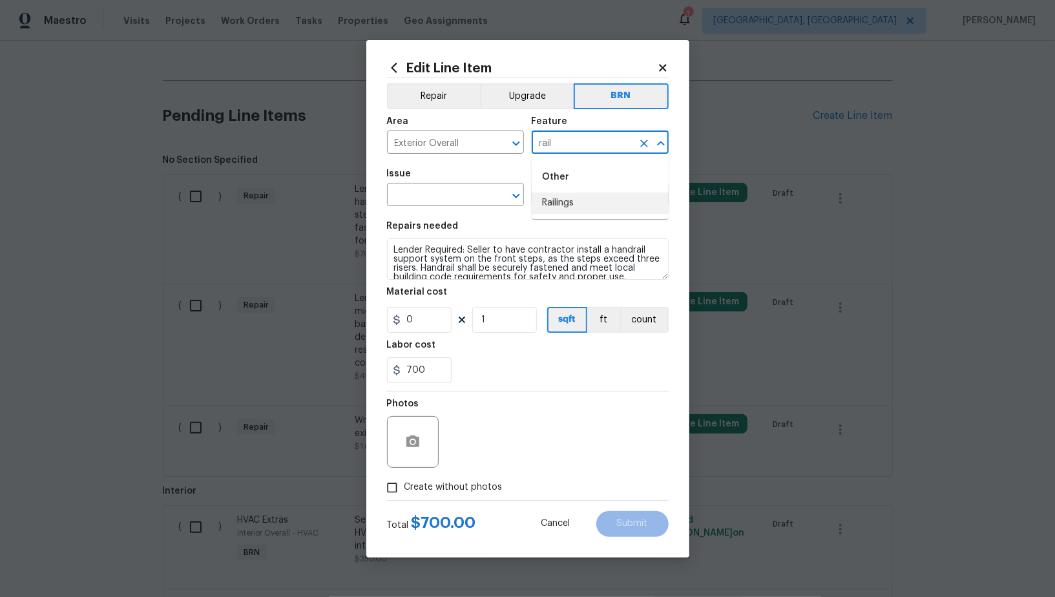
click at [571, 200] on li "Railings" at bounding box center [600, 203] width 137 height 21
type input "Railings"
click at [414, 202] on input "text" at bounding box center [437, 196] width 101 height 20
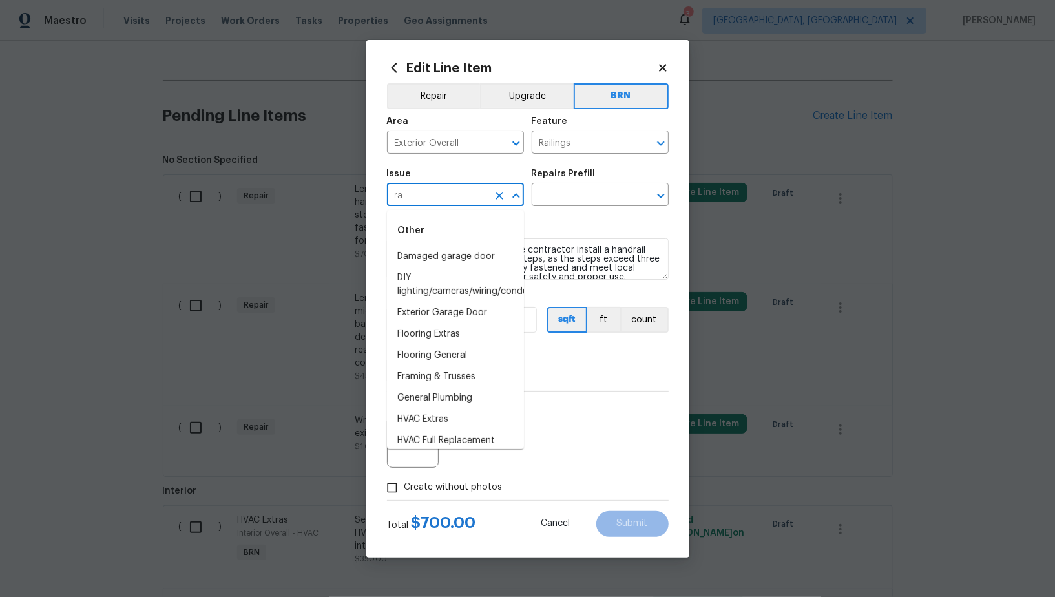
type input "r"
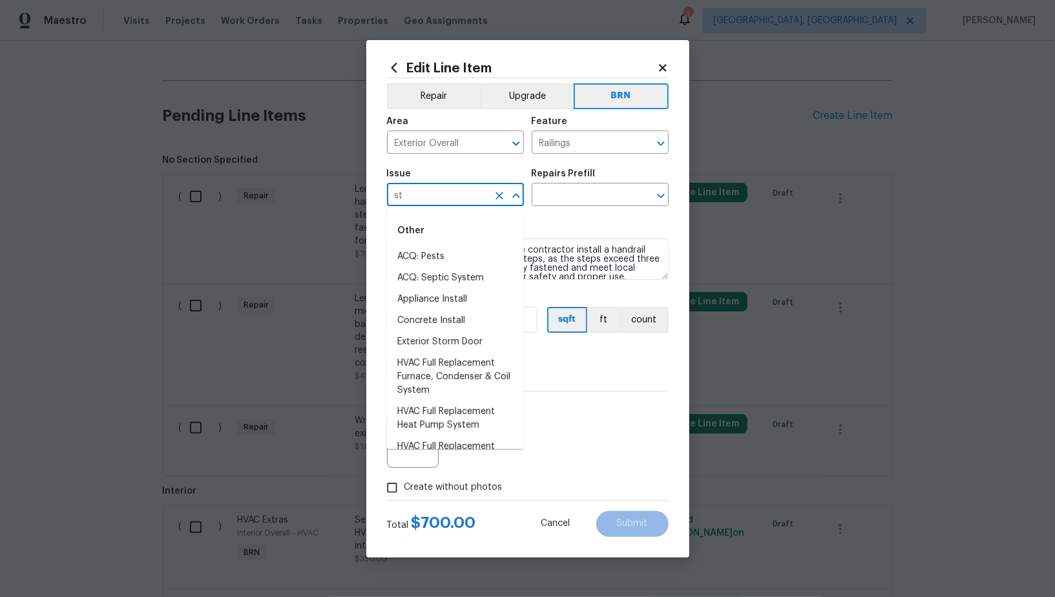
type input "s"
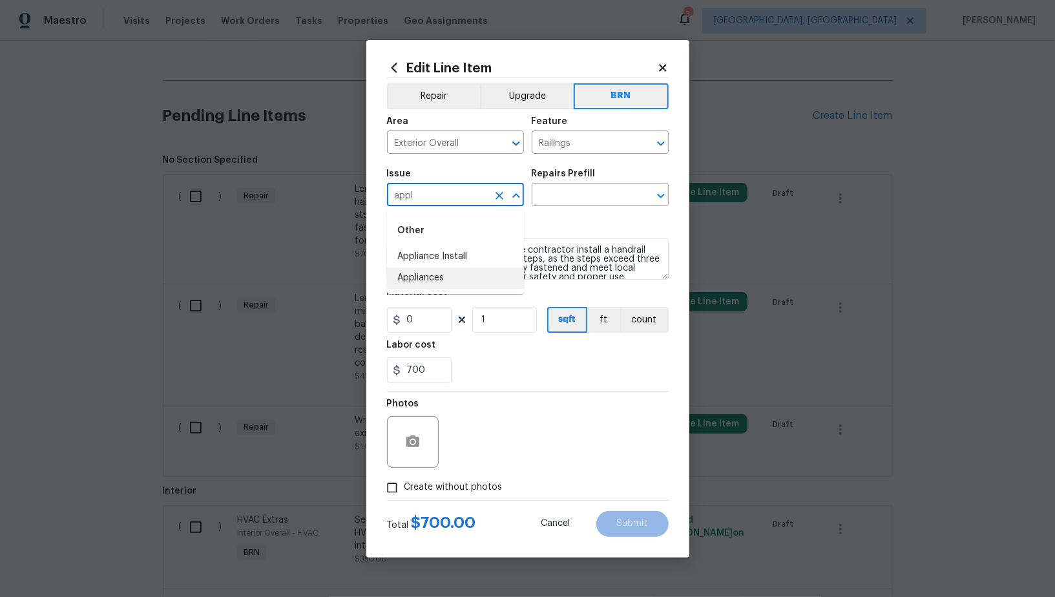
click at [473, 286] on li "Appliances" at bounding box center [455, 278] width 137 height 21
type input "Appliances"
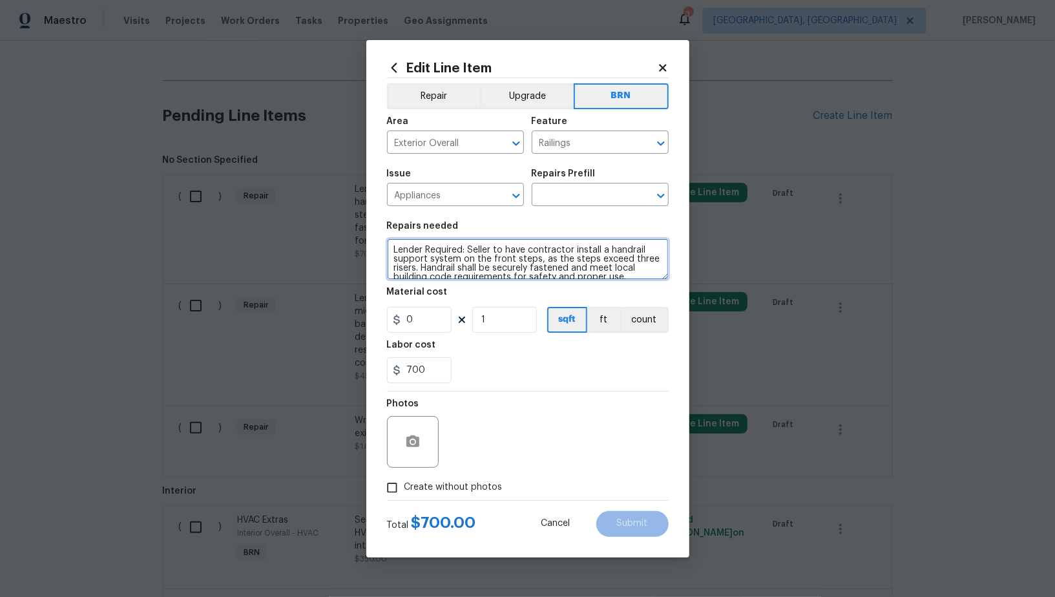
click at [503, 268] on textarea "Lender Required: Seller to have contractor install a handrail support system on…" at bounding box center [528, 258] width 282 height 41
click at [575, 204] on input "text" at bounding box center [582, 196] width 101 height 20
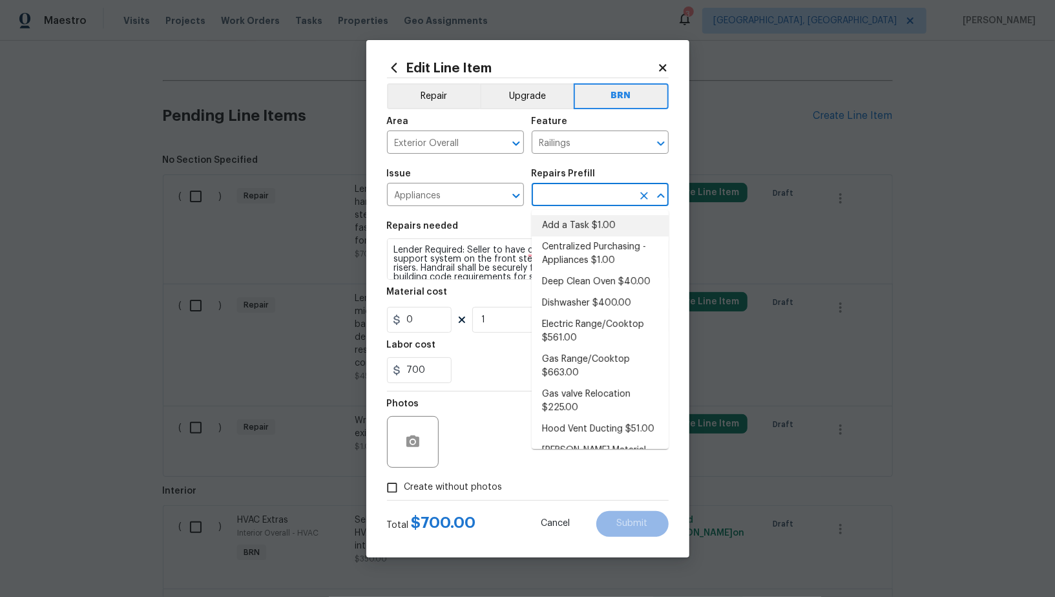
click at [580, 222] on li "Add a Task $1.00" at bounding box center [600, 225] width 137 height 21
type input "Appliances"
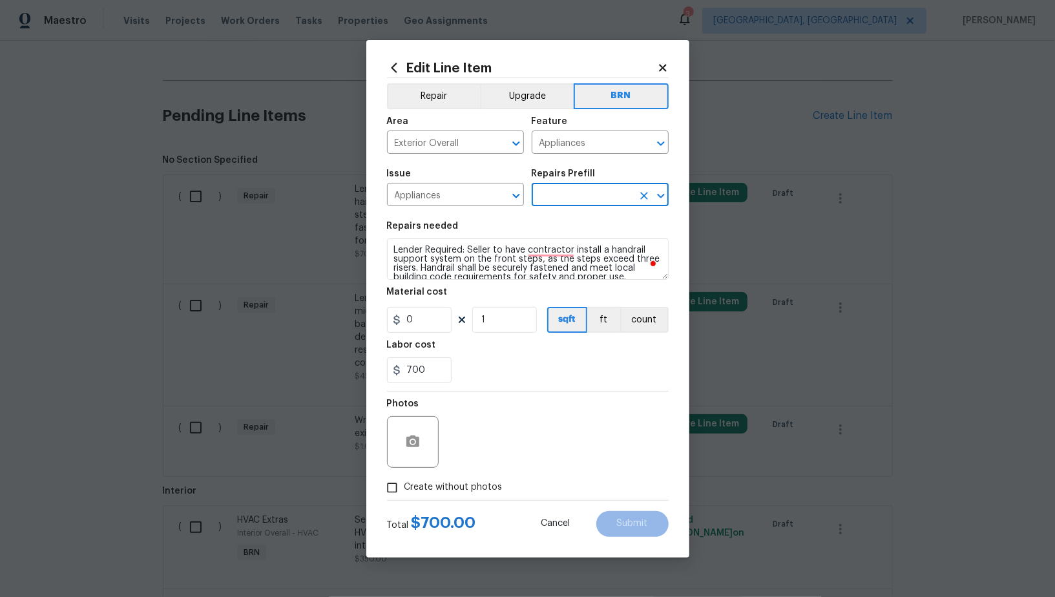
type input "Add a Task $1.00"
type textarea "HPM to detail"
type input "1"
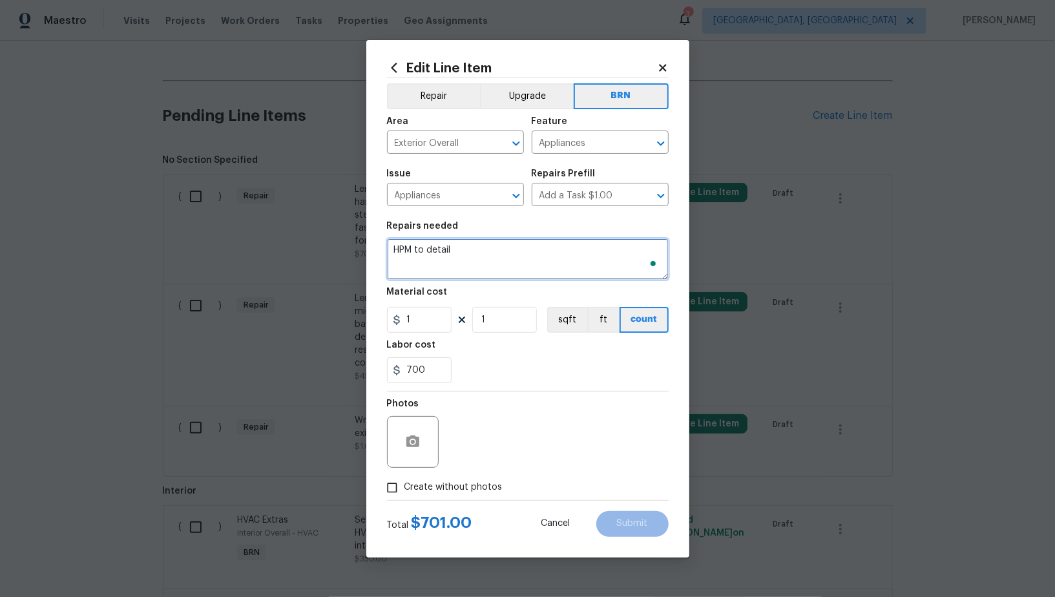
click at [506, 265] on textarea "HPM to detail" at bounding box center [528, 258] width 282 height 41
paste textarea "Lender Required: Seller to have contractor install a handrail support system on…"
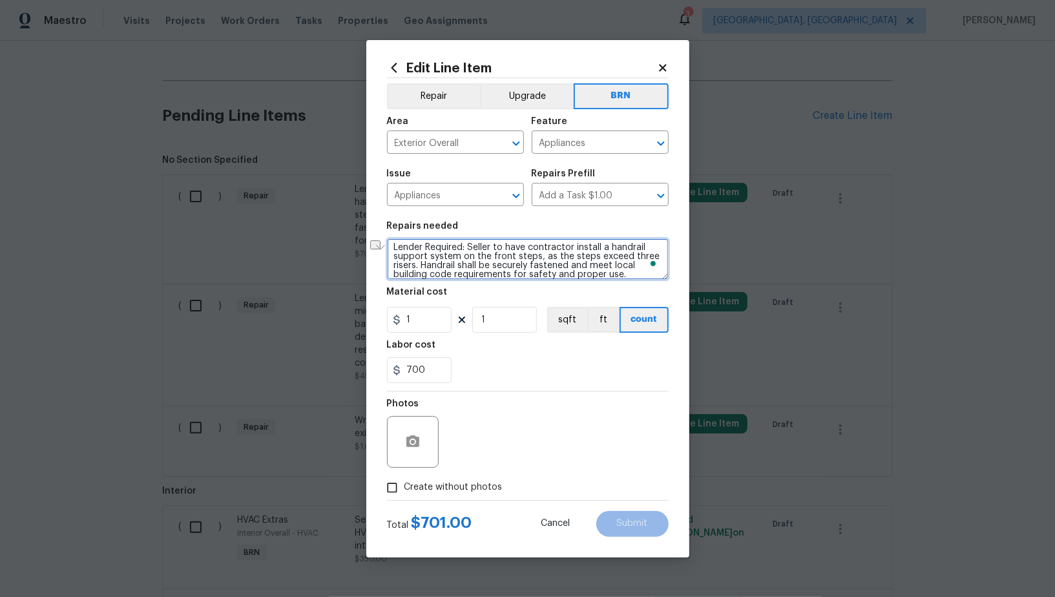
scroll to position [3, 0]
click at [643, 134] on div "Appliances ​" at bounding box center [600, 144] width 137 height 20
type textarea "Lender Required: Seller to have contractor install a handrail support system on…"
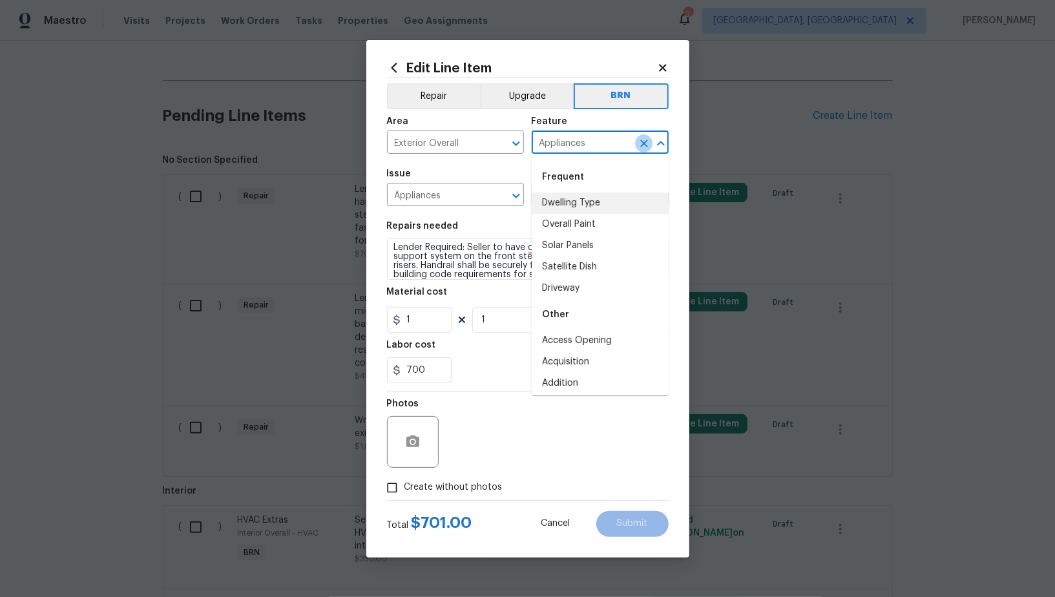
click at [645, 141] on icon "Clear" at bounding box center [644, 144] width 8 height 8
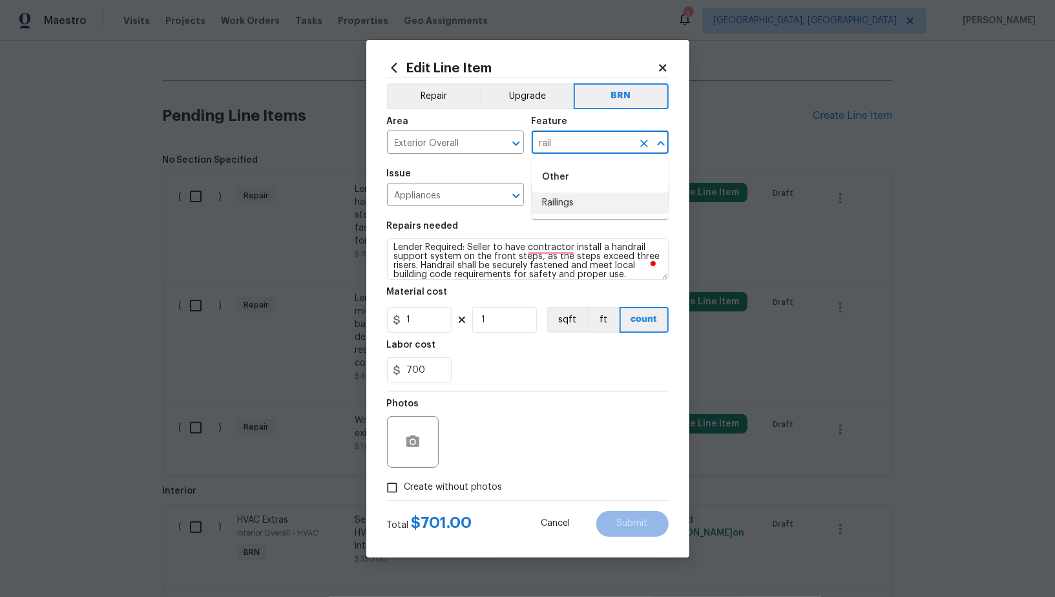
click at [571, 193] on li "Railings" at bounding box center [600, 203] width 137 height 21
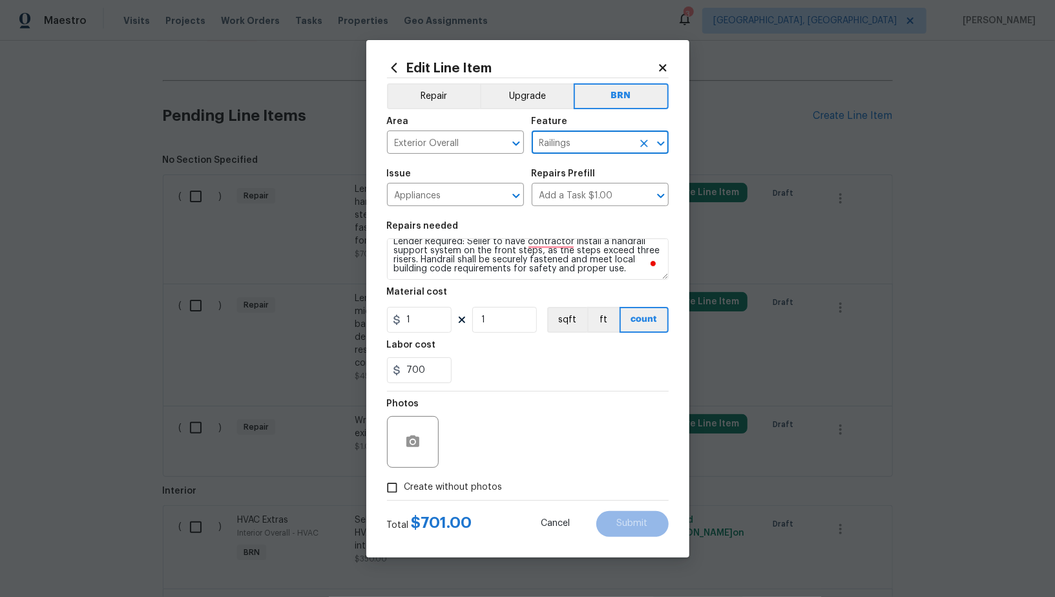
type input "Railings"
click at [431, 331] on input "1" at bounding box center [419, 320] width 65 height 26
type input "0"
click at [410, 449] on icon "button" at bounding box center [413, 442] width 16 height 16
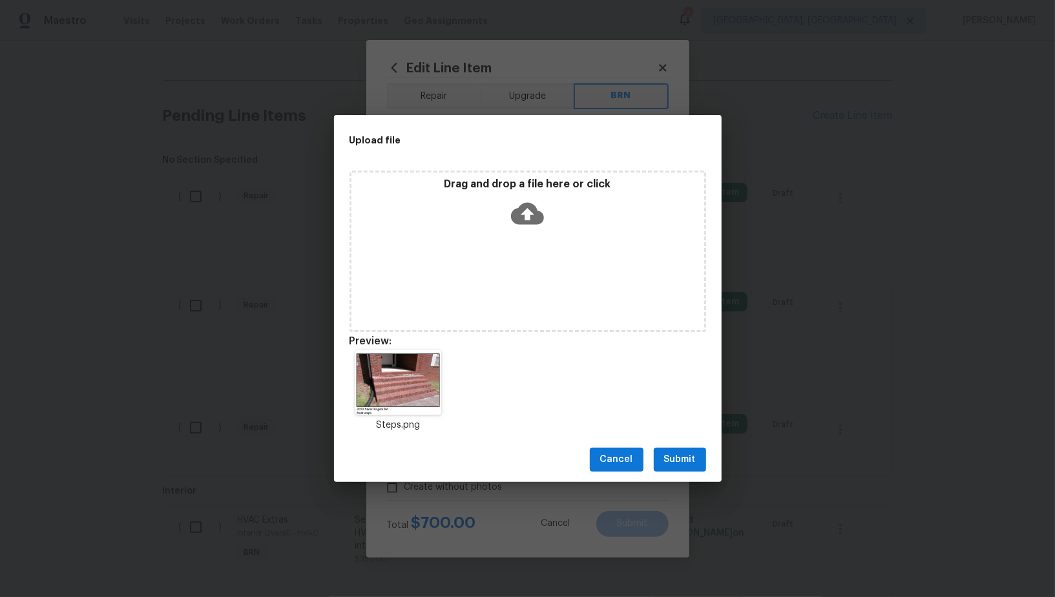
click at [677, 461] on span "Submit" at bounding box center [680, 460] width 32 height 16
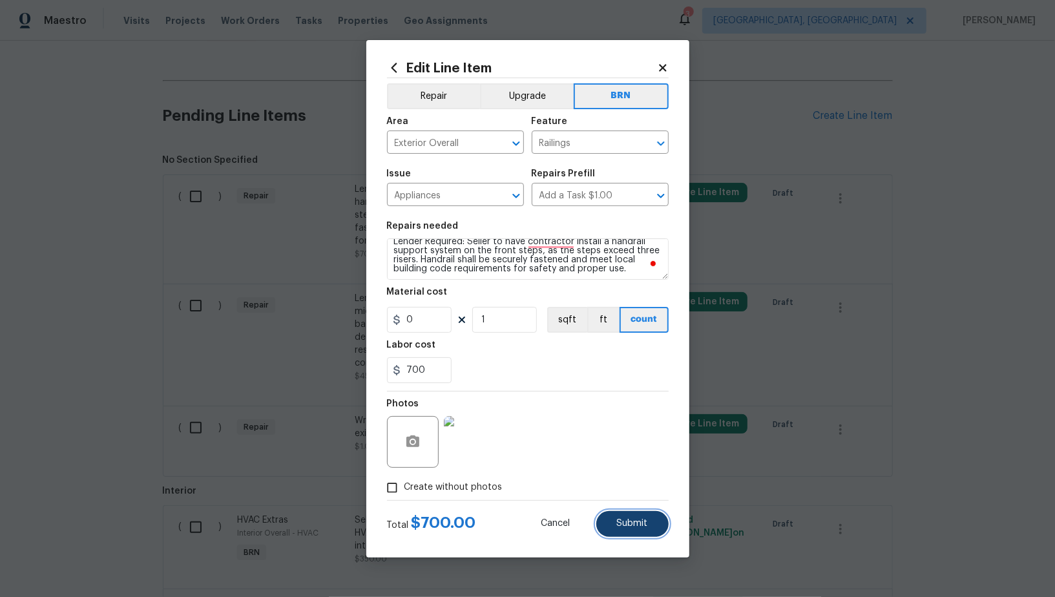
click at [647, 518] on button "Submit" at bounding box center [633, 524] width 72 height 26
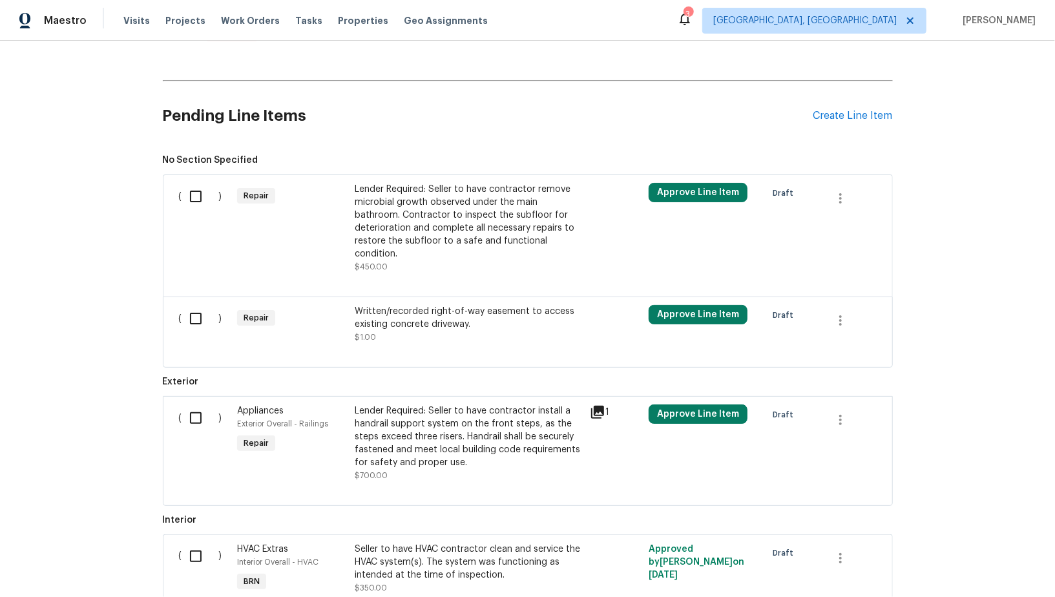
click at [414, 246] on div "Lender Required: Seller to have contractor remove microbial growth observed und…" at bounding box center [468, 228] width 227 height 90
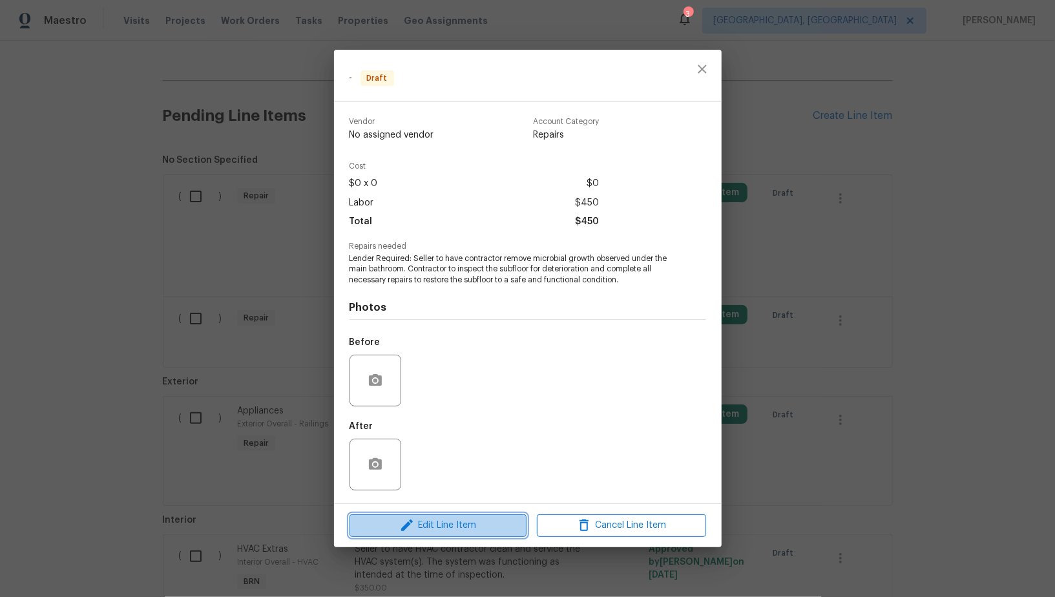
click at [479, 533] on span "Edit Line Item" at bounding box center [438, 526] width 169 height 16
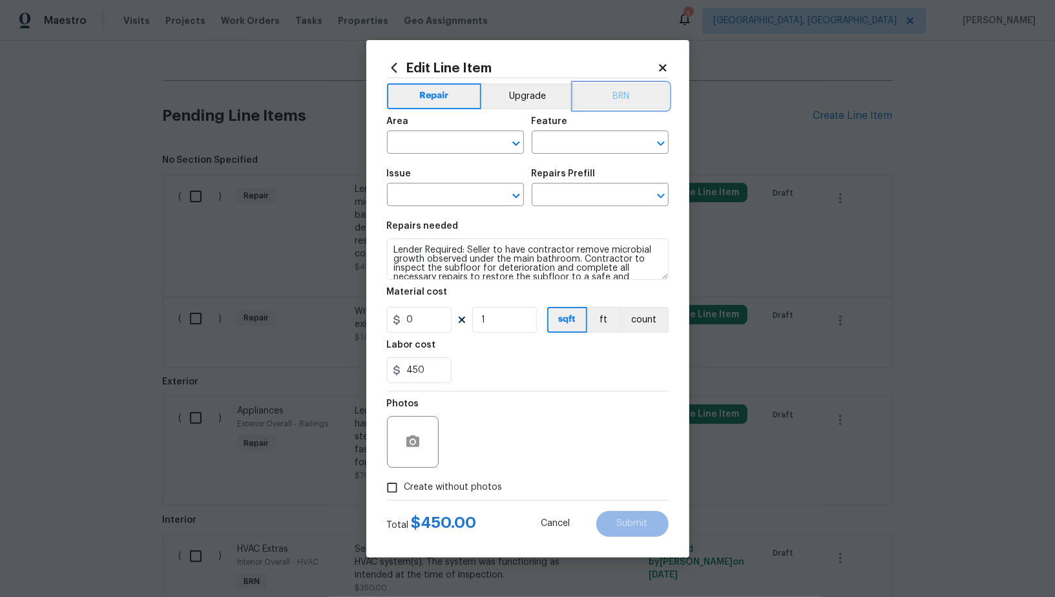
click at [624, 101] on button "BRN" at bounding box center [621, 96] width 95 height 26
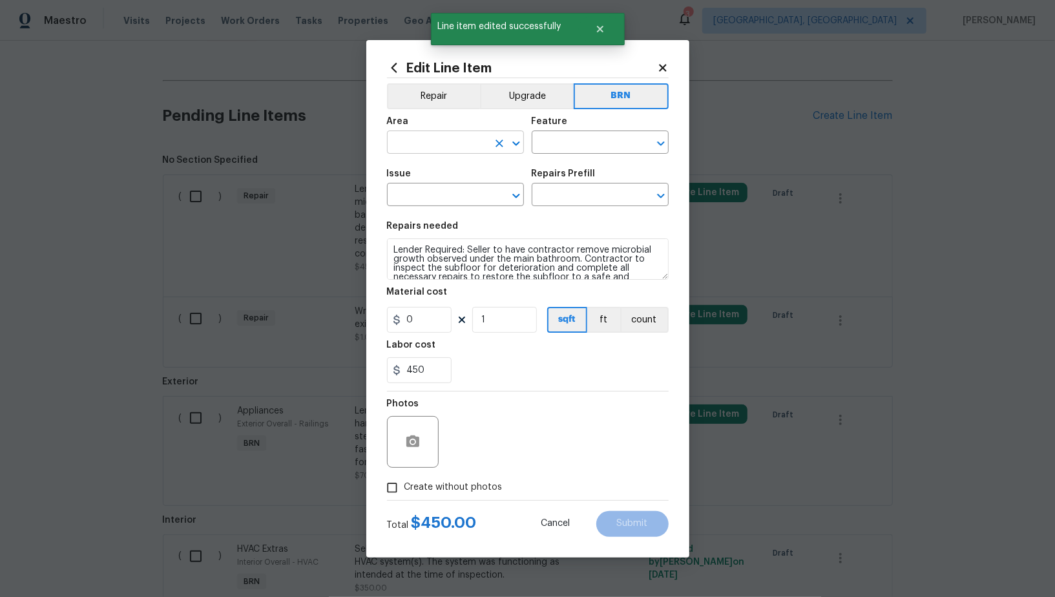
click at [458, 138] on input "text" at bounding box center [437, 144] width 101 height 20
click at [461, 189] on li "Interior Overall" at bounding box center [455, 193] width 137 height 21
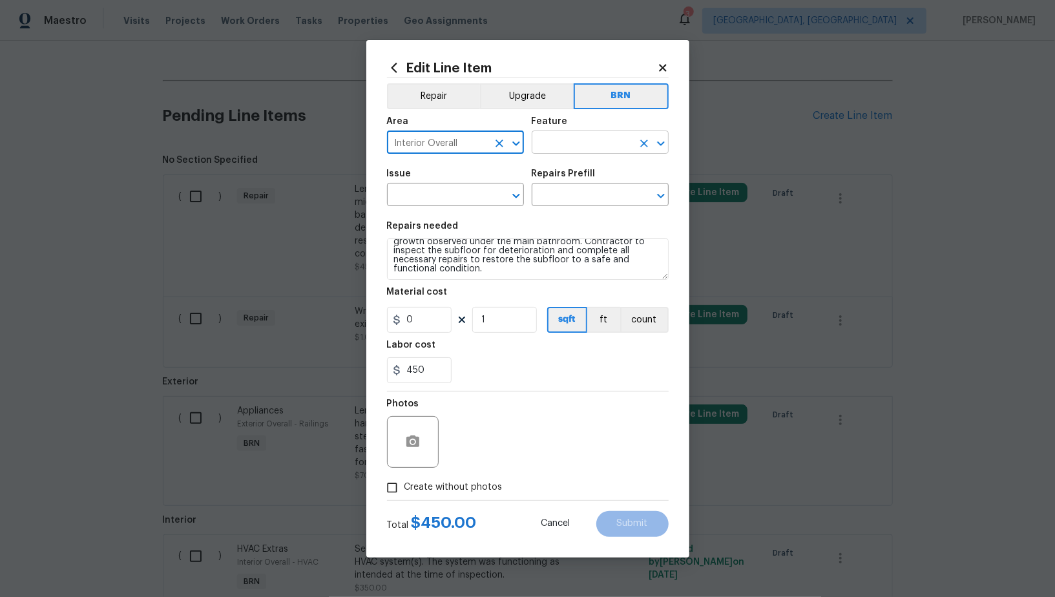
type input "Interior Overall"
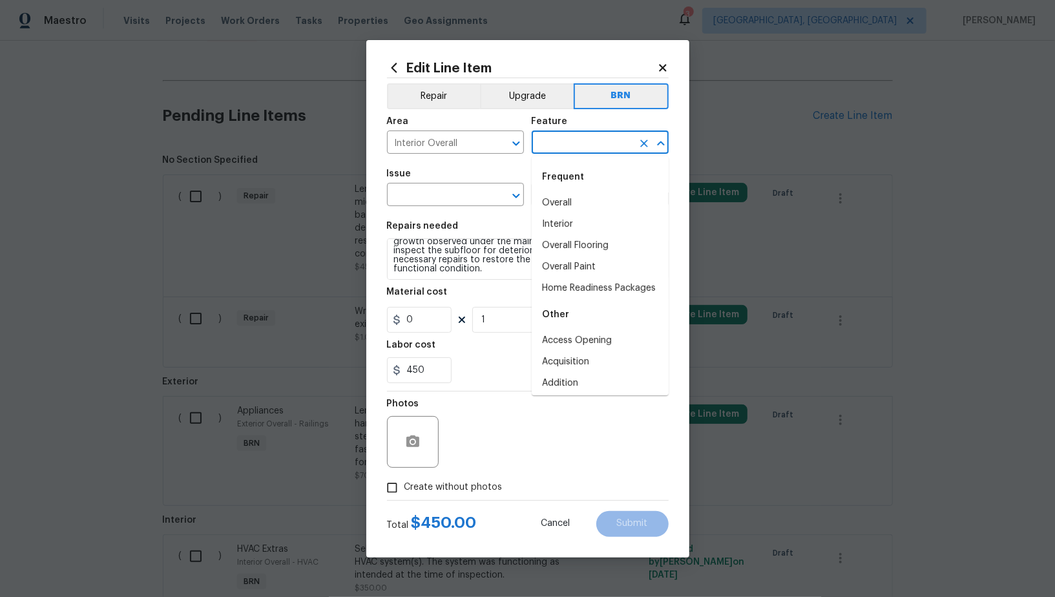
click at [566, 142] on input "text" at bounding box center [582, 144] width 101 height 20
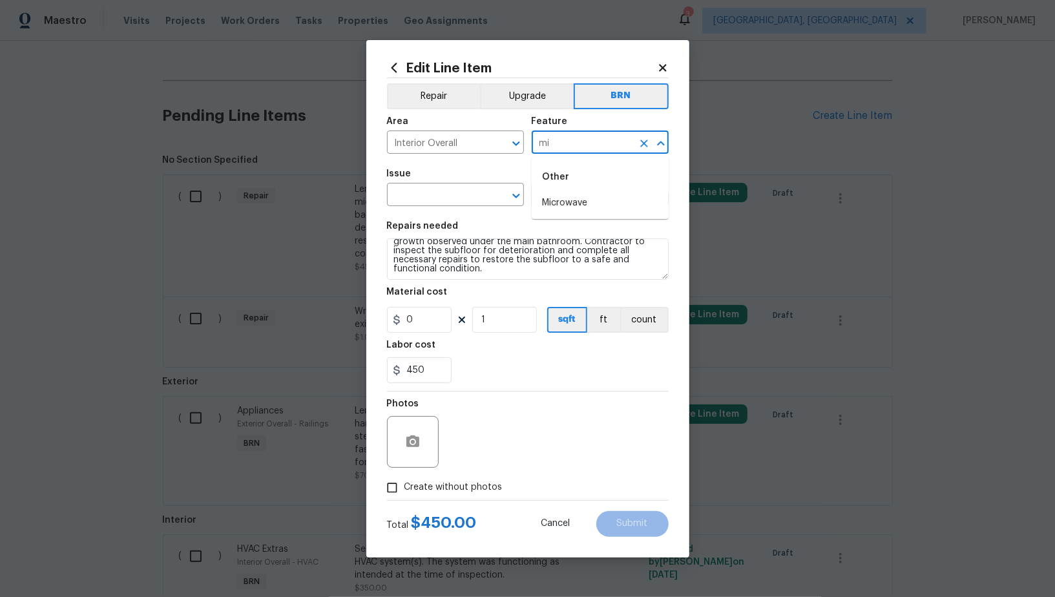
type input "m"
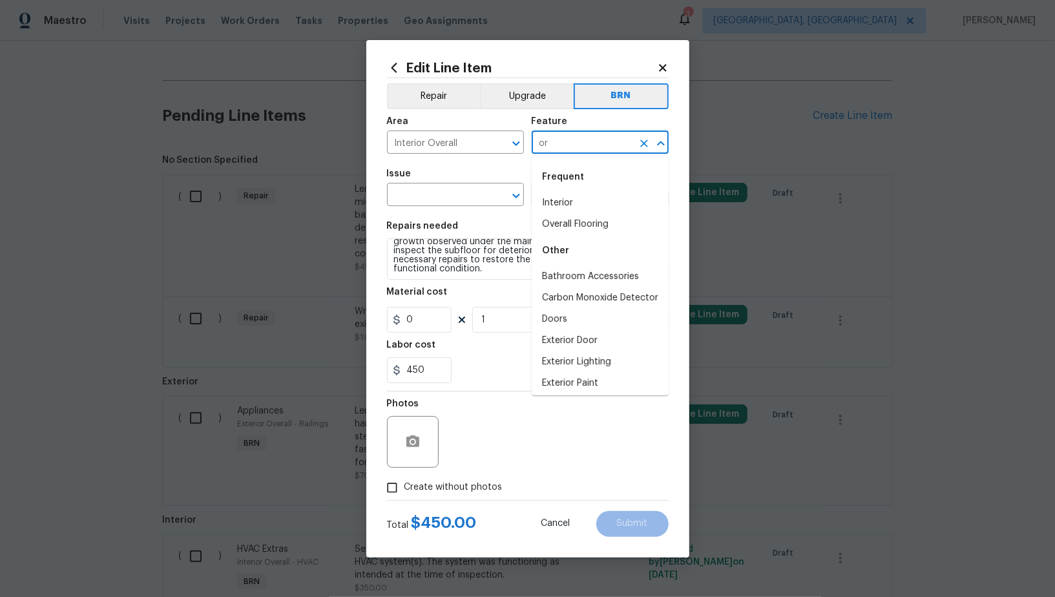
type input "o"
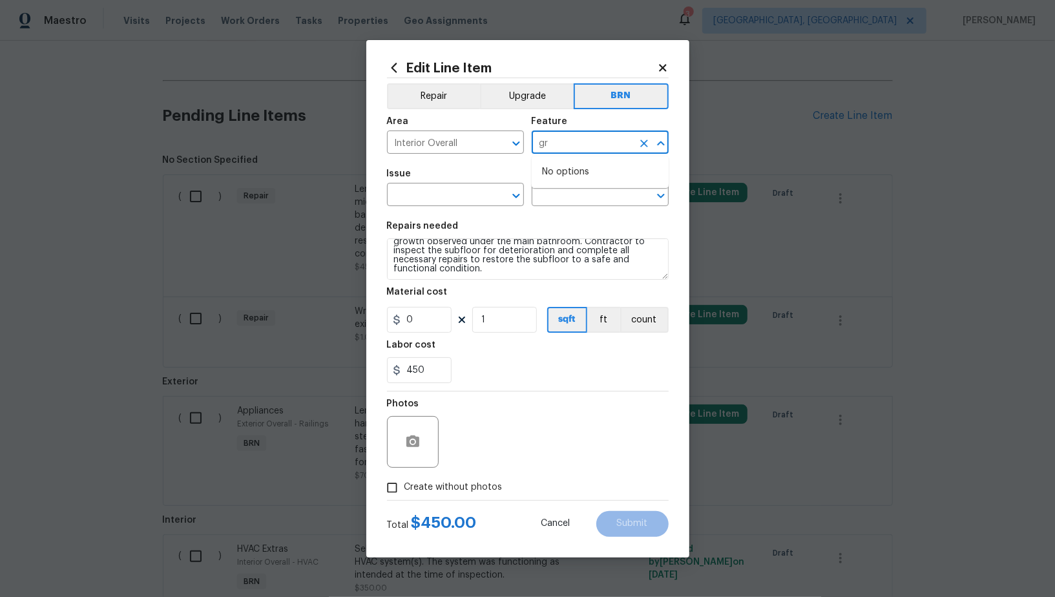
type input "g"
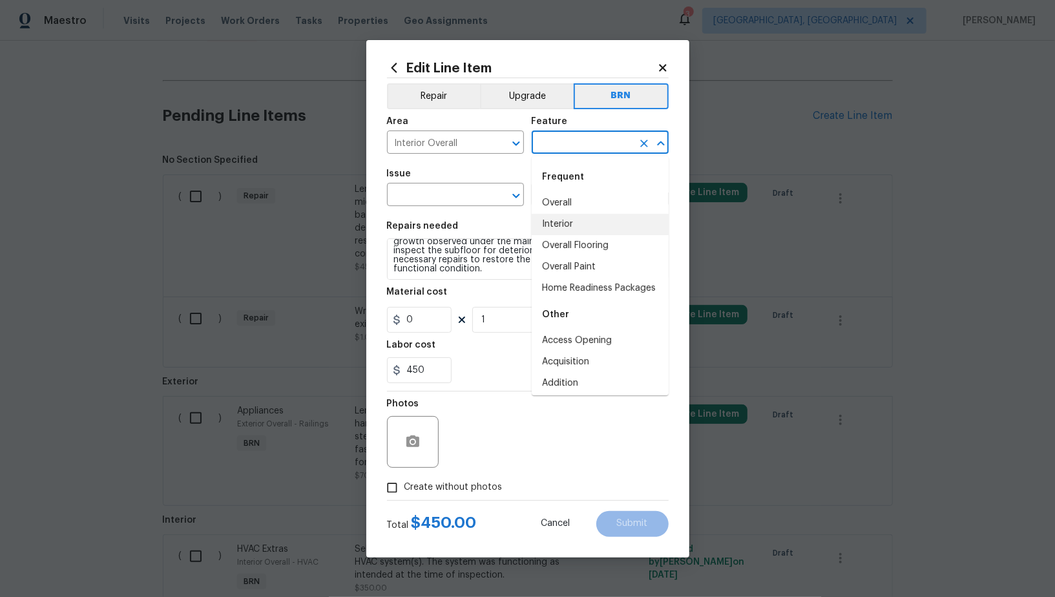
click at [566, 226] on li "Interior" at bounding box center [600, 224] width 137 height 21
type input "Interior"
click at [484, 252] on textarea "Lender Required: Seller to have contractor remove microbial growth observed und…" at bounding box center [528, 258] width 282 height 41
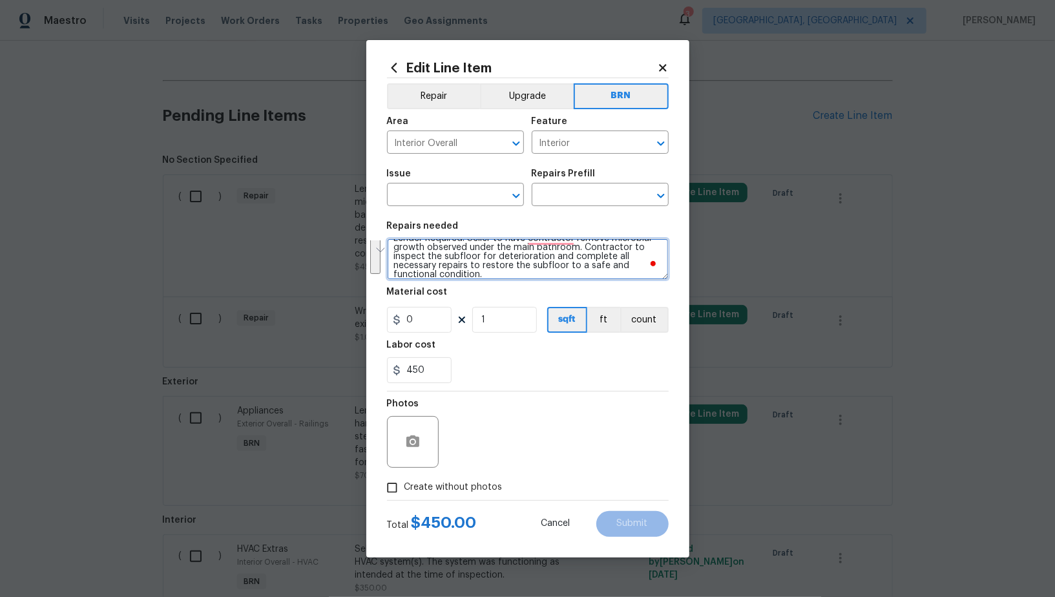
scroll to position [0, 0]
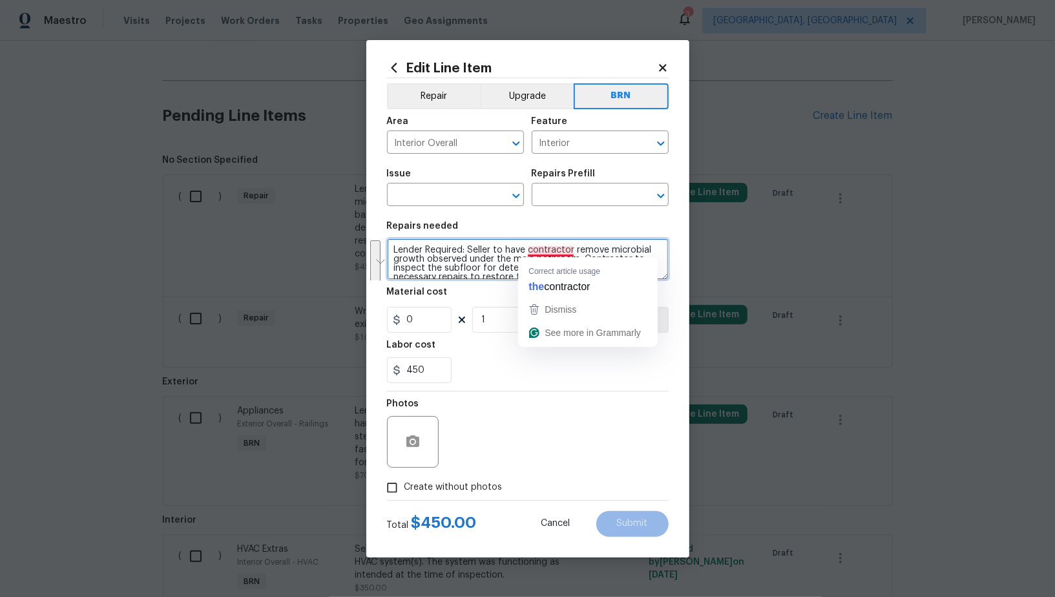
click at [476, 257] on textarea "Lender Required: Seller to have contractor remove microbial growth observed und…" at bounding box center [528, 258] width 282 height 41
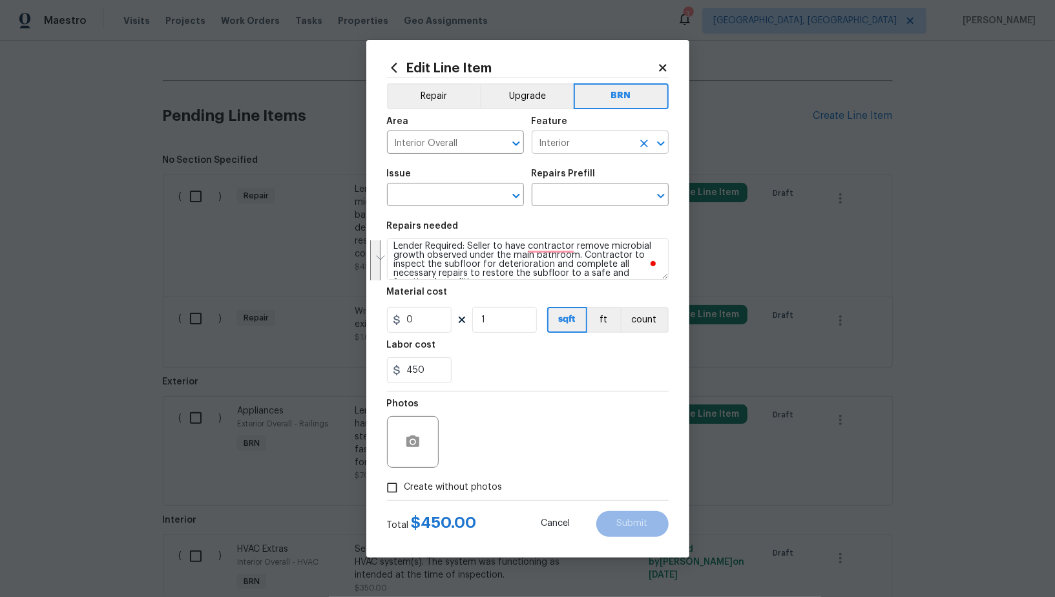
click at [578, 145] on input "Interior" at bounding box center [582, 144] width 101 height 20
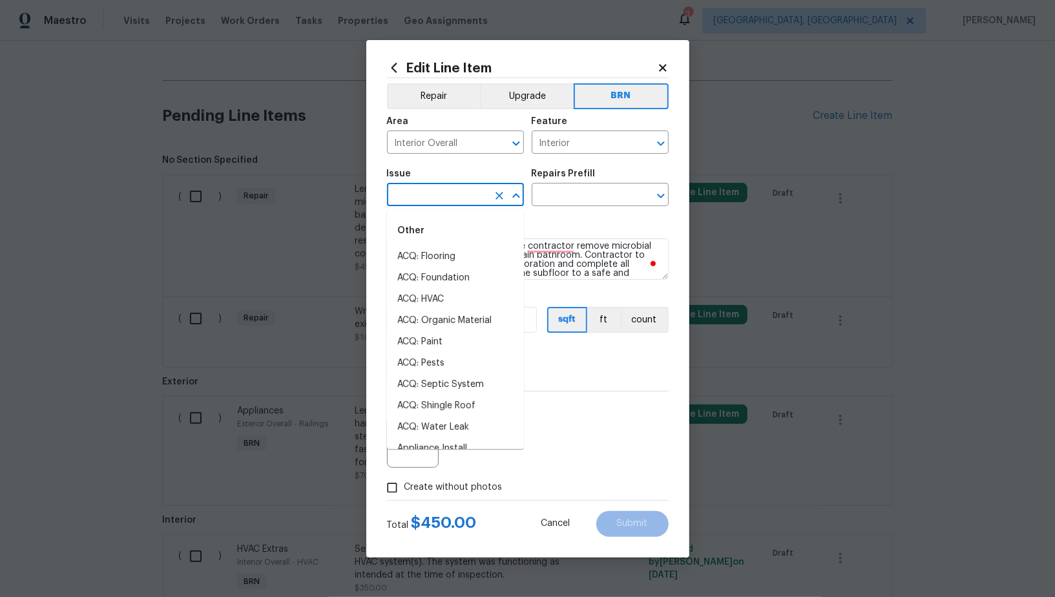
click at [440, 202] on input "text" at bounding box center [437, 196] width 101 height 20
type input "s"
click at [551, 246] on textarea "Lender Required: Seller to have contractor remove microbial growth observed und…" at bounding box center [528, 258] width 282 height 41
click at [436, 195] on input "text" at bounding box center [437, 196] width 101 height 20
type input "inter"
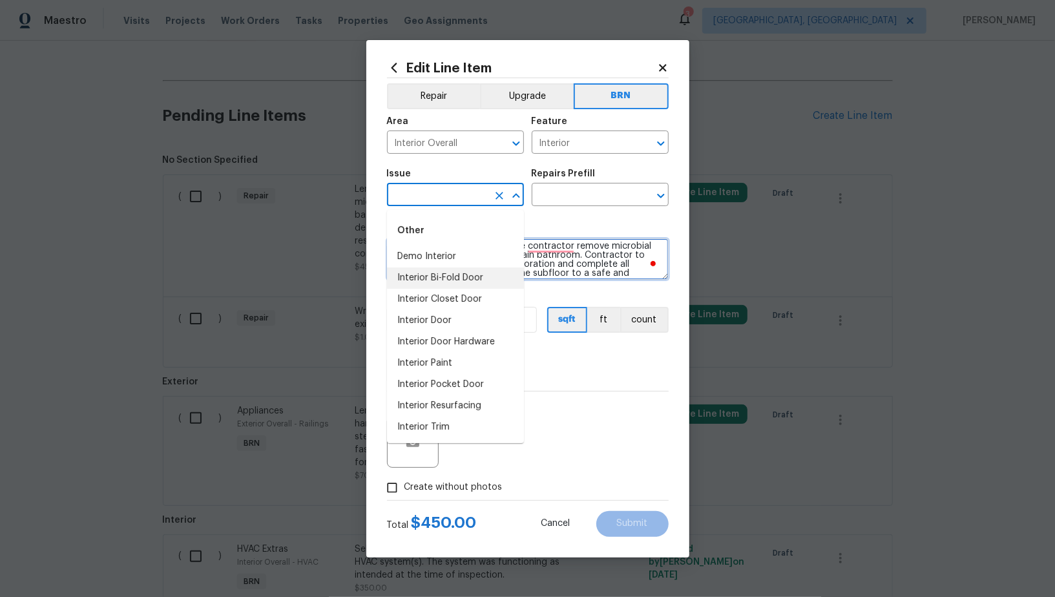
click at [562, 257] on textarea "Lender Required: Seller to have contractor remove microbial growth observed und…" at bounding box center [528, 258] width 282 height 41
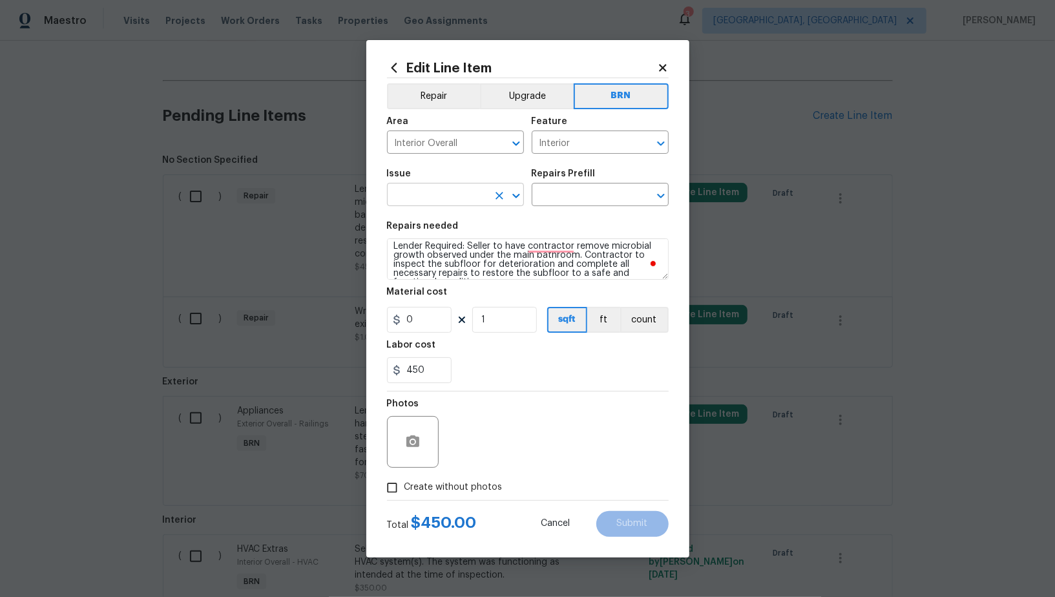
click at [454, 197] on input "text" at bounding box center [437, 196] width 101 height 20
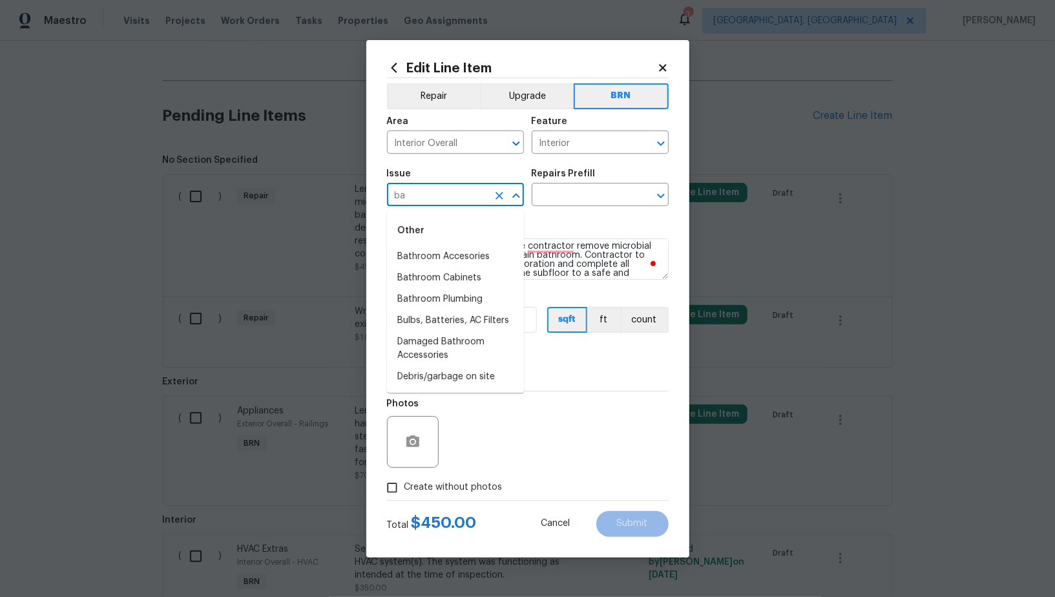
type input "b"
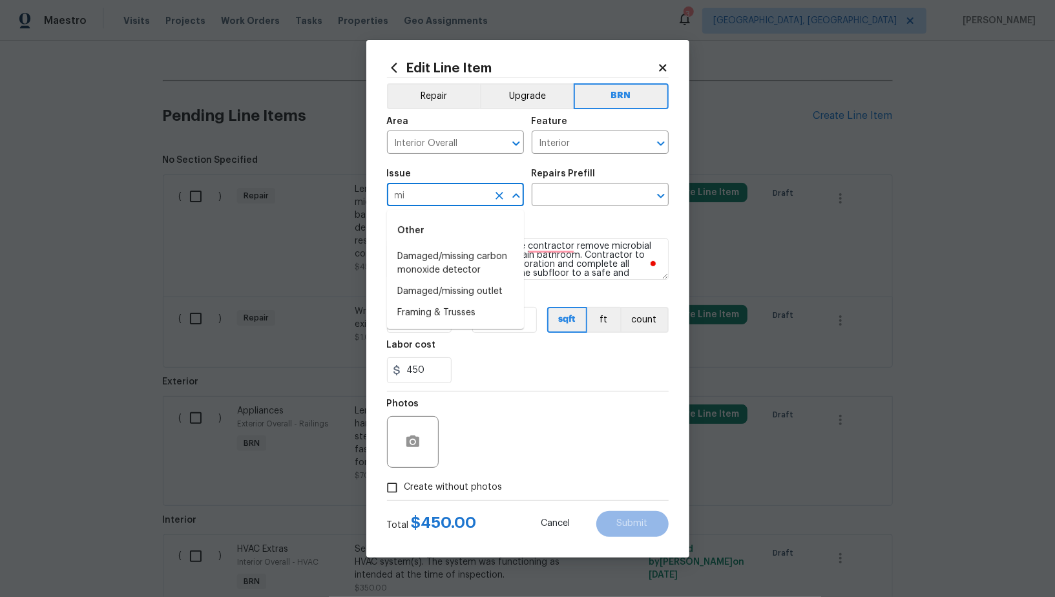
type input "m"
type input "gro"
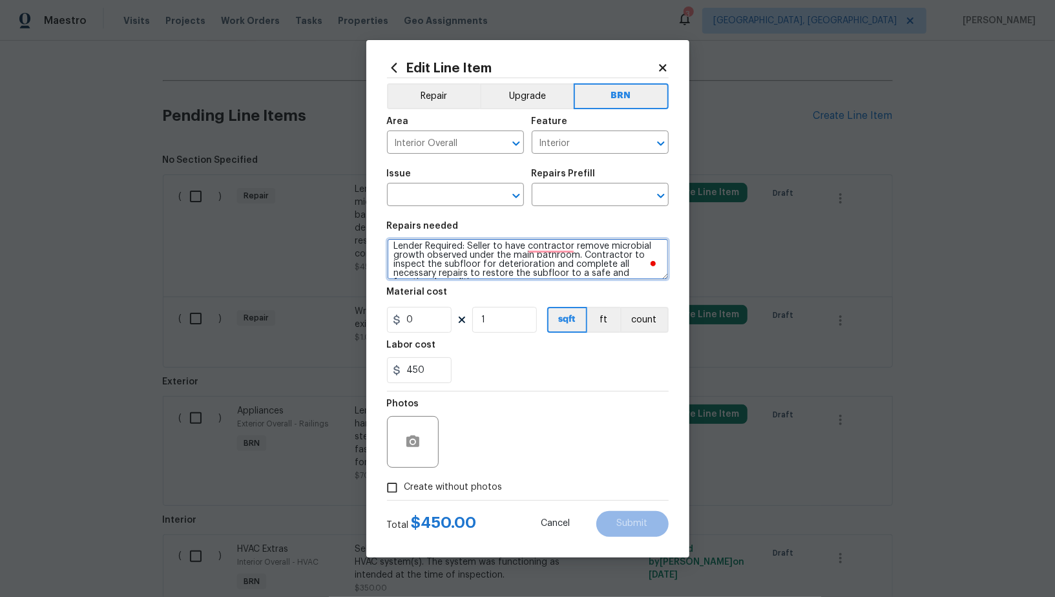
click at [549, 261] on textarea "Lender Required: Seller to have contractor remove microbial growth observed und…" at bounding box center [528, 258] width 282 height 41
click at [441, 199] on input "text" at bounding box center [437, 196] width 101 height 20
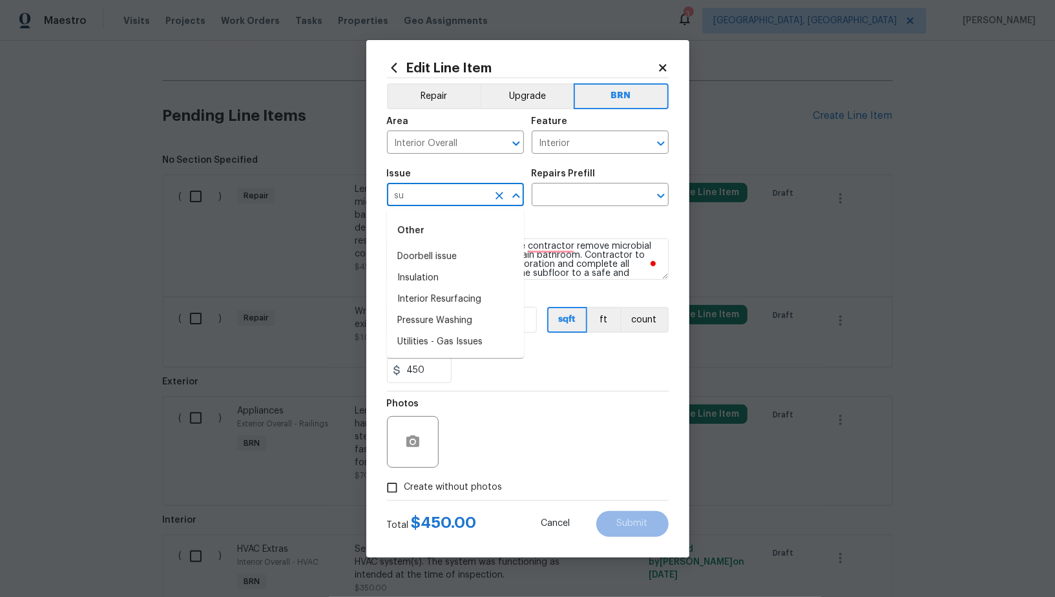
type input "s"
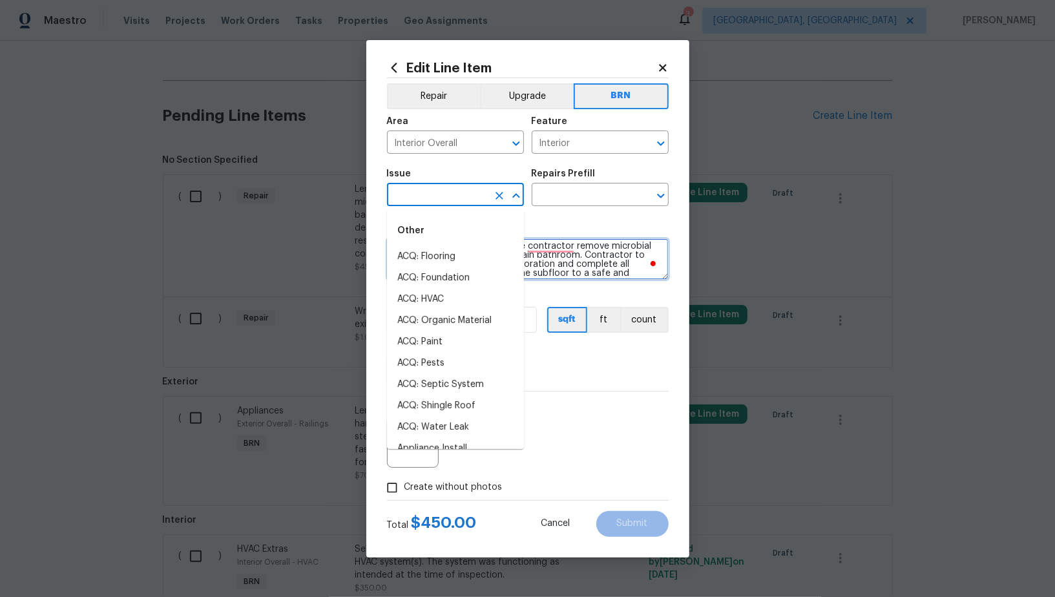
click at [582, 253] on textarea "Lender Required: Seller to have contractor remove microbial growth observed und…" at bounding box center [528, 258] width 282 height 41
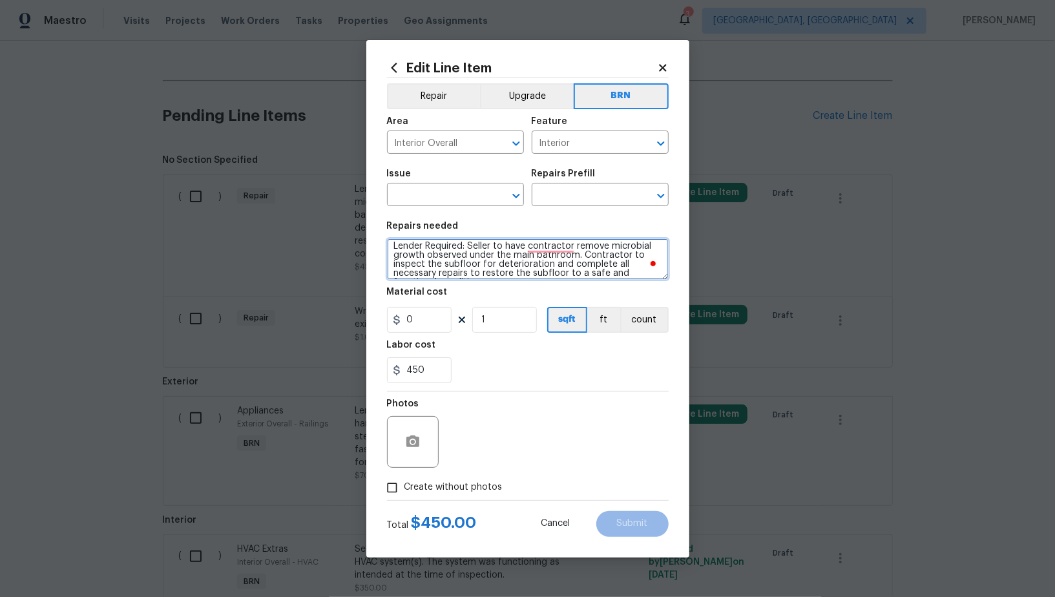
scroll to position [17, 0]
click at [517, 269] on textarea "Lender Required: Seller to have contractor remove microbial growth observed und…" at bounding box center [528, 258] width 282 height 41
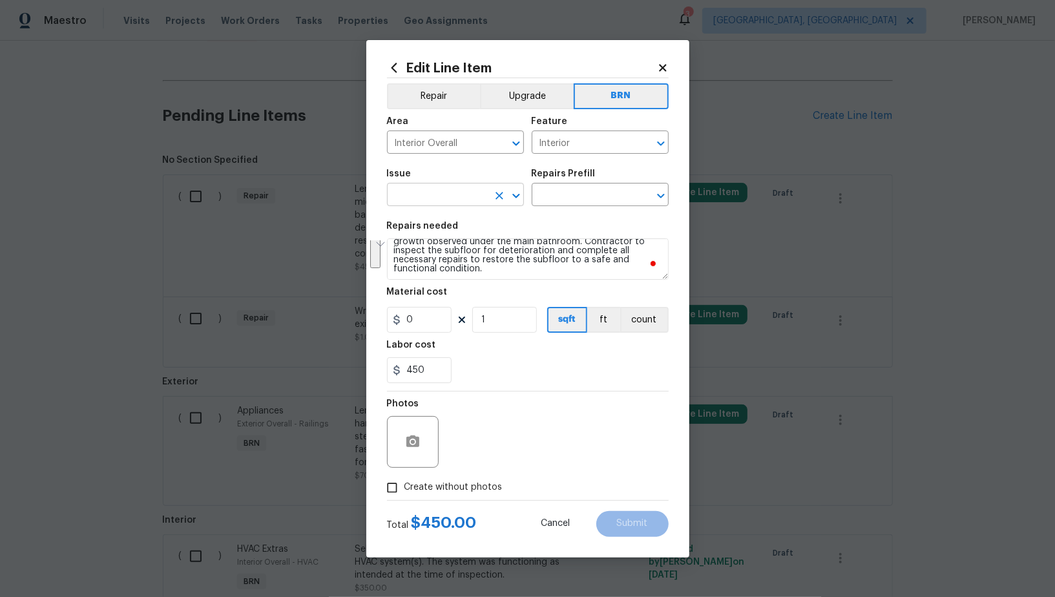
click at [459, 194] on input "text" at bounding box center [437, 196] width 101 height 20
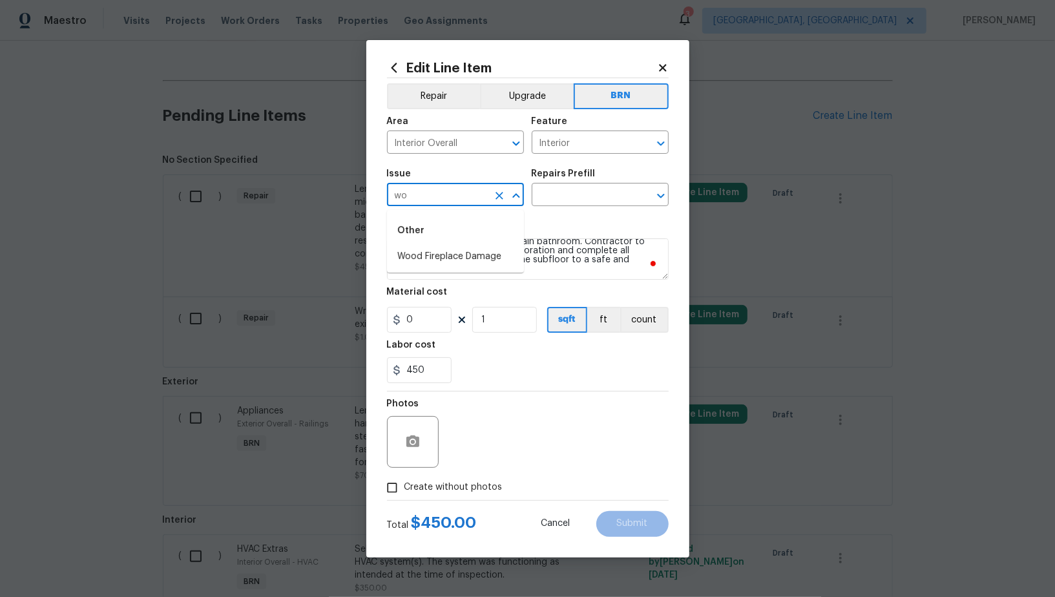
type input "w"
type input "p"
type input "bath"
click at [495, 196] on icon "Clear" at bounding box center [499, 195] width 13 height 13
click at [476, 291] on li "Overall Exterior" at bounding box center [455, 291] width 137 height 21
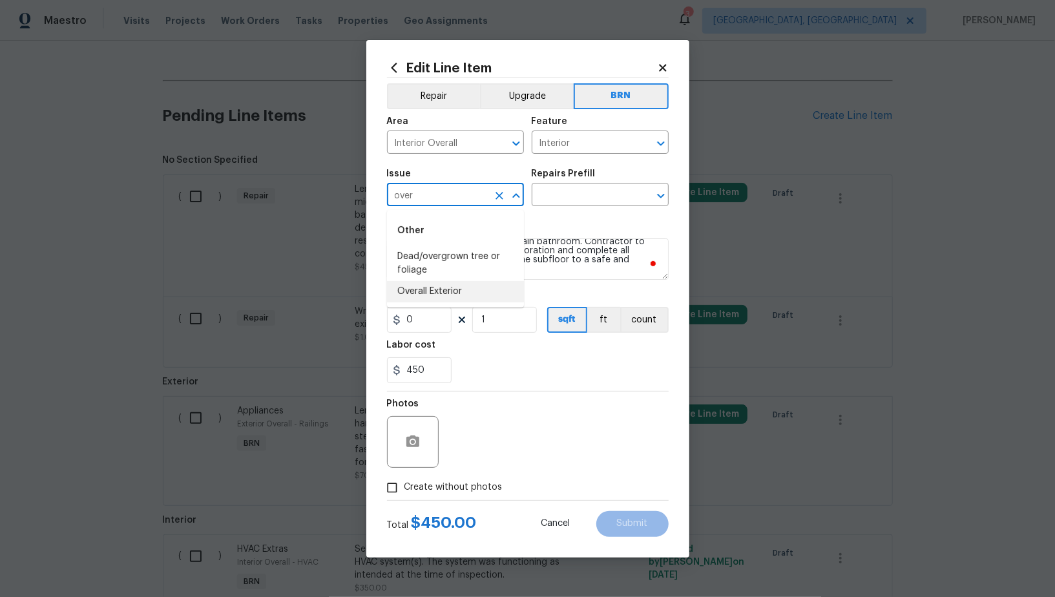
type input "Overall Exterior"
click at [498, 190] on icon "Clear" at bounding box center [499, 195] width 13 height 13
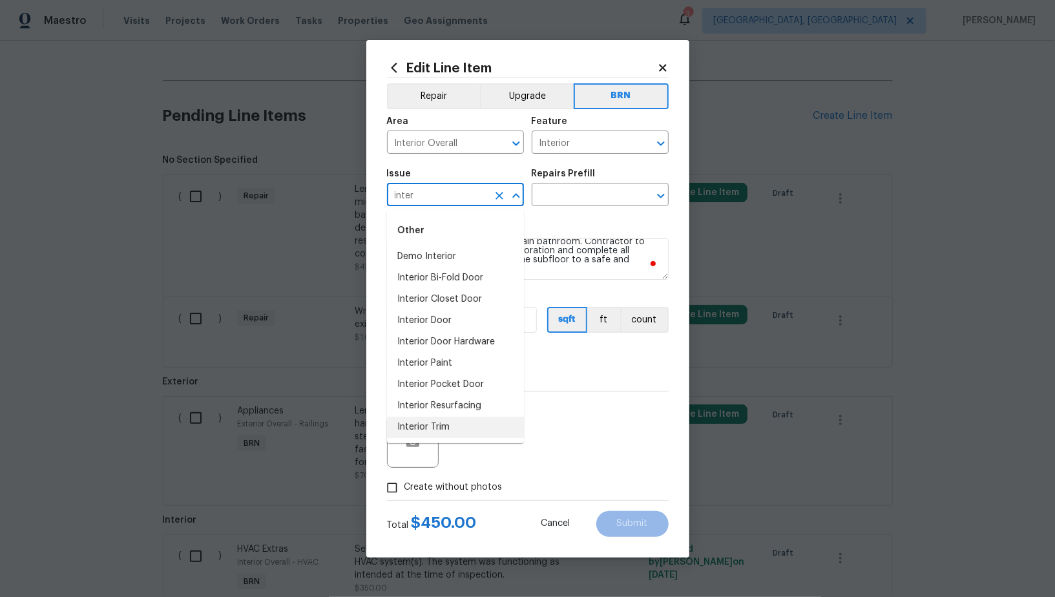
click at [450, 427] on li "Interior Trim" at bounding box center [455, 427] width 137 height 21
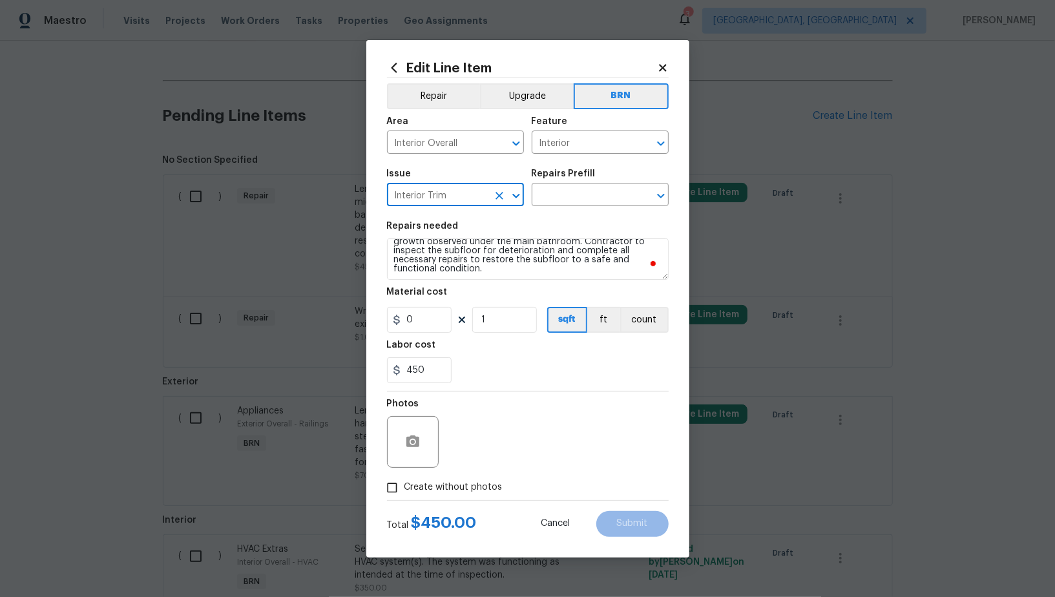
type input "Interior Trim"
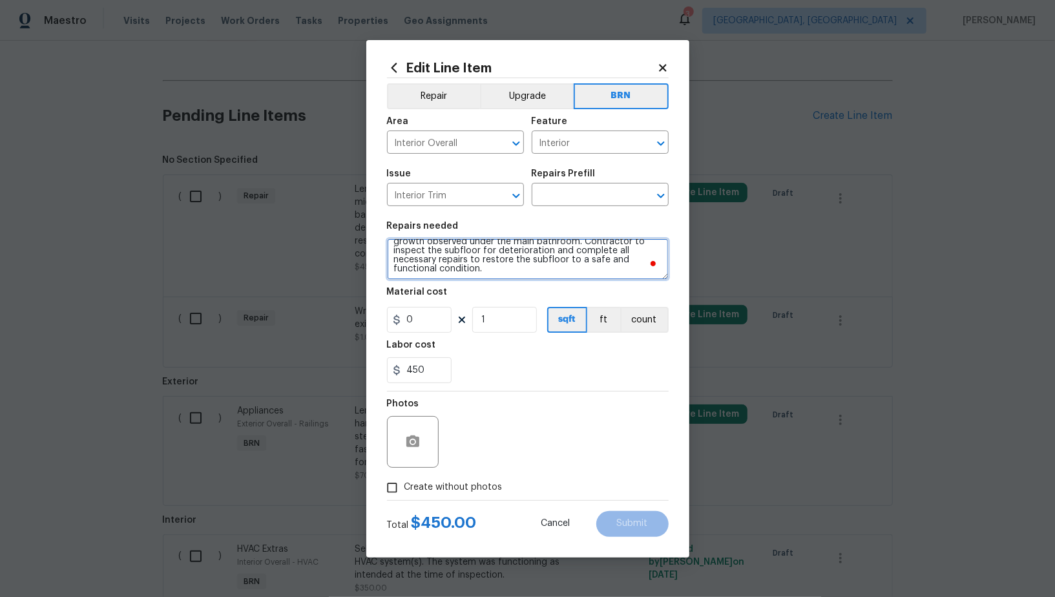
click at [531, 248] on textarea "Lender Required: Seller to have contractor remove microbial growth observed und…" at bounding box center [528, 258] width 282 height 41
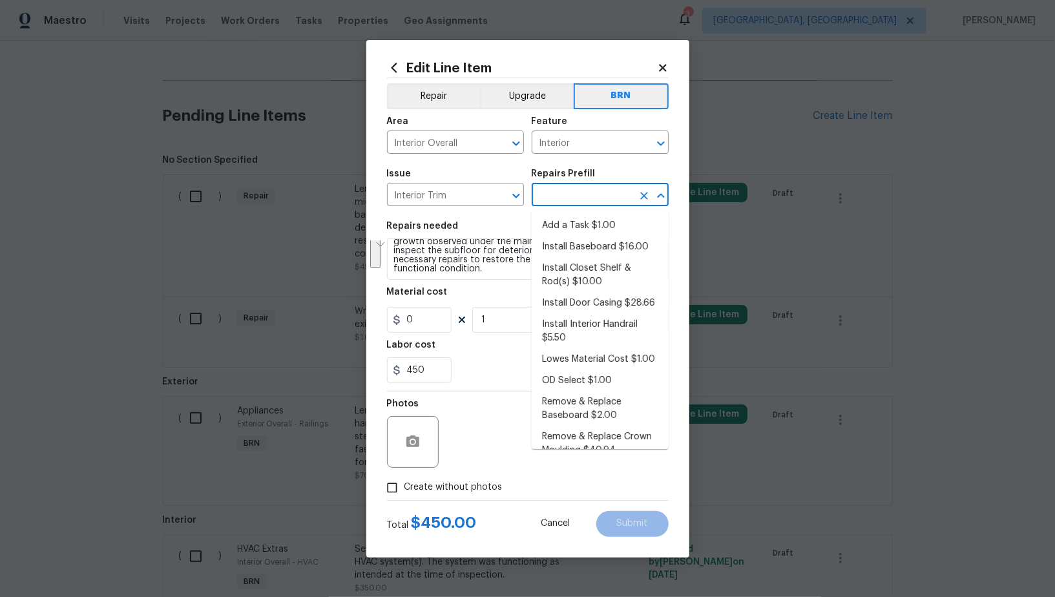
click at [560, 197] on input "text" at bounding box center [582, 196] width 101 height 20
click at [574, 232] on li "Add a Task $1.00" at bounding box center [600, 225] width 137 height 21
type input "Interior Trim"
type input "Add a Task $1.00"
type textarea "HPM to detail"
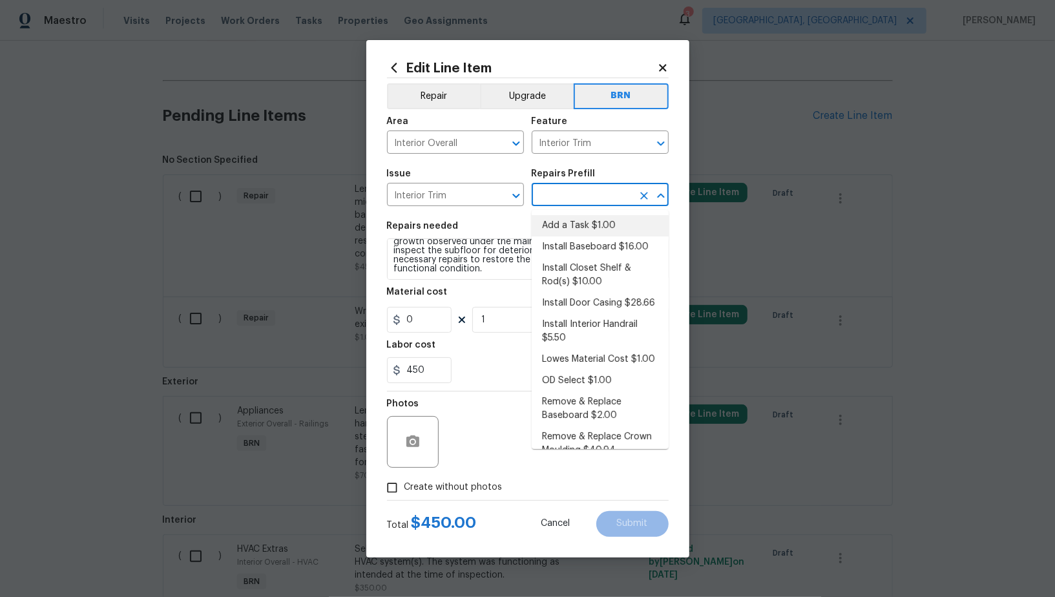
type input "1"
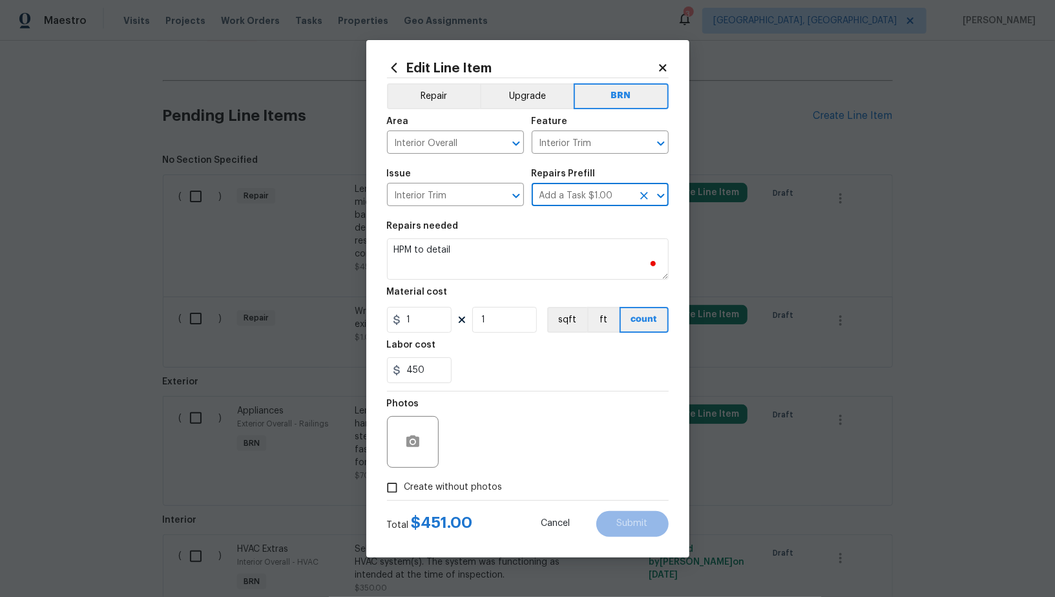
scroll to position [0, 0]
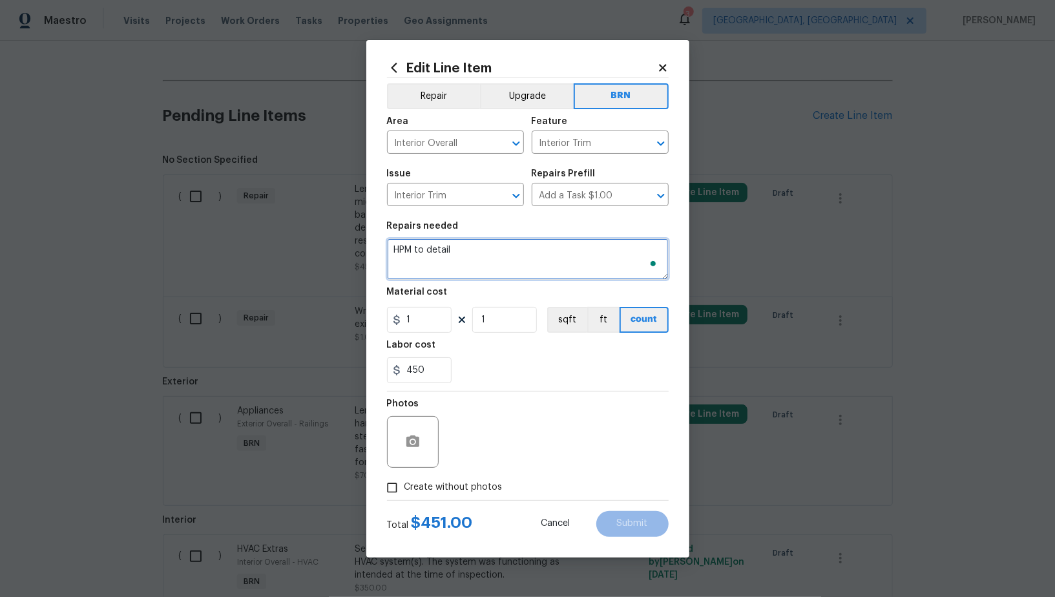
click at [510, 266] on textarea "HPM to detail" at bounding box center [528, 258] width 282 height 41
paste textarea "Lender Required: Seller to have contractor remove microbial growth observed und…"
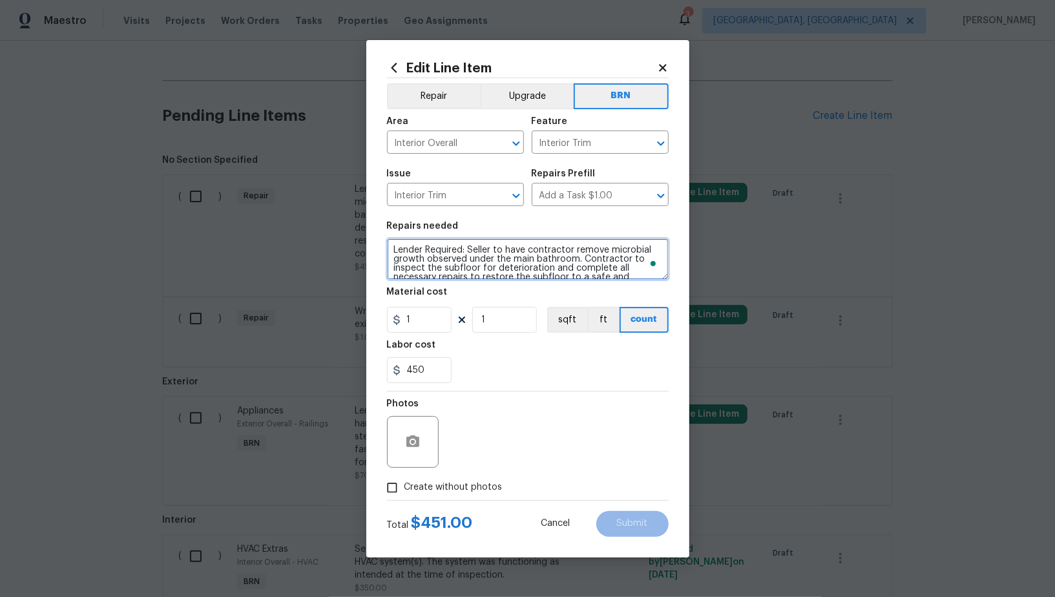
scroll to position [12, 0]
type textarea "Lender Required: Seller to have contractor remove microbial growth observed und…"
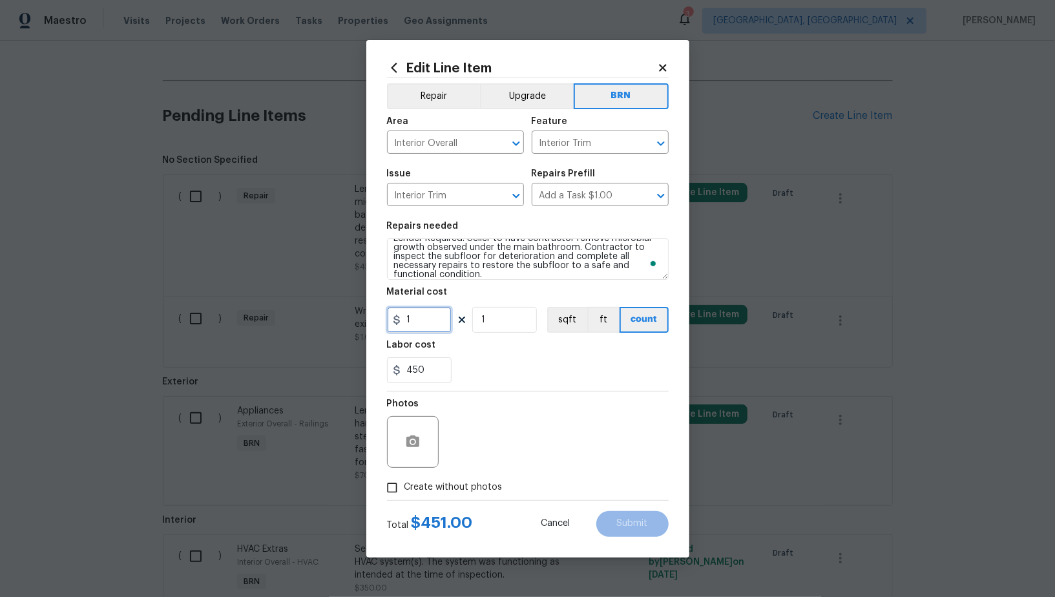
click at [437, 324] on input "1" at bounding box center [419, 320] width 65 height 26
type input "0"
click at [416, 438] on icon "button" at bounding box center [413, 442] width 13 height 12
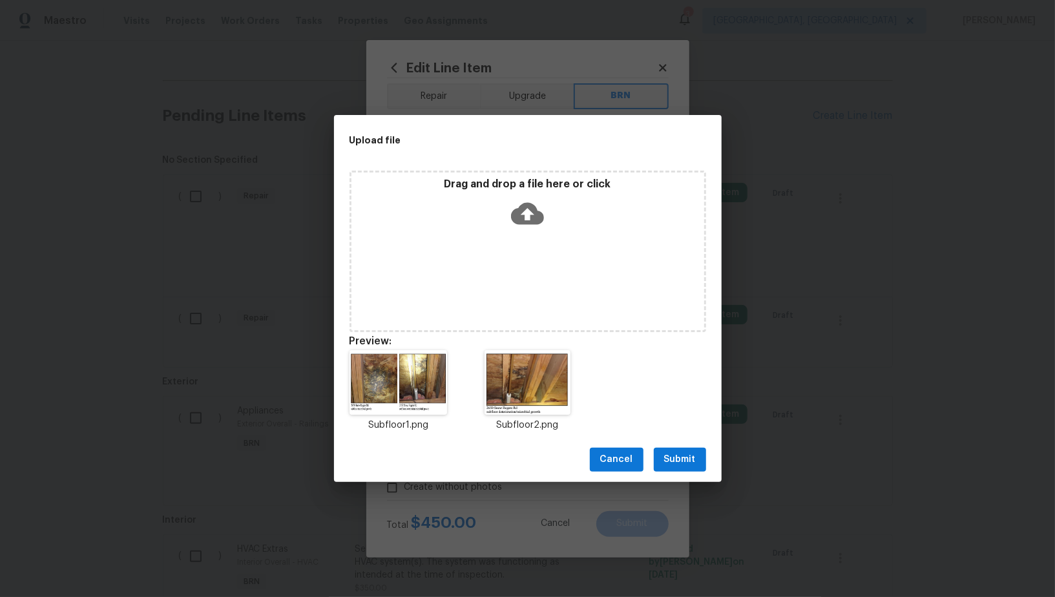
click at [694, 454] on span "Submit" at bounding box center [680, 460] width 32 height 16
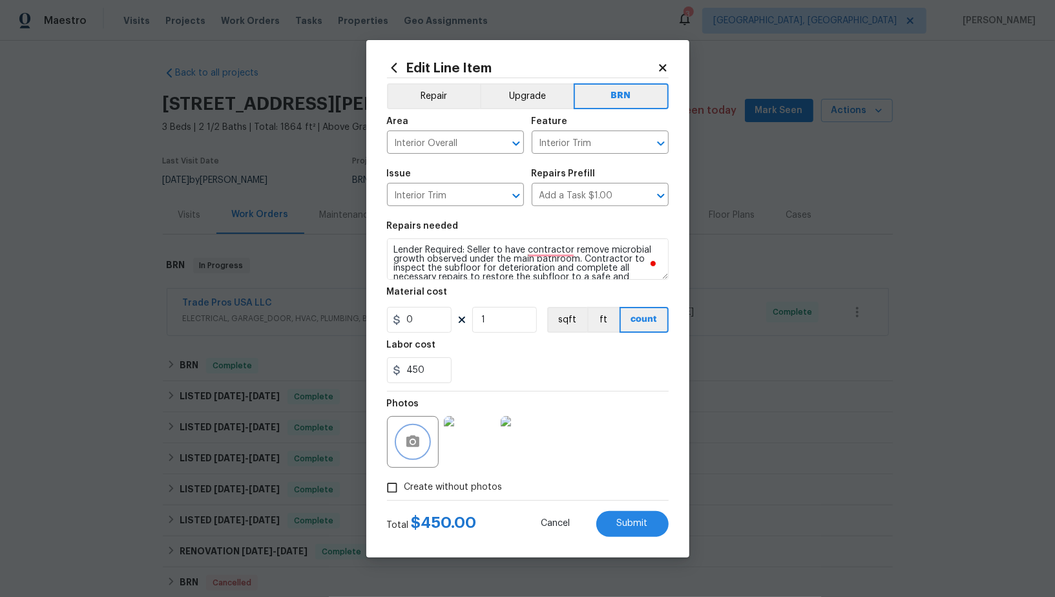
scroll to position [12, 0]
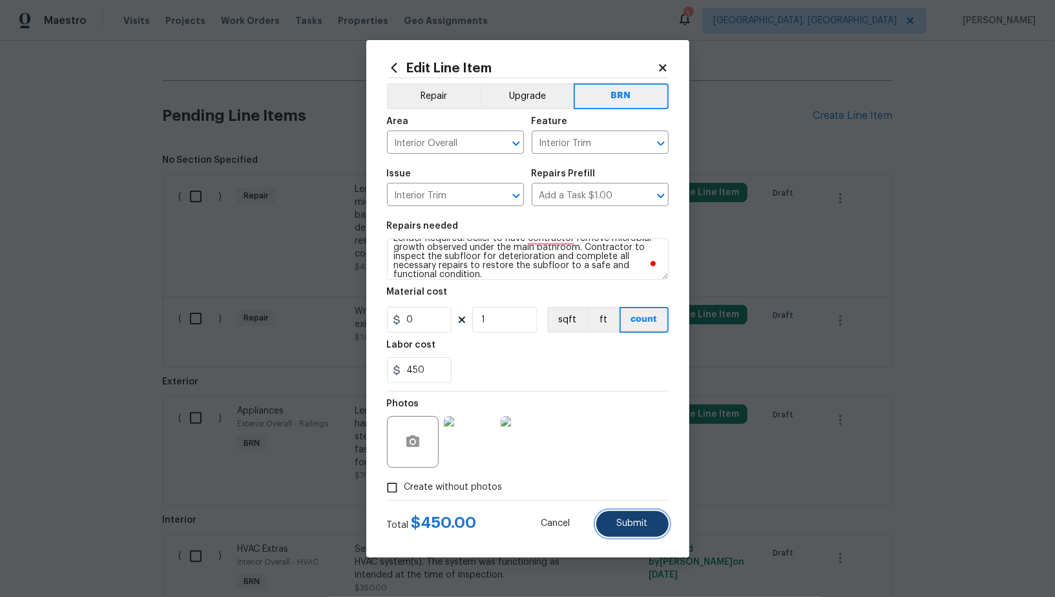
click at [622, 529] on button "Submit" at bounding box center [633, 524] width 72 height 26
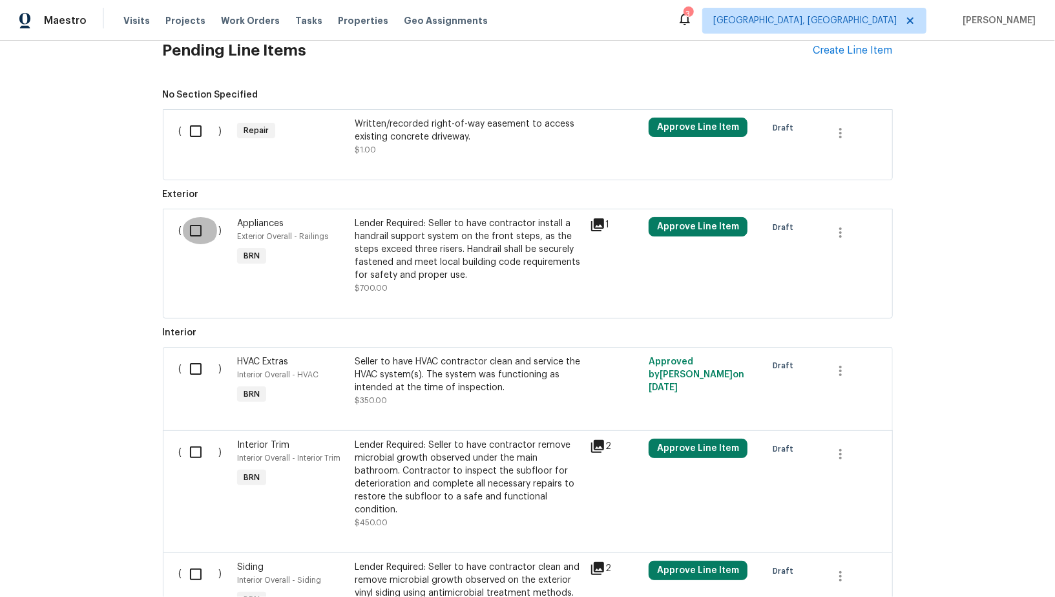
click at [209, 224] on input "checkbox" at bounding box center [200, 230] width 37 height 27
checkbox input "true"
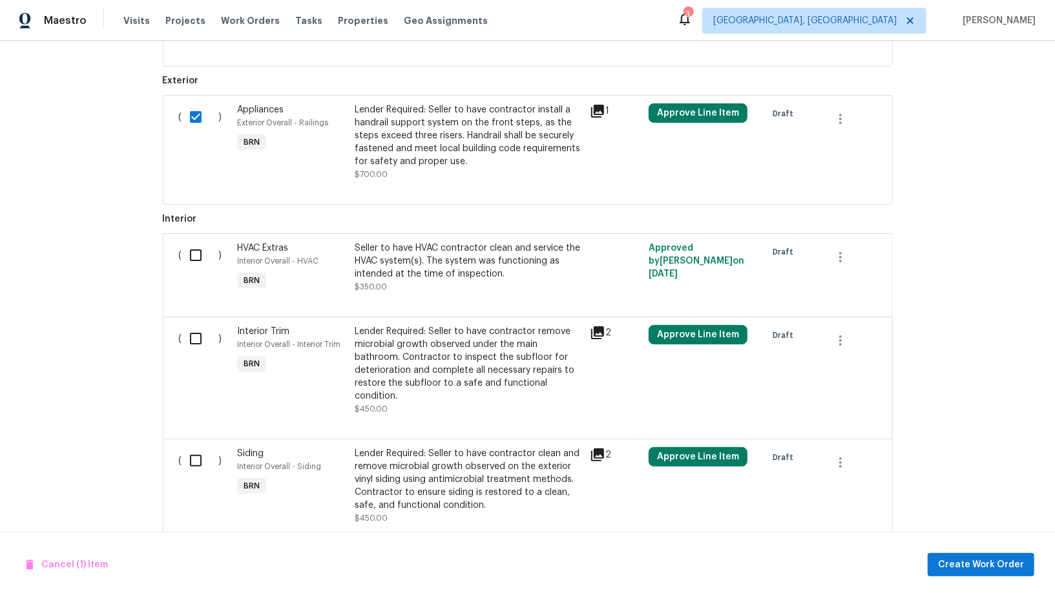
scroll to position [752, 0]
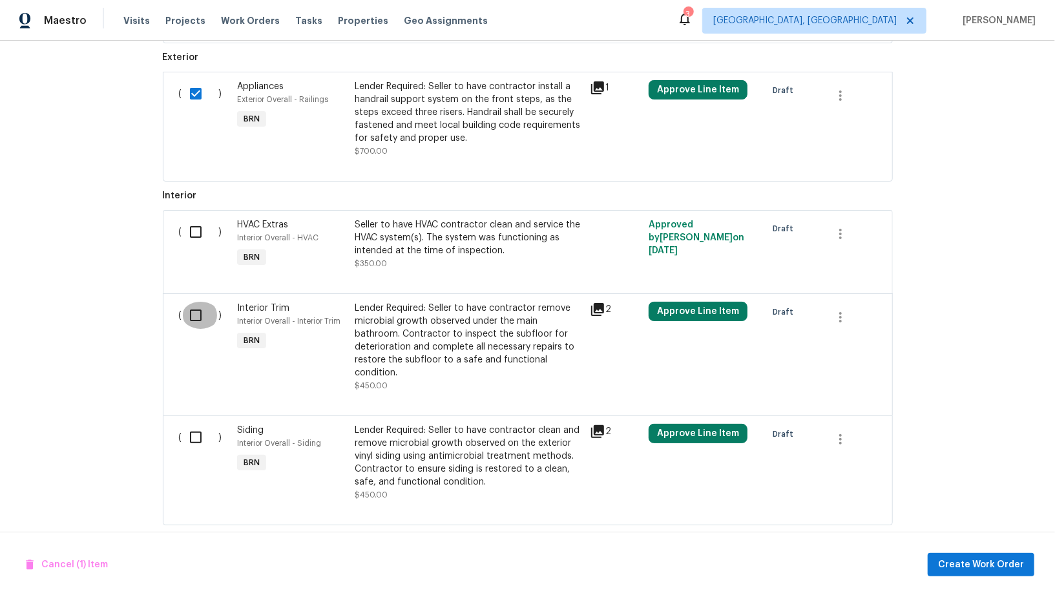
click at [193, 317] on input "checkbox" at bounding box center [200, 315] width 37 height 27
checkbox input "true"
click at [205, 424] on input "checkbox" at bounding box center [200, 437] width 37 height 27
checkbox input "true"
click at [977, 574] on button "Create Work Order" at bounding box center [981, 565] width 107 height 24
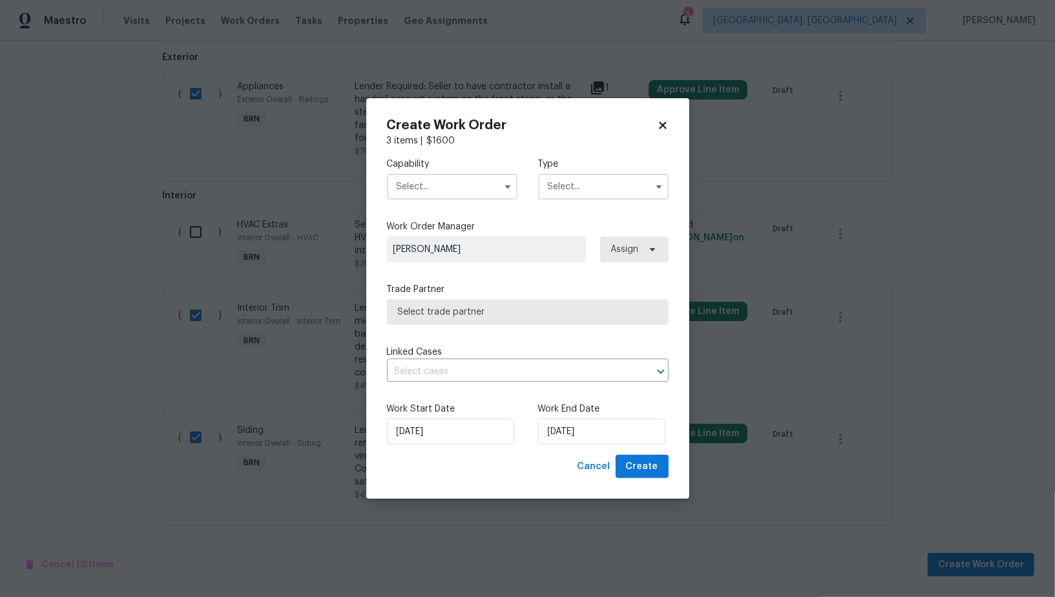
click at [469, 192] on input "text" at bounding box center [452, 187] width 131 height 26
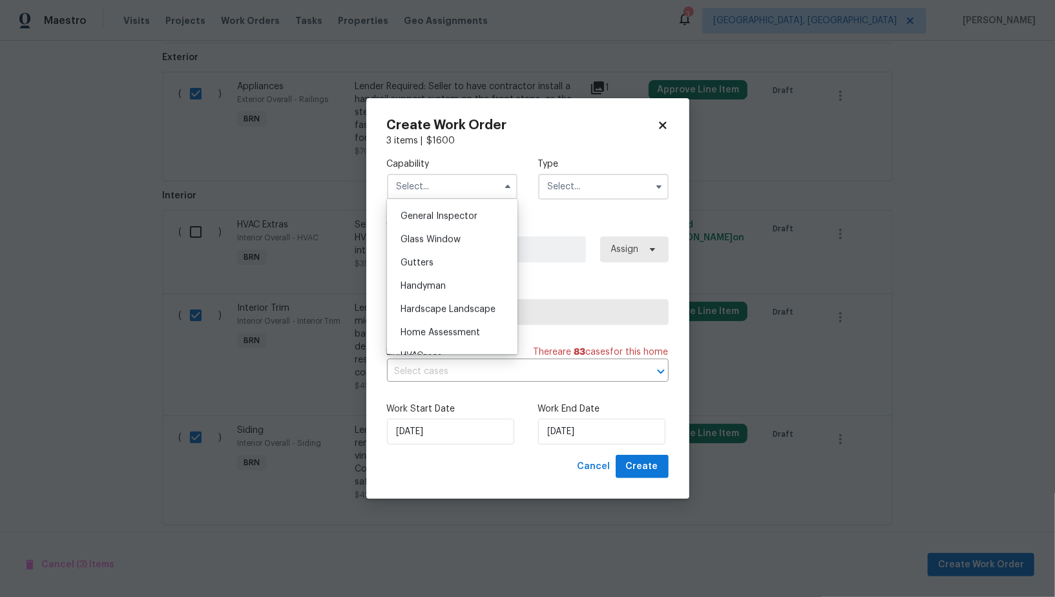
scroll to position [587, 0]
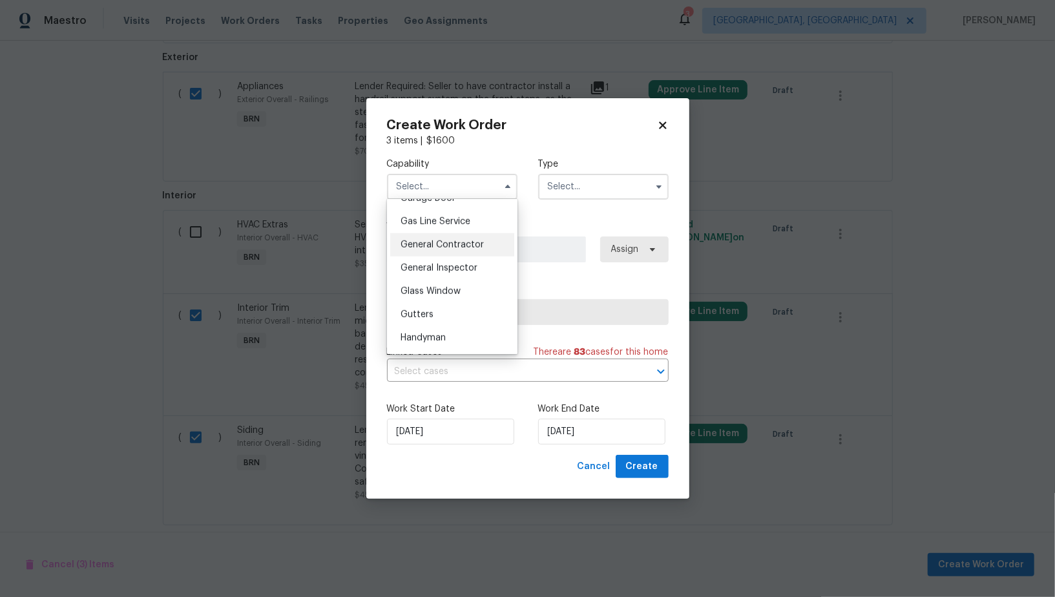
click at [430, 249] on div "General Contractor" at bounding box center [452, 244] width 124 height 23
type input "General Contractor"
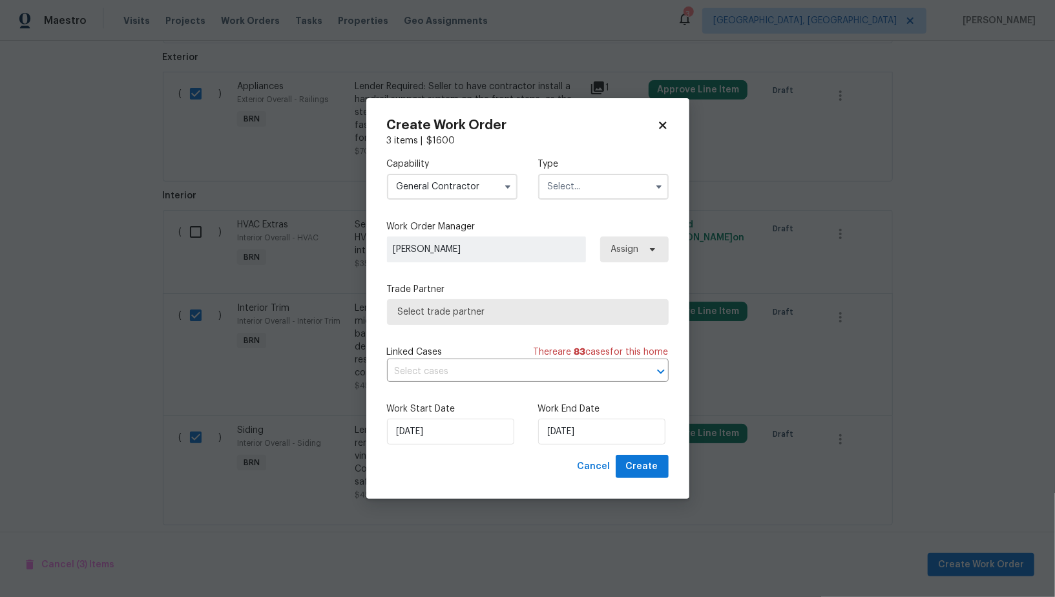
click at [598, 203] on div "Capability General Contractor Agent Appliance Bathtub Resurfacing BRN And Lrr B…" at bounding box center [528, 178] width 282 height 63
click at [597, 196] on input "text" at bounding box center [603, 187] width 131 height 26
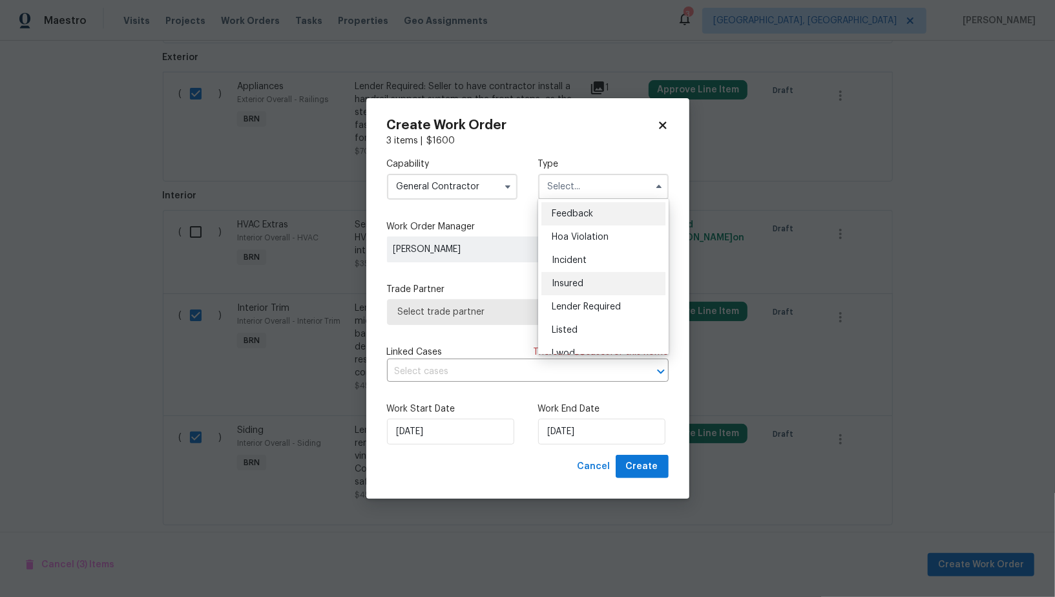
click at [615, 294] on div "Insured" at bounding box center [604, 283] width 124 height 23
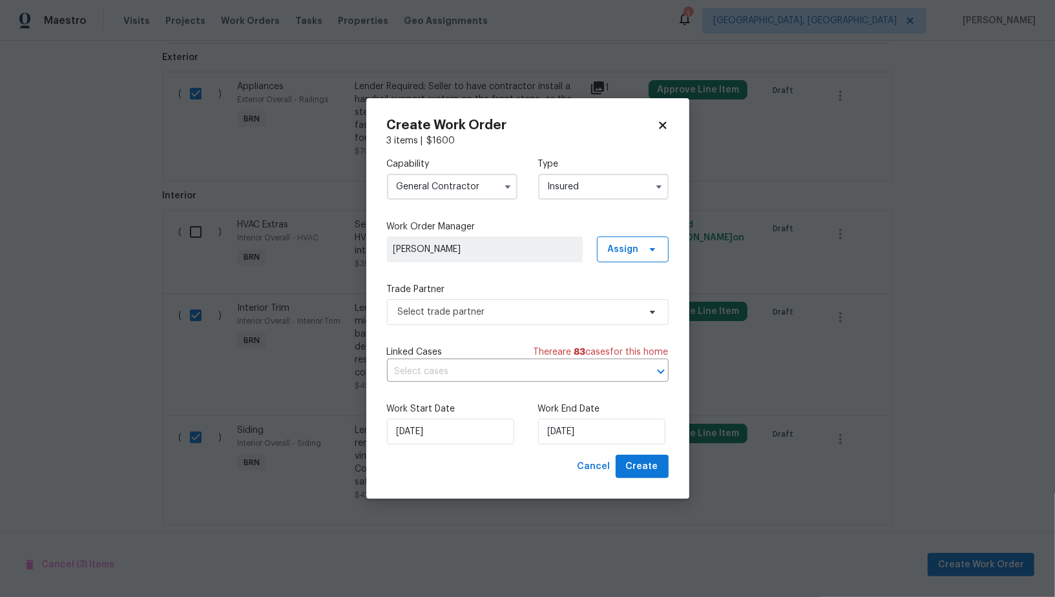
click at [604, 184] on input "Insured" at bounding box center [603, 187] width 131 height 26
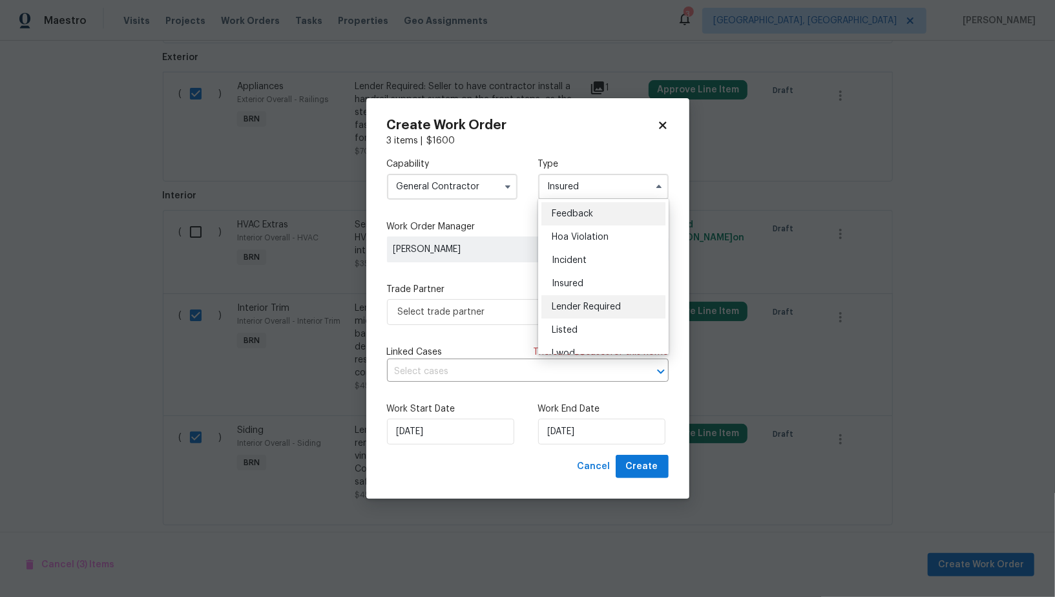
click at [602, 309] on span "Lender Required" at bounding box center [586, 306] width 69 height 9
type input "Lender Required"
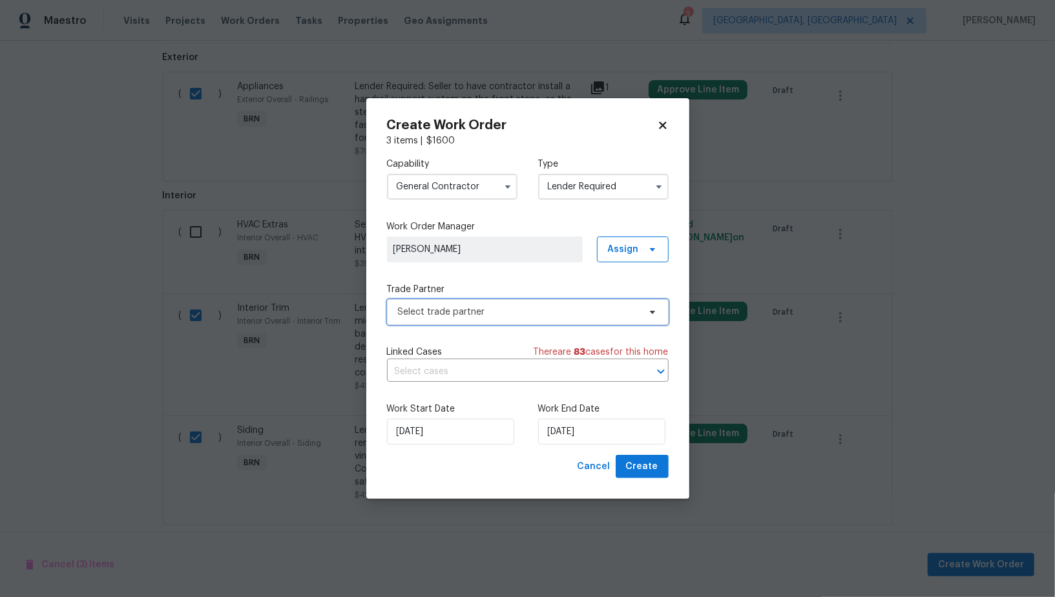
click at [565, 309] on span "Select trade partner" at bounding box center [518, 312] width 241 height 13
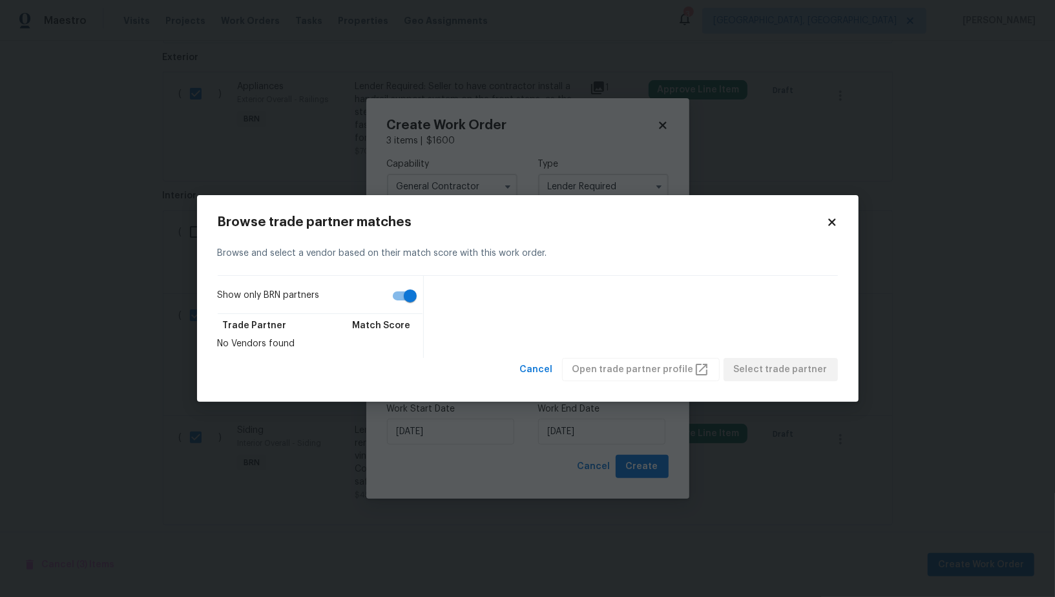
click at [406, 290] on input "Show only BRN partners" at bounding box center [411, 296] width 74 height 25
checkbox input "false"
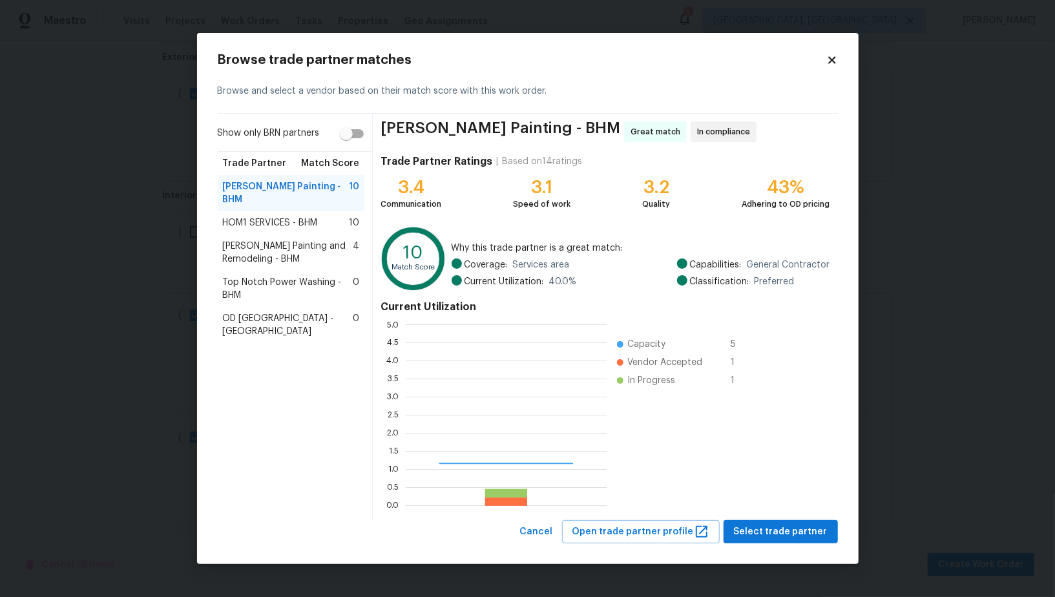
scroll to position [181, 201]
click at [266, 242] on span "Carlos Painting and Remodeling - BHM" at bounding box center [288, 253] width 131 height 26
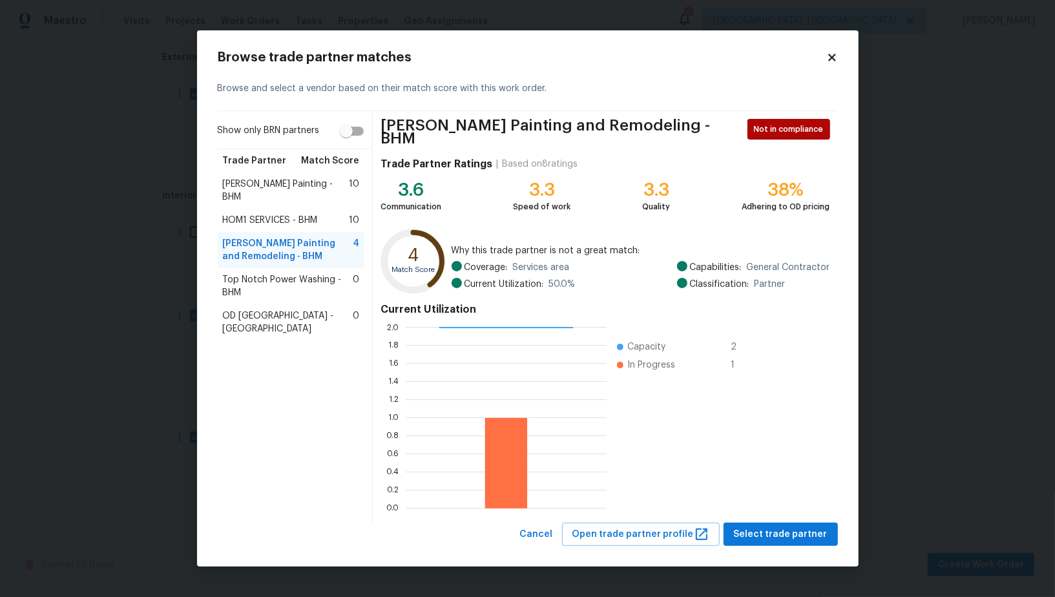
click at [304, 273] on span "Top Notch Power Washing - BHM" at bounding box center [288, 286] width 131 height 26
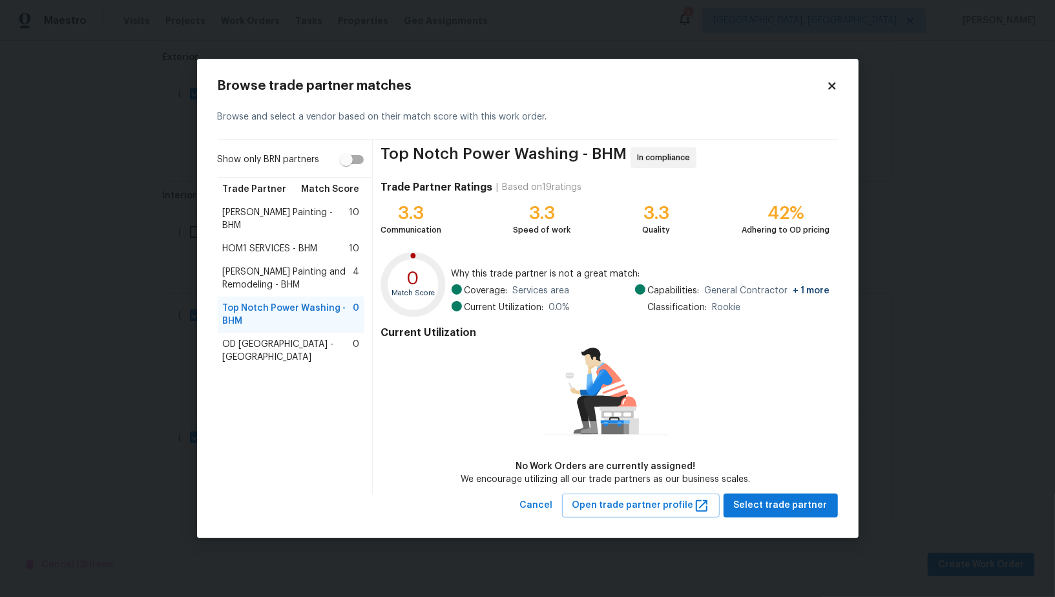
click at [310, 266] on span "Carlos Painting and Remodeling - BHM" at bounding box center [288, 279] width 131 height 26
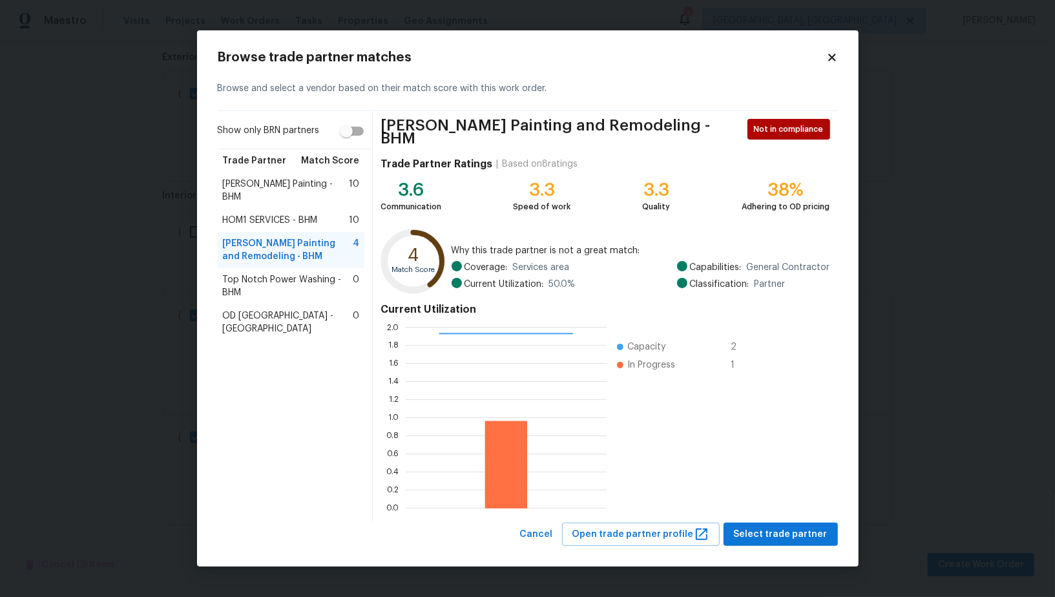
click at [295, 214] on span "HOM1 SERVICES - BHM" at bounding box center [270, 220] width 95 height 13
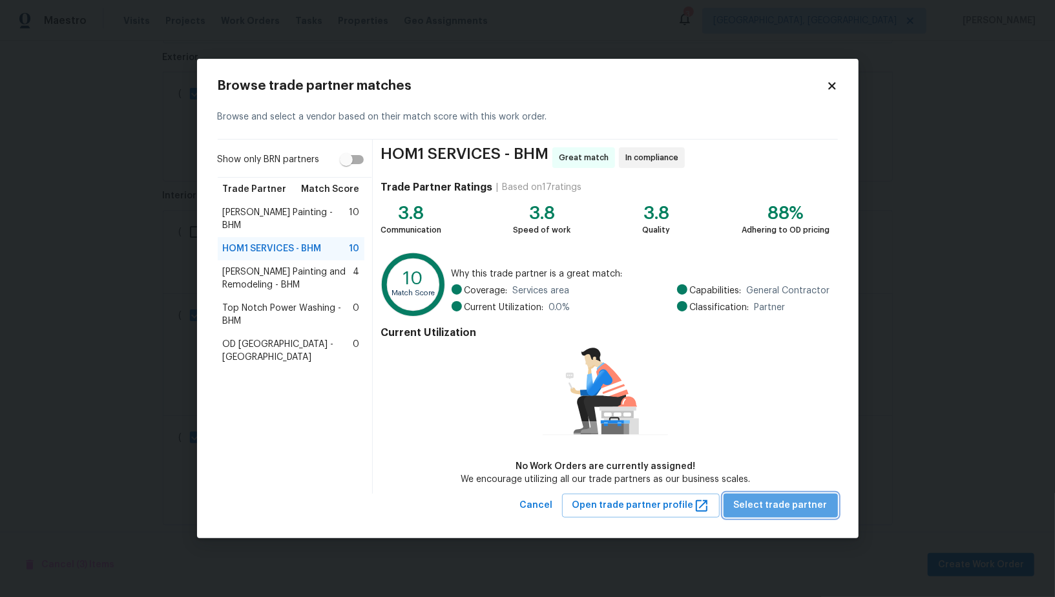
click at [805, 499] on span "Select trade partner" at bounding box center [781, 506] width 94 height 16
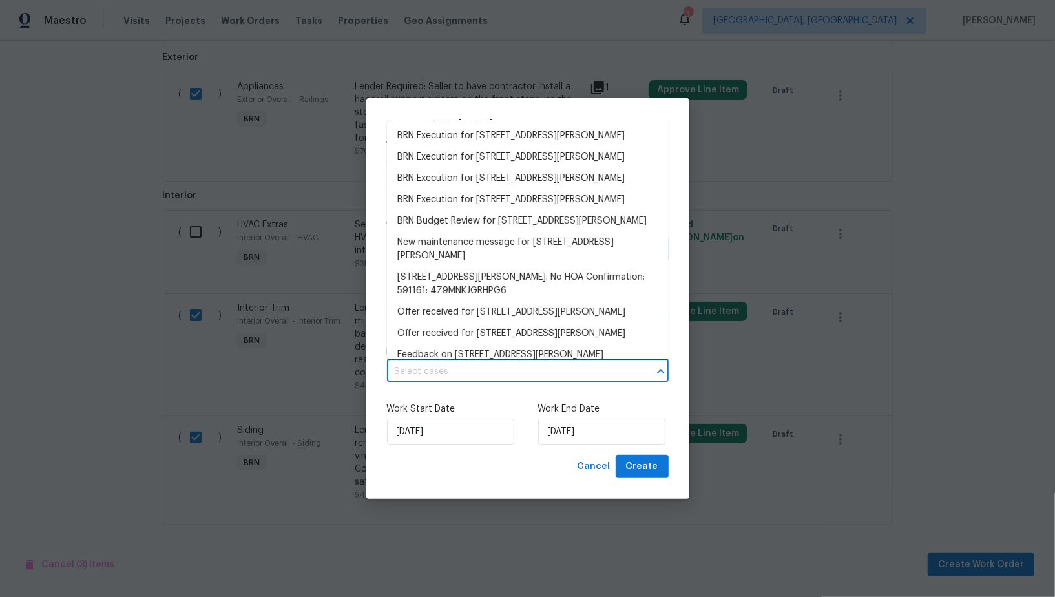
click at [508, 366] on input "text" at bounding box center [510, 372] width 246 height 20
click at [479, 134] on li "BRN Execution for 2650 Snow Rogers Rd, Gardendale, AL 35071" at bounding box center [528, 135] width 282 height 21
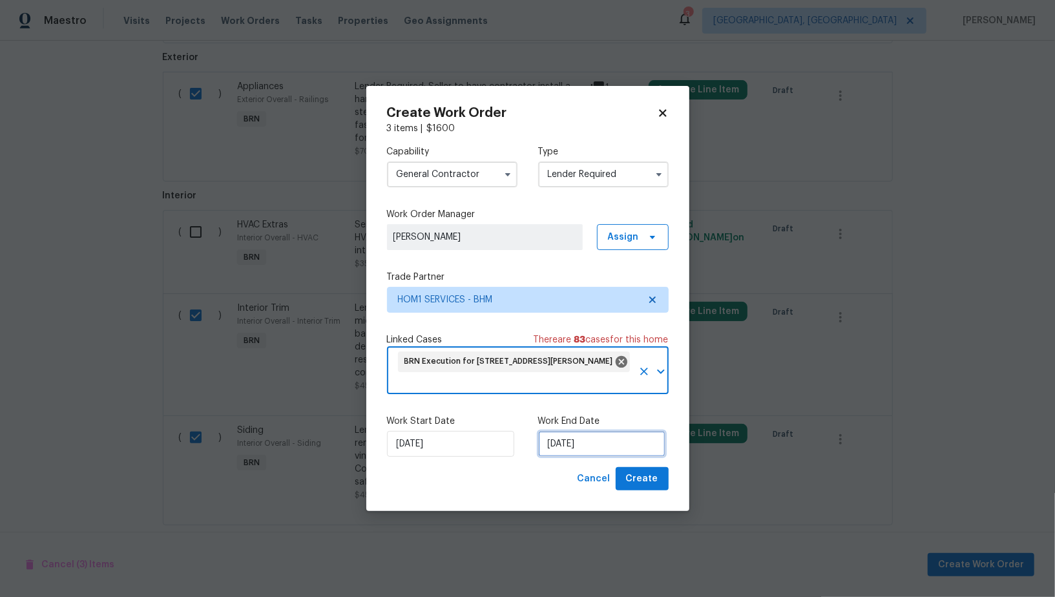
click at [606, 449] on input "28/08/2025" at bounding box center [601, 444] width 127 height 26
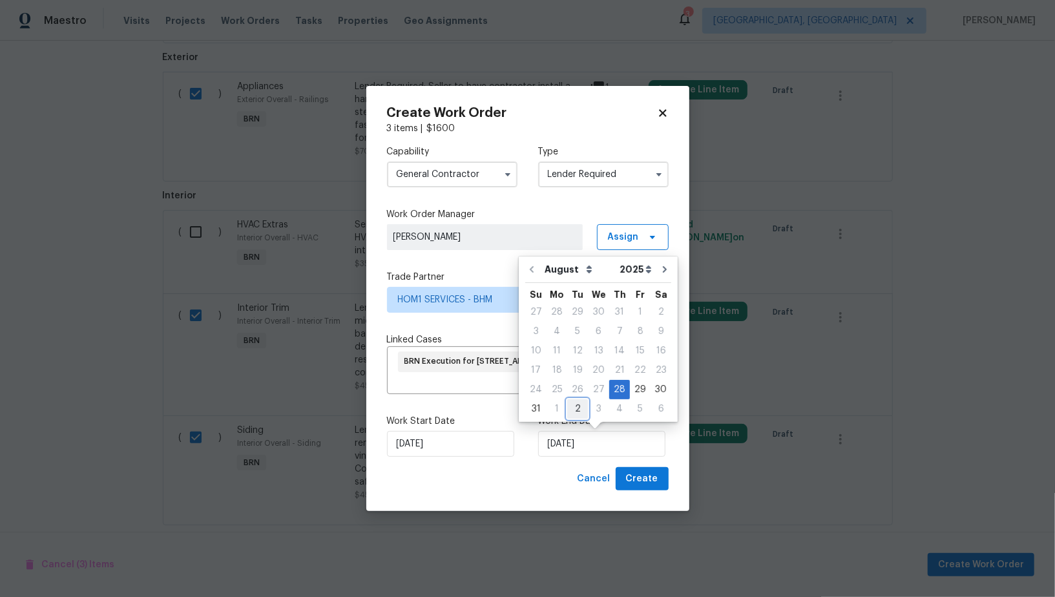
click at [573, 409] on div "2" at bounding box center [577, 409] width 21 height 18
type input "02/09/2025"
select select "8"
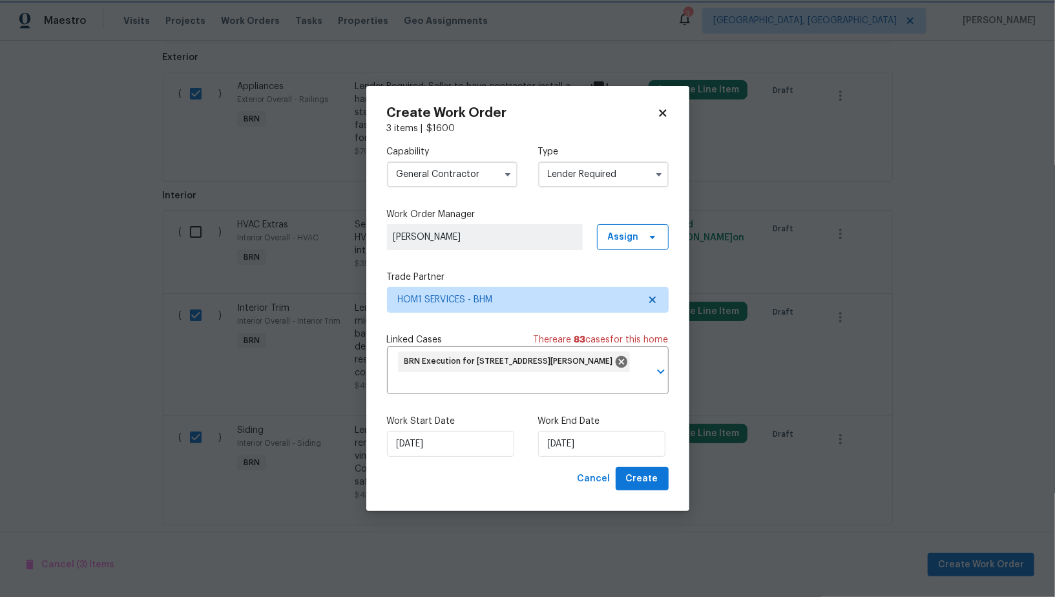
click at [513, 436] on div "28/08/2025" at bounding box center [452, 444] width 131 height 26
click at [646, 481] on span "Create" at bounding box center [642, 479] width 32 height 16
checkbox input "false"
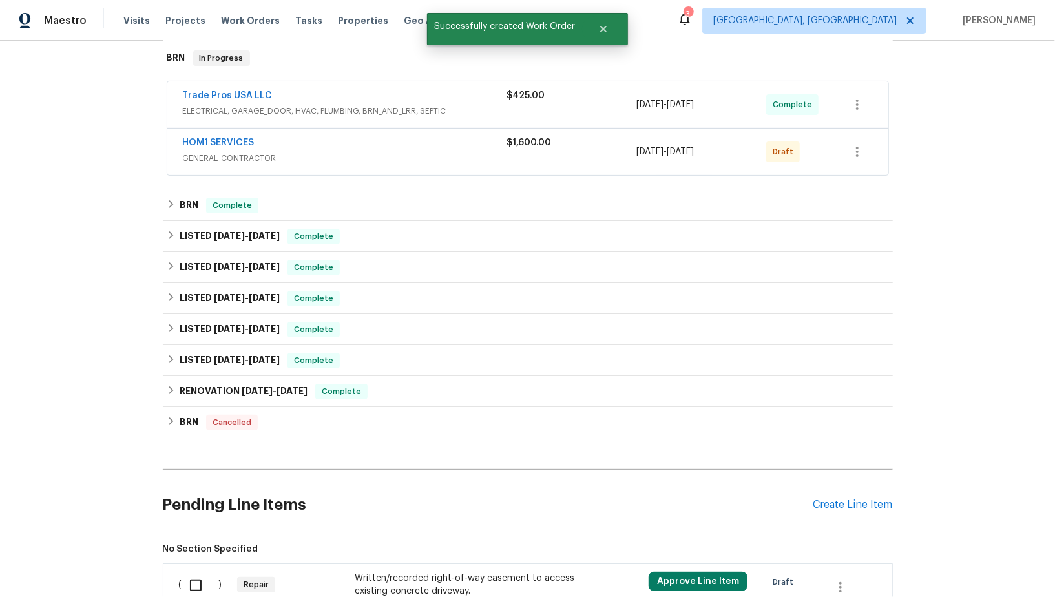
scroll to position [0, 0]
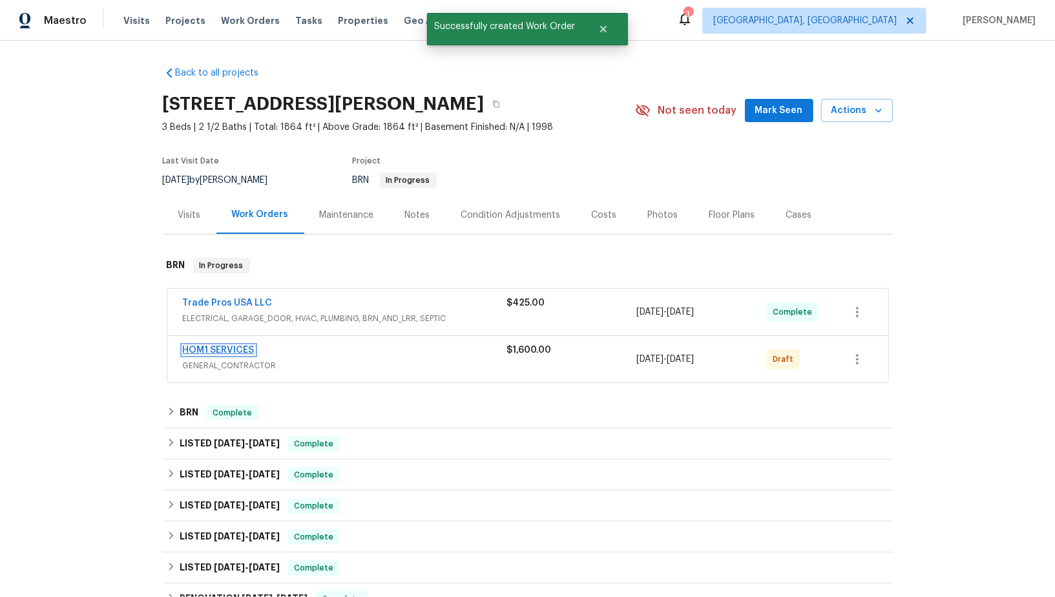
click at [224, 349] on link "HOM1 SERVICES" at bounding box center [219, 350] width 72 height 9
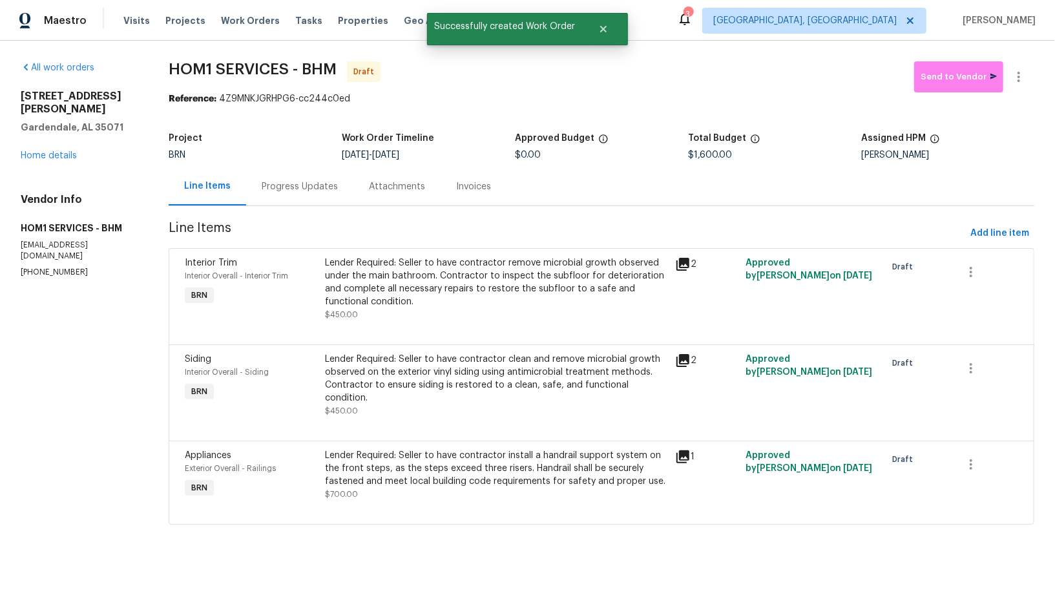
click at [306, 195] on div "Progress Updates" at bounding box center [299, 186] width 107 height 38
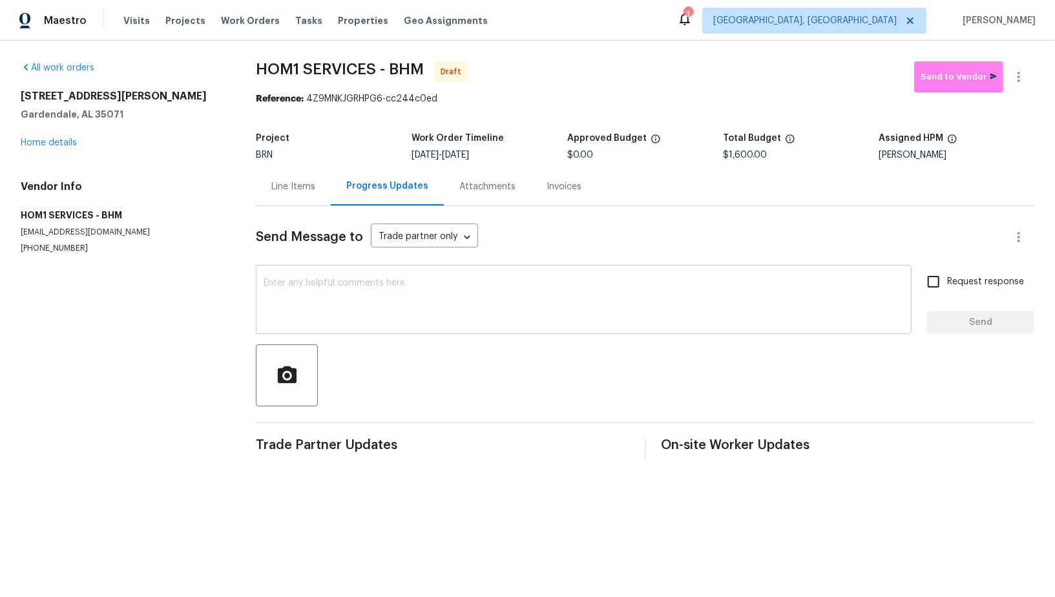
click at [377, 302] on textarea at bounding box center [584, 301] width 640 height 45
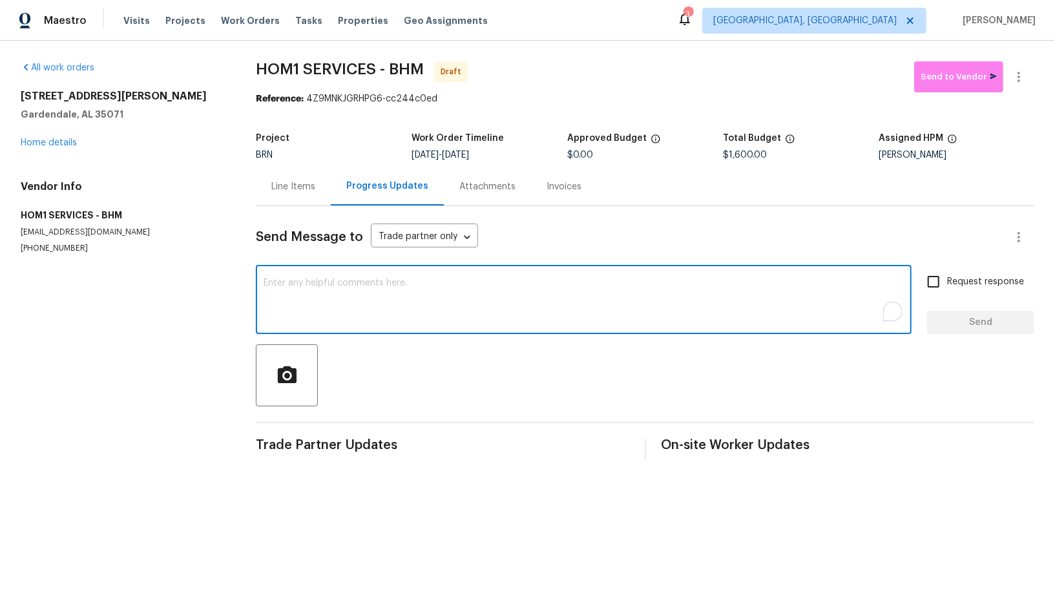
paste textarea "Hi, I'm Padmapriya from Opendoor. Just wanted to check if you received the WO f…"
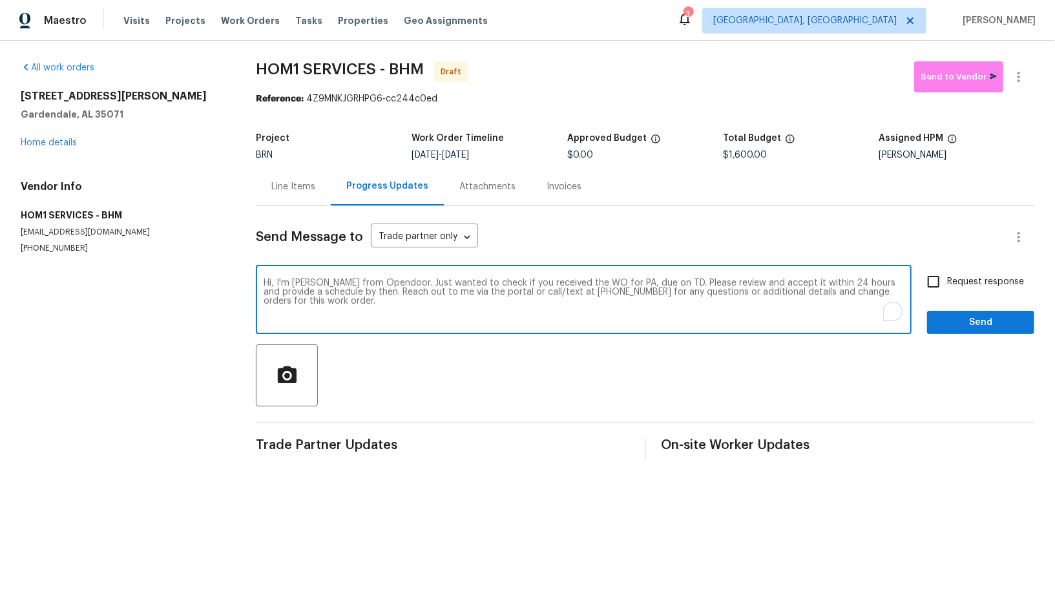
click at [629, 282] on textarea "Hi, I'm Padmapriya from Opendoor. Just wanted to check if you received the WO f…" at bounding box center [584, 301] width 640 height 45
paste textarea "2650 Snow Rogers Rd, Gardendale, AL 35071"
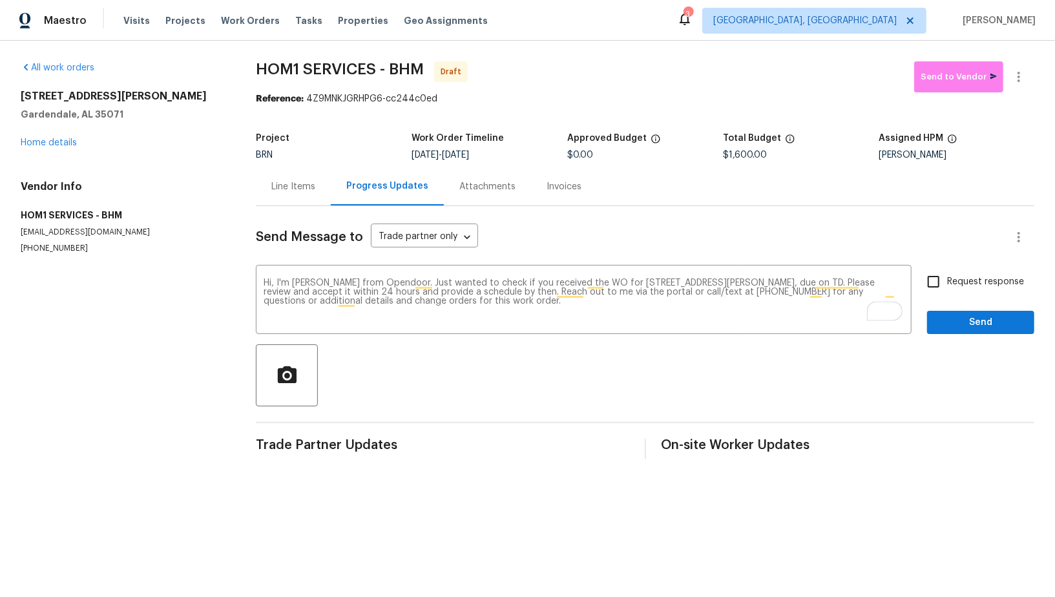
drag, startPoint x: 461, startPoint y: 151, endPoint x: 552, endPoint y: 151, distance: 90.5
click at [552, 151] on div "8/28/2025 - 9/2/2025" at bounding box center [490, 155] width 156 height 9
copy span "9/2/2025"
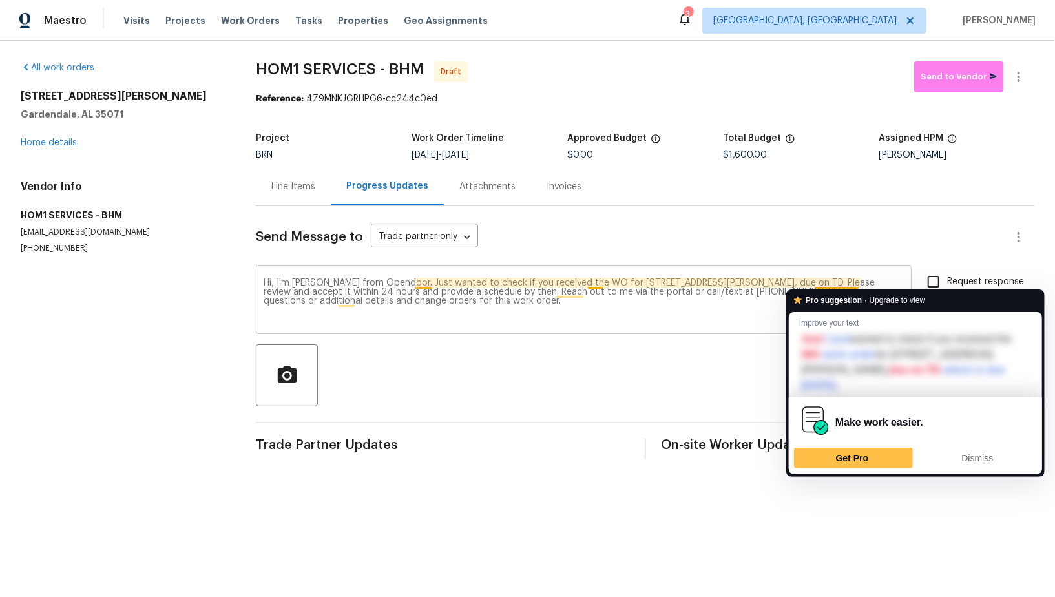
click at [856, 282] on textarea "Hi, I'm Padmapriya from Opendoor. Just wanted to check if you received the WO f…" at bounding box center [584, 301] width 640 height 45
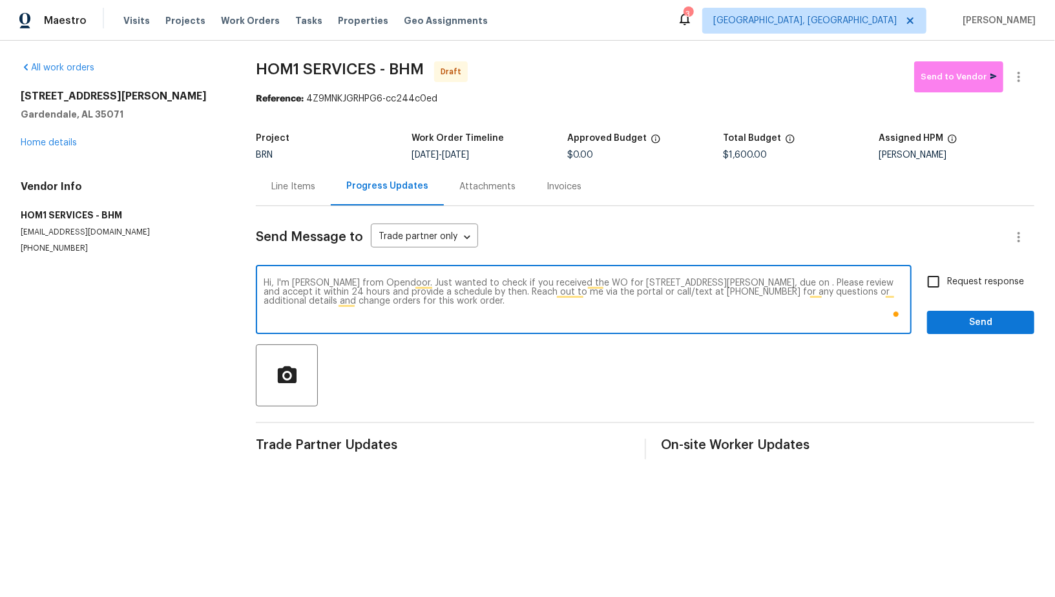
paste textarea "9/2/2025"
type textarea "Hi, I'm Padmapriya from Opendoor. Just wanted to check if you received the WO f…"
click at [923, 285] on input "Request response" at bounding box center [933, 281] width 27 height 27
checkbox input "true"
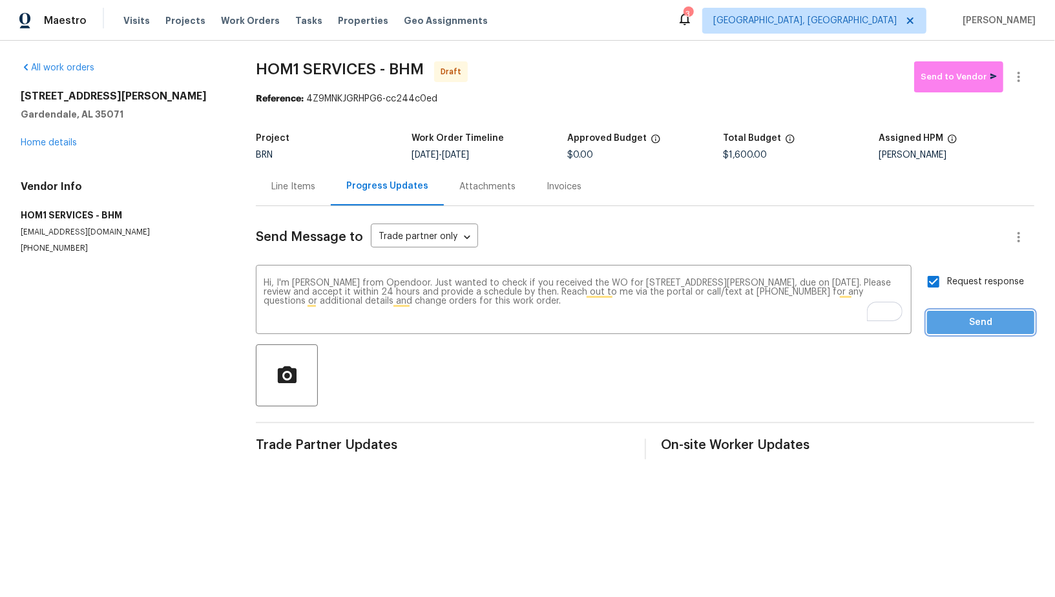
click at [974, 332] on button "Send" at bounding box center [980, 323] width 107 height 24
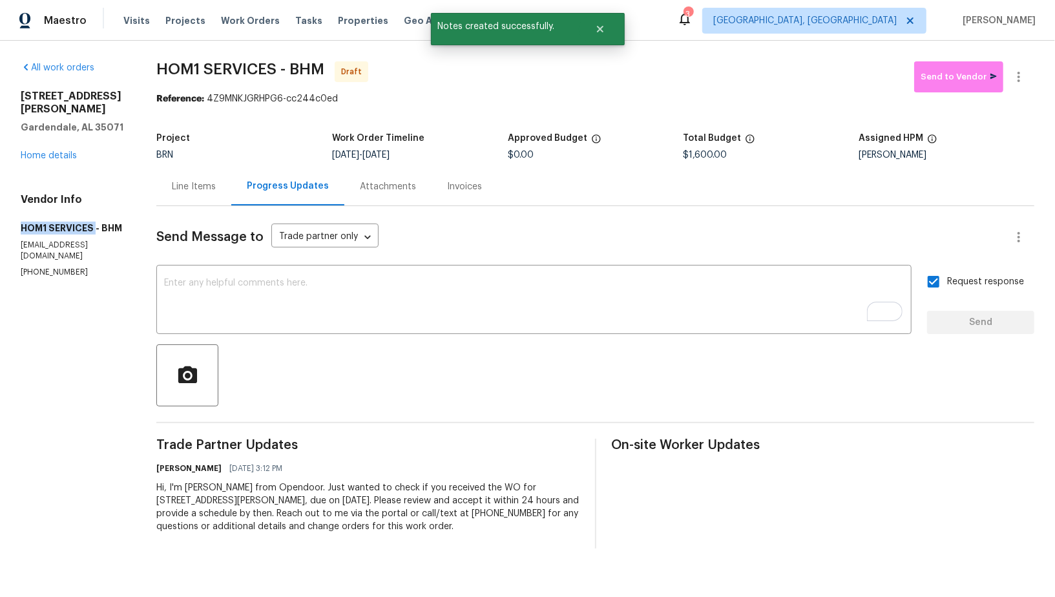
drag, startPoint x: 0, startPoint y: 215, endPoint x: 95, endPoint y: 225, distance: 95.6
click at [95, 225] on div "All work orders 2650 Snow Rogers Rd Gardendale, AL 35071 Home details Vendor In…" at bounding box center [527, 305] width 1055 height 529
copy h5 "HOM1 SERVICES"
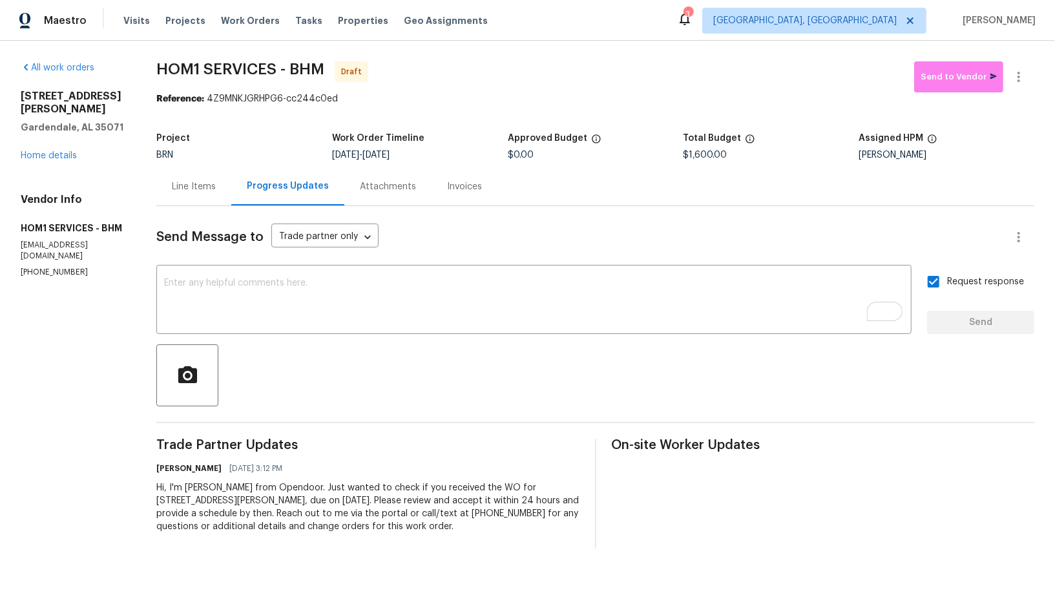
click at [177, 201] on div "Line Items" at bounding box center [193, 186] width 75 height 38
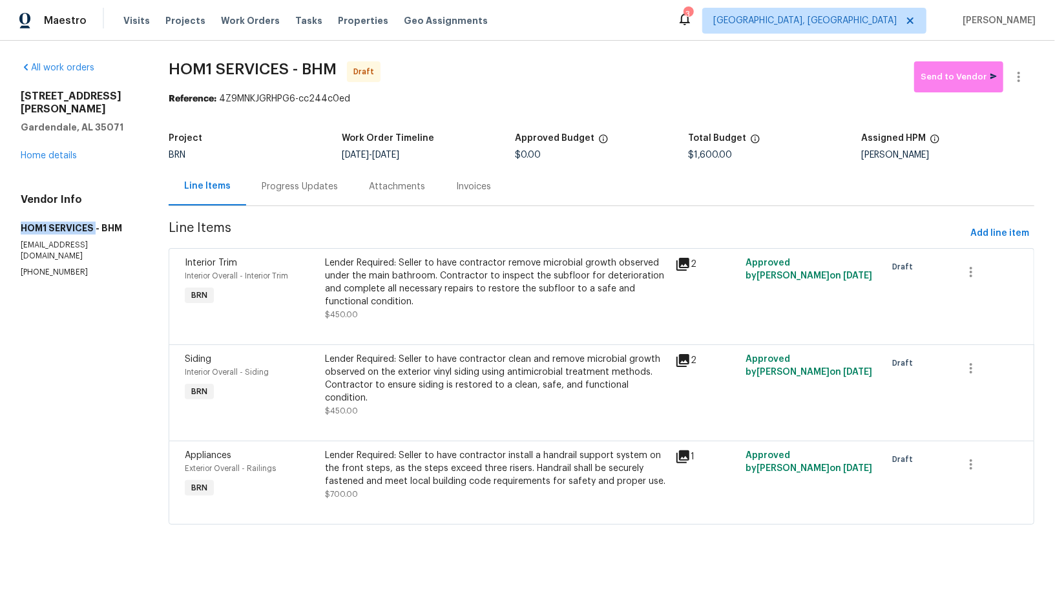
drag, startPoint x: 10, startPoint y: 216, endPoint x: 94, endPoint y: 214, distance: 84.7
click at [94, 214] on div "All work orders 2650 Snow Rogers Rd Gardendale, AL 35071 Home details Vendor In…" at bounding box center [527, 301] width 1055 height 520
copy h5 "HOM1 SERVICES"
click at [1025, 79] on icon "button" at bounding box center [1019, 77] width 16 height 16
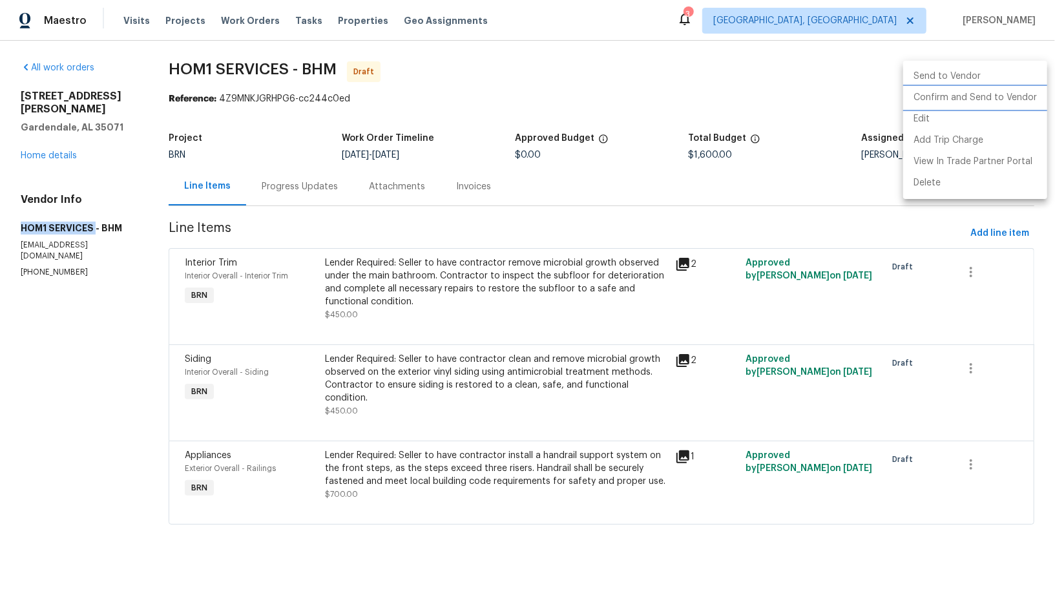
click at [989, 99] on li "Confirm and Send to Vendor" at bounding box center [976, 97] width 144 height 21
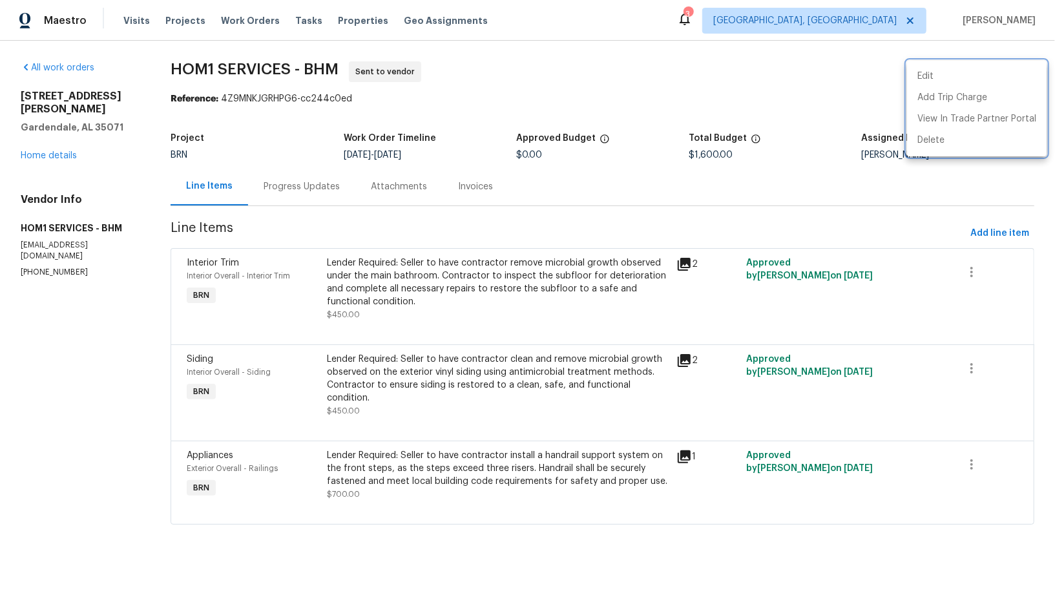
click at [324, 182] on div at bounding box center [527, 298] width 1055 height 597
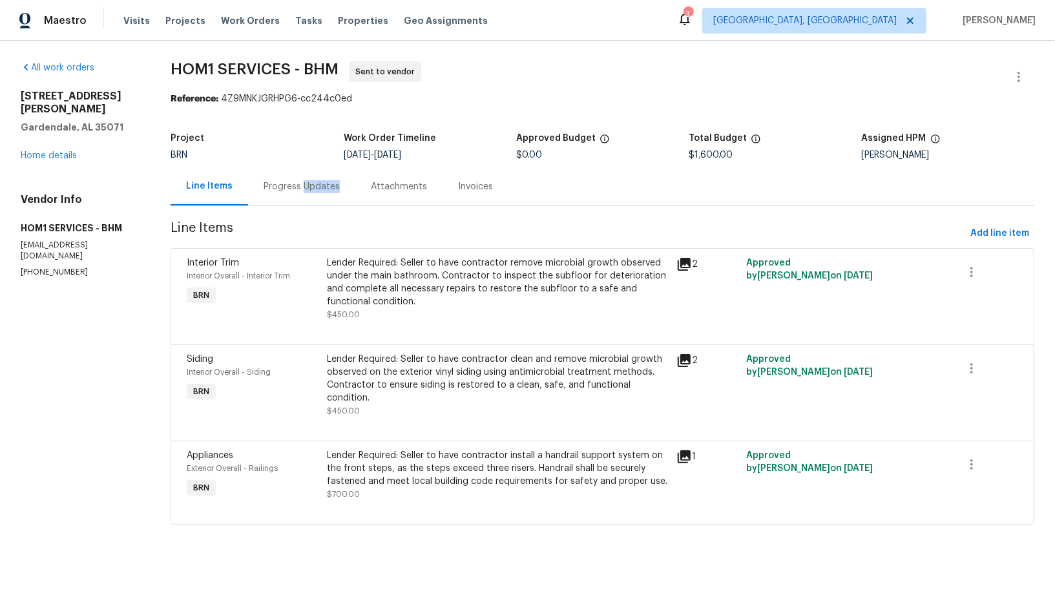
click at [324, 182] on div "Progress Updates" at bounding box center [302, 186] width 76 height 13
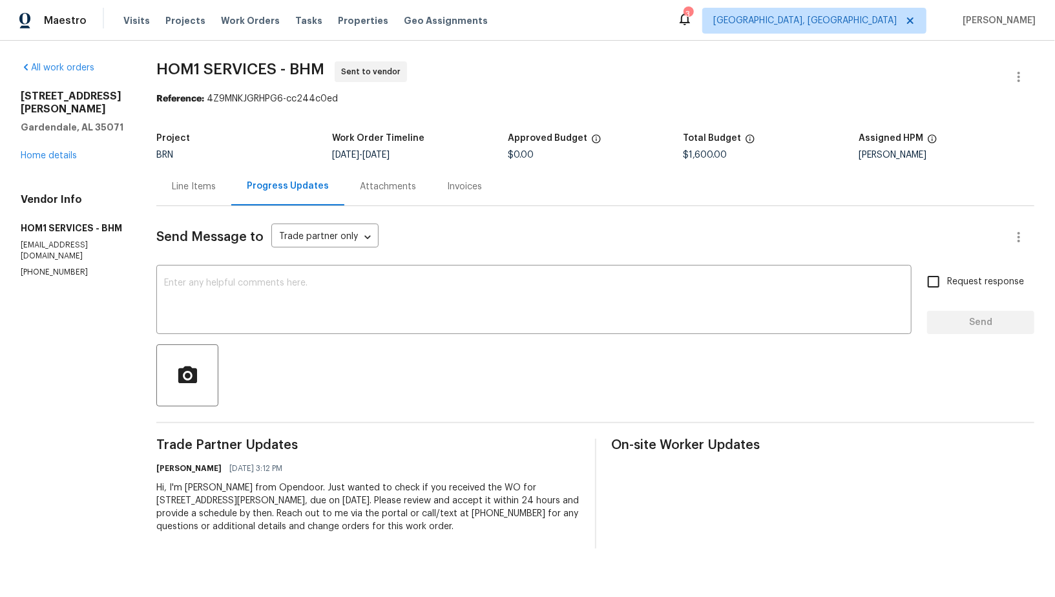
click at [189, 176] on div "Line Items" at bounding box center [193, 186] width 75 height 38
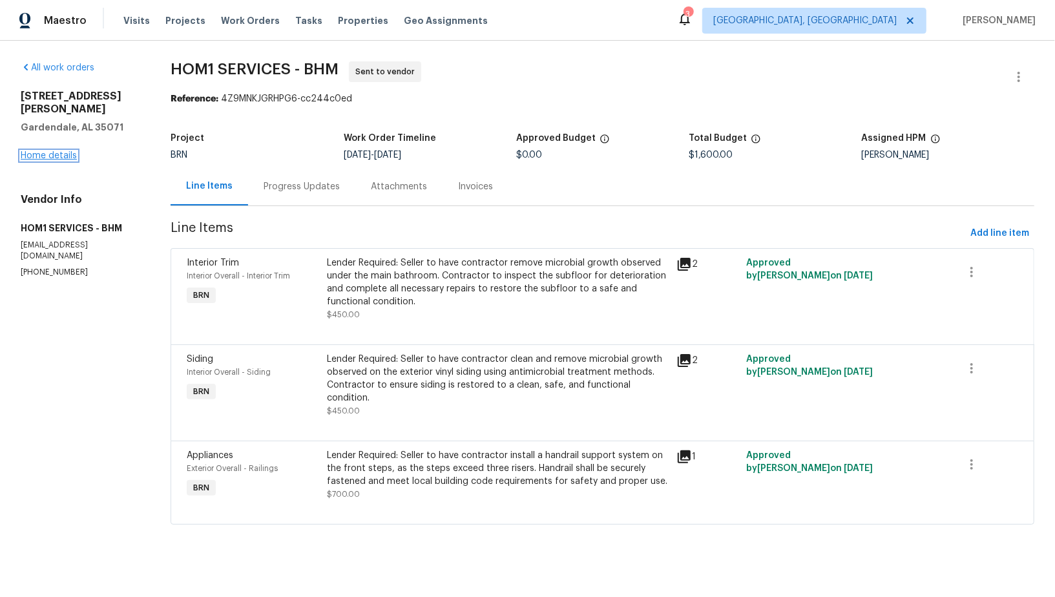
click at [55, 151] on link "Home details" at bounding box center [49, 155] width 56 height 9
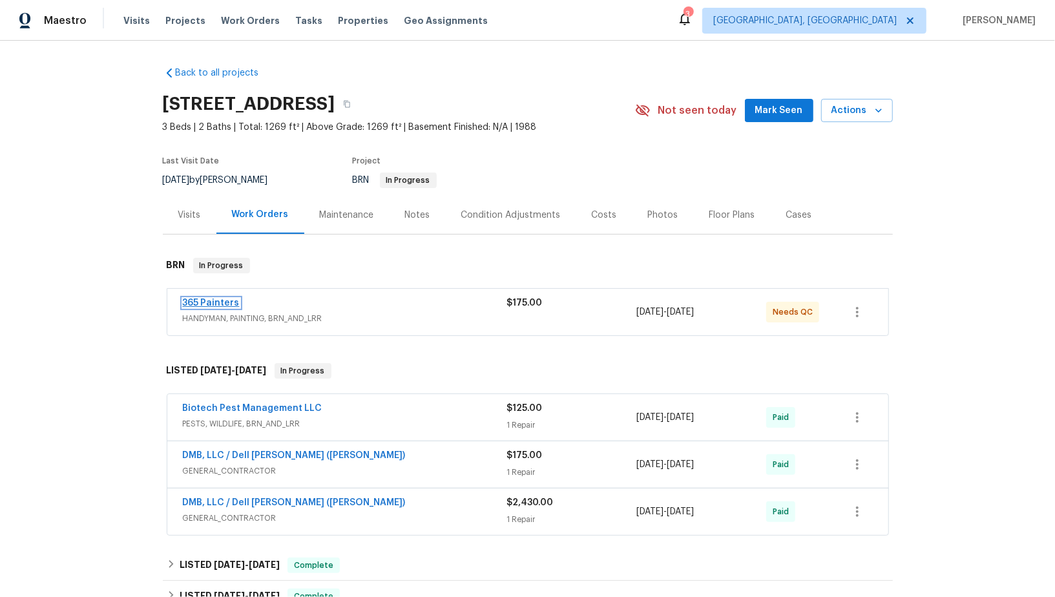
click at [202, 299] on link "365 Painters" at bounding box center [211, 303] width 57 height 9
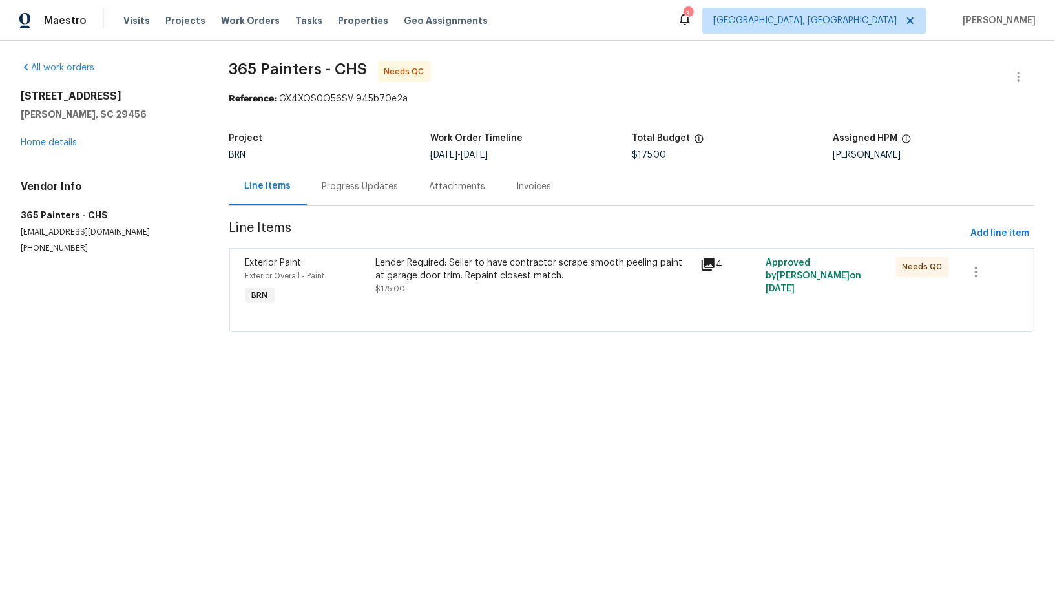
click at [412, 290] on div "Lender Required: Seller to have contractor scrape smooth peeling paint at garag…" at bounding box center [534, 276] width 318 height 39
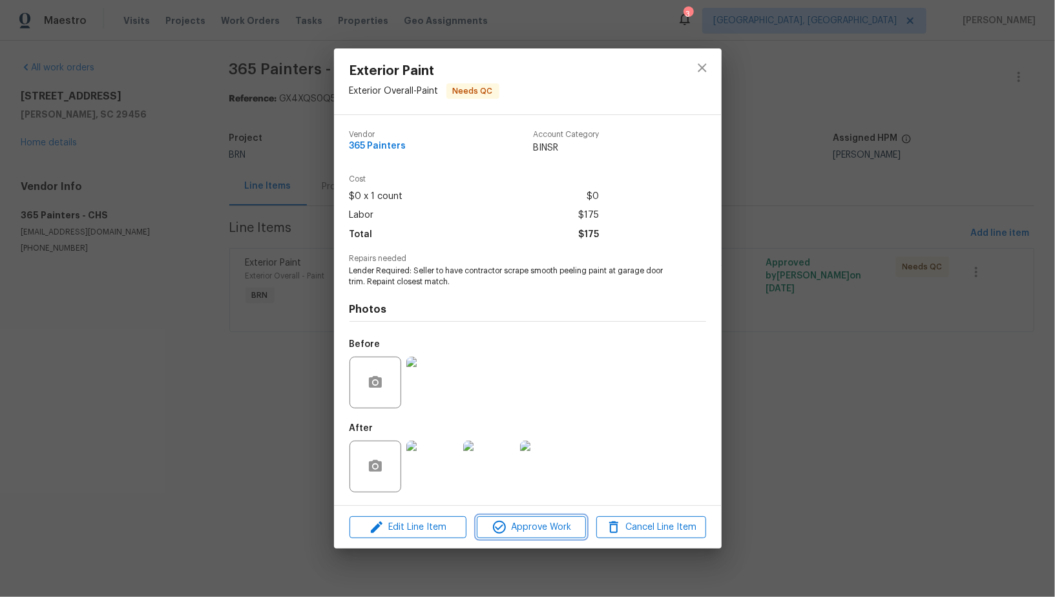
click at [496, 527] on icon "button" at bounding box center [499, 527] width 13 height 13
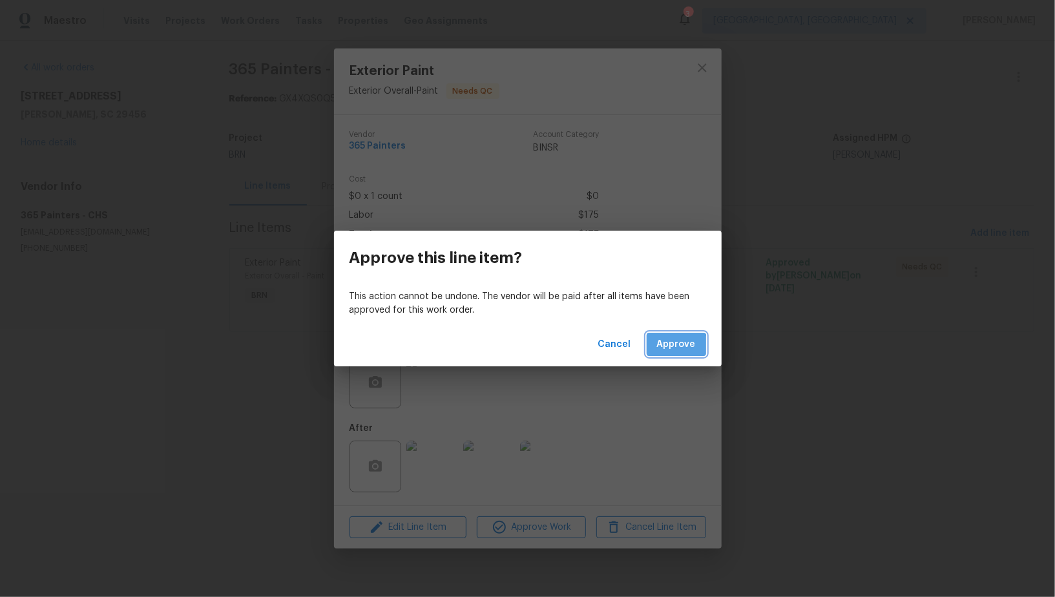
click at [660, 355] on button "Approve" at bounding box center [676, 345] width 59 height 24
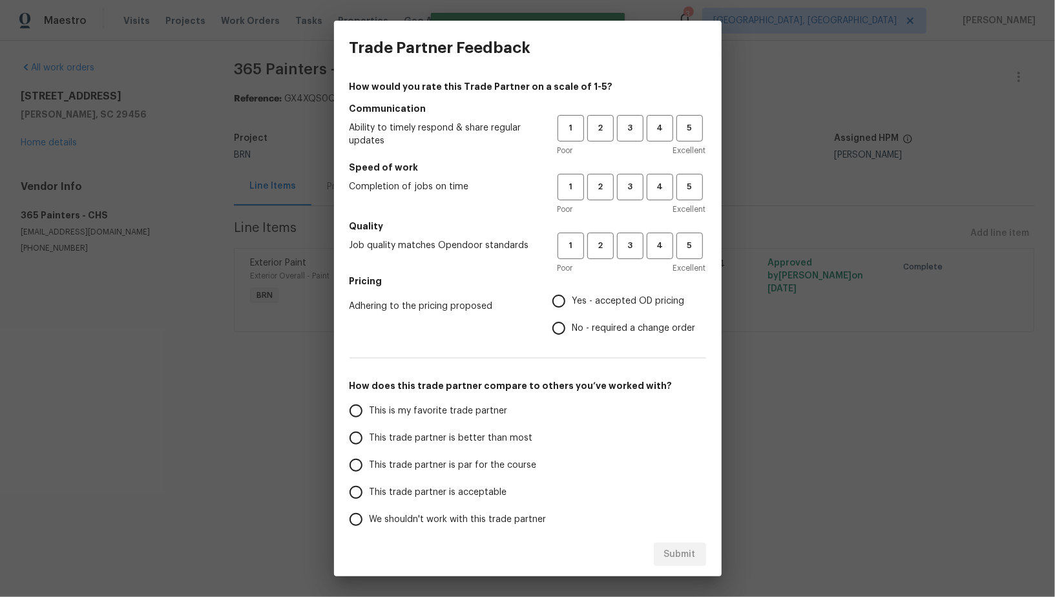
click at [629, 143] on div "1 2 3 4 5 Poor Excellent" at bounding box center [632, 136] width 149 height 42
click at [628, 131] on span "3" at bounding box center [631, 128] width 24 height 15
click at [630, 200] on div "1 2 3 4 5 Poor Excellent" at bounding box center [632, 195] width 149 height 42
click at [633, 191] on span "3" at bounding box center [631, 187] width 24 height 15
click at [631, 241] on span "3" at bounding box center [631, 245] width 24 height 15
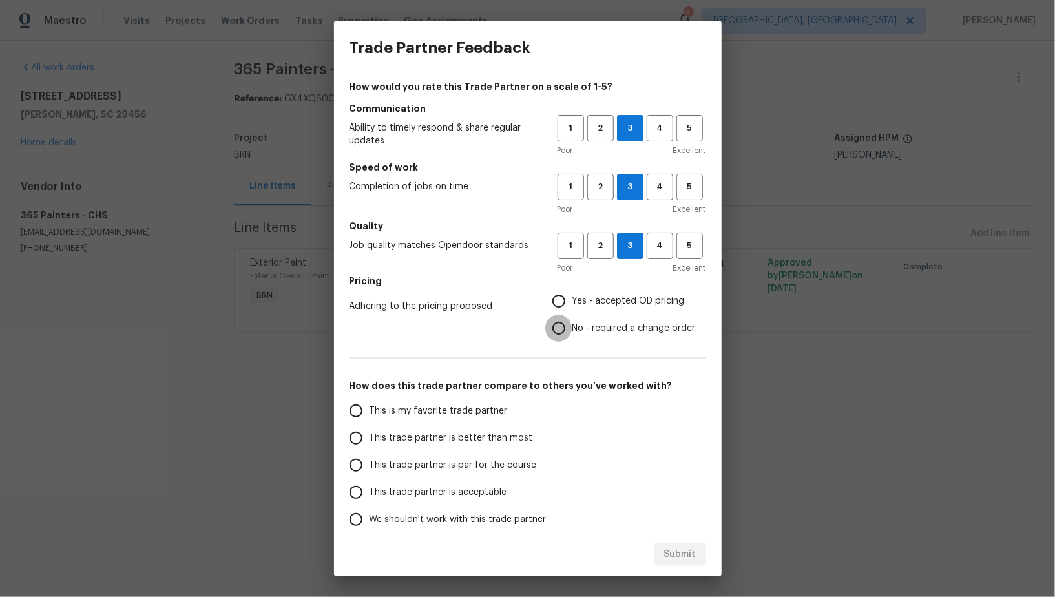
click at [562, 328] on input "No - required a change order" at bounding box center [558, 328] width 27 height 27
radio input "true"
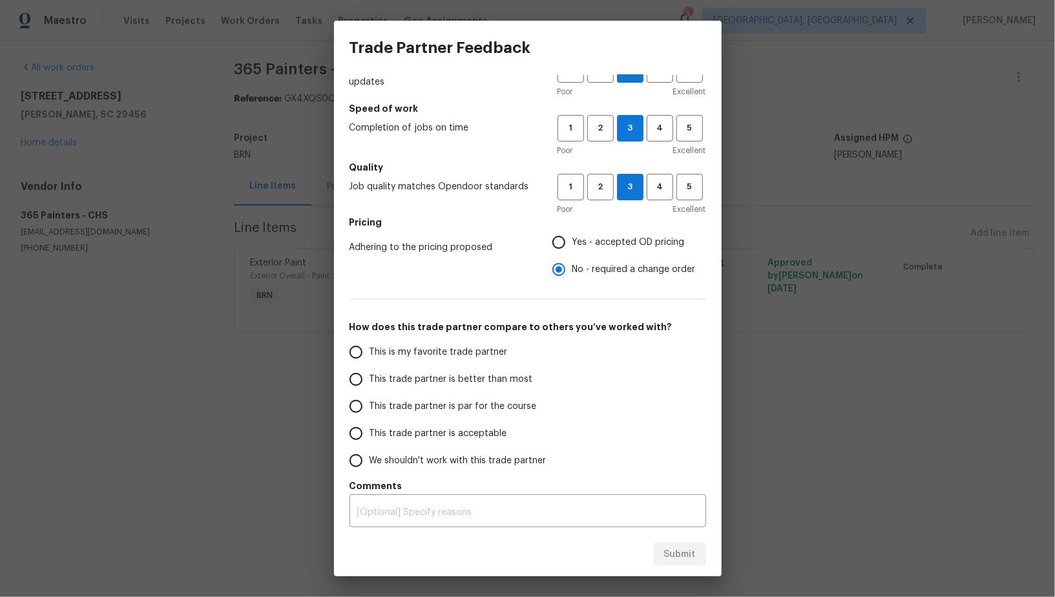
click at [545, 251] on div "Adhering to the pricing proposed Yes - accepted OD pricing No - required a chan…" at bounding box center [528, 256] width 357 height 54
click at [555, 248] on input "Yes - accepted OD pricing" at bounding box center [558, 242] width 27 height 27
radio input "true"
click at [340, 414] on div "How would you rate this Trade Partner on a scale of 1-5? Communication Ability …" at bounding box center [528, 304] width 388 height 458
click at [372, 407] on span "This trade partner is par for the course" at bounding box center [453, 407] width 167 height 14
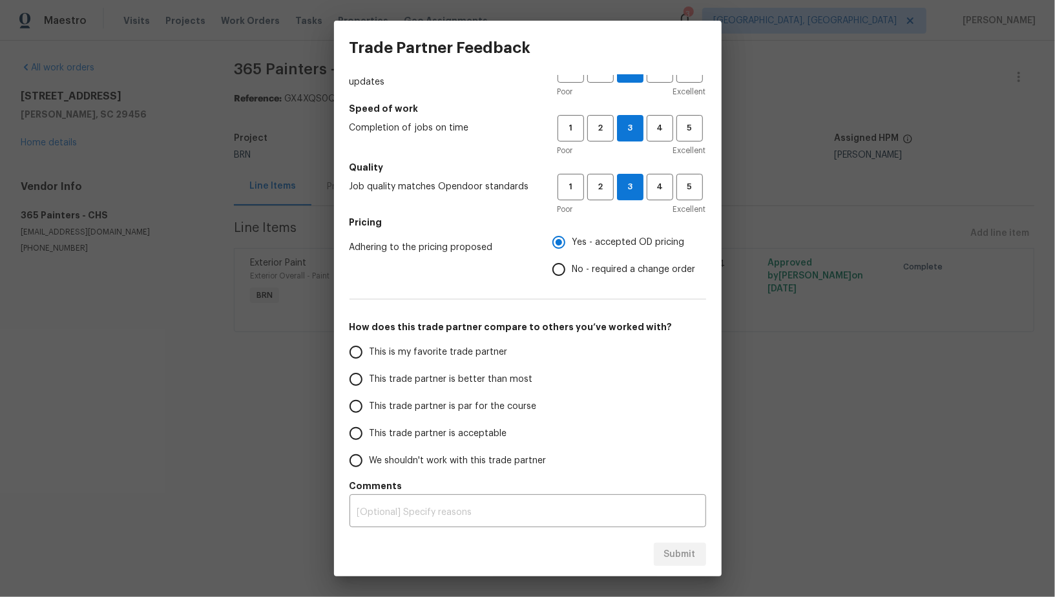
click at [370, 407] on input "This trade partner is par for the course" at bounding box center [356, 406] width 27 height 27
click at [675, 545] on button "Submit" at bounding box center [680, 555] width 52 height 24
radio input "true"
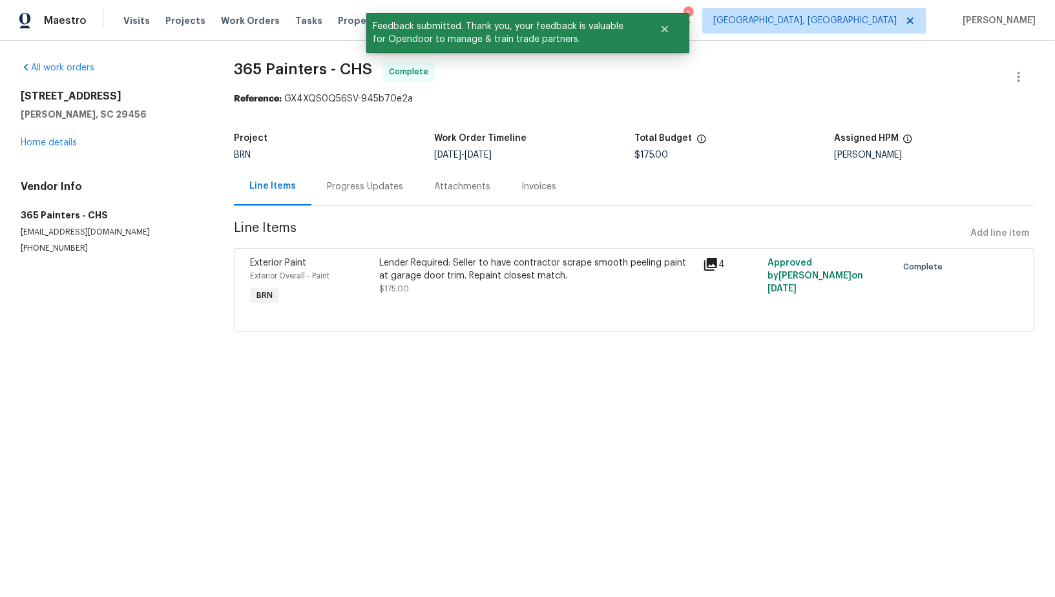
click at [337, 191] on div "Progress Updates" at bounding box center [365, 186] width 76 height 13
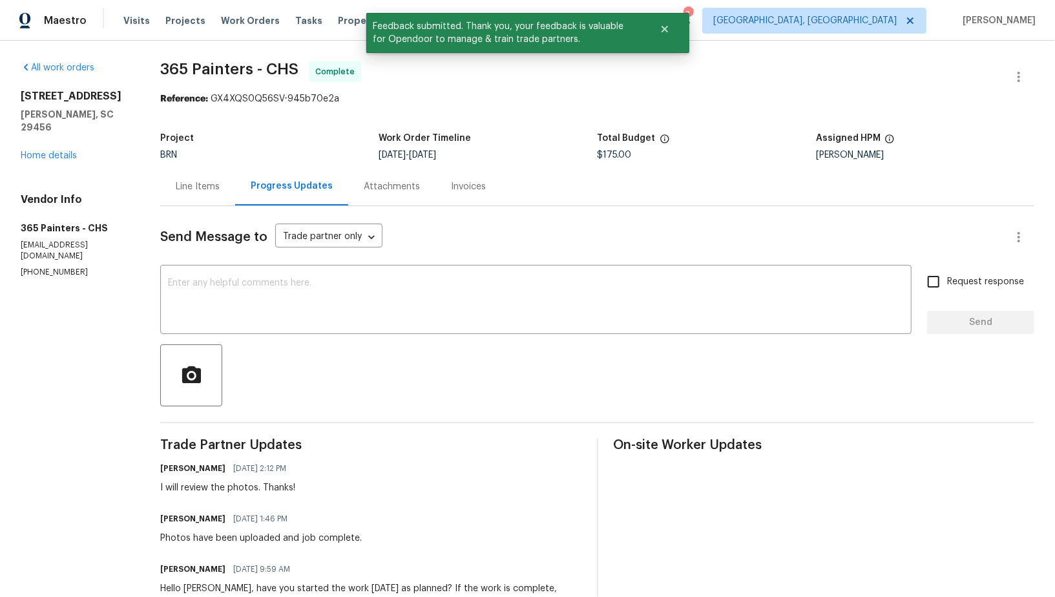
click at [449, 254] on div "Send Message to Trade partner only Trade partner only ​ x ​ Request response Se…" at bounding box center [597, 566] width 874 height 721
click at [406, 284] on textarea at bounding box center [536, 301] width 736 height 45
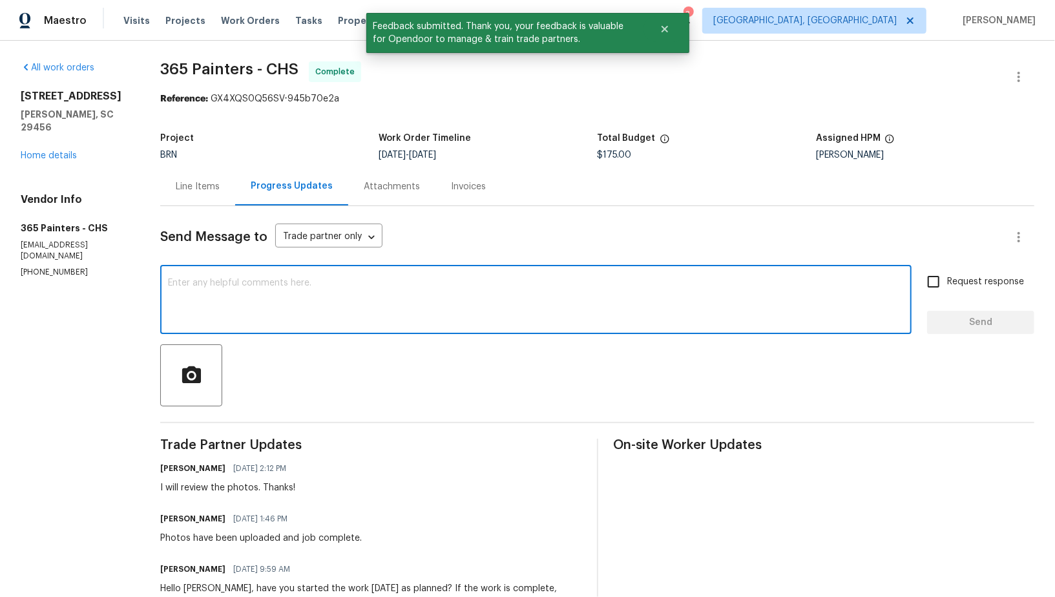
paste textarea "WO is approved, Please upload the invoice under invoice section. Thanks!"
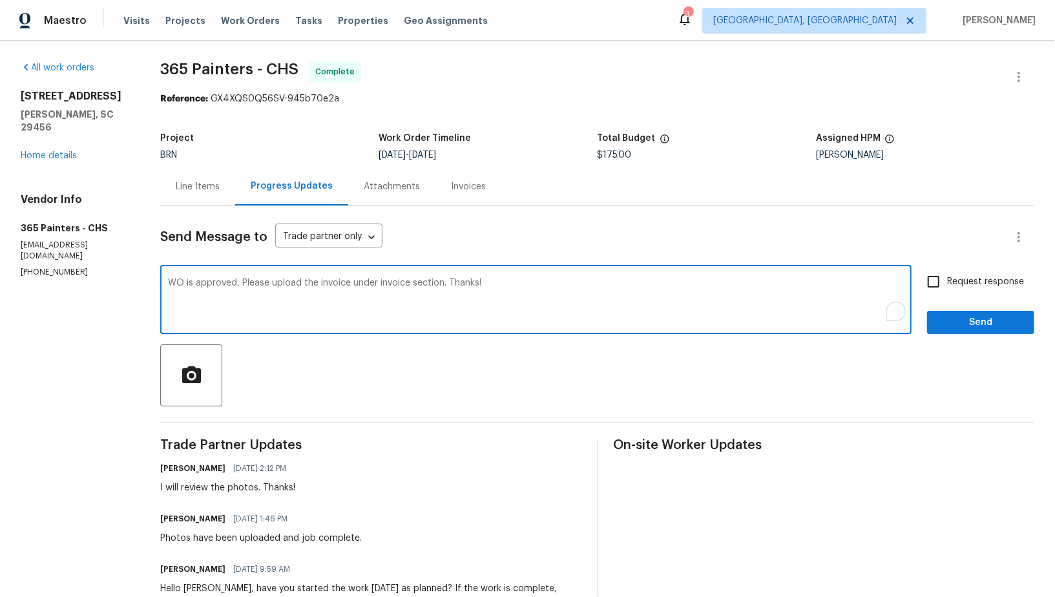
type textarea "WO is approved, Please upload the invoice under invoice section. Thanks!"
click at [938, 275] on input "Request response" at bounding box center [933, 281] width 27 height 27
checkbox input "true"
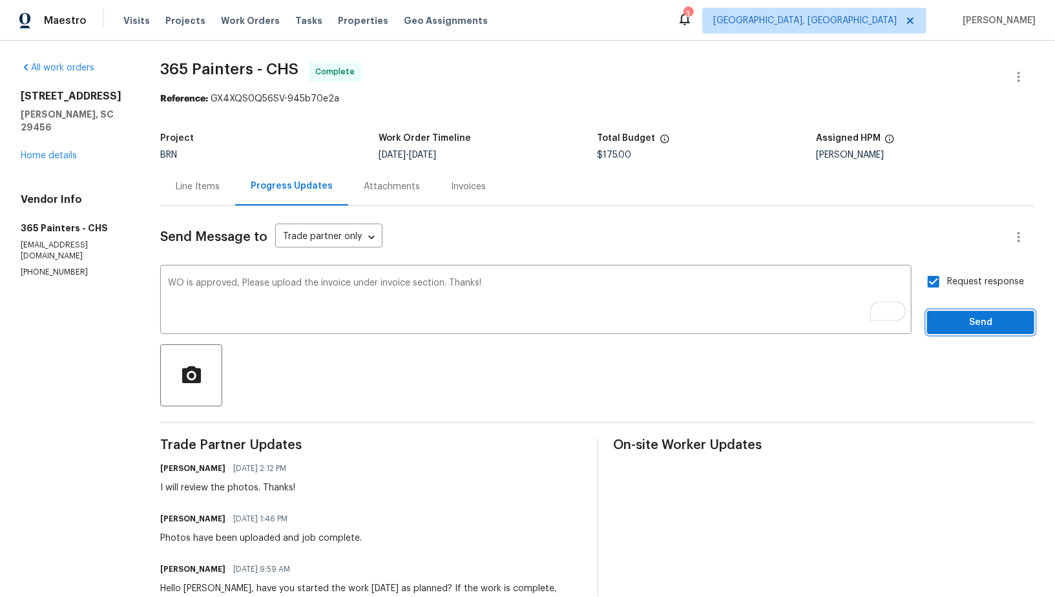
click at [991, 326] on span "Send" at bounding box center [981, 323] width 87 height 16
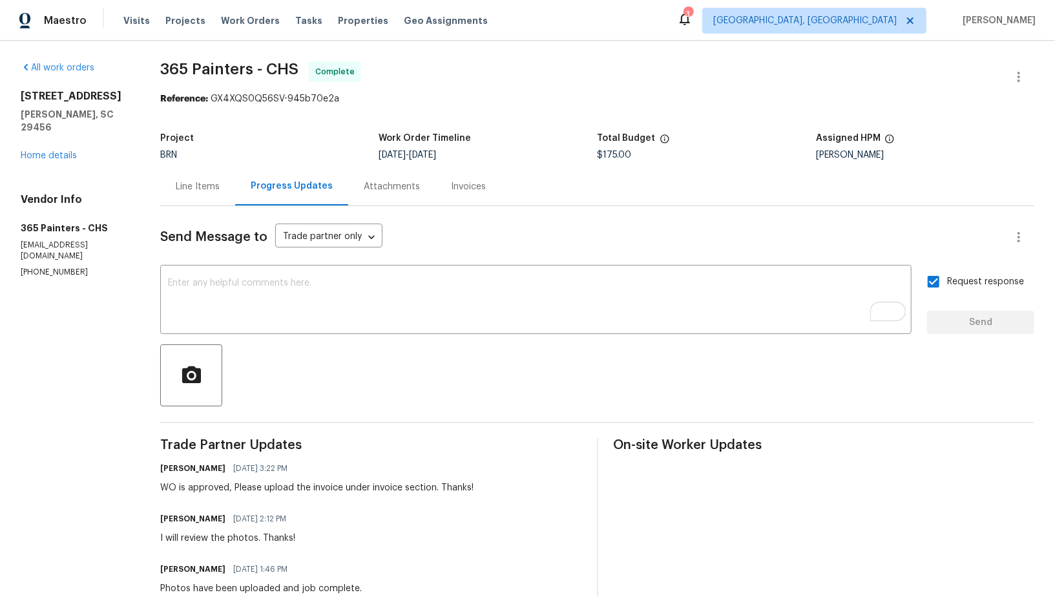
click at [189, 193] on div "Line Items" at bounding box center [197, 186] width 75 height 38
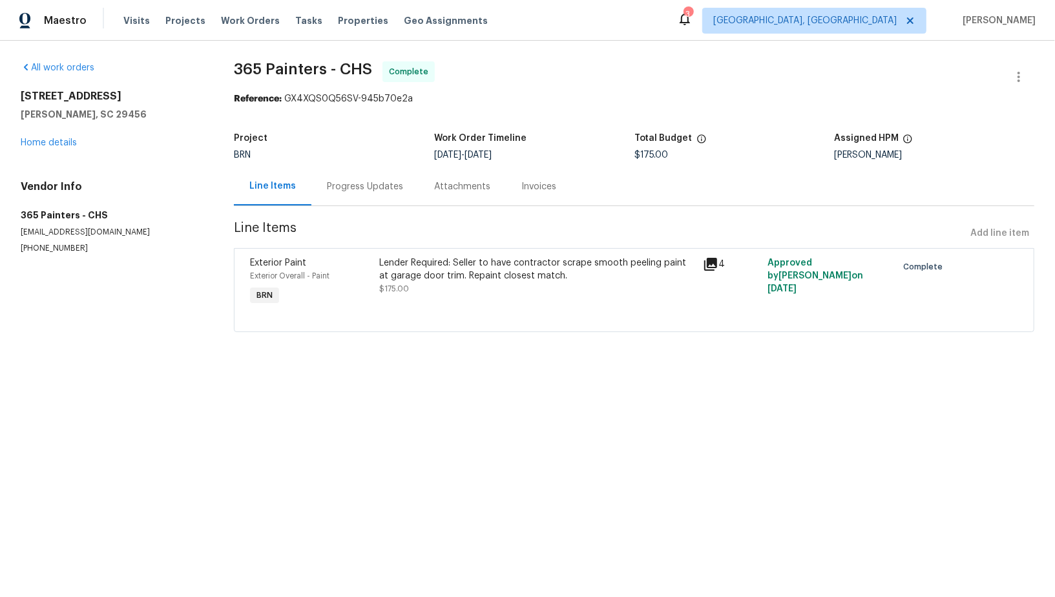
click at [423, 297] on div "Lender Required: Seller to have contractor scrape smooth peeling paint at garag…" at bounding box center [536, 282] width 323 height 59
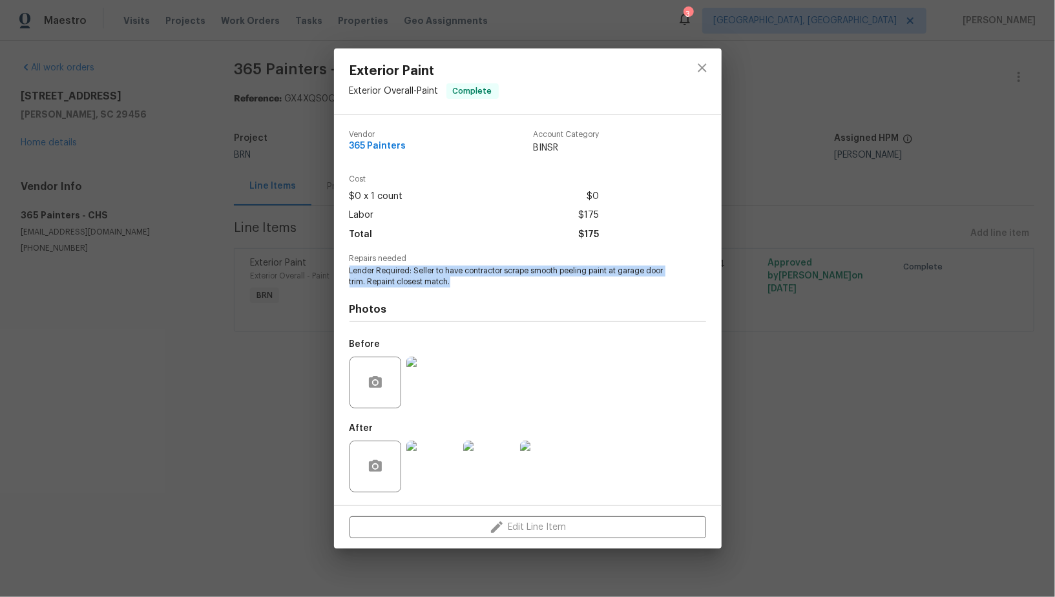
drag, startPoint x: 344, startPoint y: 270, endPoint x: 528, endPoint y: 282, distance: 184.6
click at [528, 282] on div "Vendor 365 Painters Account Category BINSR Cost $0 x 1 count $0 Labor $175 Tota…" at bounding box center [528, 310] width 388 height 390
copy span "Lender Required: Seller to have contractor scrape smooth peeling paint at garag…"
click at [433, 376] on img at bounding box center [433, 383] width 52 height 52
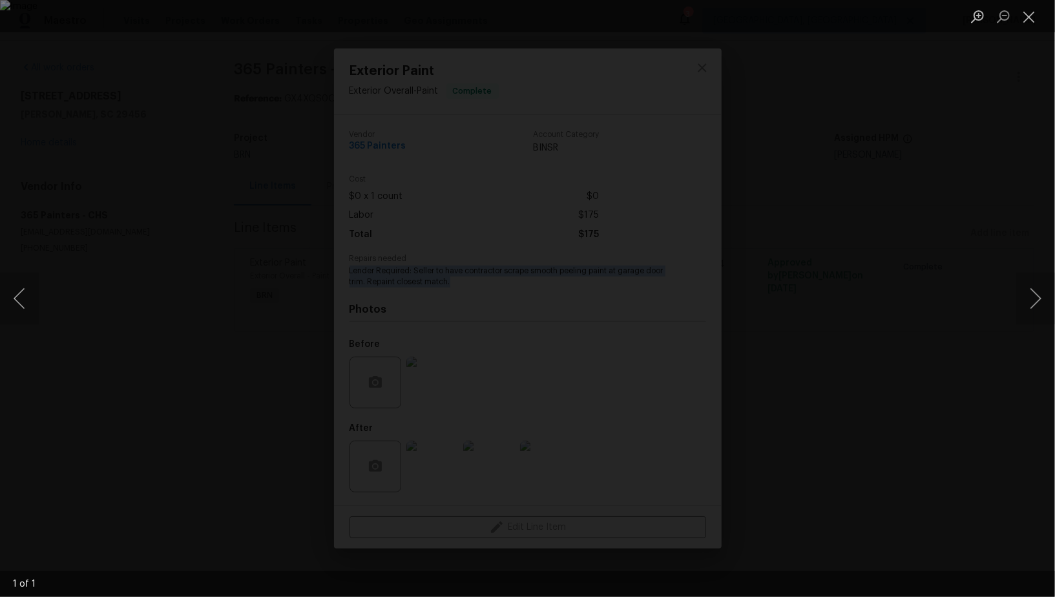
click at [927, 326] on div "Lightbox" at bounding box center [527, 298] width 1055 height 597
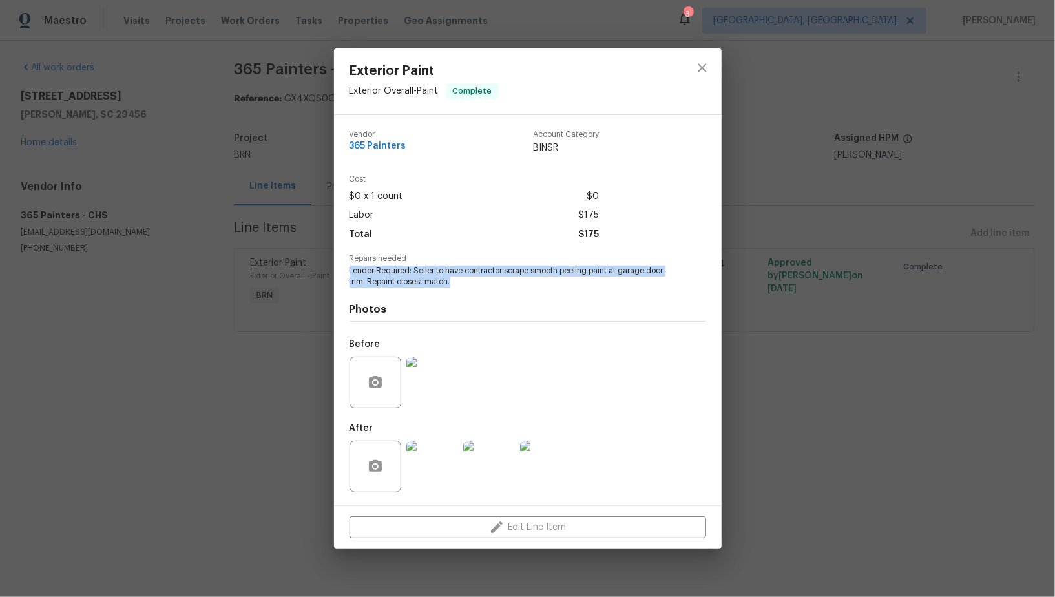
click at [927, 326] on div "Exterior Paint Exterior Overall - Paint Complete Vendor 365 Painters Account Ca…" at bounding box center [527, 298] width 1055 height 597
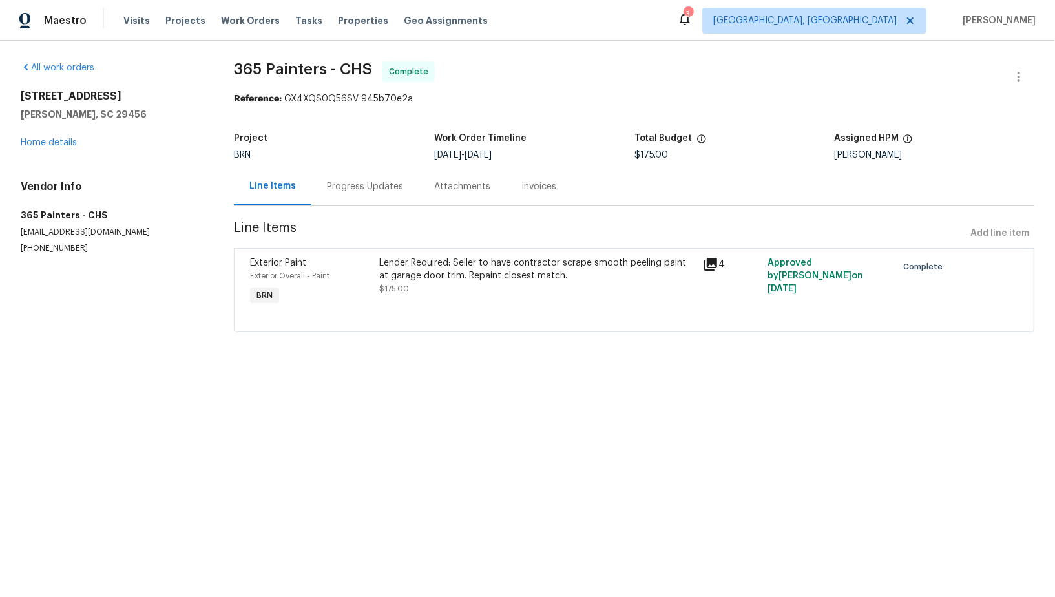
click at [485, 291] on div "Lender Required: Seller to have contractor scrape smooth peeling paint at garag…" at bounding box center [536, 276] width 315 height 39
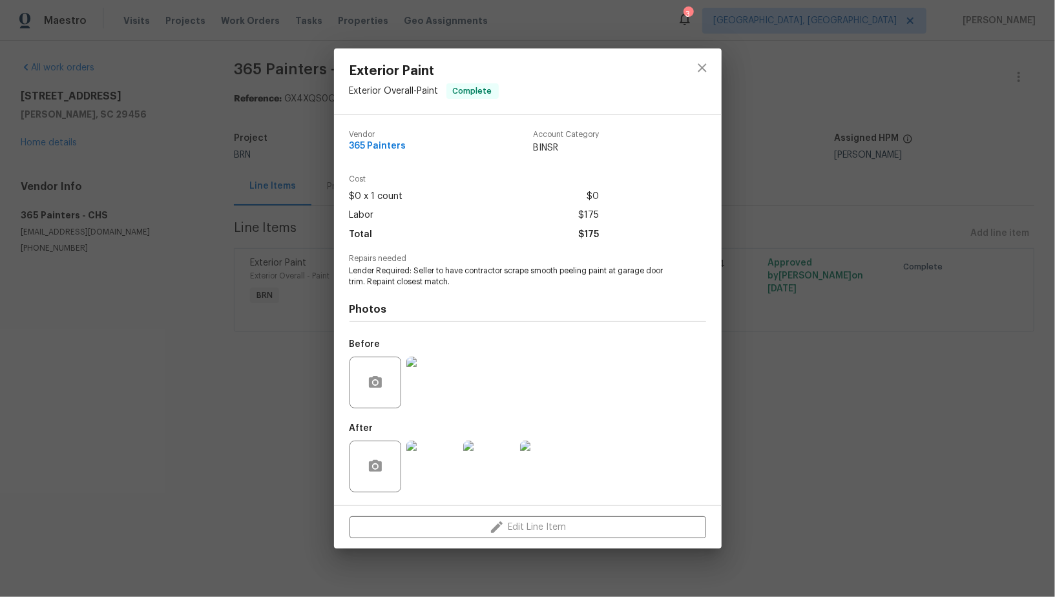
click at [362, 401] on div at bounding box center [376, 383] width 52 height 52
click at [371, 386] on icon "button" at bounding box center [375, 382] width 13 height 12
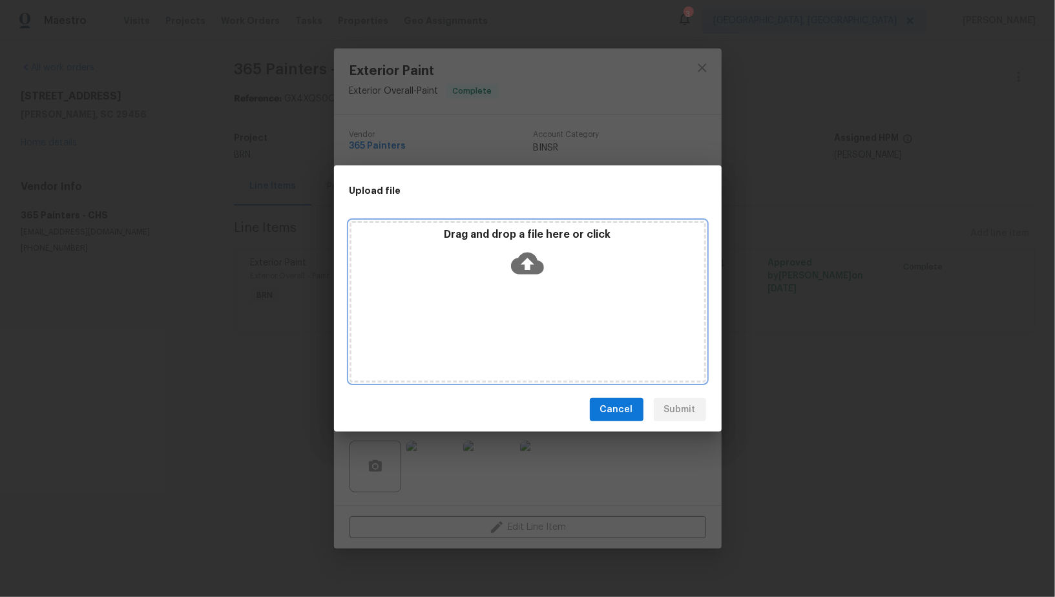
click at [520, 245] on div "Drag and drop a file here or click" at bounding box center [528, 256] width 353 height 56
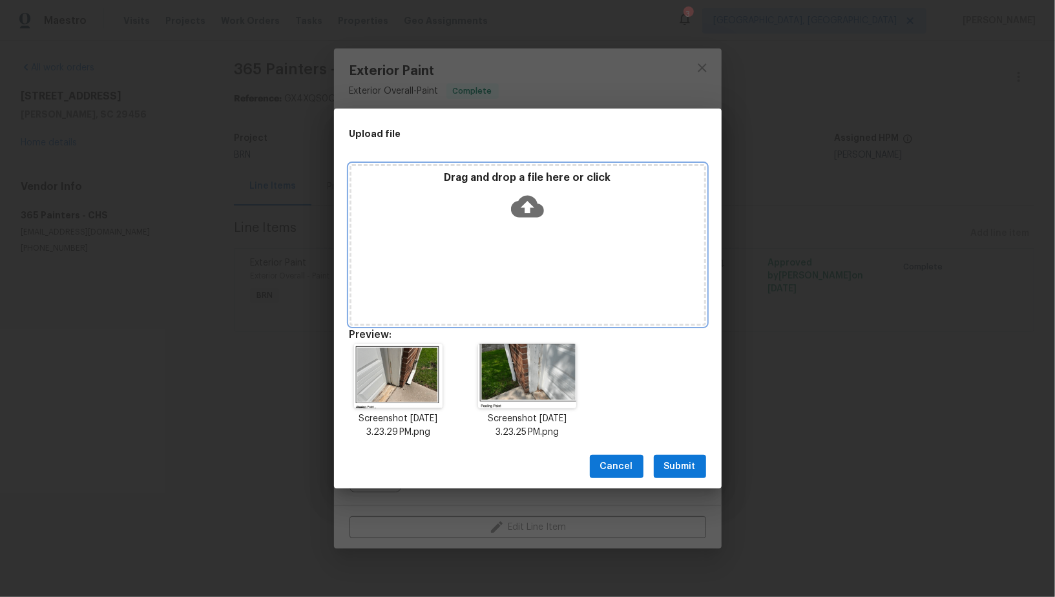
scroll to position [10, 0]
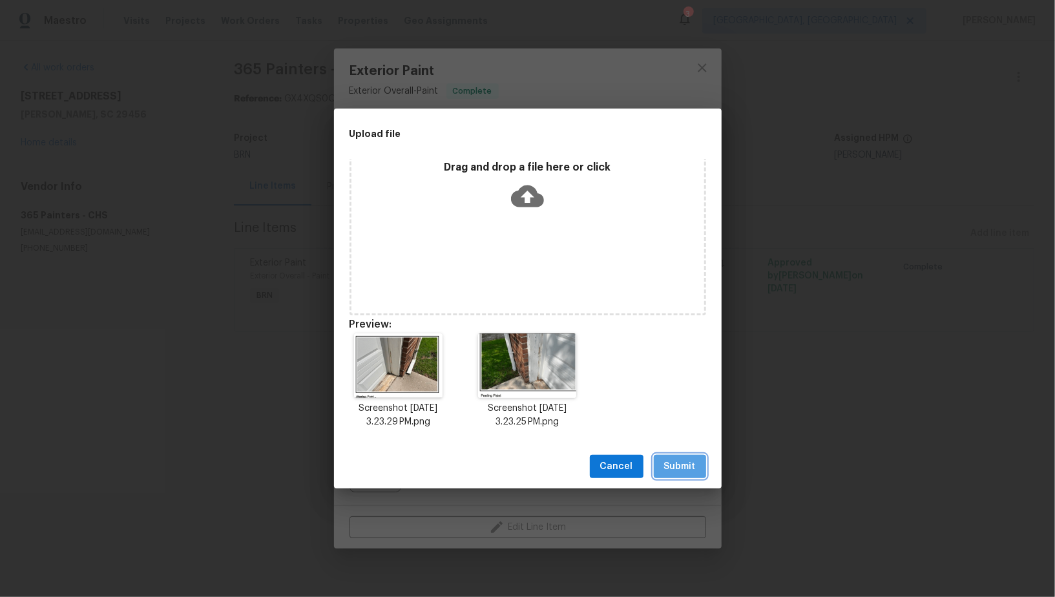
click at [697, 471] on button "Submit" at bounding box center [680, 467] width 52 height 24
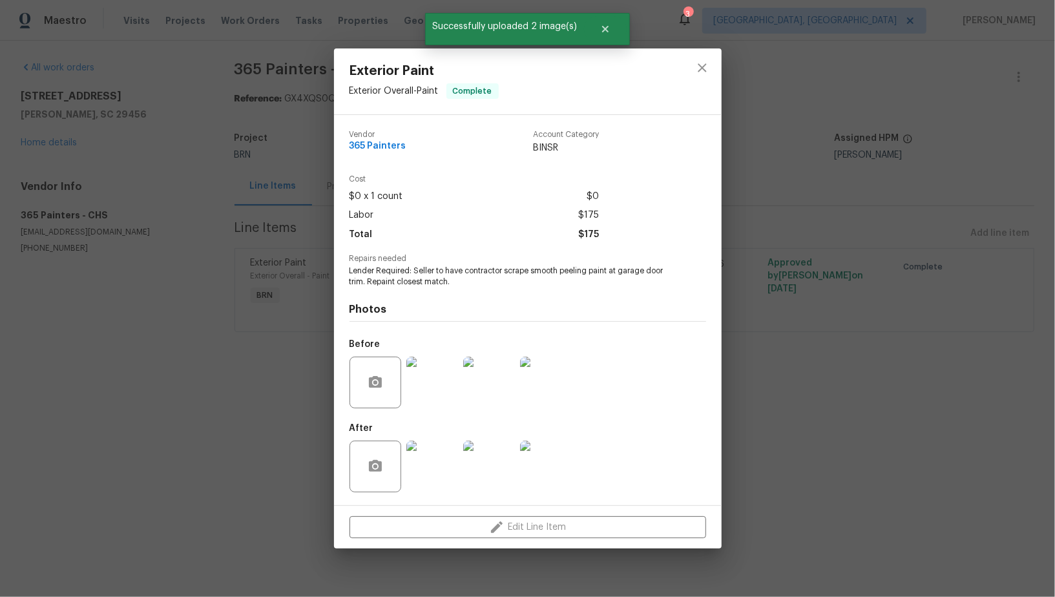
click at [443, 460] on img at bounding box center [433, 467] width 52 height 52
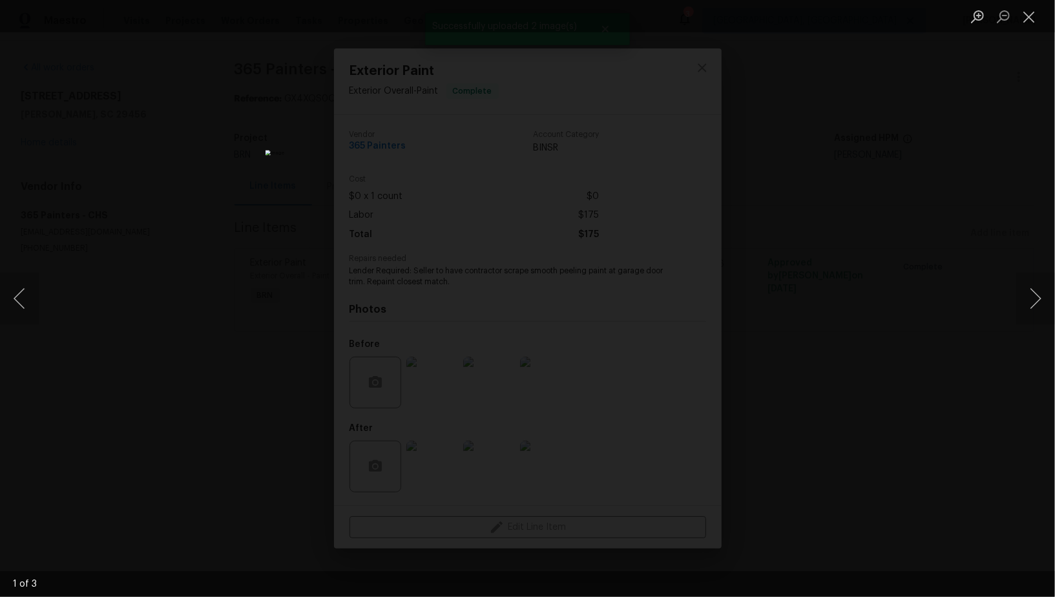
click at [781, 218] on div "Lightbox" at bounding box center [527, 298] width 1055 height 597
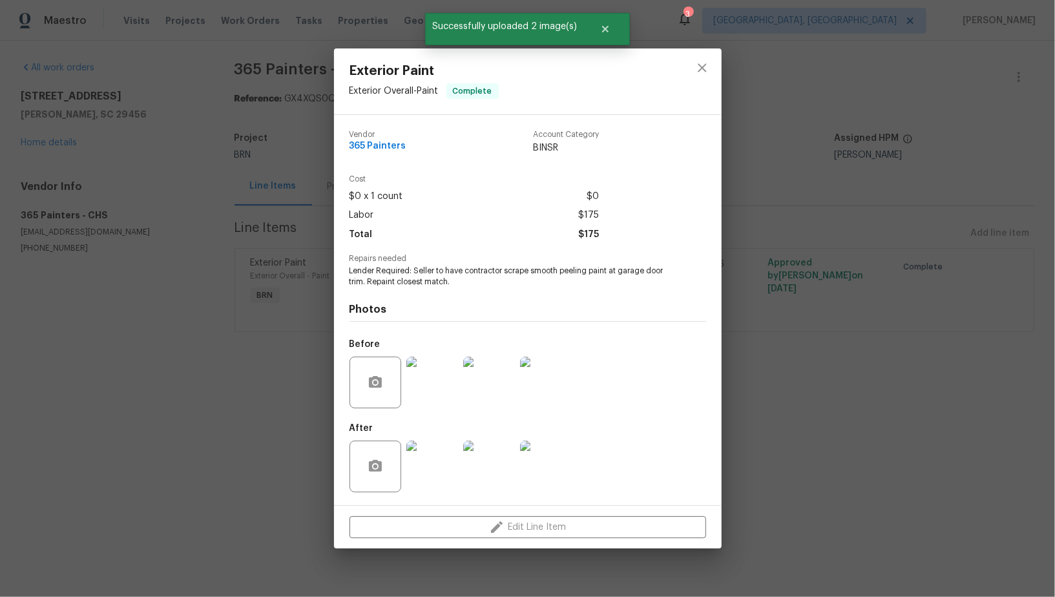
click at [438, 394] on img at bounding box center [433, 383] width 52 height 52
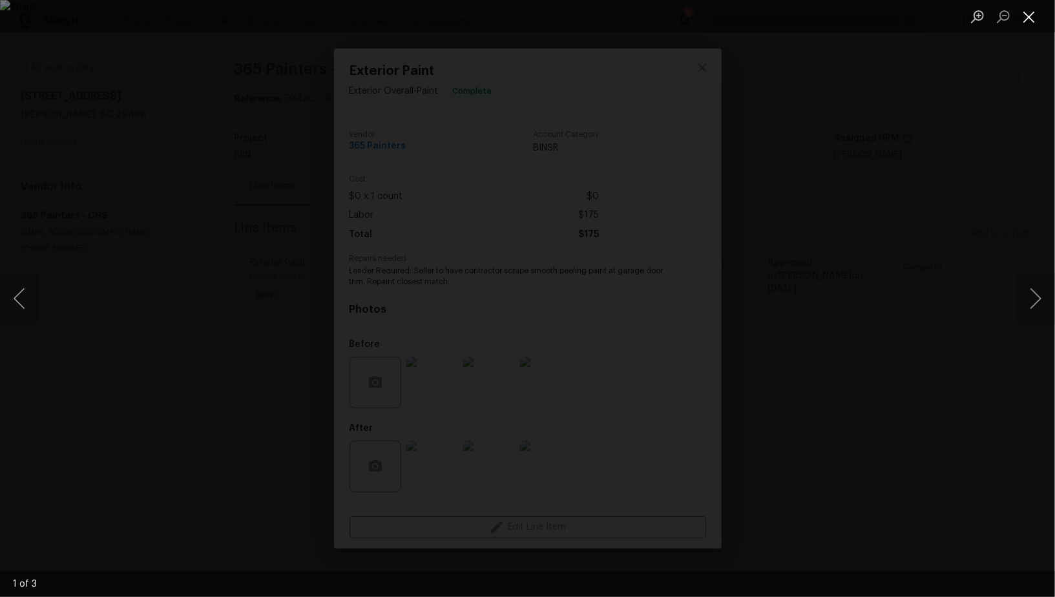
click at [1033, 17] on button "Close lightbox" at bounding box center [1030, 16] width 26 height 23
click at [958, 317] on div "Lightbox" at bounding box center [527, 298] width 1055 height 597
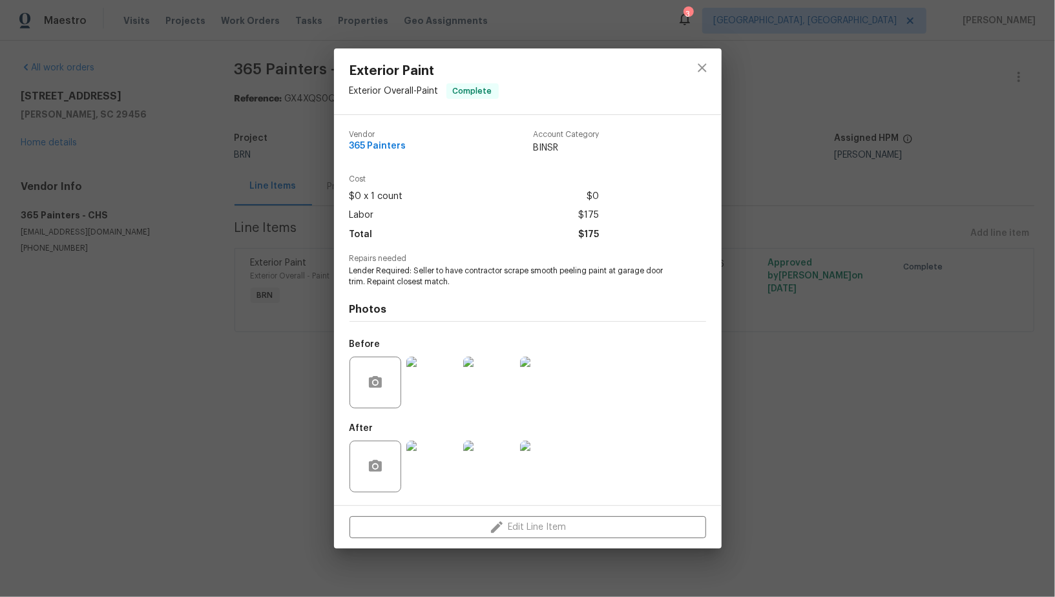
click at [433, 499] on div at bounding box center [432, 466] width 57 height 67
click at [440, 469] on img at bounding box center [433, 467] width 52 height 52
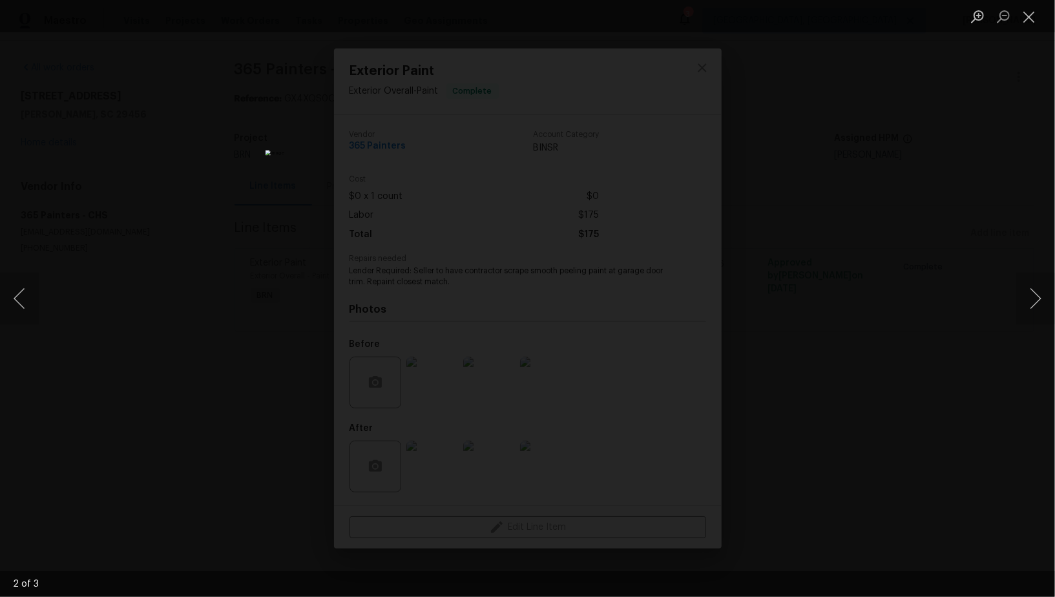
click at [793, 138] on div "Lightbox" at bounding box center [527, 298] width 1055 height 597
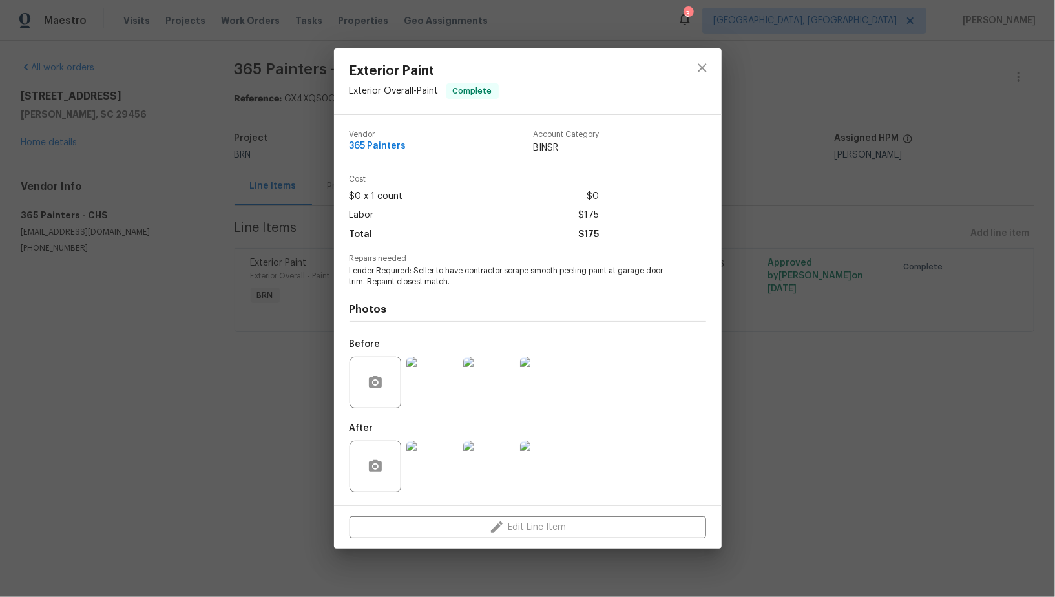
click at [463, 368] on img at bounding box center [489, 383] width 52 height 52
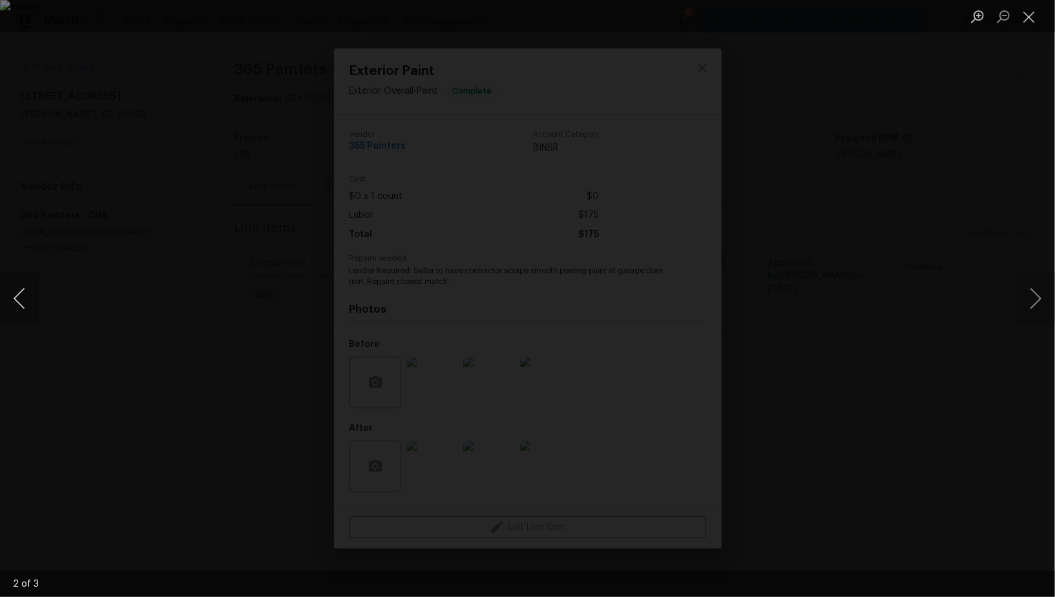
click at [16, 300] on button "Previous image" at bounding box center [19, 299] width 39 height 52
click at [165, 267] on div "Lightbox" at bounding box center [527, 298] width 1055 height 597
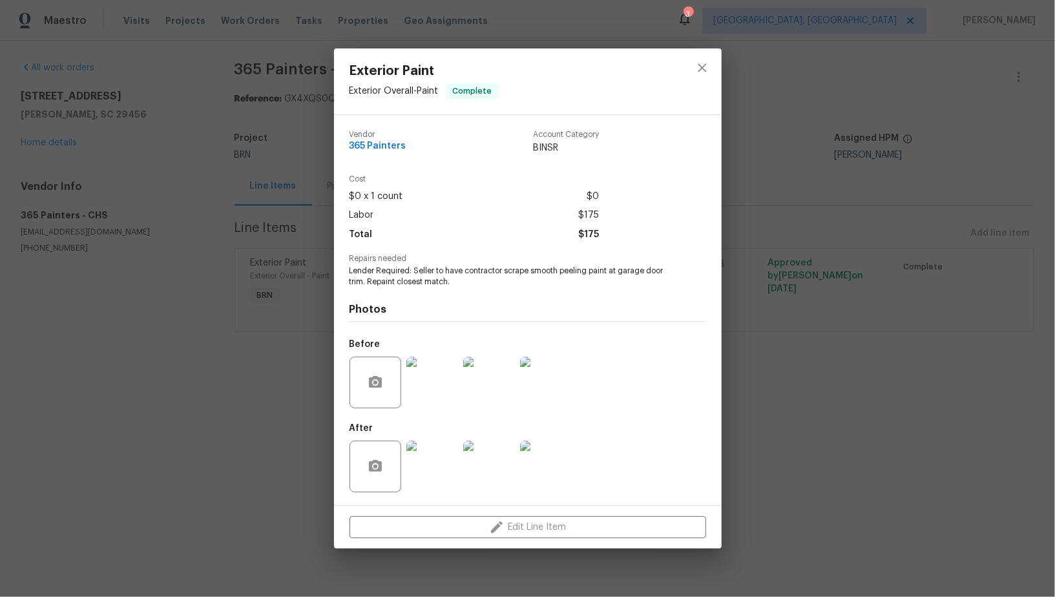
click at [165, 267] on div "Exterior Paint Exterior Overall - Paint Complete Vendor 365 Painters Account Ca…" at bounding box center [527, 298] width 1055 height 597
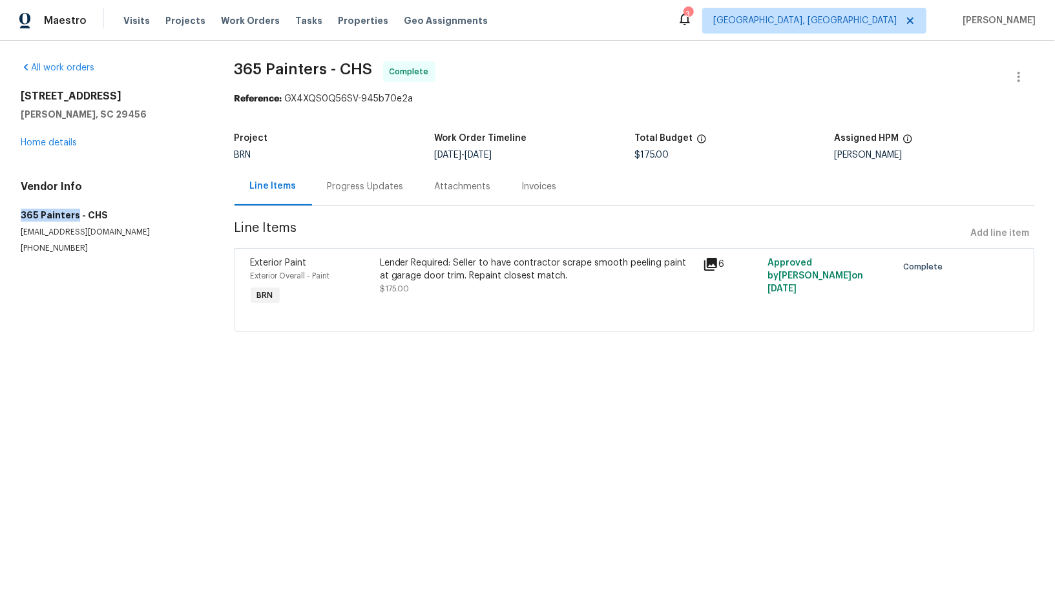
drag, startPoint x: 3, startPoint y: 209, endPoint x: 74, endPoint y: 211, distance: 71.1
click at [75, 211] on div "All work orders 4500 Winterwood Pl Ladson, SC 29456 Home details Vendor Info 36…" at bounding box center [527, 205] width 1055 height 328
copy h5 "365 Painters"
click at [521, 198] on div "Invoices" at bounding box center [540, 186] width 66 height 38
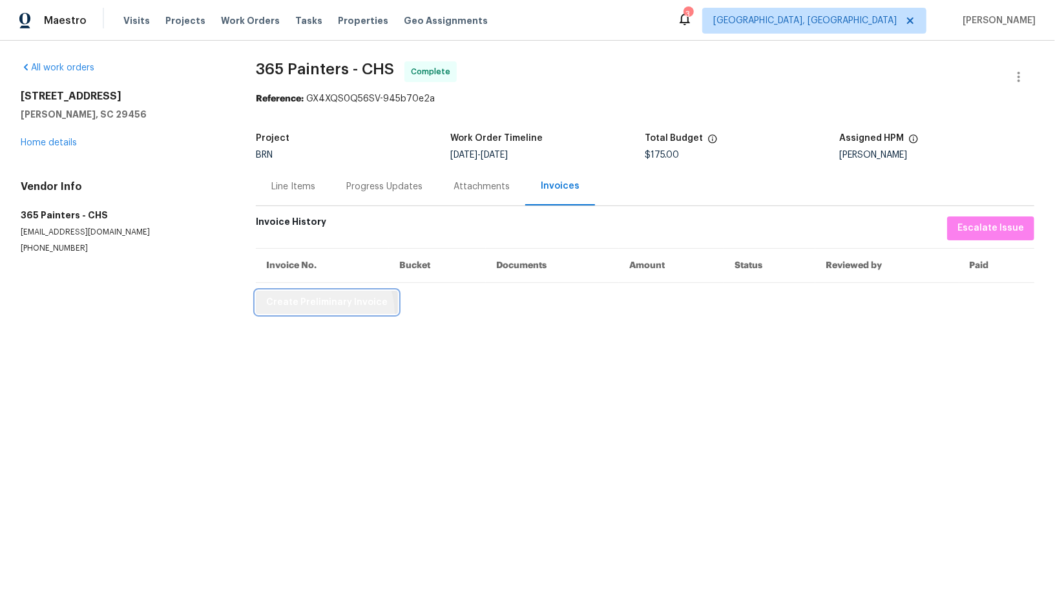
click at [319, 313] on button "Create Preliminary Invoice" at bounding box center [327, 303] width 142 height 24
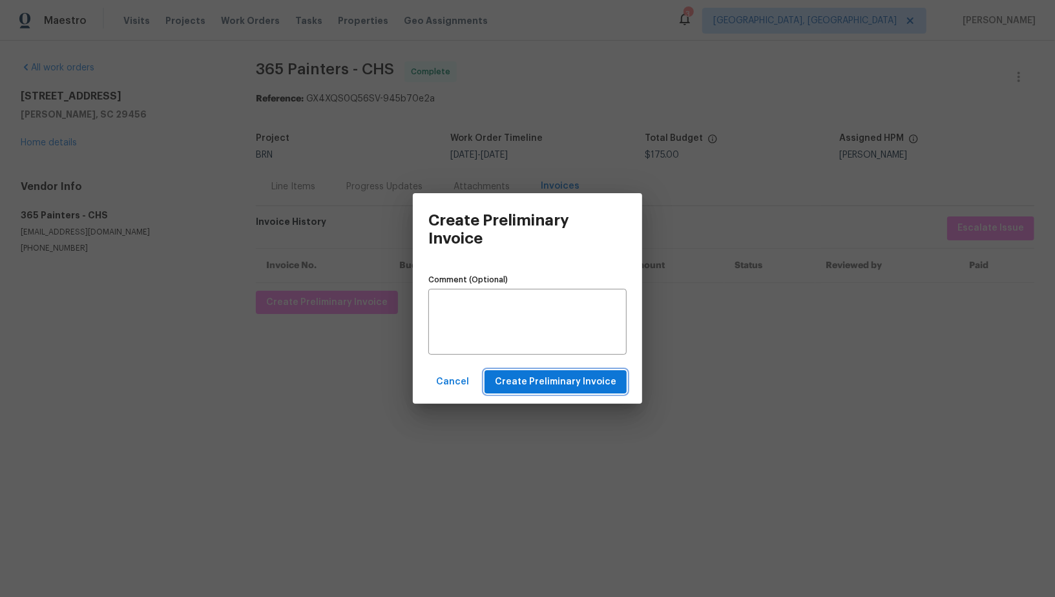
click at [545, 390] on button "Create Preliminary Invoice" at bounding box center [556, 382] width 142 height 24
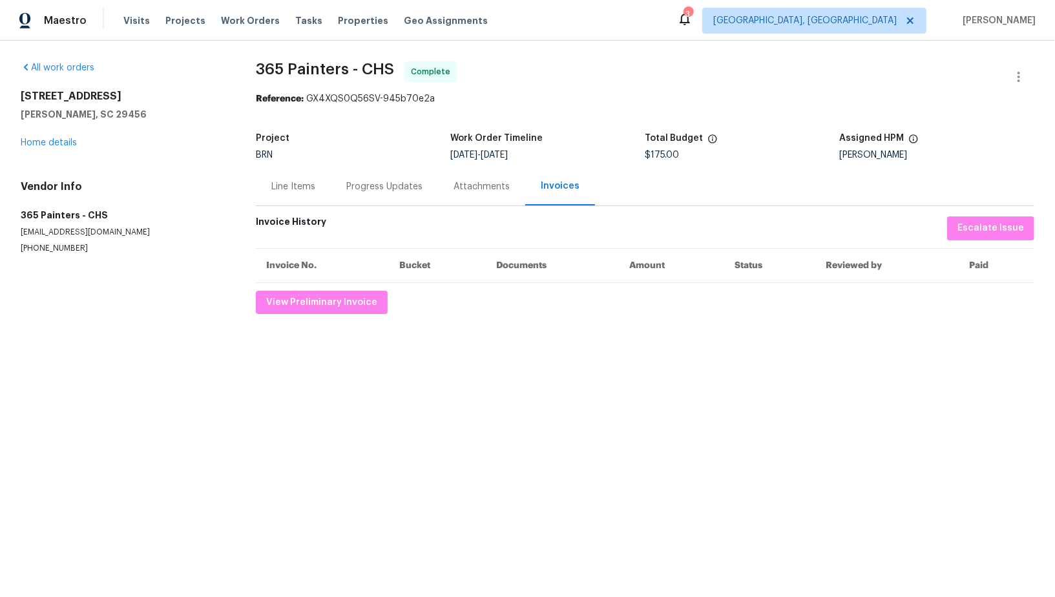
click at [363, 203] on div "Progress Updates" at bounding box center [384, 186] width 107 height 38
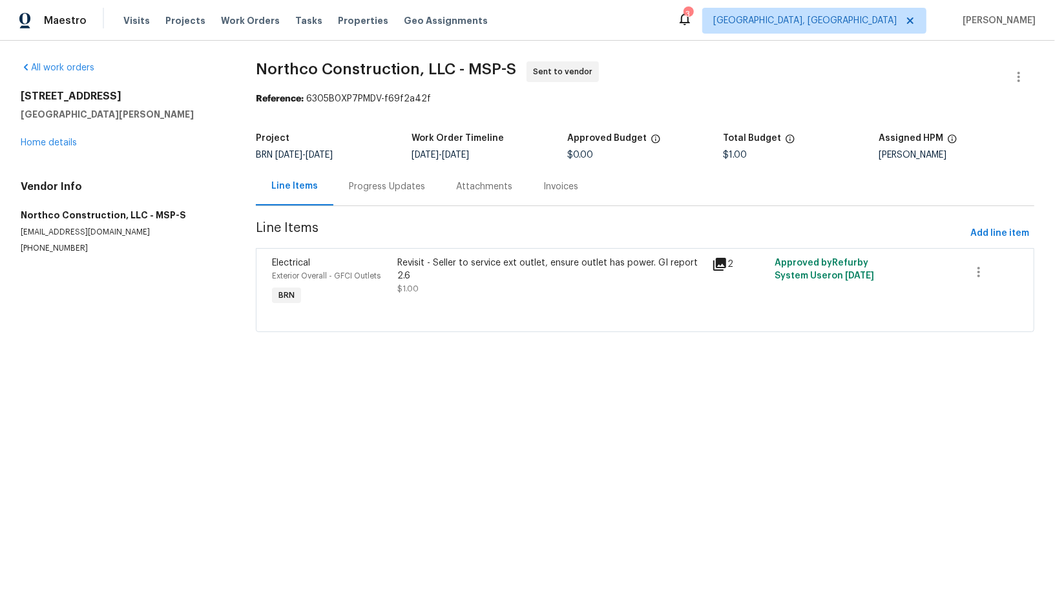
click at [478, 266] on div "Revisit - Seller to service ext outlet, ensure outlet has power. GI report 2.6" at bounding box center [551, 270] width 306 height 26
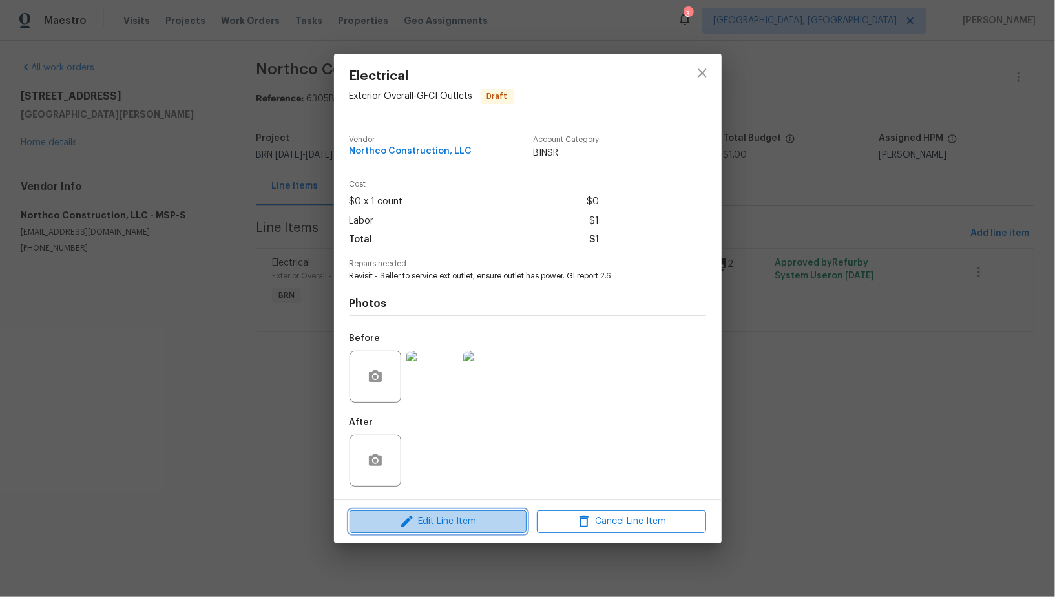
click at [426, 525] on span "Edit Line Item" at bounding box center [438, 522] width 169 height 16
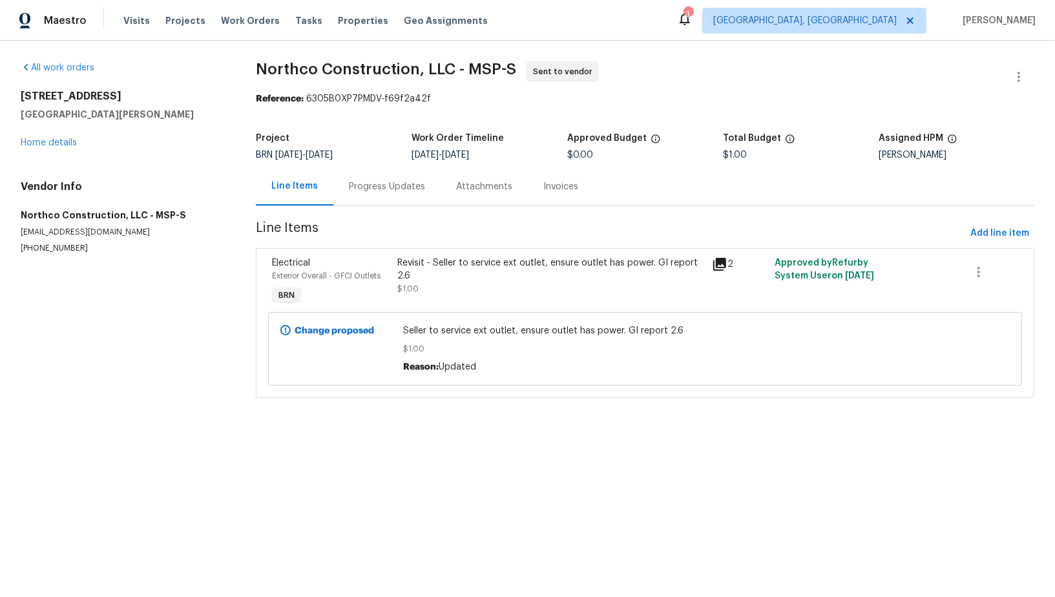
click at [362, 188] on div "Progress Updates" at bounding box center [387, 186] width 76 height 13
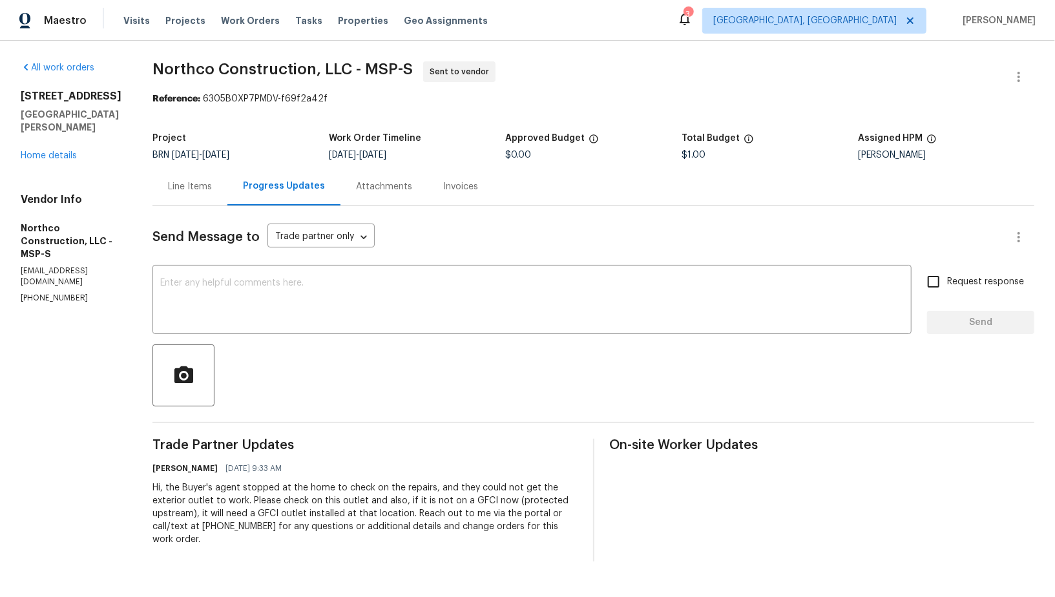
click at [211, 179] on div "Line Items" at bounding box center [190, 186] width 75 height 38
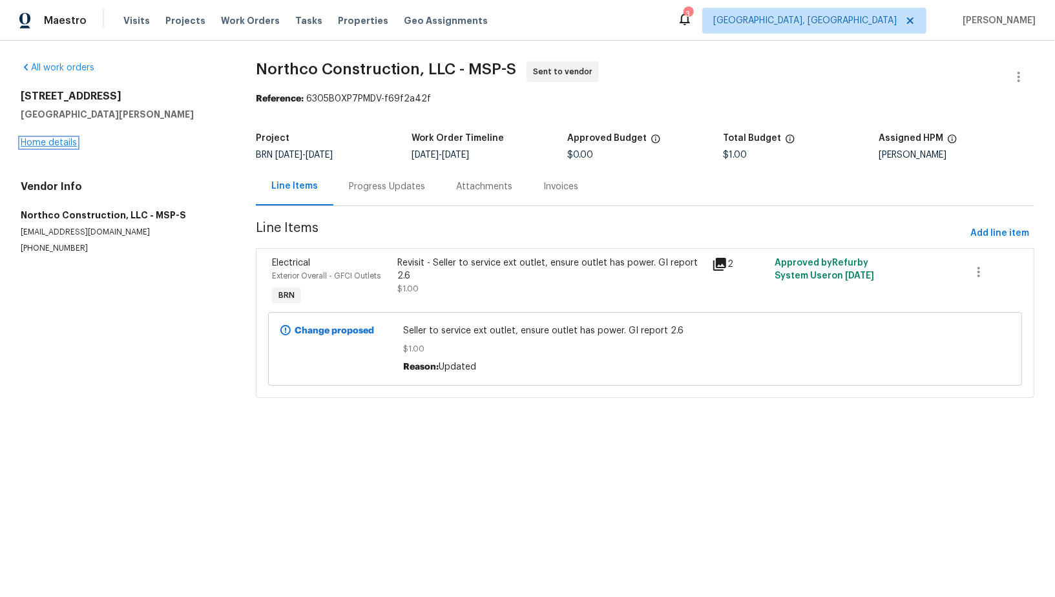
click at [55, 140] on link "Home details" at bounding box center [49, 142] width 56 height 9
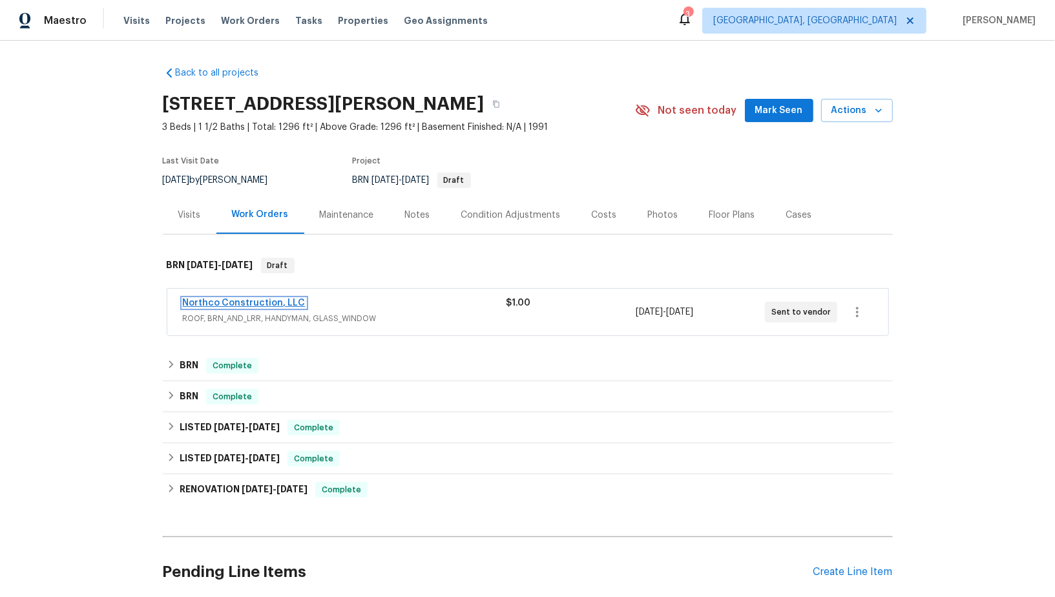
click at [251, 304] on link "Northco Construction, LLC" at bounding box center [244, 303] width 123 height 9
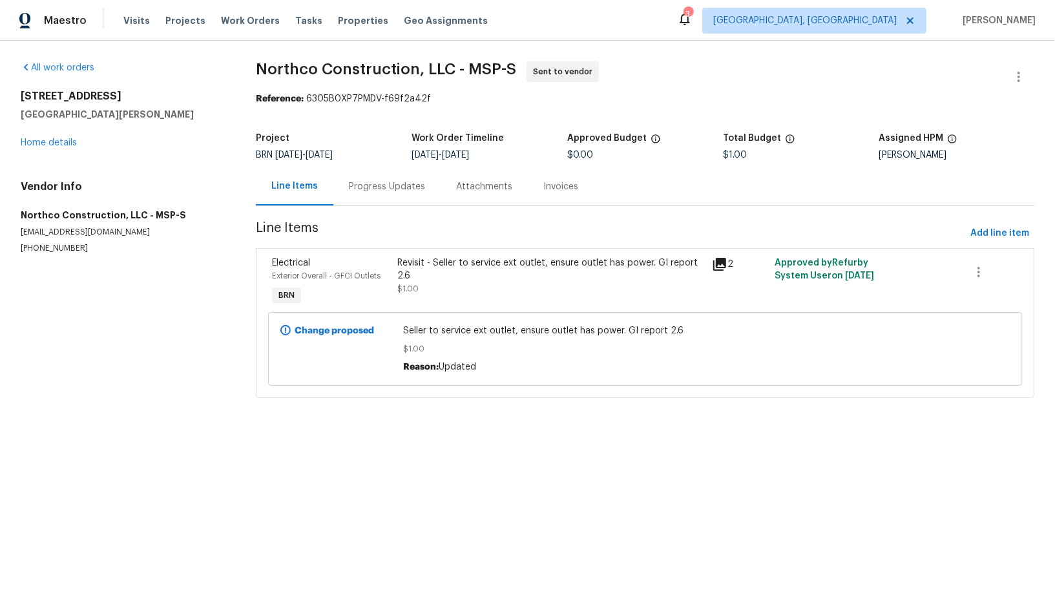
click at [443, 290] on div "Revisit - Seller to service ext outlet, ensure outlet has power. GI report 2.6 …" at bounding box center [551, 276] width 306 height 39
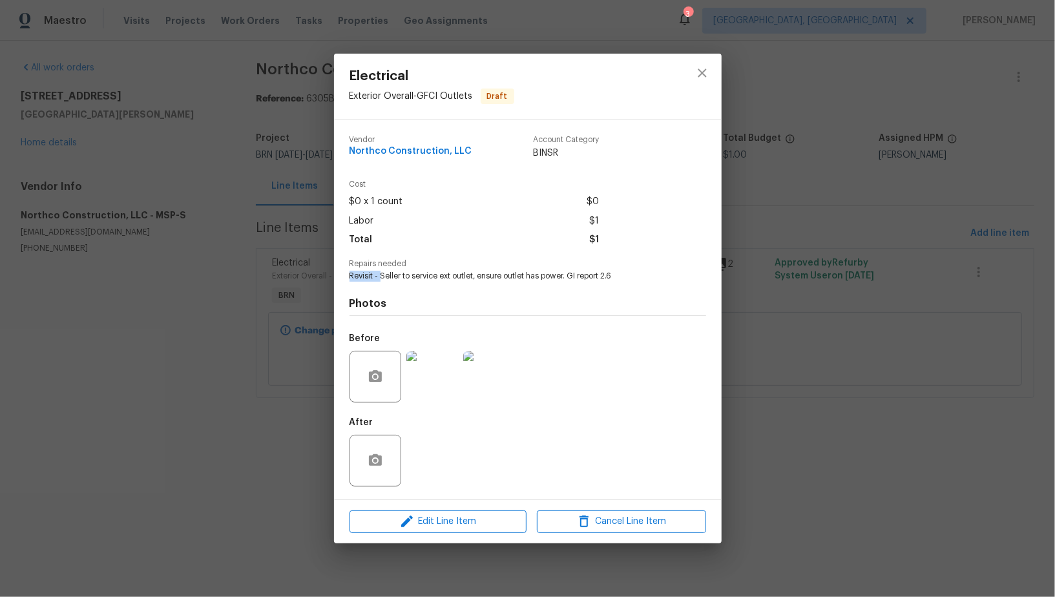
drag, startPoint x: 382, startPoint y: 277, endPoint x: 675, endPoint y: 269, distance: 293.5
click at [675, 269] on div "Repairs needed Revisit - Seller to service ext outlet, ensure outlet has power.…" at bounding box center [528, 271] width 357 height 22
click at [231, 328] on div "Electrical Exterior Overall - GFCI Outlets Draft Vendor Northco Construction, L…" at bounding box center [527, 298] width 1055 height 597
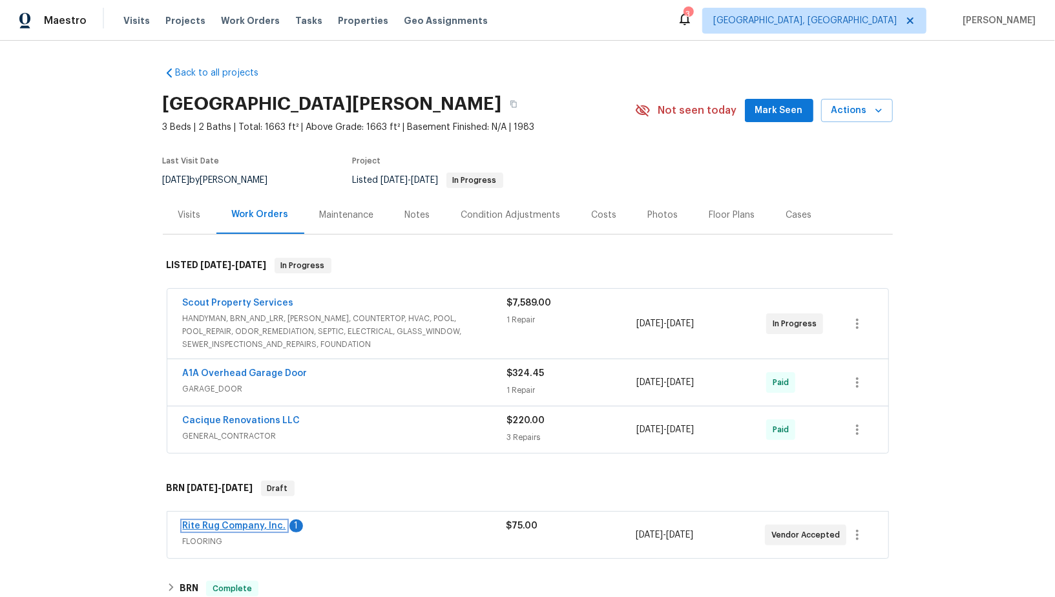
click at [224, 522] on link "Rite Rug Company, Inc." at bounding box center [234, 526] width 103 height 9
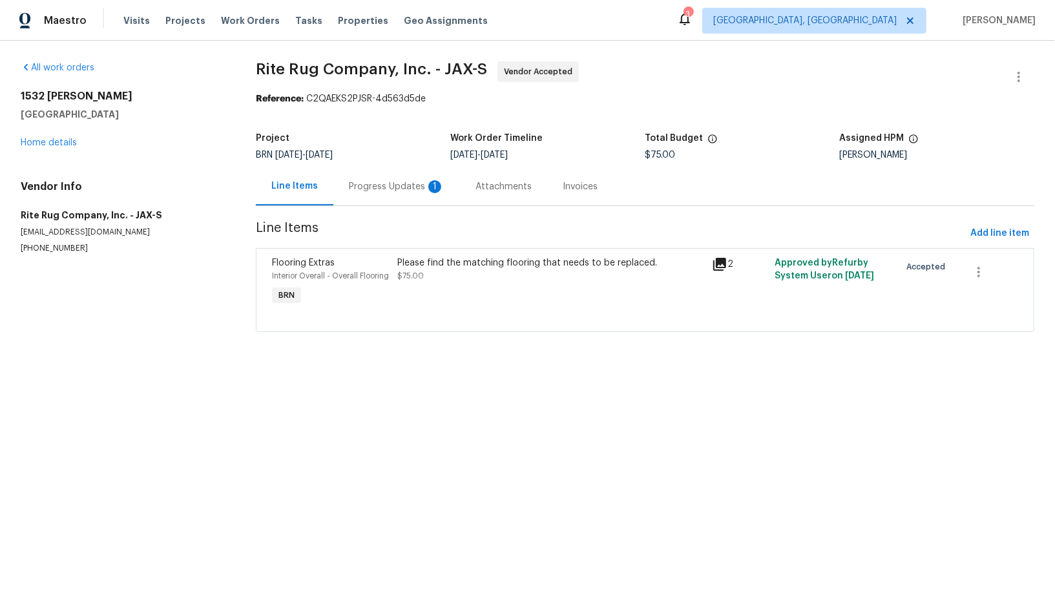
click at [360, 193] on div "Progress Updates 1" at bounding box center [396, 186] width 127 height 38
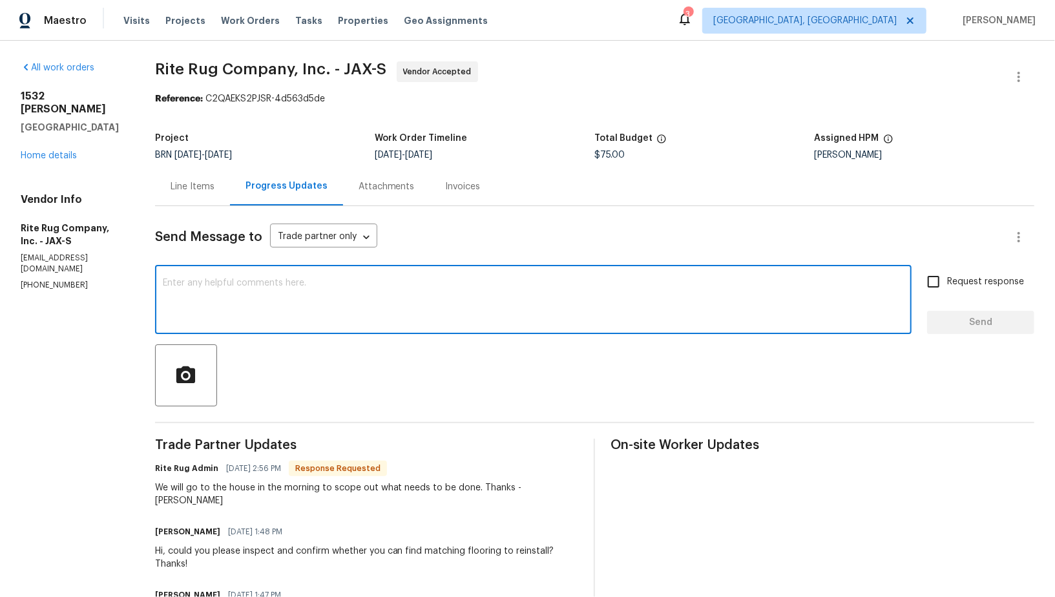
click at [275, 293] on textarea at bounding box center [533, 301] width 741 height 45
type textarea "h"
type textarea "Hey Anna, Thanks for the update!"
click at [936, 286] on input "Request response" at bounding box center [933, 281] width 27 height 27
checkbox input "true"
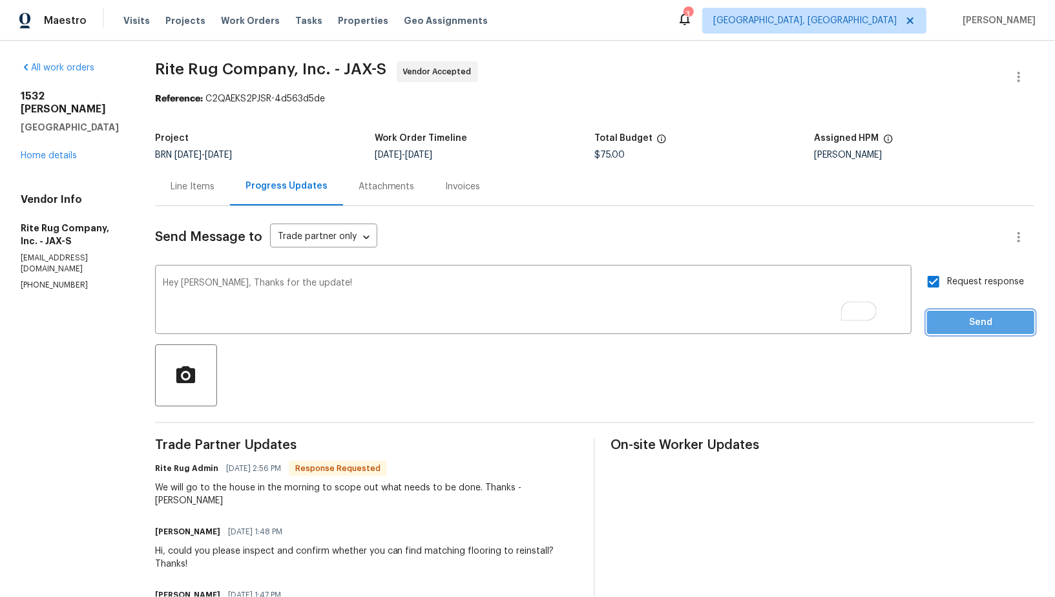
click at [965, 320] on span "Send" at bounding box center [981, 323] width 87 height 16
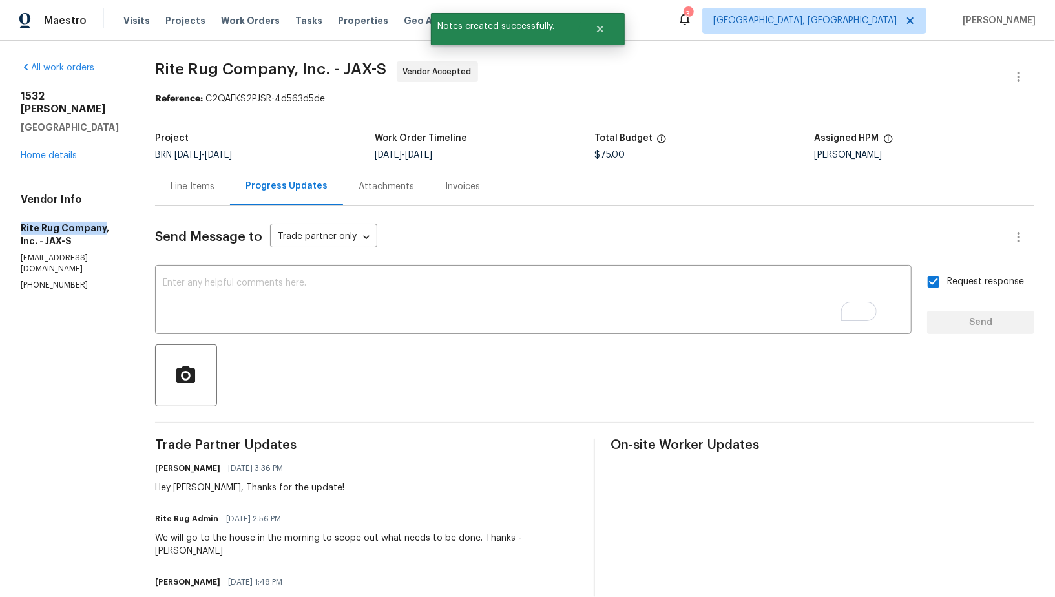
drag, startPoint x: 14, startPoint y: 216, endPoint x: 99, endPoint y: 213, distance: 85.4
click at [99, 213] on div "All work orders 1532 Derringer Rd Jacksonville, FL 32225 Home details Vendor In…" at bounding box center [527, 394] width 1055 height 706
copy h5 "Rite Rug Company"
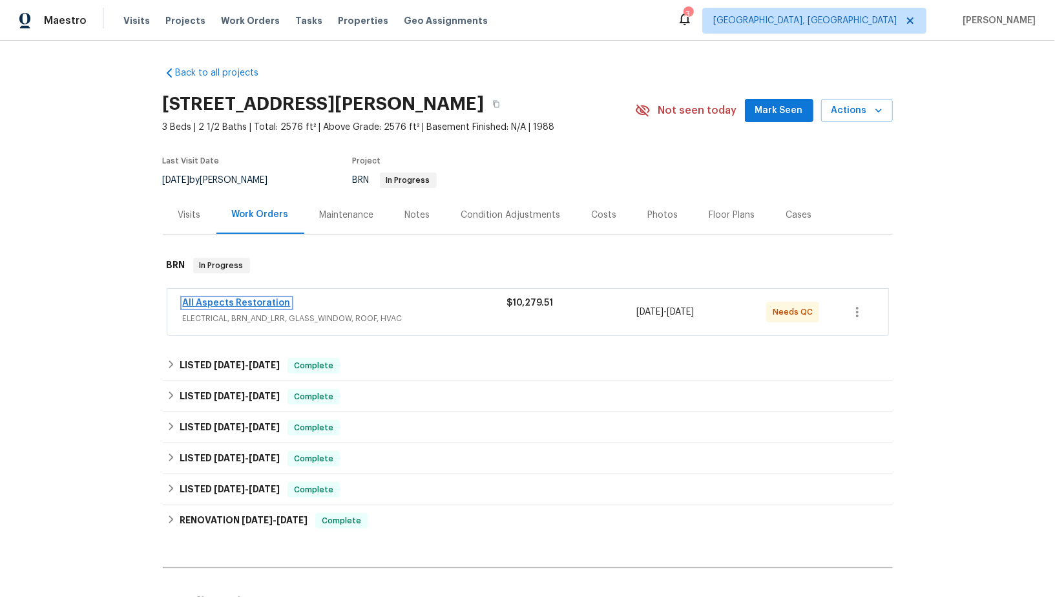
click at [244, 303] on link "All Aspects Restoration" at bounding box center [237, 303] width 108 height 9
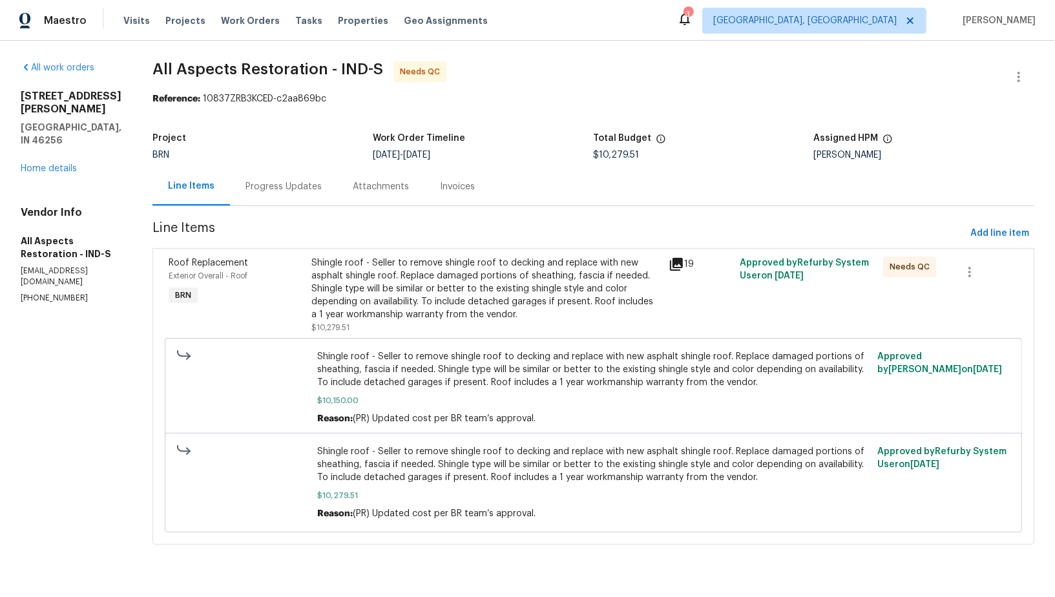
click at [357, 185] on div "Attachments" at bounding box center [381, 186] width 56 height 13
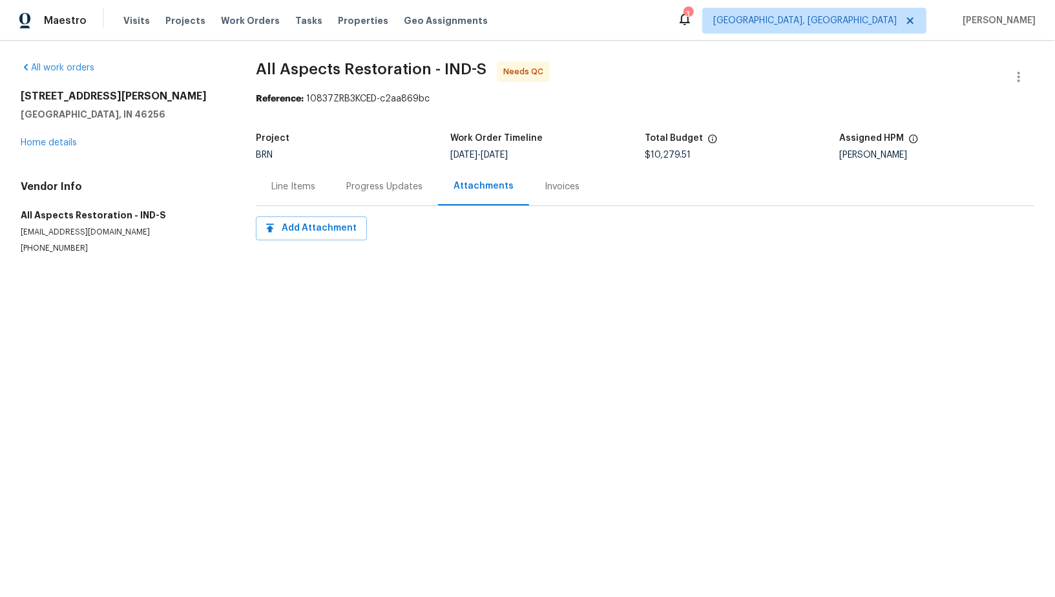
click at [357, 185] on div "Progress Updates" at bounding box center [384, 186] width 76 height 13
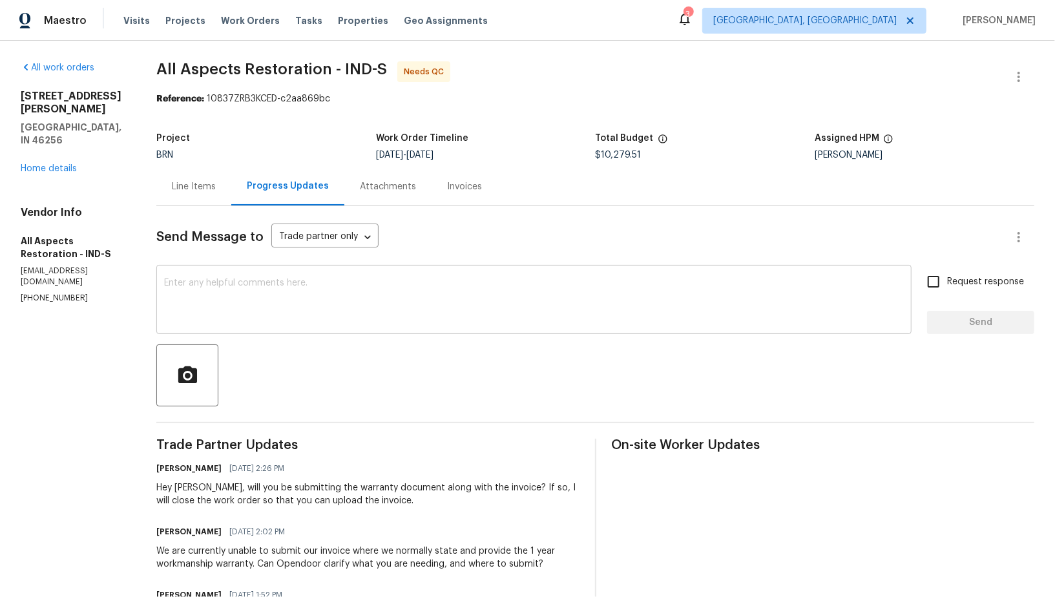
click at [221, 281] on textarea at bounding box center [534, 301] width 740 height 45
click at [195, 186] on div "Line Items" at bounding box center [194, 186] width 44 height 13
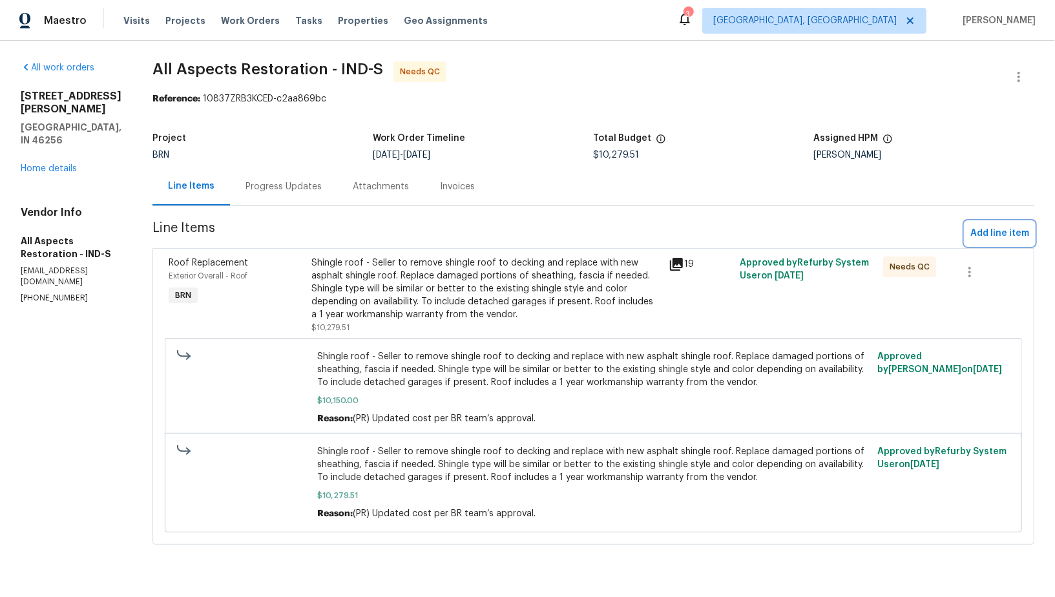
click at [974, 227] on span "Add line item" at bounding box center [1000, 234] width 59 height 16
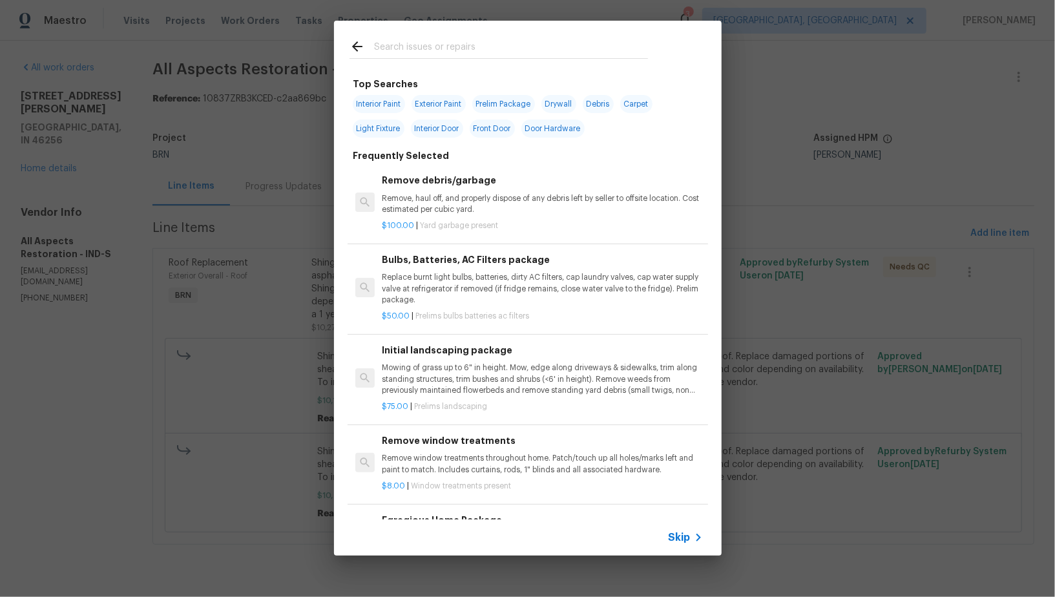
click at [687, 534] on span "Skip" at bounding box center [680, 537] width 22 height 13
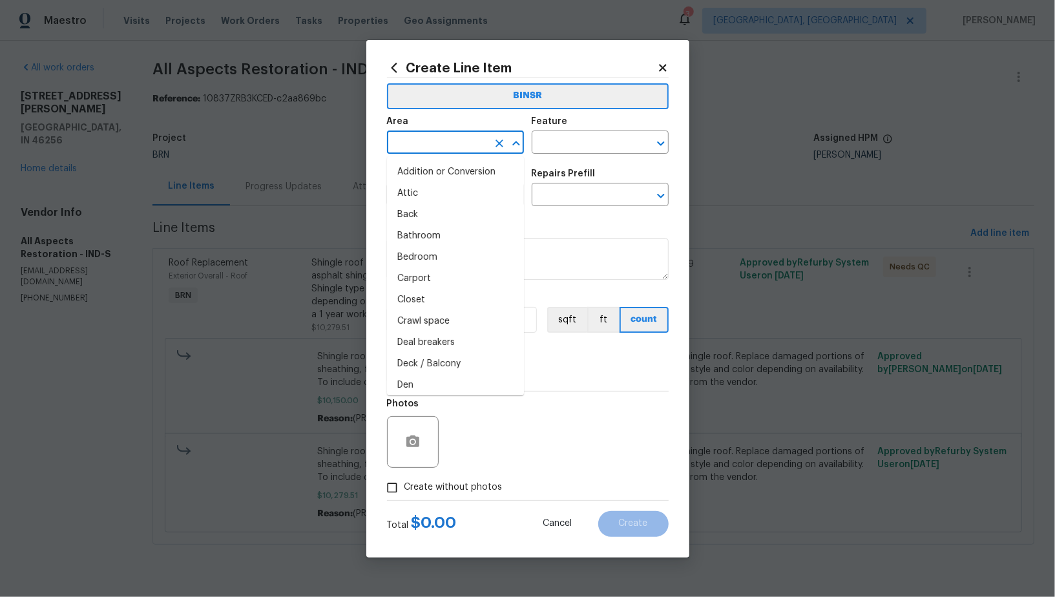
click at [472, 137] on input "text" at bounding box center [437, 144] width 101 height 20
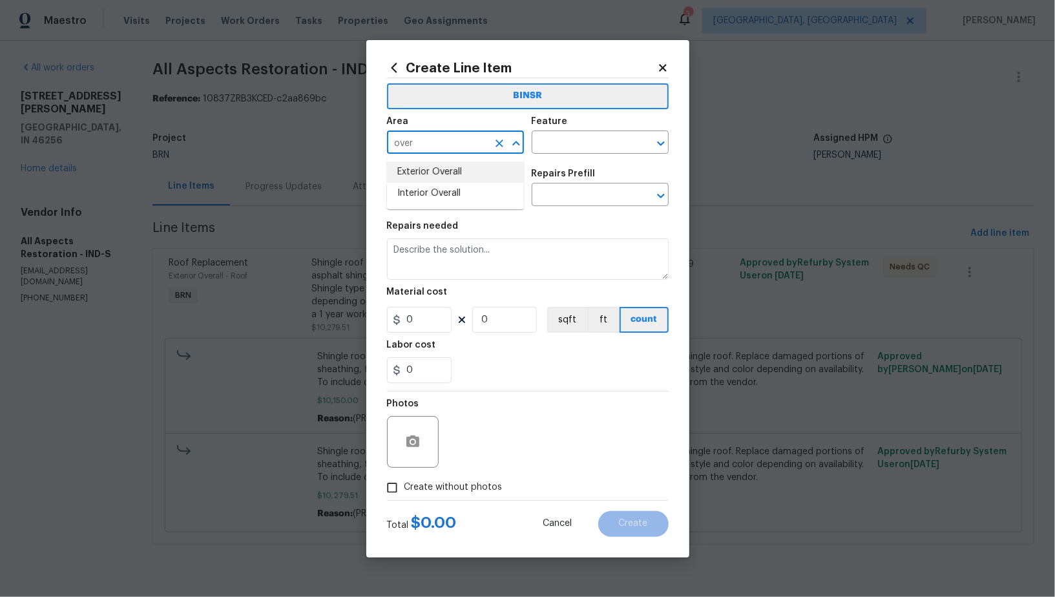
click at [448, 171] on li "Exterior Overall" at bounding box center [455, 172] width 137 height 21
type input "Exterior Overall"
click at [571, 158] on div "Area Exterior Overall ​ Feature ​" at bounding box center [528, 135] width 282 height 52
click at [565, 148] on input "text" at bounding box center [582, 144] width 101 height 20
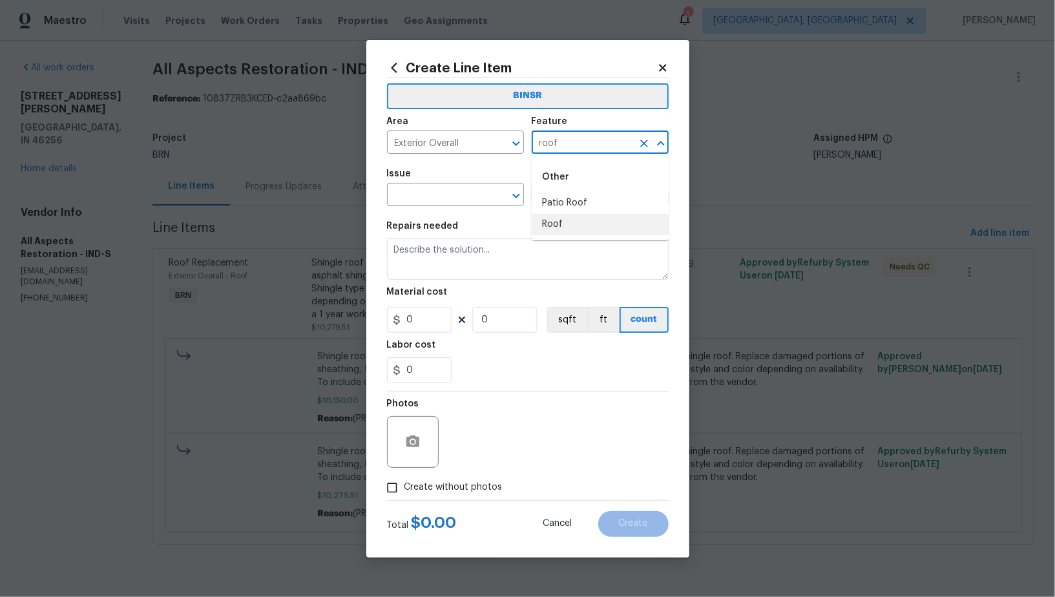
click at [567, 224] on li "Roof" at bounding box center [600, 224] width 137 height 21
type input "Roof"
click at [452, 196] on input "text" at bounding box center [437, 196] width 101 height 20
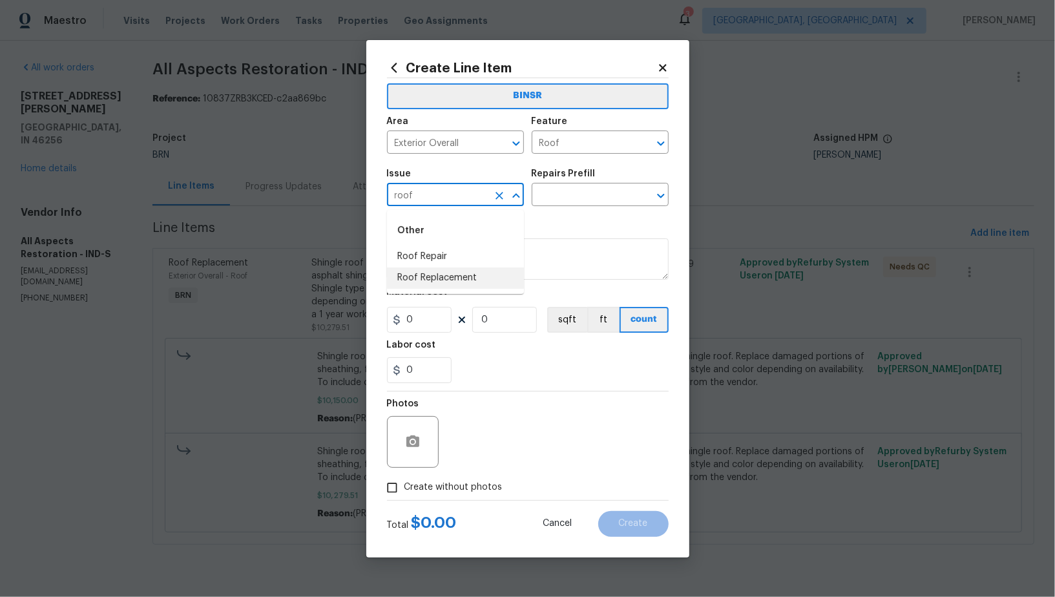
click at [432, 275] on li "Roof Replacement" at bounding box center [455, 278] width 137 height 21
type input "Roof Replacement"
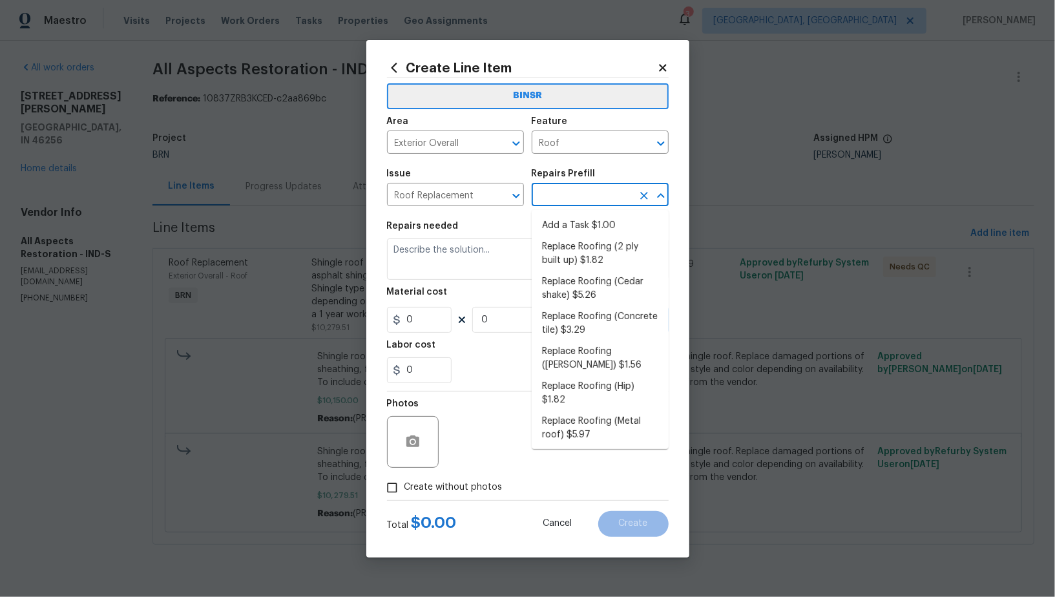
click at [552, 201] on input "text" at bounding box center [582, 196] width 101 height 20
click at [561, 218] on li "Add a Task $1.00" at bounding box center [600, 225] width 137 height 21
type input "Eaves and Trim"
type input "Add a Task $1.00"
type textarea "HPM to detail"
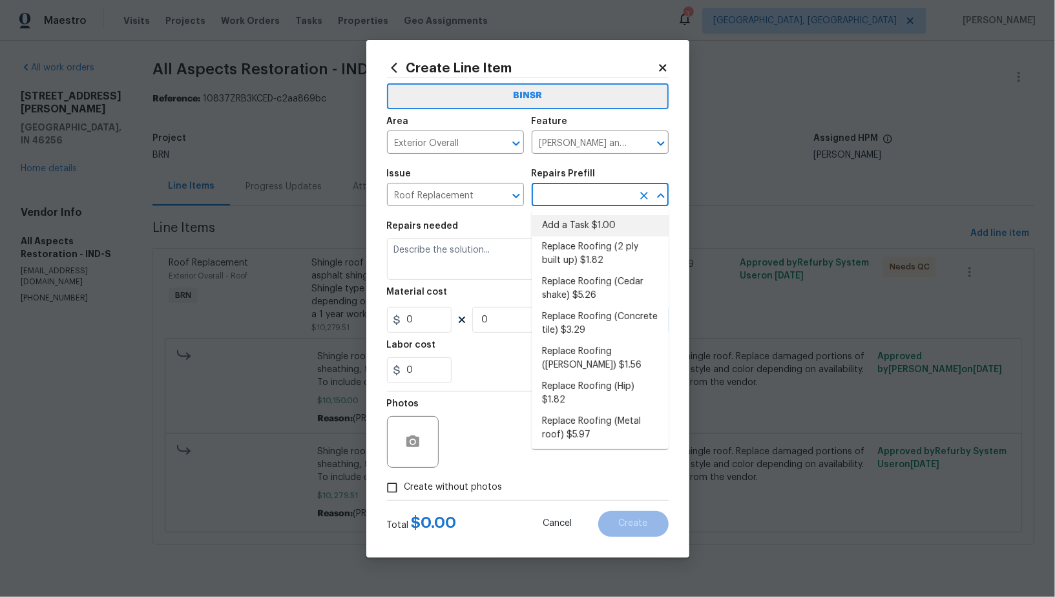
type input "1"
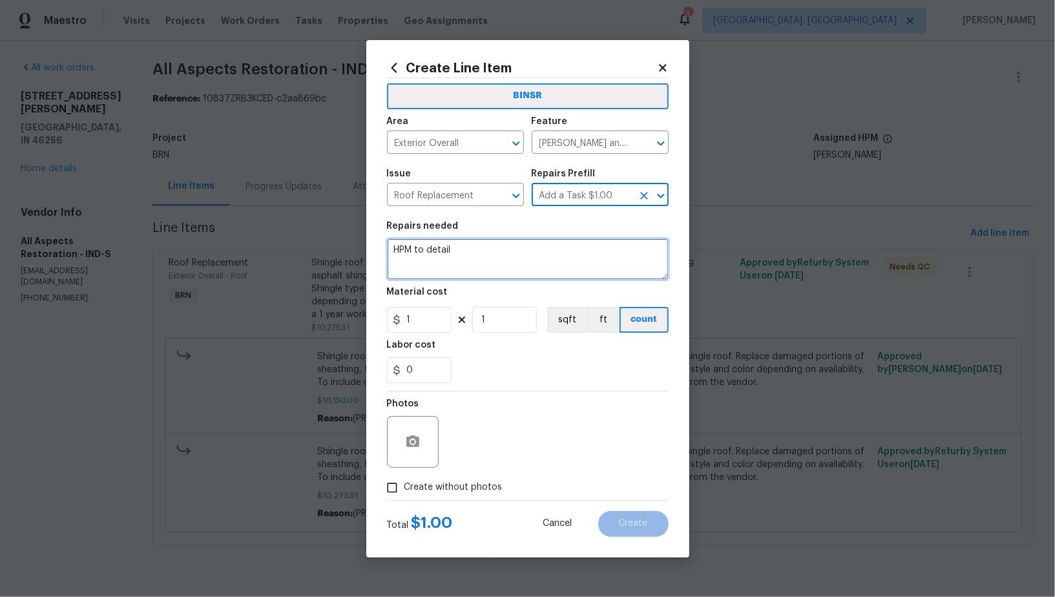
click at [530, 240] on textarea "HPM to detail" at bounding box center [528, 258] width 282 height 41
type textarea "Pending warranty document"
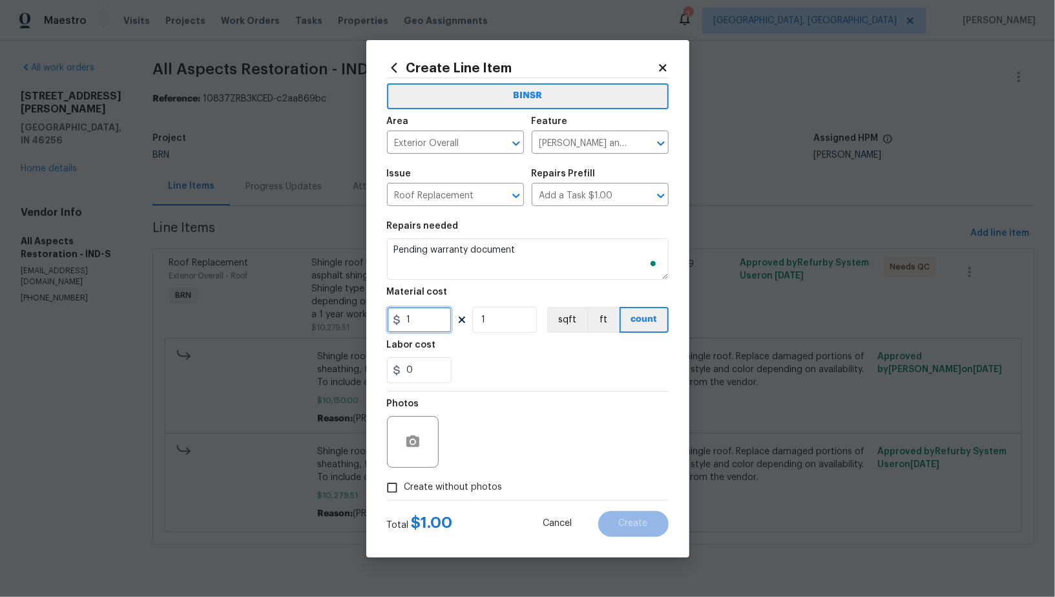
click at [434, 320] on input "1" at bounding box center [419, 320] width 65 height 26
type input "0"
click at [393, 481] on input "Create without photos" at bounding box center [392, 488] width 25 height 25
checkbox input "true"
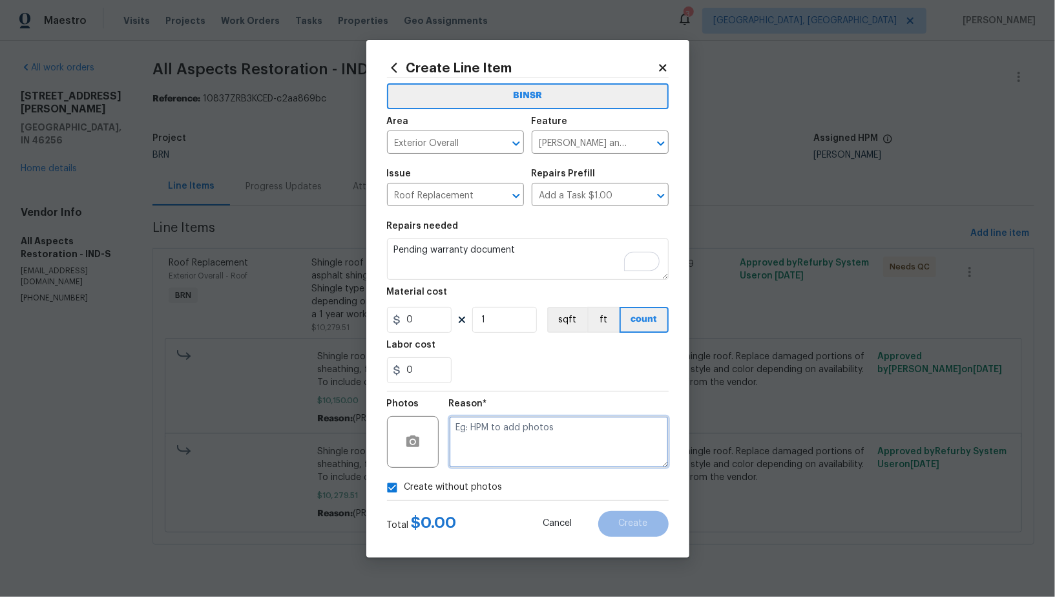
click at [520, 427] on textarea at bounding box center [559, 442] width 220 height 52
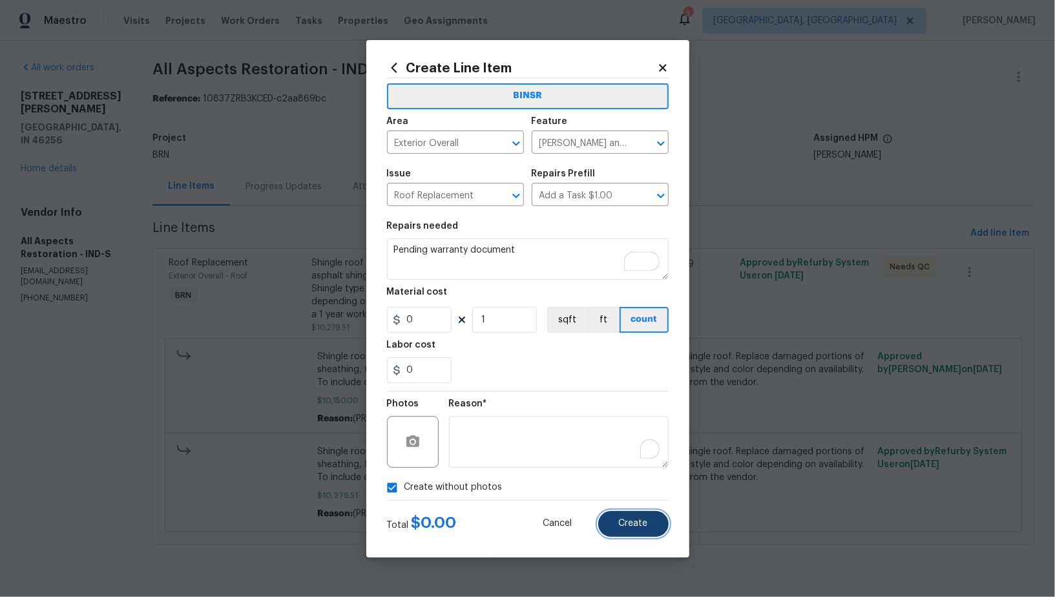
click at [634, 527] on span "Create" at bounding box center [633, 524] width 29 height 10
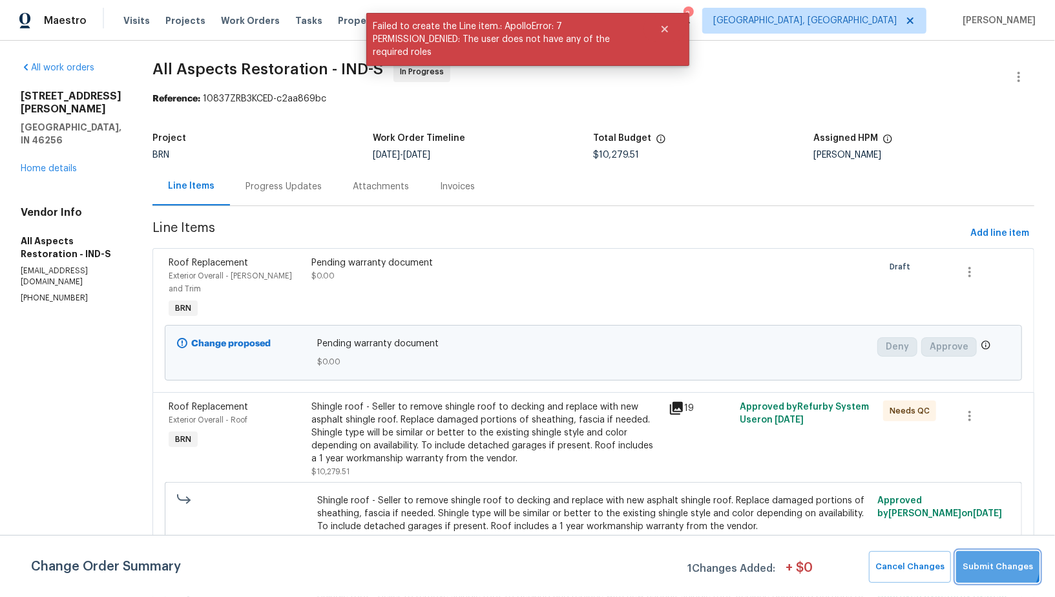
click at [996, 565] on span "Submit Changes" at bounding box center [998, 567] width 70 height 15
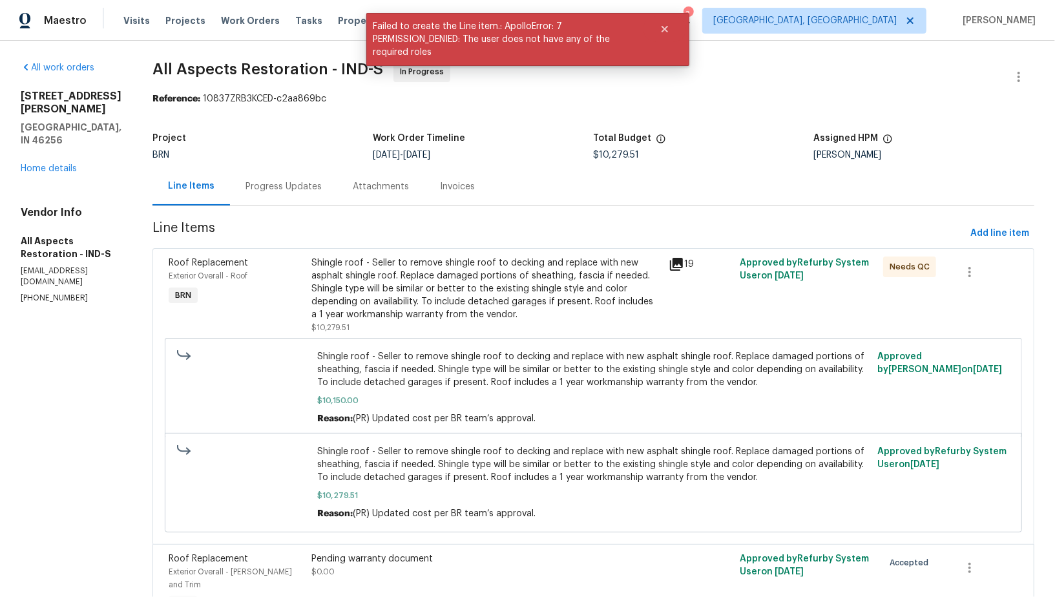
click at [291, 200] on div "Progress Updates" at bounding box center [283, 186] width 107 height 38
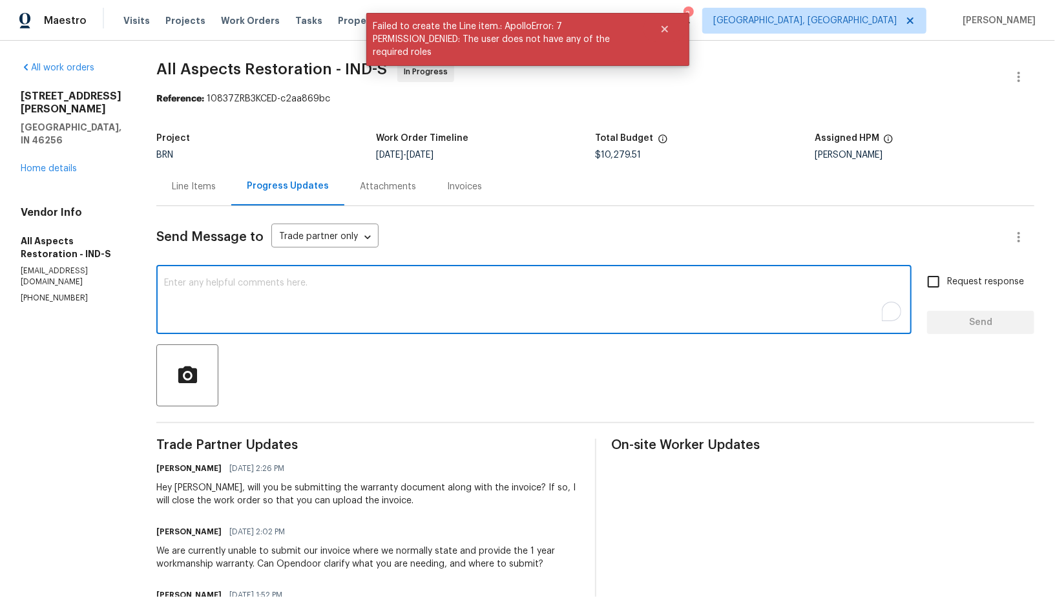
click at [307, 293] on textarea "To enrich screen reader interactions, please activate Accessibility in Grammarl…" at bounding box center [534, 301] width 740 height 45
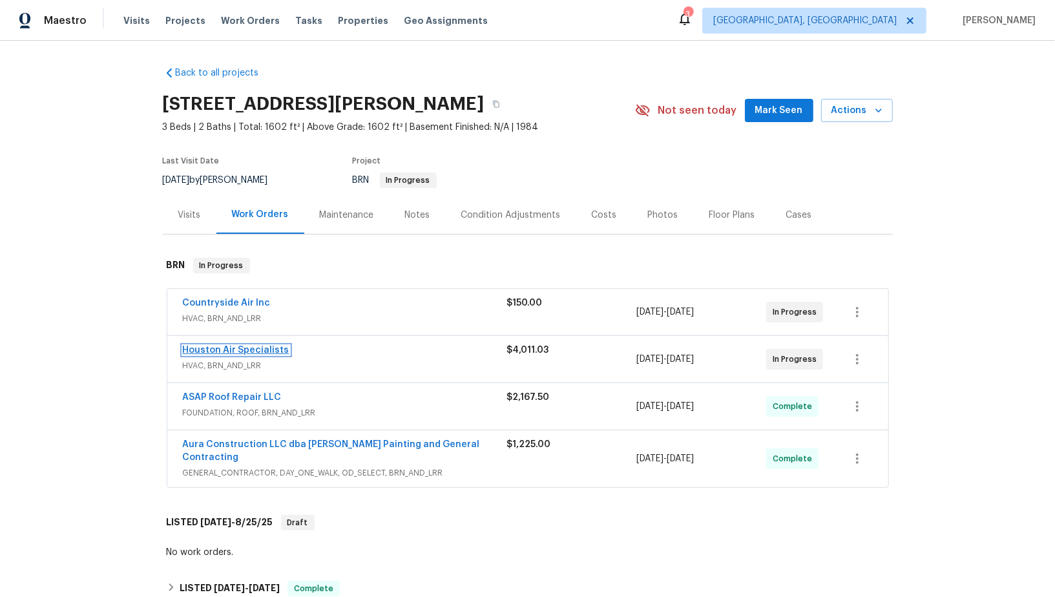
click at [222, 351] on link "Houston Air Specialists" at bounding box center [236, 350] width 107 height 9
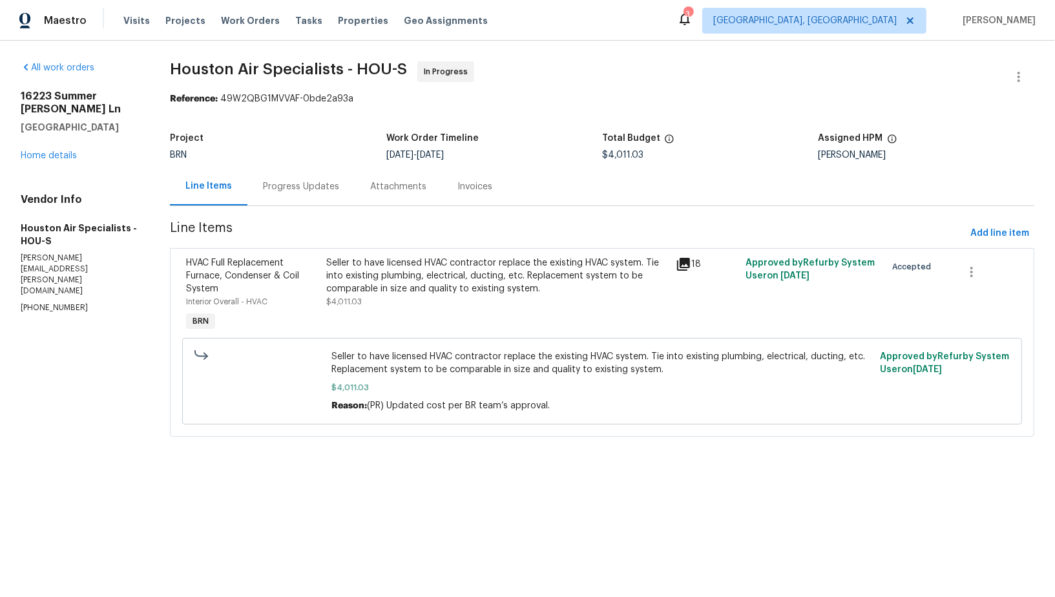
click at [323, 193] on div "Progress Updates" at bounding box center [301, 186] width 107 height 38
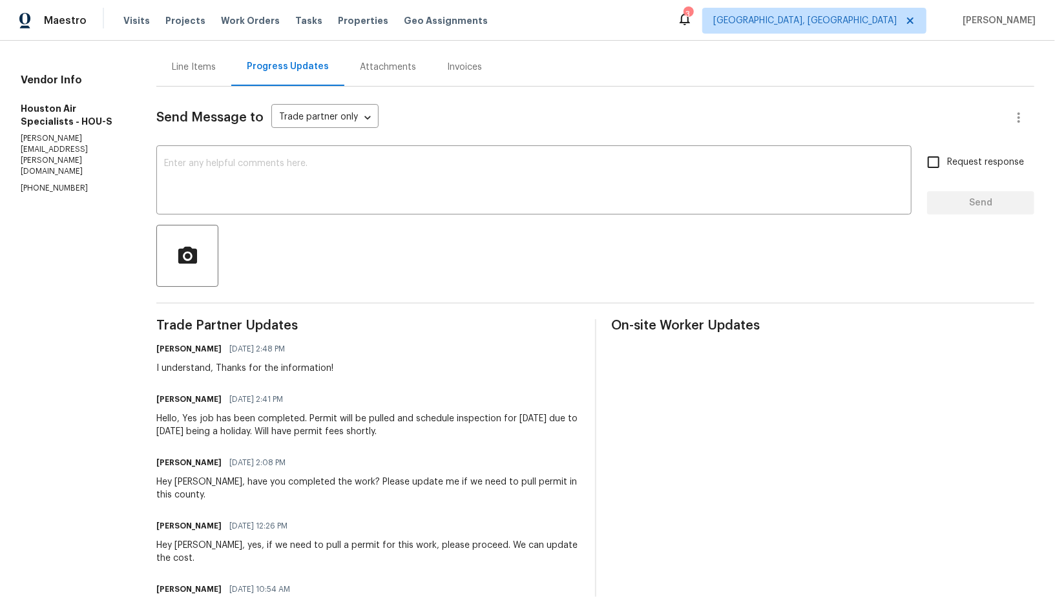
scroll to position [128, 0]
